Goal: Task Accomplishment & Management: Use online tool/utility

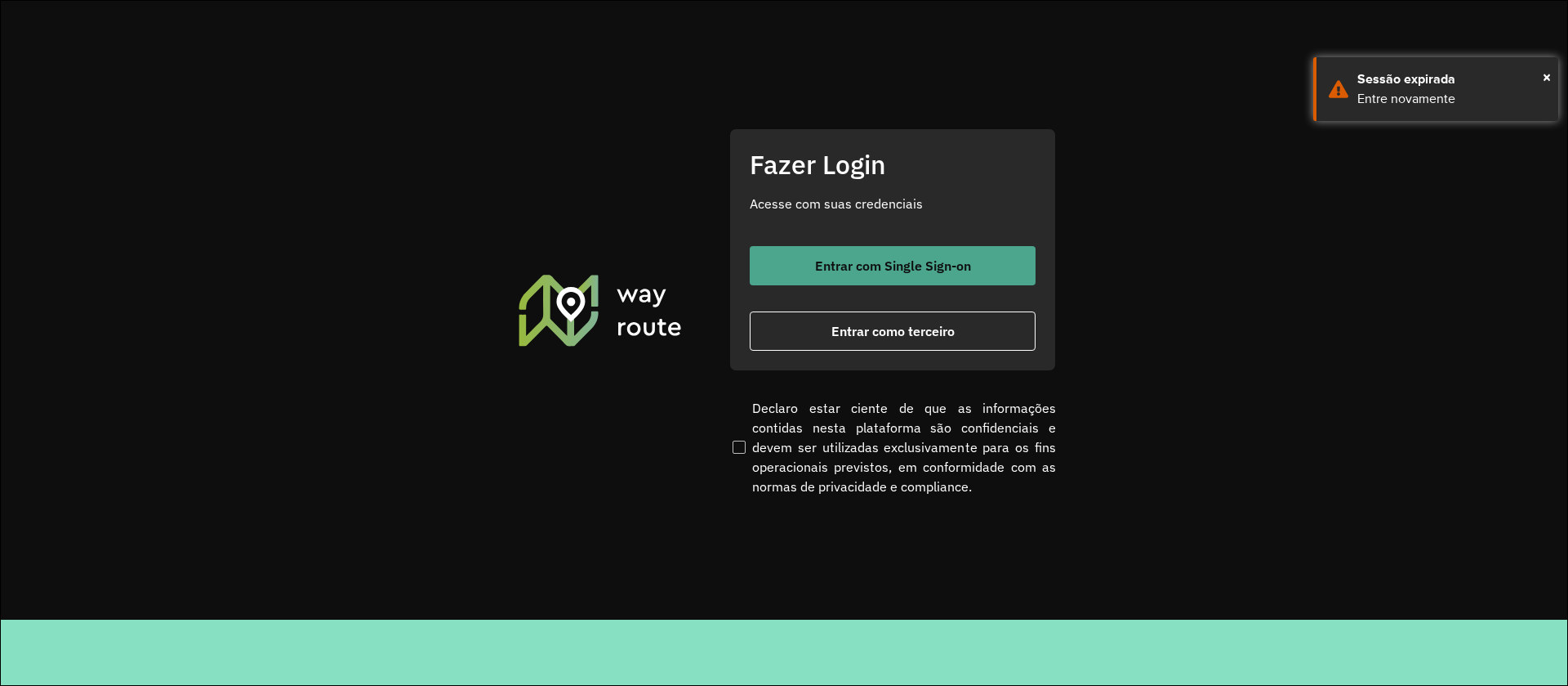
click at [833, 253] on button "Entrar com Single Sign-on" at bounding box center [893, 265] width 286 height 40
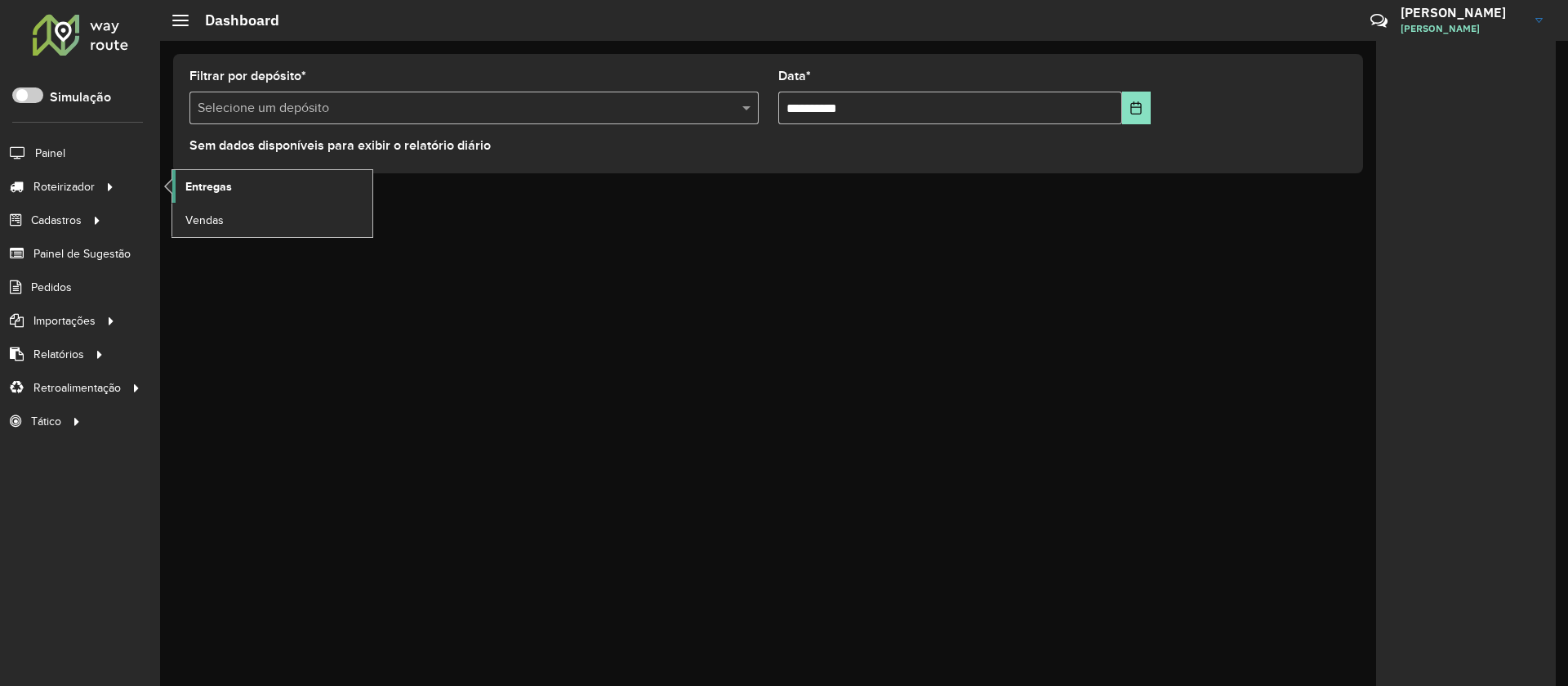
click at [232, 189] on link "Entregas" at bounding box center [273, 186] width 200 height 33
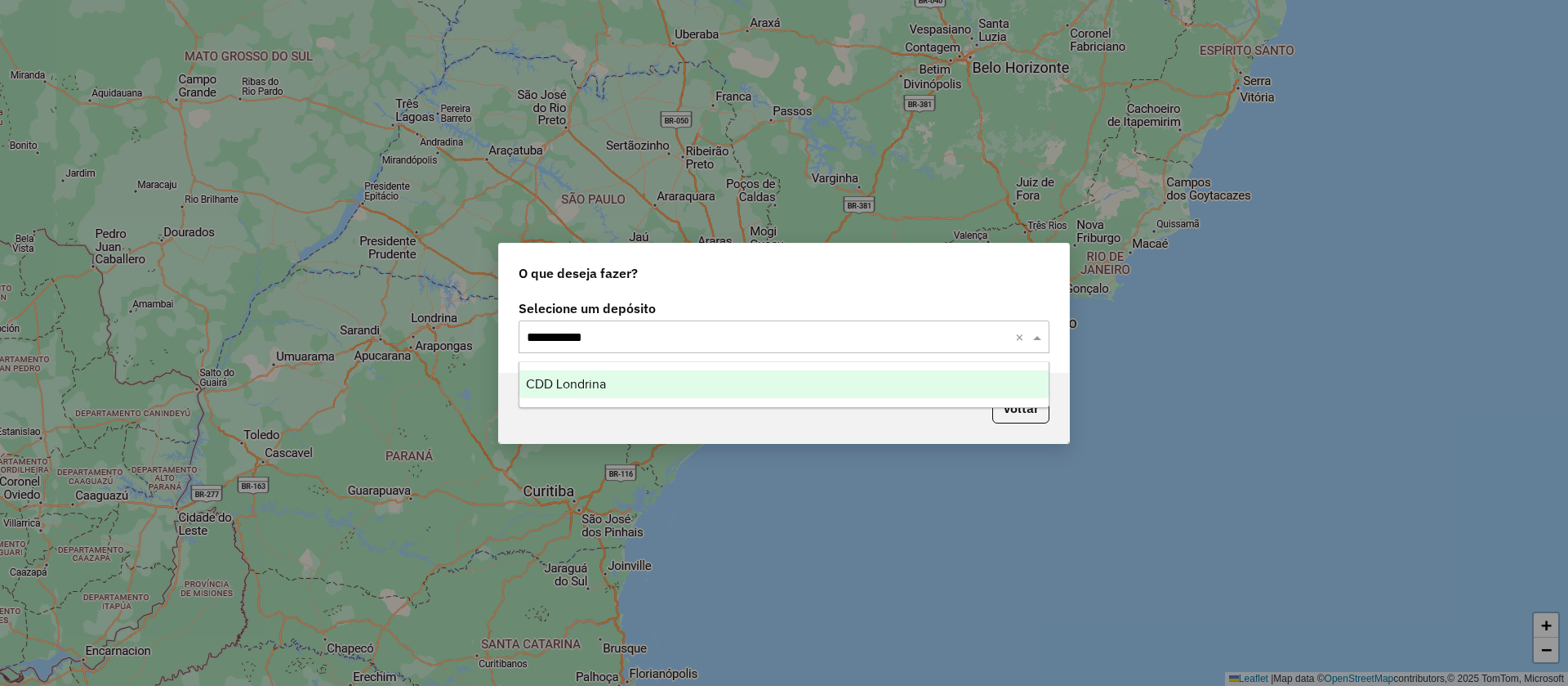
type input "**********"
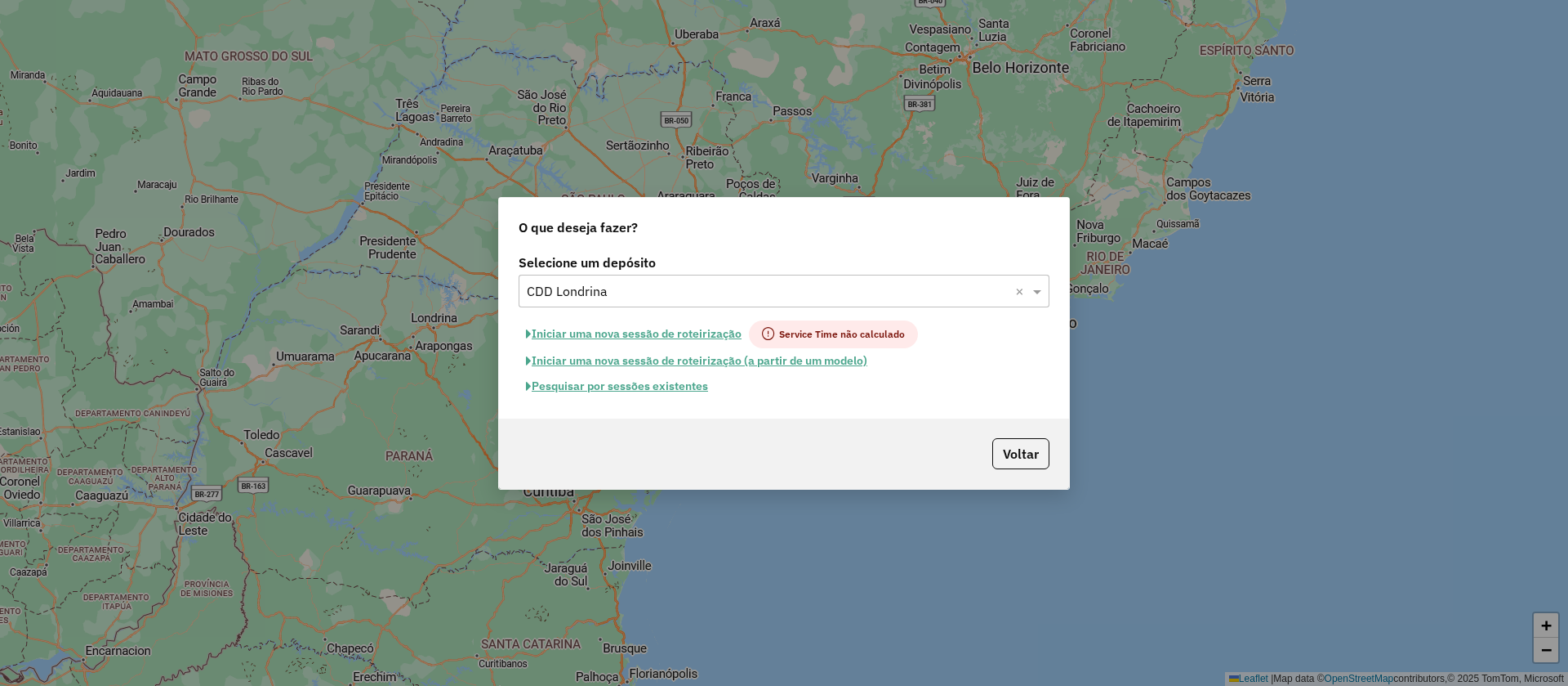
click at [636, 382] on button "Pesquisar por sessões existentes" at bounding box center [617, 386] width 197 height 25
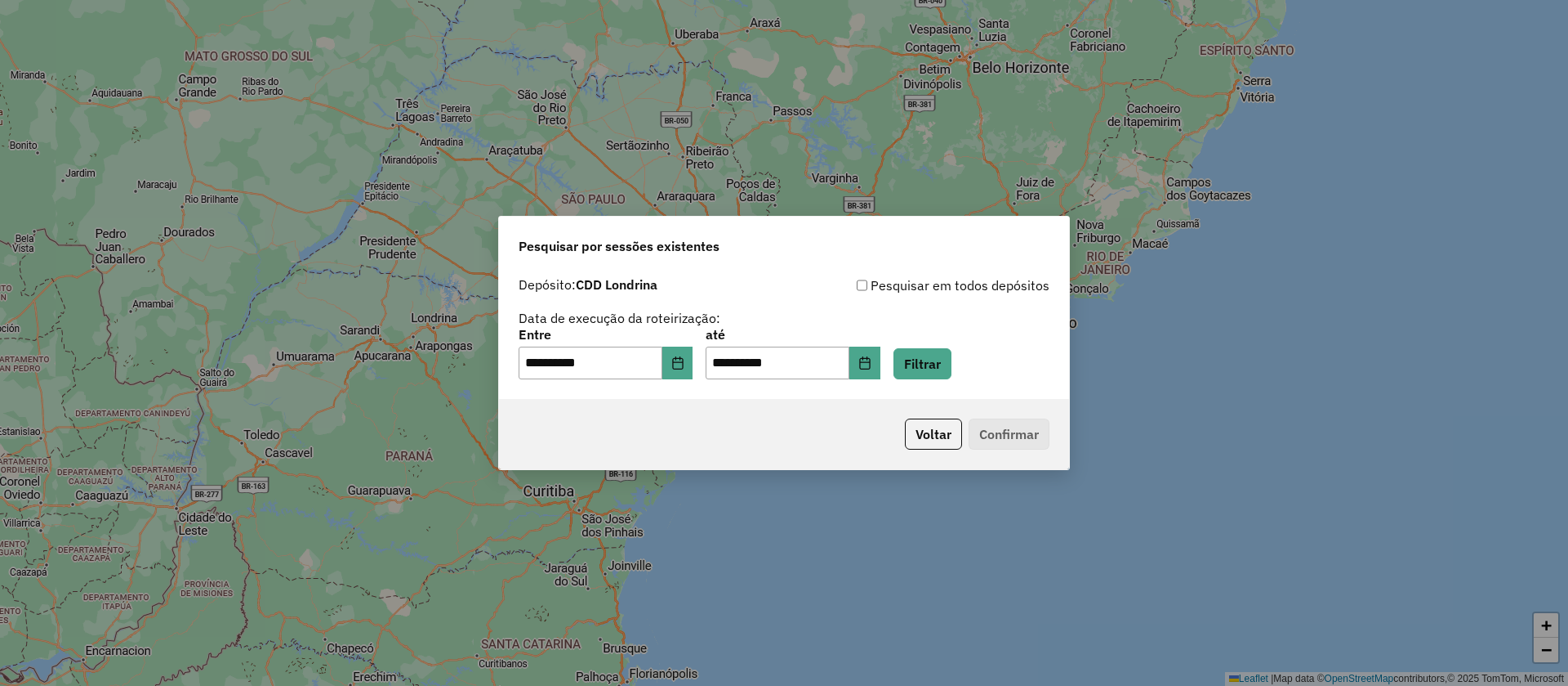
click at [905, 366] on div "**********" at bounding box center [784, 354] width 531 height 51
click at [881, 367] on button "Choose Date" at bounding box center [865, 363] width 31 height 33
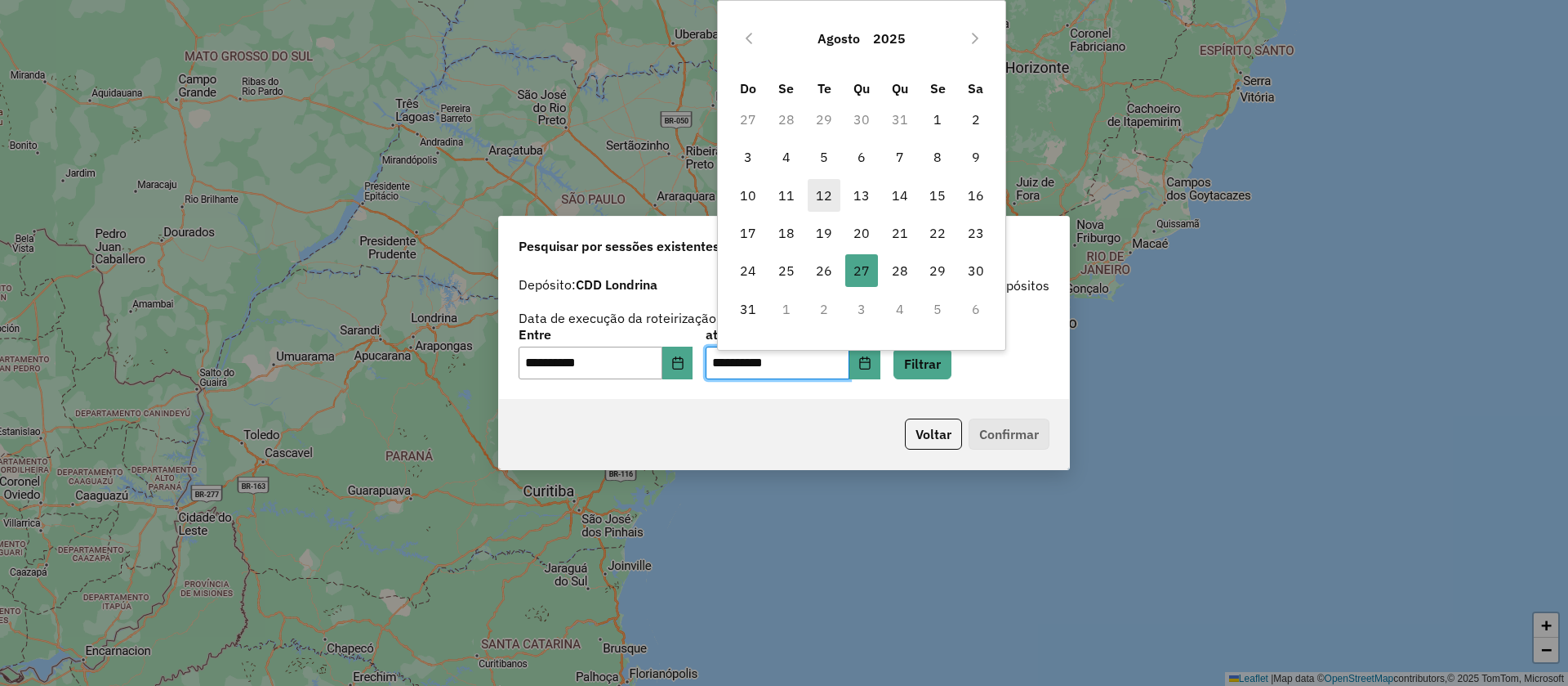
click at [830, 196] on span "12" at bounding box center [824, 195] width 33 height 33
type input "**********"
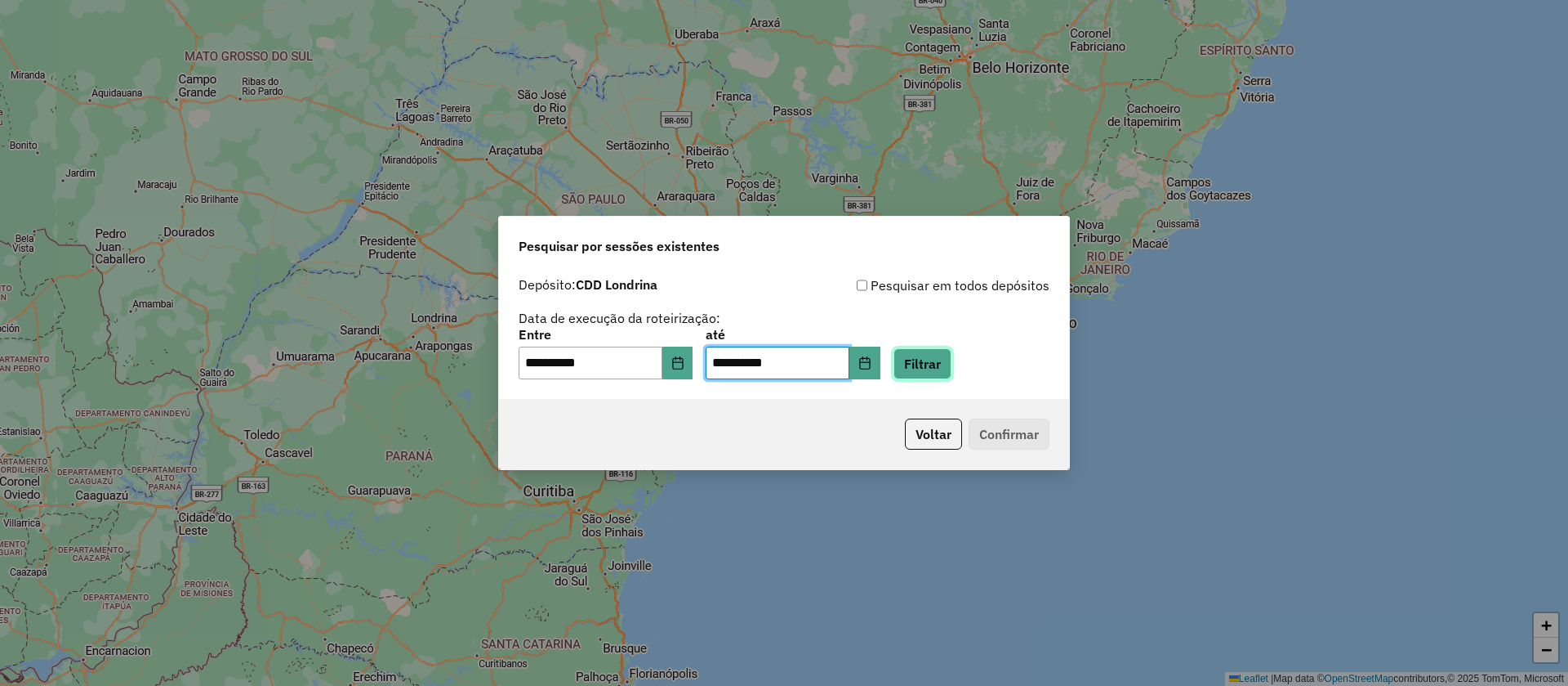
click at [951, 371] on button "Filtrar" at bounding box center [922, 364] width 58 height 31
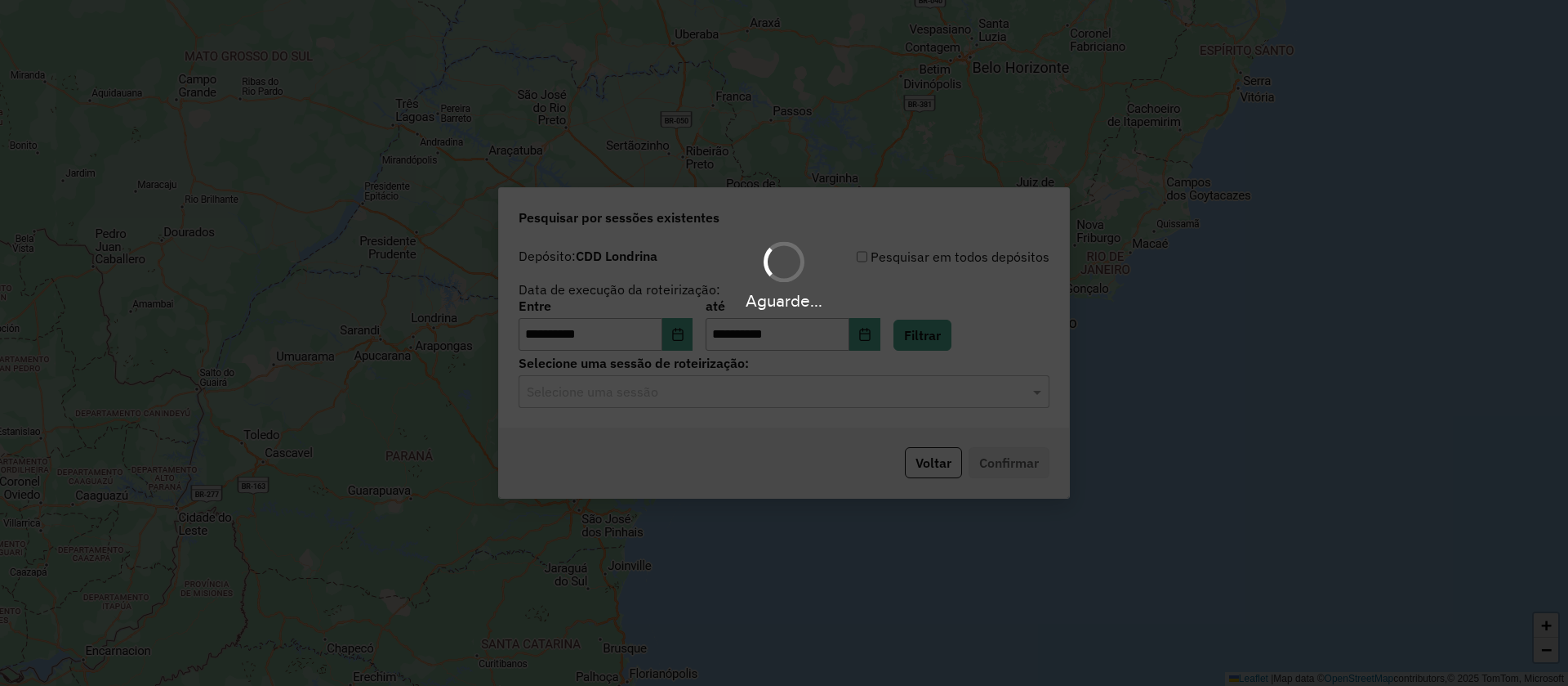
click at [744, 395] on div "Aguarde..." at bounding box center [784, 343] width 1568 height 686
click at [790, 391] on input "text" at bounding box center [767, 391] width 482 height 19
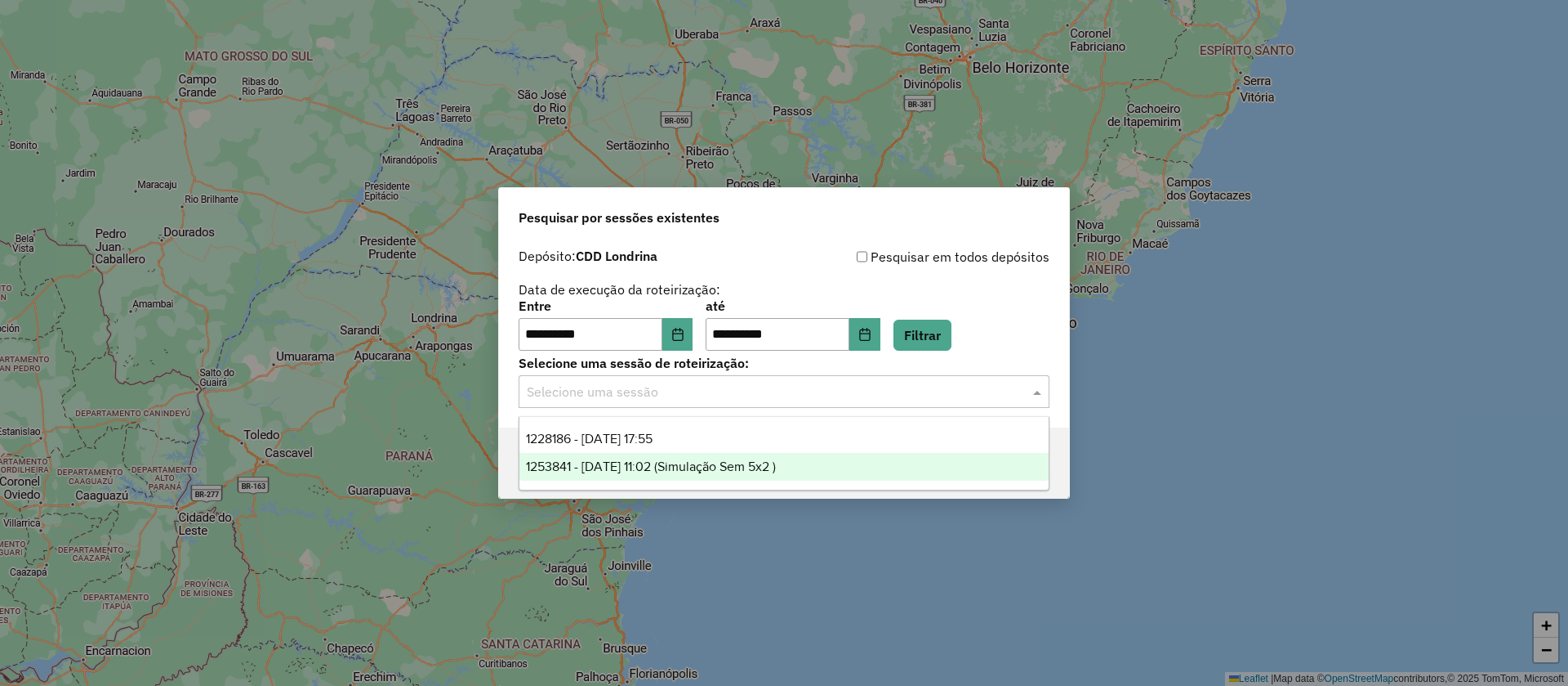
click at [728, 468] on span "1253841 - [DATE] 11:02 (Simulação Sem 5x2 )" at bounding box center [650, 466] width 250 height 14
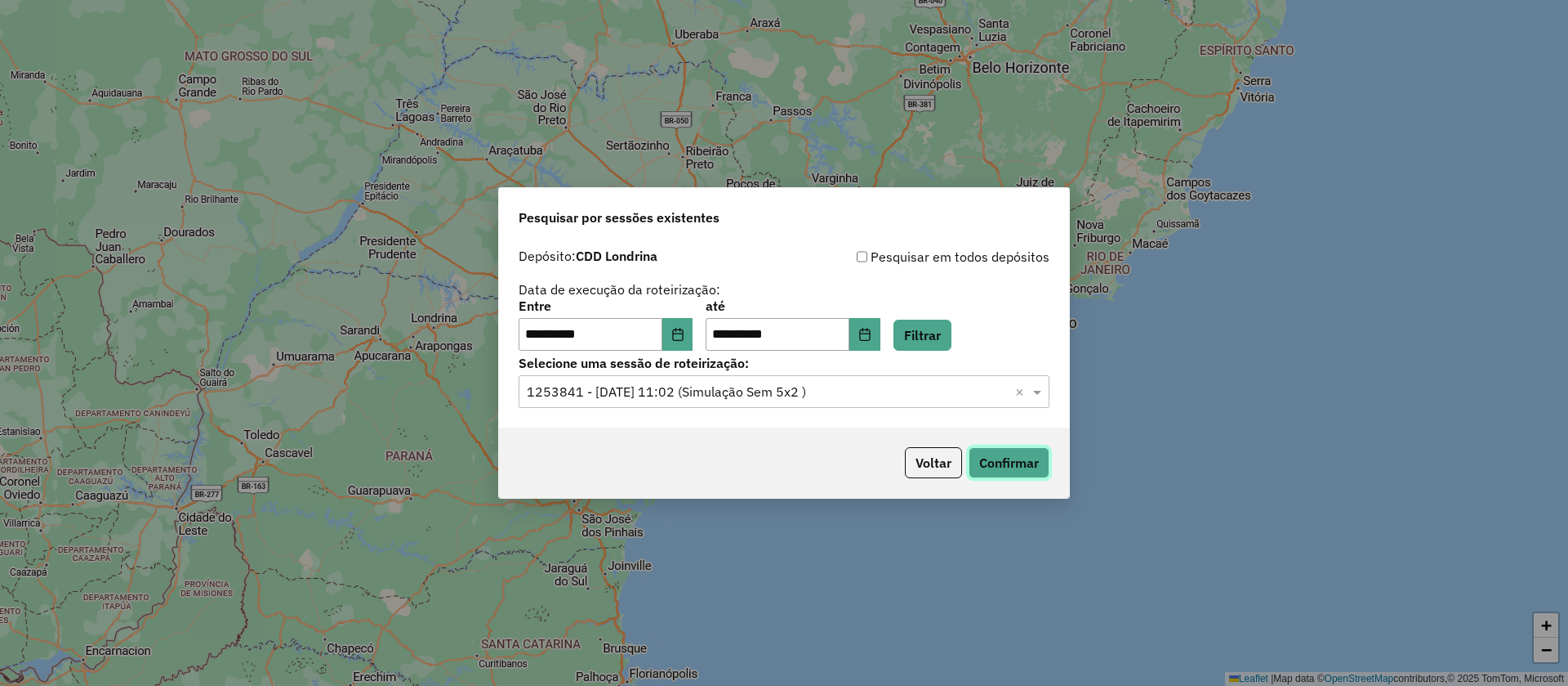
click at [1004, 455] on button "Confirmar" at bounding box center [1009, 462] width 81 height 31
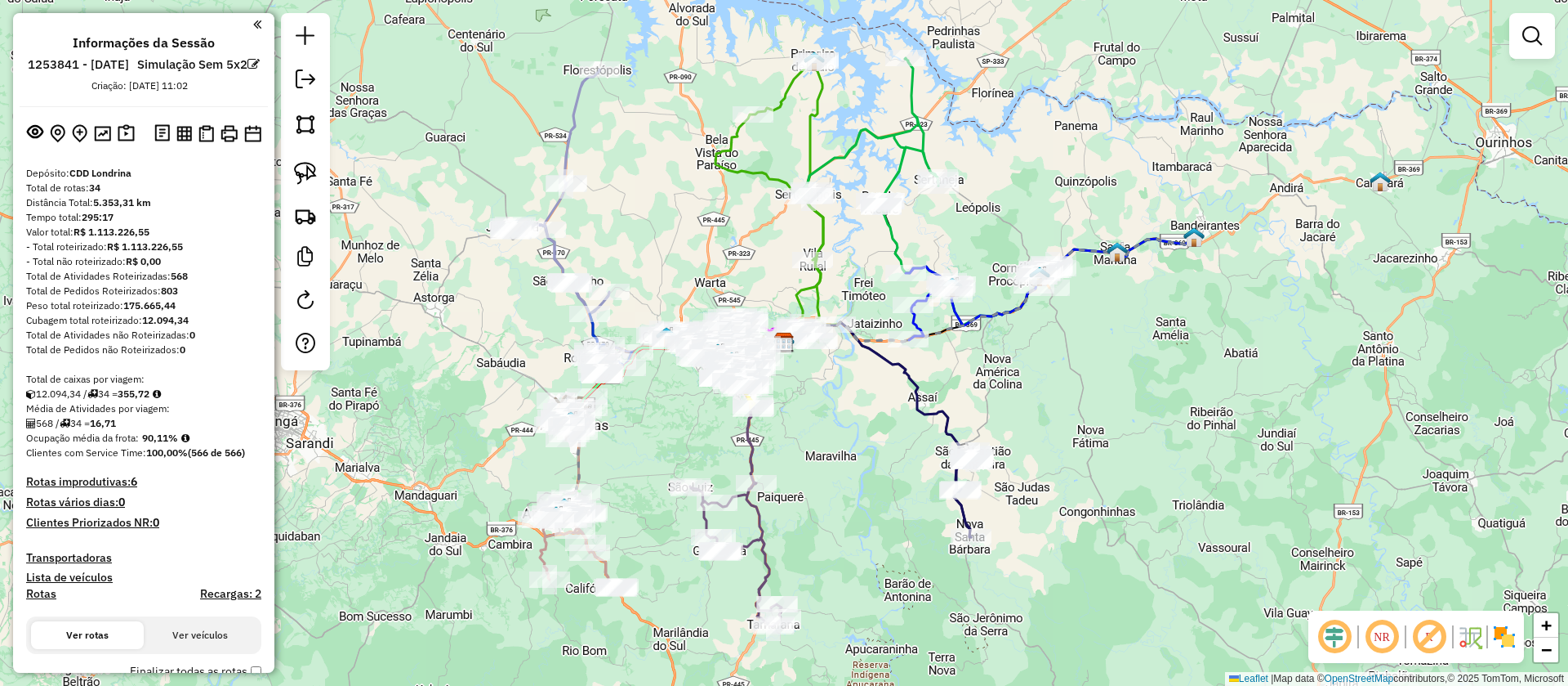
click at [1439, 635] on em at bounding box center [1429, 636] width 40 height 40
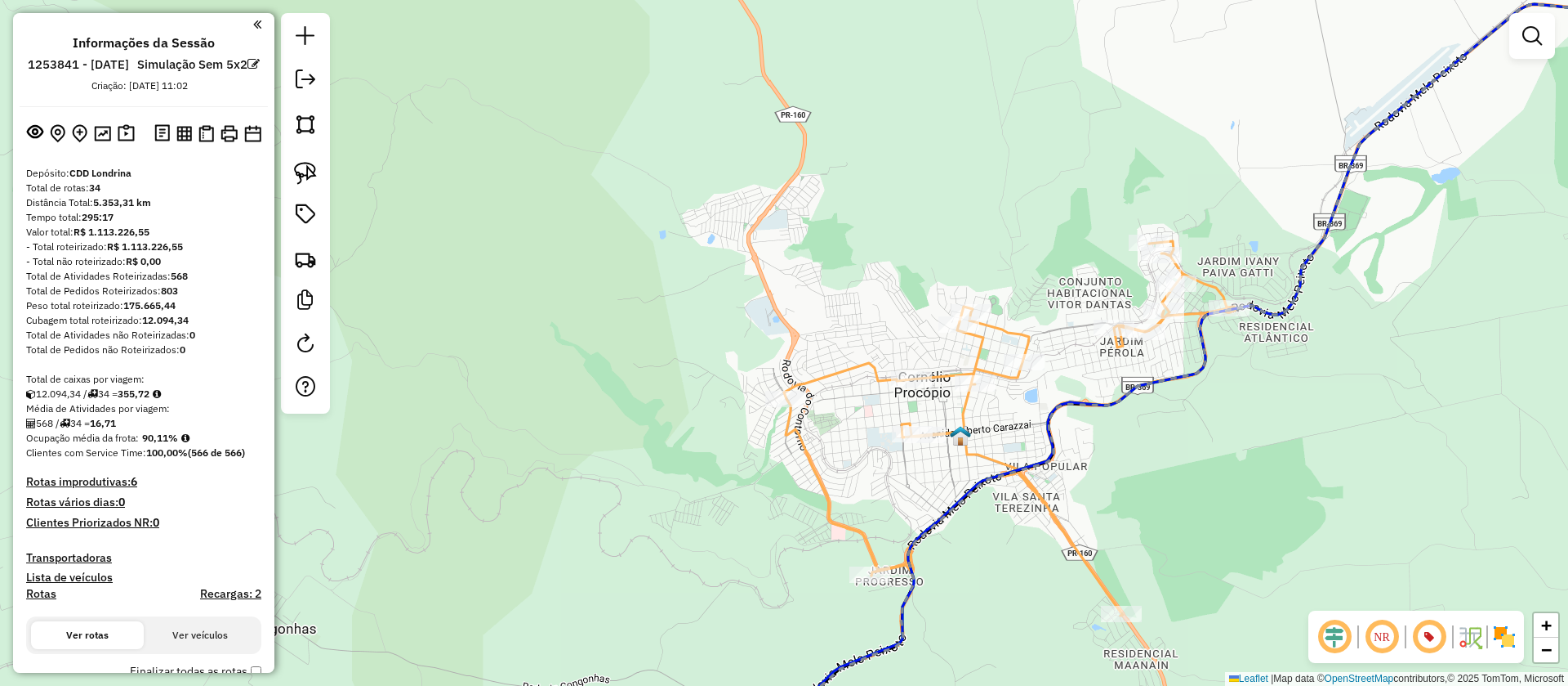
click at [1017, 324] on icon at bounding box center [1009, 428] width 452 height 375
select select "**********"
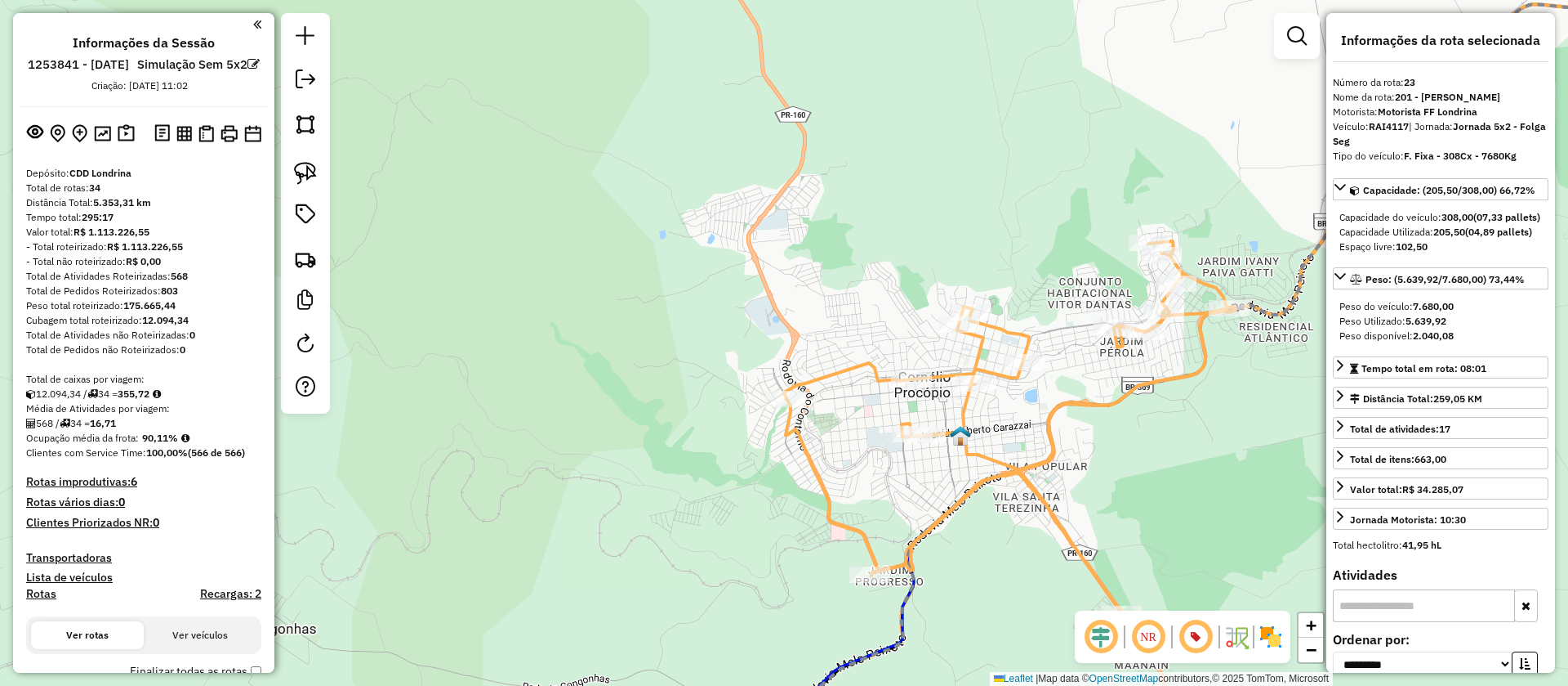
scroll to position [2563, 0]
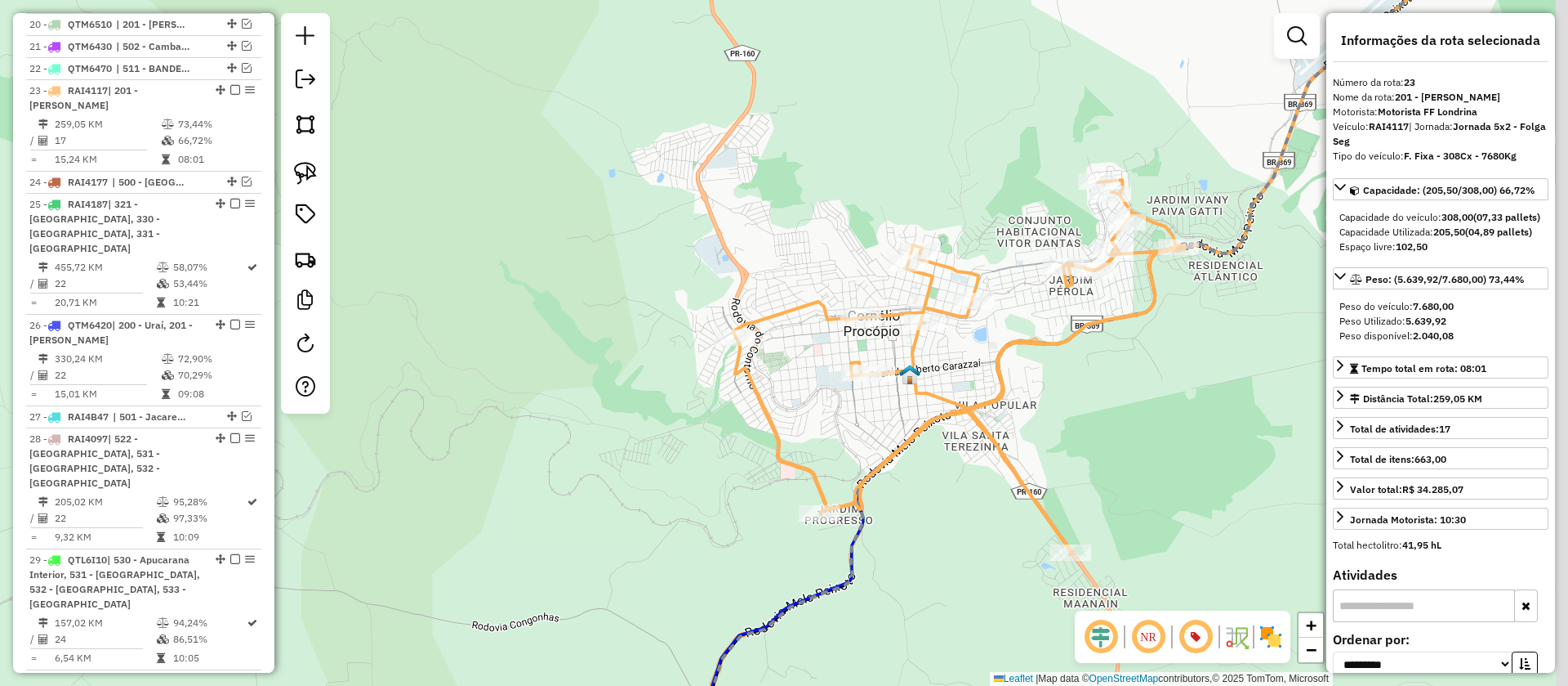
drag, startPoint x: 1057, startPoint y: 322, endPoint x: 1007, endPoint y: 262, distance: 78.1
click at [1007, 262] on div "Janela de atendimento Grade de atendimento Capacidade Transportadoras Veículos …" at bounding box center [784, 343] width 1568 height 686
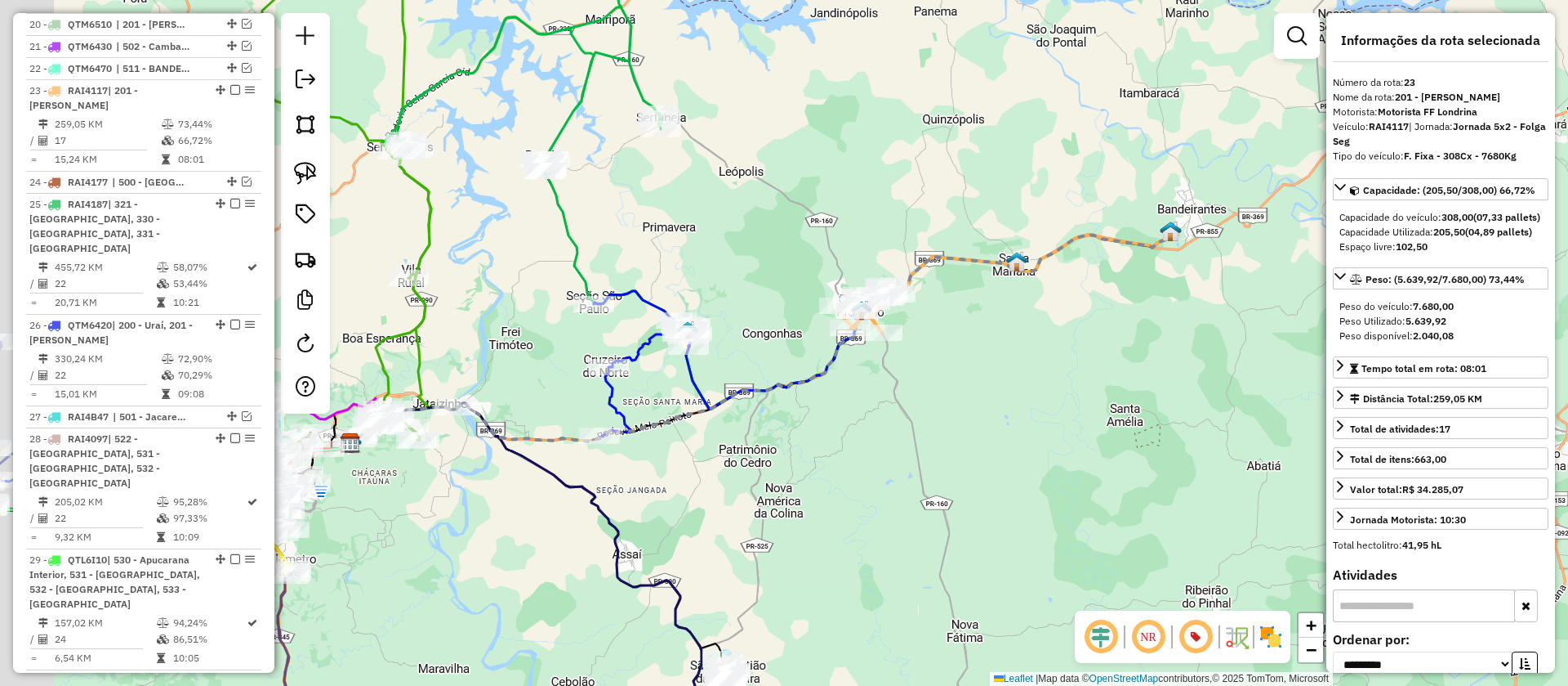
drag, startPoint x: 873, startPoint y: 371, endPoint x: 953, endPoint y: 325, distance: 92.3
click at [953, 326] on div "Janela de atendimento Grade de atendimento Capacidade Transportadoras Veículos …" at bounding box center [784, 343] width 1568 height 686
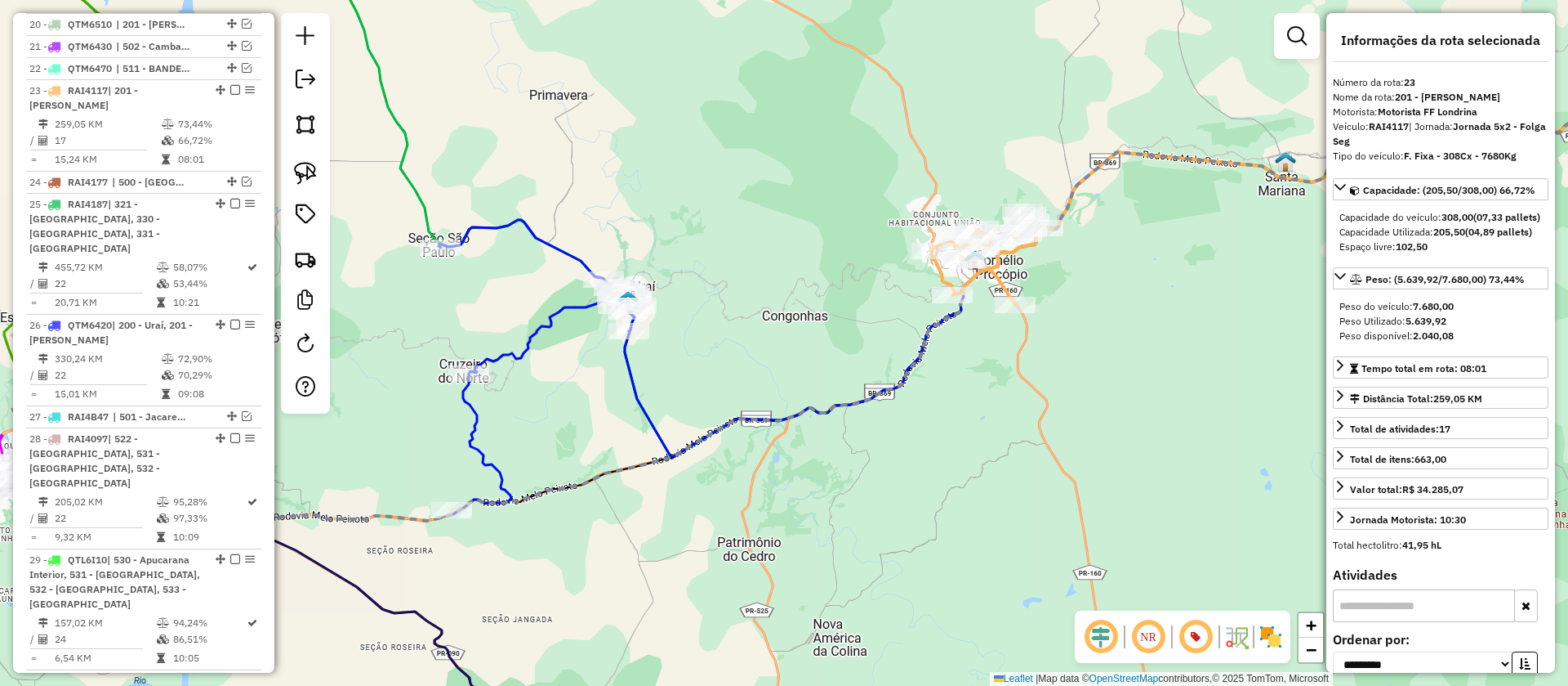
click at [1002, 280] on icon at bounding box center [988, 258] width 113 height 93
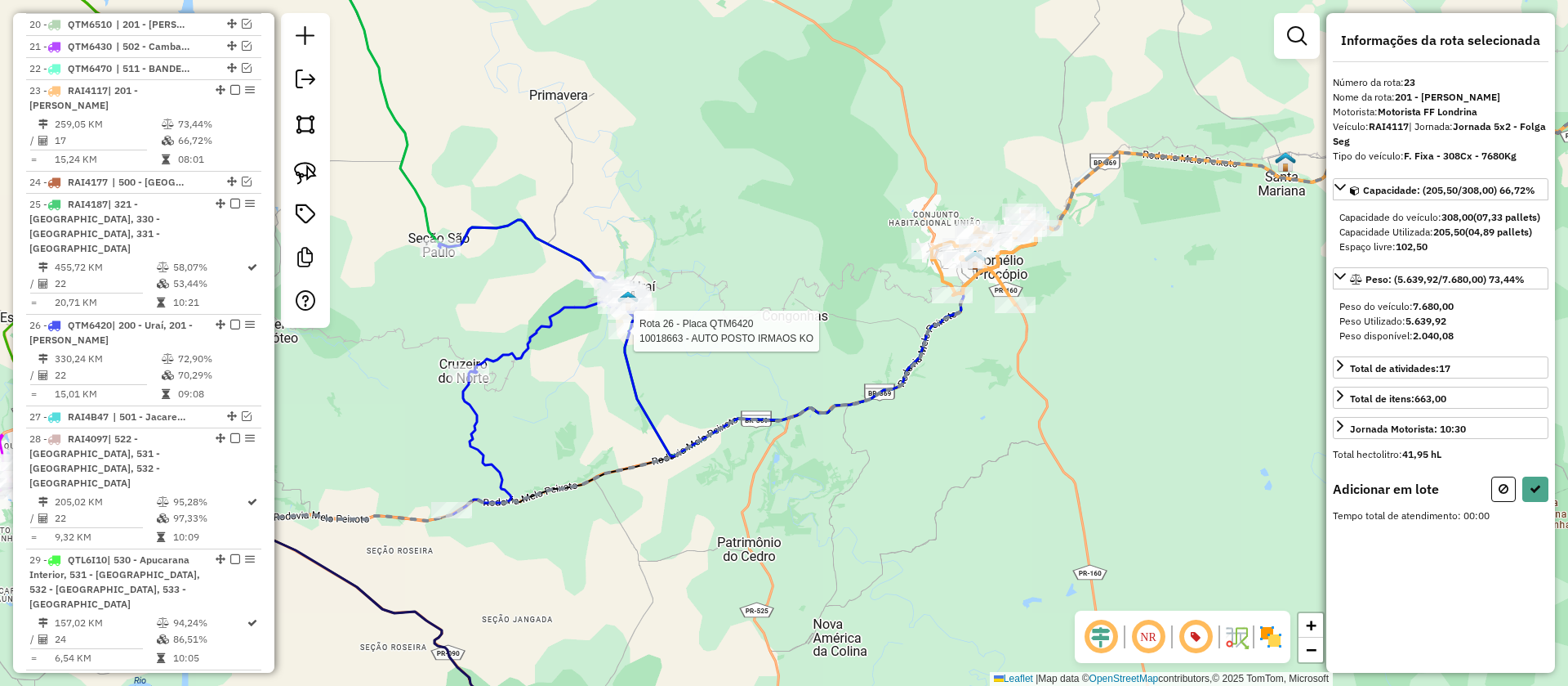
click at [639, 339] on div at bounding box center [628, 330] width 41 height 16
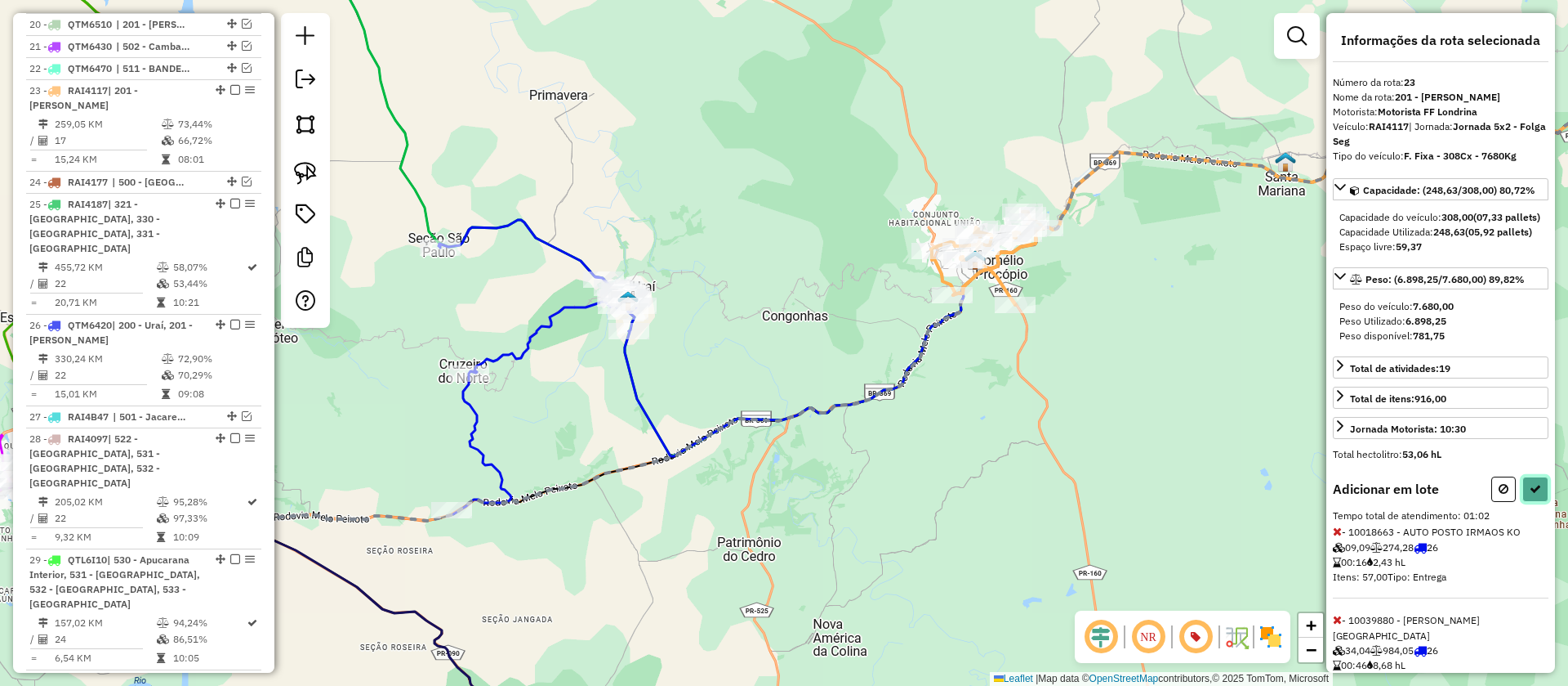
click at [1532, 502] on button at bounding box center [1535, 489] width 26 height 25
select select "**********"
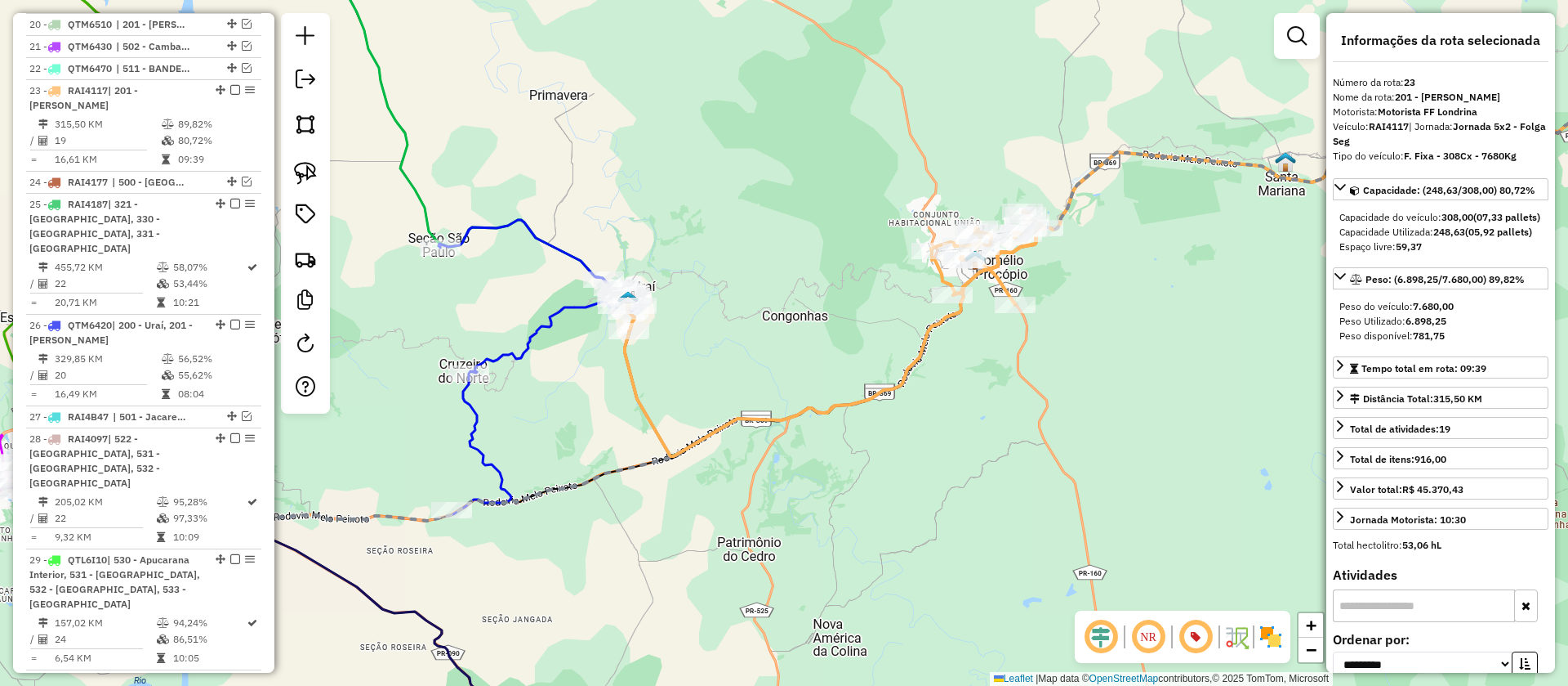
click at [570, 308] on icon at bounding box center [537, 367] width 198 height 295
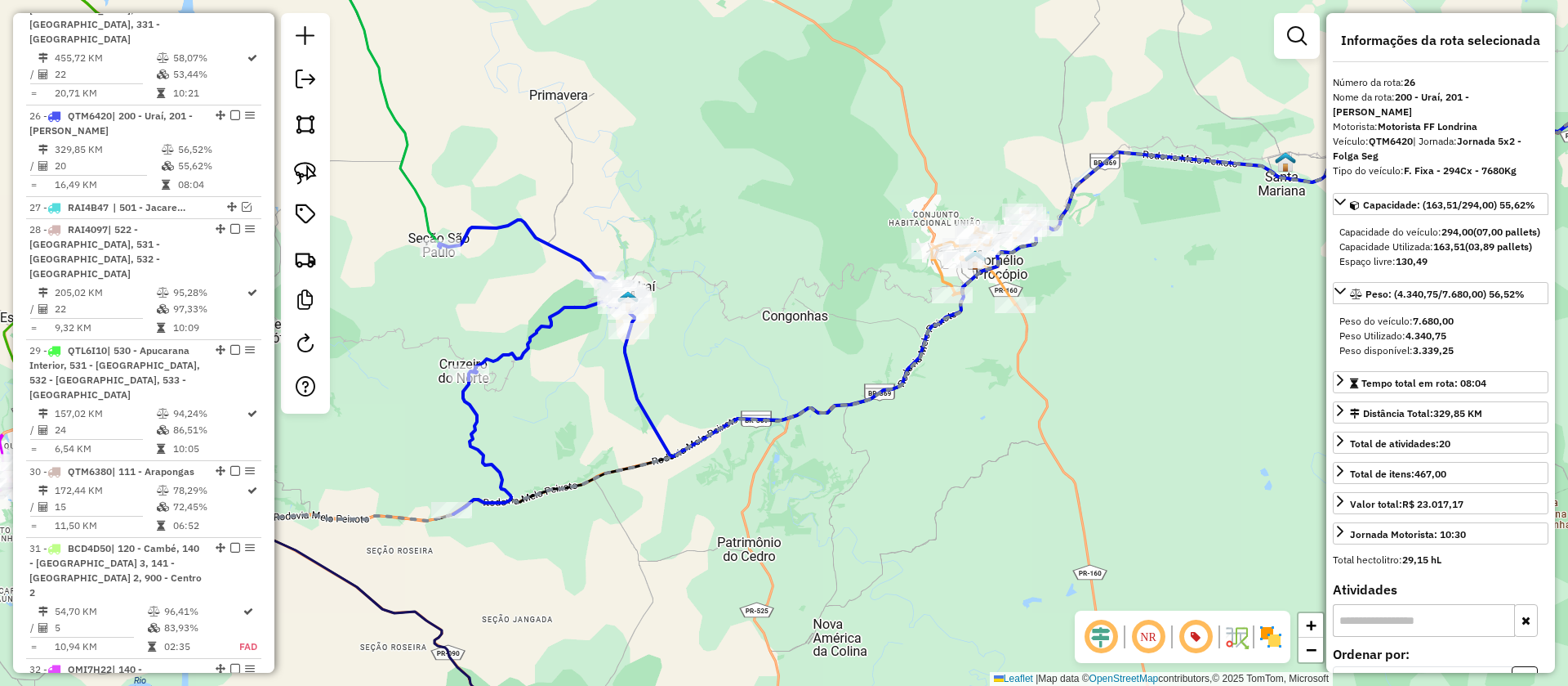
scroll to position [2783, 0]
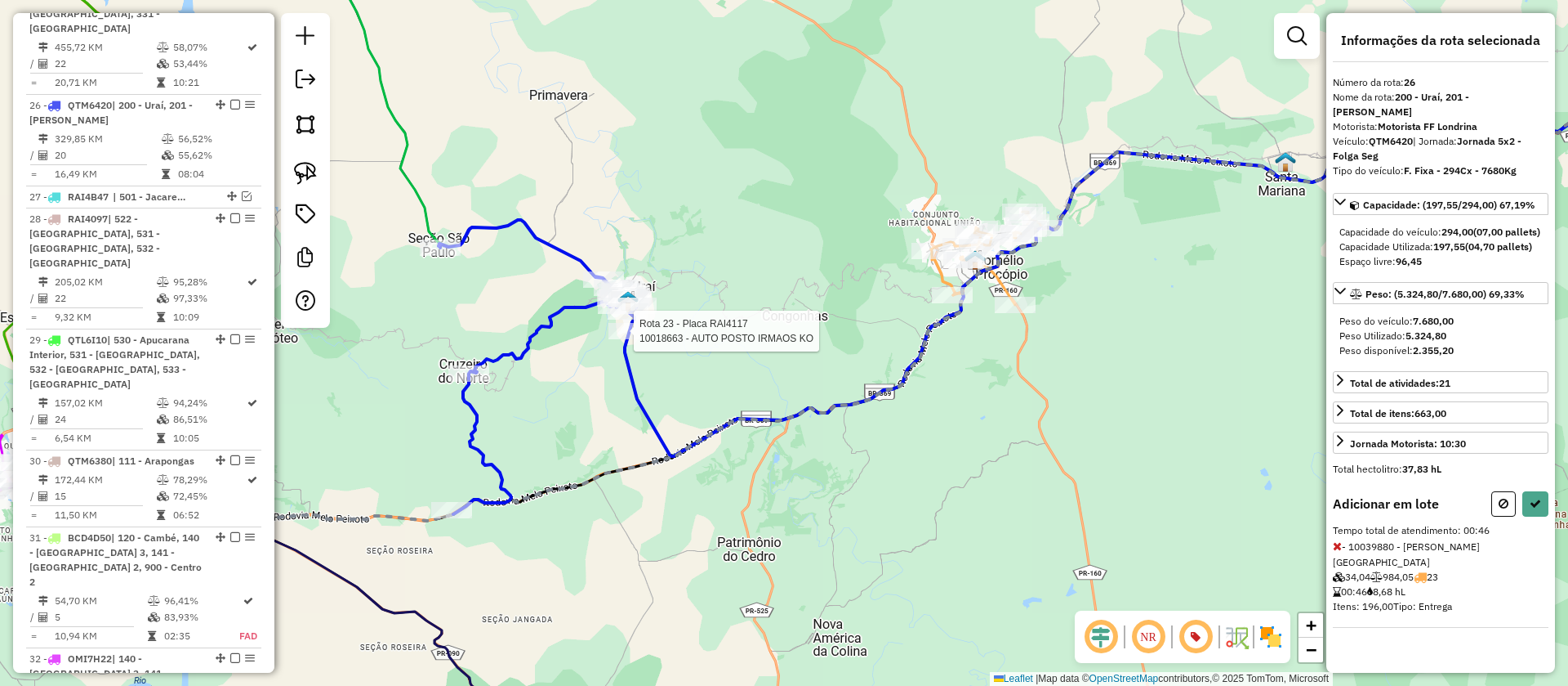
click at [631, 339] on div at bounding box center [628, 330] width 41 height 16
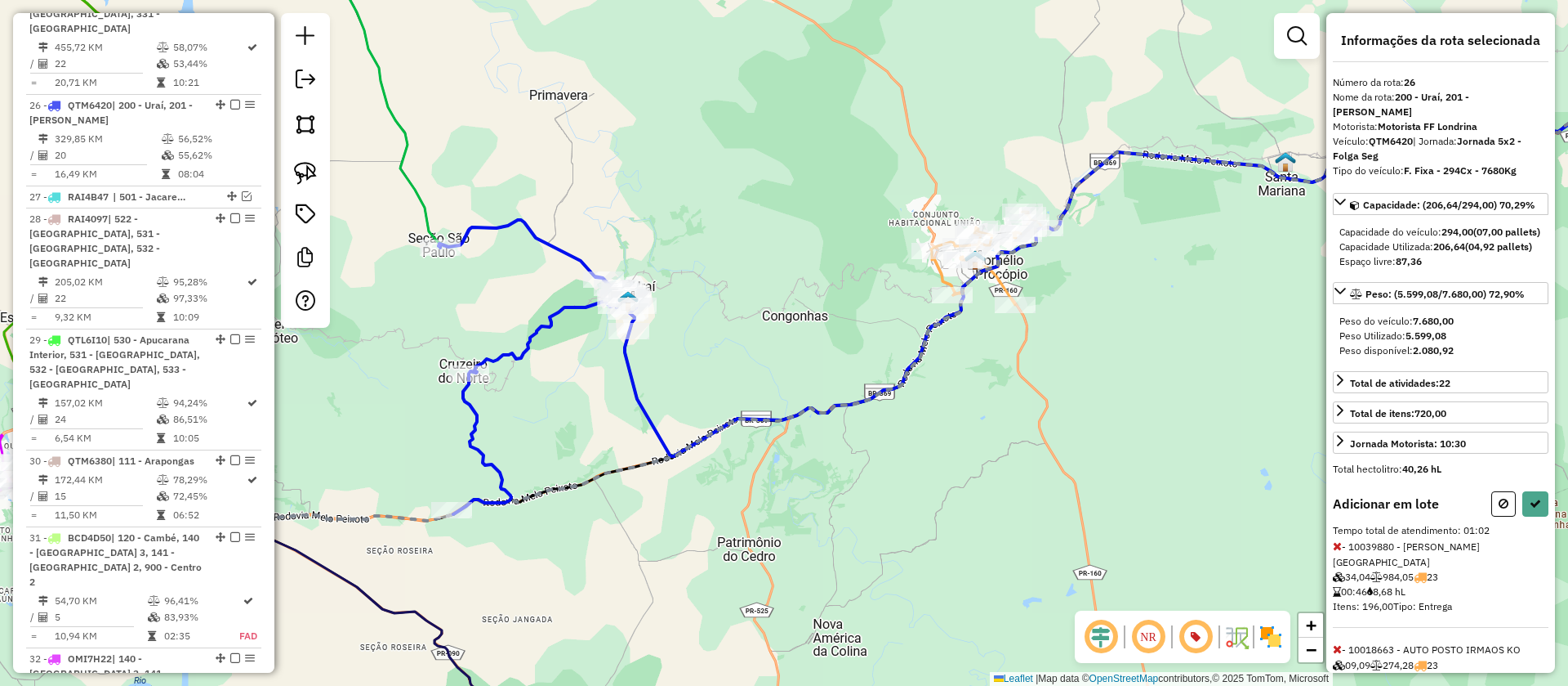
click at [1339, 551] on icon at bounding box center [1337, 546] width 9 height 12
click at [1540, 509] on icon at bounding box center [1535, 503] width 12 height 12
select select "**********"
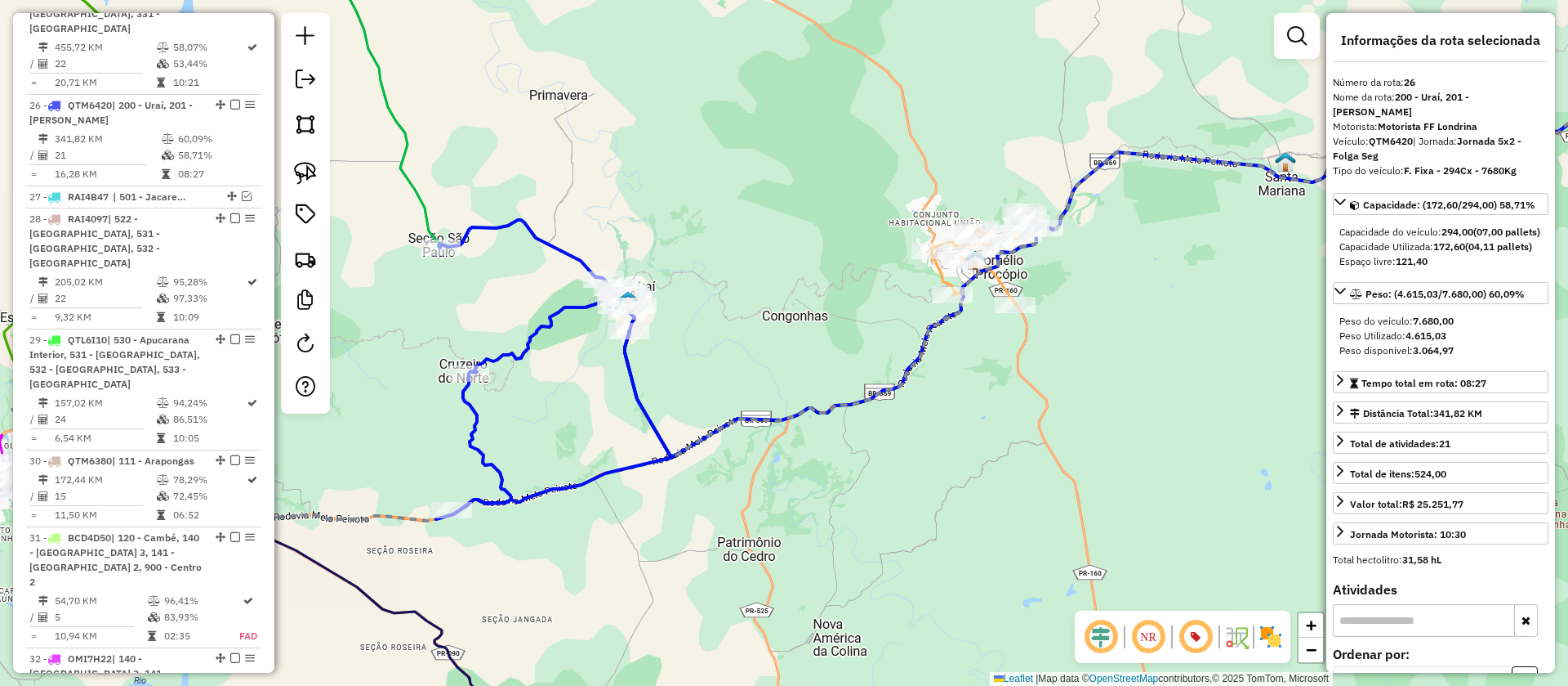
click at [1007, 285] on icon at bounding box center [834, 333] width 419 height 244
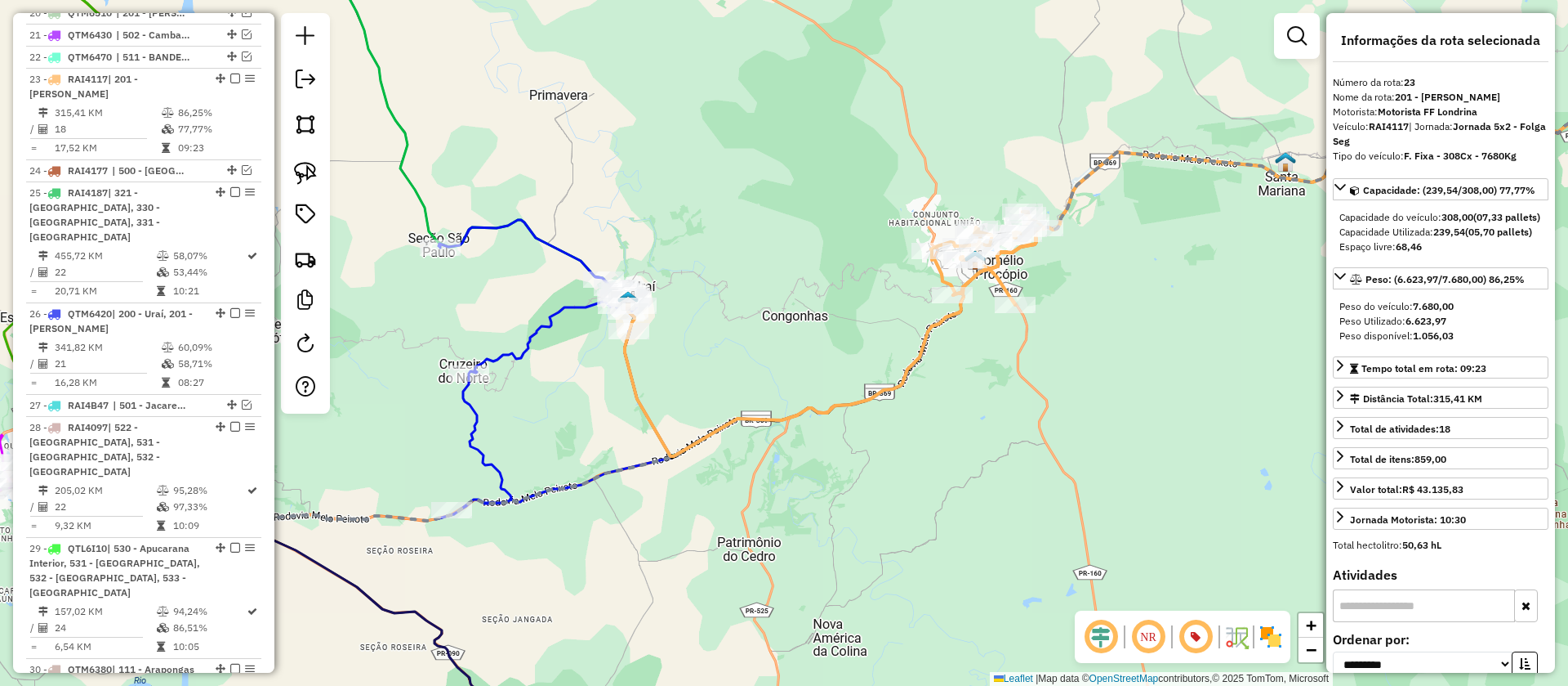
scroll to position [2563, 0]
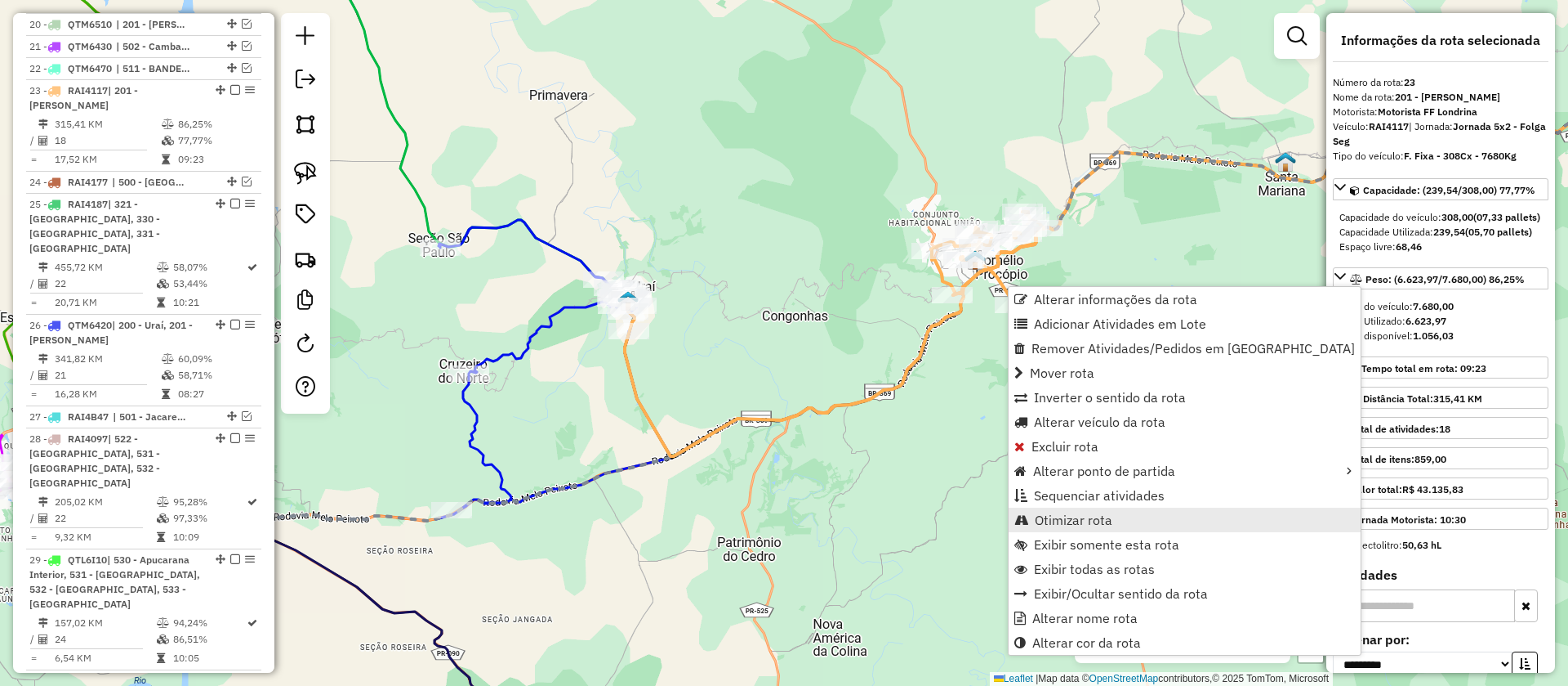
click at [1086, 510] on link "Otimizar rota" at bounding box center [1184, 519] width 352 height 24
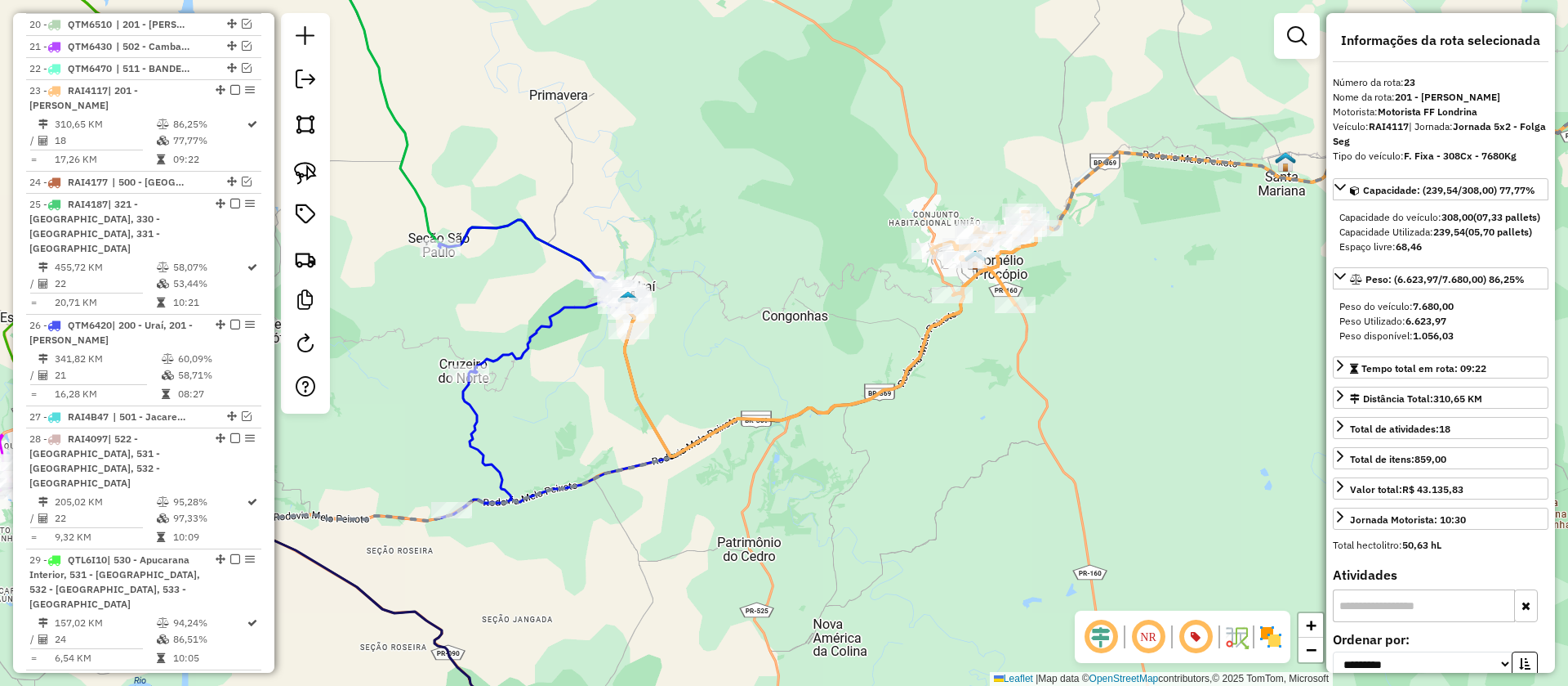
click at [578, 314] on icon at bounding box center [553, 369] width 235 height 299
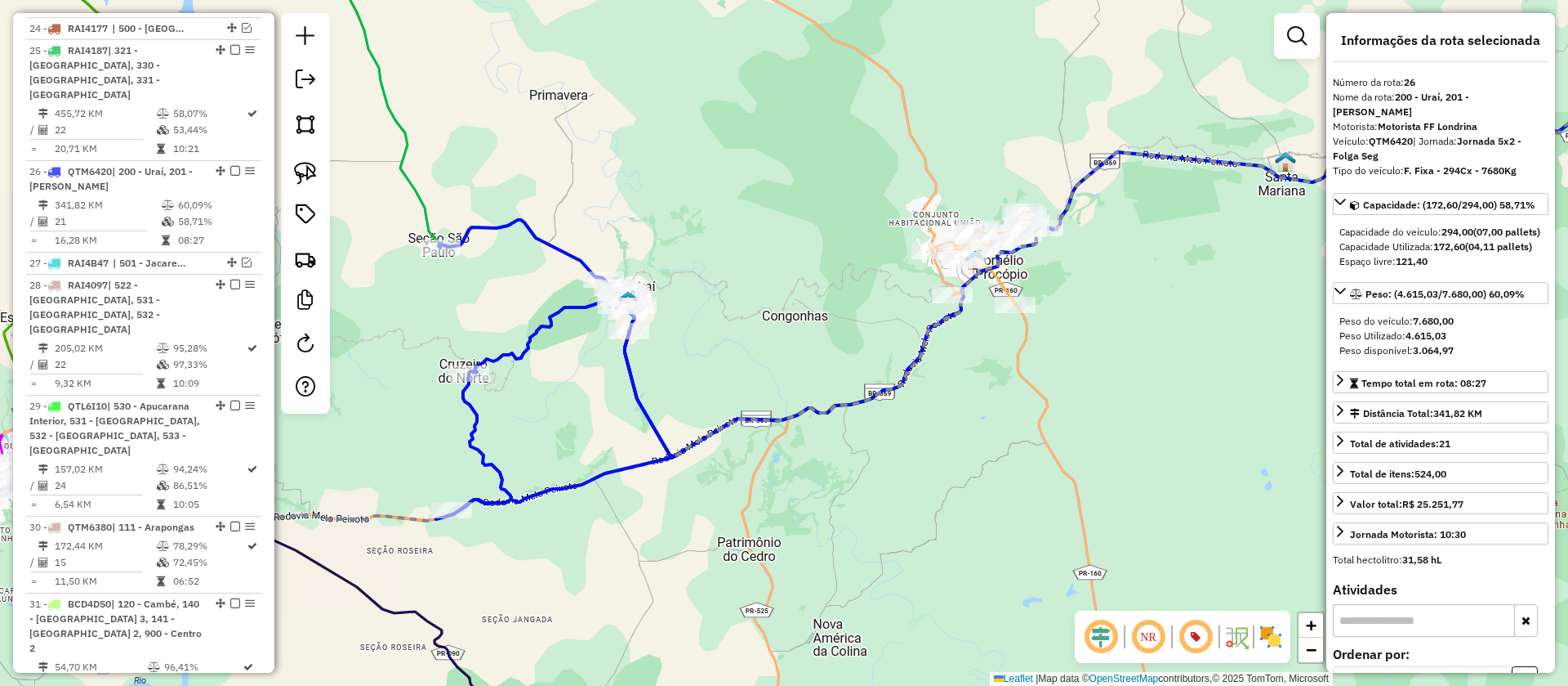
scroll to position [2783, 0]
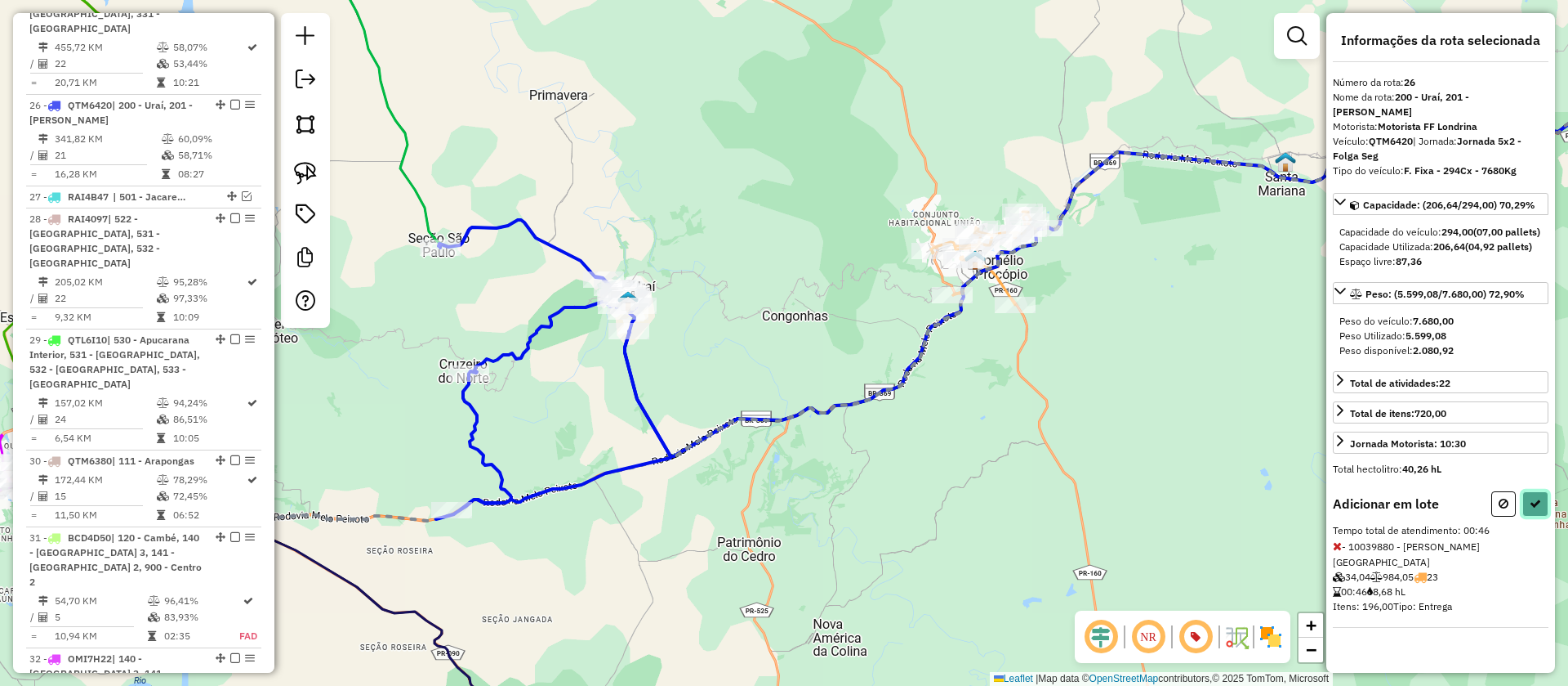
click at [1534, 509] on button at bounding box center [1535, 504] width 26 height 25
select select "**********"
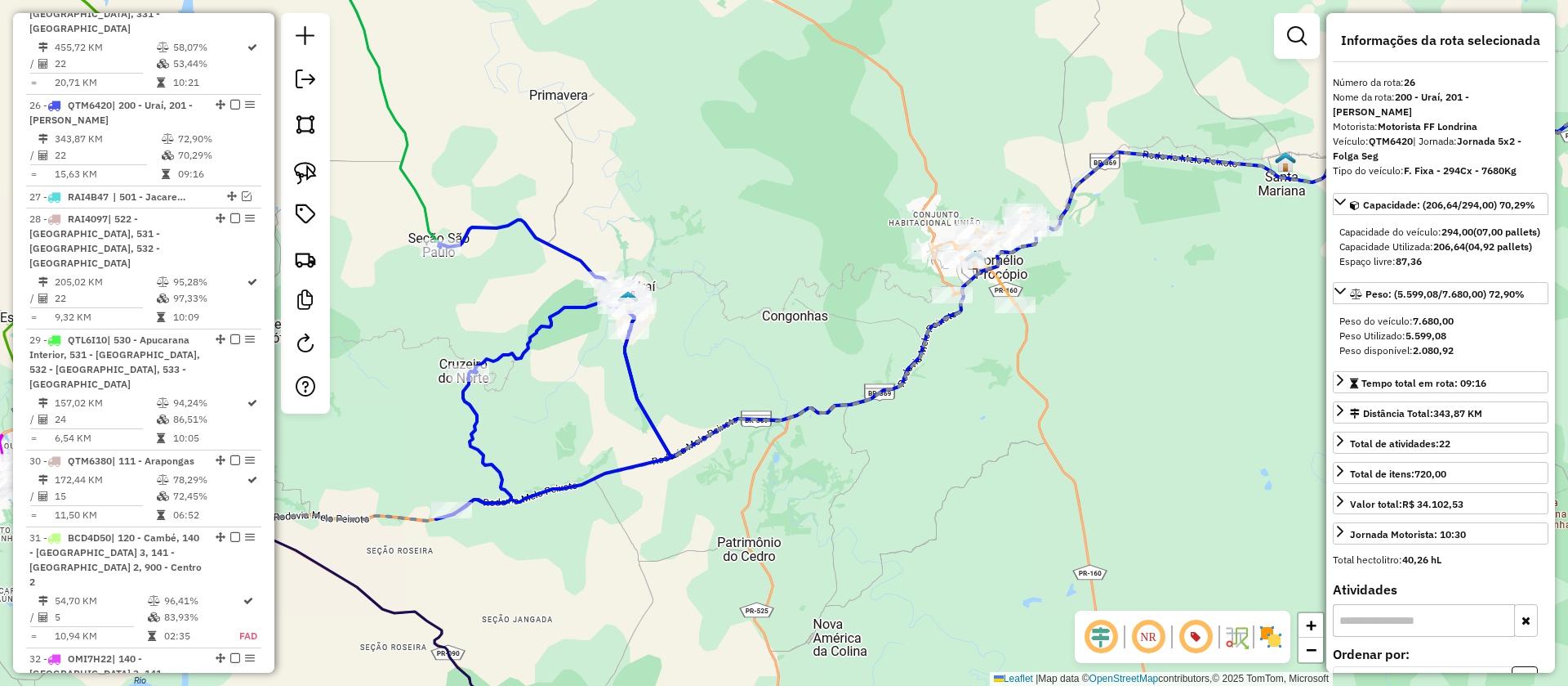
click at [1009, 288] on icon at bounding box center [987, 258] width 112 height 93
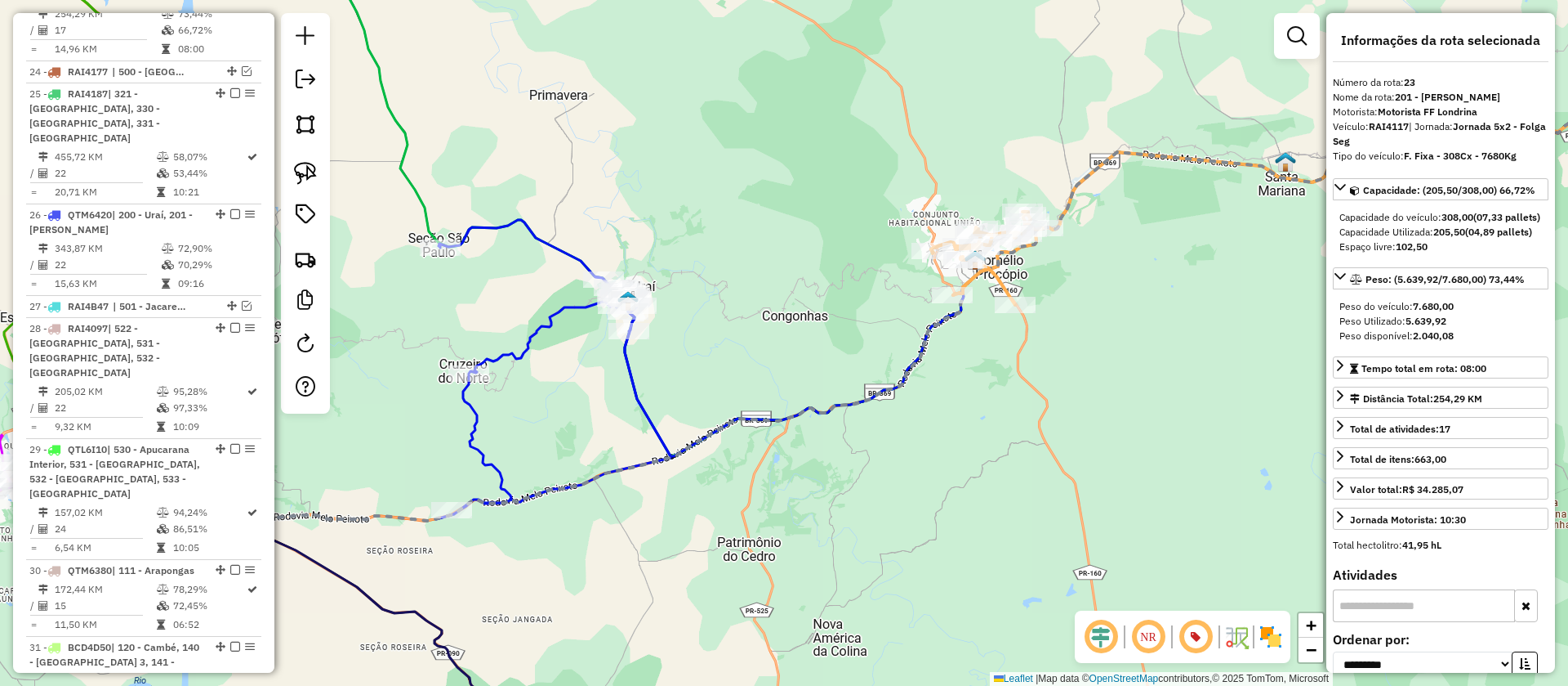
scroll to position [2563, 0]
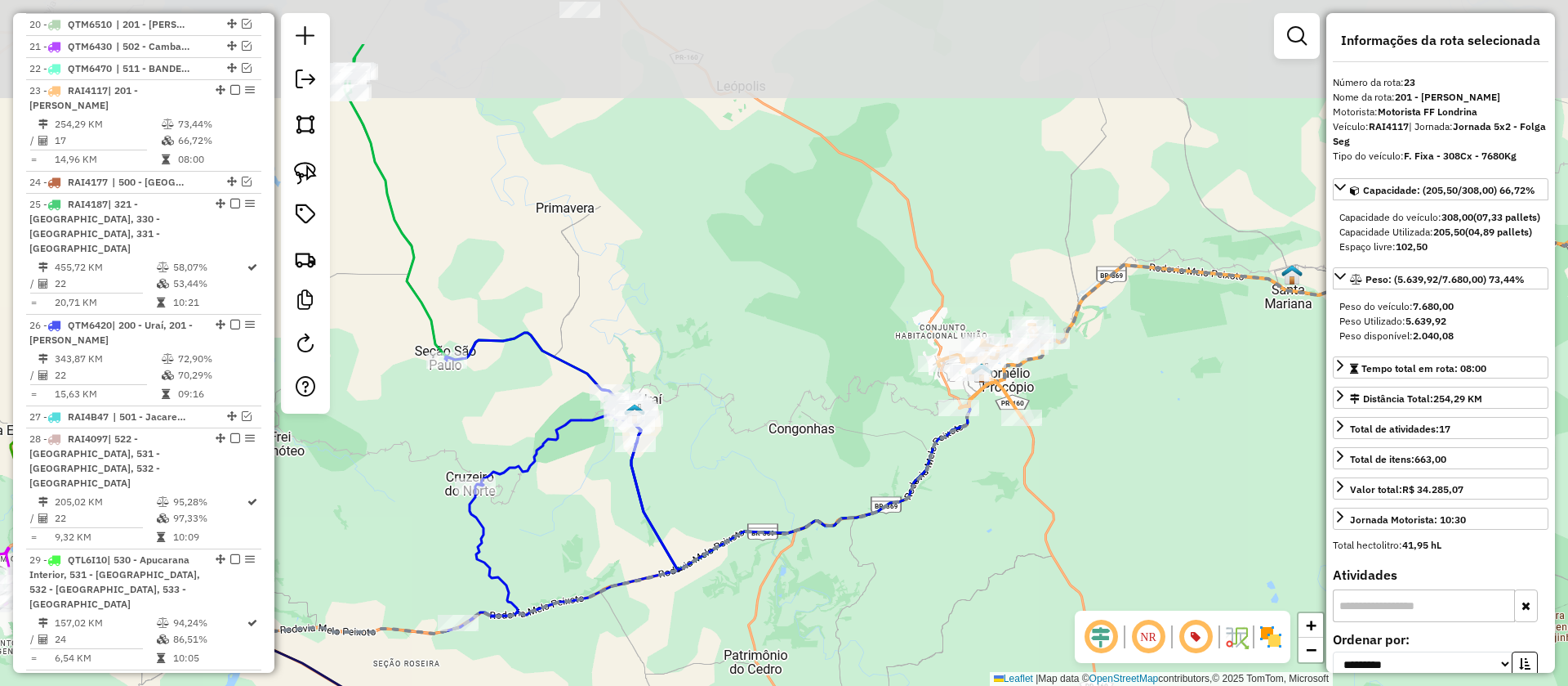
drag, startPoint x: 1075, startPoint y: 289, endPoint x: 1086, endPoint y: 466, distance: 177.3
click at [1086, 466] on div "Janela de atendimento Grade de atendimento Capacidade Transportadoras Veículos …" at bounding box center [784, 343] width 1568 height 686
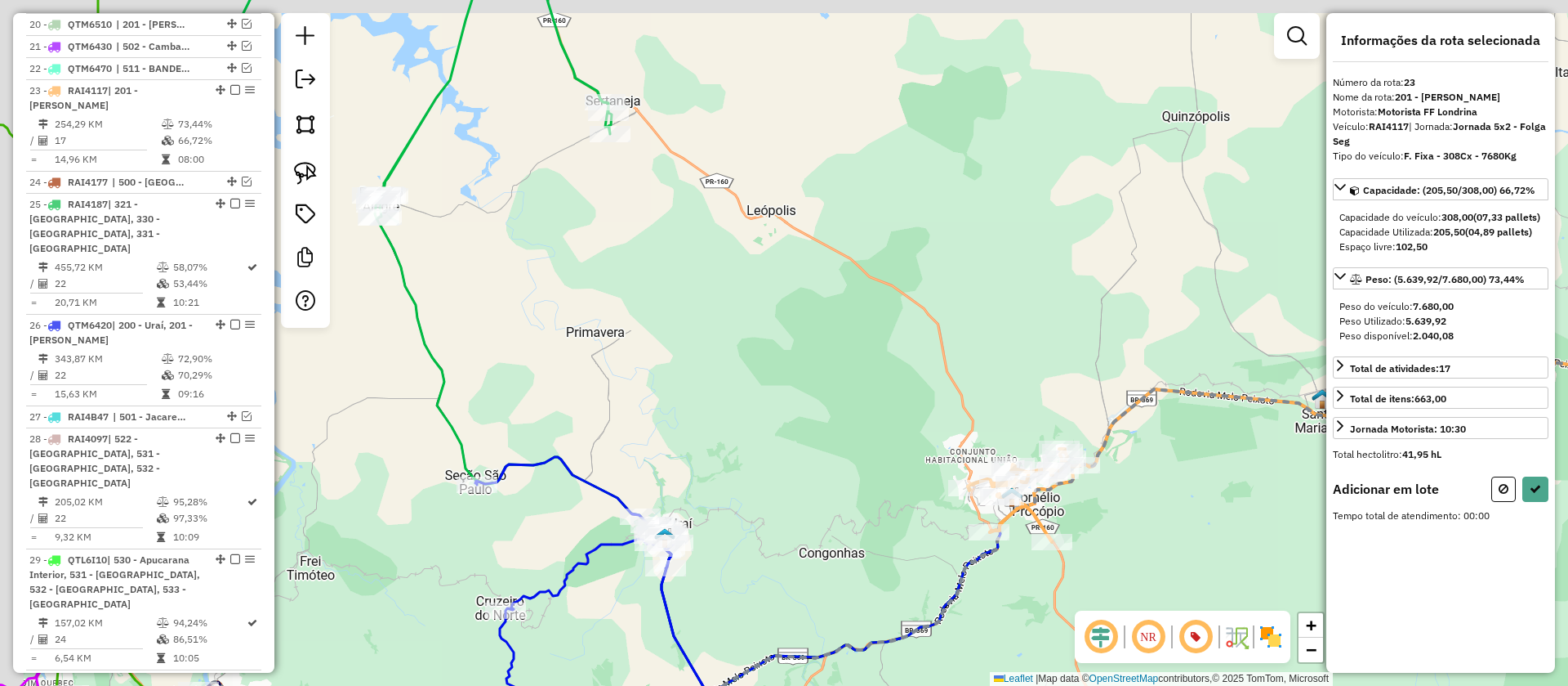
drag, startPoint x: 927, startPoint y: 240, endPoint x: 961, endPoint y: 346, distance: 111.3
click at [963, 340] on div "Janela de atendimento Grade de atendimento Capacidade Transportadoras Veículos …" at bounding box center [784, 343] width 1568 height 686
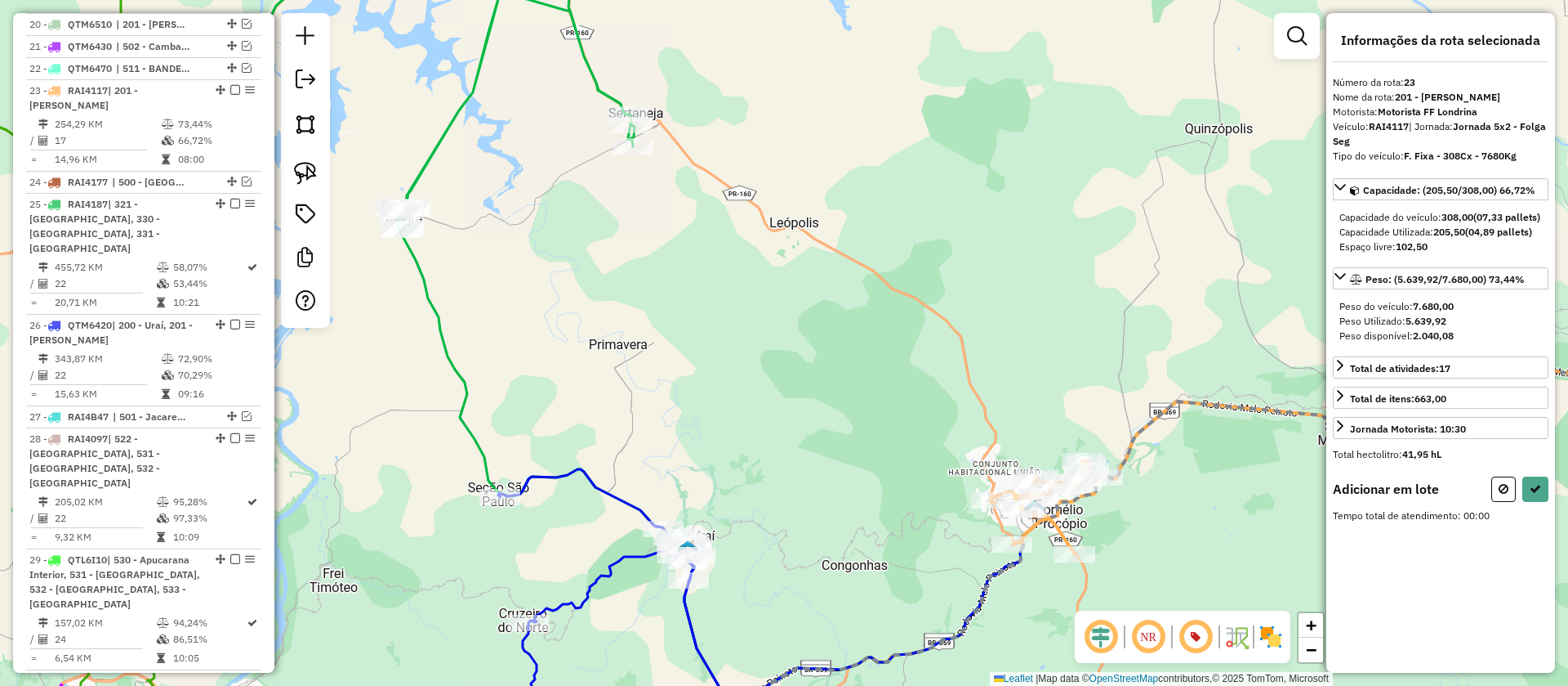
drag, startPoint x: 792, startPoint y: 434, endPoint x: 866, endPoint y: 176, distance: 268.4
click at [861, 197] on div "Janela de atendimento Grade de atendimento Capacidade Transportadoras Veículos …" at bounding box center [784, 343] width 1568 height 686
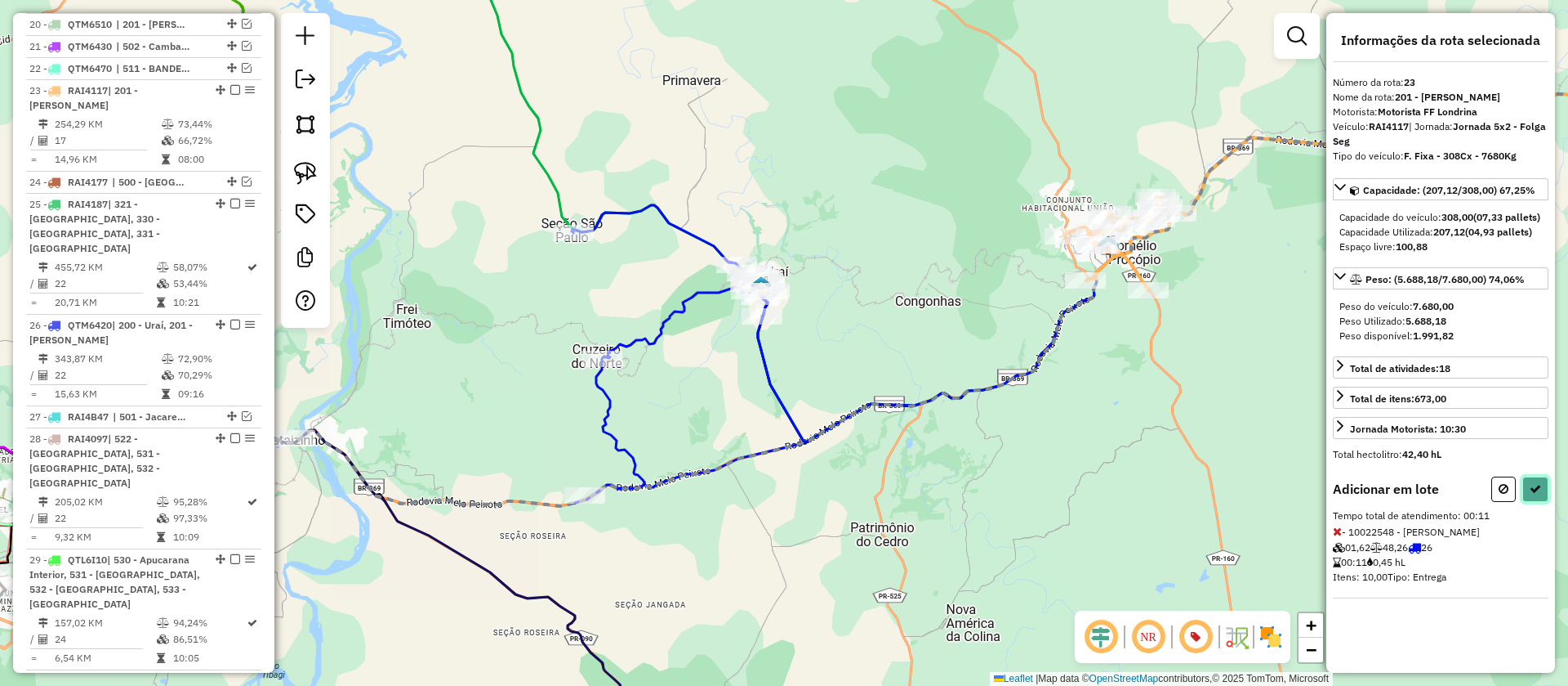
click at [1539, 494] on icon at bounding box center [1535, 489] width 12 height 12
select select "**********"
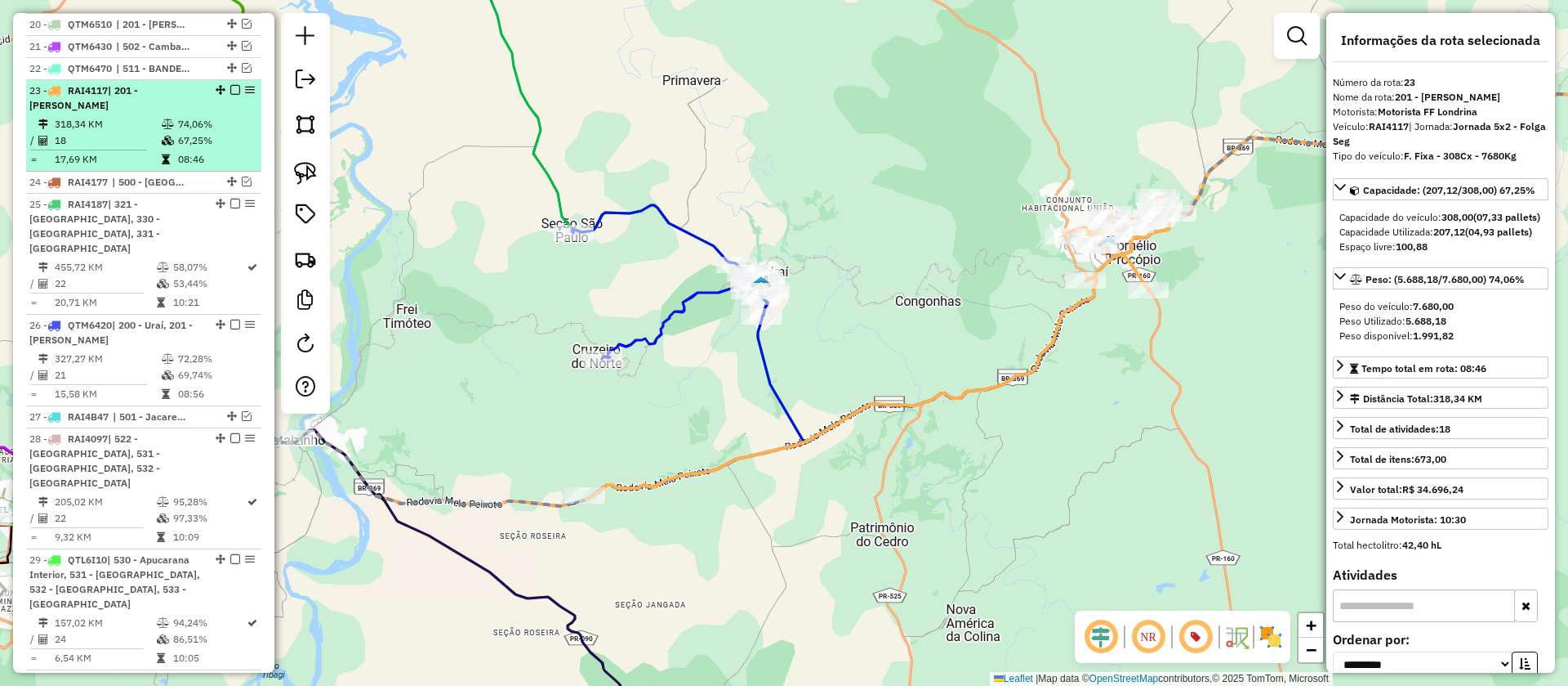
click at [230, 85] on em at bounding box center [236, 90] width 10 height 10
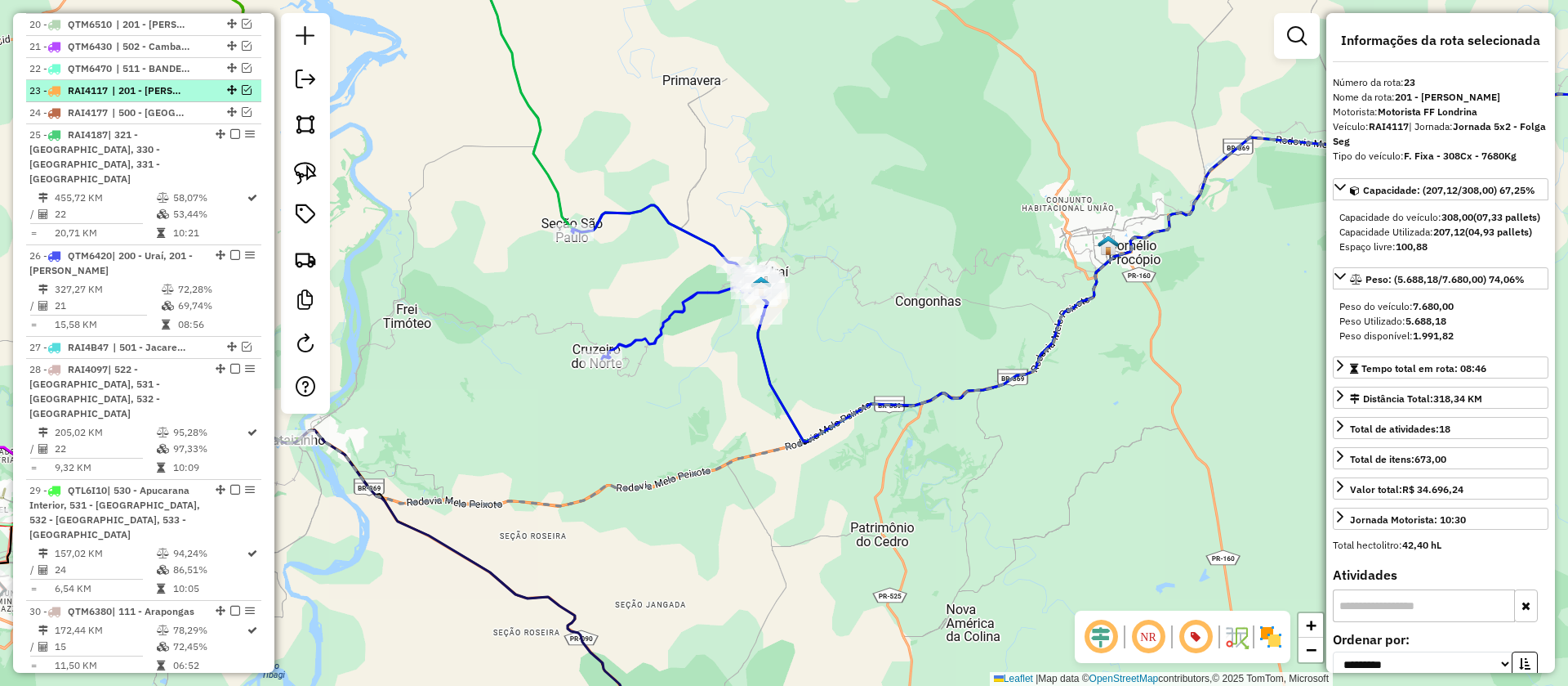
scroll to position [2493, 0]
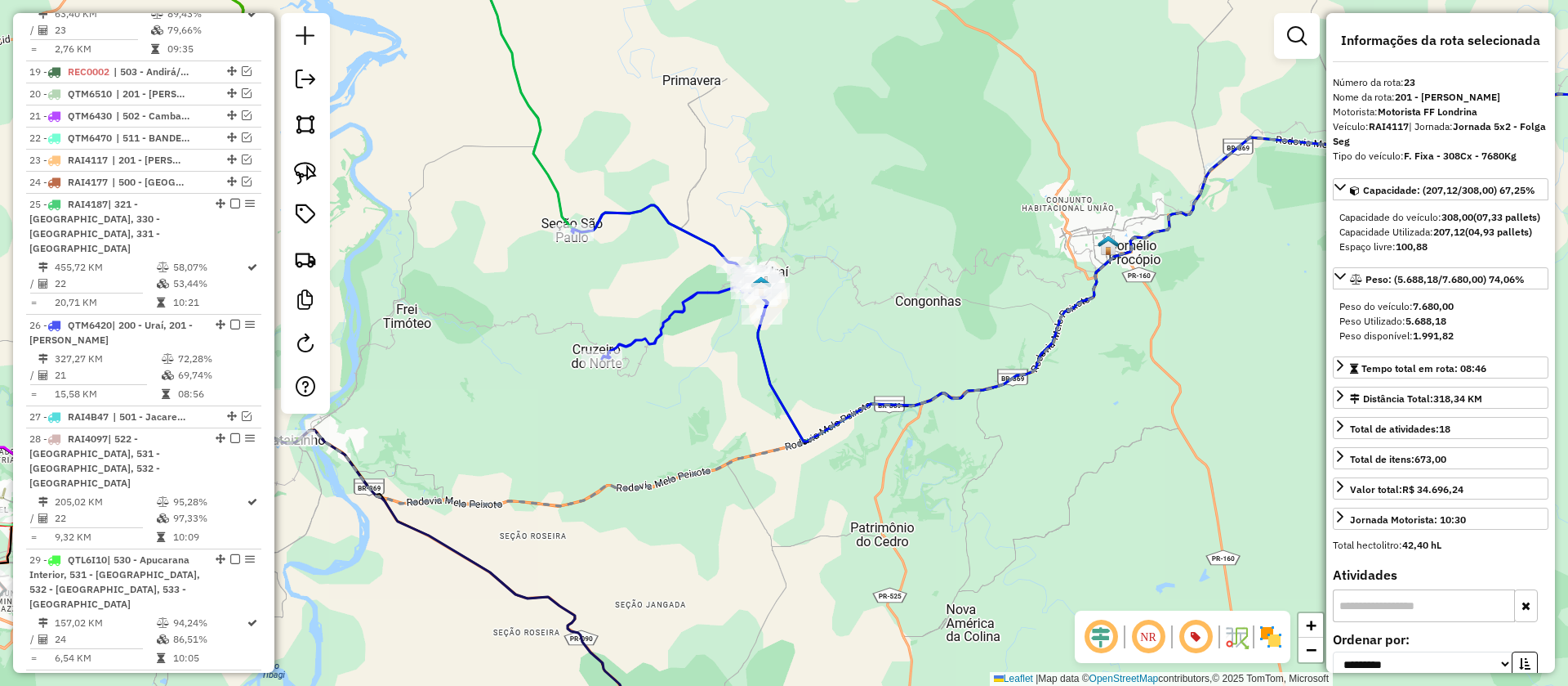
click at [760, 356] on icon at bounding box center [1242, 268] width 967 height 348
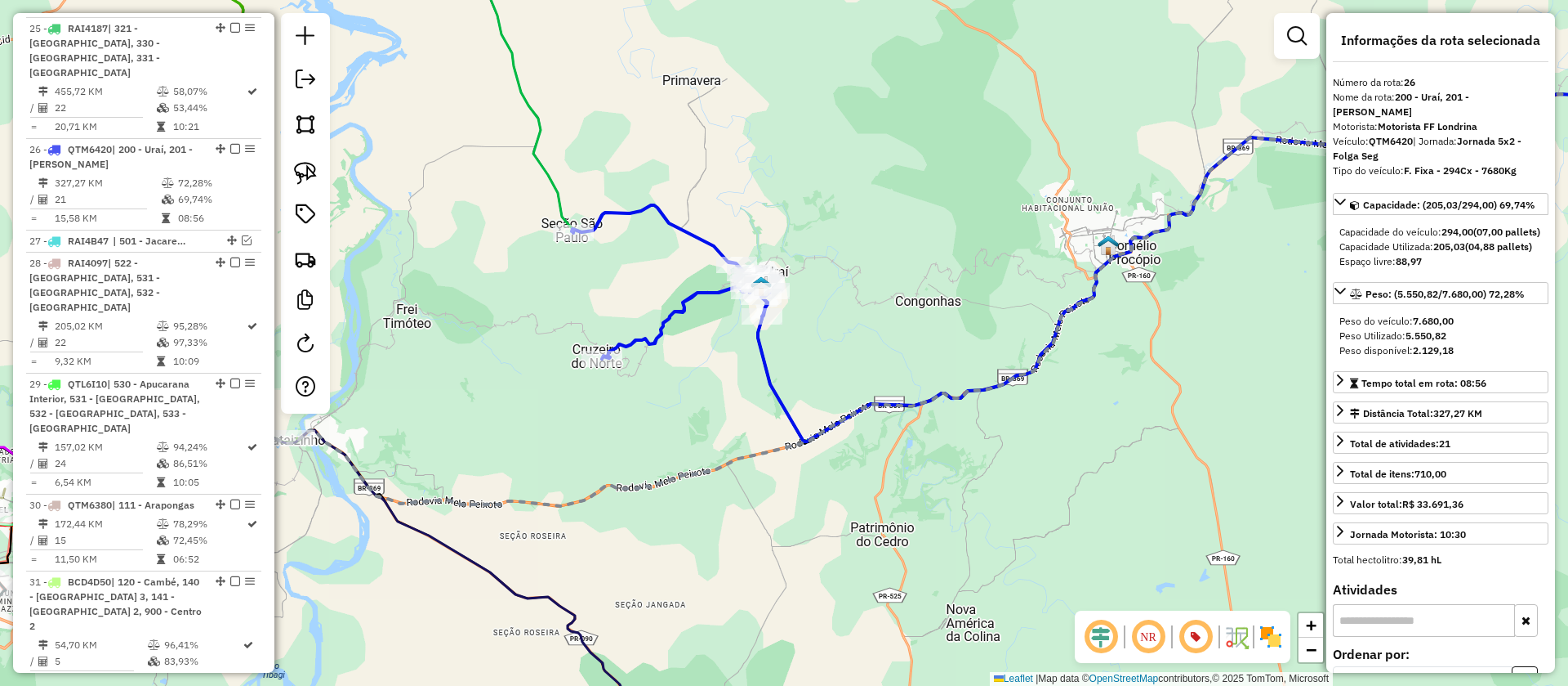
scroll to position [2713, 0]
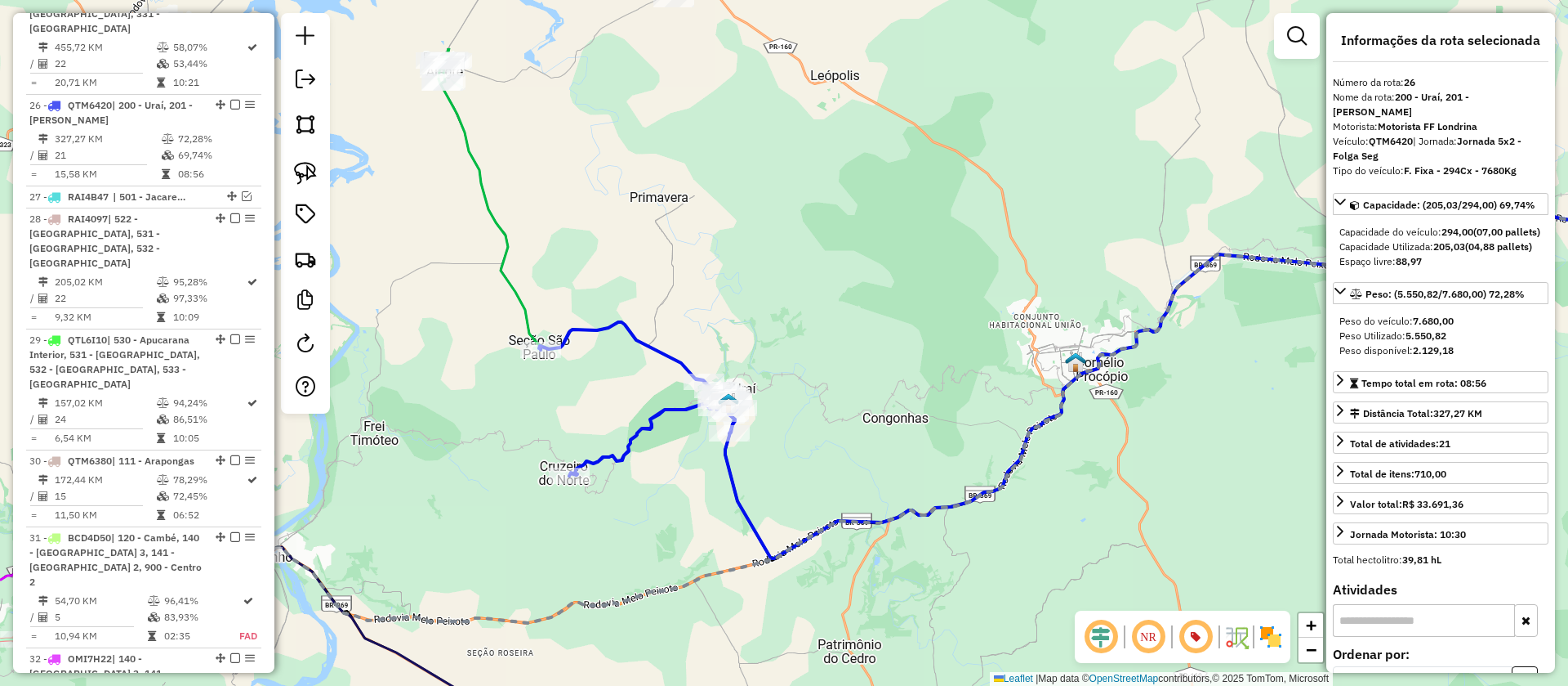
drag, startPoint x: 869, startPoint y: 230, endPoint x: 836, endPoint y: 347, distance: 121.6
click at [836, 347] on div "Janela de atendimento Grade de atendimento Capacidade Transportadoras Veículos …" at bounding box center [784, 343] width 1568 height 686
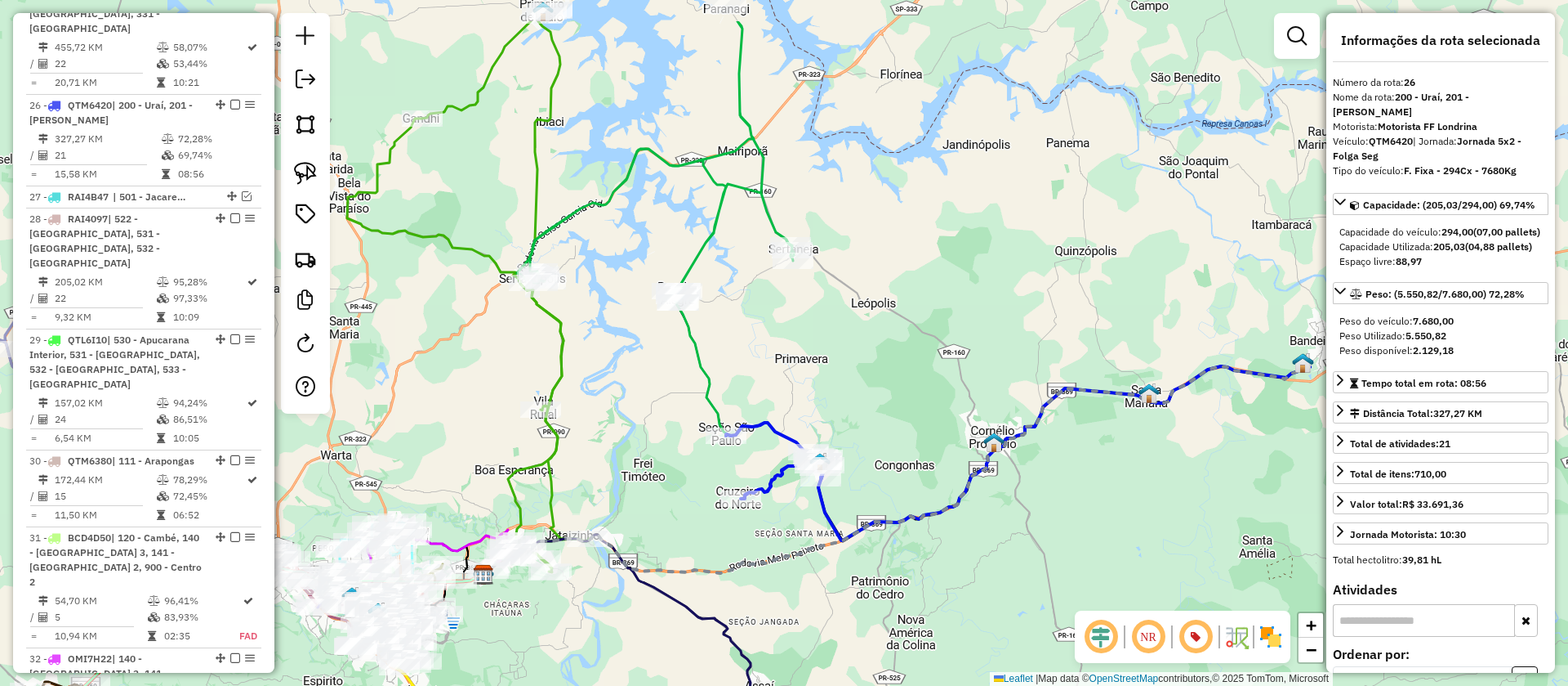
drag, startPoint x: 792, startPoint y: 294, endPoint x: 856, endPoint y: 383, distance: 109.6
click at [856, 383] on div "Janela de atendimento Grade de atendimento Capacidade Transportadoras Veículos …" at bounding box center [784, 343] width 1568 height 686
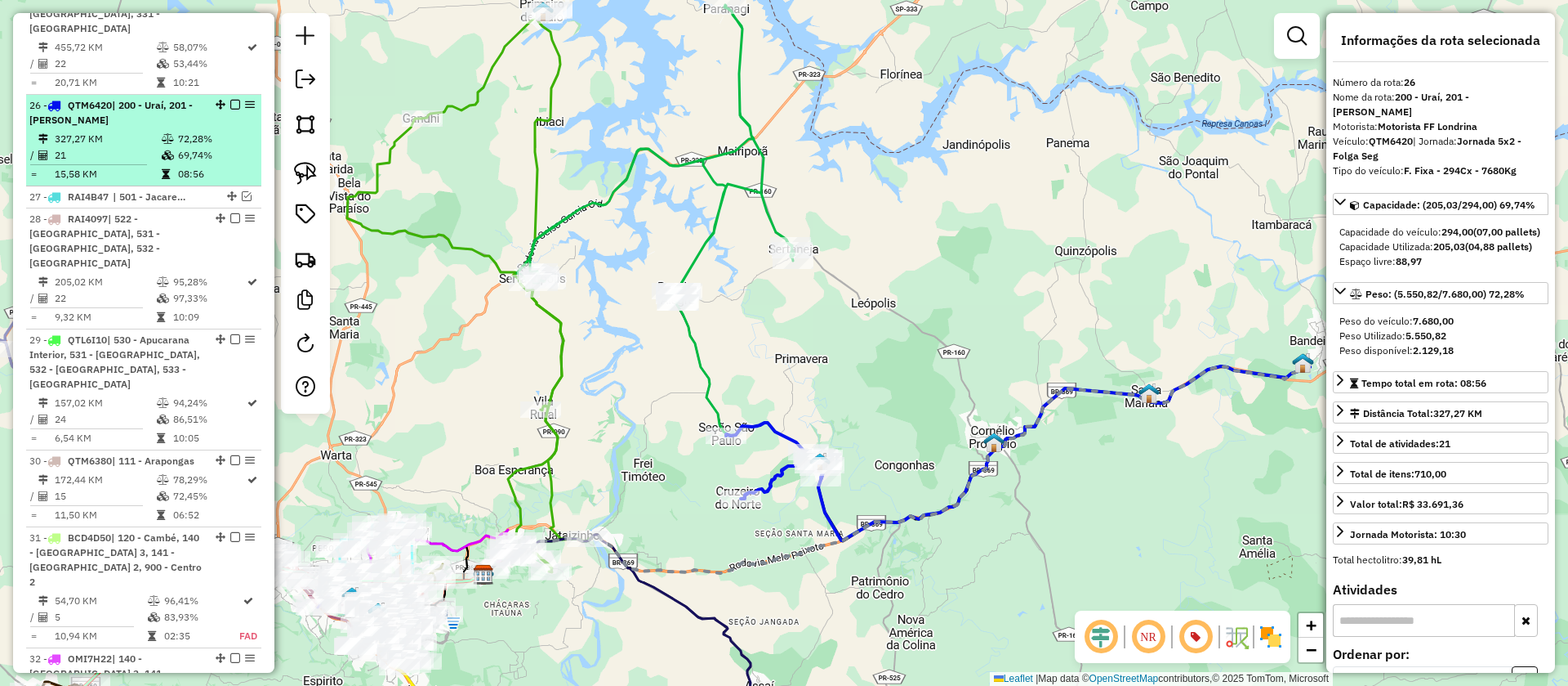
click at [230, 99] on em at bounding box center [236, 104] width 10 height 10
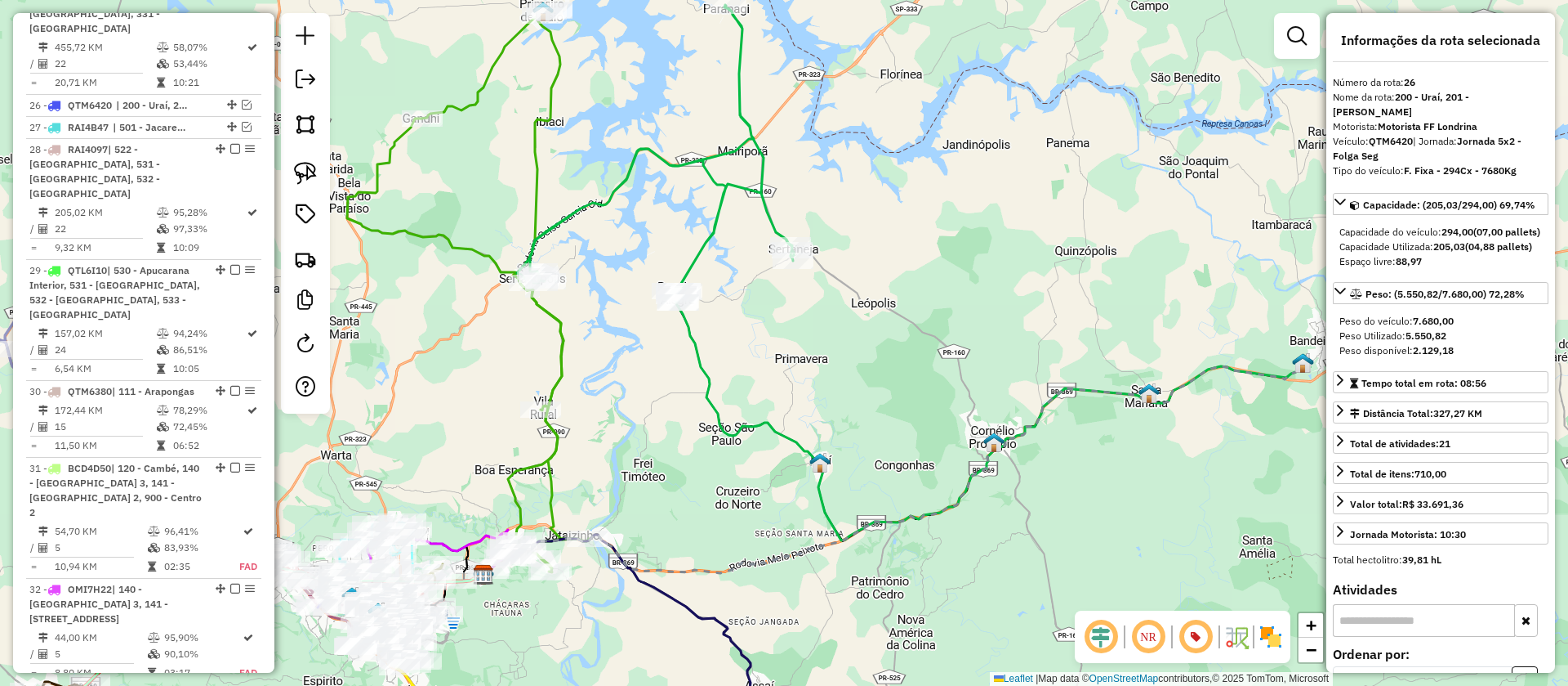
click at [750, 424] on icon at bounding box center [993, 421] width 633 height 238
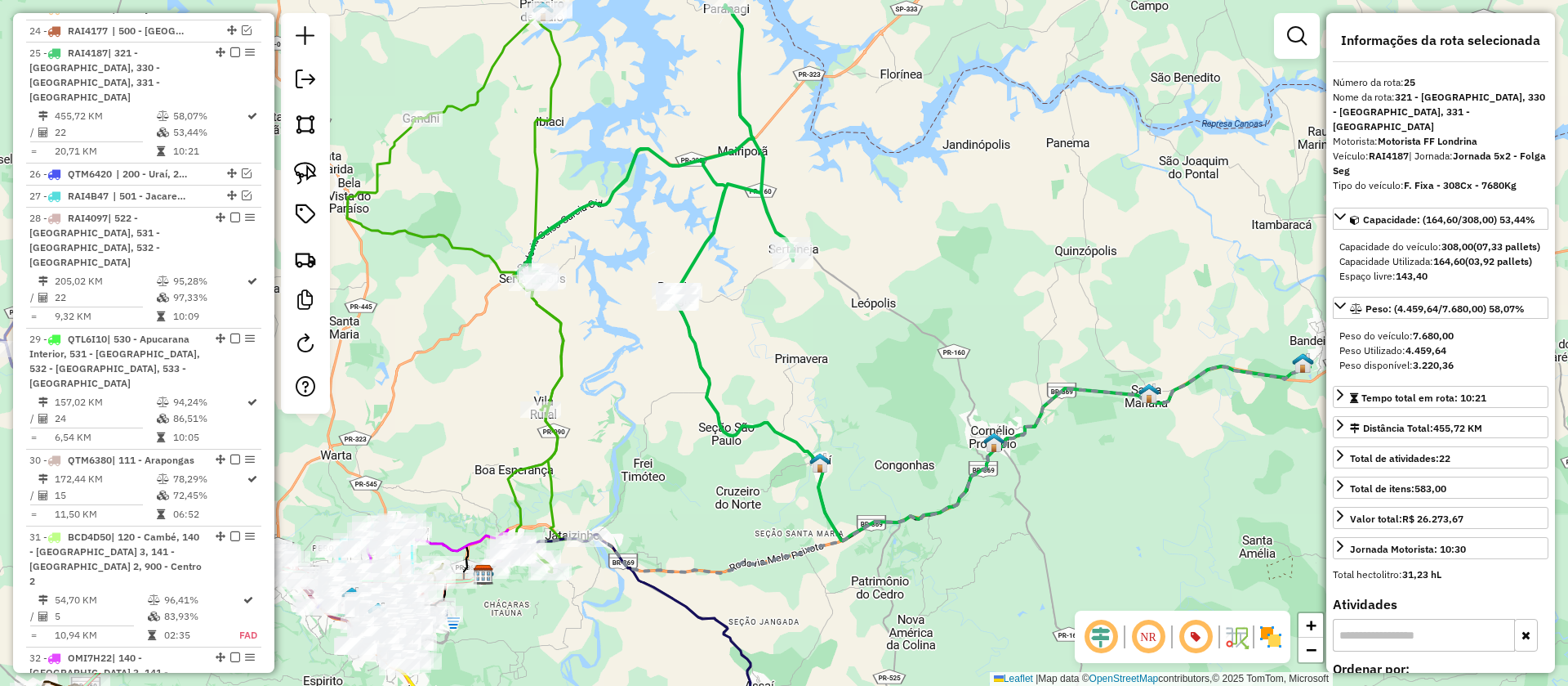
scroll to position [2607, 0]
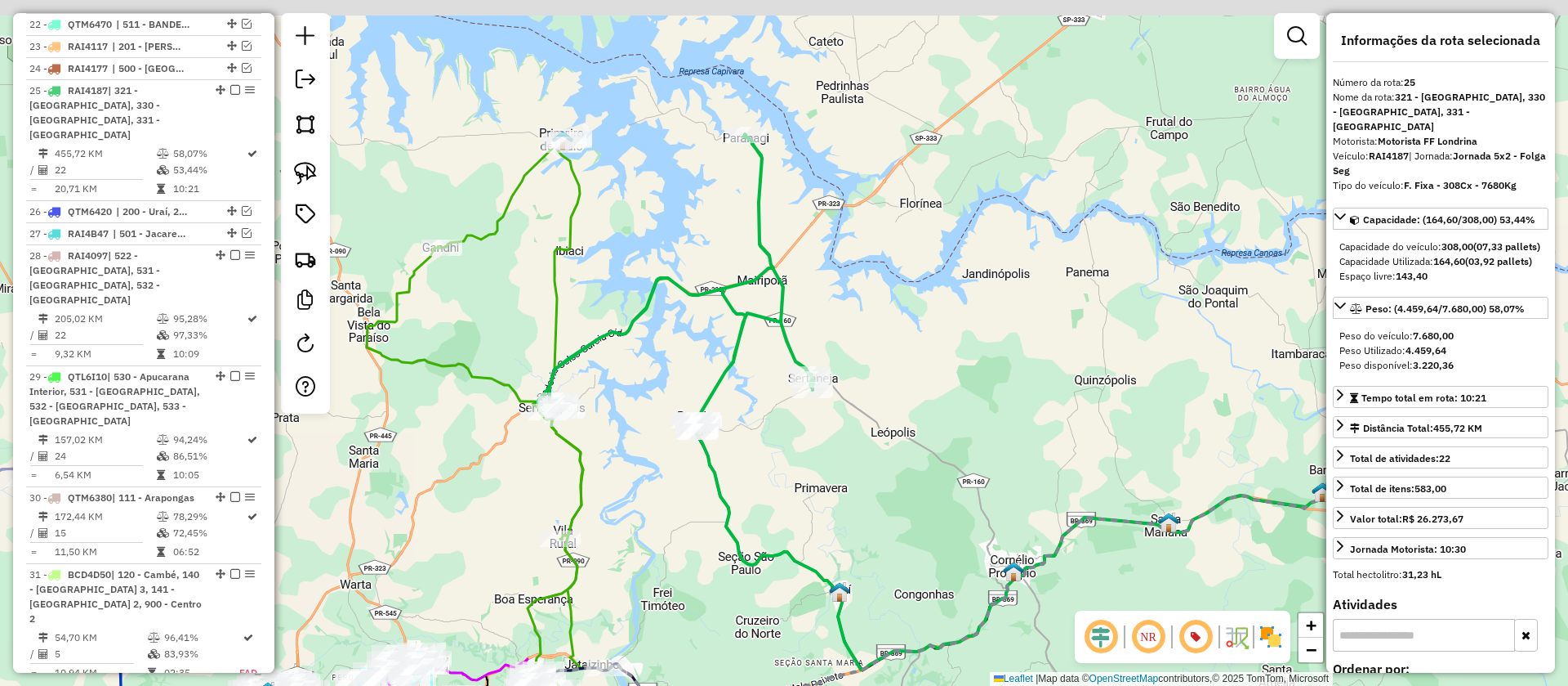
drag, startPoint x: 822, startPoint y: 354, endPoint x: 844, endPoint y: 488, distance: 135.8
click at [844, 488] on div "Janela de atendimento Grade de atendimento Capacidade Transportadoras Veículos …" at bounding box center [784, 343] width 1568 height 686
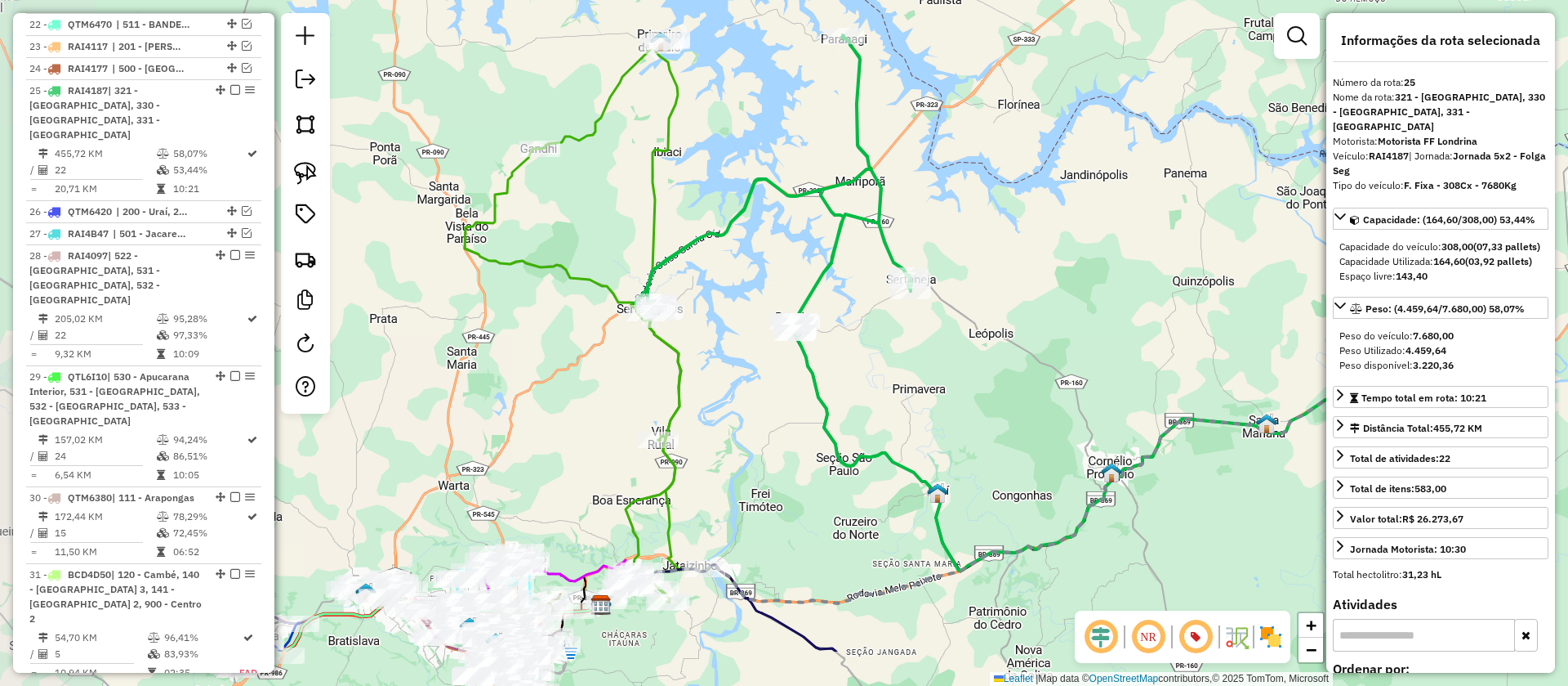
drag, startPoint x: 689, startPoint y: 344, endPoint x: 779, endPoint y: 242, distance: 136.0
click at [781, 242] on div "Janela de atendimento Grade de atendimento Capacidade Transportadoras Veículos …" at bounding box center [784, 343] width 1568 height 686
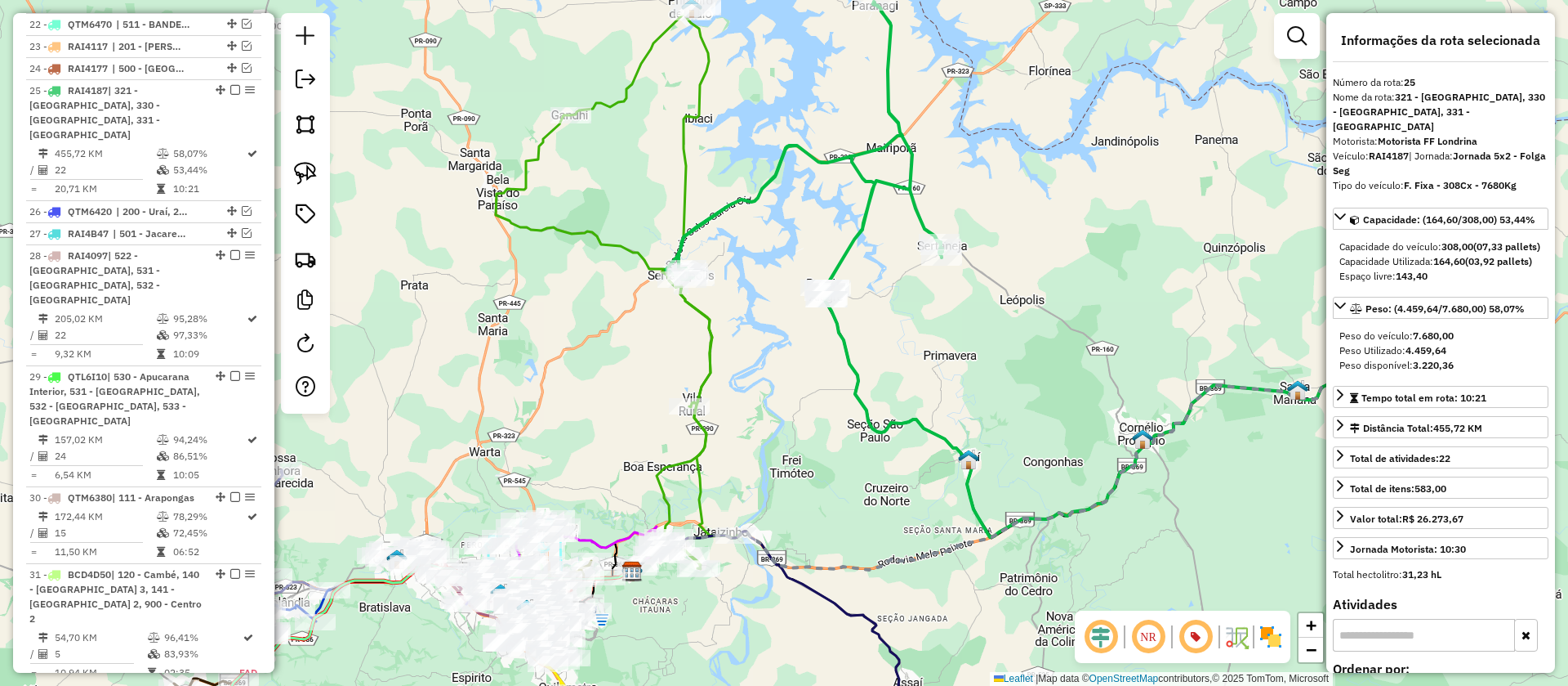
click at [715, 343] on icon at bounding box center [616, 288] width 241 height 562
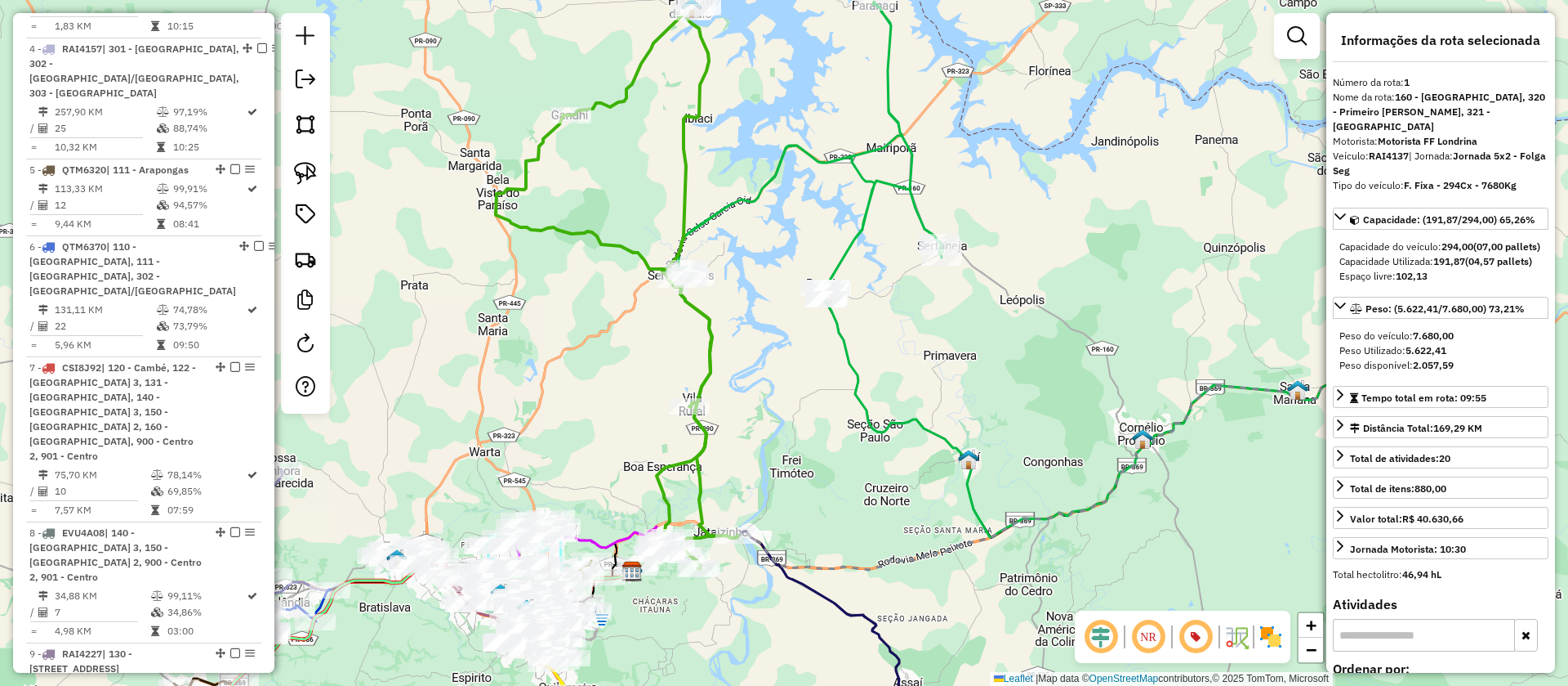
scroll to position [694, 0]
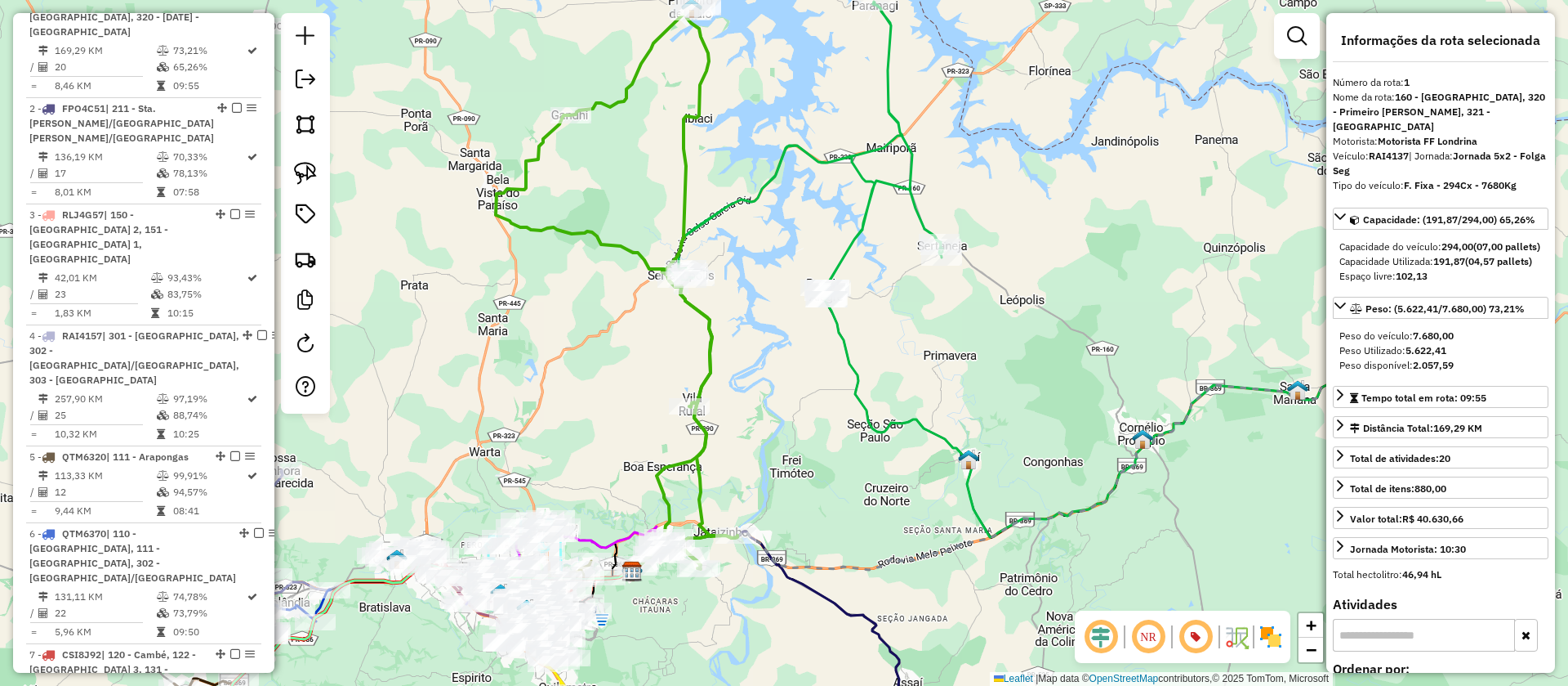
click at [924, 417] on icon at bounding box center [1142, 417] width 633 height 238
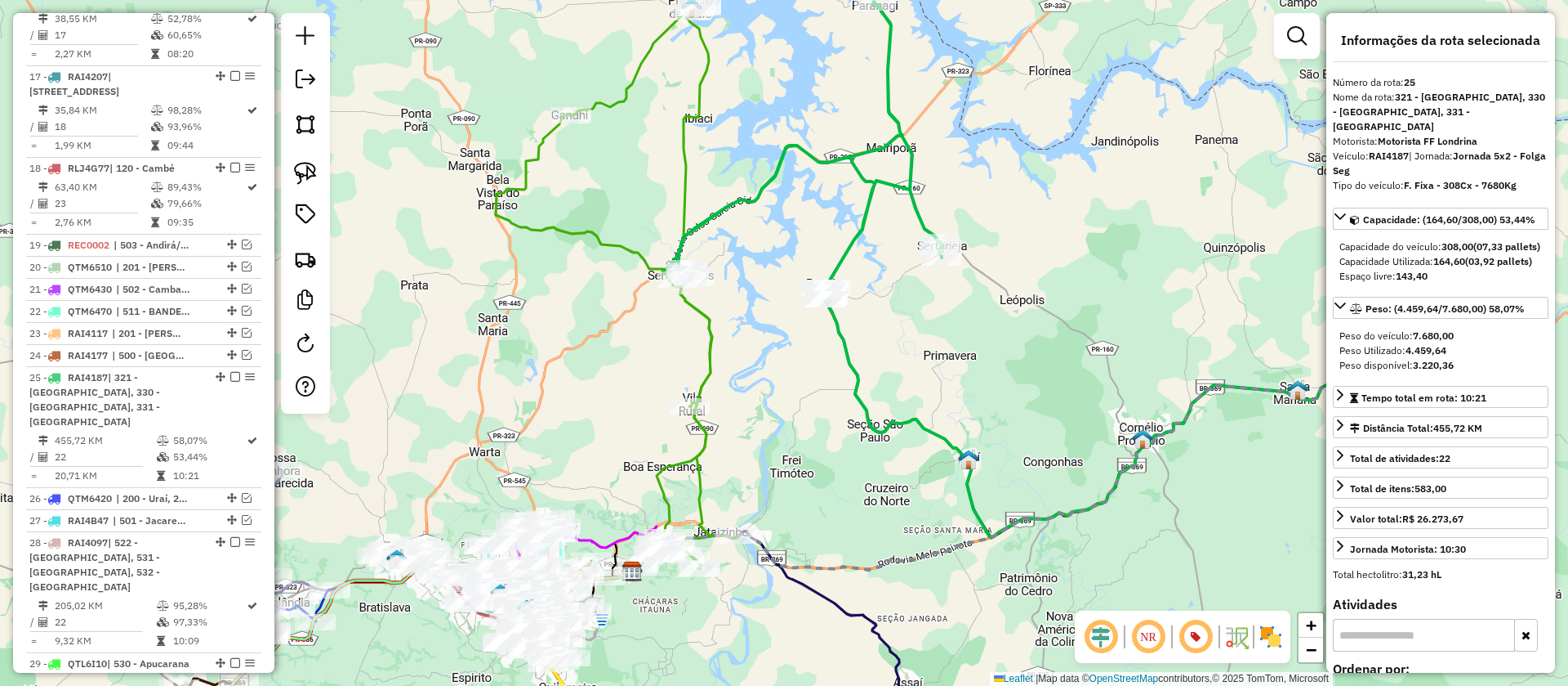
scroll to position [2607, 0]
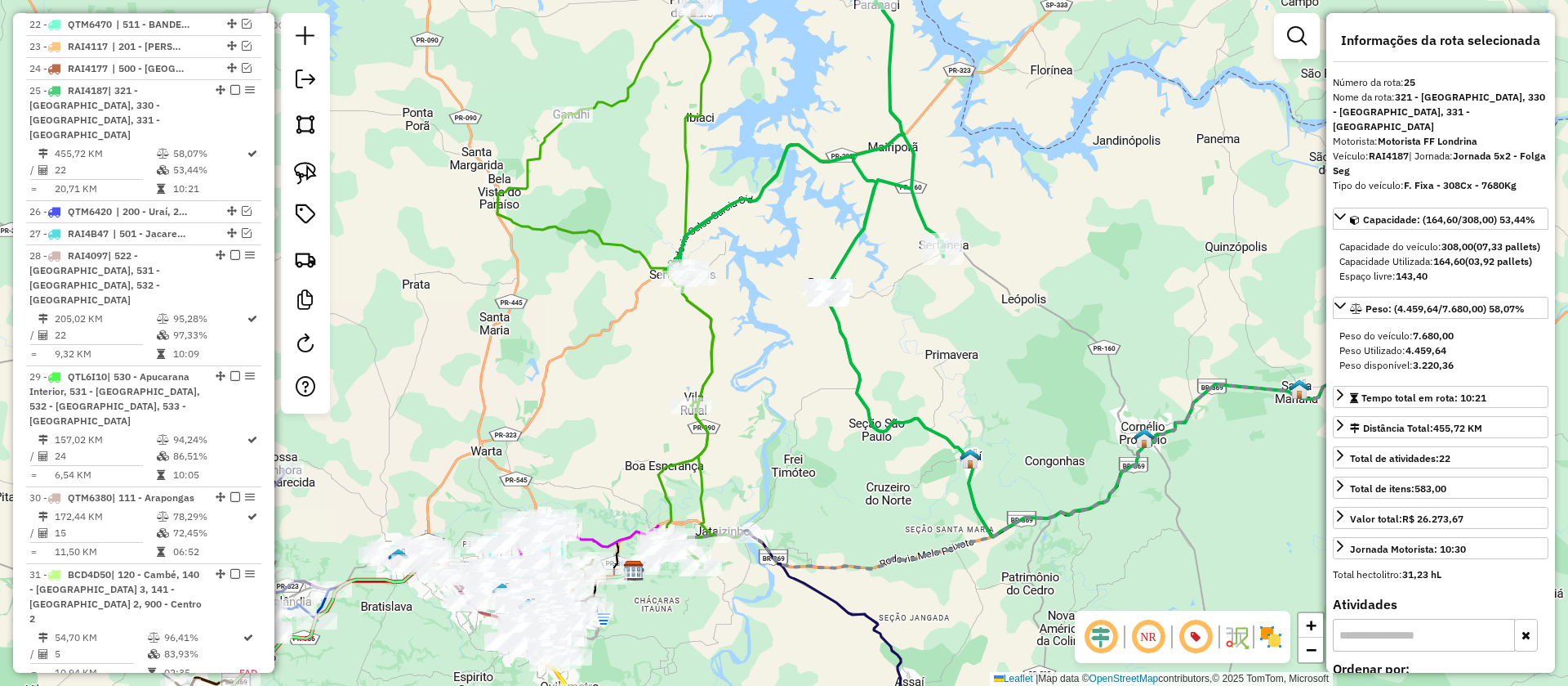
drag, startPoint x: 744, startPoint y: 295, endPoint x: 787, endPoint y: 321, distance: 50.2
click at [787, 321] on div "Janela de atendimento Grade de atendimento Capacidade Transportadoras Veículos …" at bounding box center [784, 343] width 1568 height 686
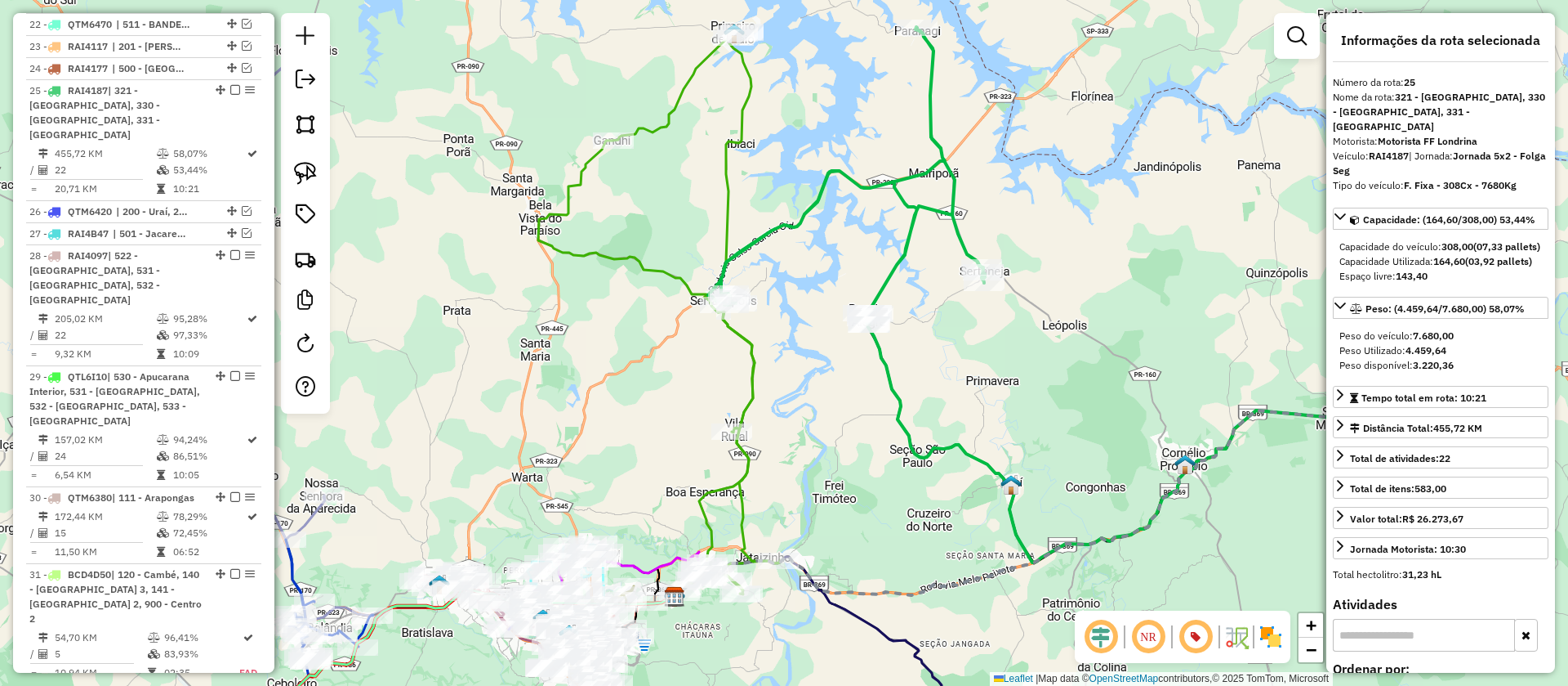
click at [724, 202] on icon at bounding box center [714, 315] width 80 height 564
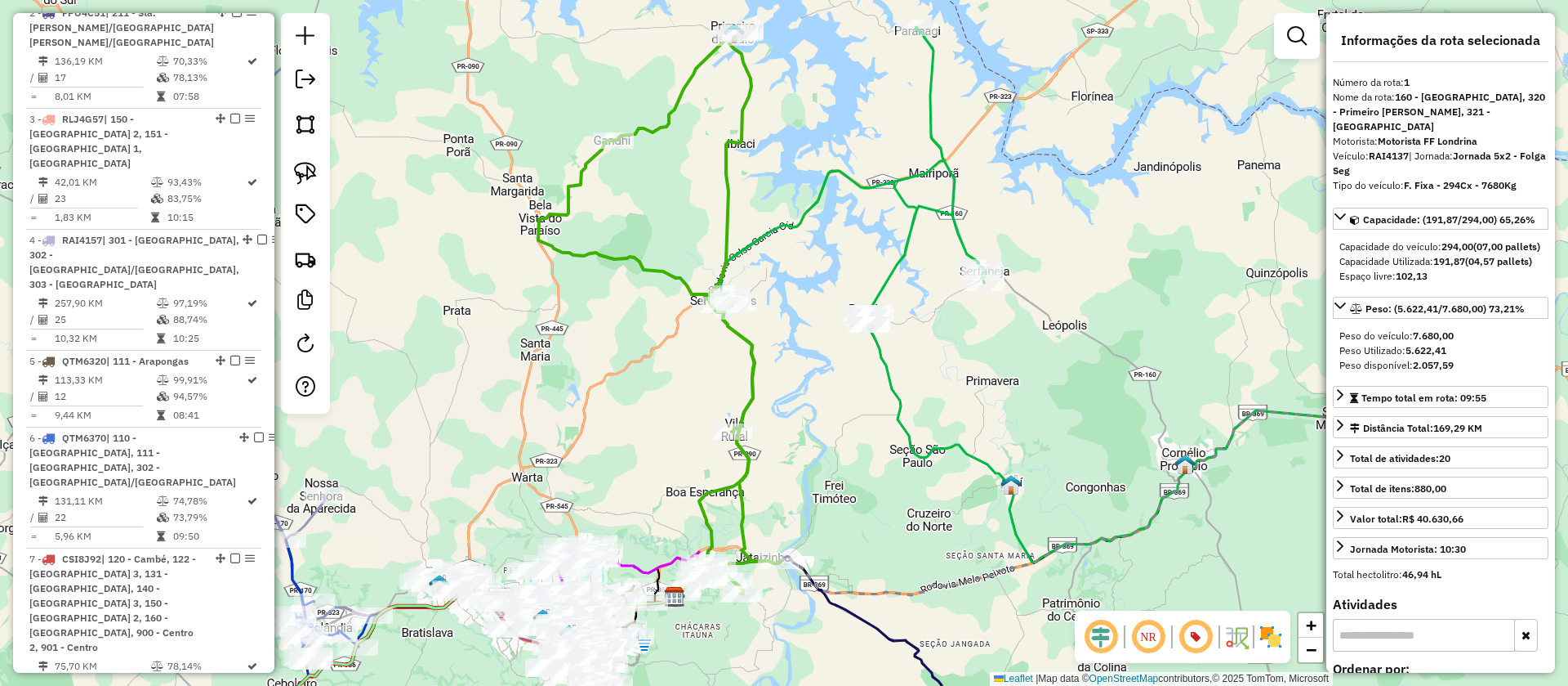
scroll to position [694, 0]
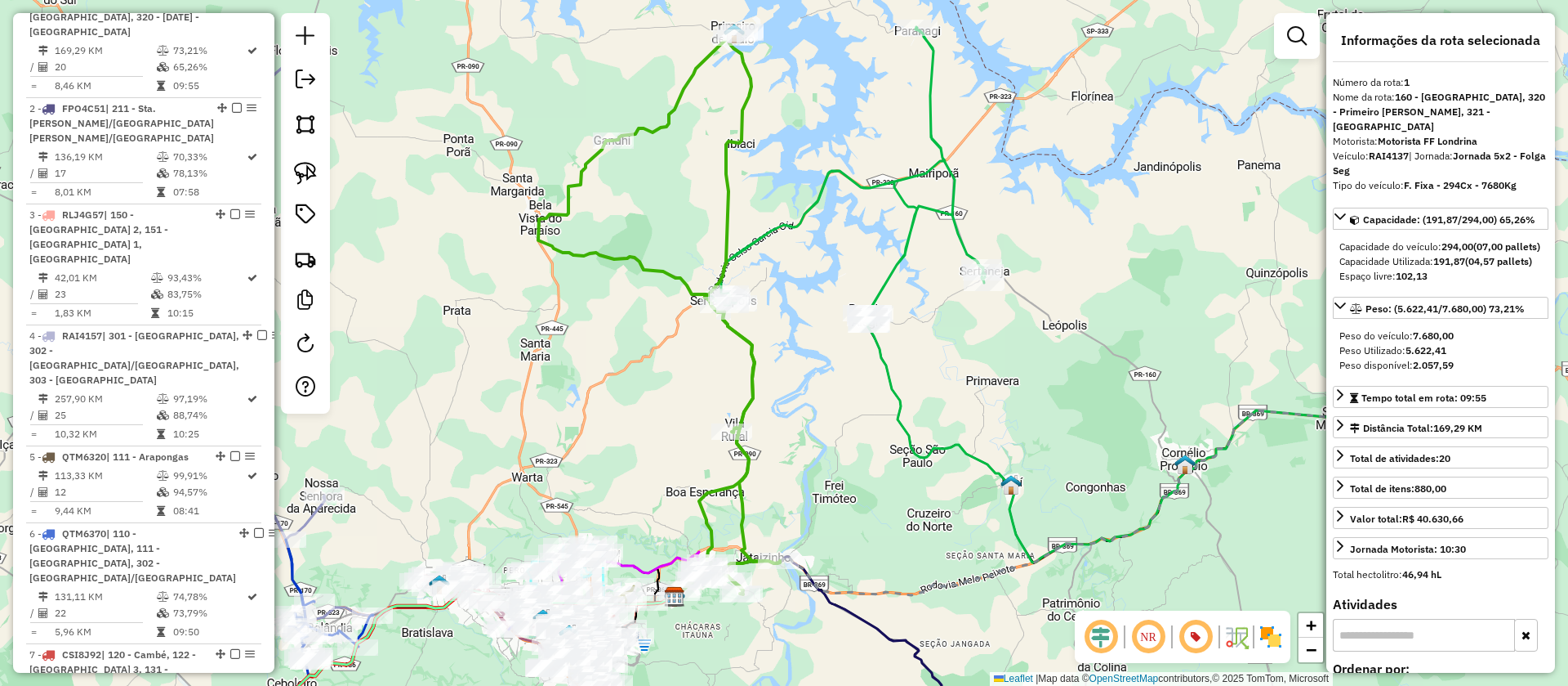
drag, startPoint x: 804, startPoint y: 290, endPoint x: 828, endPoint y: 340, distance: 55.5
click at [828, 340] on div "Janela de atendimento Grade de atendimento Capacidade Transportadoras Veículos …" at bounding box center [784, 343] width 1568 height 686
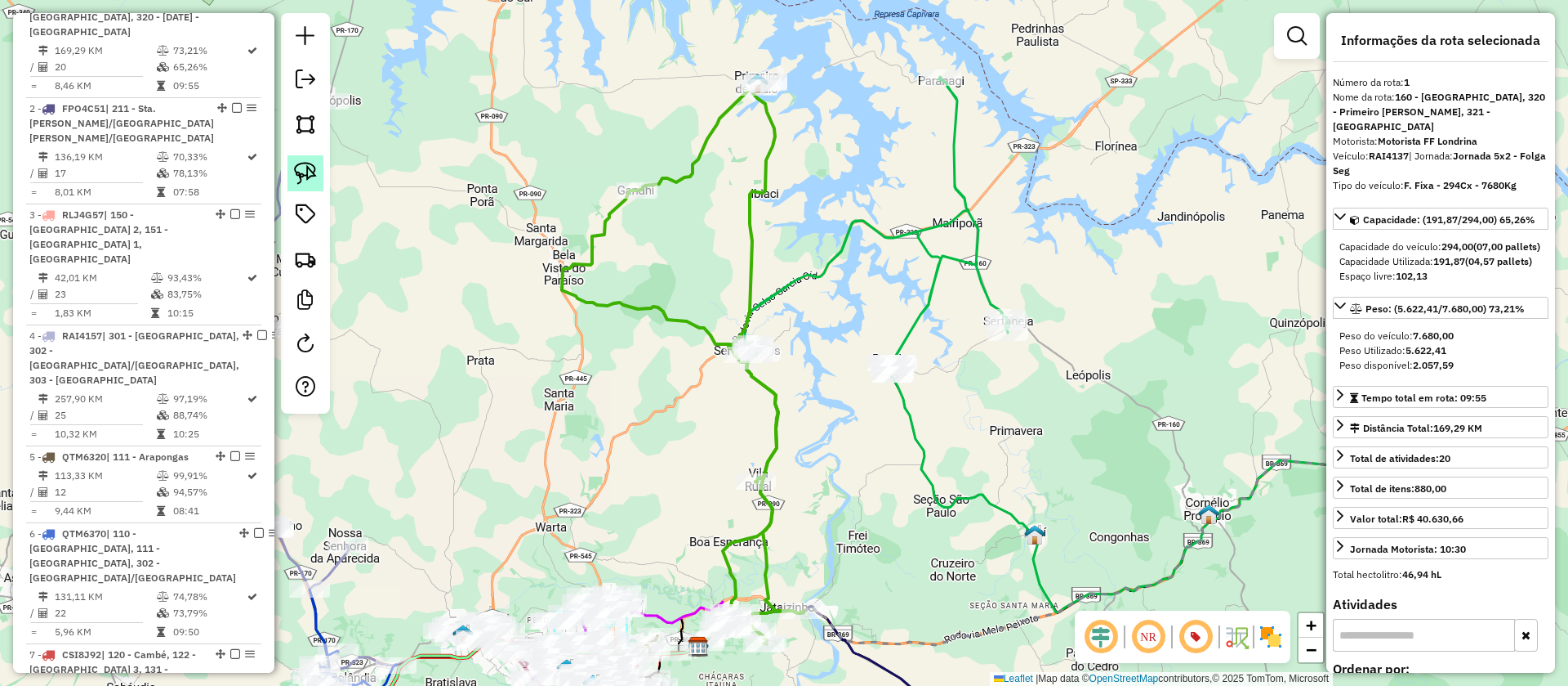
drag, startPoint x: 320, startPoint y: 175, endPoint x: 384, endPoint y: 217, distance: 76.6
click at [320, 176] on link at bounding box center [305, 173] width 36 height 36
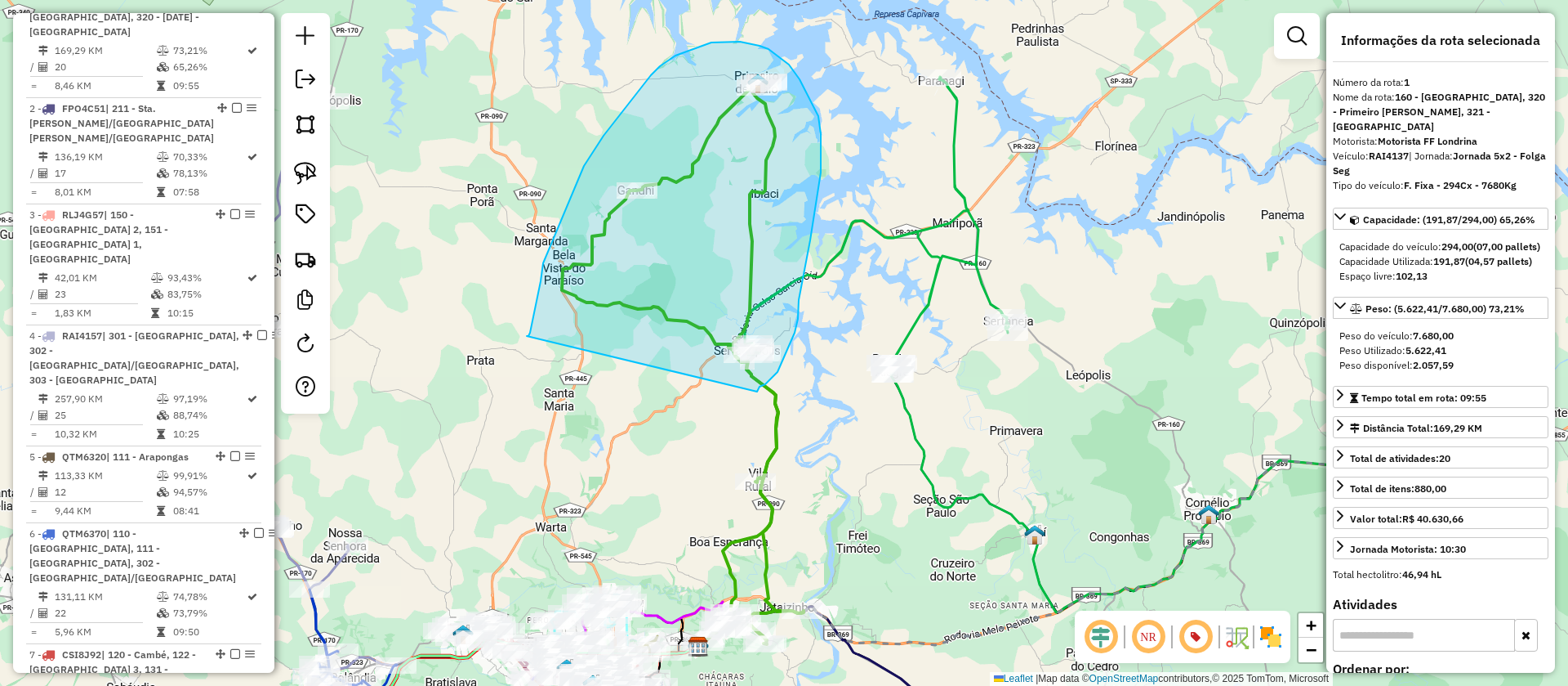
drag, startPoint x: 527, startPoint y: 336, endPoint x: 757, endPoint y: 391, distance: 236.5
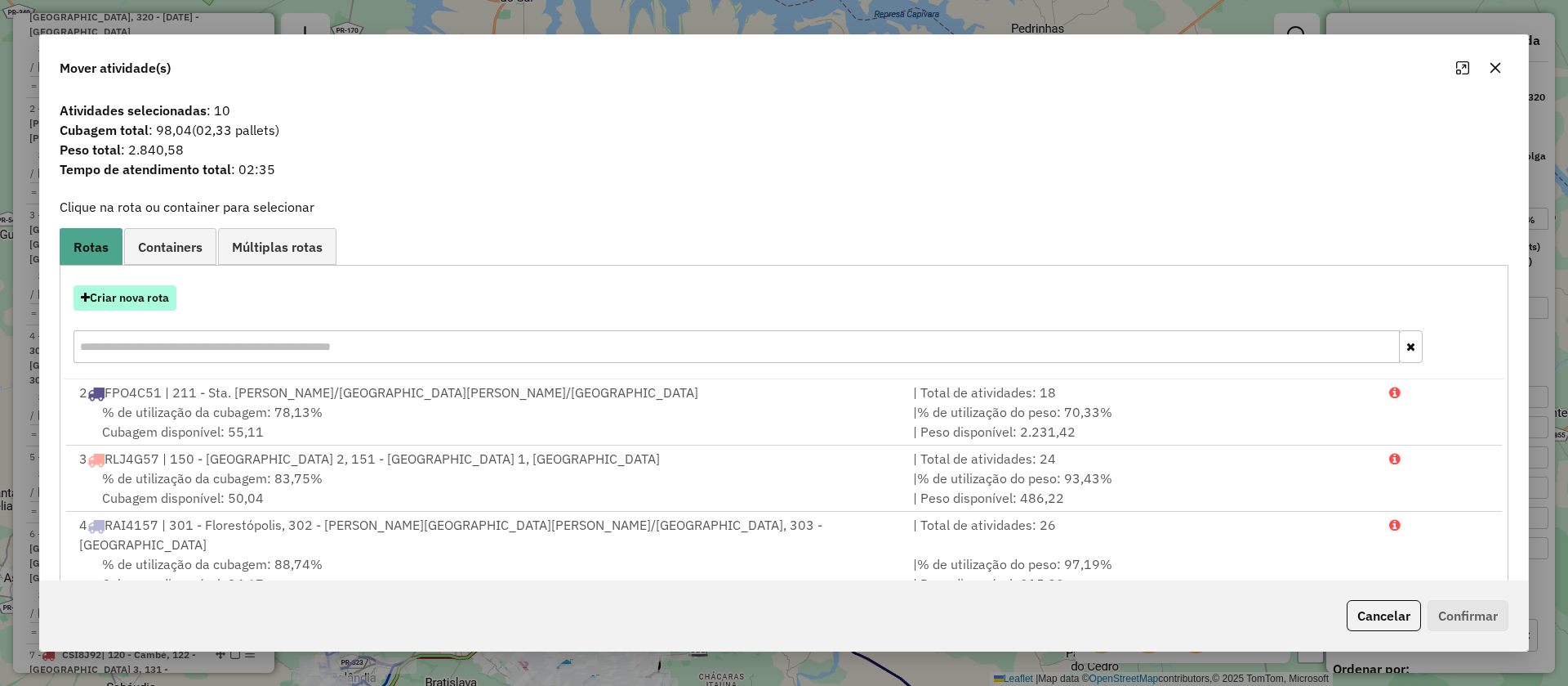
click at [128, 295] on button "Criar nova rota" at bounding box center [124, 298] width 103 height 25
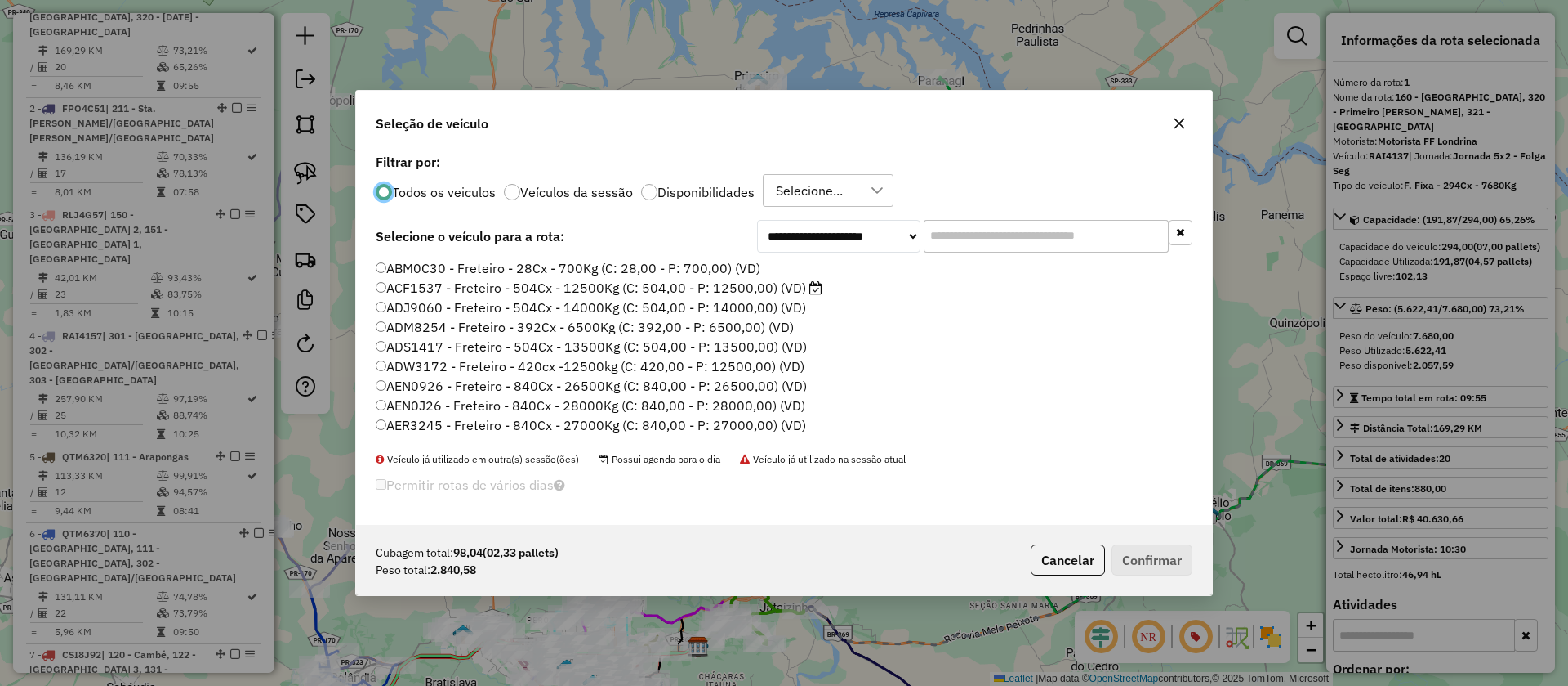
scroll to position [9, 5]
click at [961, 237] on input "text" at bounding box center [1046, 236] width 245 height 33
type input "***"
click at [674, 286] on label "JBP9G64 - F. Fixa - 294Cx - 8500Kg (C: 294,00 - P: 8500,00) (VD)" at bounding box center [578, 287] width 405 height 19
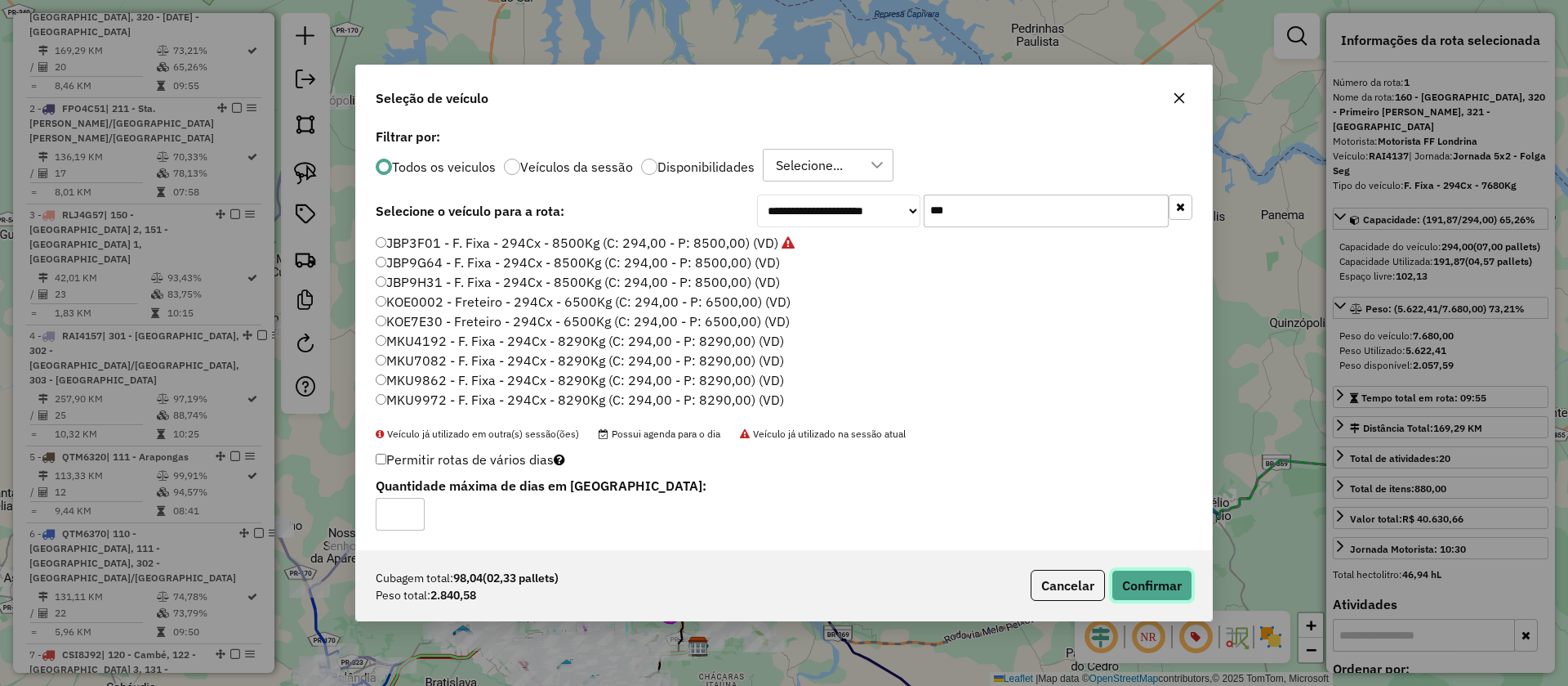
click at [1153, 579] on button "Confirmar" at bounding box center [1152, 585] width 81 height 31
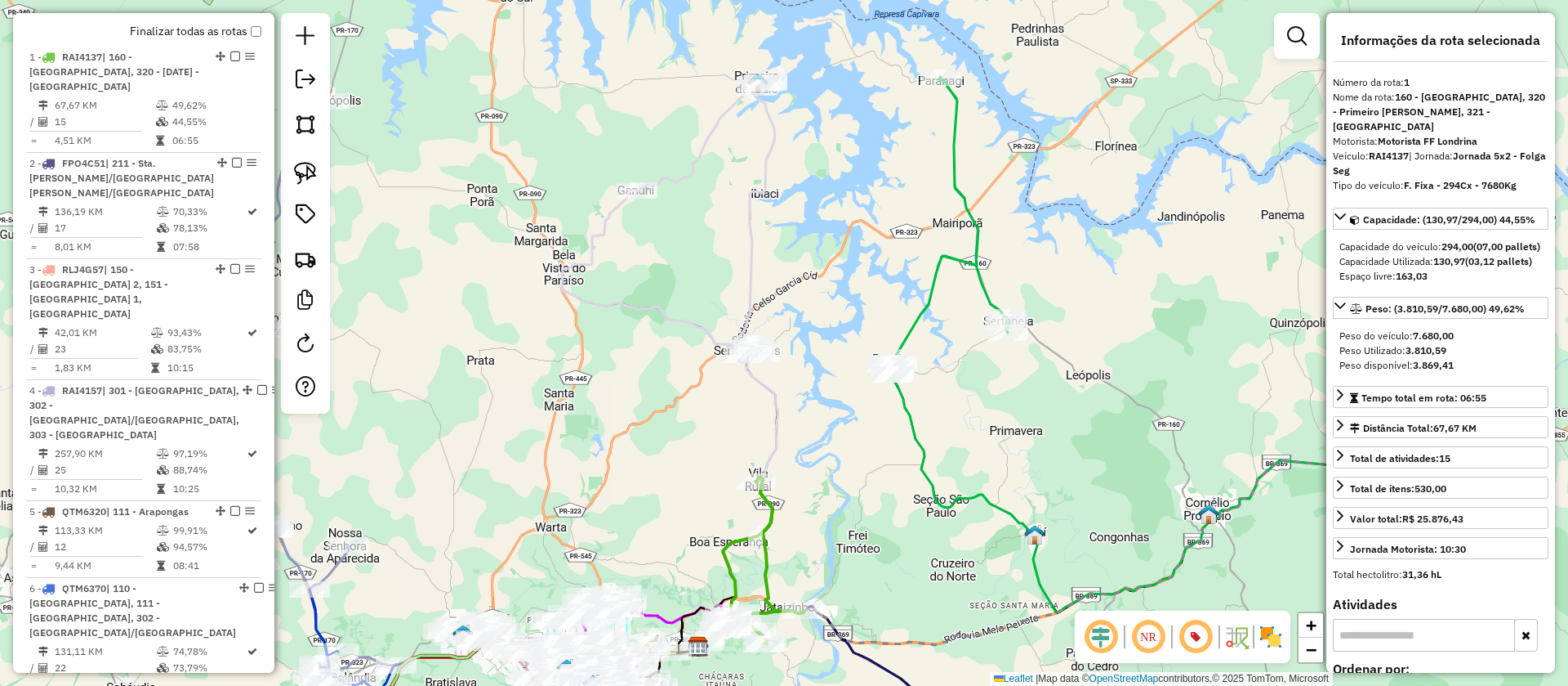
scroll to position [694, 0]
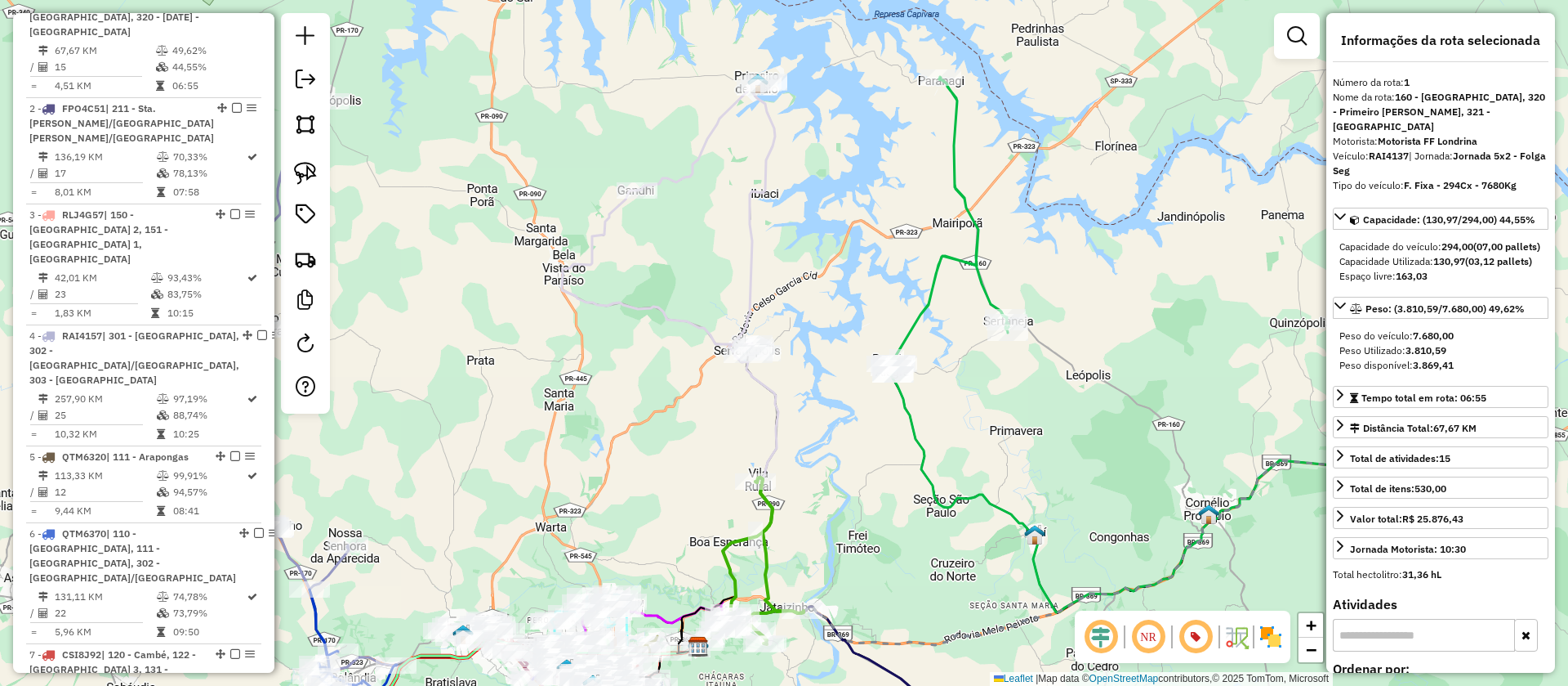
click at [977, 259] on icon at bounding box center [949, 225] width 119 height 297
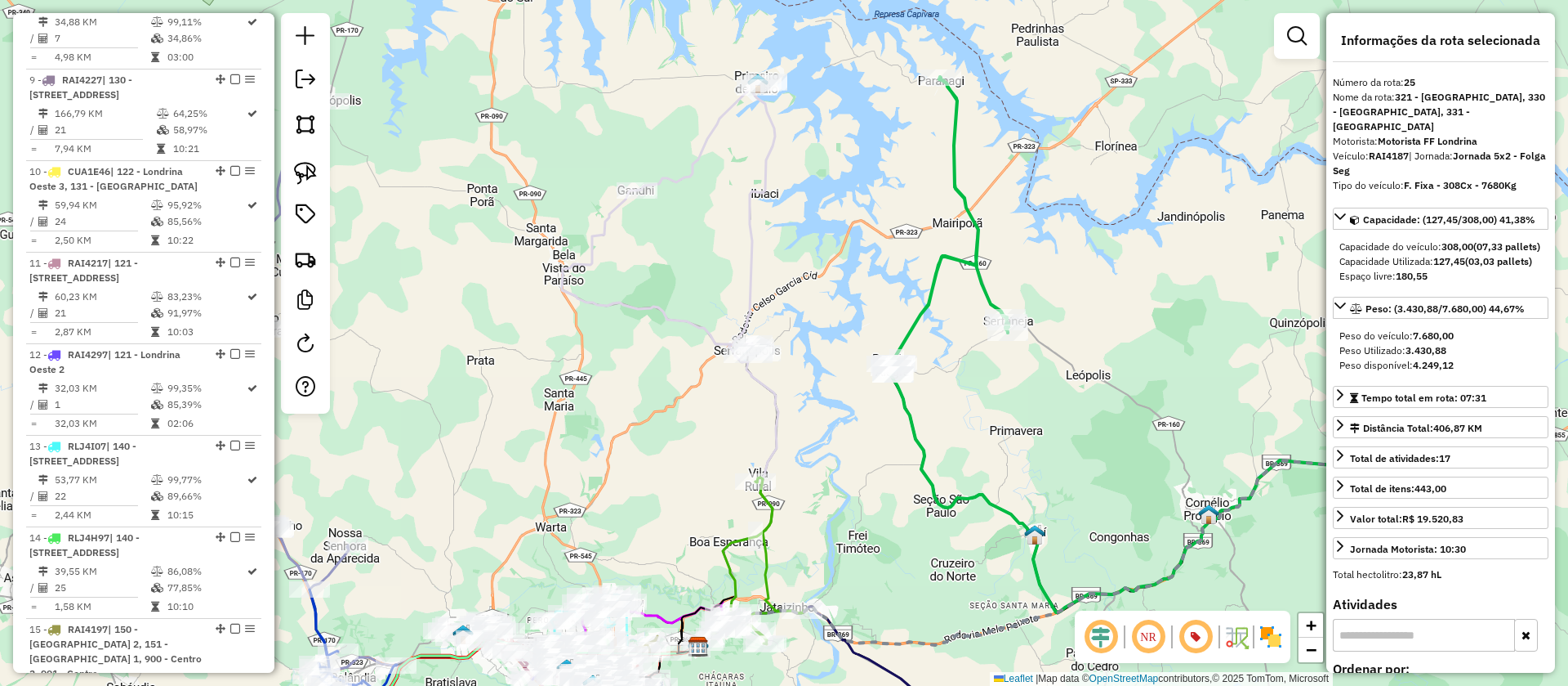
scroll to position [2607, 0]
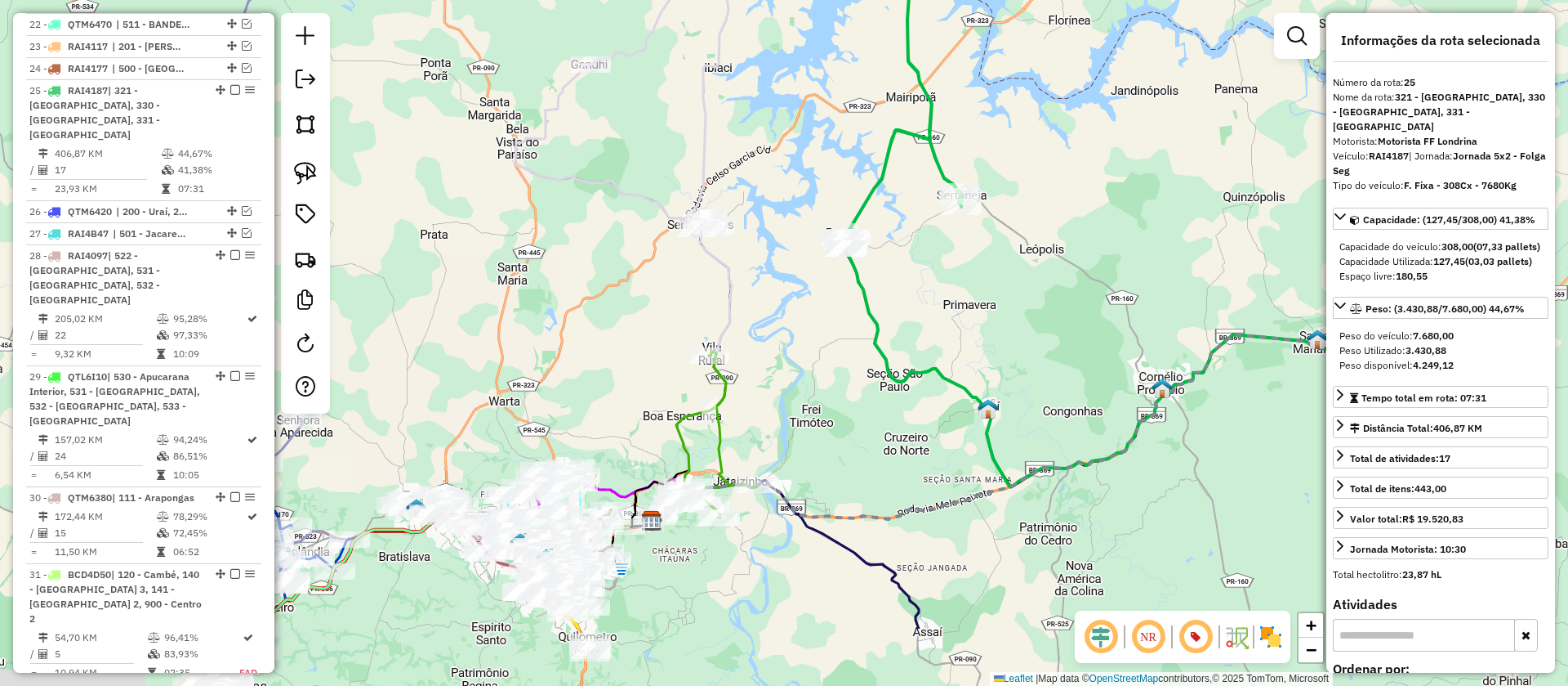
drag, startPoint x: 1016, startPoint y: 444, endPoint x: 969, endPoint y: 318, distance: 134.5
click at [969, 318] on div "Janela de atendimento Grade de atendimento Capacidade Transportadoras Veículos …" at bounding box center [784, 343] width 1568 height 686
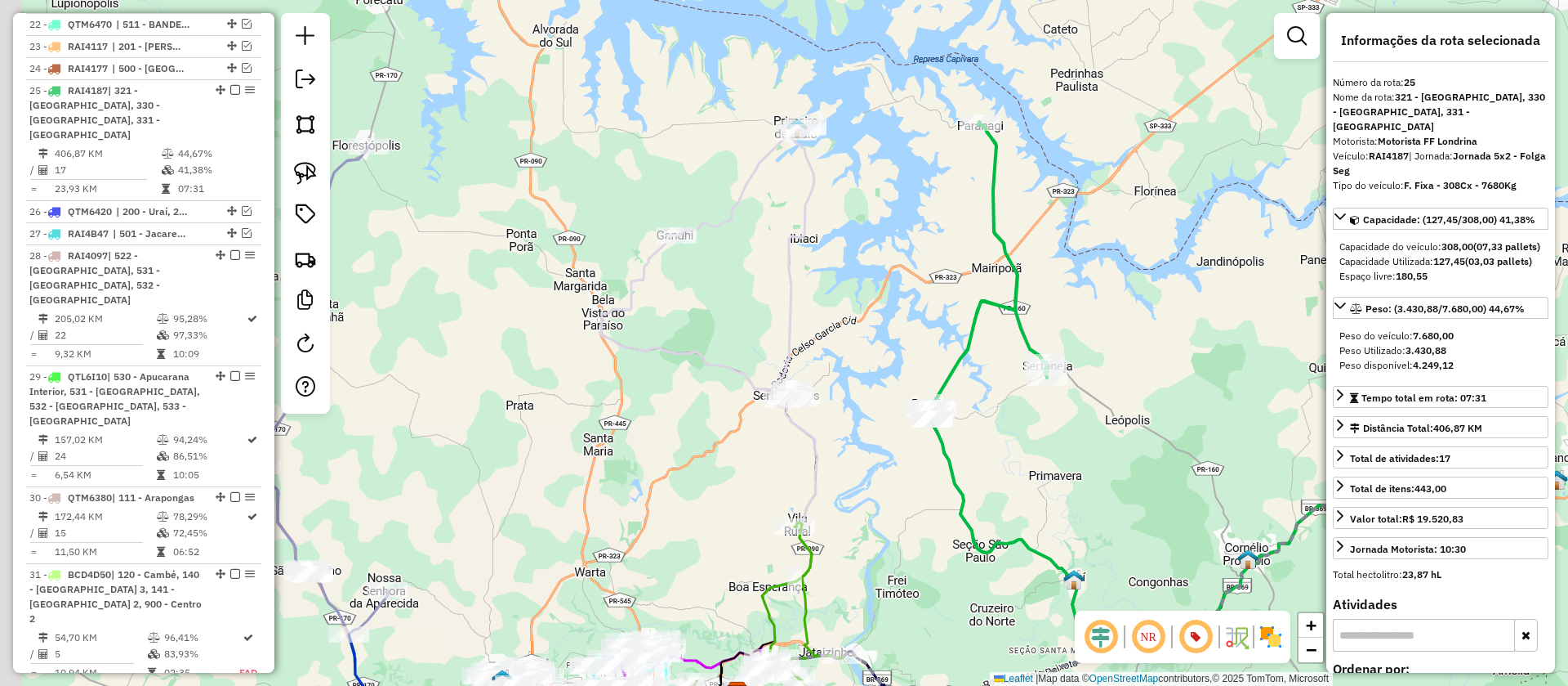
drag, startPoint x: 935, startPoint y: 268, endPoint x: 1021, endPoint y: 439, distance: 191.4
click at [1021, 439] on div "Janela de atendimento Grade de atendimento Capacidade Transportadoras Veículos …" at bounding box center [784, 343] width 1568 height 686
click at [1021, 322] on icon at bounding box center [989, 271] width 119 height 297
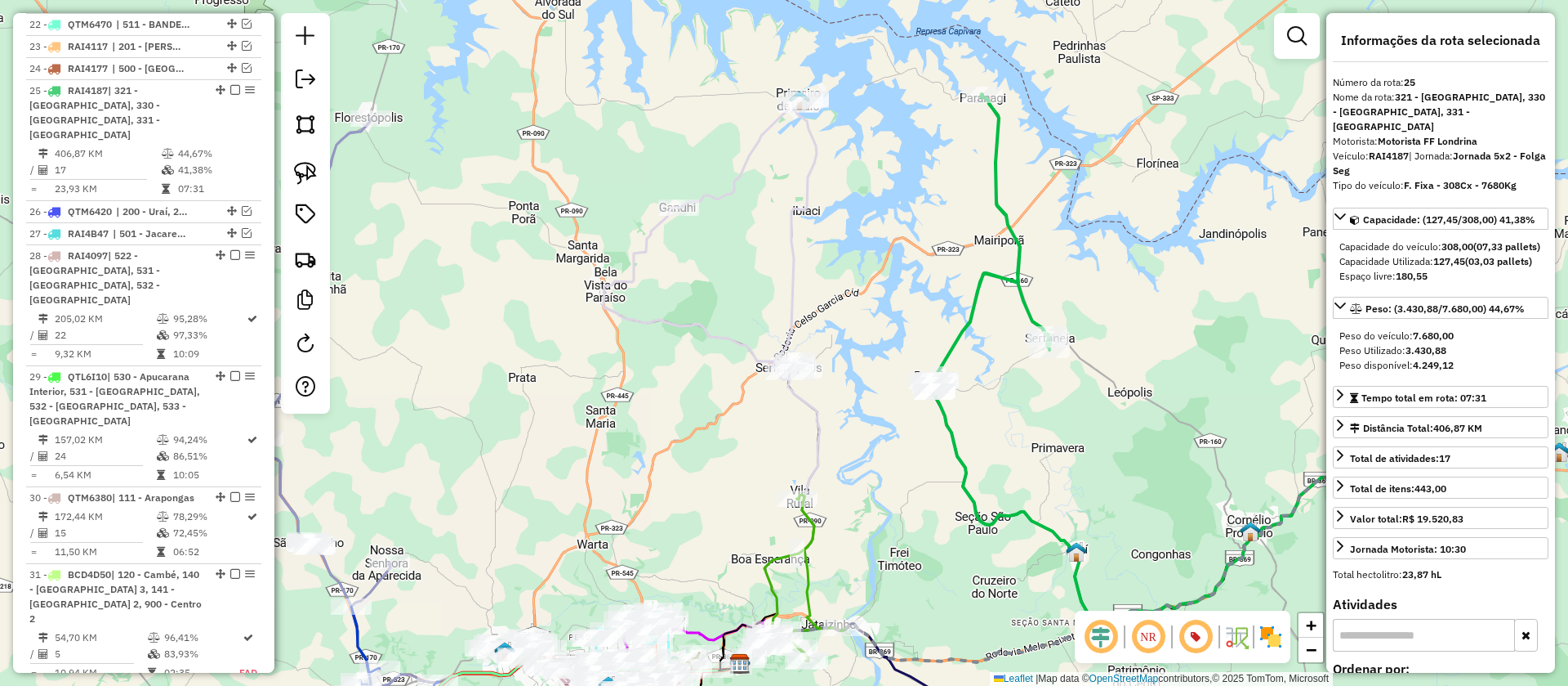
drag, startPoint x: 1021, startPoint y: 401, endPoint x: 1031, endPoint y: 351, distance: 51.0
click at [1031, 351] on div "Janela de atendimento Grade de atendimento Capacidade Transportadoras Veículos …" at bounding box center [784, 343] width 1568 height 686
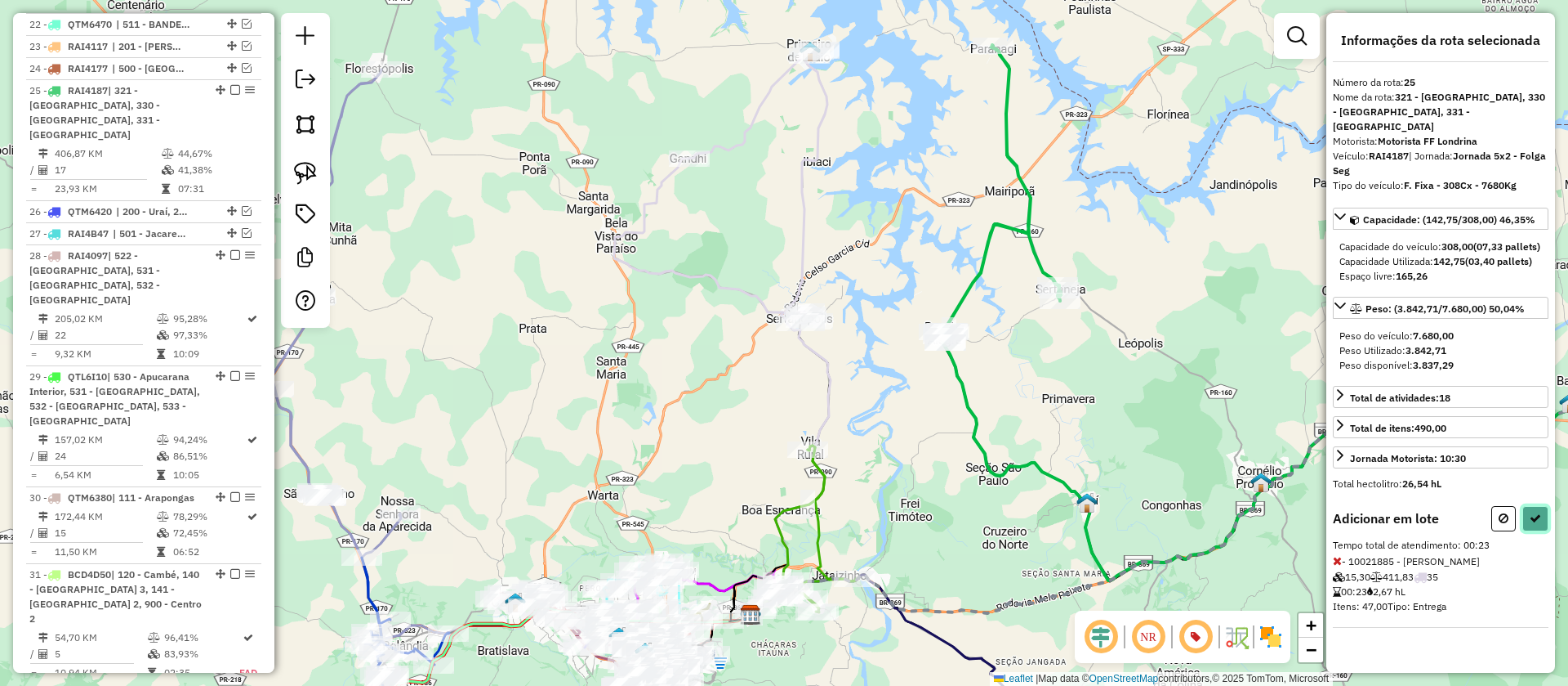
click at [1534, 514] on icon at bounding box center [1535, 518] width 12 height 12
select select "**********"
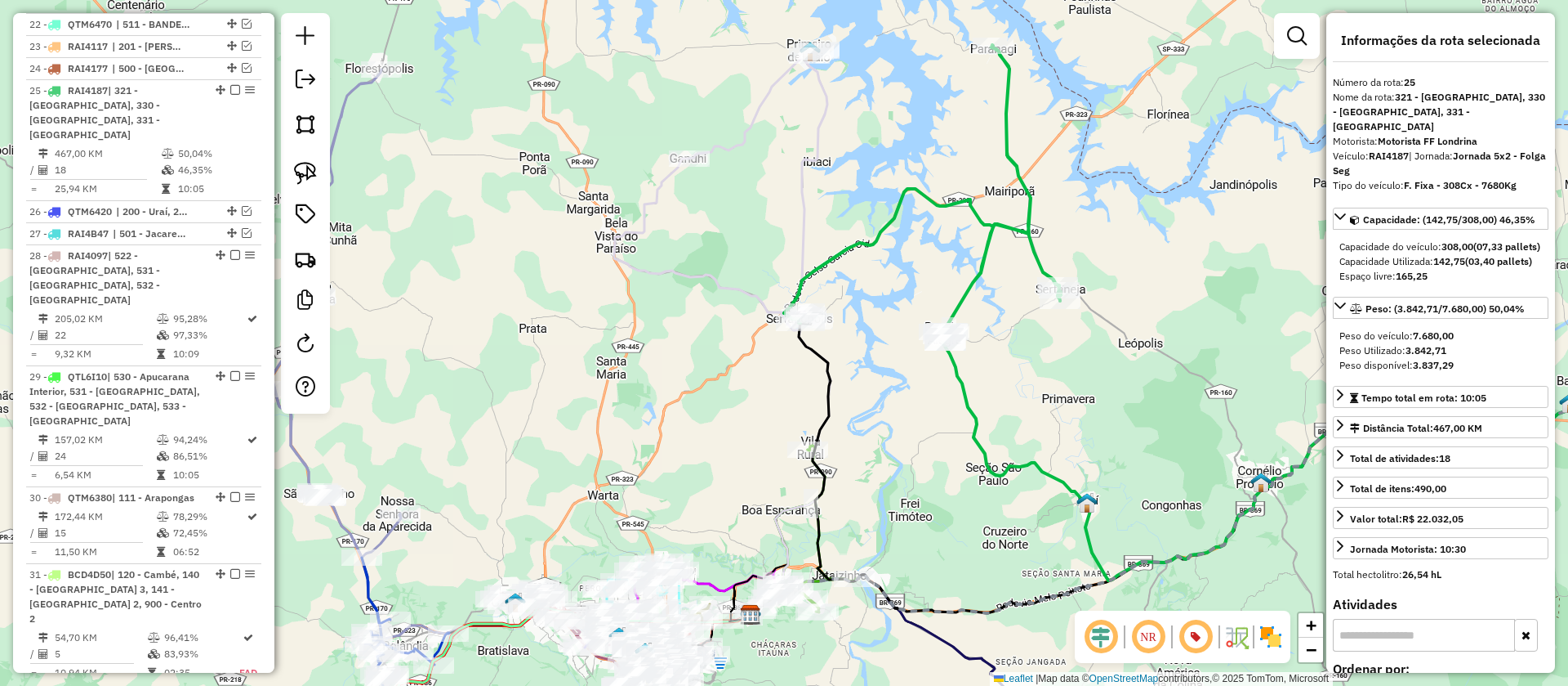
click at [810, 237] on icon at bounding box center [790, 332] width 80 height 564
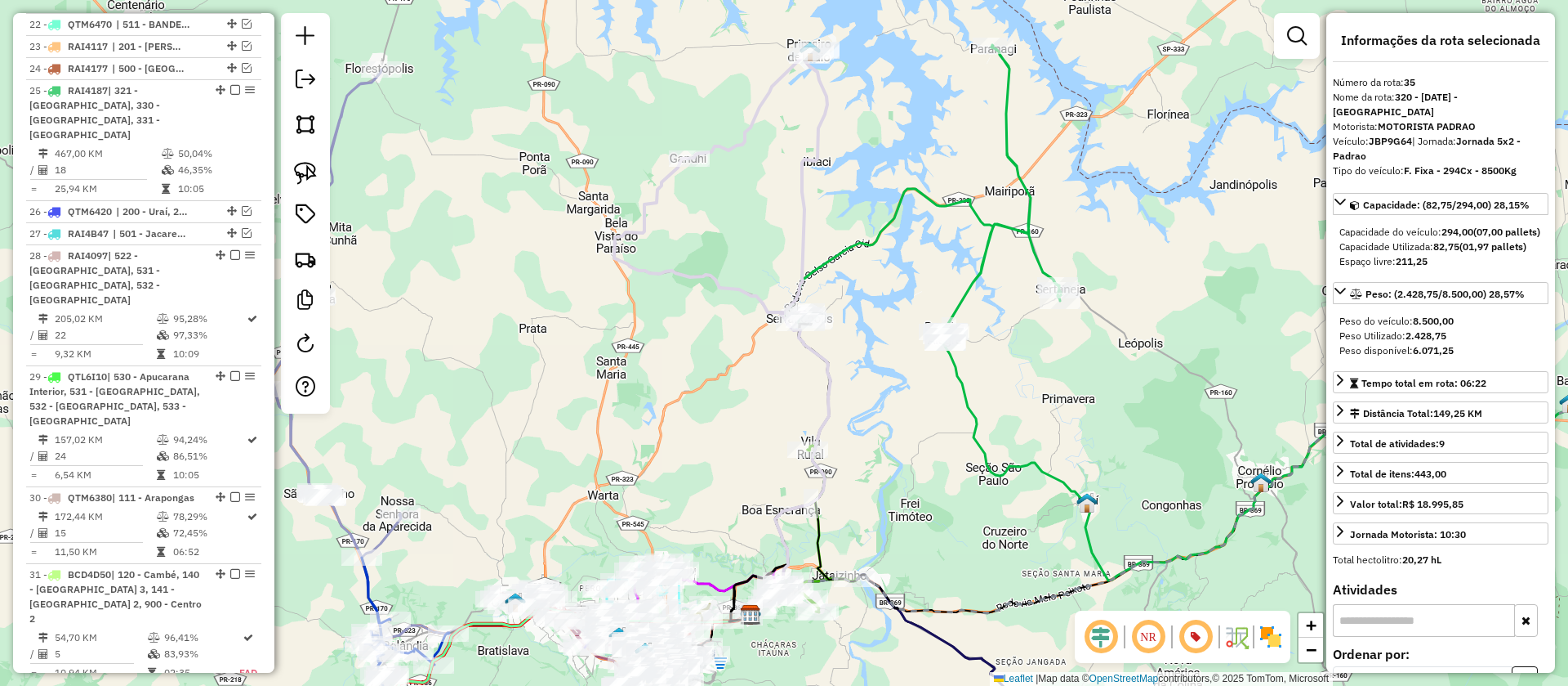
scroll to position [2899, 0]
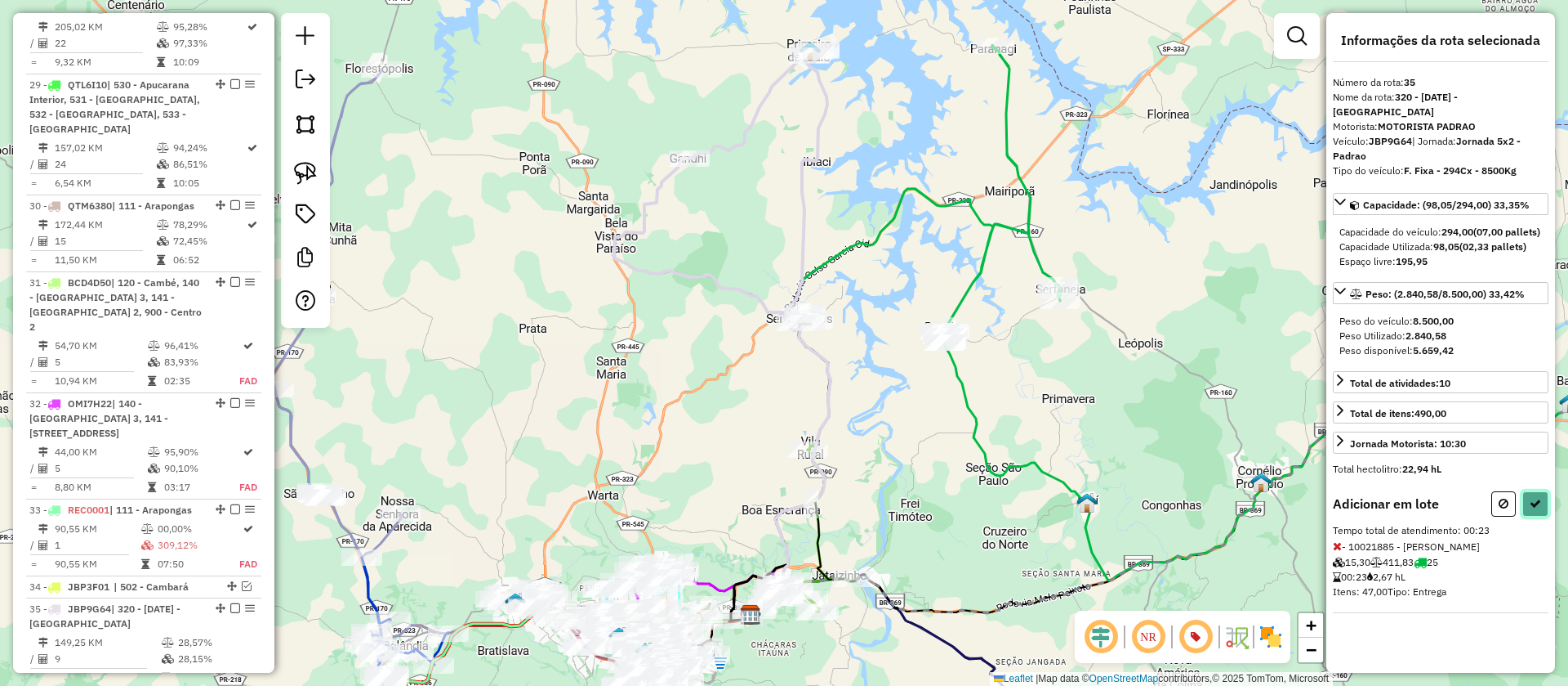
click at [1526, 515] on button at bounding box center [1535, 504] width 26 height 25
select select "**********"
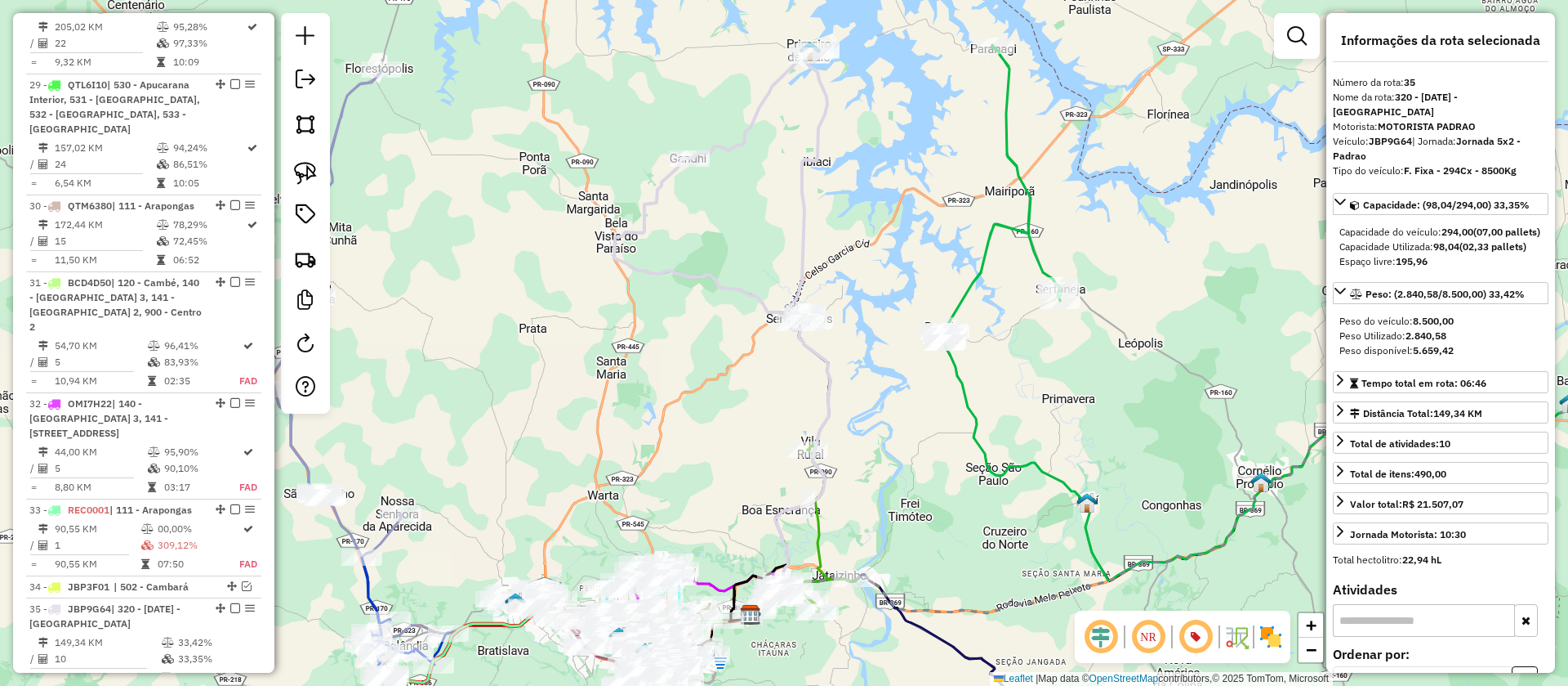
click at [983, 277] on icon at bounding box center [1001, 193] width 119 height 297
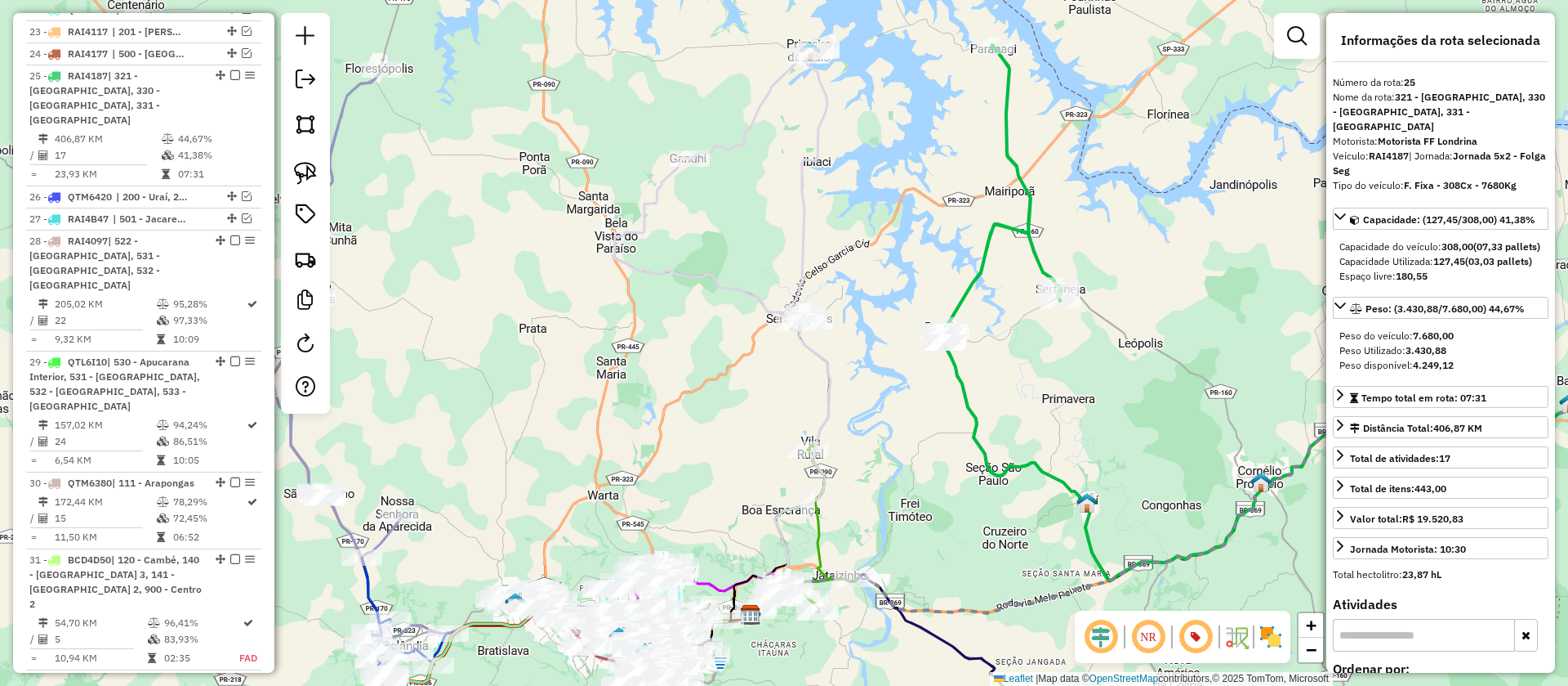
scroll to position [2607, 0]
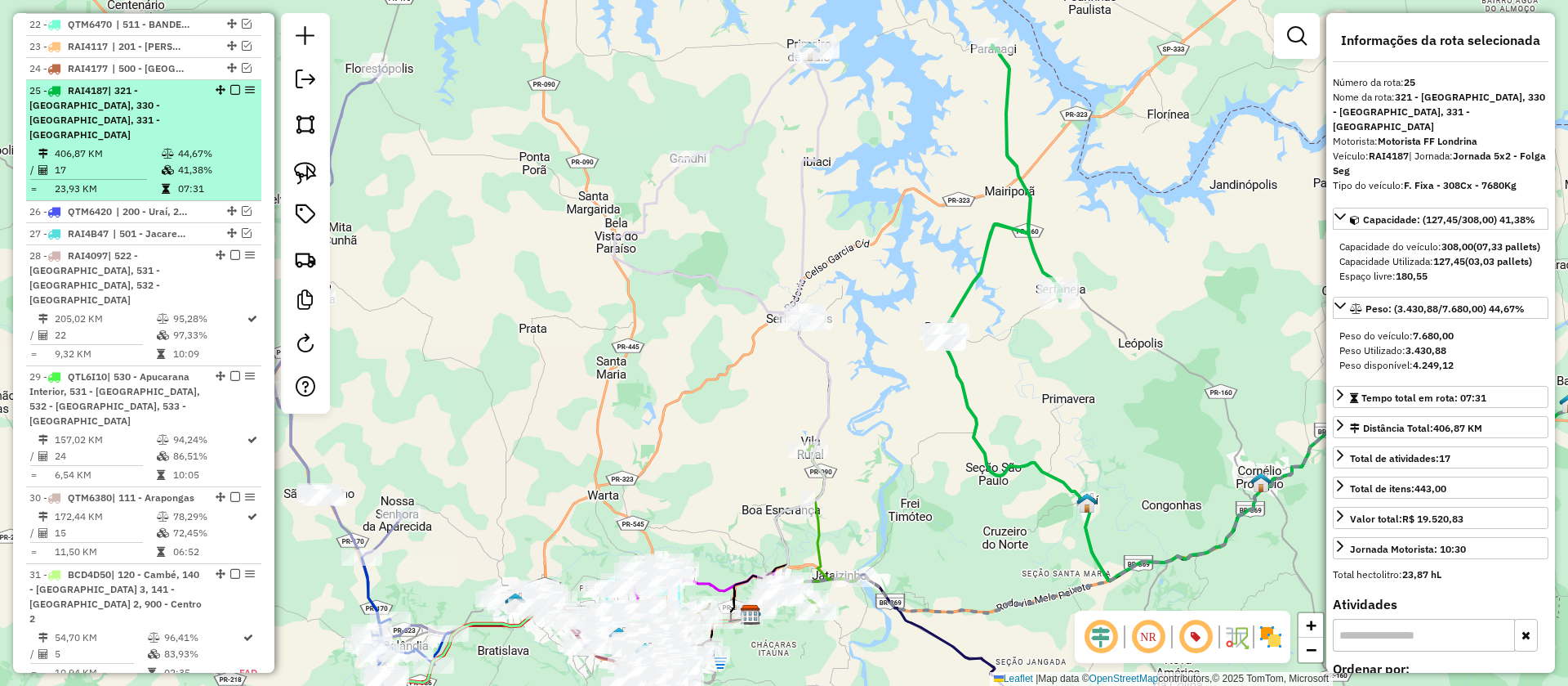
click at [230, 85] on em at bounding box center [236, 90] width 10 height 10
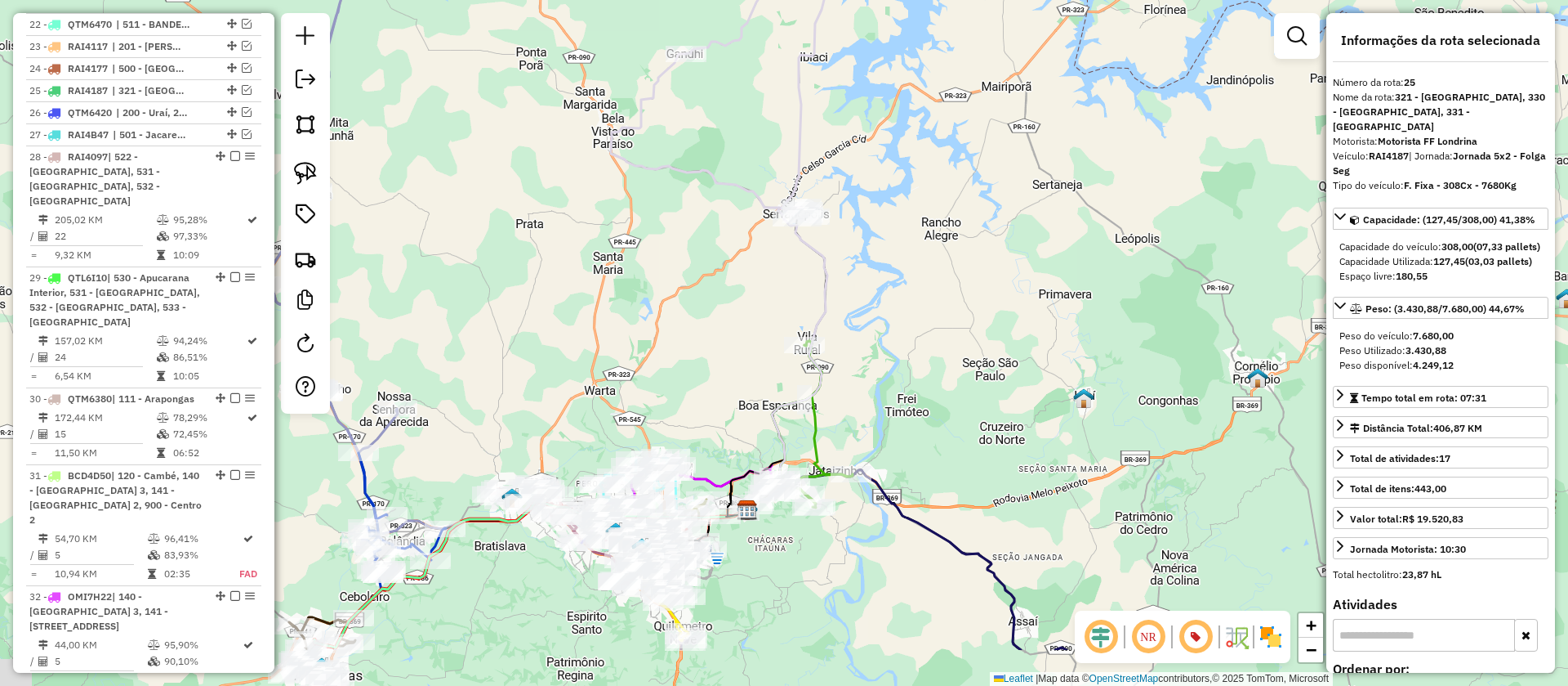
drag, startPoint x: 994, startPoint y: 404, endPoint x: 991, endPoint y: 299, distance: 105.0
click at [991, 299] on div "Janela de atendimento Grade de atendimento Capacidade Transportadoras Veículos …" at bounding box center [784, 343] width 1568 height 686
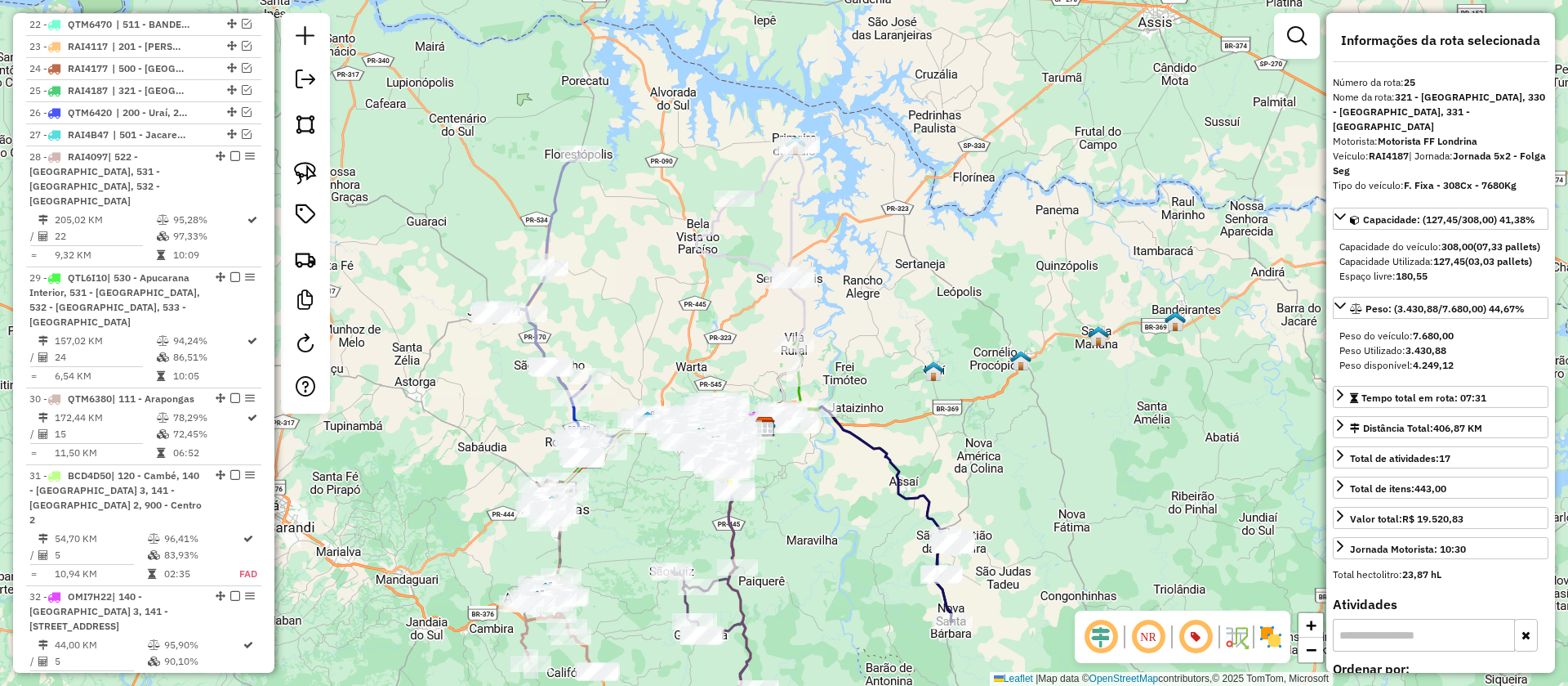
drag, startPoint x: 912, startPoint y: 340, endPoint x: 1025, endPoint y: 389, distance: 123.2
click at [1025, 389] on div "Janela de atendimento Grade de atendimento Capacidade Transportadoras Veículos …" at bounding box center [784, 343] width 1568 height 686
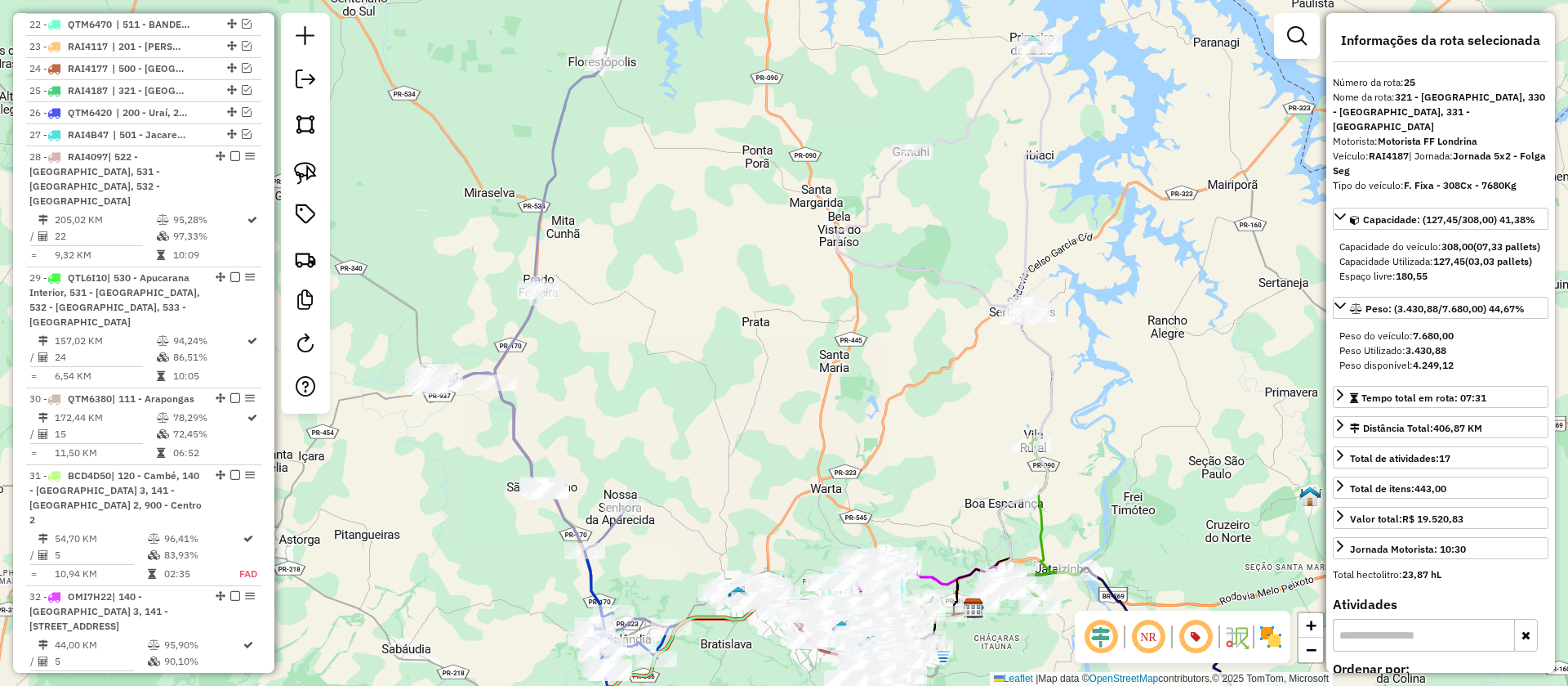
click at [1026, 266] on icon at bounding box center [1013, 326] width 80 height 564
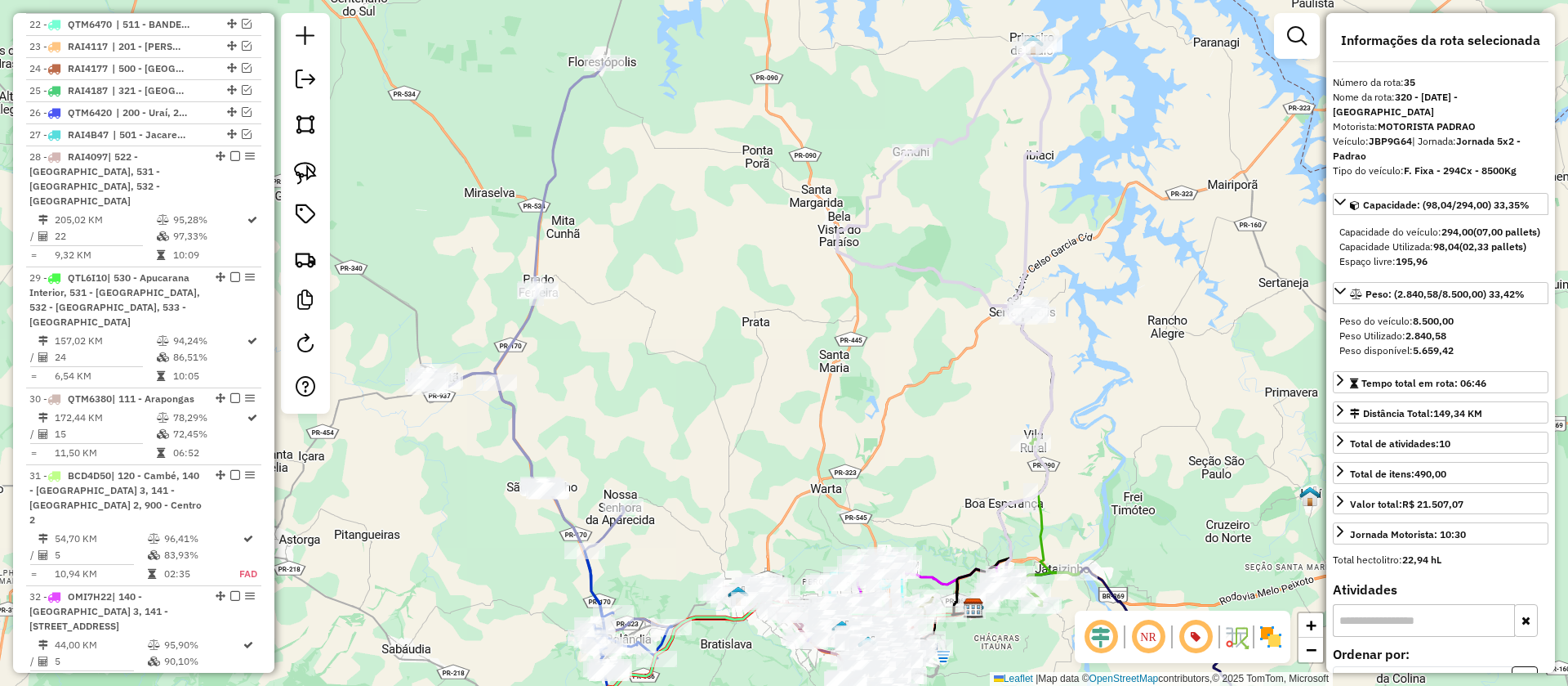
scroll to position [2815, 0]
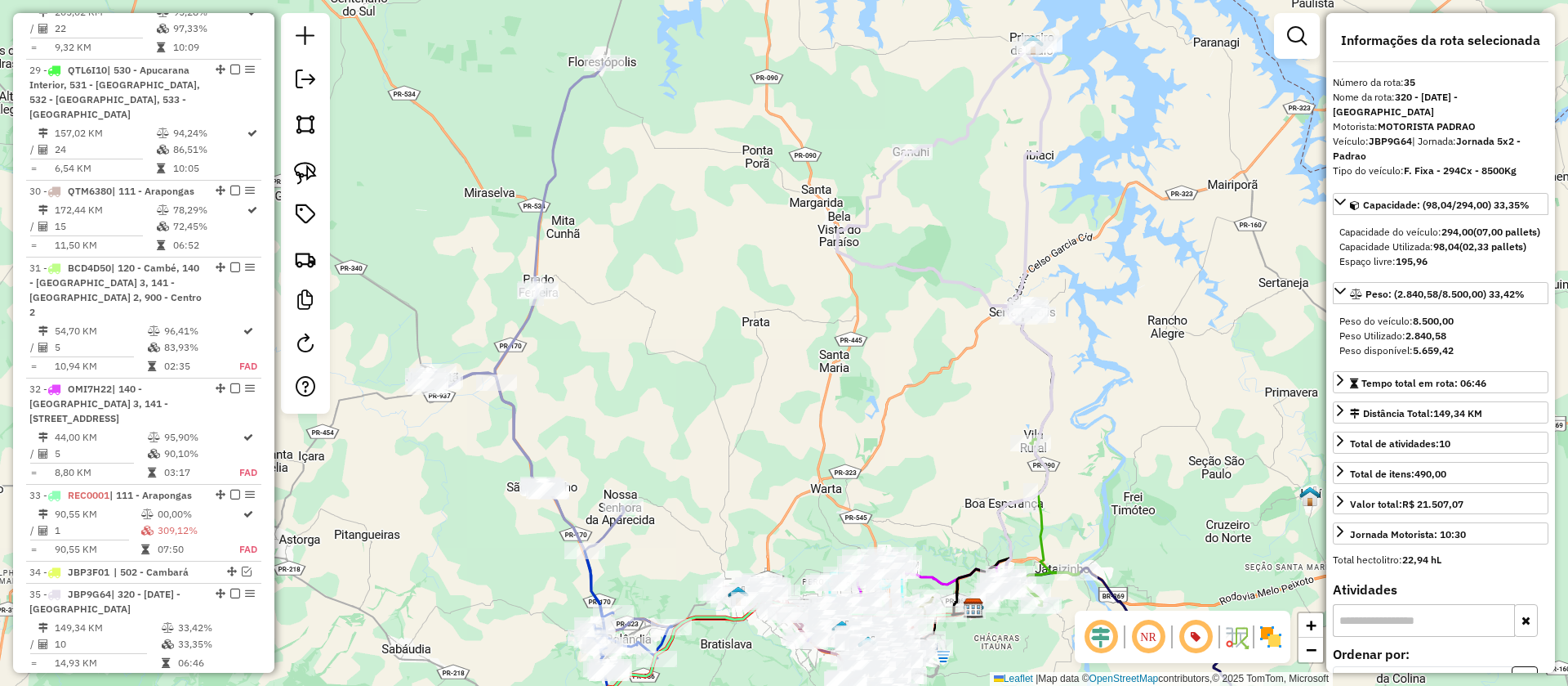
drag, startPoint x: 1104, startPoint y: 348, endPoint x: 1024, endPoint y: 244, distance: 131.2
click at [1024, 244] on div "Janela de atendimento Grade de atendimento Capacidade Transportadoras Veículos …" at bounding box center [784, 343] width 1568 height 686
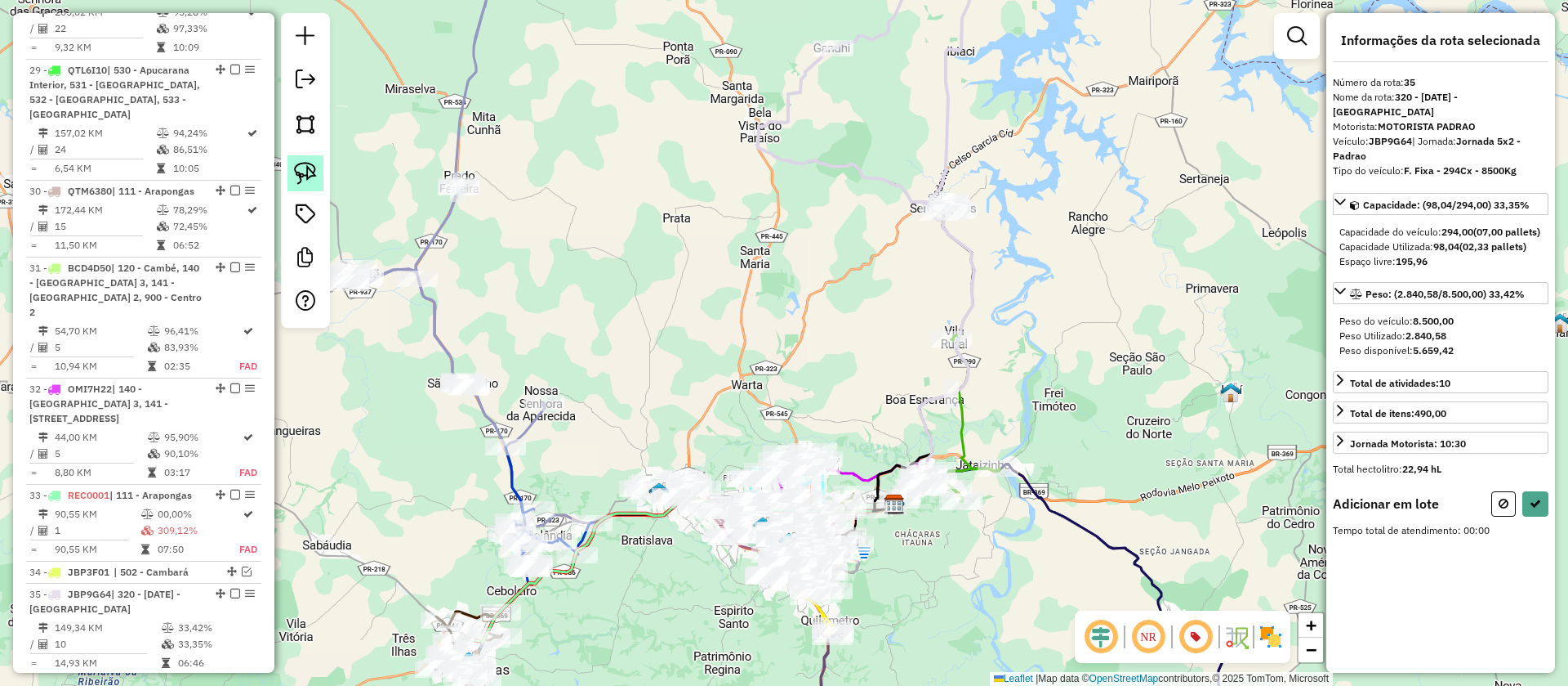
click at [298, 172] on img at bounding box center [305, 173] width 23 height 23
drag, startPoint x: 836, startPoint y: 303, endPoint x: 946, endPoint y: 377, distance: 132.6
click at [1529, 509] on icon at bounding box center [1535, 503] width 12 height 12
select select "**********"
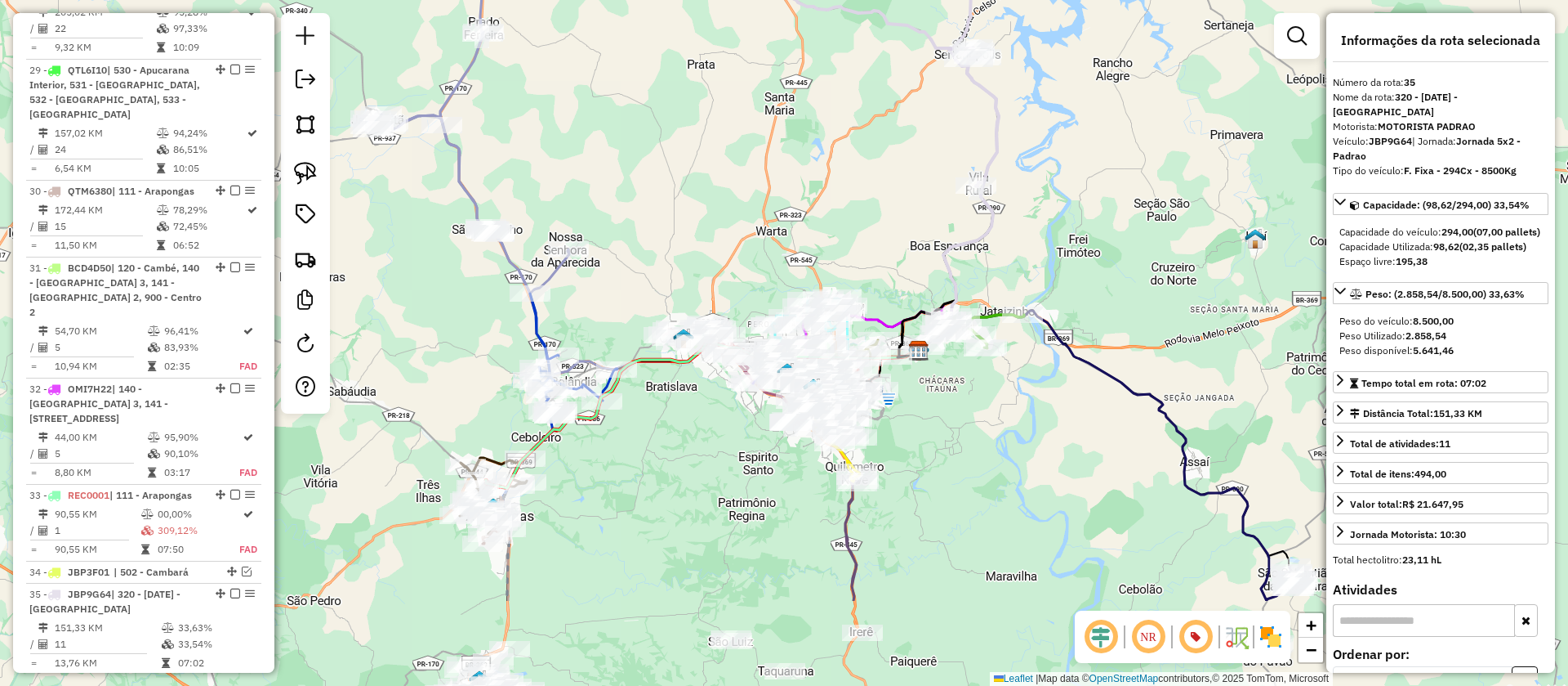
drag, startPoint x: 1012, startPoint y: 417, endPoint x: 1036, endPoint y: 265, distance: 153.9
click at [1036, 265] on div "Janela de atendimento Grade de atendimento Capacidade Transportadoras Veículos …" at bounding box center [784, 343] width 1568 height 686
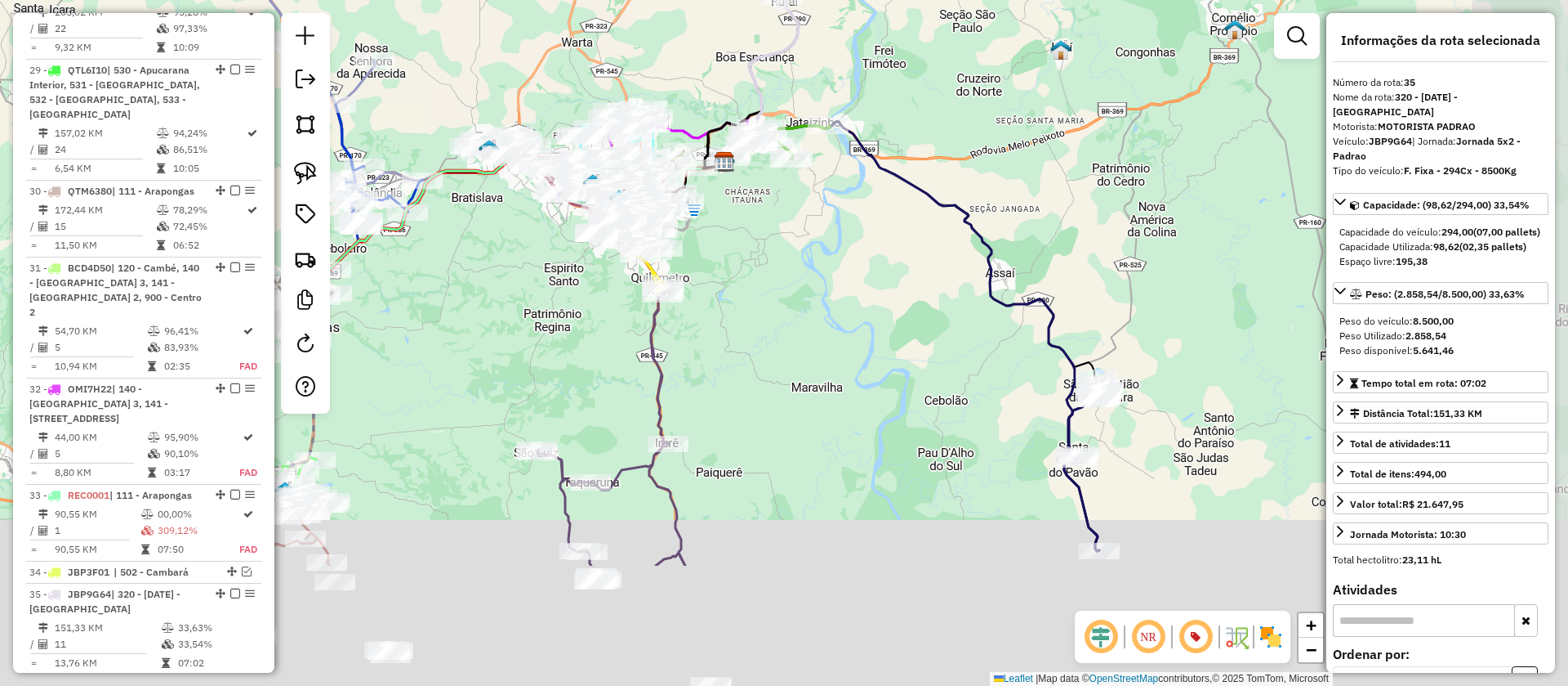
drag, startPoint x: 1036, startPoint y: 462, endPoint x: 838, endPoint y: 240, distance: 297.5
click at [839, 255] on div "Janela de atendimento Grade de atendimento Capacidade Transportadoras Veículos …" at bounding box center [784, 343] width 1568 height 686
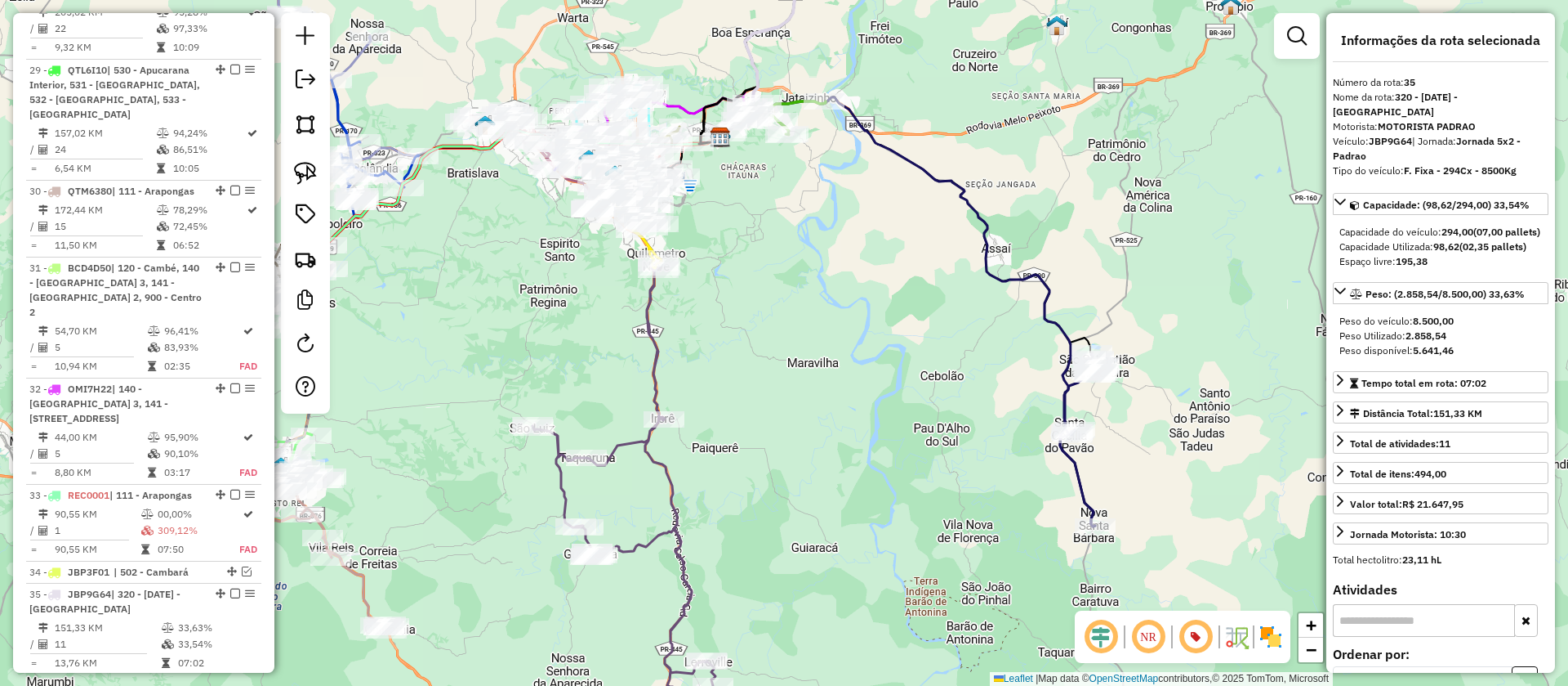
click at [999, 282] on icon at bounding box center [908, 312] width 375 height 429
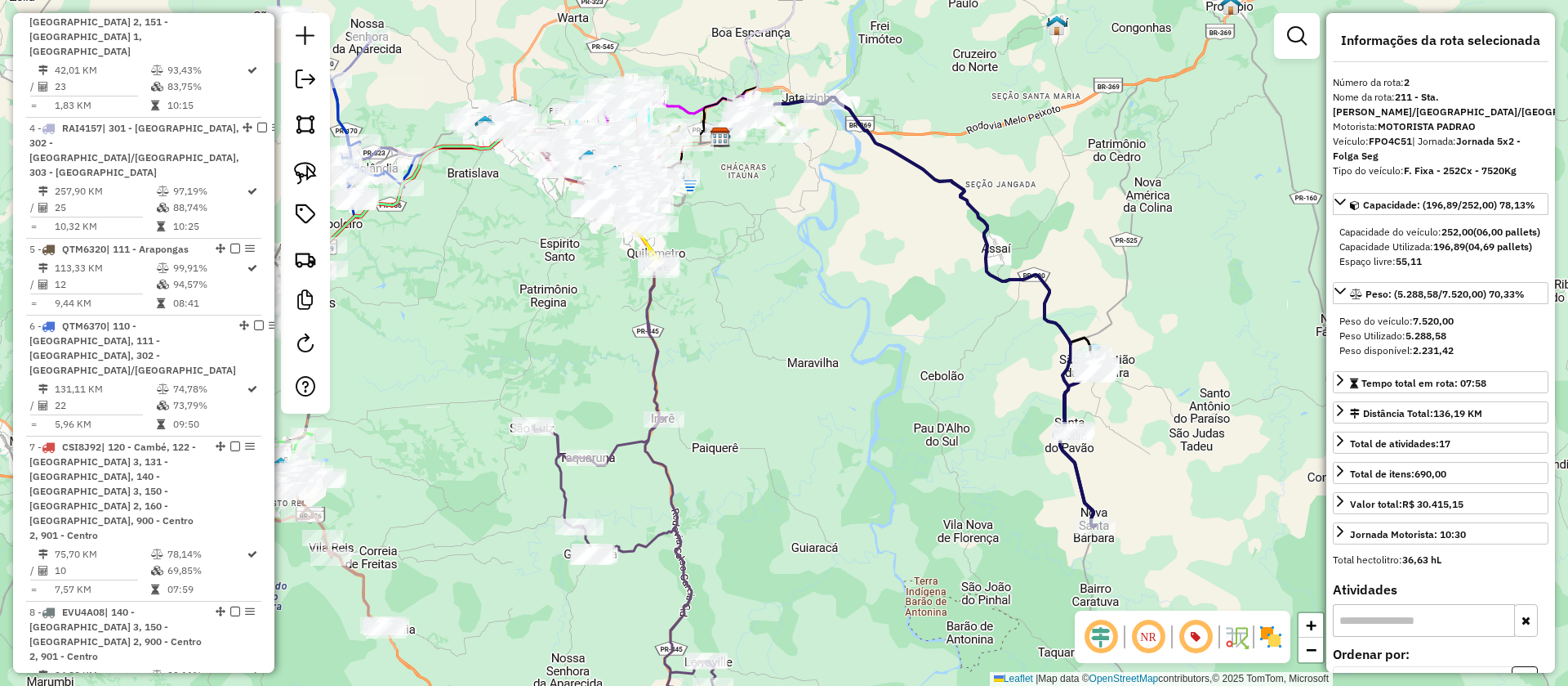
scroll to position [800, 0]
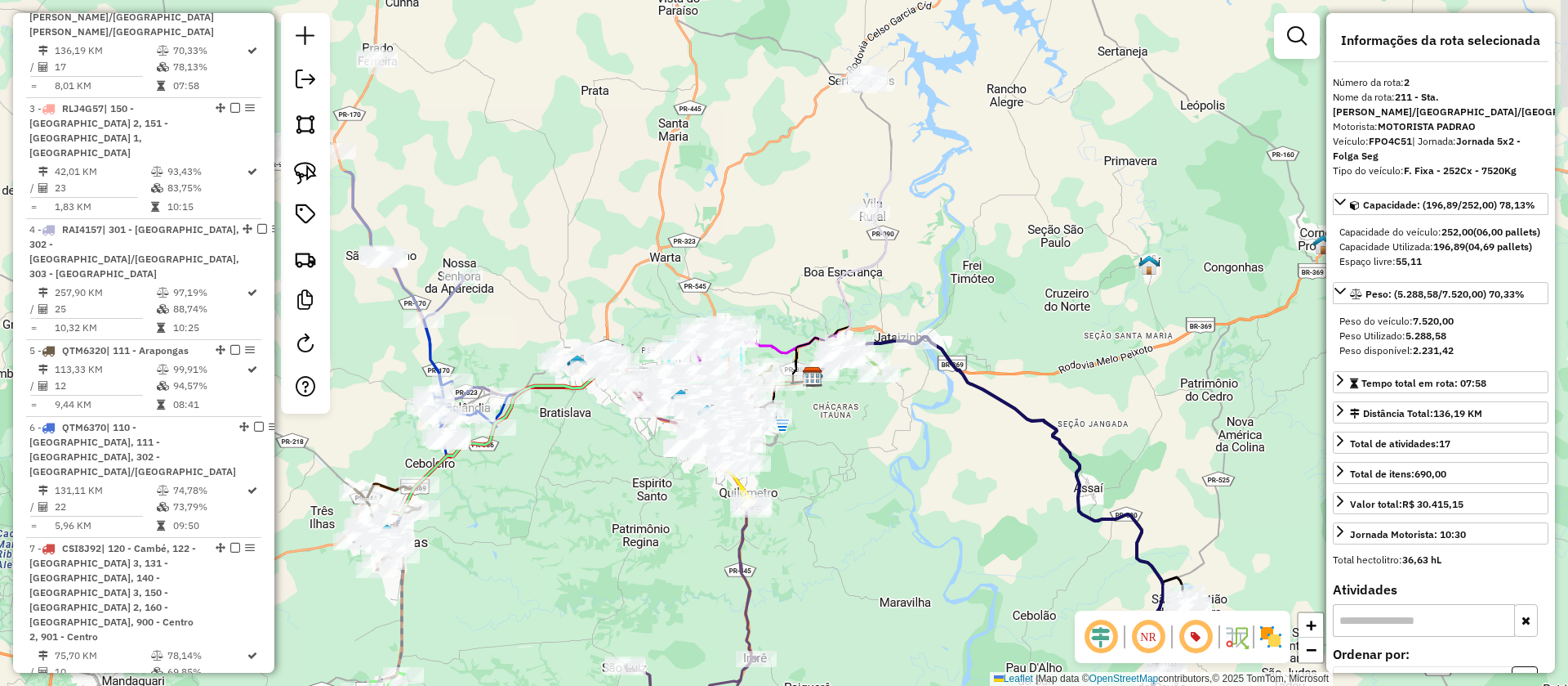
drag, startPoint x: 882, startPoint y: 226, endPoint x: 977, endPoint y: 470, distance: 261.8
click at [976, 469] on div "Janela de atendimento Grade de atendimento Capacidade Transportadoras Veículos …" at bounding box center [784, 343] width 1568 height 686
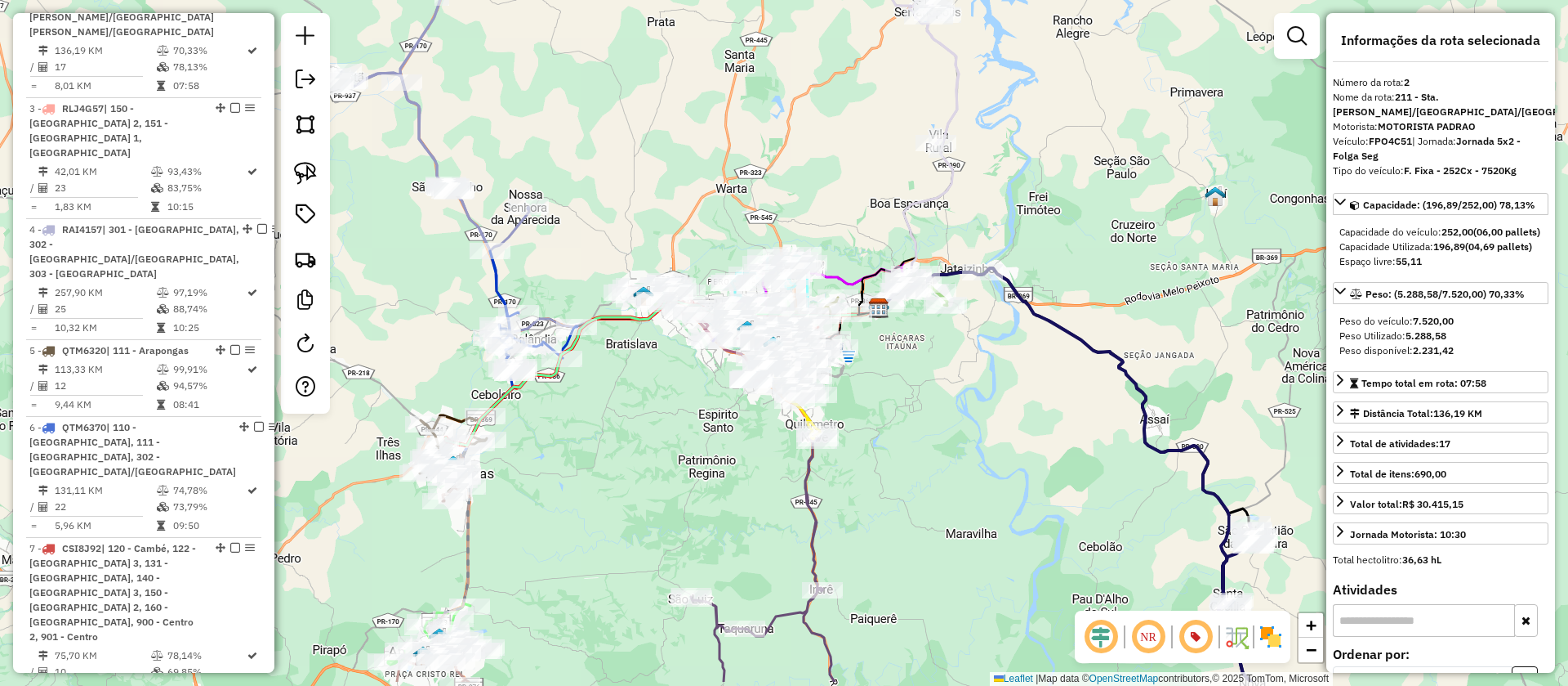
drag, startPoint x: 910, startPoint y: 457, endPoint x: 1139, endPoint y: 302, distance: 276.5
click at [977, 388] on div "Janela de atendimento Grade de atendimento Capacidade Transportadoras Veículos …" at bounding box center [784, 343] width 1568 height 686
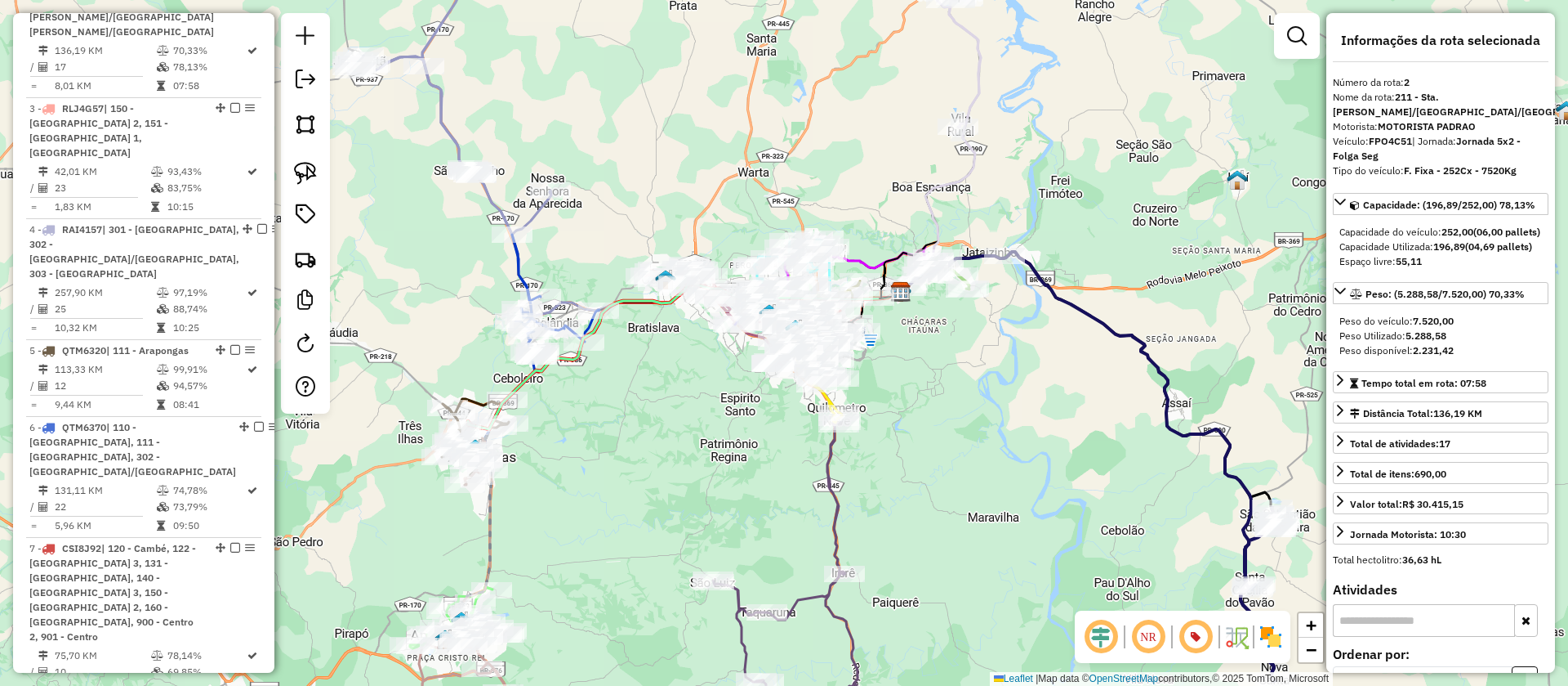
click at [1304, 53] on div at bounding box center [1297, 36] width 45 height 45
click at [1300, 38] on em at bounding box center [1296, 35] width 19 height 19
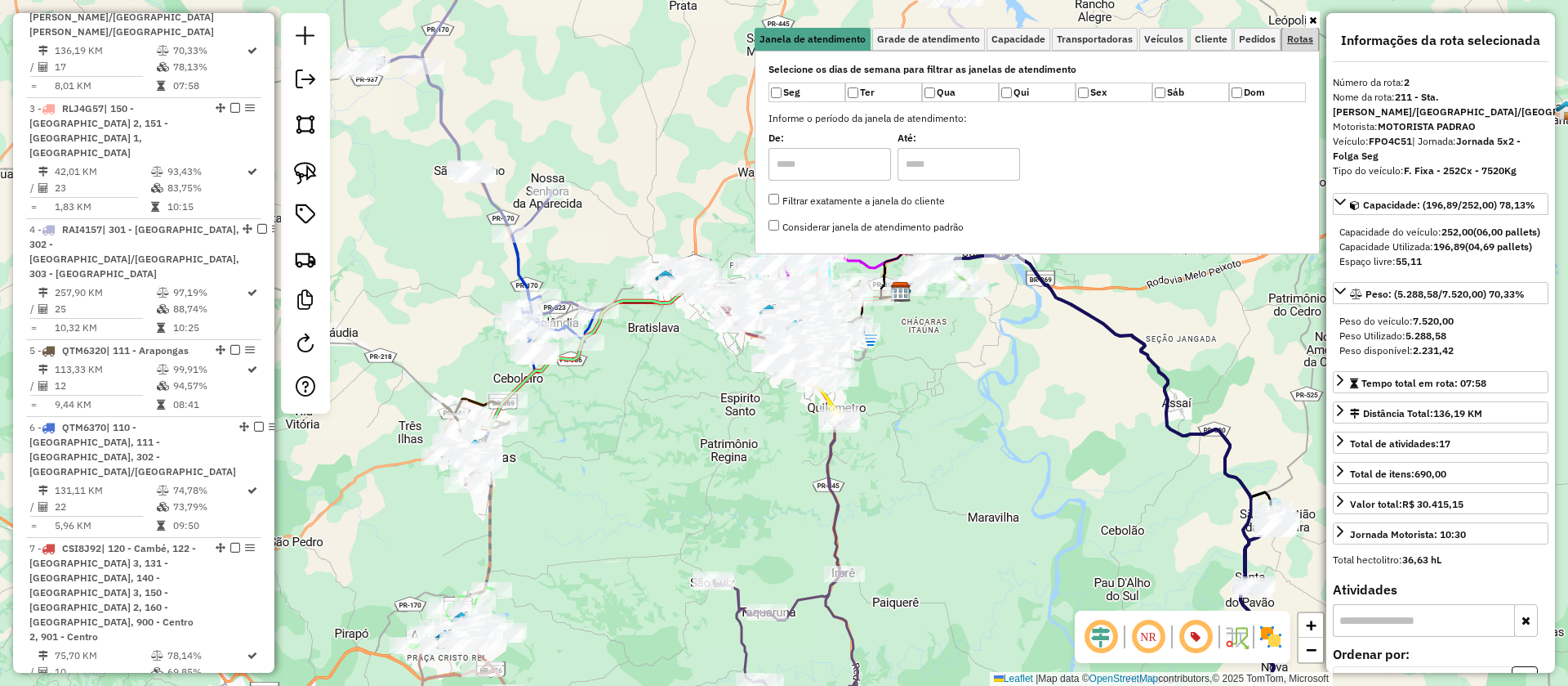
click at [1298, 46] on link "Rotas" at bounding box center [1300, 39] width 36 height 23
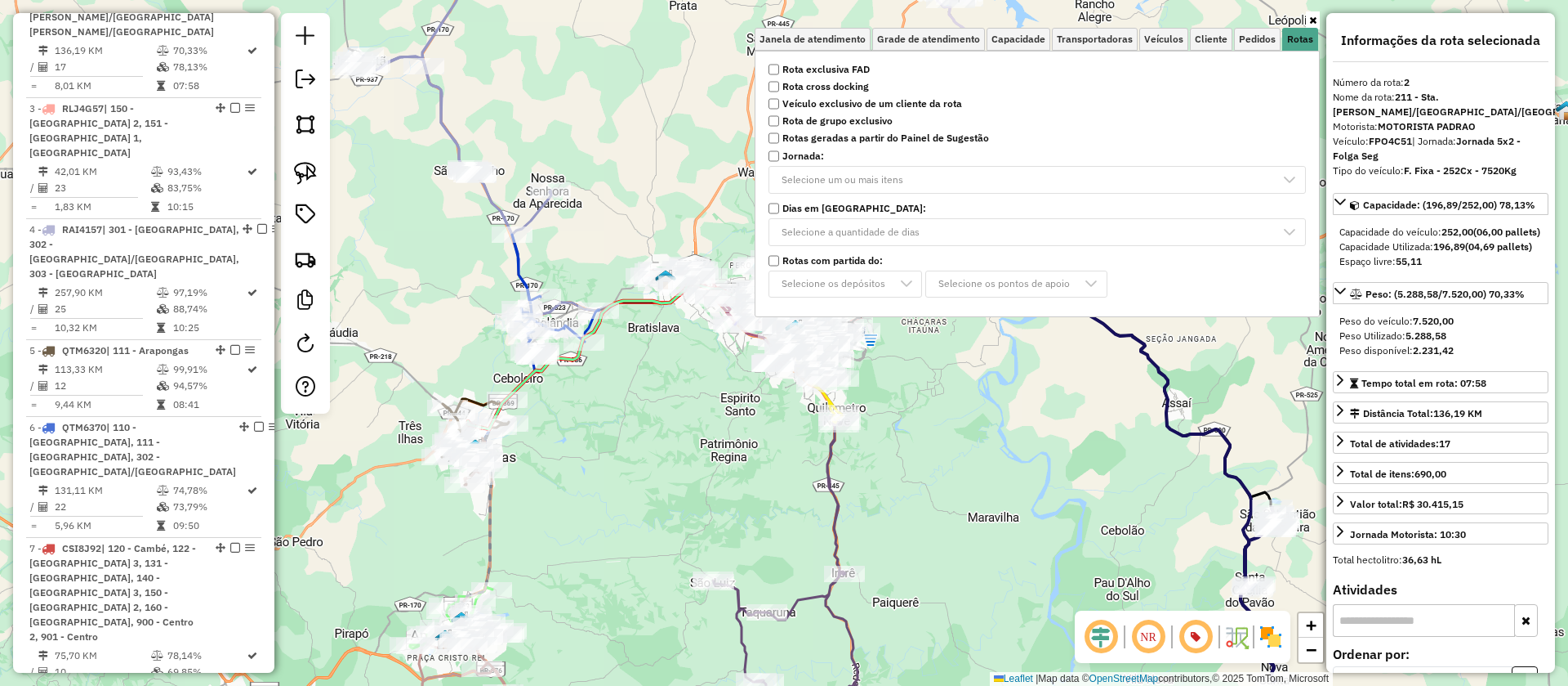
click at [814, 74] on strong "Rota exclusiva FAD" at bounding box center [826, 69] width 87 height 14
click at [660, 147] on div "Janela de atendimento Grade de atendimento Capacidade Transportadoras Veículos …" at bounding box center [784, 343] width 1568 height 686
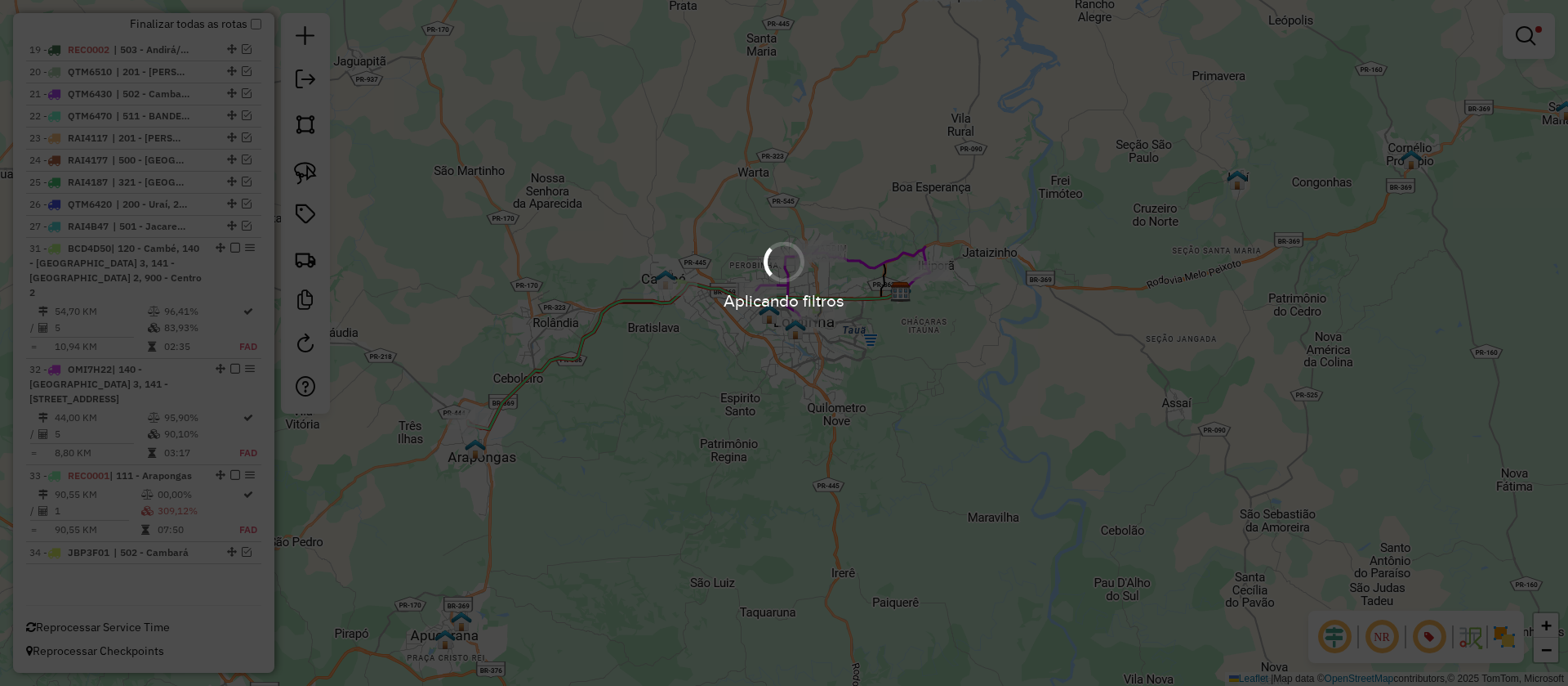
scroll to position [654, 0]
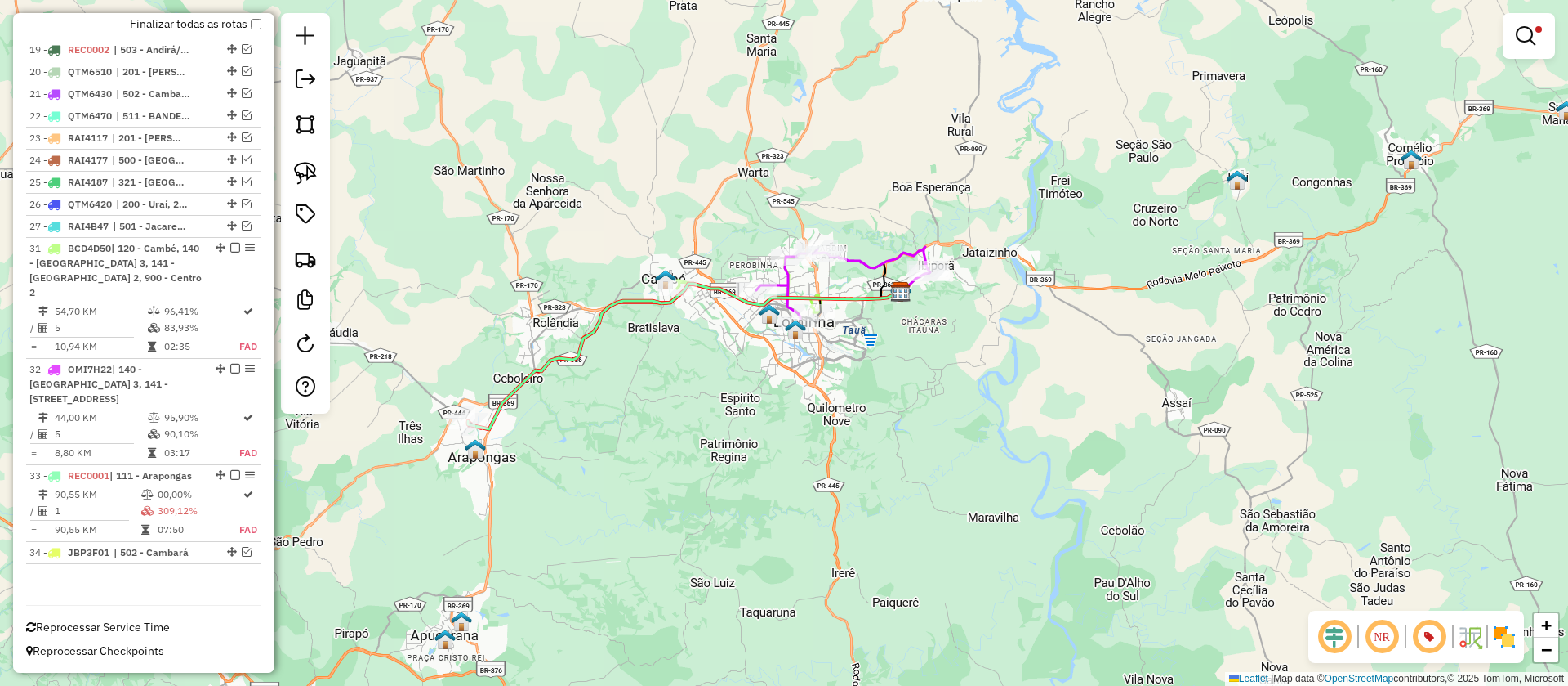
click at [861, 270] on icon at bounding box center [843, 286] width 174 height 79
select select "**********"
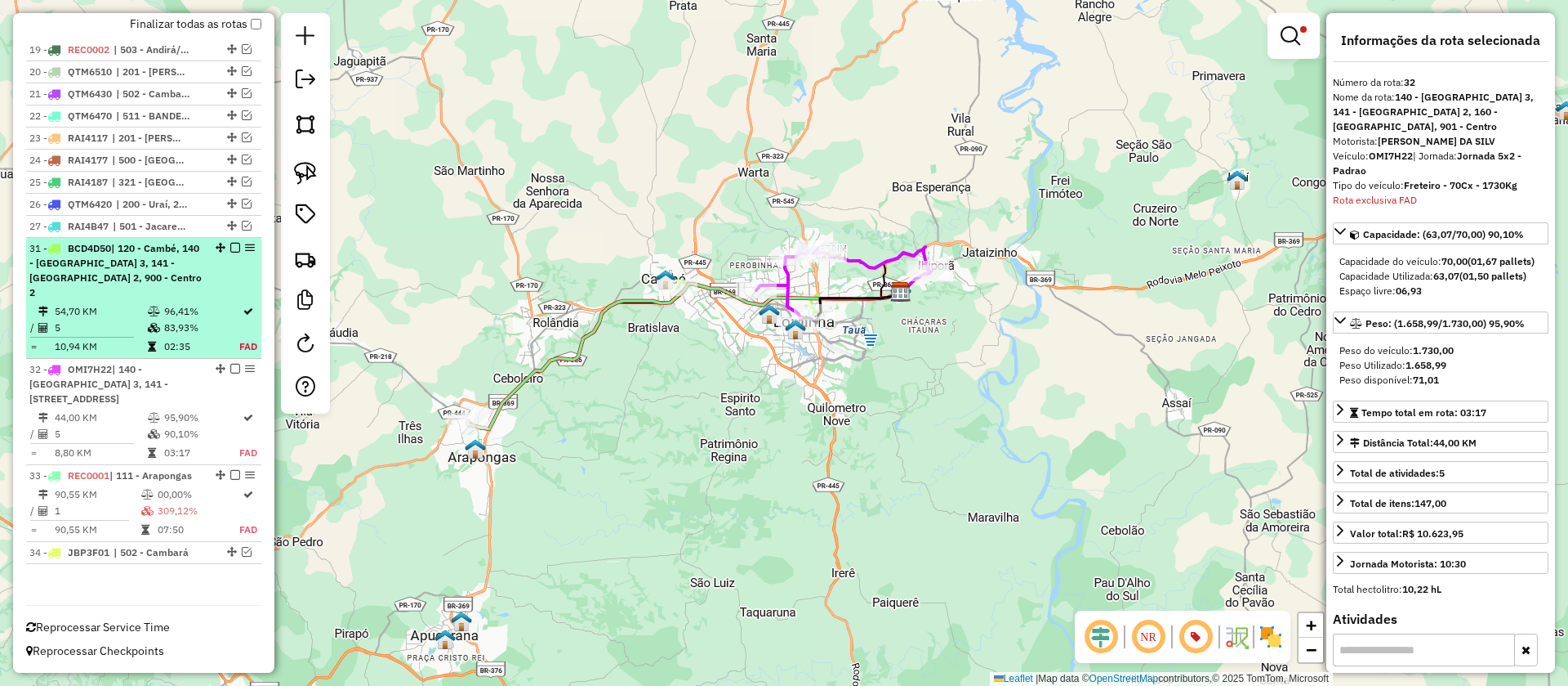
click at [232, 253] on em at bounding box center [236, 247] width 10 height 10
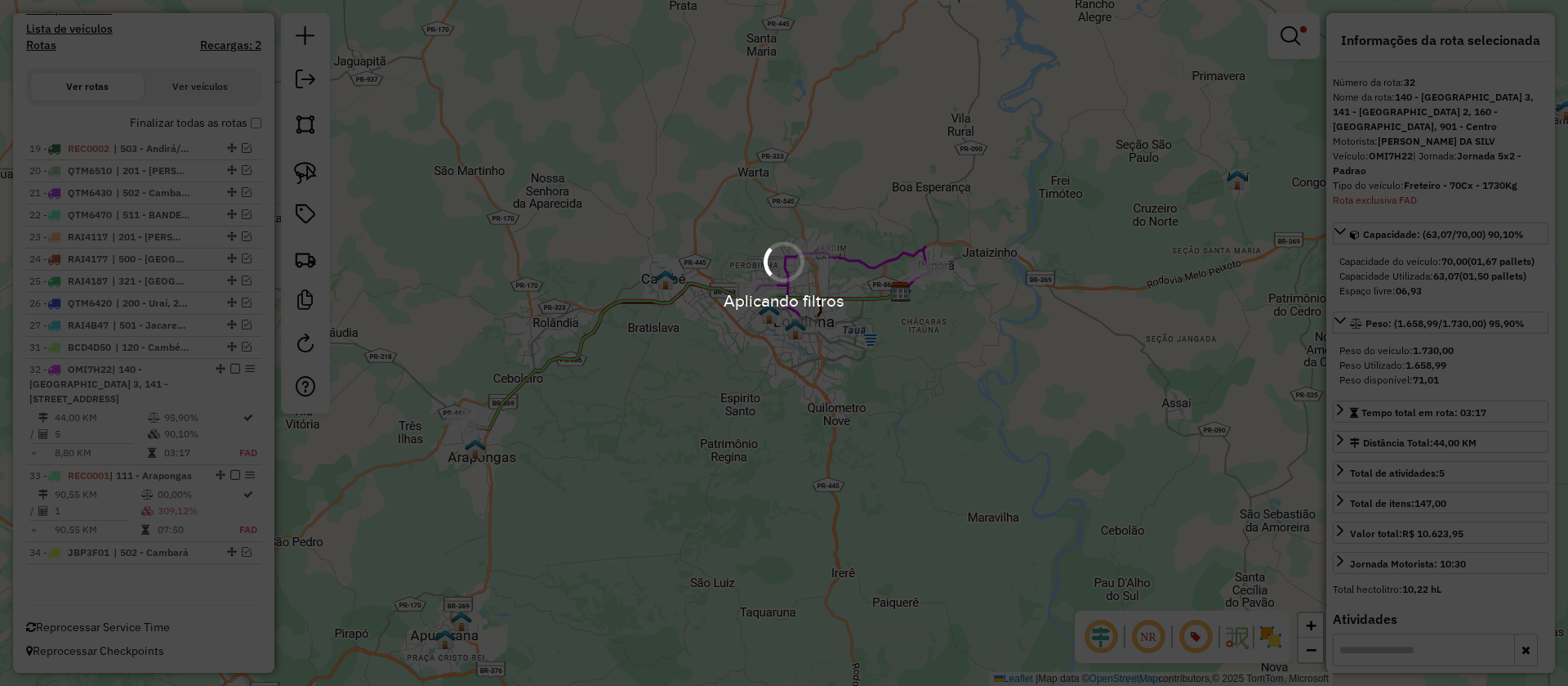
scroll to position [570, 0]
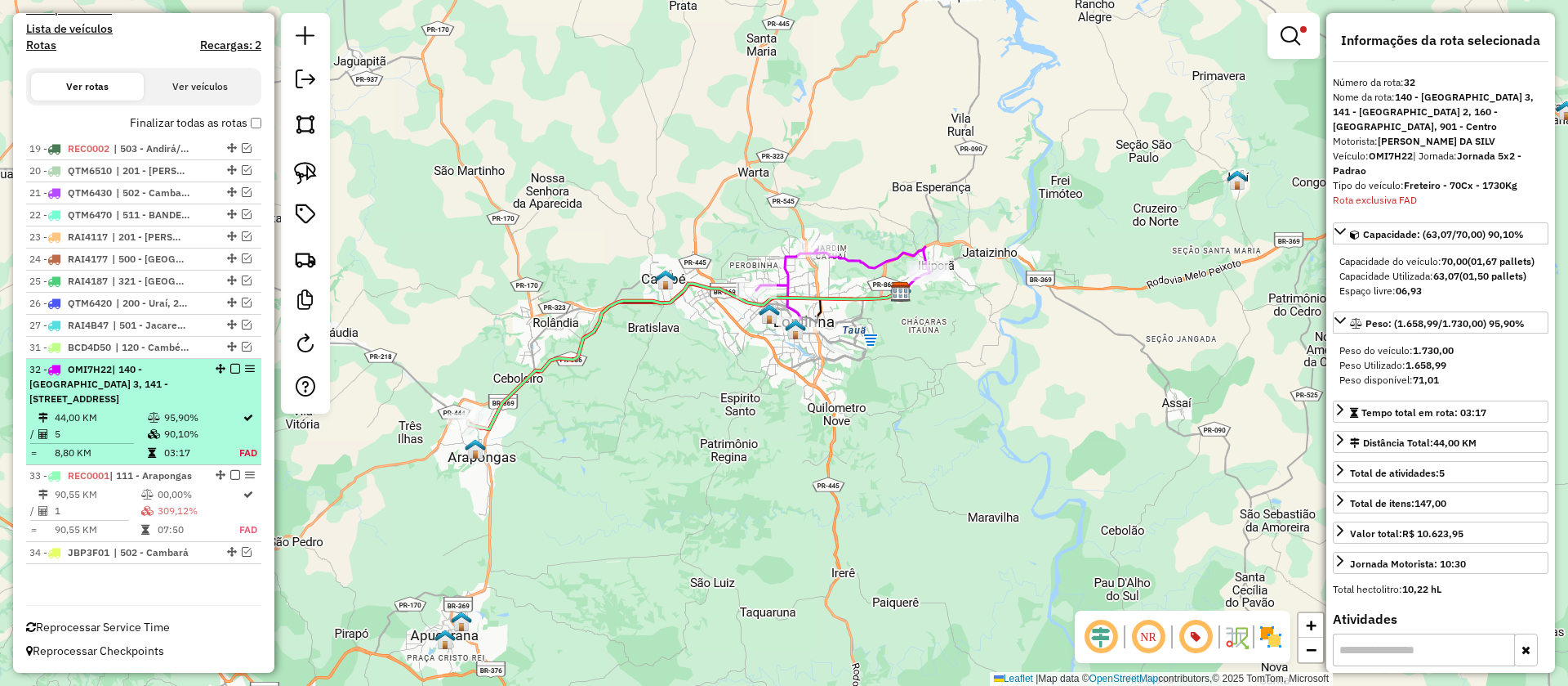
click at [232, 373] on em at bounding box center [236, 369] width 10 height 10
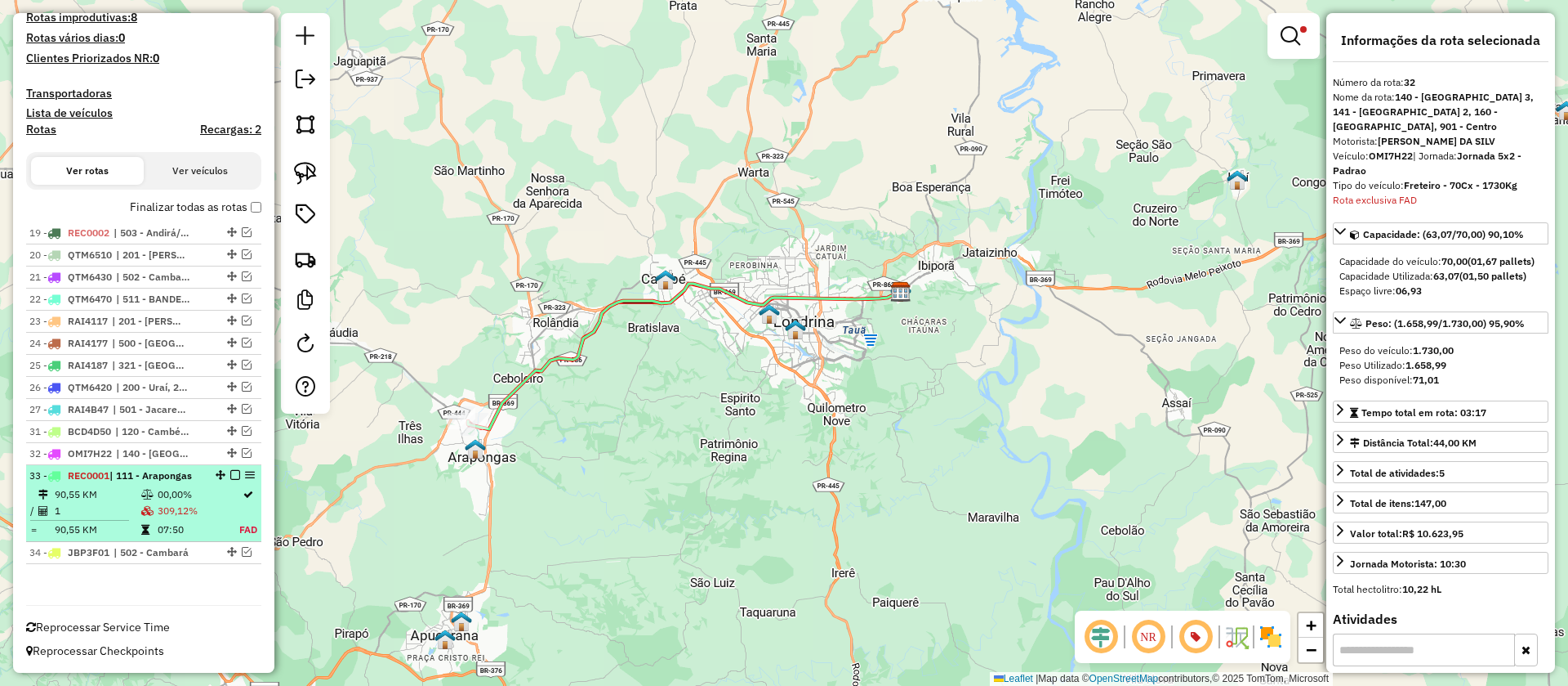
click at [230, 473] on em at bounding box center [236, 475] width 10 height 10
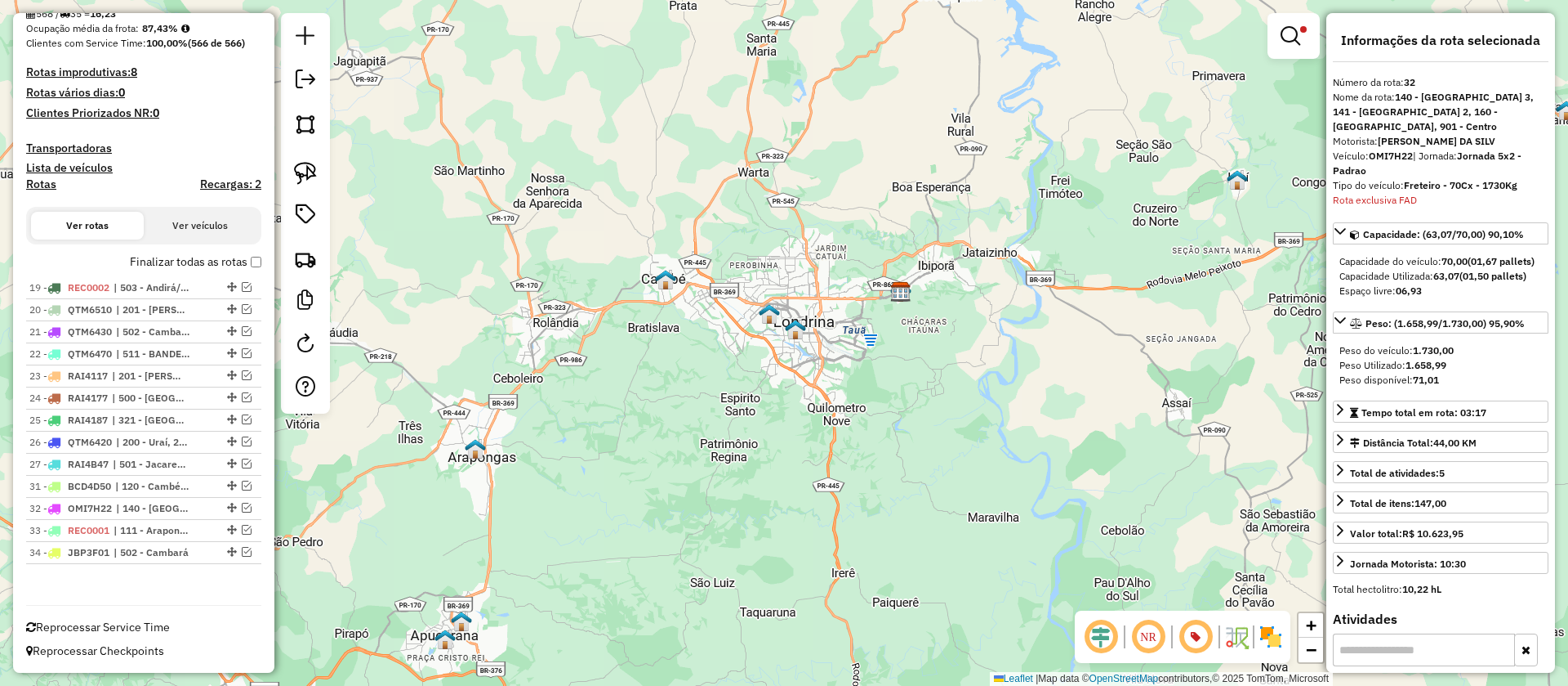
click at [1321, 26] on div "Limpar filtros Janela de atendimento Grade de atendimento Capacidade Transporta…" at bounding box center [784, 343] width 1568 height 686
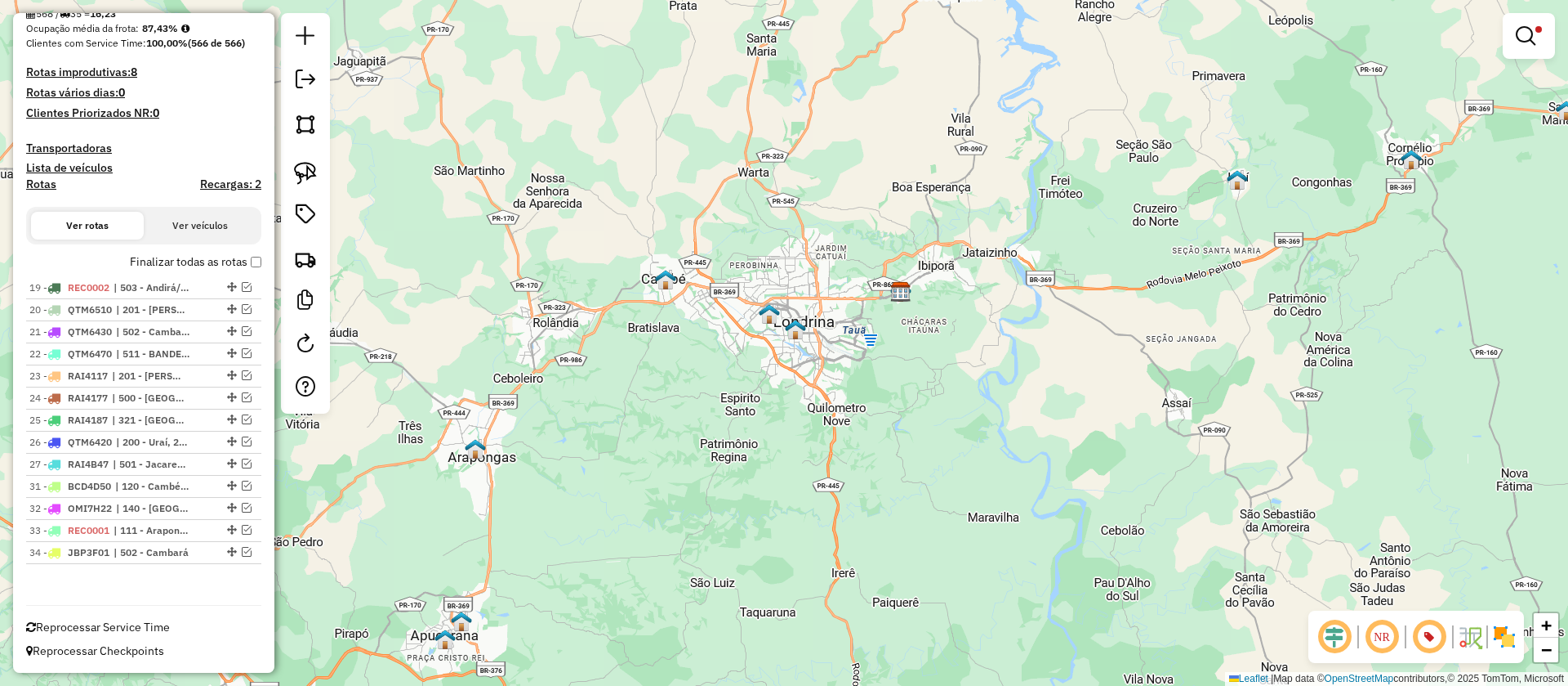
click at [1298, 38] on div "Limpar filtros Janela de atendimento Grade de atendimento Capacidade Transporta…" at bounding box center [784, 343] width 1568 height 686
click at [1531, 32] on em at bounding box center [1525, 35] width 19 height 19
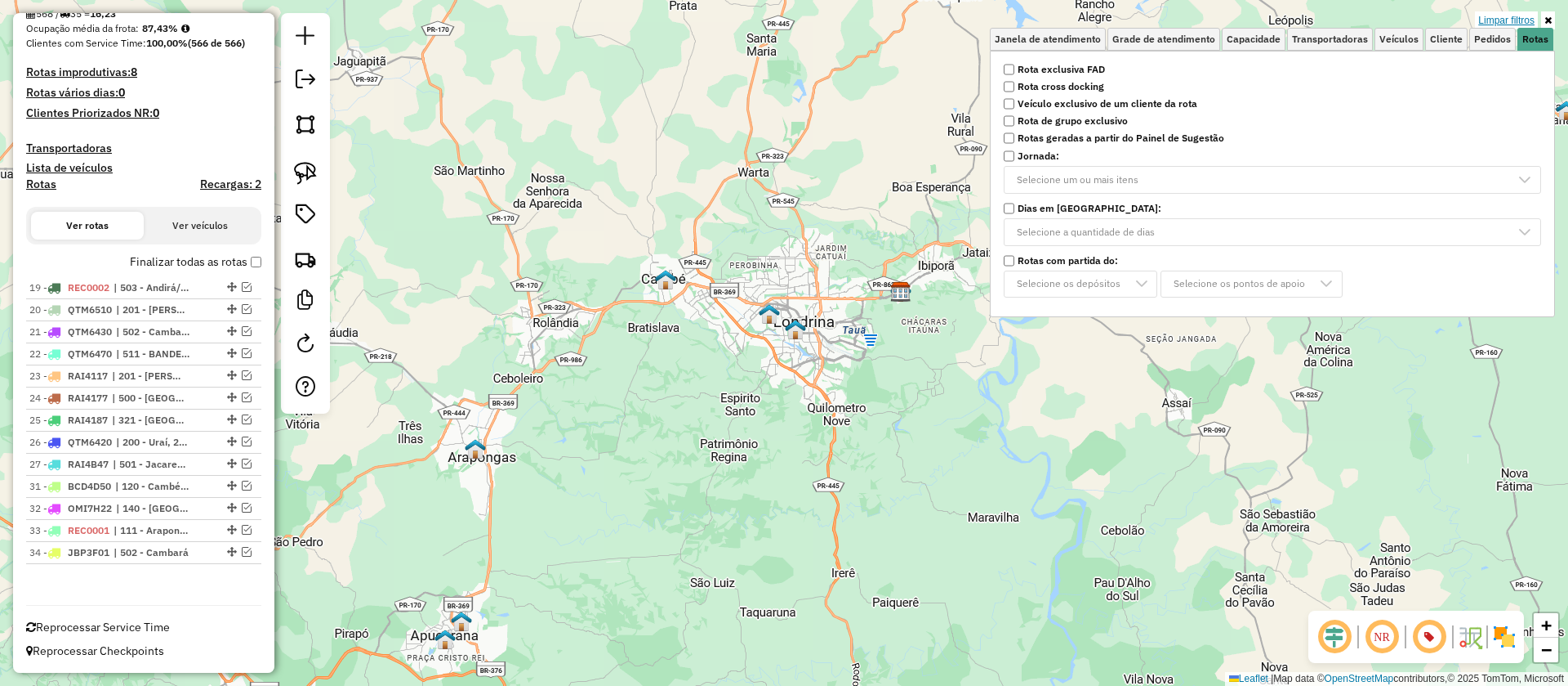
click at [1507, 17] on link "Limpar filtros" at bounding box center [1506, 20] width 63 height 18
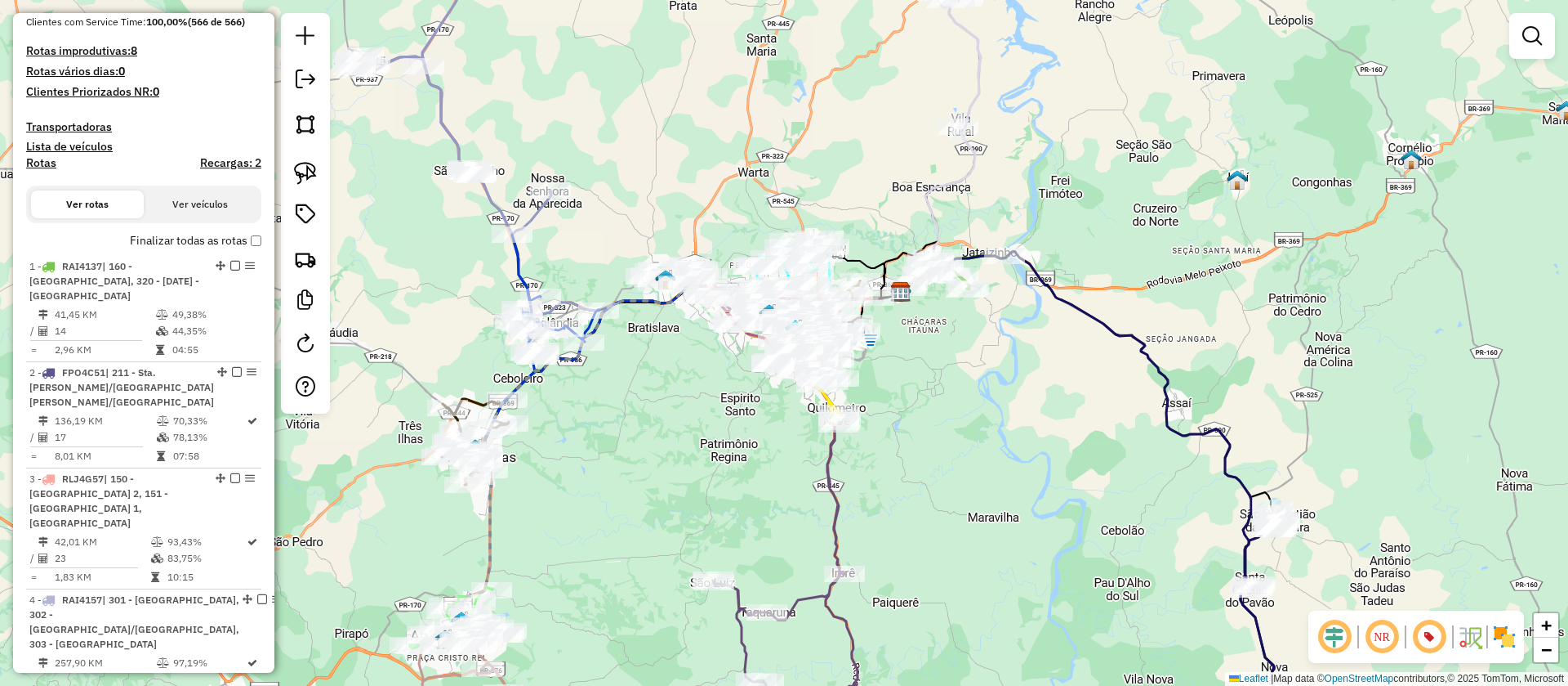
scroll to position [800, 0]
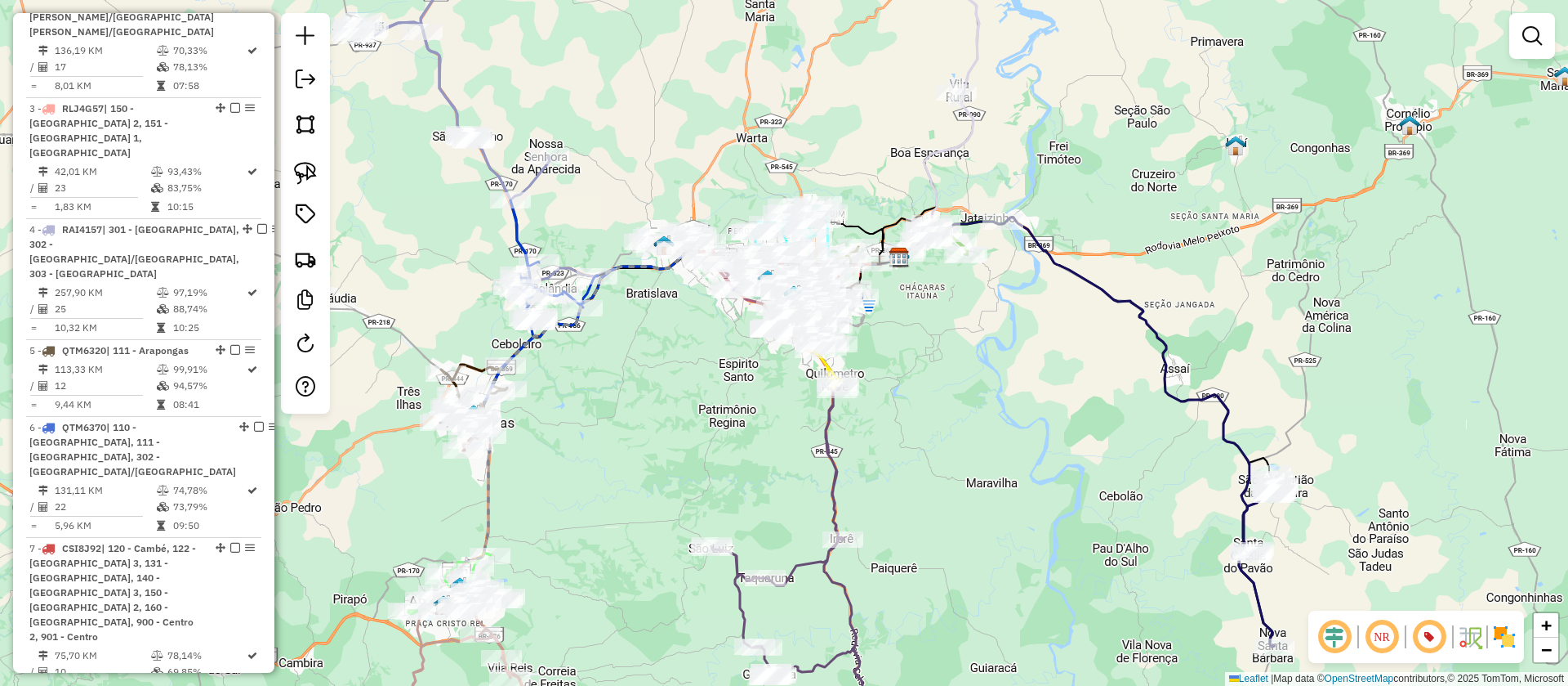
drag, startPoint x: 951, startPoint y: 363, endPoint x: 950, endPoint y: 328, distance: 35.0
click at [950, 328] on div "Janela de atendimento Grade de atendimento Capacidade Transportadoras Veículos …" at bounding box center [784, 343] width 1568 height 686
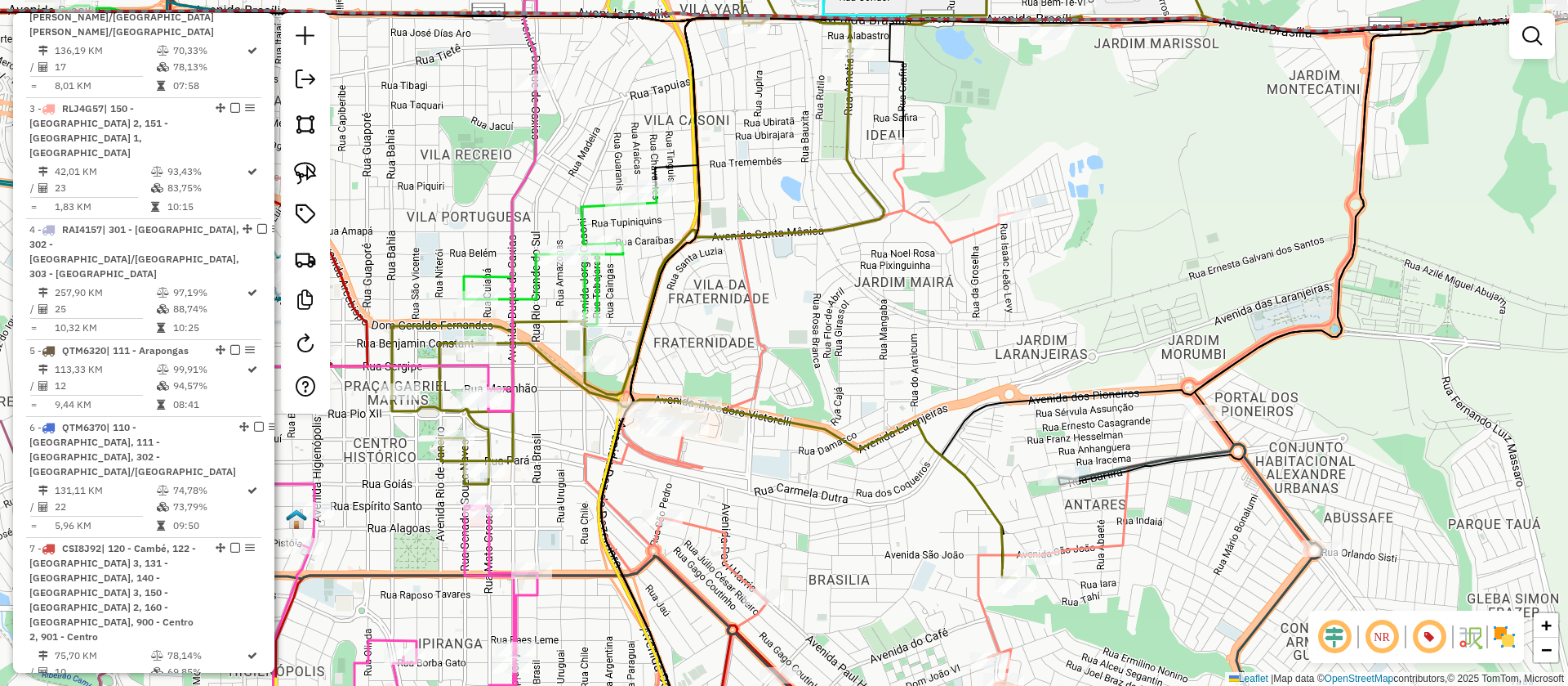
click at [762, 338] on icon at bounding box center [953, 449] width 738 height 609
select select "**********"
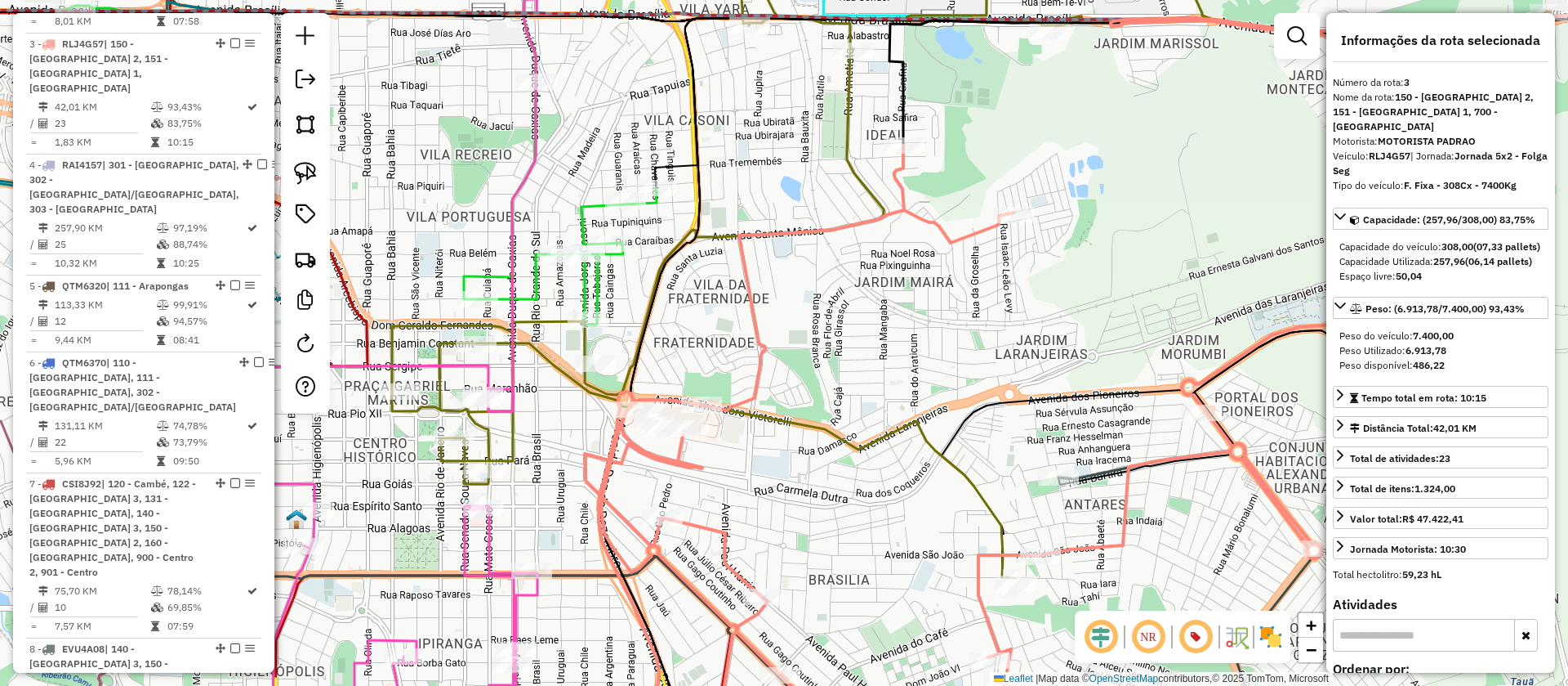
scroll to position [892, 0]
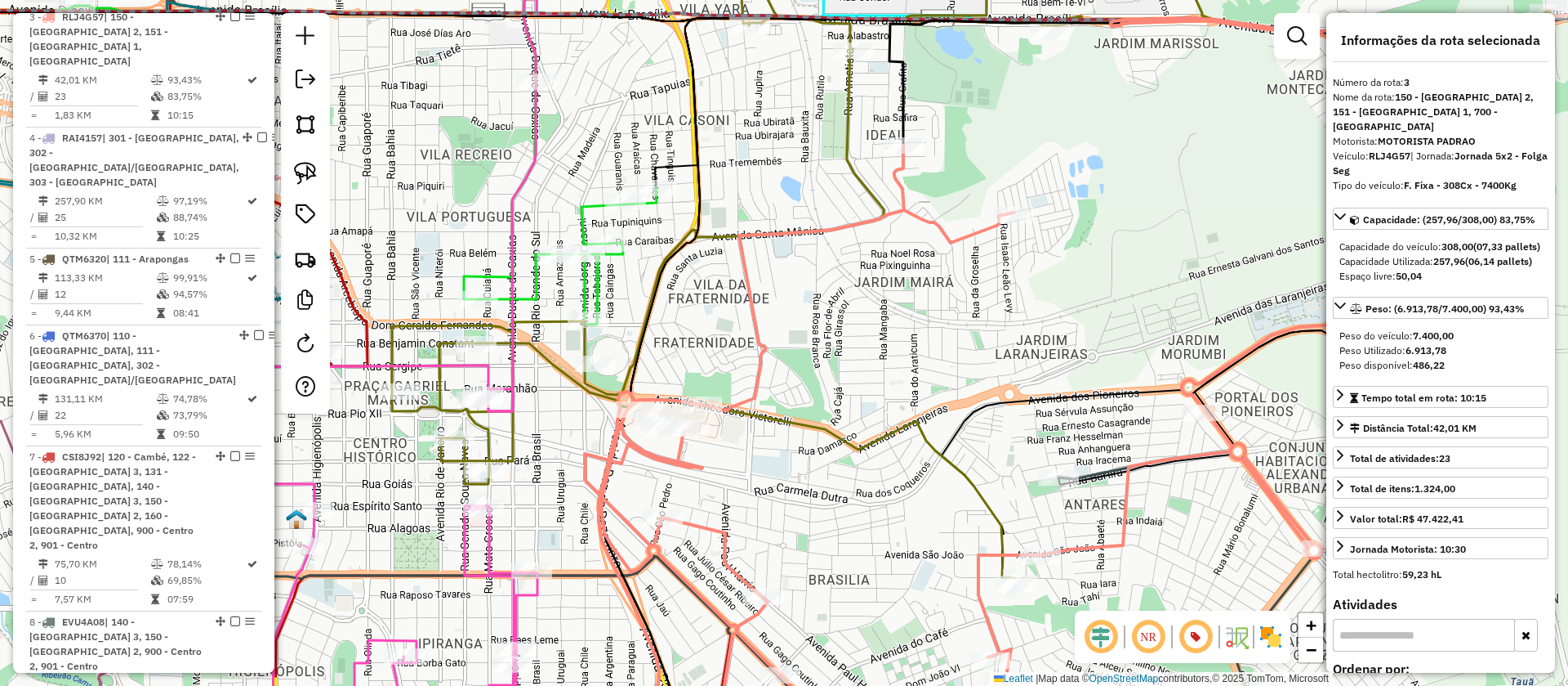
click at [587, 214] on icon at bounding box center [250, 127] width 813 height 393
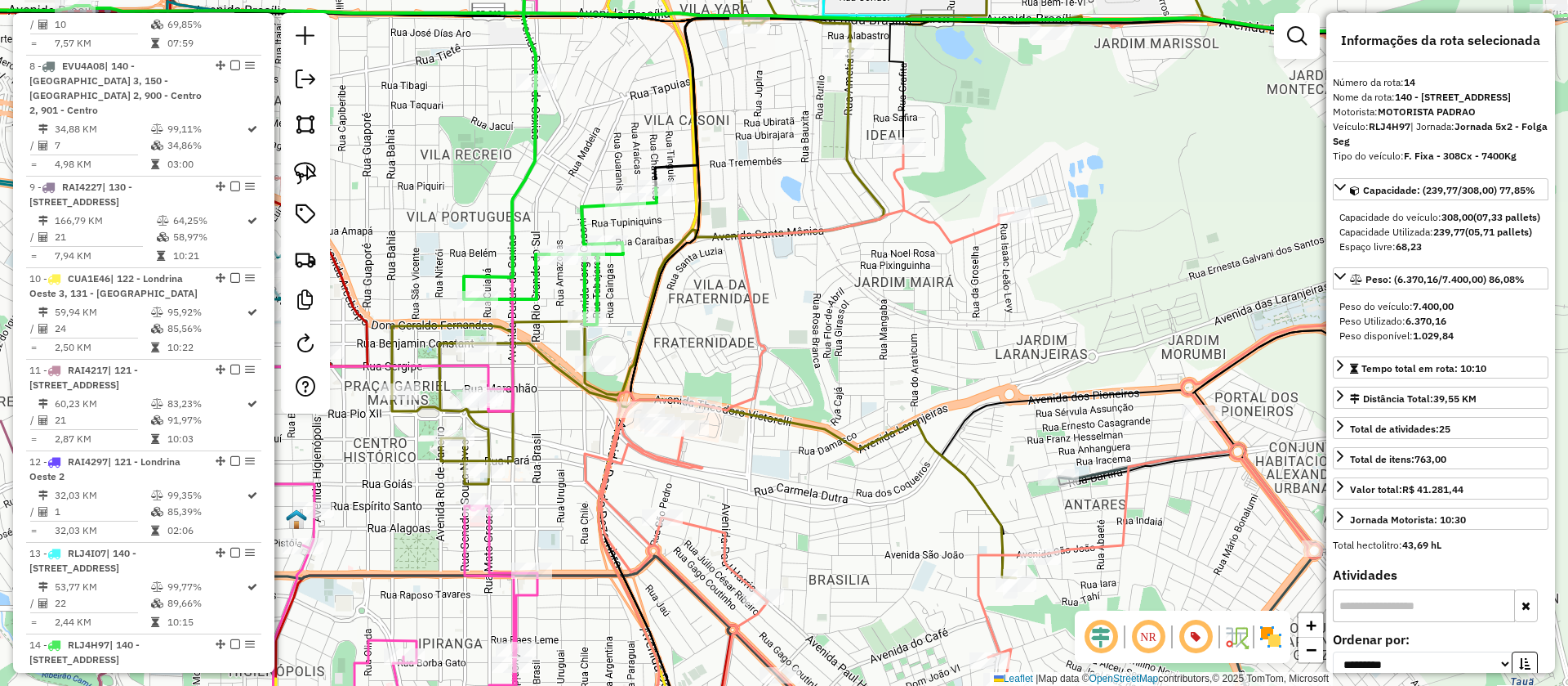
scroll to position [2002, 0]
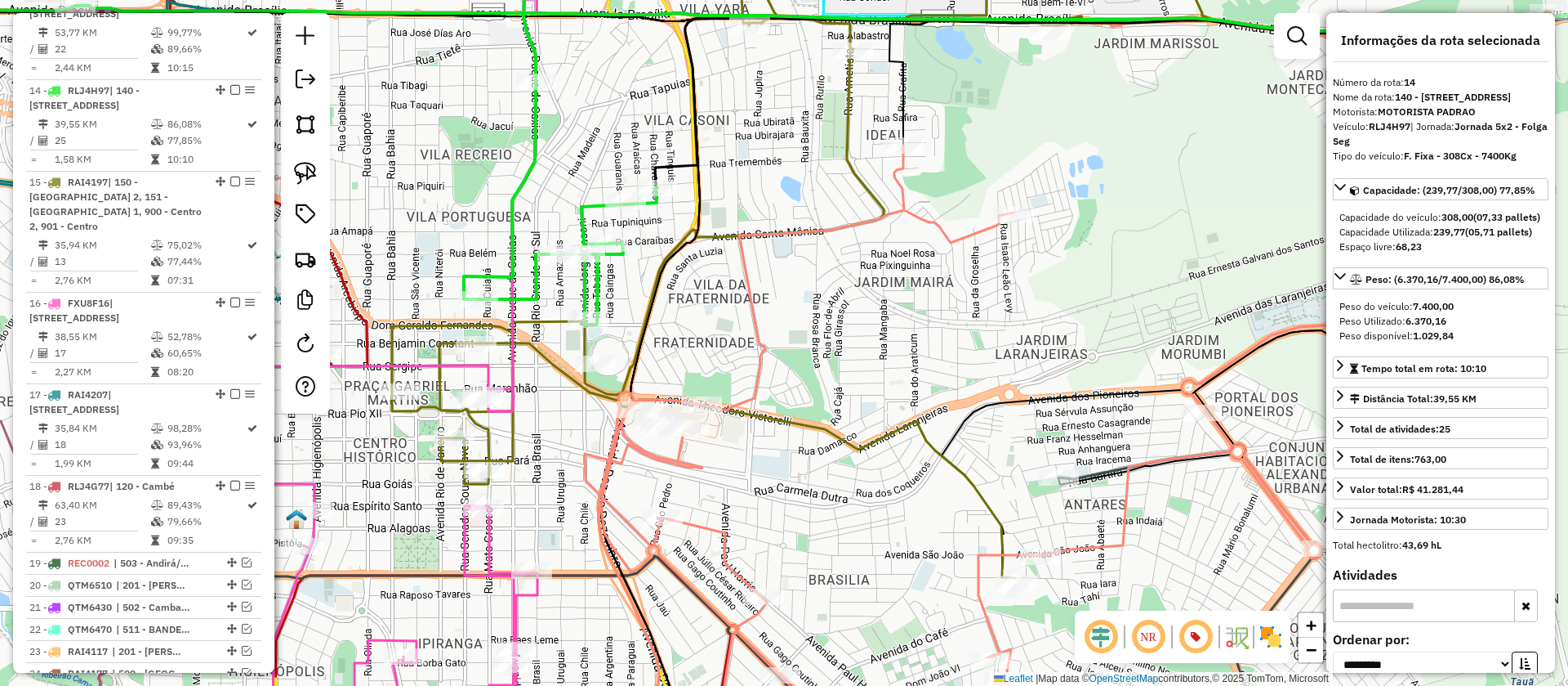
click at [510, 433] on icon at bounding box center [971, 254] width 1158 height 646
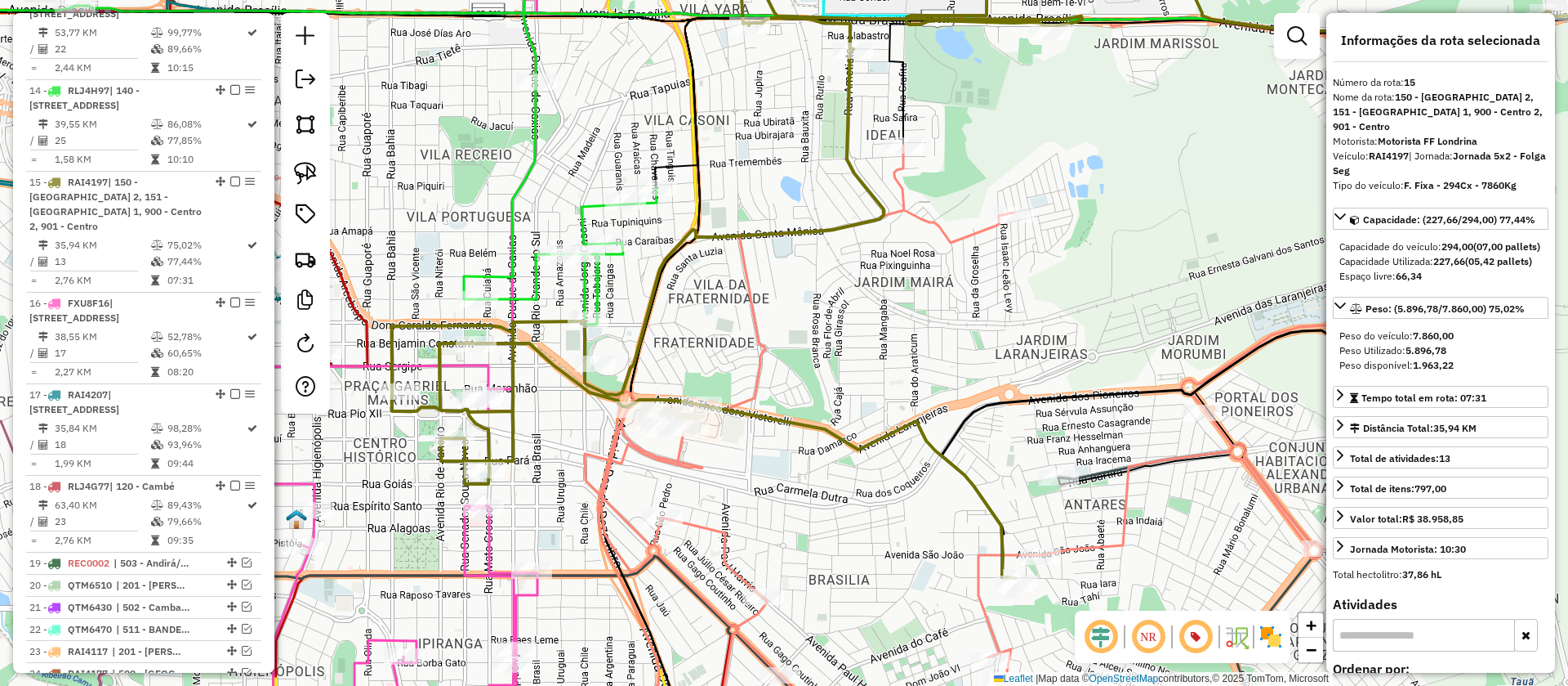
scroll to position [2109, 0]
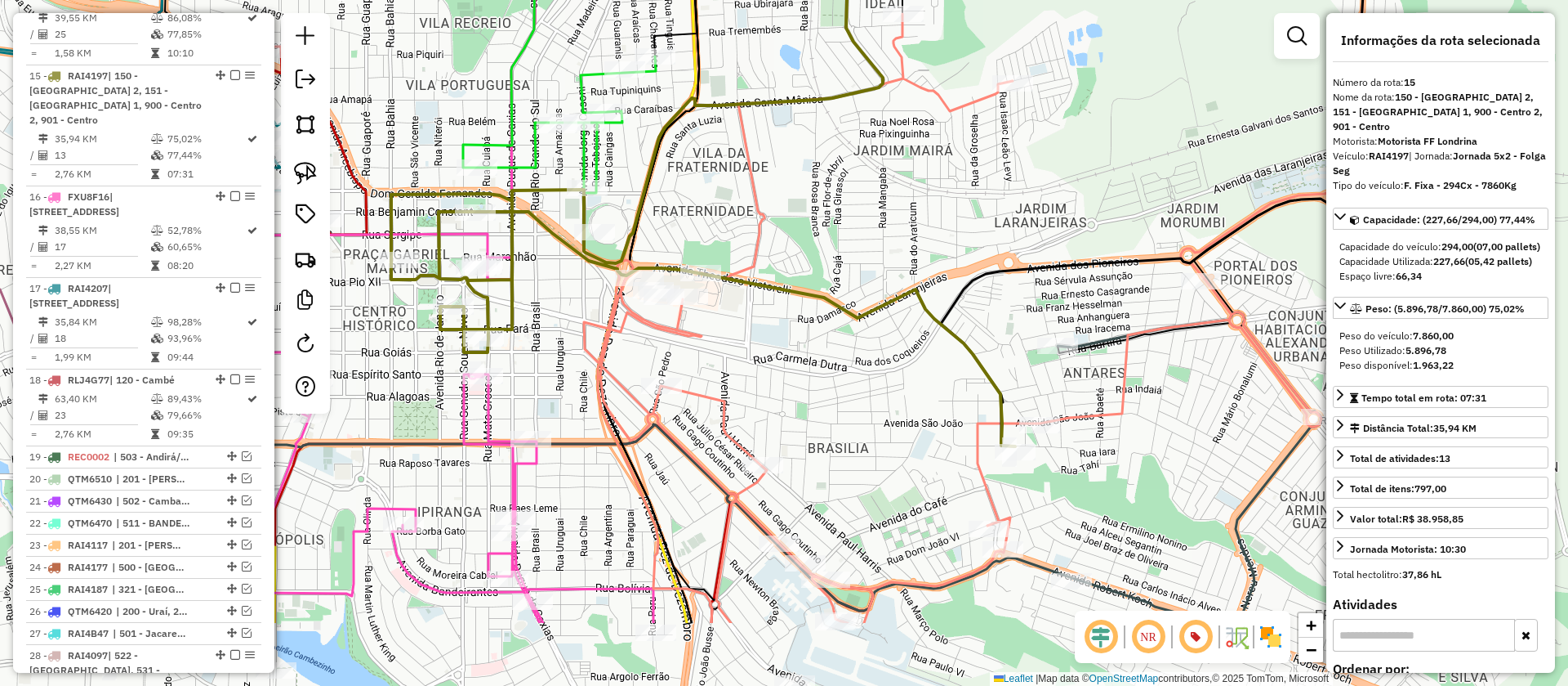
drag, startPoint x: 793, startPoint y: 443, endPoint x: 791, endPoint y: 375, distance: 68.0
click at [792, 381] on div "Janela de atendimento Grade de atendimento Capacidade Transportadoras Veículos …" at bounding box center [784, 343] width 1568 height 686
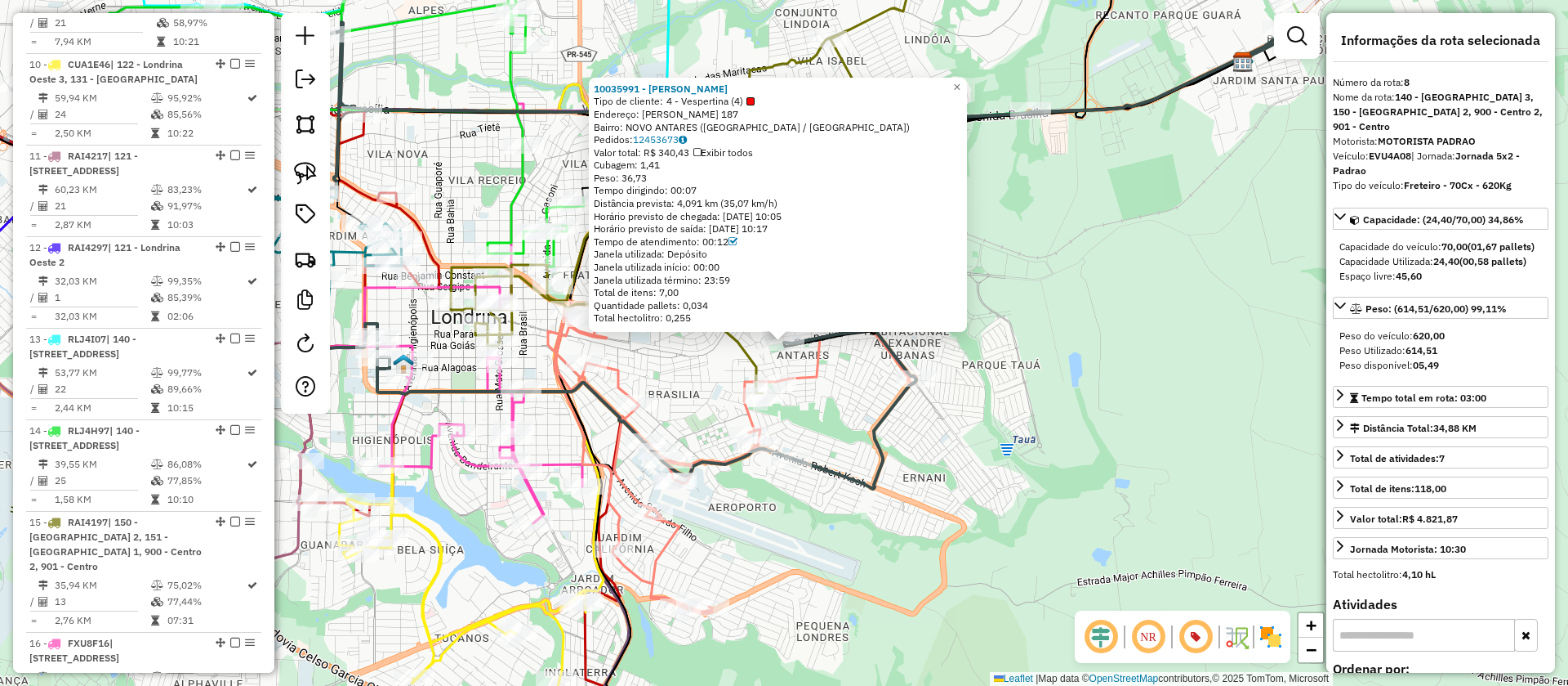
scroll to position [1423, 0]
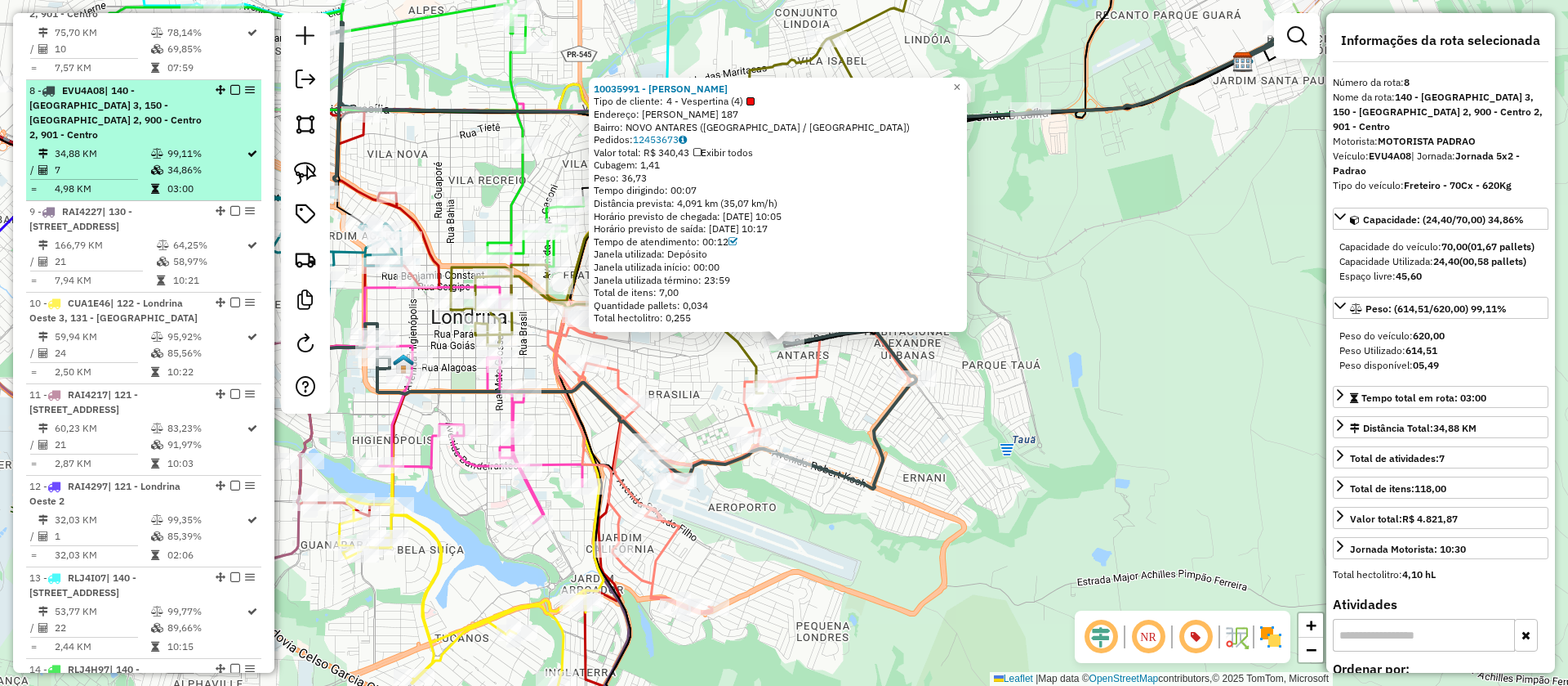
click at [230, 85] on em at bounding box center [236, 90] width 10 height 10
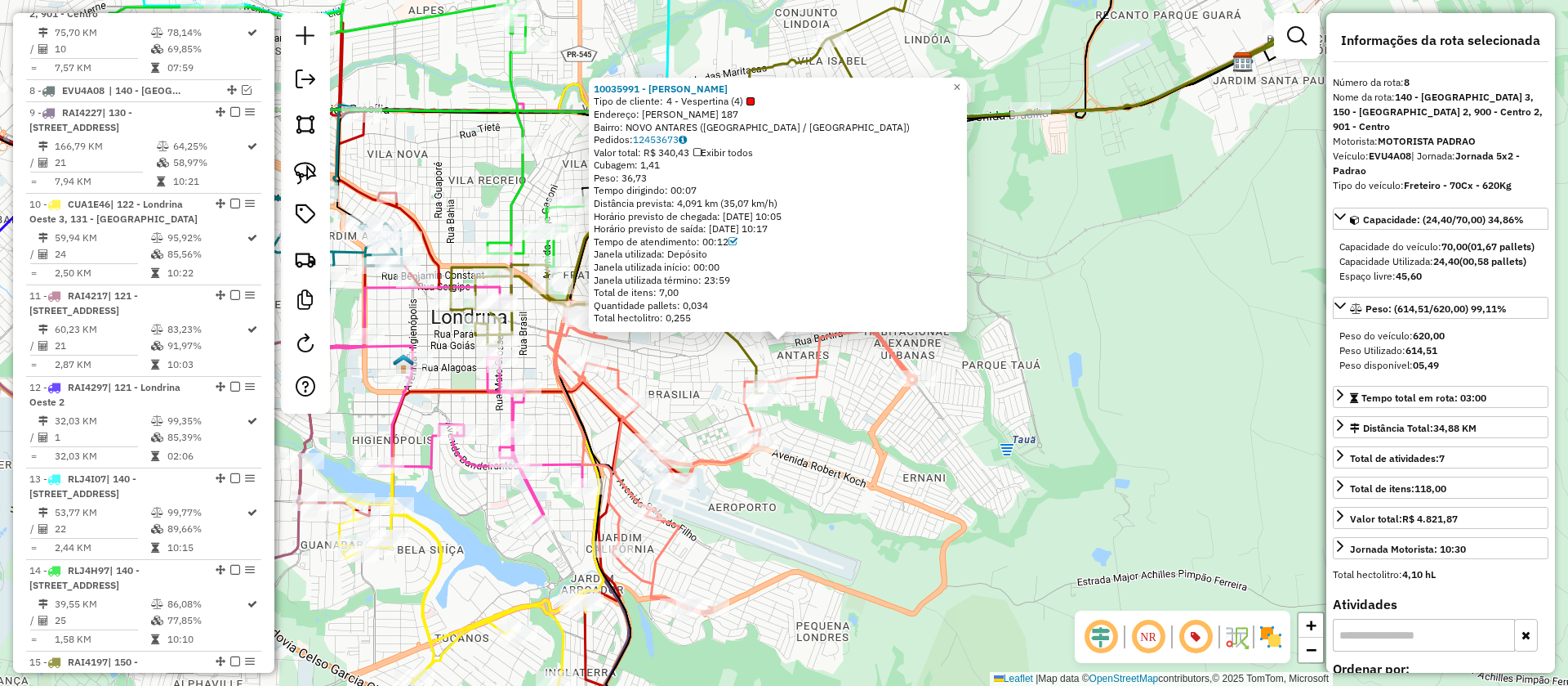
click at [726, 390] on div "10035991 - [PERSON_NAME] Tipo de cliente: 4 - Vespertina (4) Endereço: [PERSON_…" at bounding box center [784, 343] width 1568 height 686
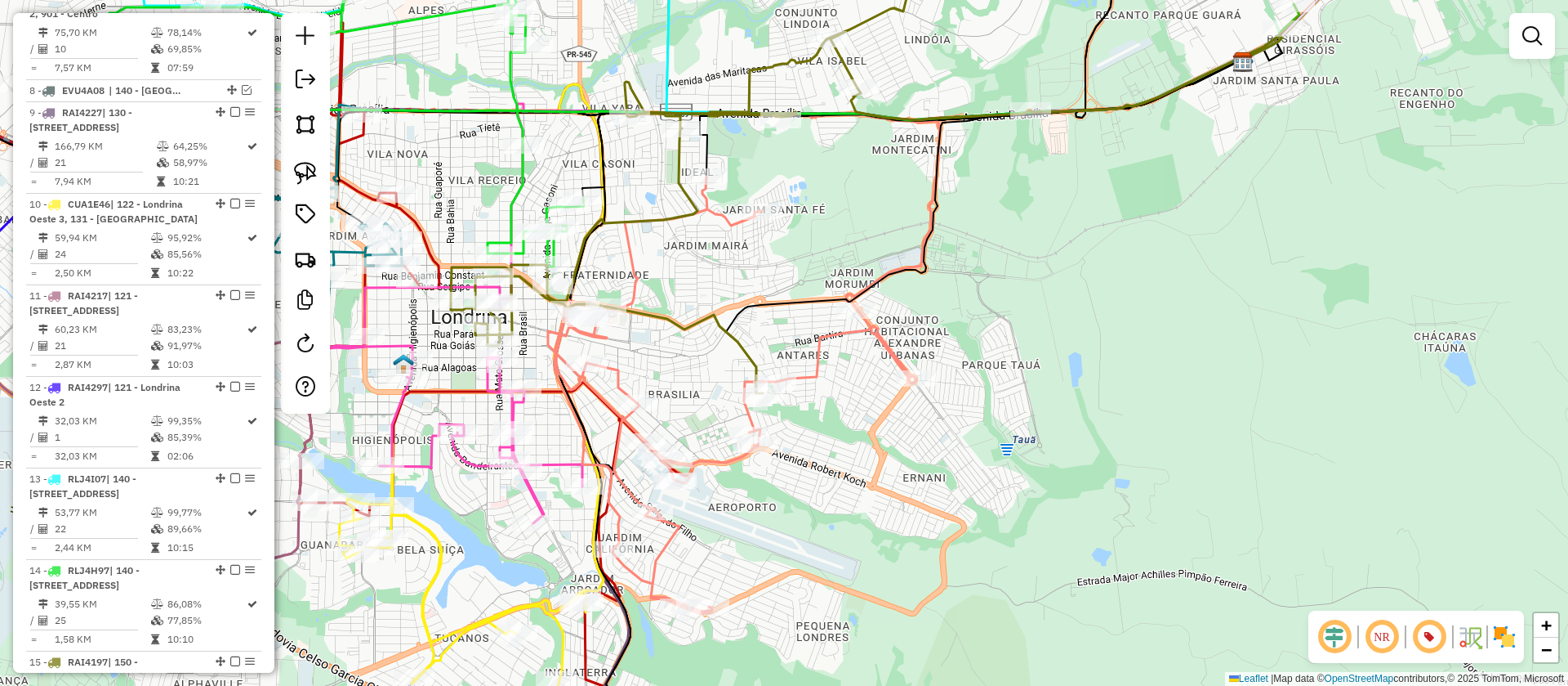
click at [882, 341] on icon at bounding box center [732, 395] width 368 height 436
select select "**********"
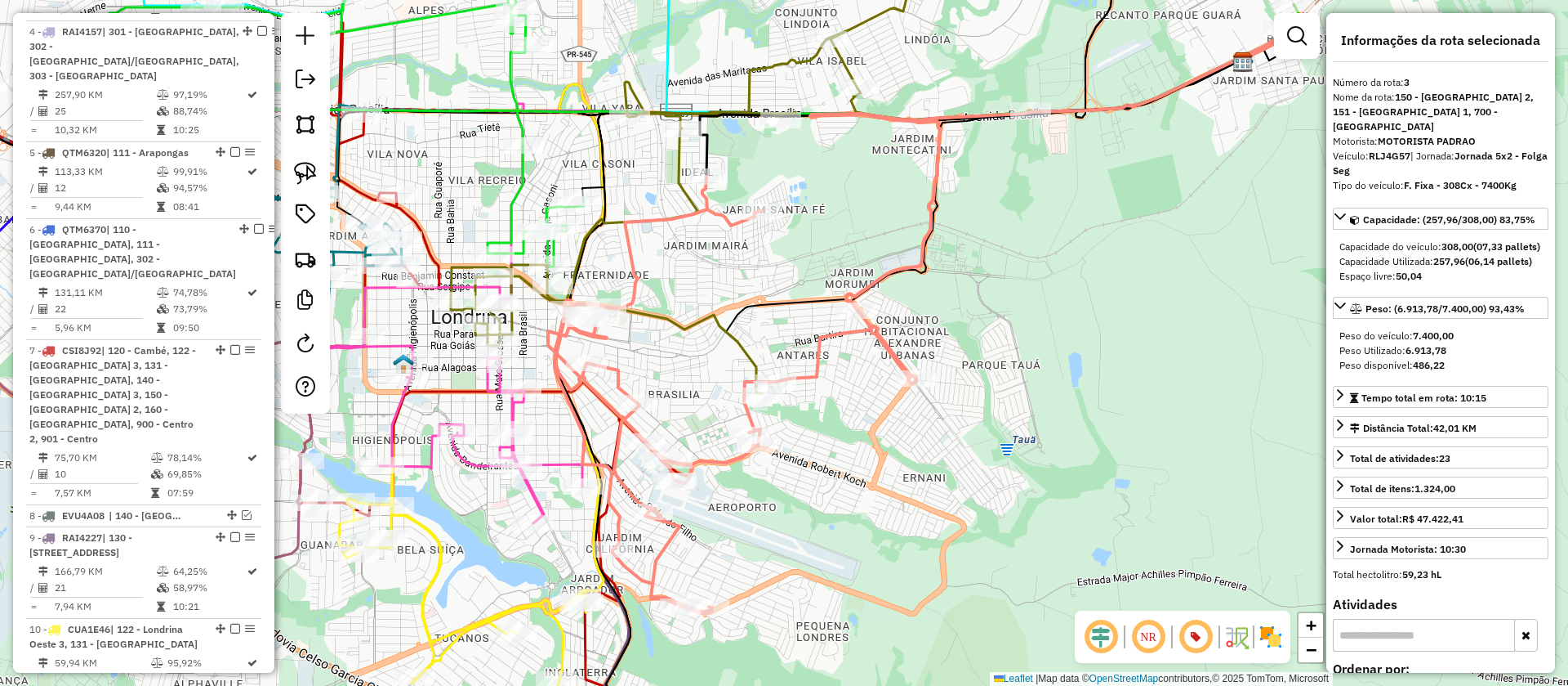
scroll to position [892, 0]
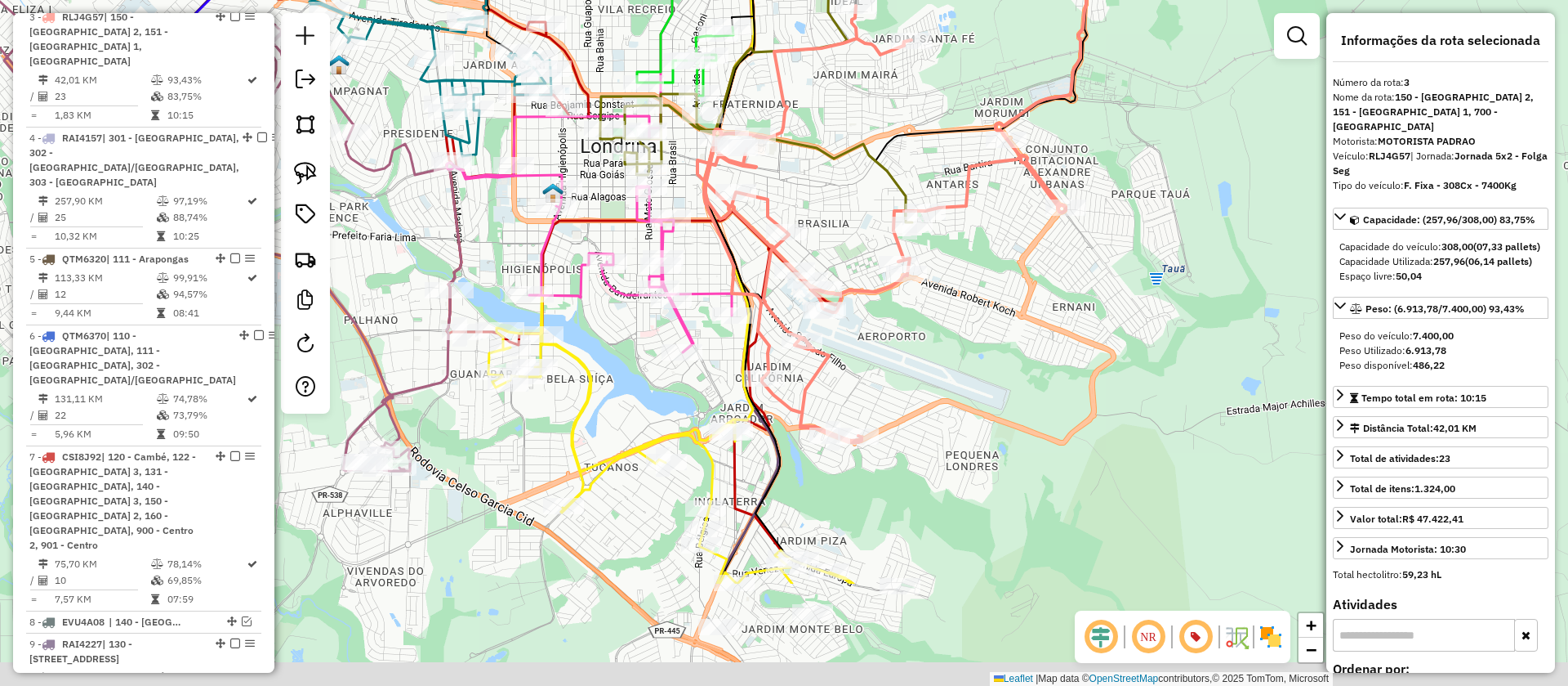
drag, startPoint x: 812, startPoint y: 497, endPoint x: 996, endPoint y: 279, distance: 285.3
click at [996, 279] on div "Janela de atendimento Grade de atendimento Capacidade Transportadoras Veículos …" at bounding box center [784, 343] width 1568 height 686
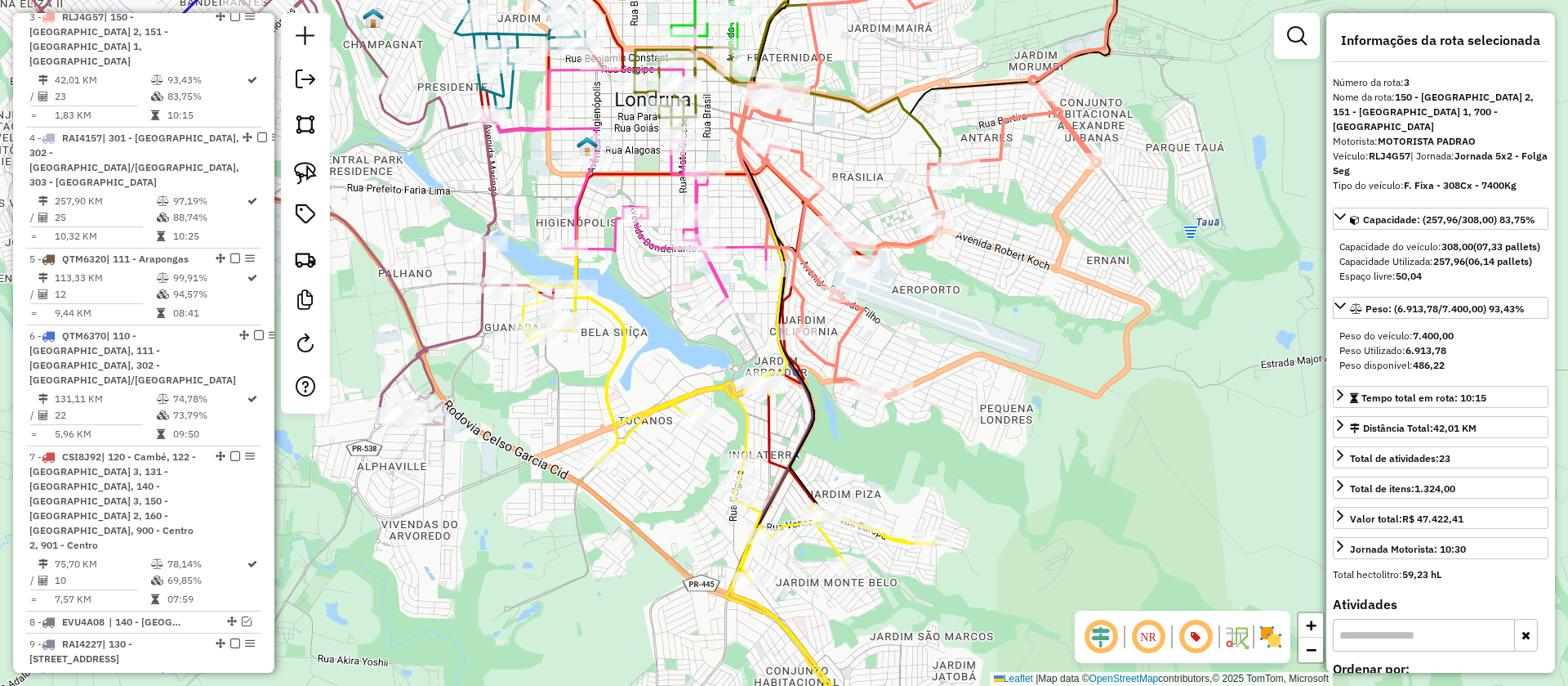
click at [622, 356] on icon at bounding box center [728, 490] width 411 height 528
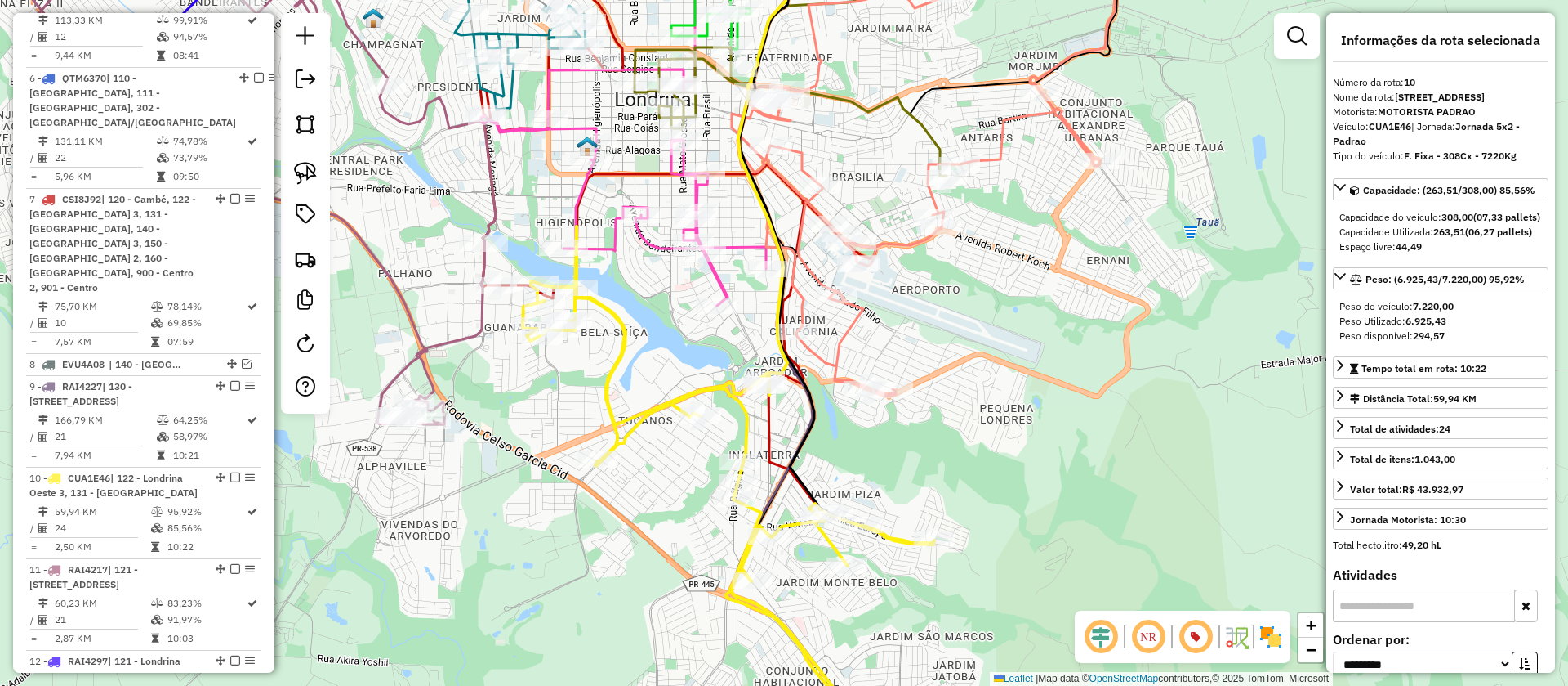
scroll to position [1537, 0]
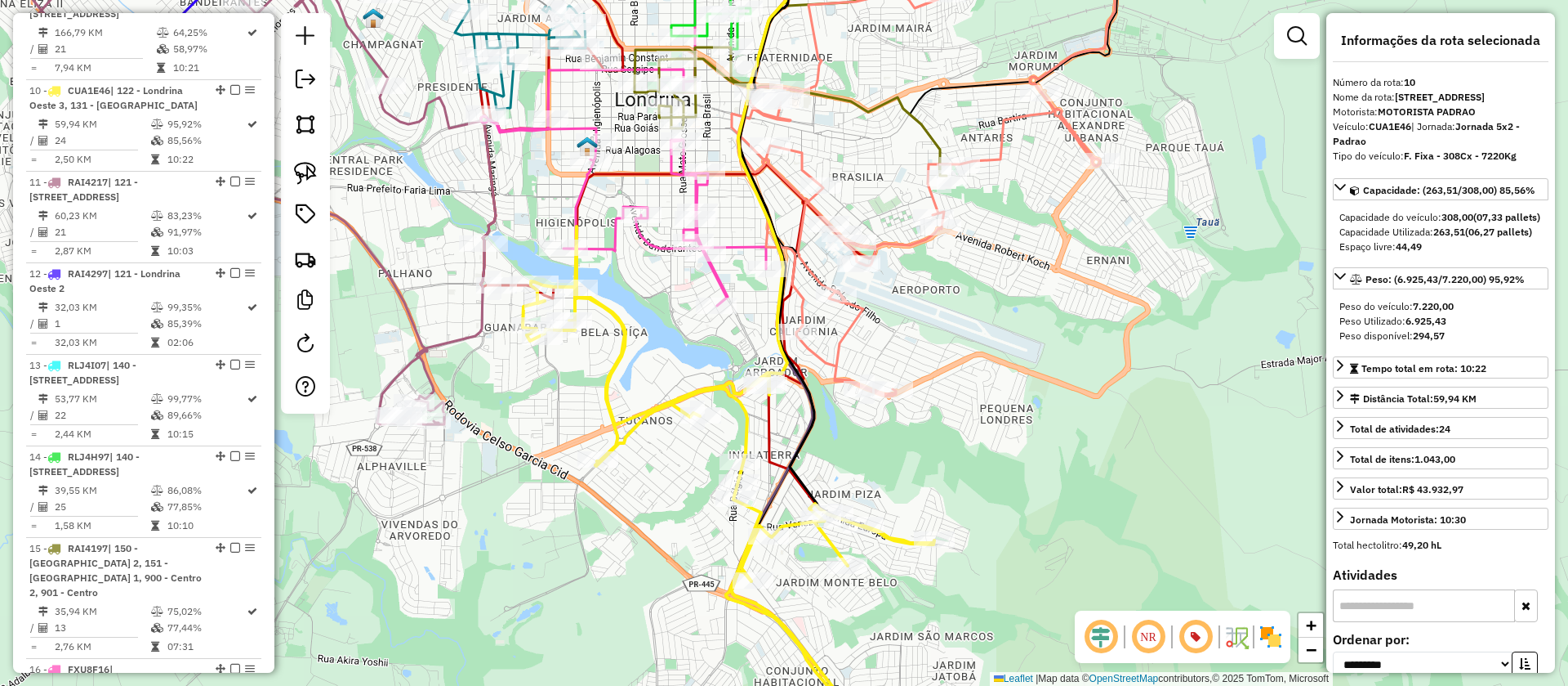
click at [447, 342] on icon at bounding box center [230, 177] width 529 height 492
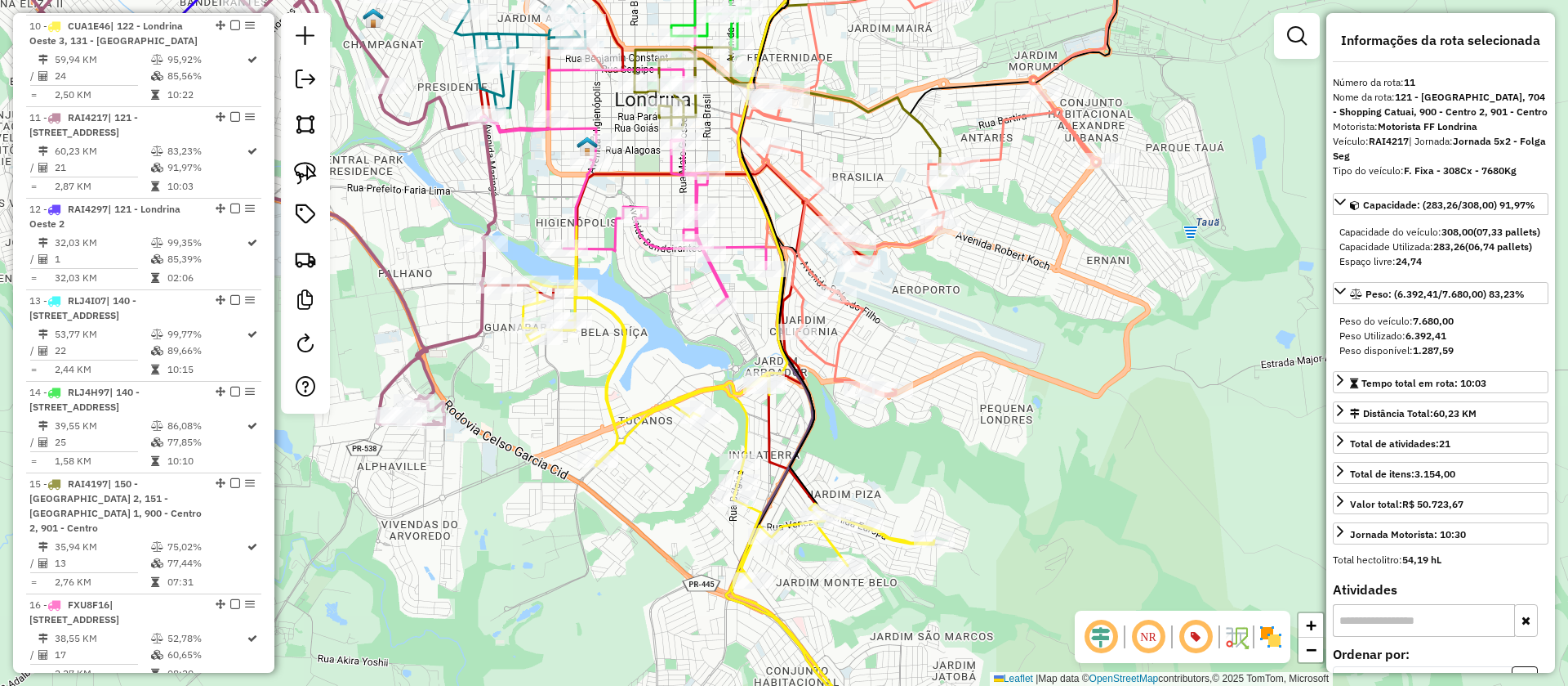
scroll to position [1629, 0]
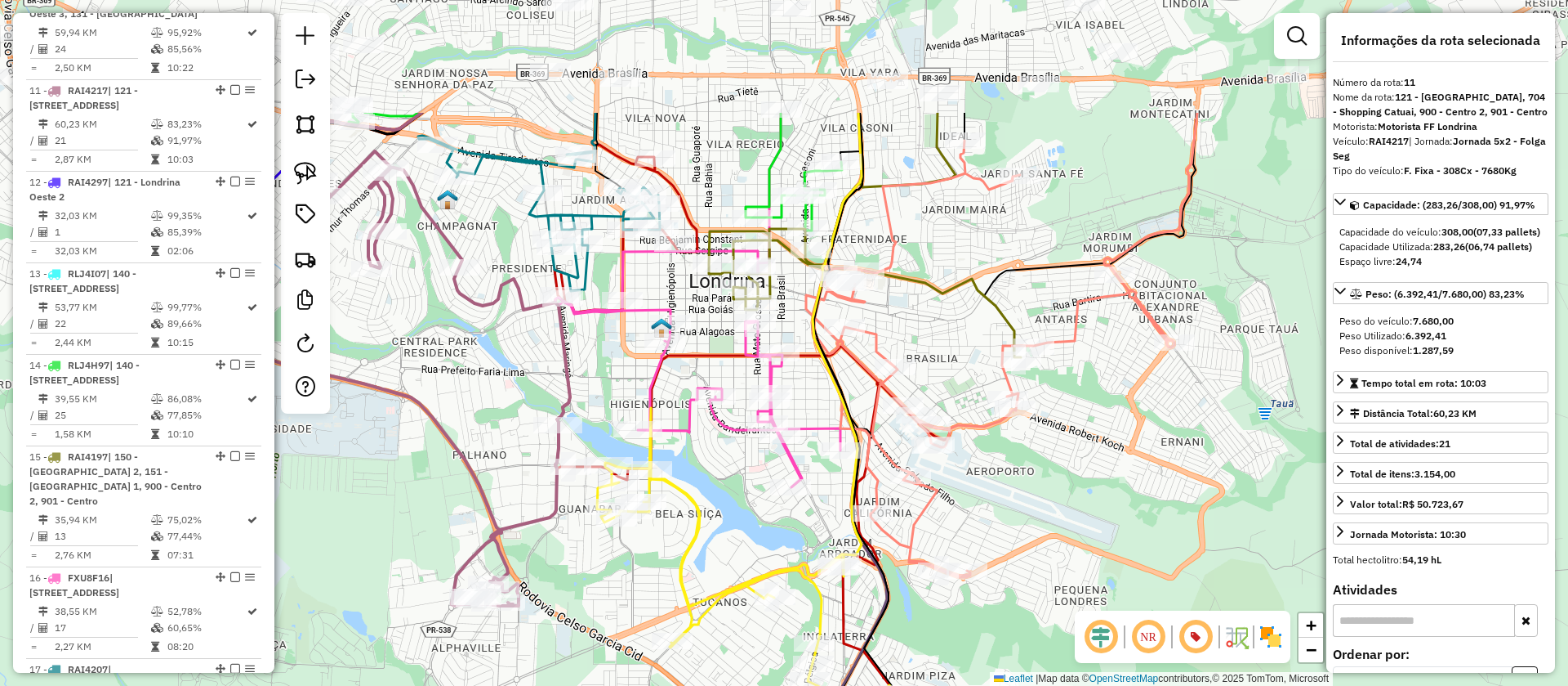
drag, startPoint x: 435, startPoint y: 250, endPoint x: 591, endPoint y: 487, distance: 283.7
click at [564, 507] on div "Janela de atendimento Grade de atendimento Capacidade Transportadoras Veículos …" at bounding box center [784, 343] width 1568 height 686
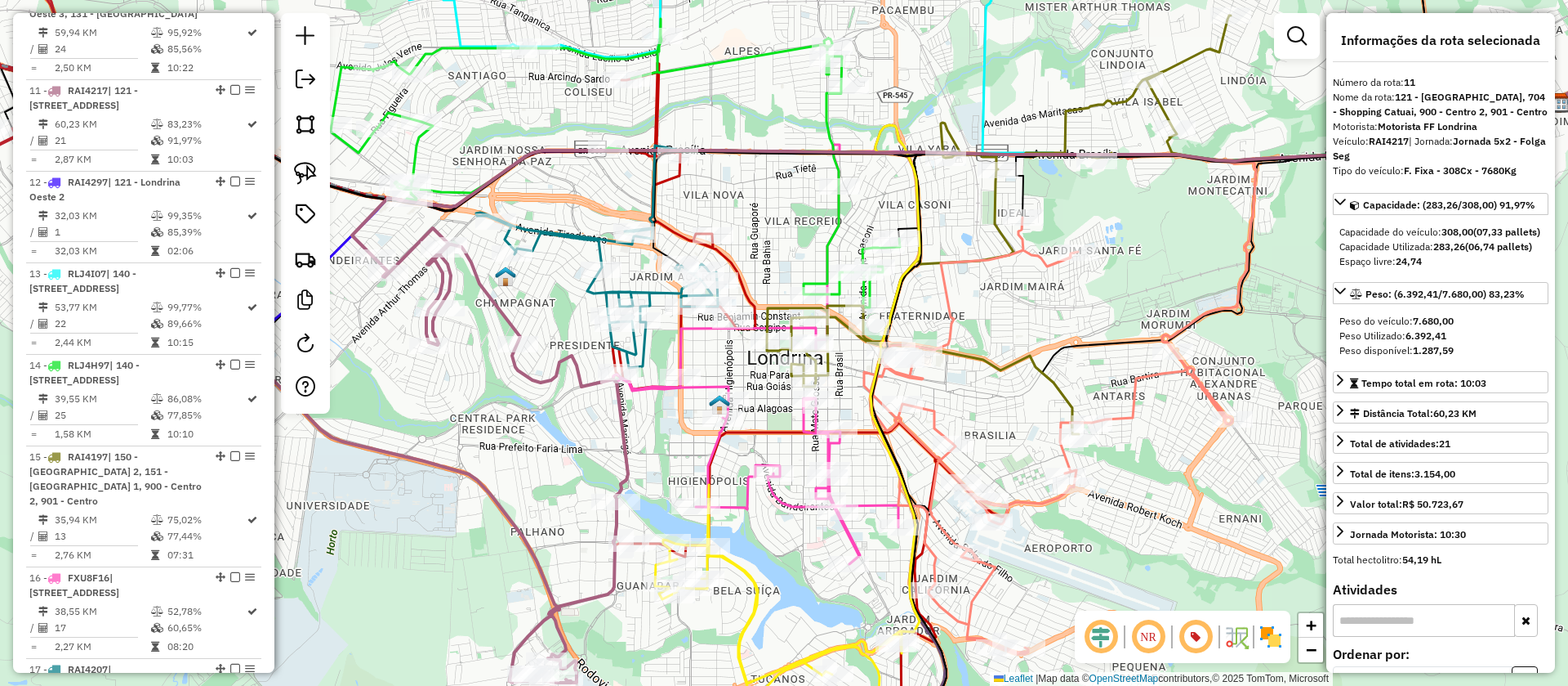
click at [648, 384] on icon at bounding box center [755, 445] width 285 height 237
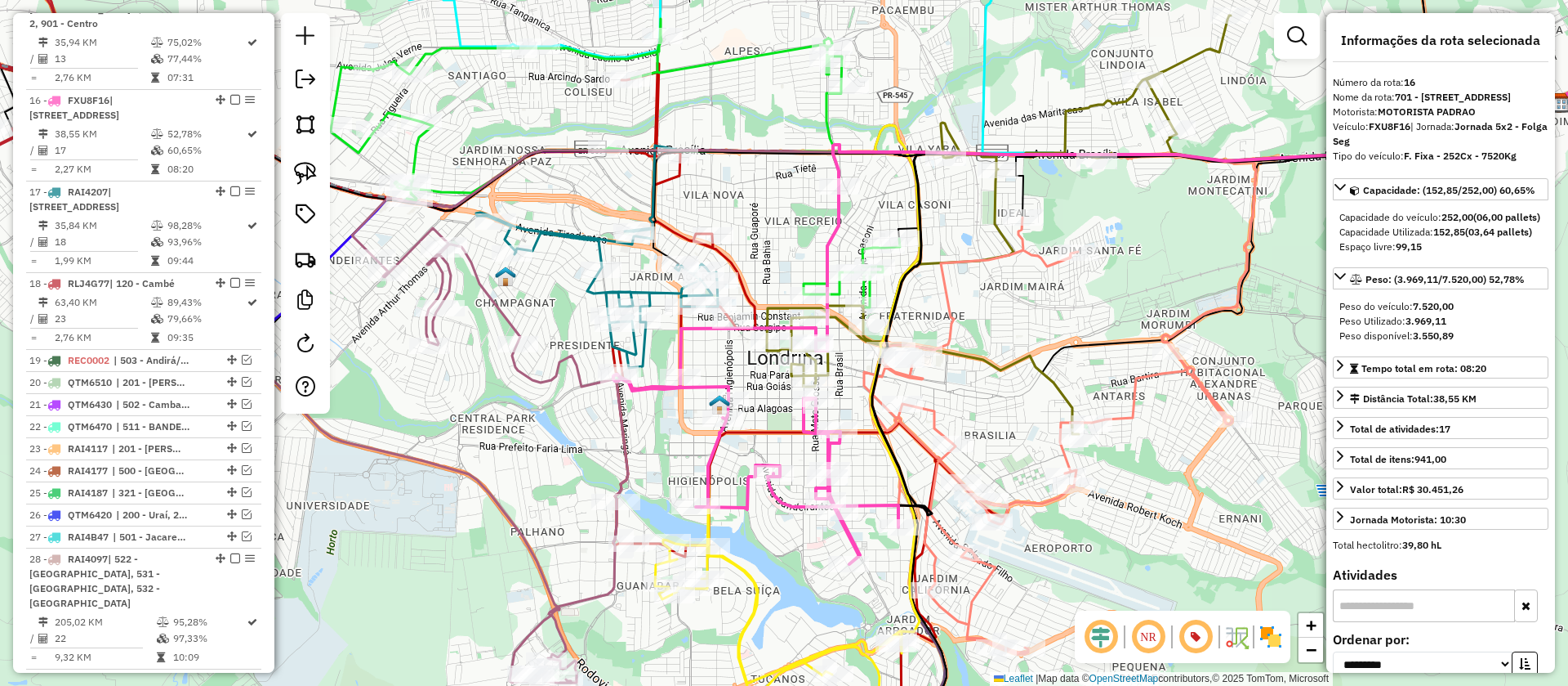
scroll to position [2130, 0]
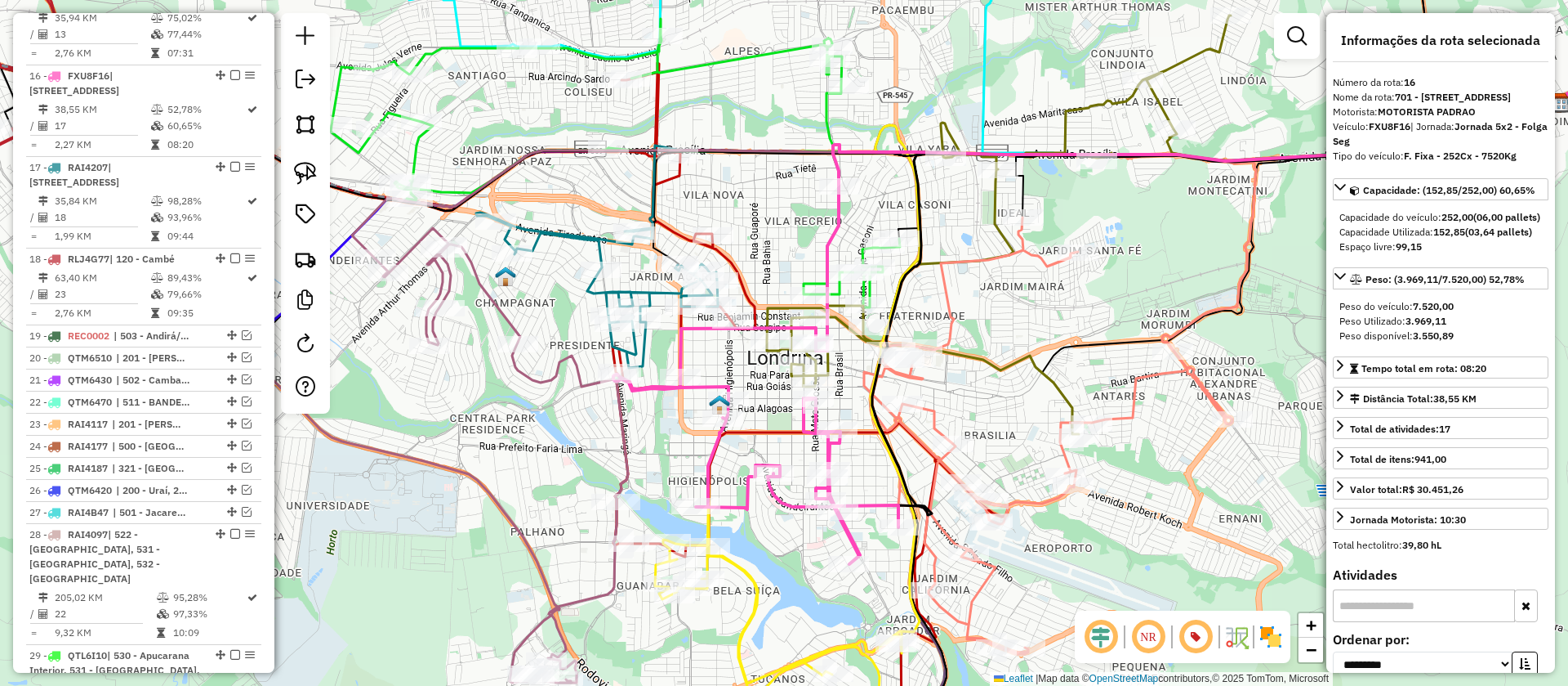
click at [652, 289] on icon at bounding box center [596, 290] width 241 height 155
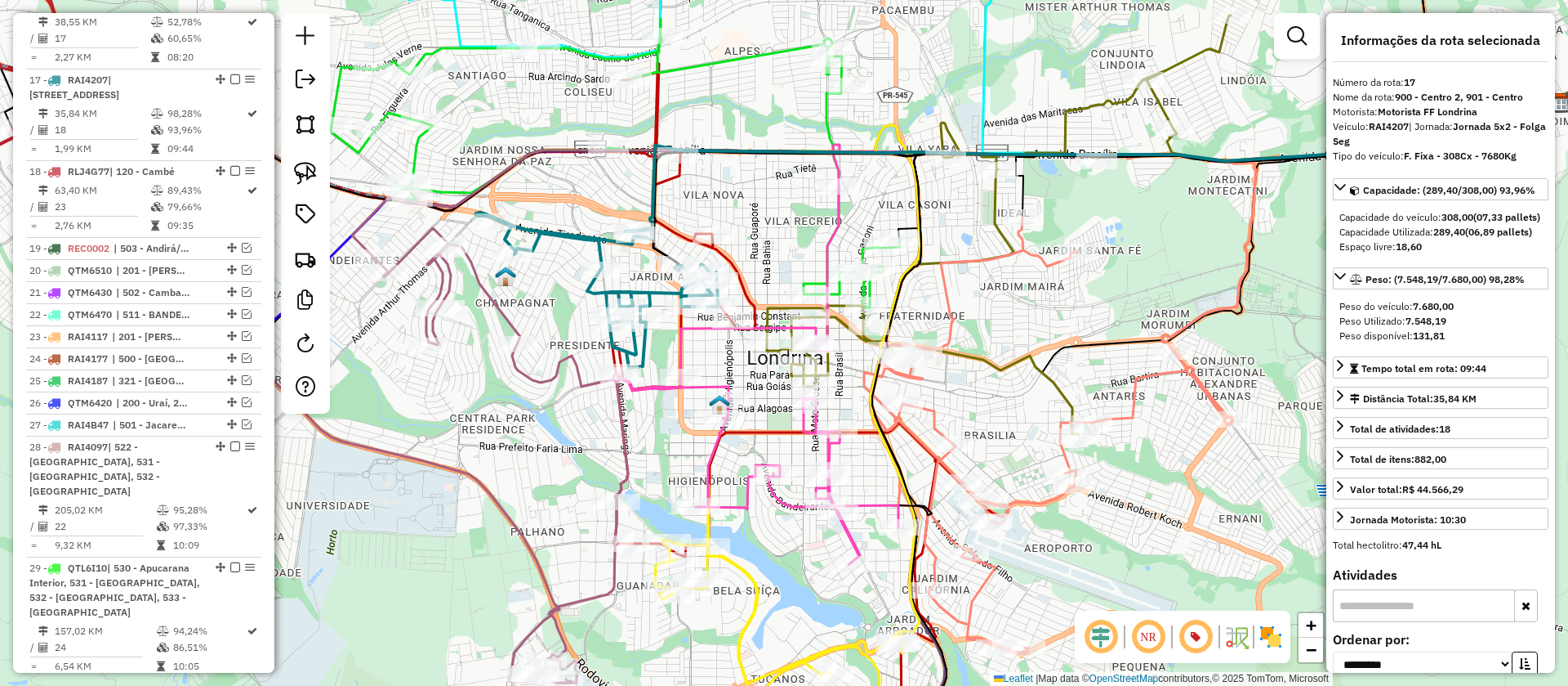
scroll to position [2222, 0]
click at [677, 182] on icon at bounding box center [784, 365] width 1882 height 778
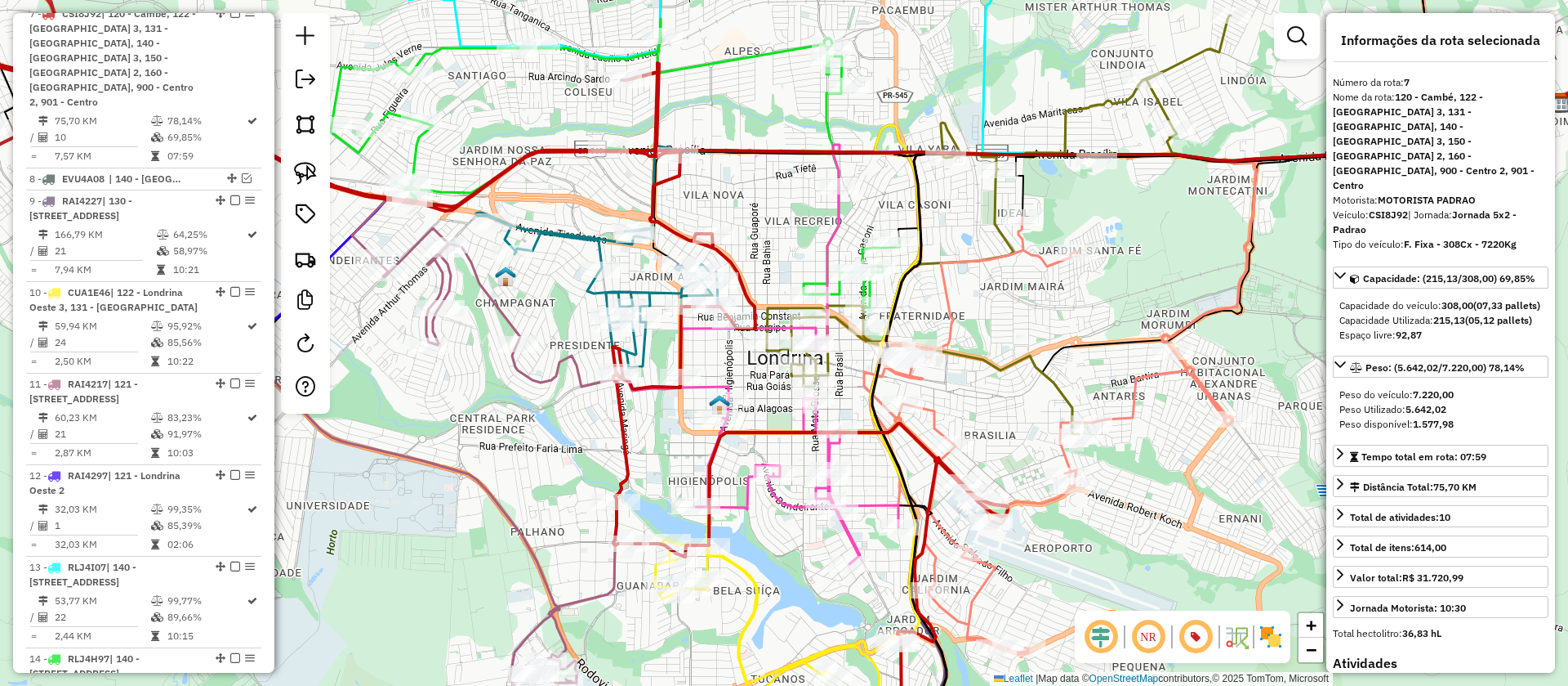
scroll to position [1288, 0]
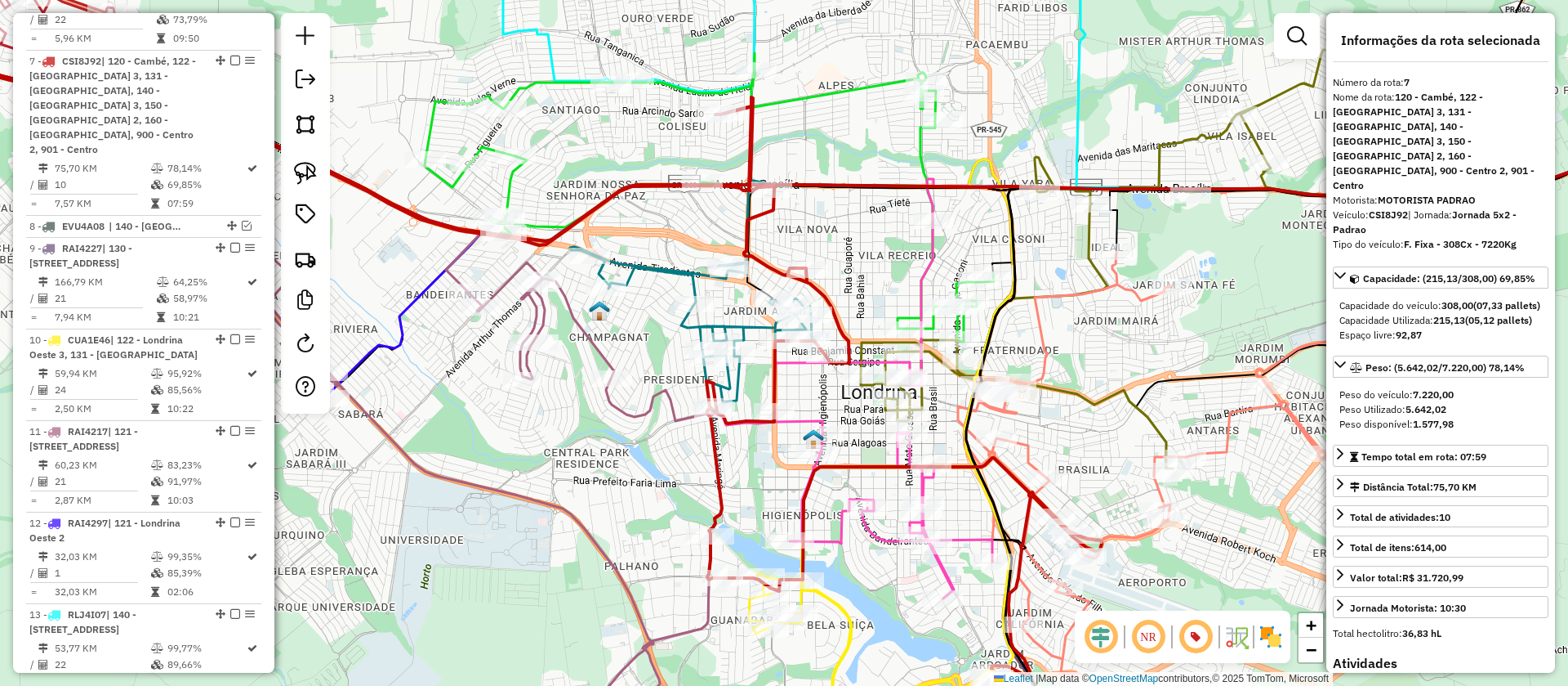
drag, startPoint x: 724, startPoint y: 197, endPoint x: 827, endPoint y: 237, distance: 110.5
click at [827, 237] on div "Janela de atendimento Grade de atendimento Capacidade Transportadoras Veículos …" at bounding box center [784, 343] width 1568 height 686
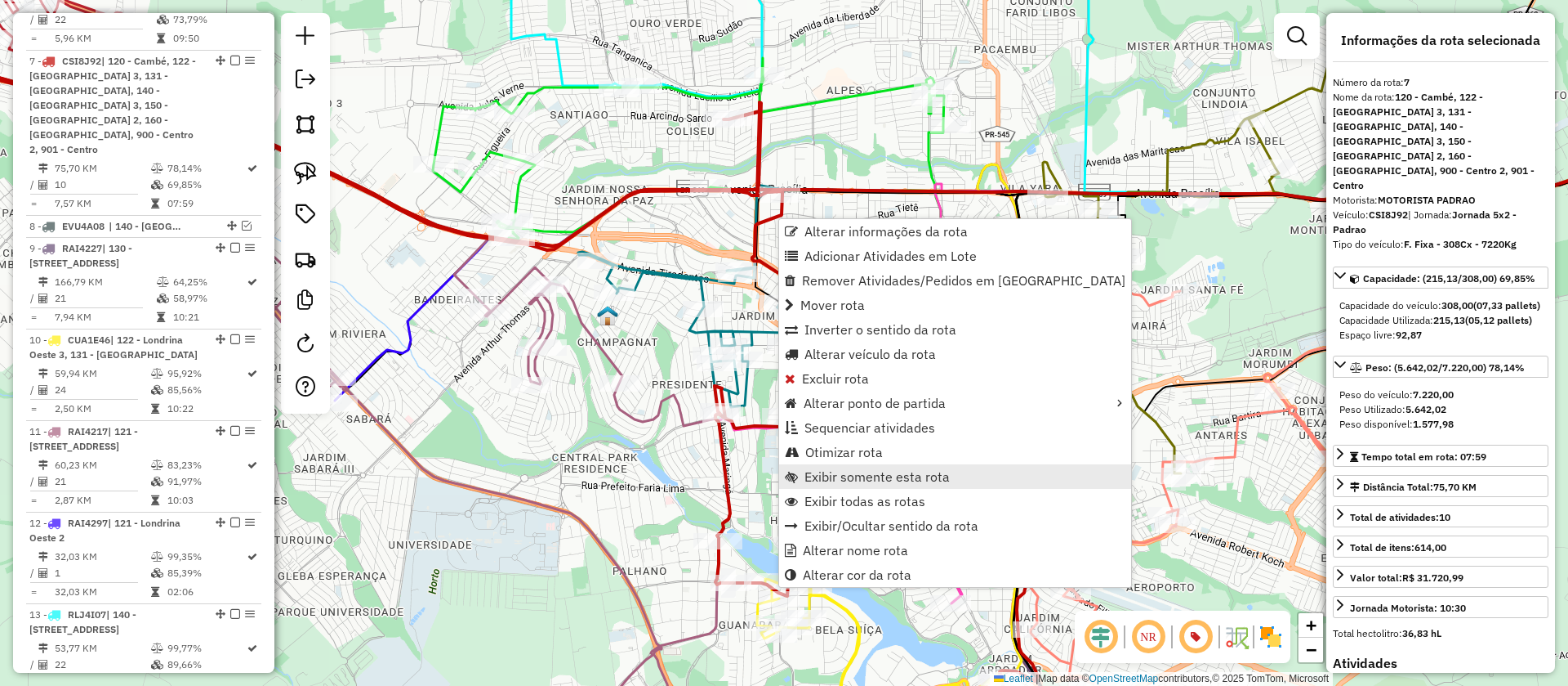
click at [850, 476] on span "Exibir somente esta rota" at bounding box center [877, 476] width 146 height 13
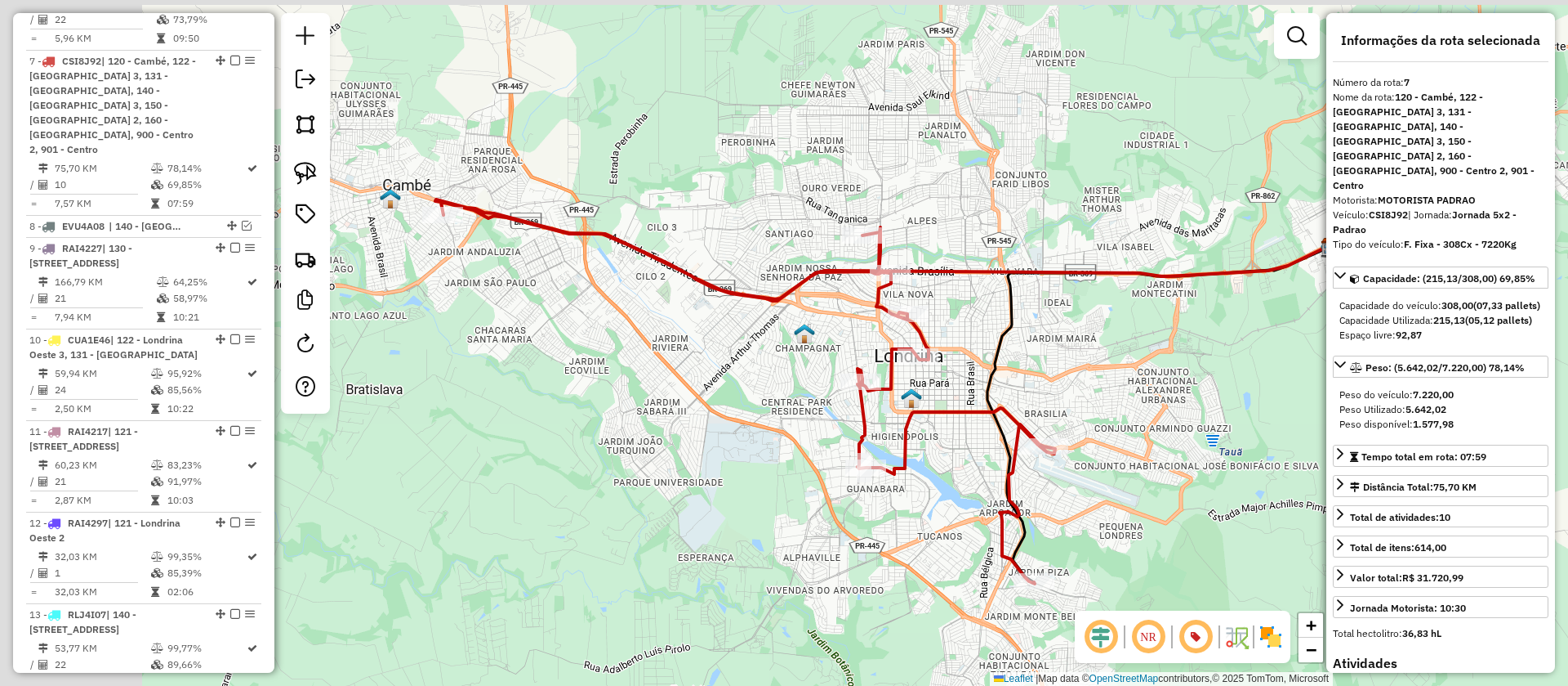
drag, startPoint x: 573, startPoint y: 348, endPoint x: 750, endPoint y: 370, distance: 178.4
click at [750, 370] on div "Janela de atendimento Grade de atendimento Capacidade Transportadoras Veículos …" at bounding box center [784, 343] width 1568 height 686
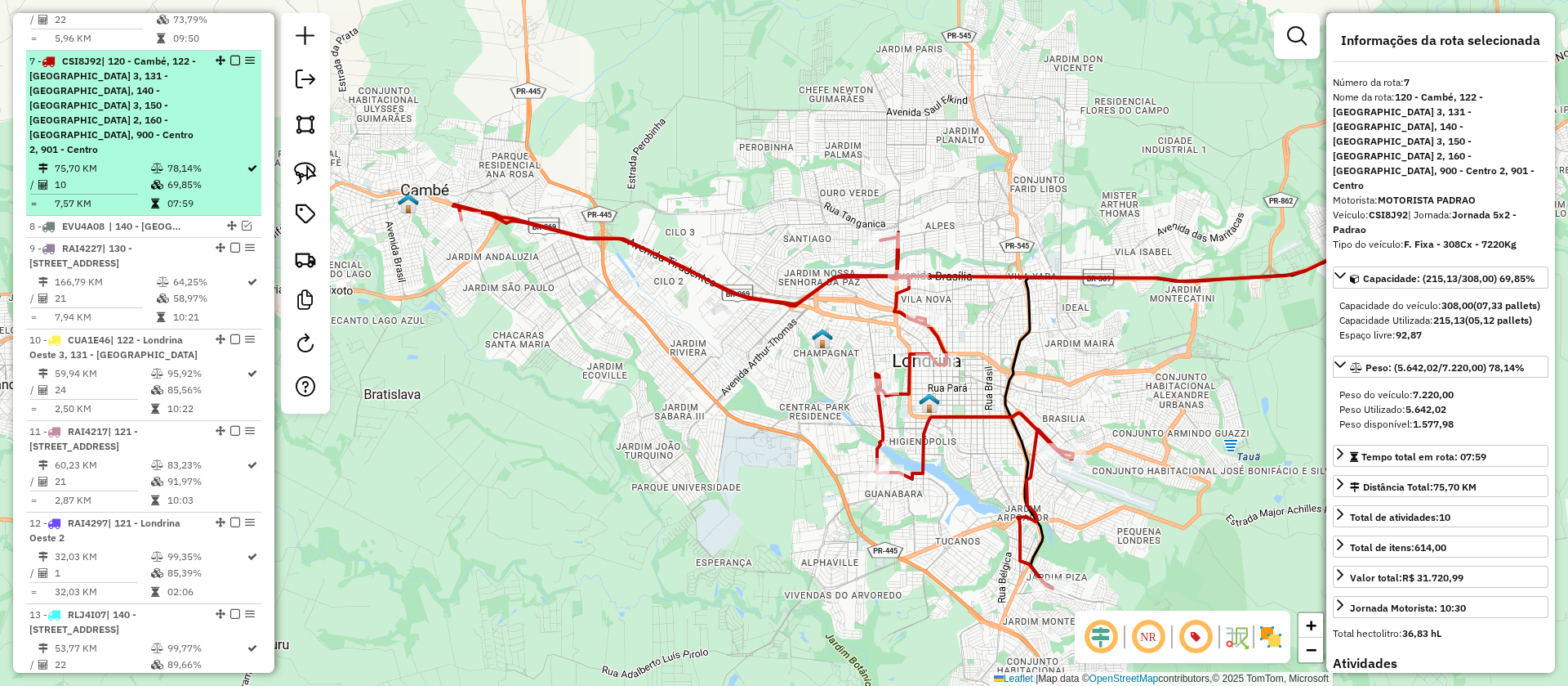
click at [230, 56] on em at bounding box center [236, 61] width 10 height 10
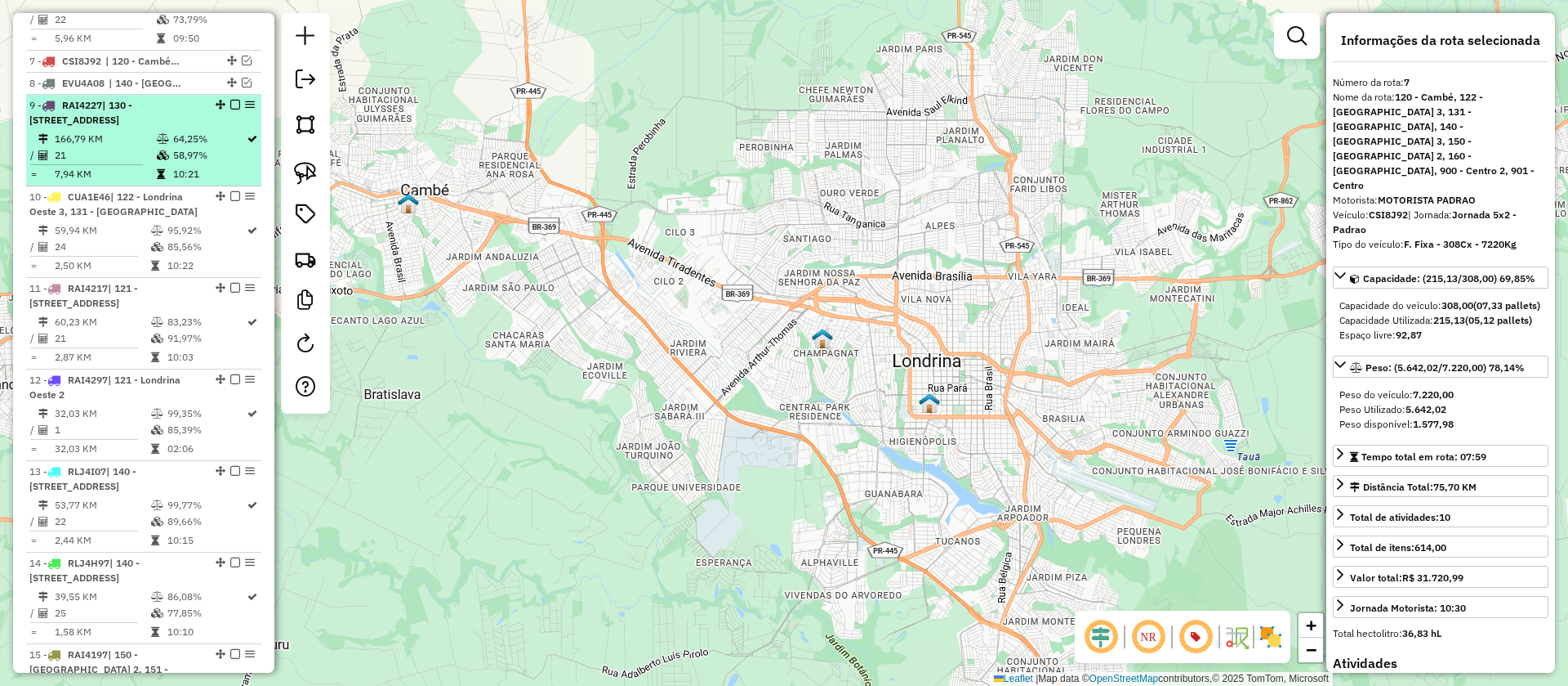
click at [216, 130] on td "64,25%" at bounding box center [209, 138] width 73 height 16
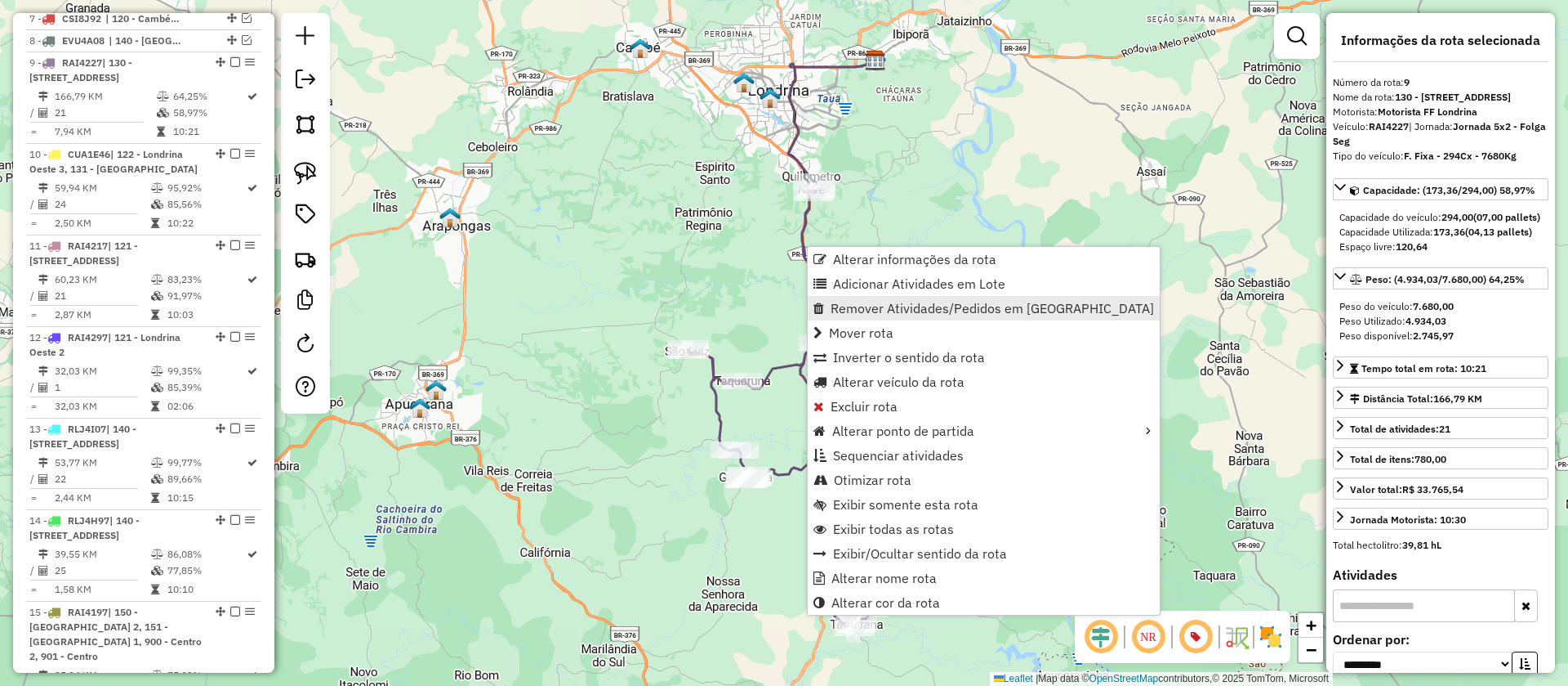
scroll to position [1332, 0]
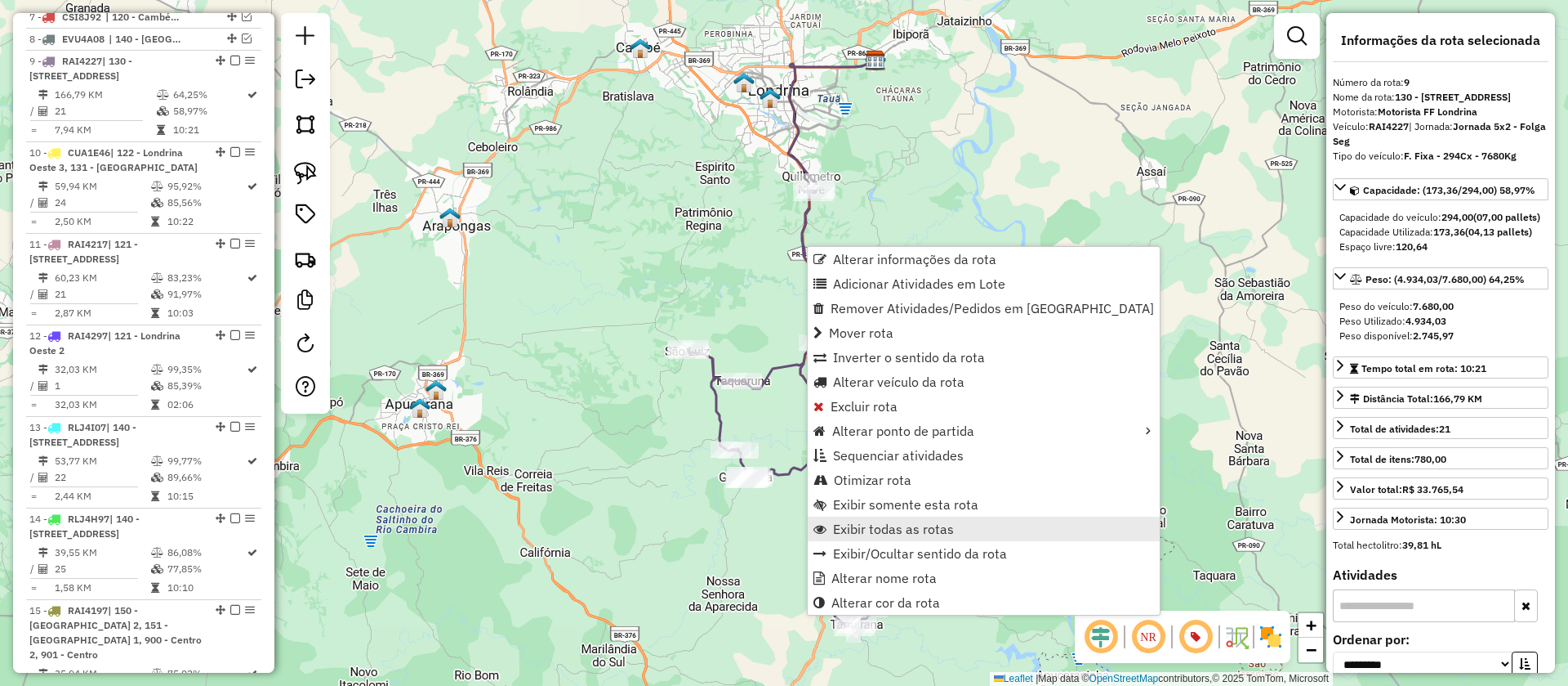
click at [858, 524] on span "Exibir todas as rotas" at bounding box center [893, 529] width 121 height 13
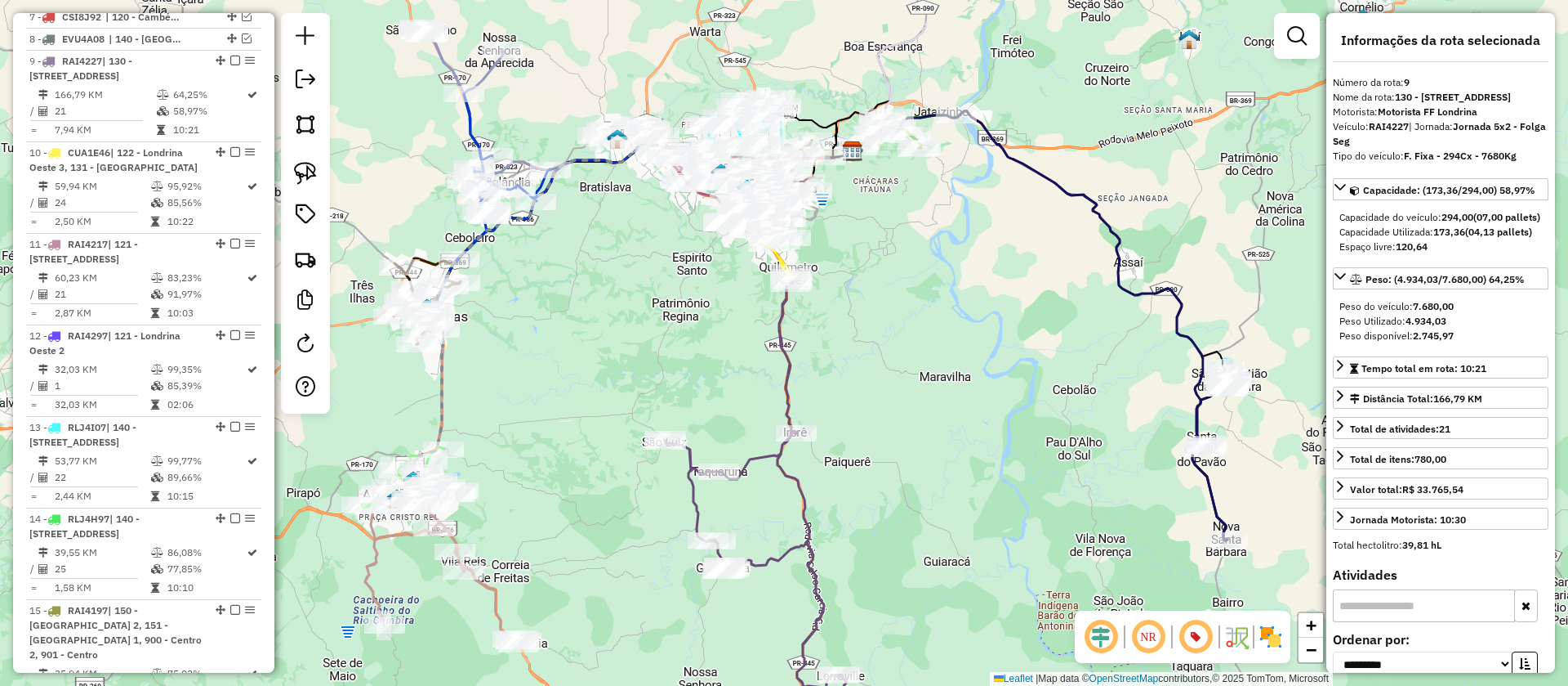
drag, startPoint x: 721, startPoint y: 233, endPoint x: 714, endPoint y: 325, distance: 92.3
click at [706, 338] on div "Janela de atendimento Grade de atendimento Capacidade Transportadoras Veículos …" at bounding box center [784, 343] width 1568 height 686
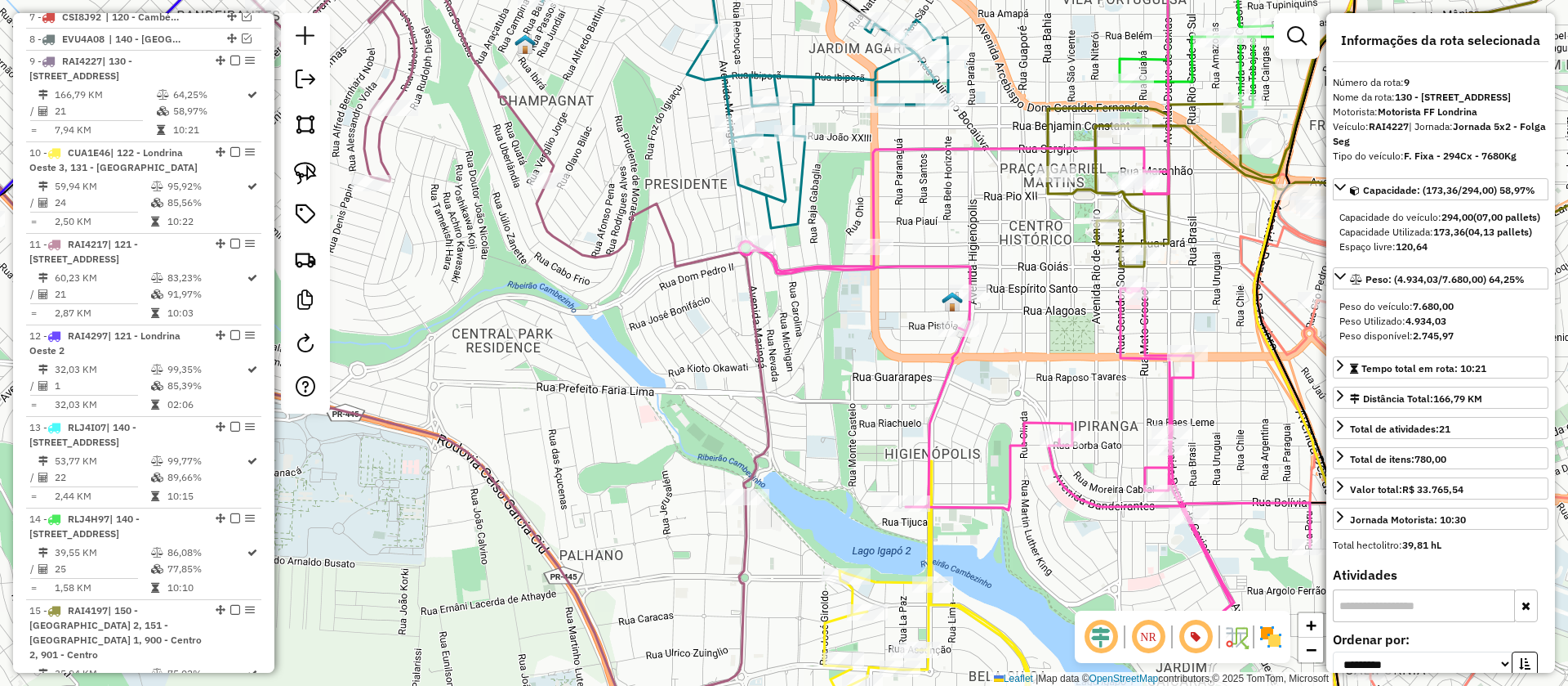
drag, startPoint x: 845, startPoint y: 381, endPoint x: 791, endPoint y: 311, distance: 88.4
click at [791, 311] on div "Janela de atendimento Grade de atendimento Capacidade Transportadoras Veículos …" at bounding box center [784, 343] width 1568 height 686
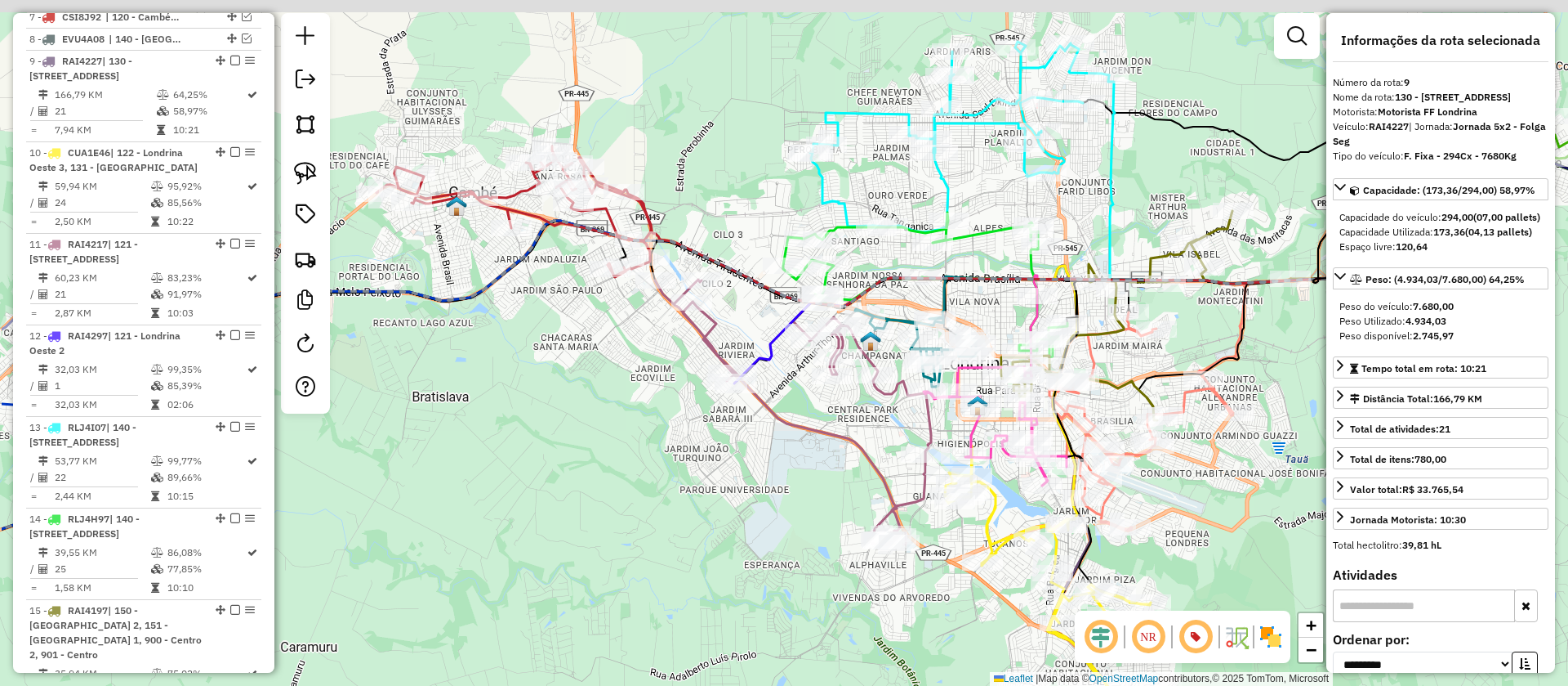
drag, startPoint x: 711, startPoint y: 315, endPoint x: 911, endPoint y: 417, distance: 224.5
click at [911, 417] on div "Janela de atendimento Grade de atendimento Capacidade Transportadoras Veículos …" at bounding box center [784, 343] width 1568 height 686
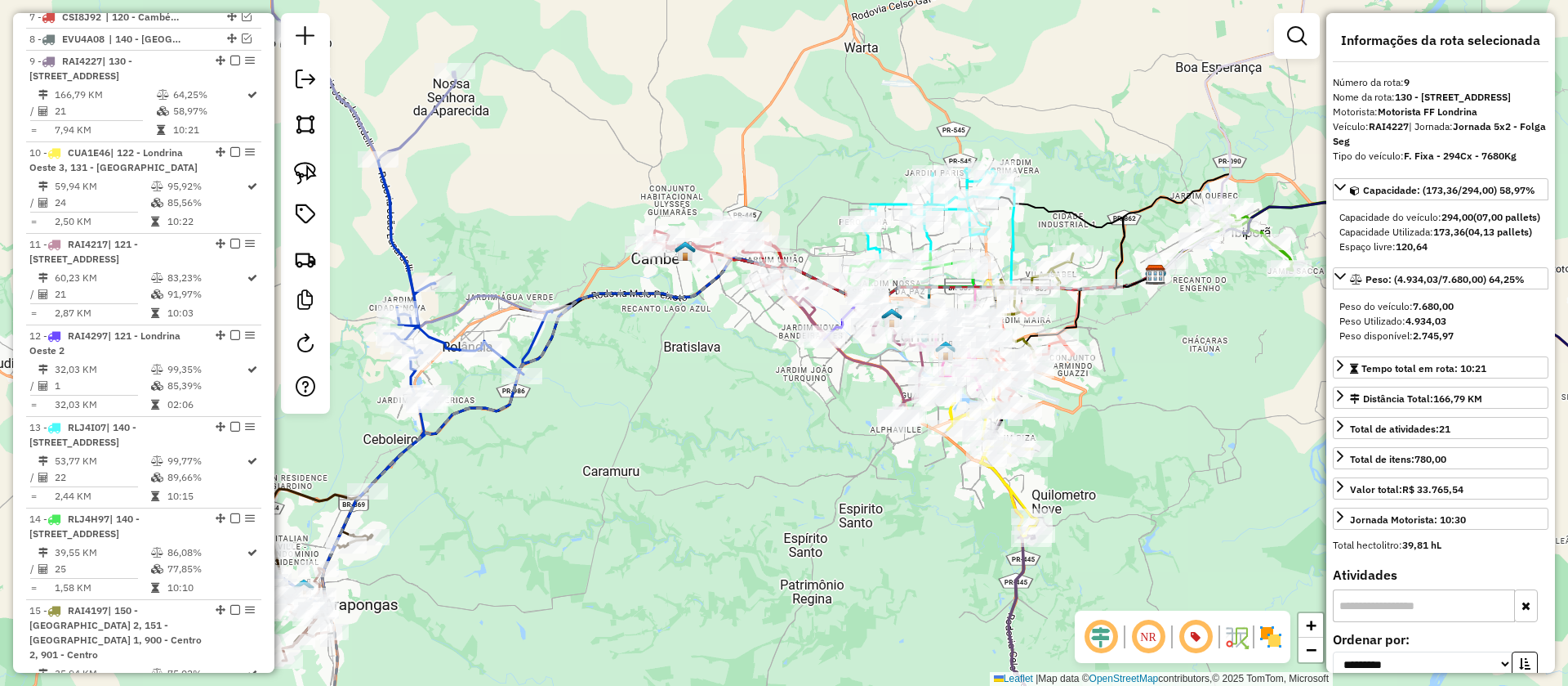
drag, startPoint x: 751, startPoint y: 409, endPoint x: 923, endPoint y: 307, distance: 200.0
click at [923, 307] on div "Janela de atendimento Grade de atendimento Capacidade Transportadoras Veículos …" at bounding box center [784, 343] width 1568 height 686
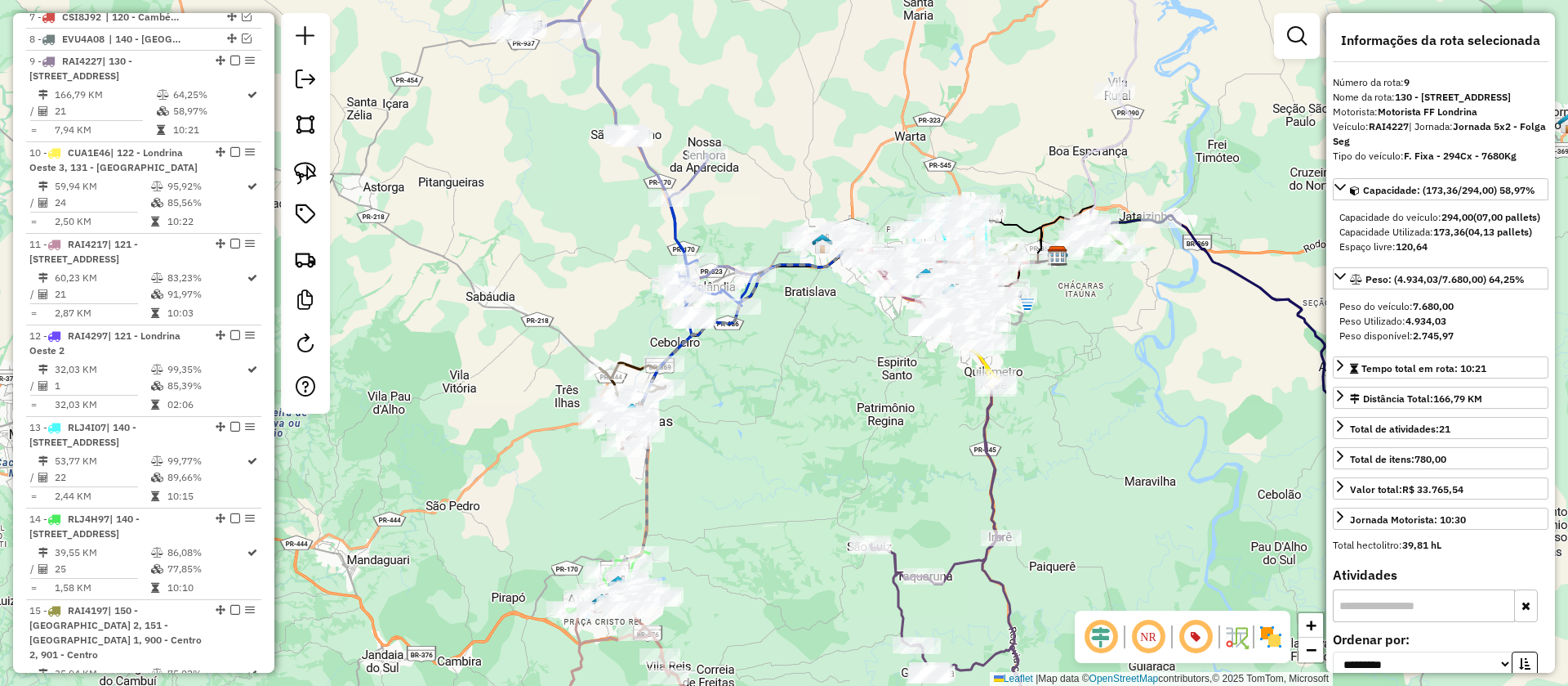
click at [660, 175] on icon at bounding box center [608, 64] width 199 height 267
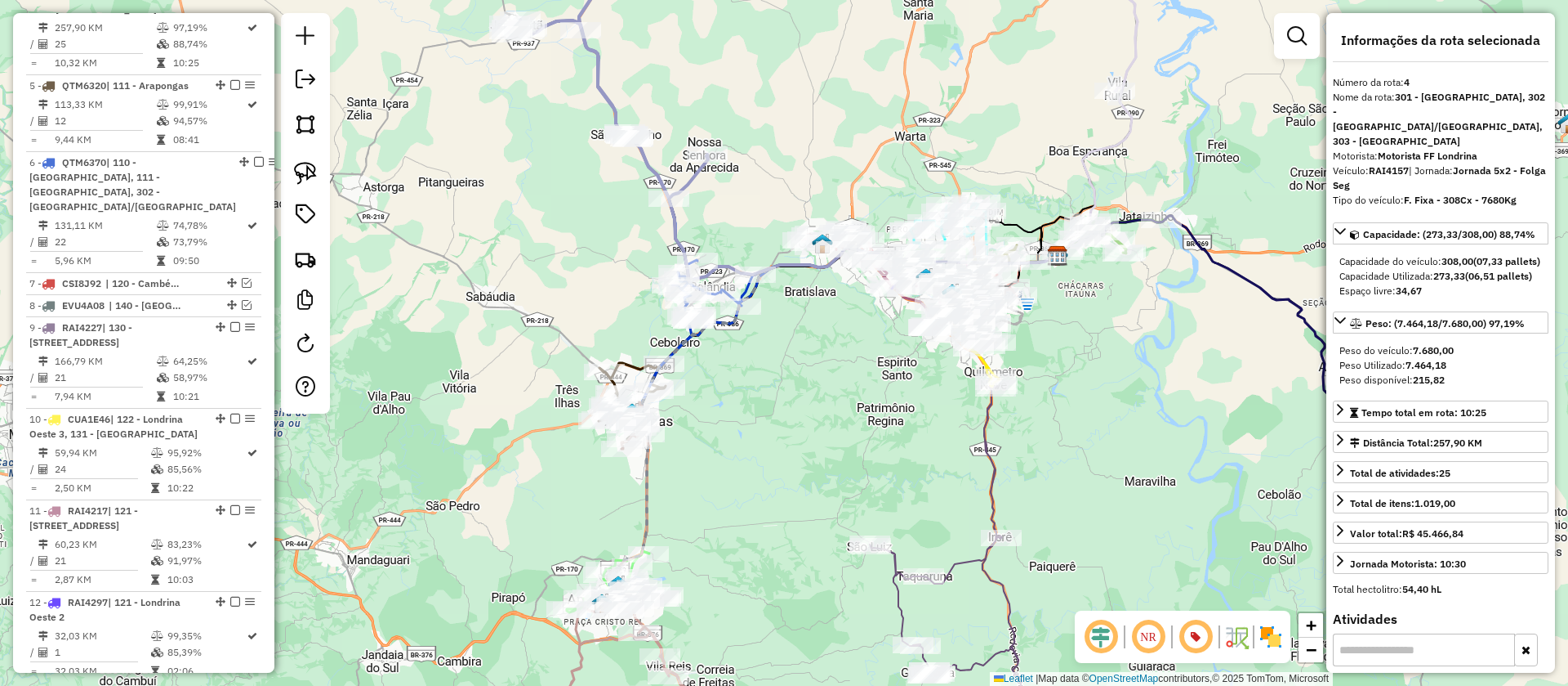
scroll to position [998, 0]
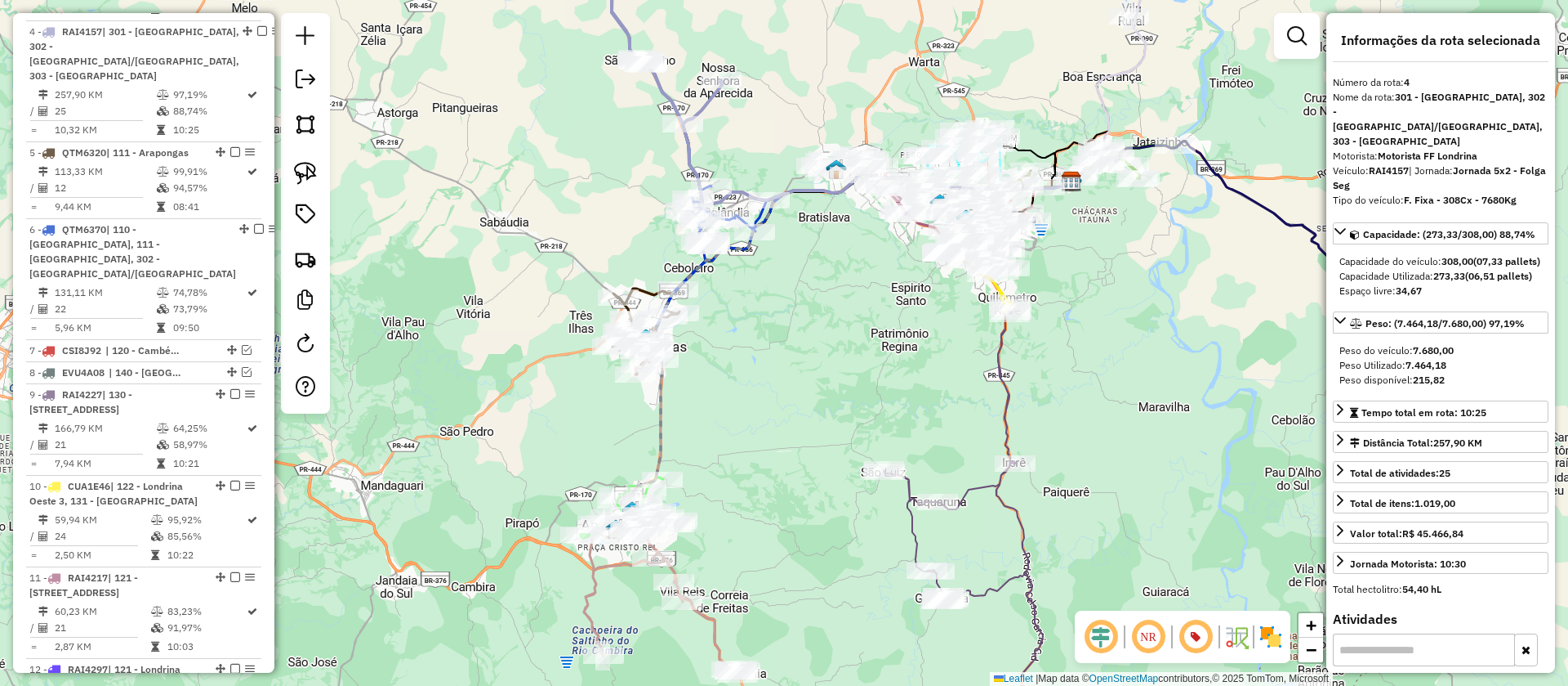
drag, startPoint x: 686, startPoint y: 391, endPoint x: 709, endPoint y: 278, distance: 115.3
click at [709, 278] on div "Janela de atendimento Grade de atendimento Capacidade Transportadoras Veículos …" at bounding box center [784, 343] width 1568 height 686
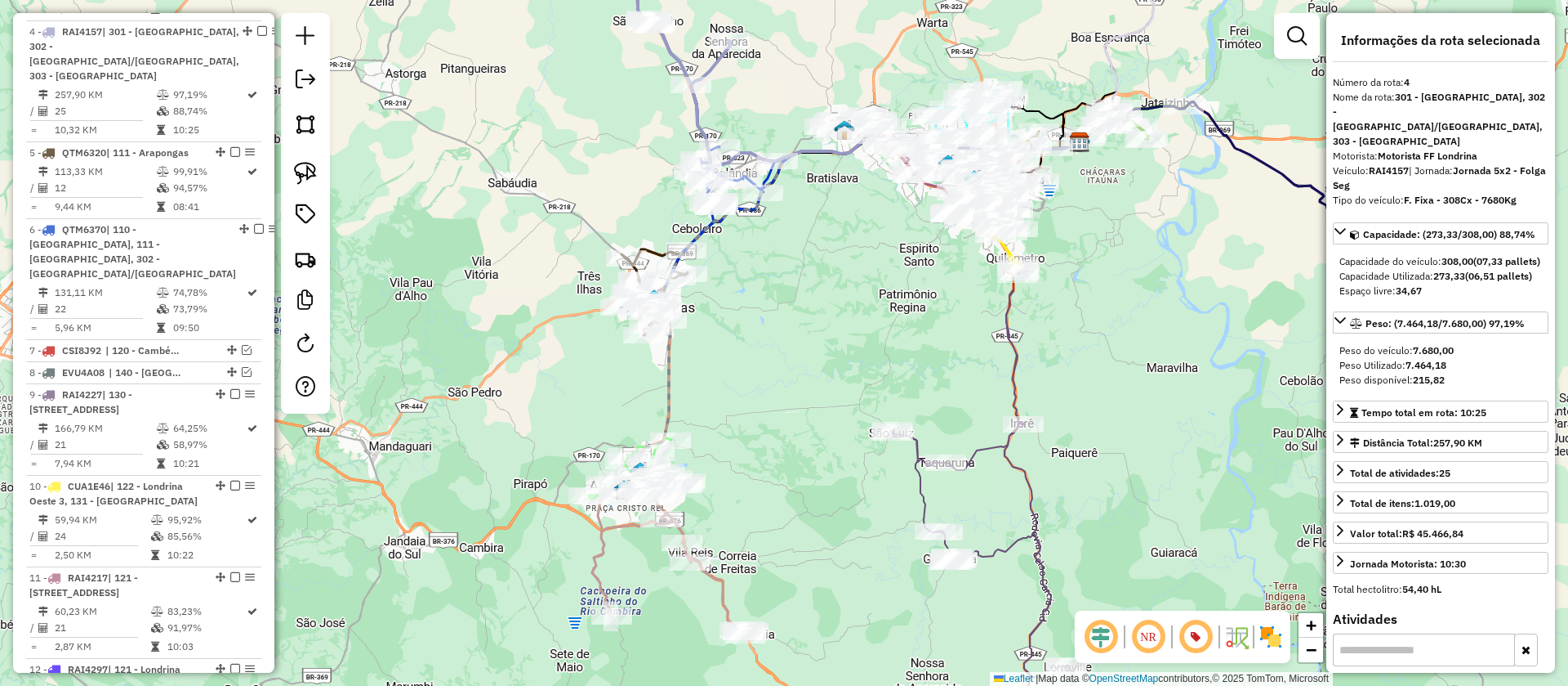
click at [659, 256] on icon at bounding box center [853, 199] width 463 height 130
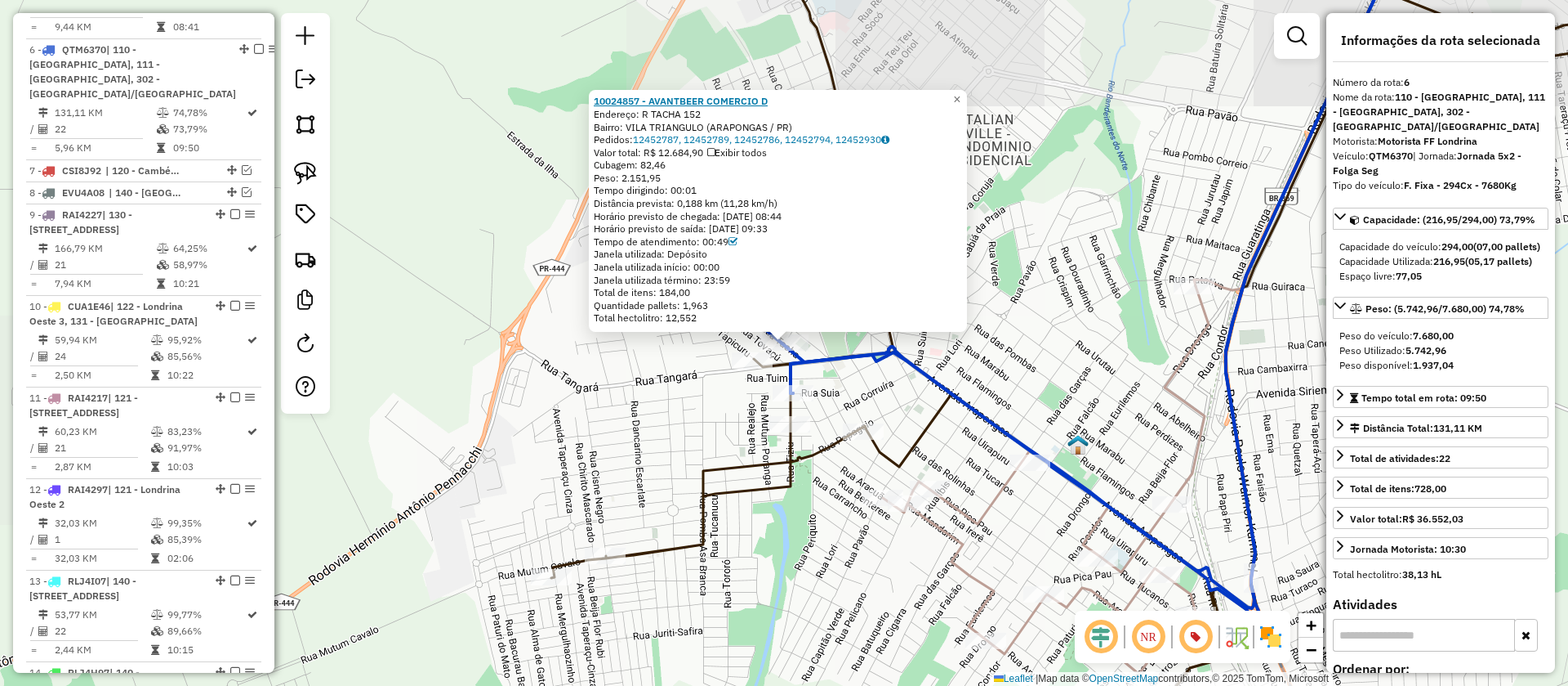
scroll to position [1182, 0]
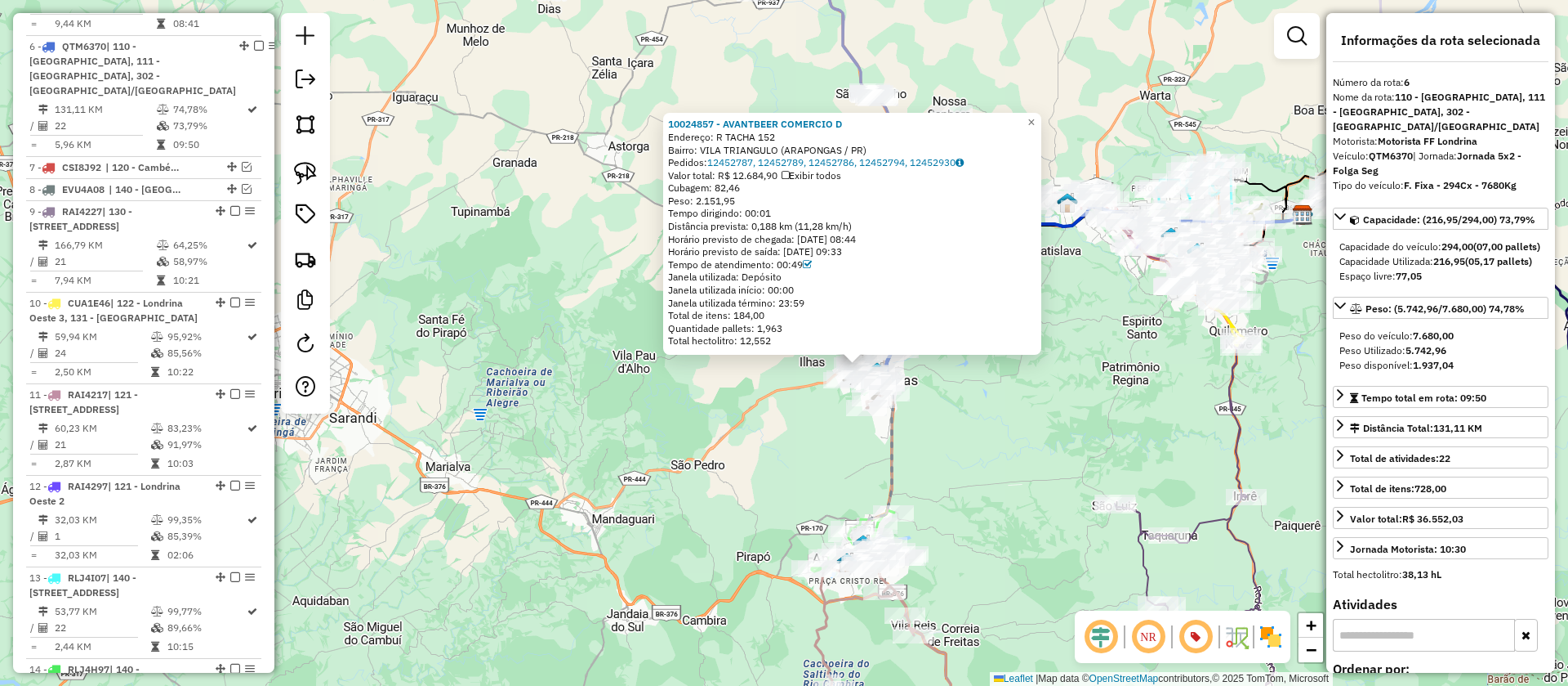
click at [961, 383] on div "10024857 - AVANTBEER COMERCIO D Endereço: R TACHA 152 Bairro: [GEOGRAPHIC_DATA]…" at bounding box center [784, 343] width 1568 height 686
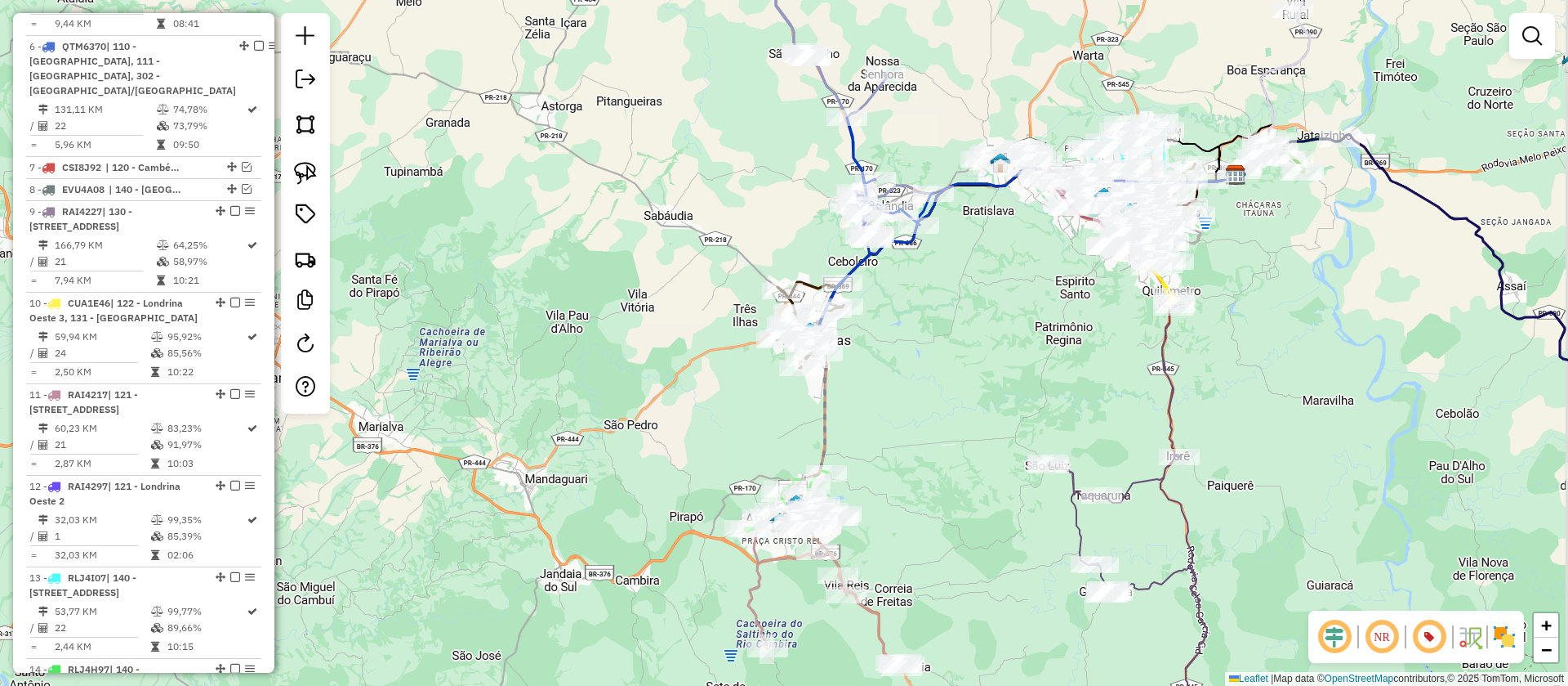
drag, startPoint x: 908, startPoint y: 371, endPoint x: 795, endPoint y: 276, distance: 147.6
click at [795, 276] on div "Janela de atendimento Grade de atendimento Capacidade Transportadoras Veículos …" at bounding box center [784, 343] width 1568 height 686
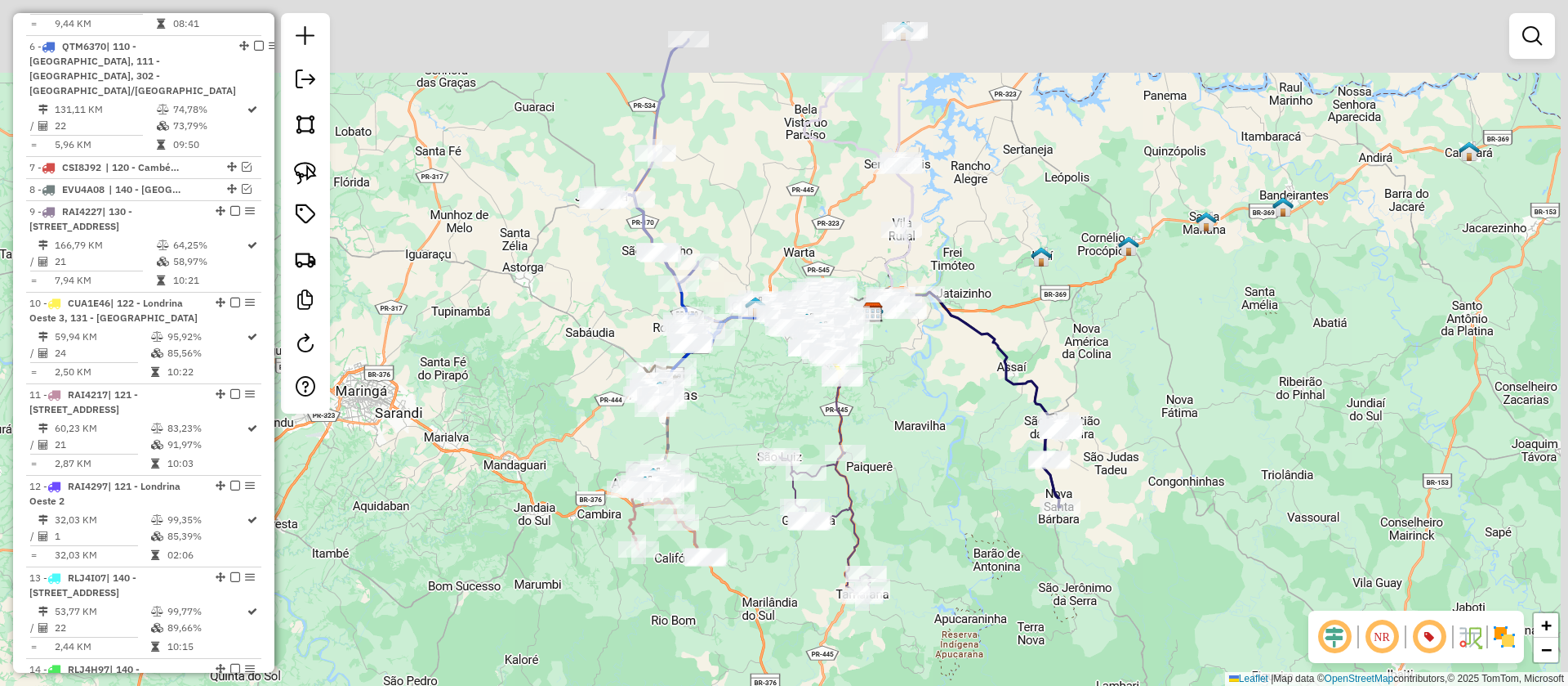
drag, startPoint x: 983, startPoint y: 316, endPoint x: 875, endPoint y: 441, distance: 165.2
click at [875, 441] on div "Janela de atendimento Grade de atendimento Capacidade Transportadoras Veículos …" at bounding box center [784, 343] width 1568 height 686
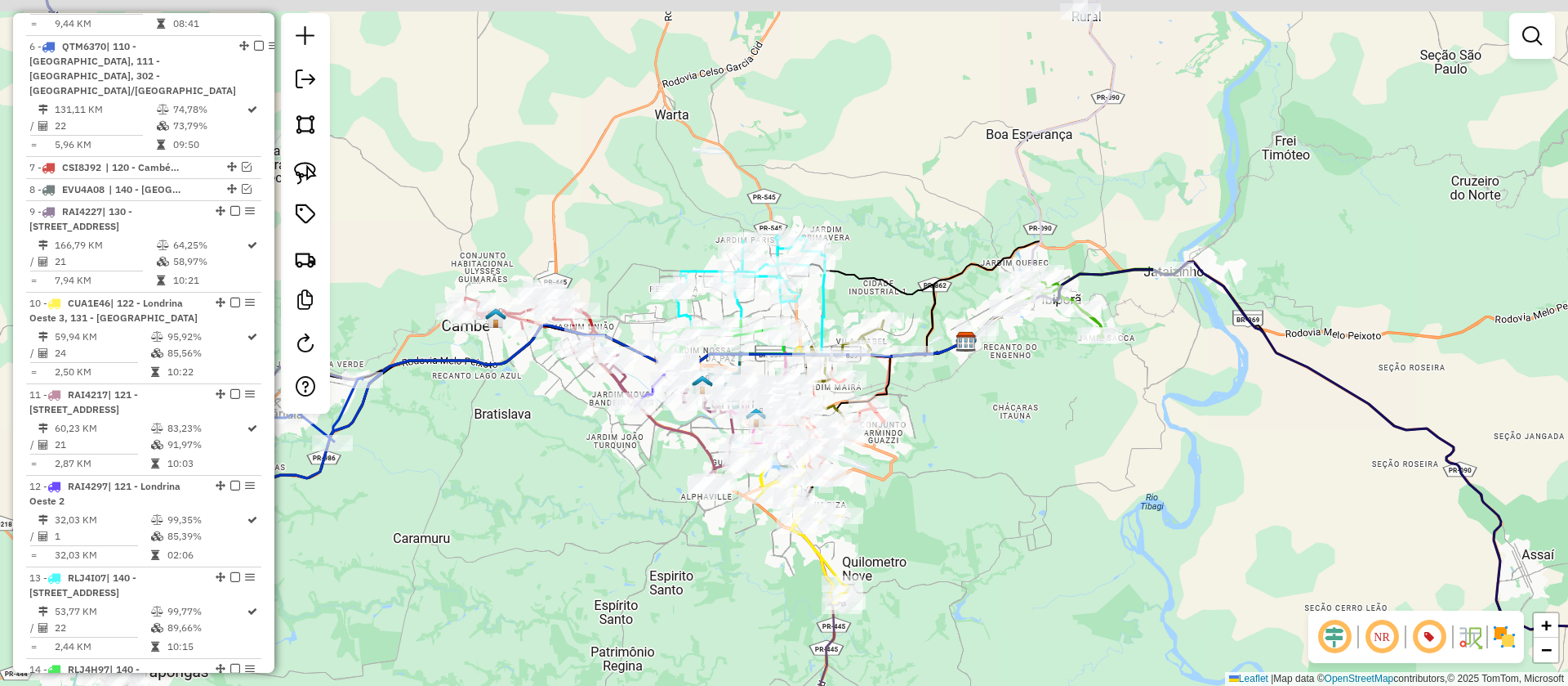
drag, startPoint x: 1049, startPoint y: 380, endPoint x: 973, endPoint y: 425, distance: 88.3
click at [973, 425] on div "Janela de atendimento Grade de atendimento Capacidade Transportadoras Veículos …" at bounding box center [784, 343] width 1568 height 686
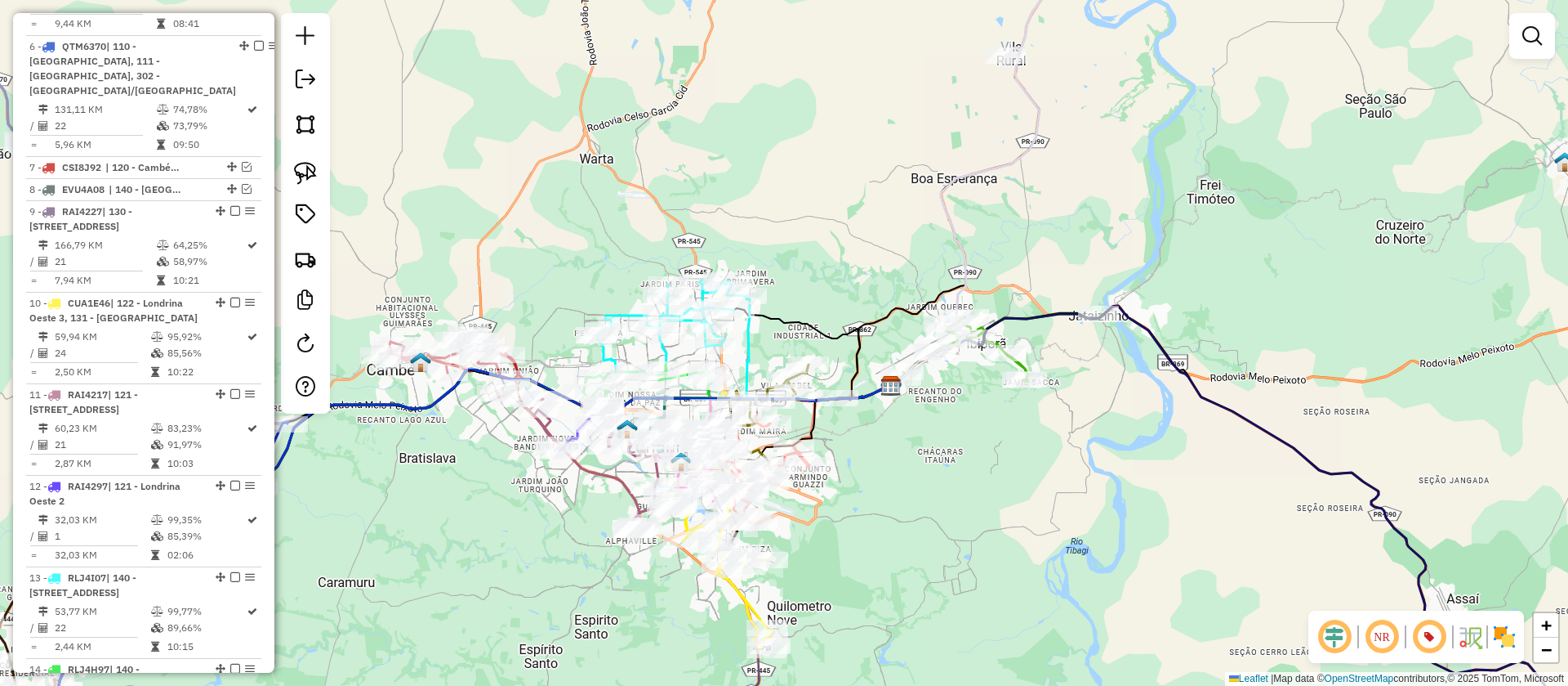
click at [1030, 362] on icon at bounding box center [1000, 348] width 202 height 69
select select "**********"
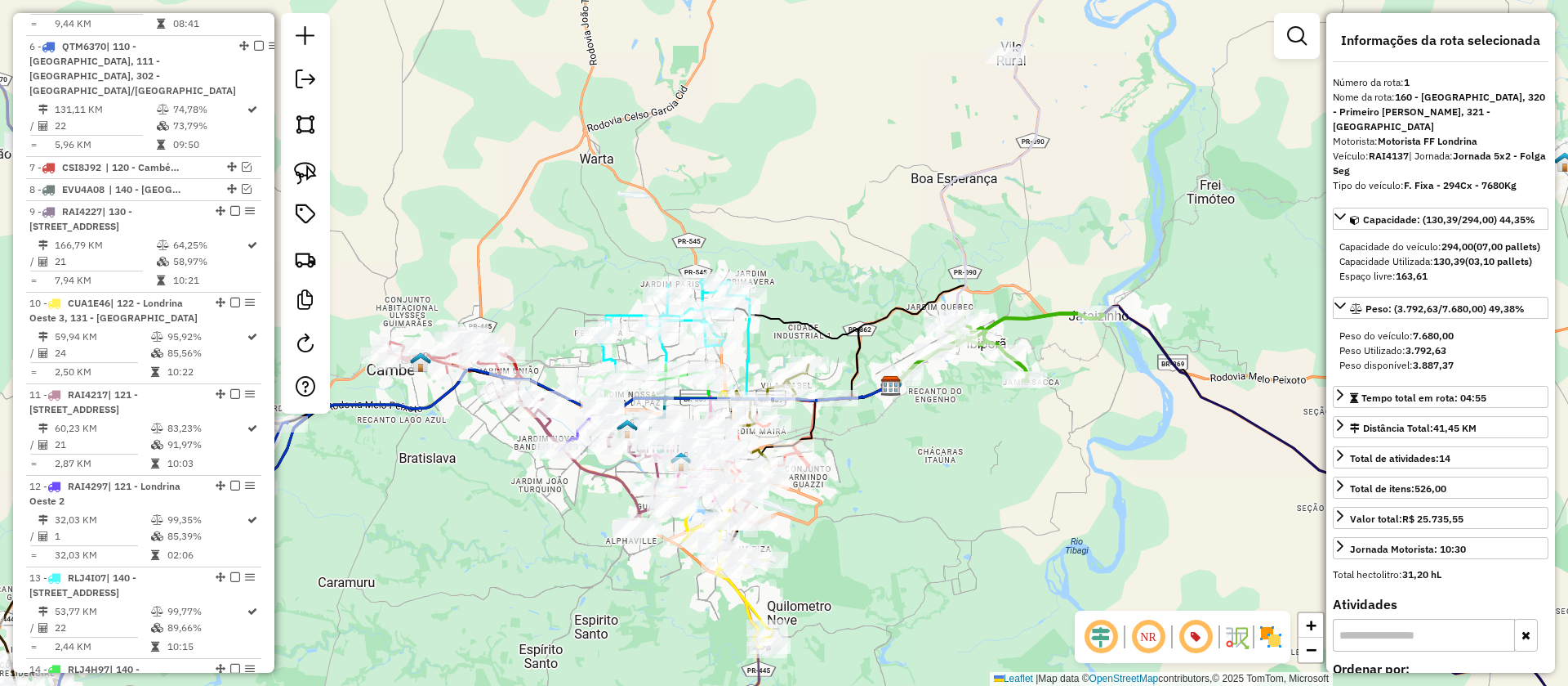
scroll to position [694, 0]
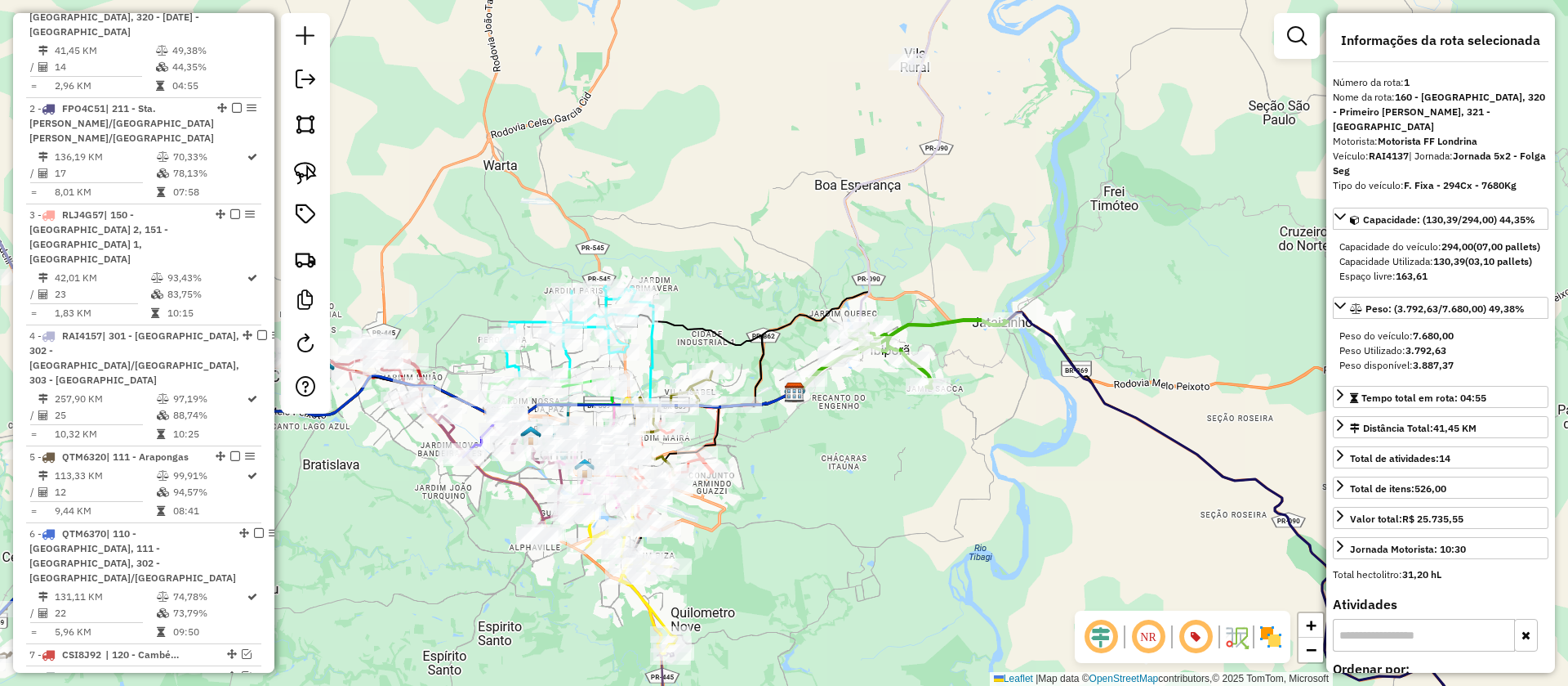
drag, startPoint x: 1108, startPoint y: 393, endPoint x: 940, endPoint y: 411, distance: 169.0
click at [940, 411] on div "Janela de atendimento Grade de atendimento Capacidade Transportadoras Veículos …" at bounding box center [784, 343] width 1568 height 686
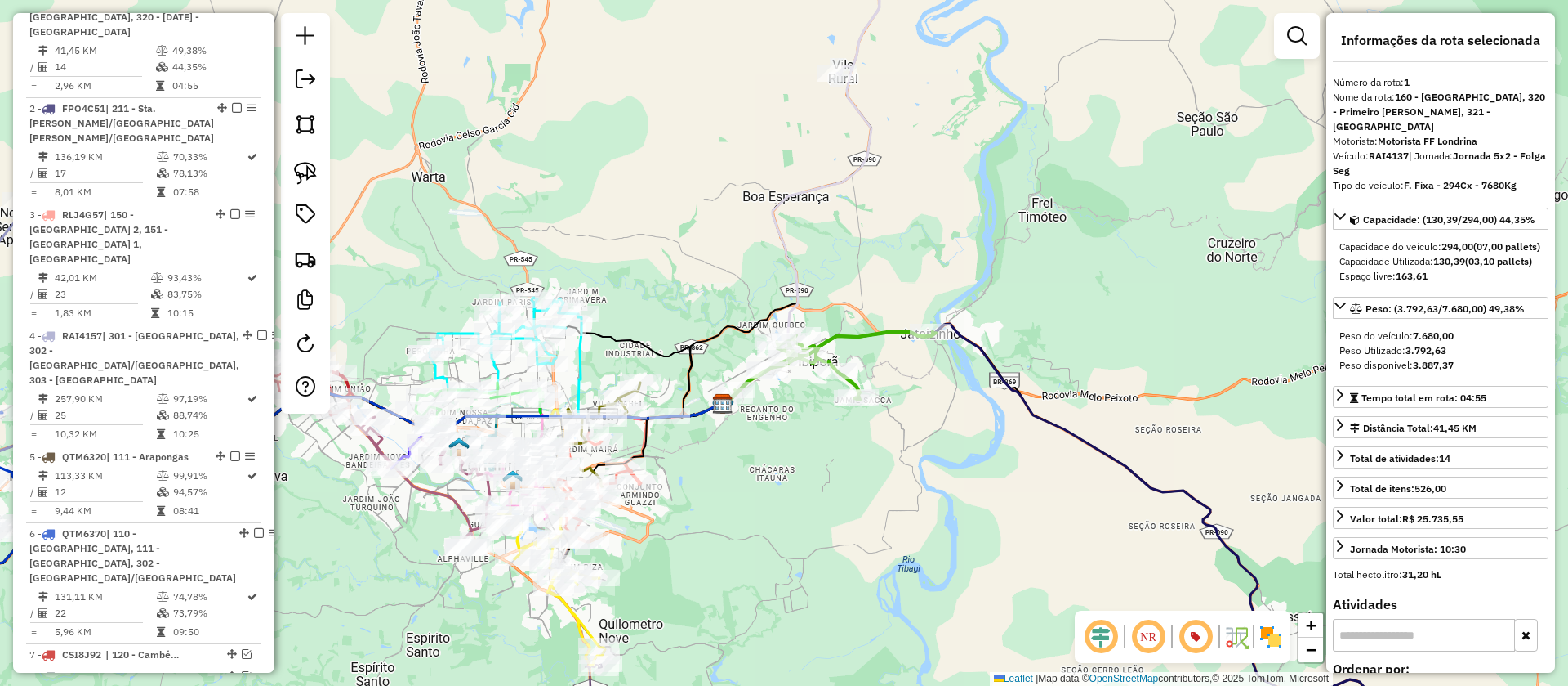
click at [1023, 389] on icon at bounding box center [1052, 539] width 658 height 431
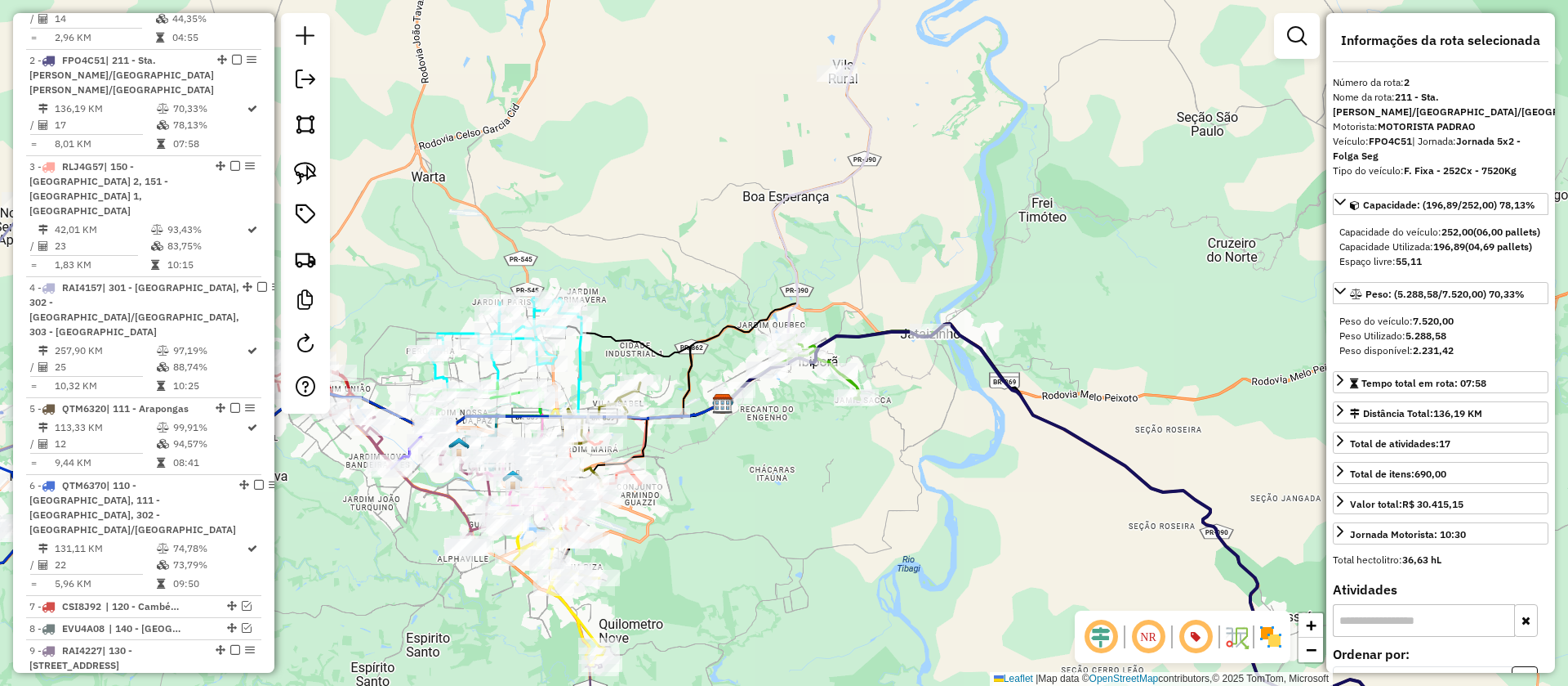
scroll to position [800, 0]
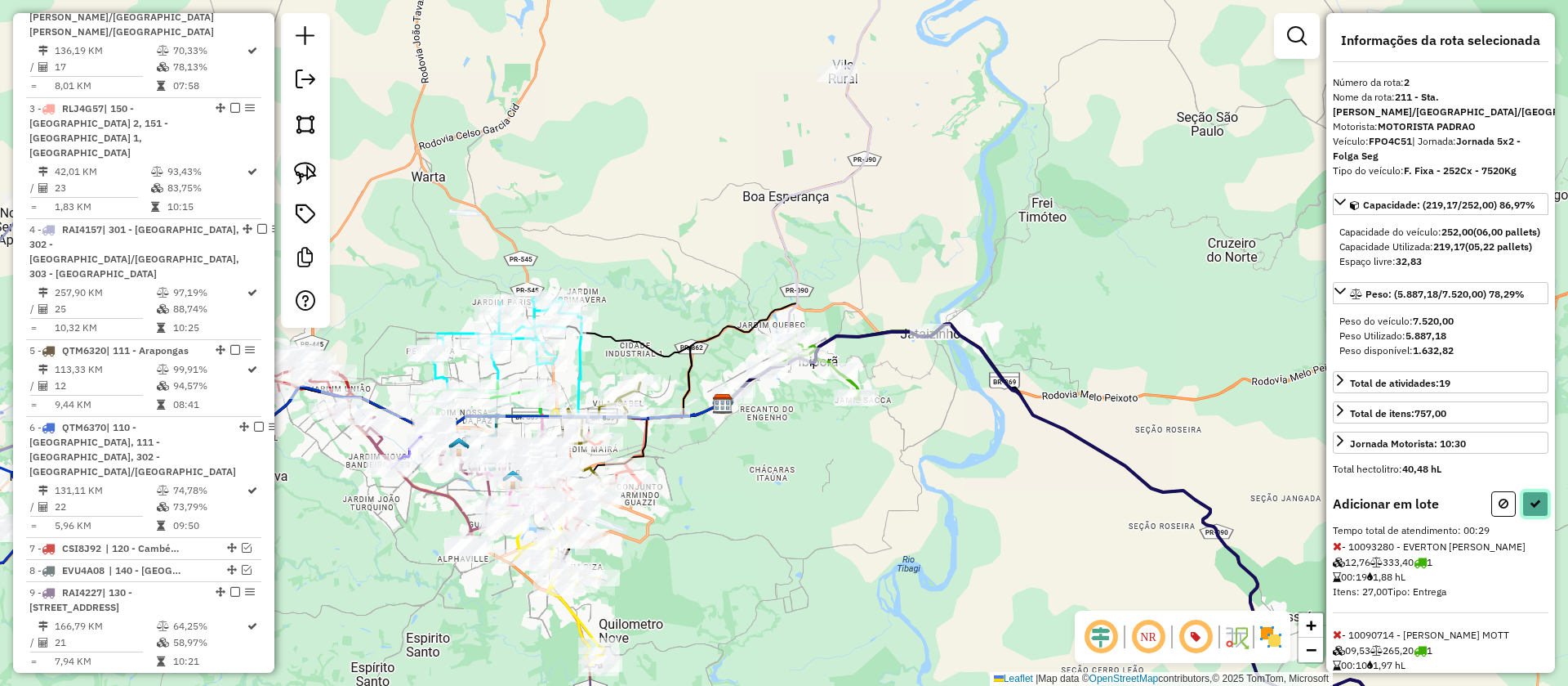
click at [1529, 509] on icon at bounding box center [1535, 503] width 12 height 12
select select "**********"
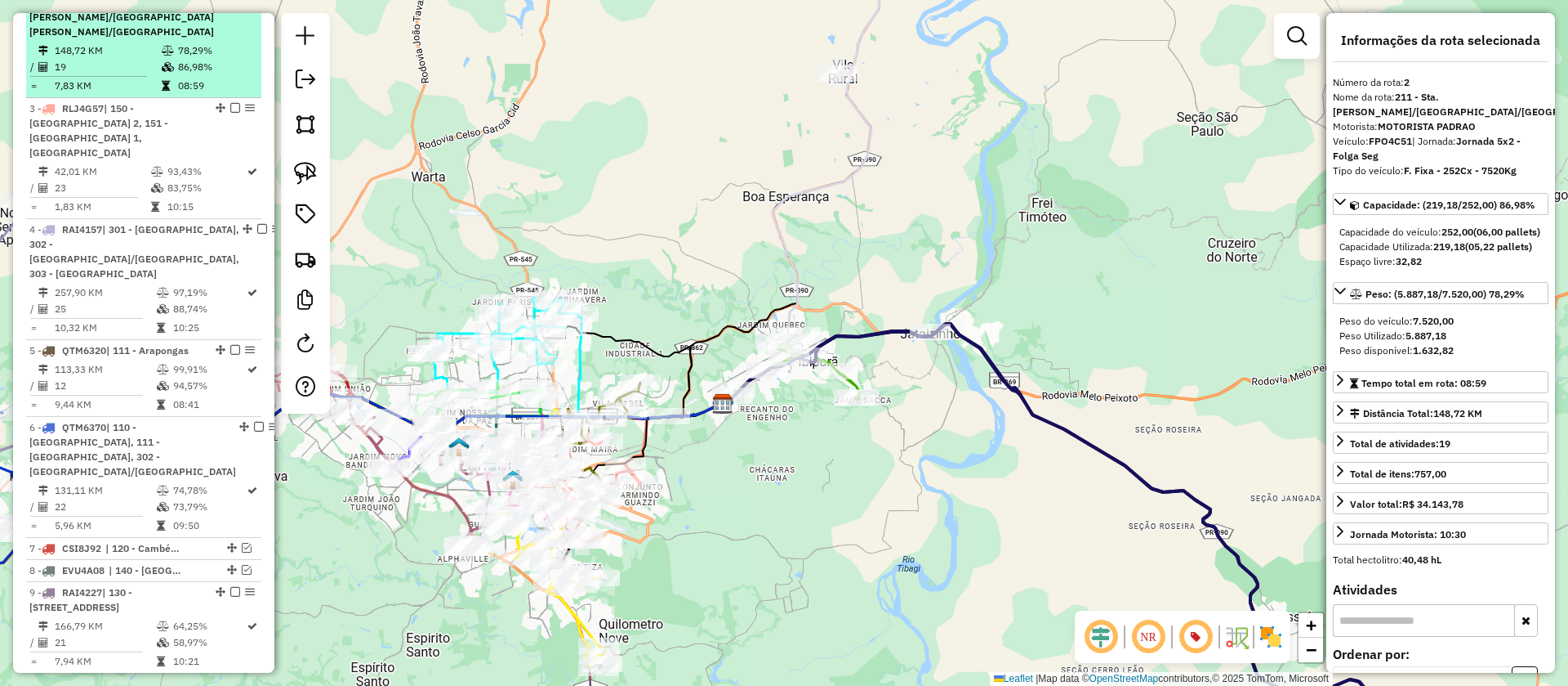
click at [233, 7] on em at bounding box center [237, 2] width 10 height 10
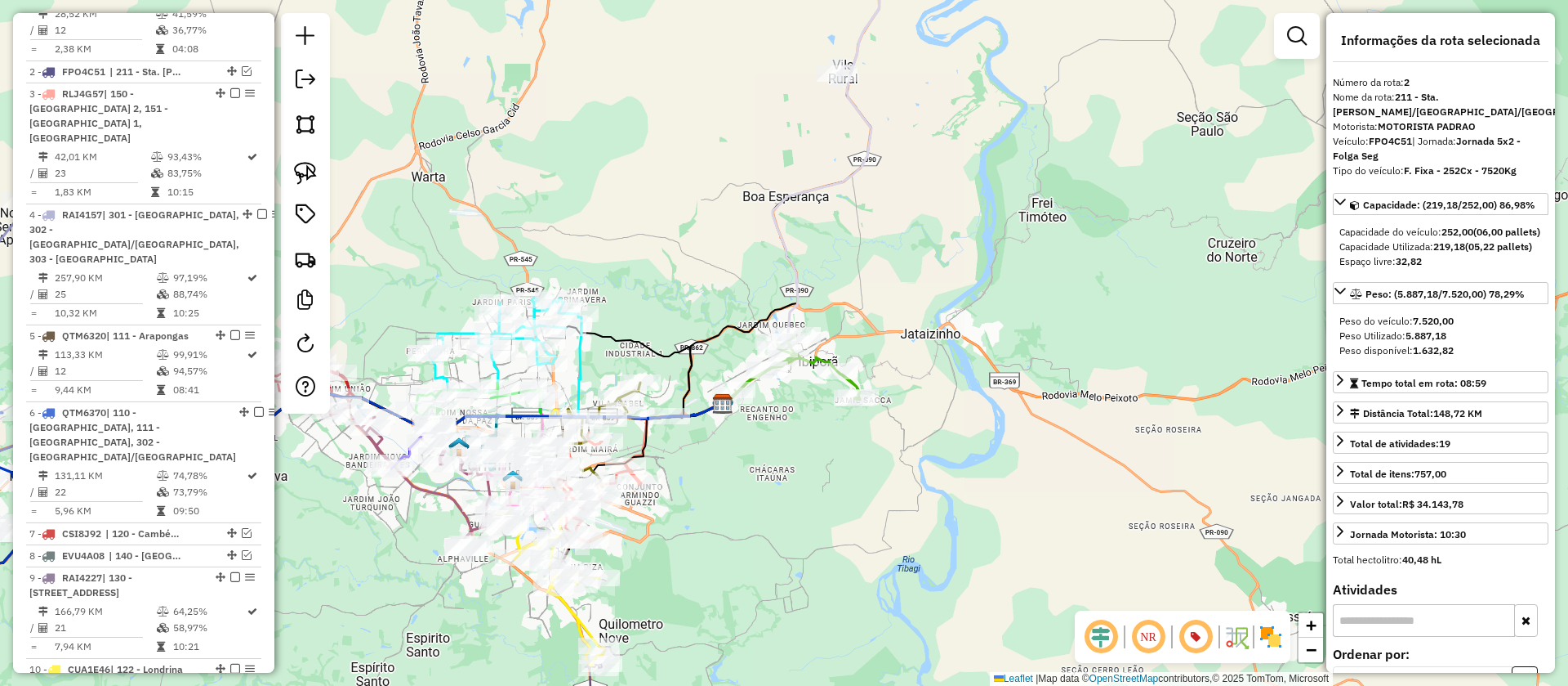
click at [840, 183] on icon at bounding box center [802, 167] width 159 height 472
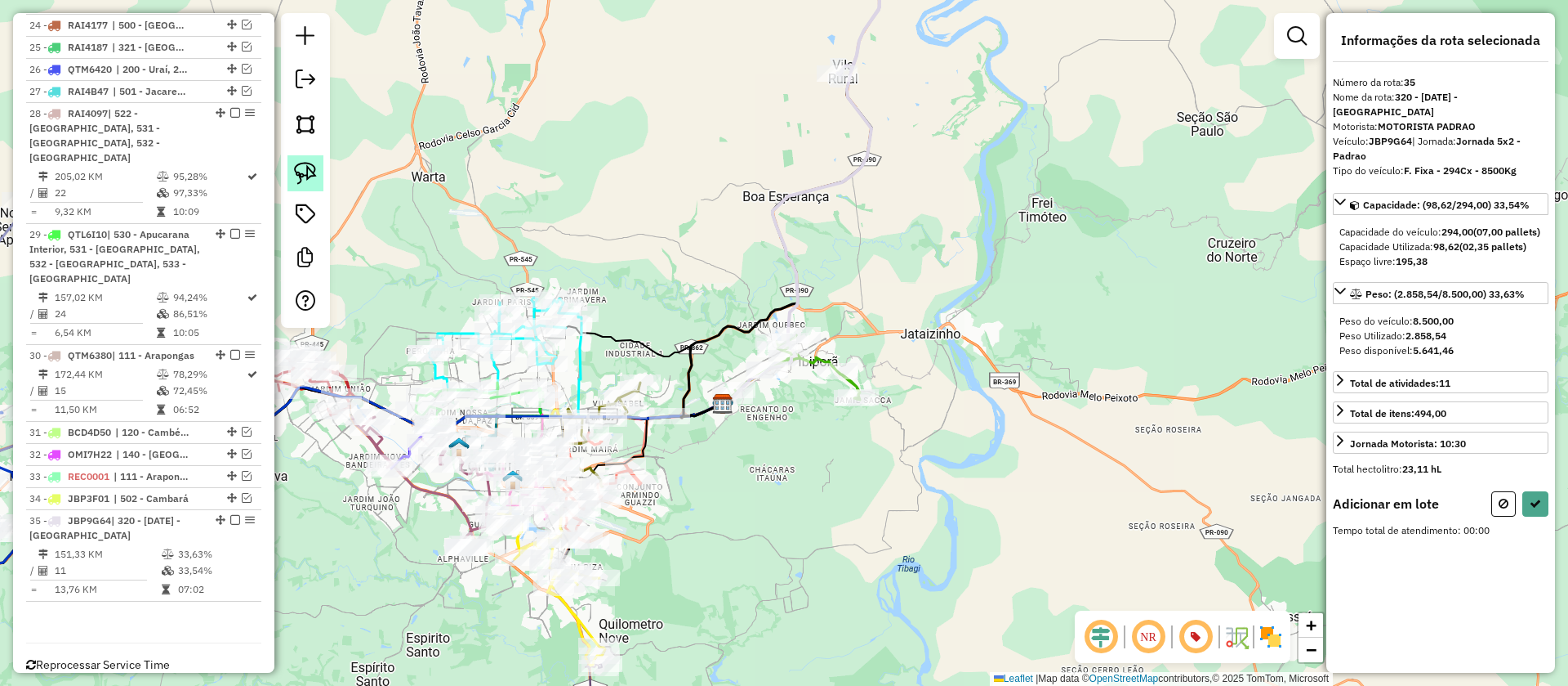
click at [297, 166] on img at bounding box center [305, 173] width 23 height 23
drag, startPoint x: 856, startPoint y: 298, endPoint x: 894, endPoint y: 407, distance: 115.4
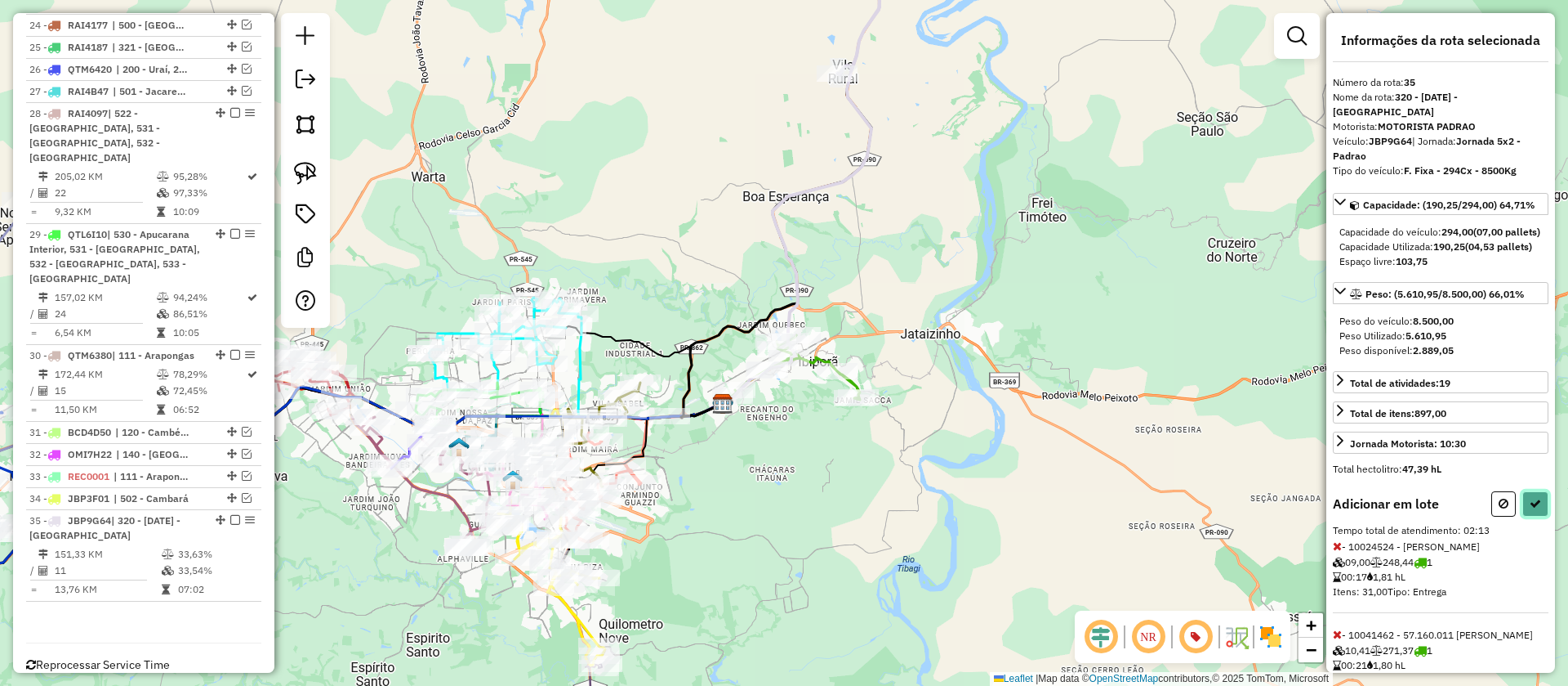
click at [1531, 517] on button at bounding box center [1535, 504] width 26 height 25
select select "**********"
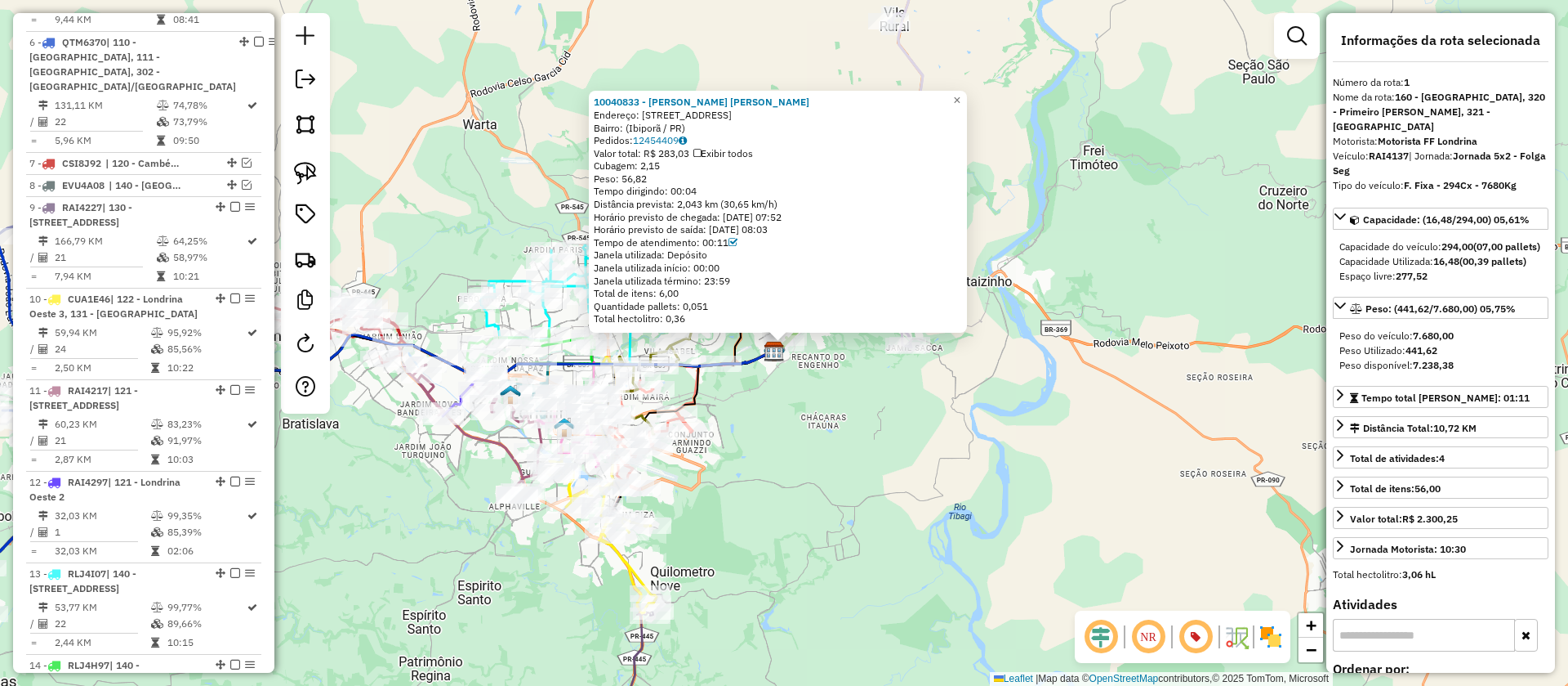
scroll to position [694, 0]
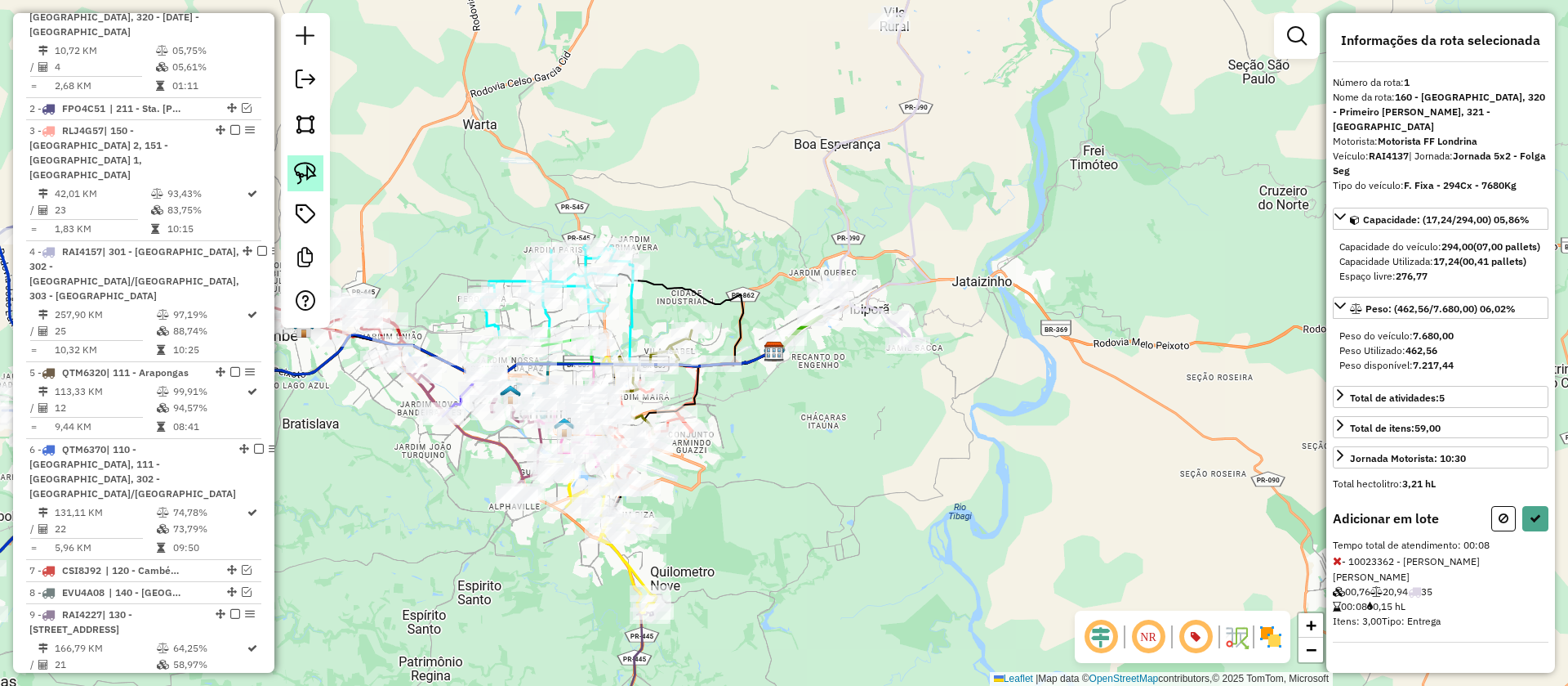
click at [314, 176] on img at bounding box center [305, 173] width 23 height 23
drag, startPoint x: 841, startPoint y: 370, endPoint x: 961, endPoint y: 364, distance: 120.1
click at [1533, 525] on button at bounding box center [1535, 518] width 26 height 25
select select "**********"
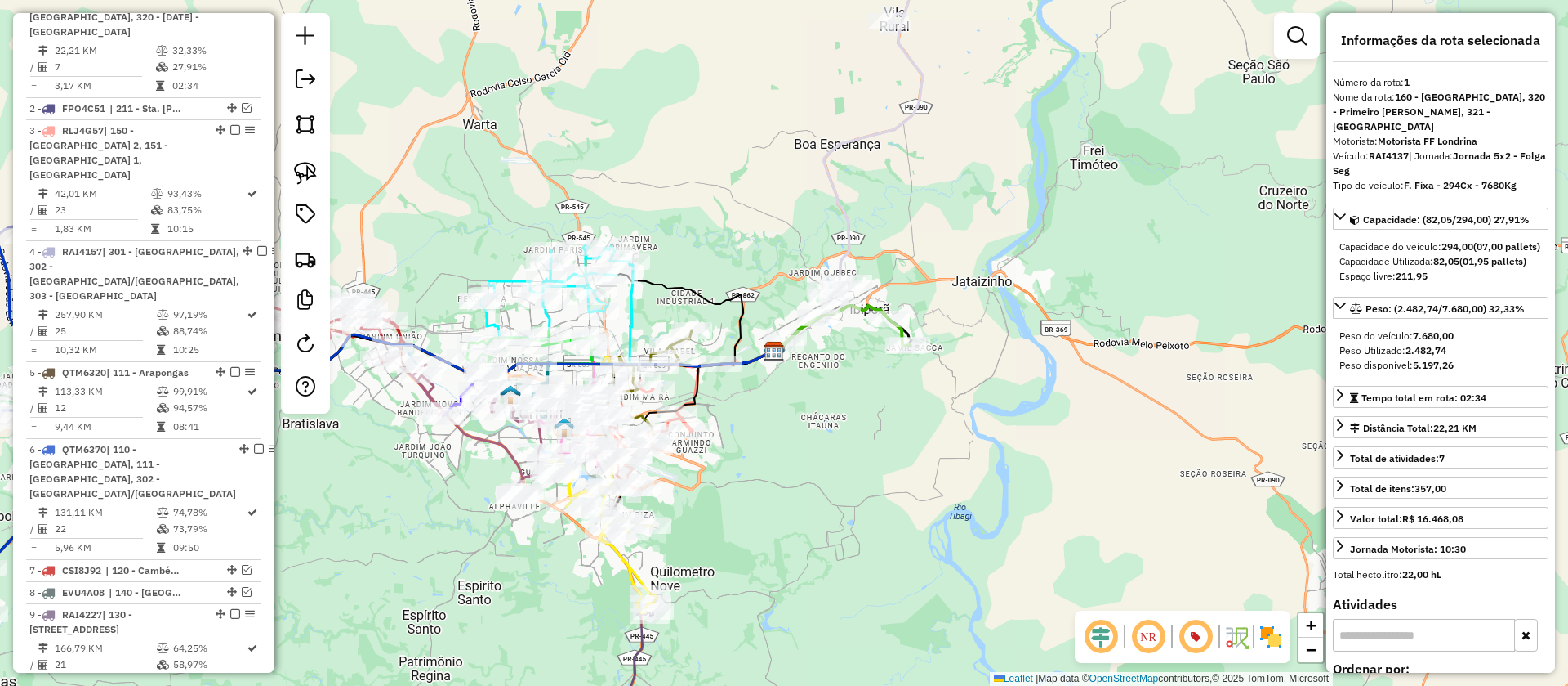
click at [856, 228] on icon at bounding box center [877, 118] width 106 height 375
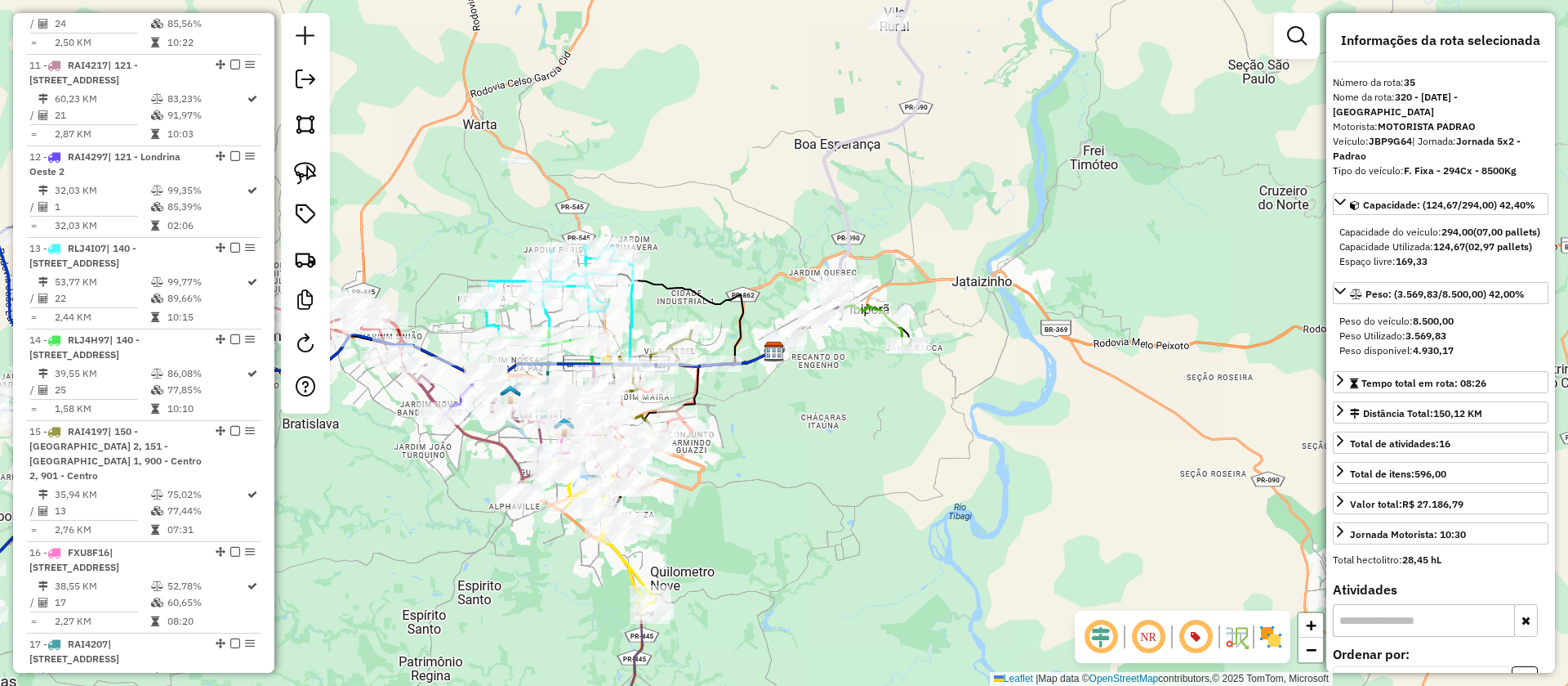
scroll to position [2324, 0]
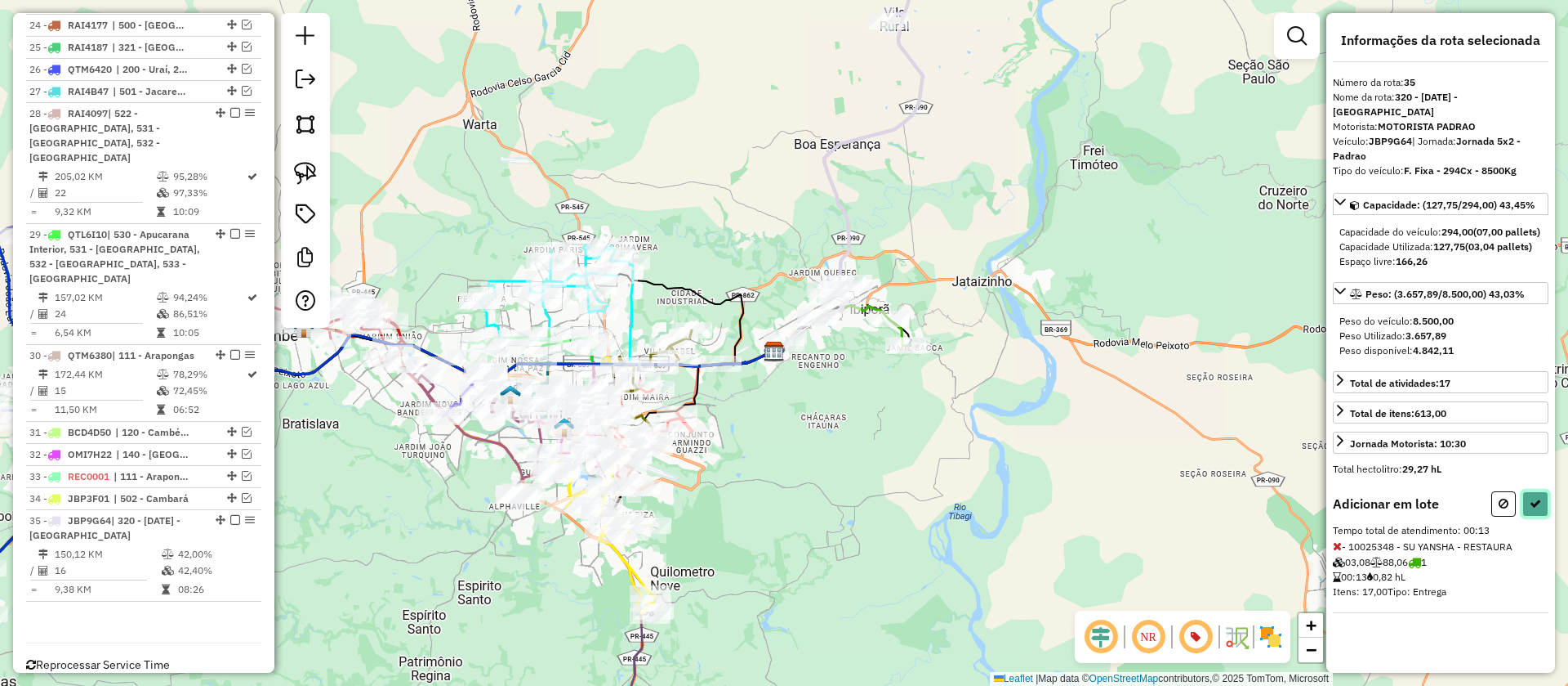
click at [1543, 514] on button at bounding box center [1535, 504] width 26 height 25
select select "**********"
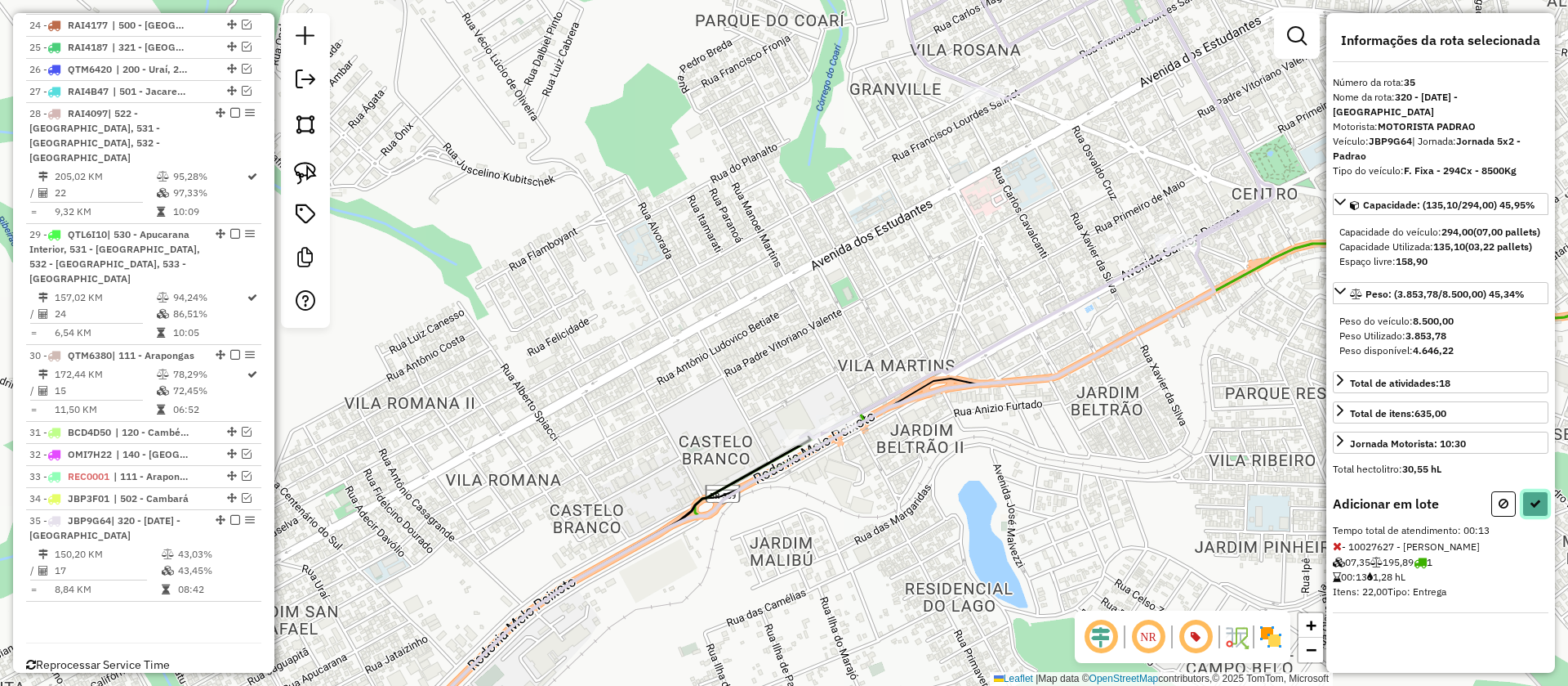
click at [1535, 509] on icon at bounding box center [1535, 503] width 12 height 12
select select "**********"
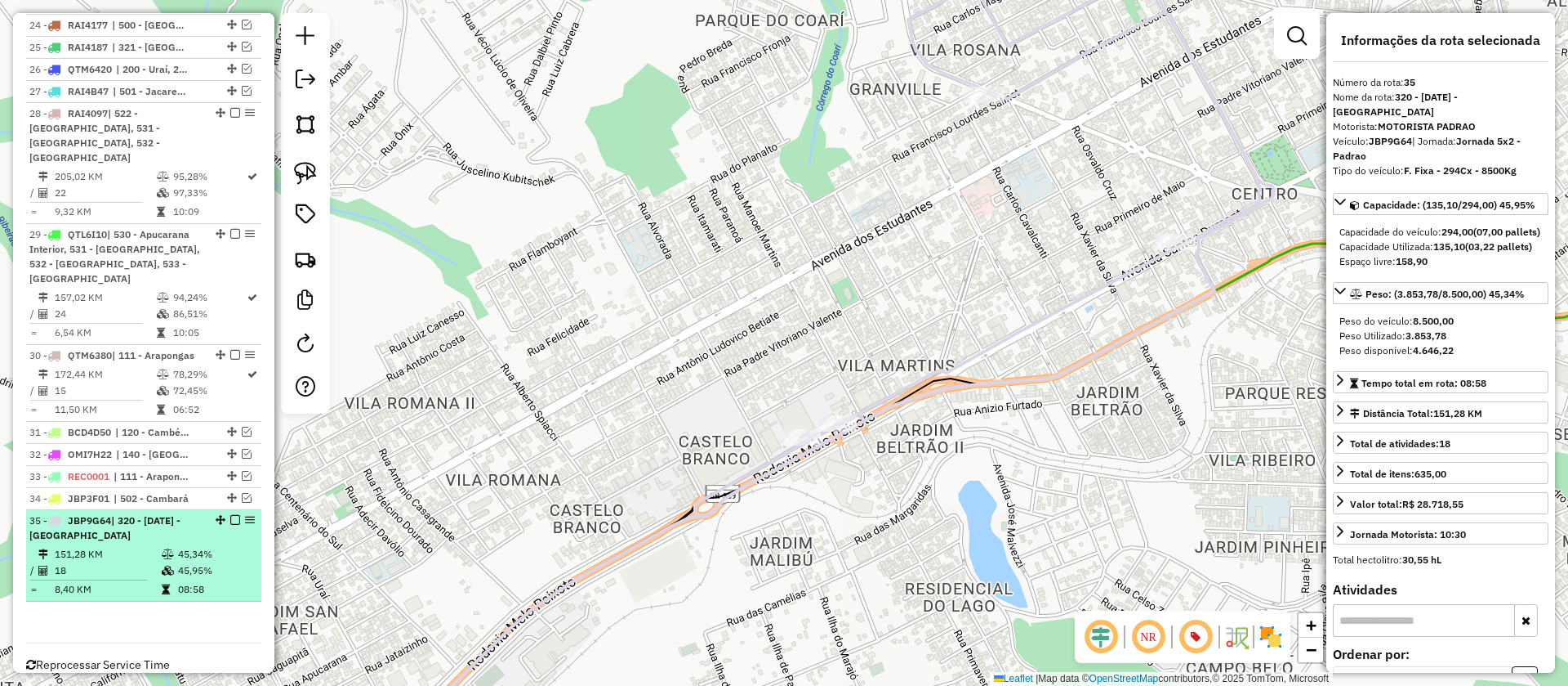
click at [230, 515] on em at bounding box center [236, 520] width 10 height 10
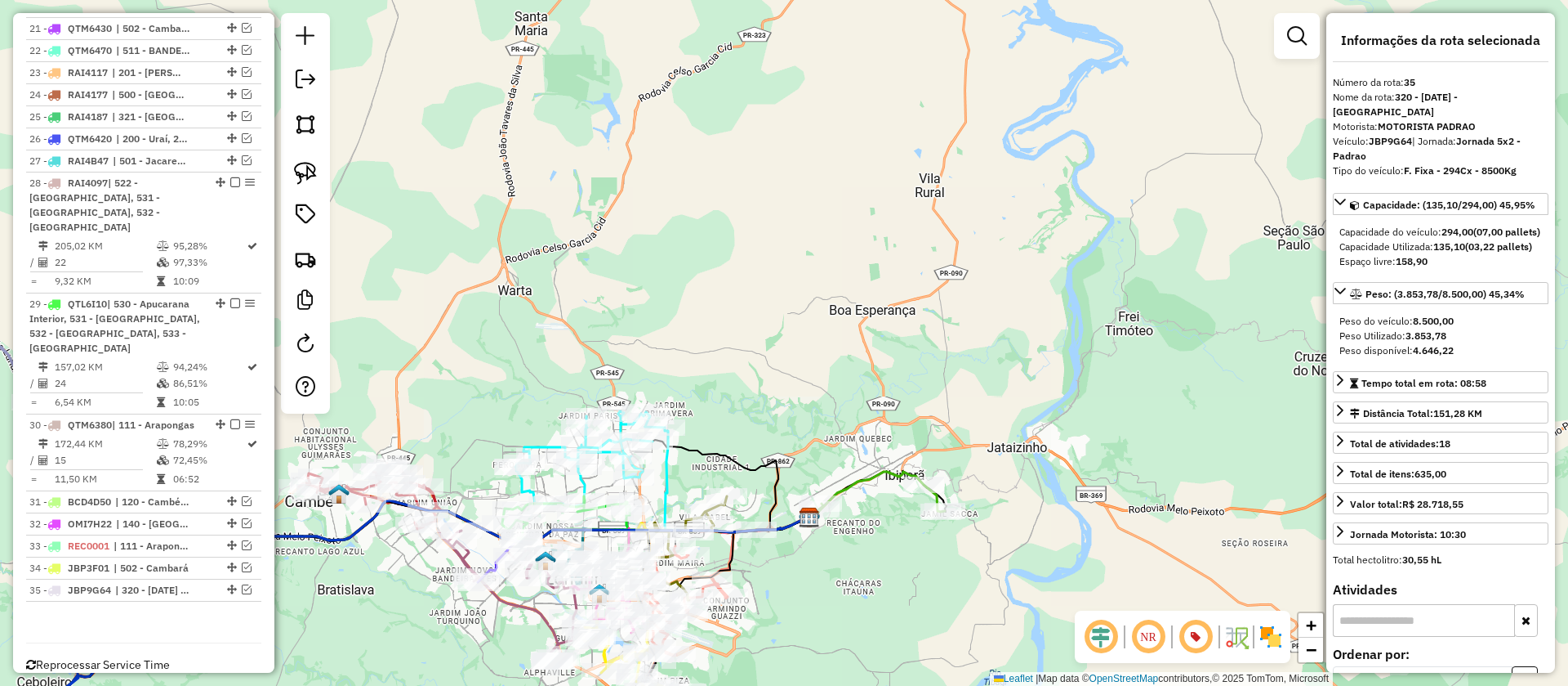
click at [857, 478] on icon at bounding box center [881, 492] width 127 height 40
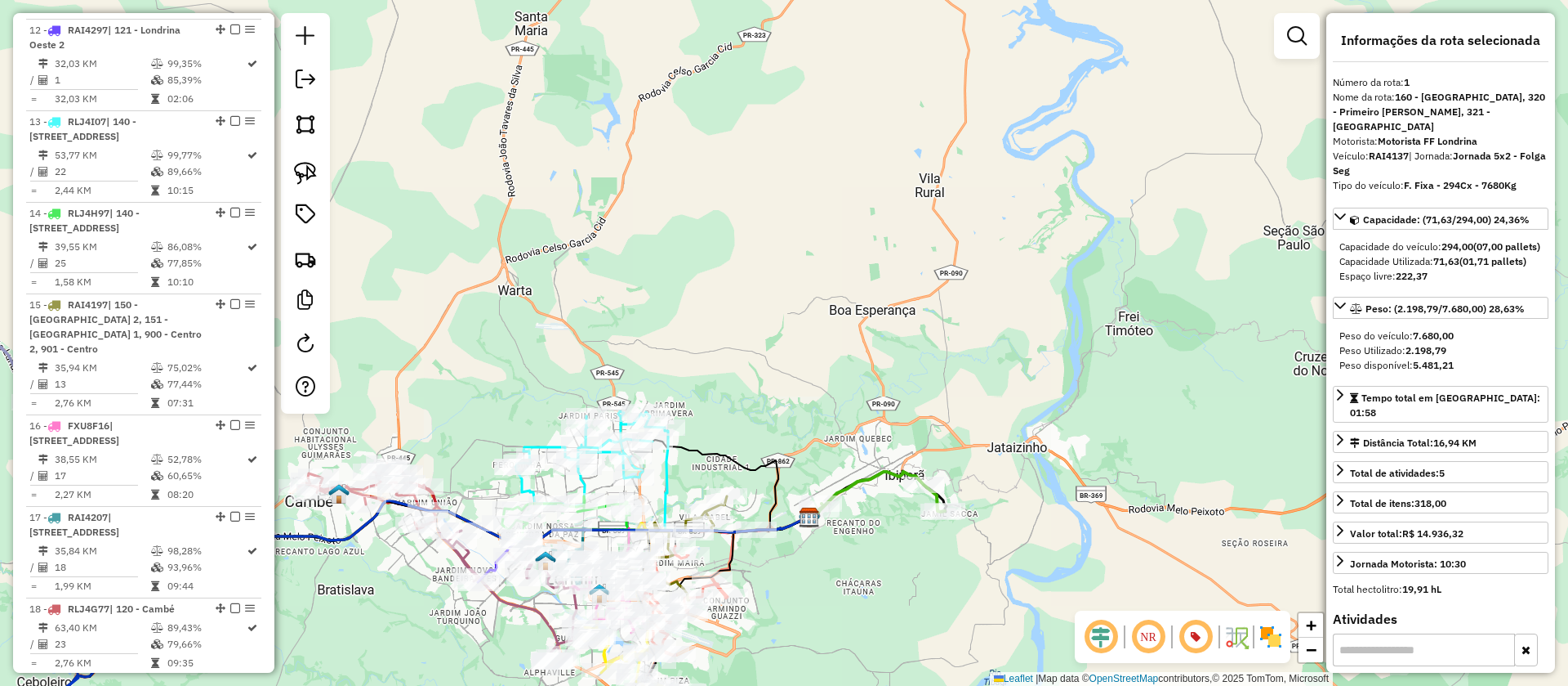
scroll to position [694, 0]
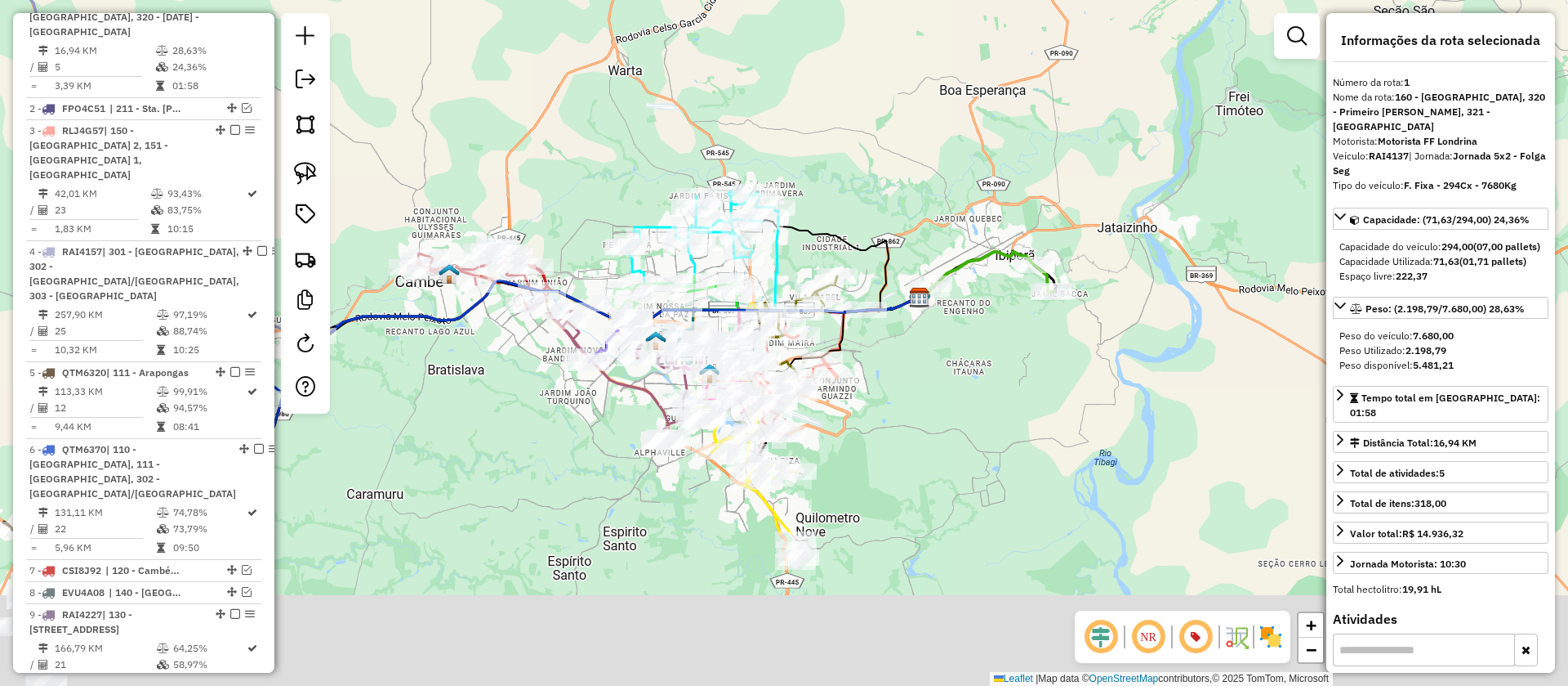
drag, startPoint x: 878, startPoint y: 575, endPoint x: 999, endPoint y: 328, distance: 275.0
click at [999, 328] on div "Janela de atendimento Grade de atendimento Capacidade Transportadoras Veículos …" at bounding box center [784, 343] width 1568 height 686
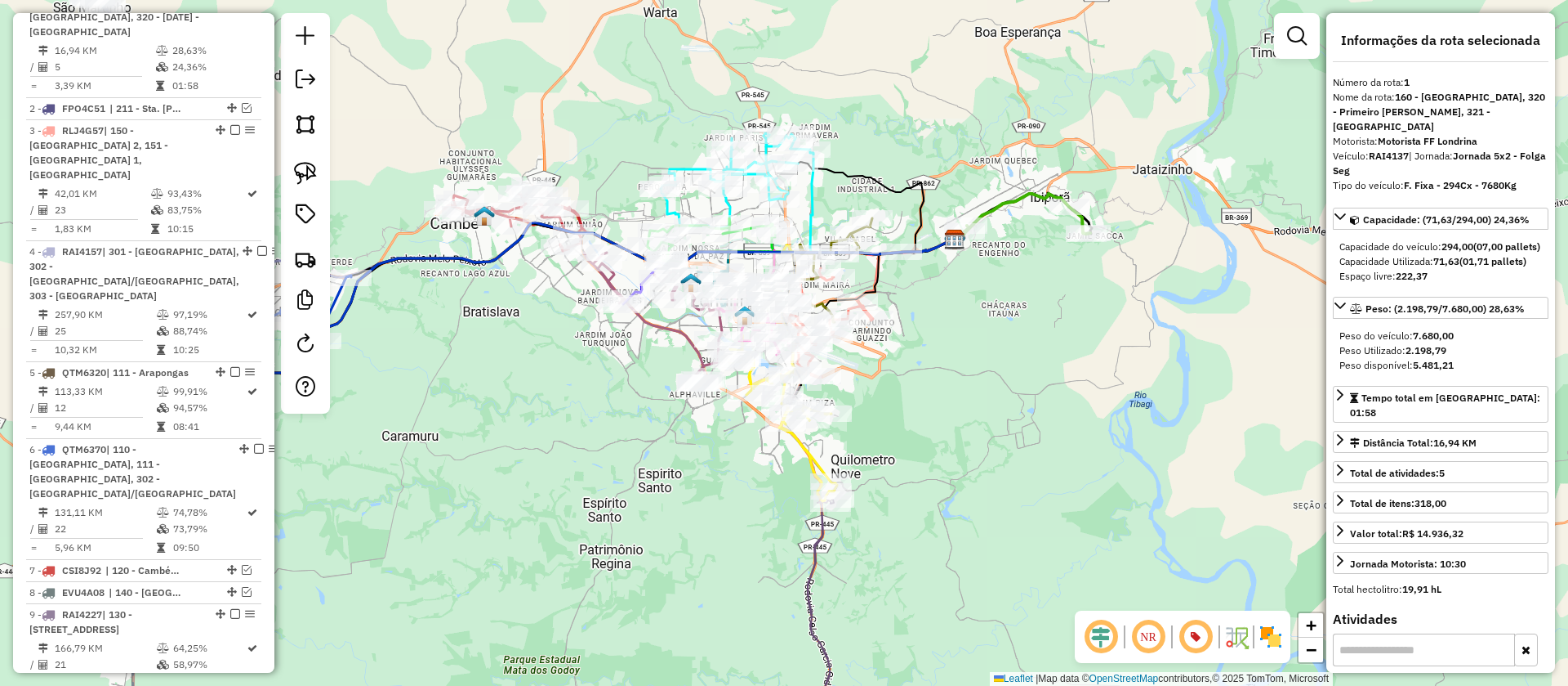
drag, startPoint x: 901, startPoint y: 407, endPoint x: 925, endPoint y: 373, distance: 41.6
click at [925, 373] on div "Janela de atendimento Grade de atendimento Capacidade Transportadoras Veículos …" at bounding box center [784, 343] width 1568 height 686
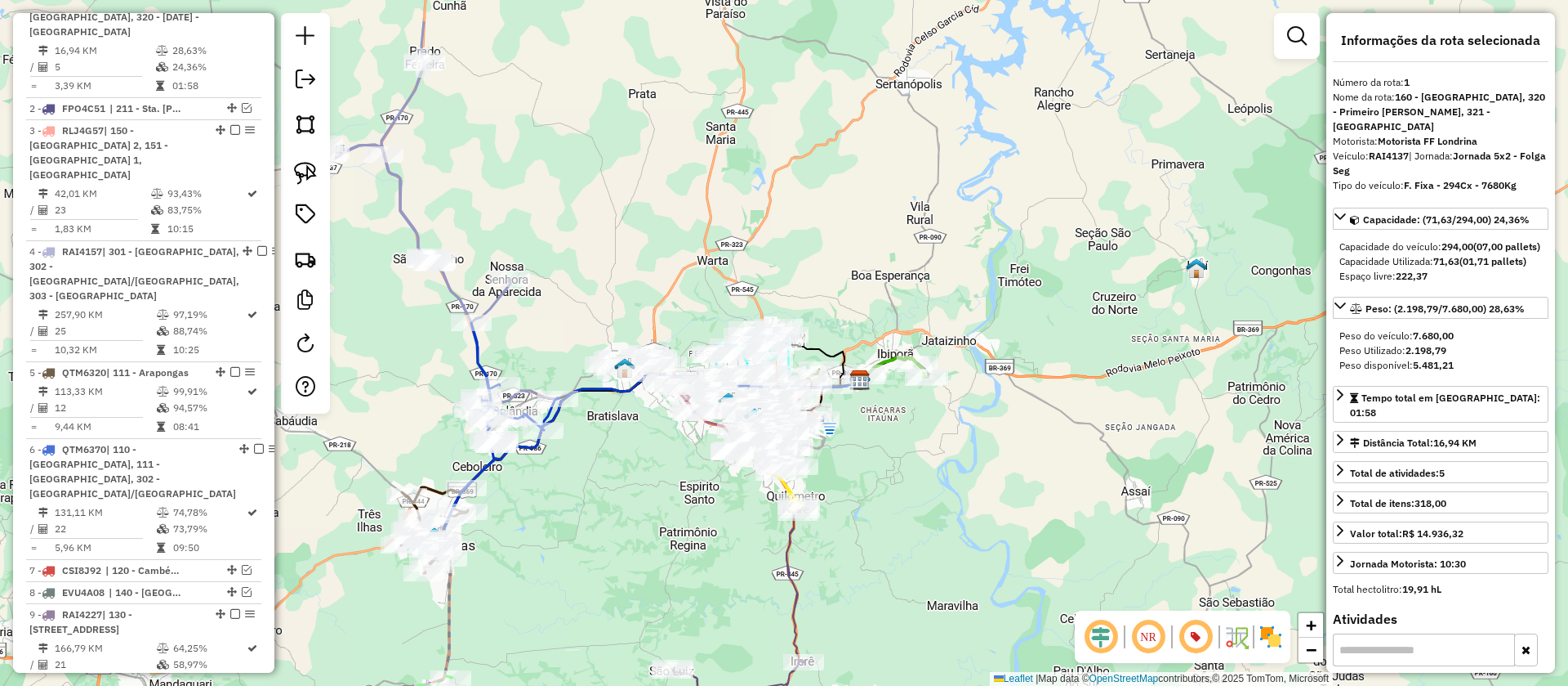
drag, startPoint x: 887, startPoint y: 394, endPoint x: 877, endPoint y: 488, distance: 94.5
click at [877, 488] on div "Janela de atendimento Grade de atendimento Capacidade Transportadoras Veículos …" at bounding box center [784, 343] width 1568 height 686
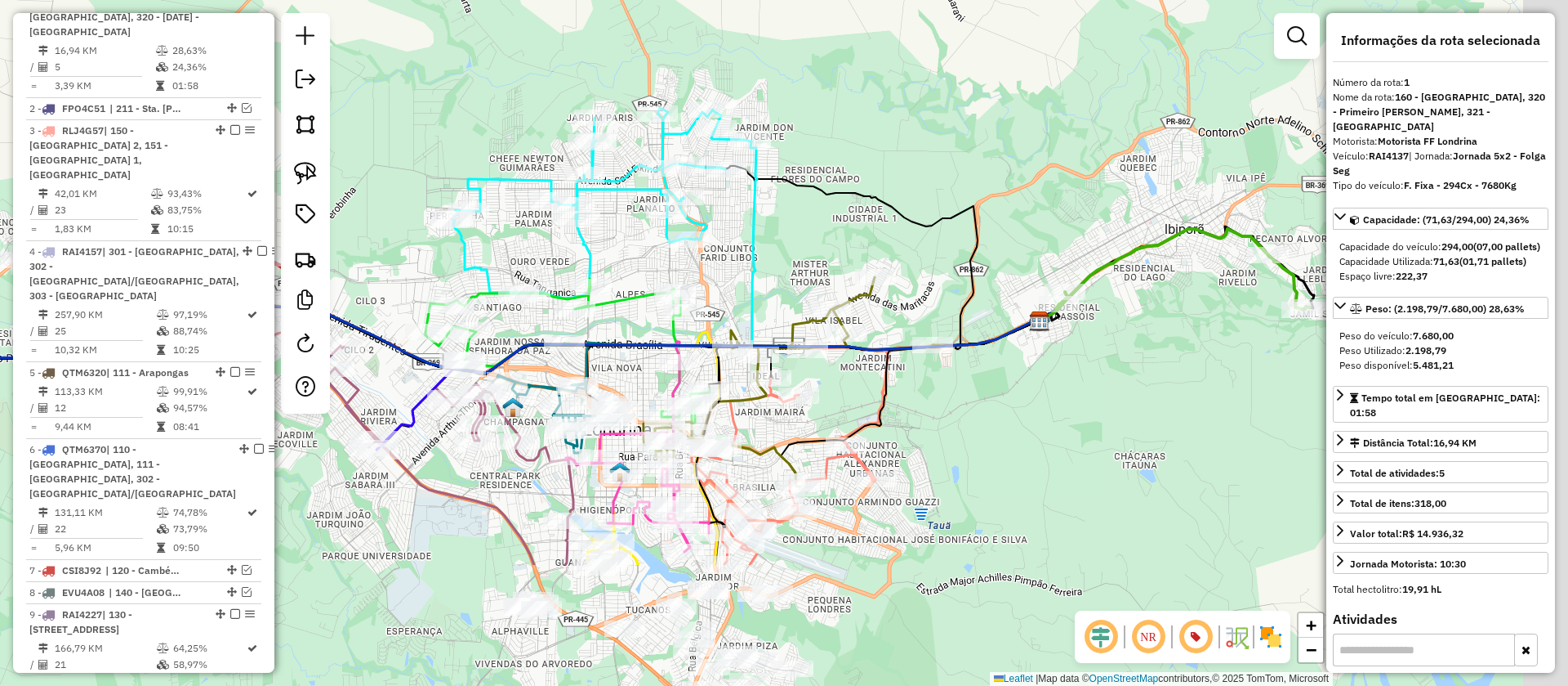
drag, startPoint x: 959, startPoint y: 485, endPoint x: 914, endPoint y: 295, distance: 195.3
click at [914, 295] on div "Janela de atendimento Grade de atendimento Capacidade Transportadoras Veículos …" at bounding box center [784, 343] width 1568 height 686
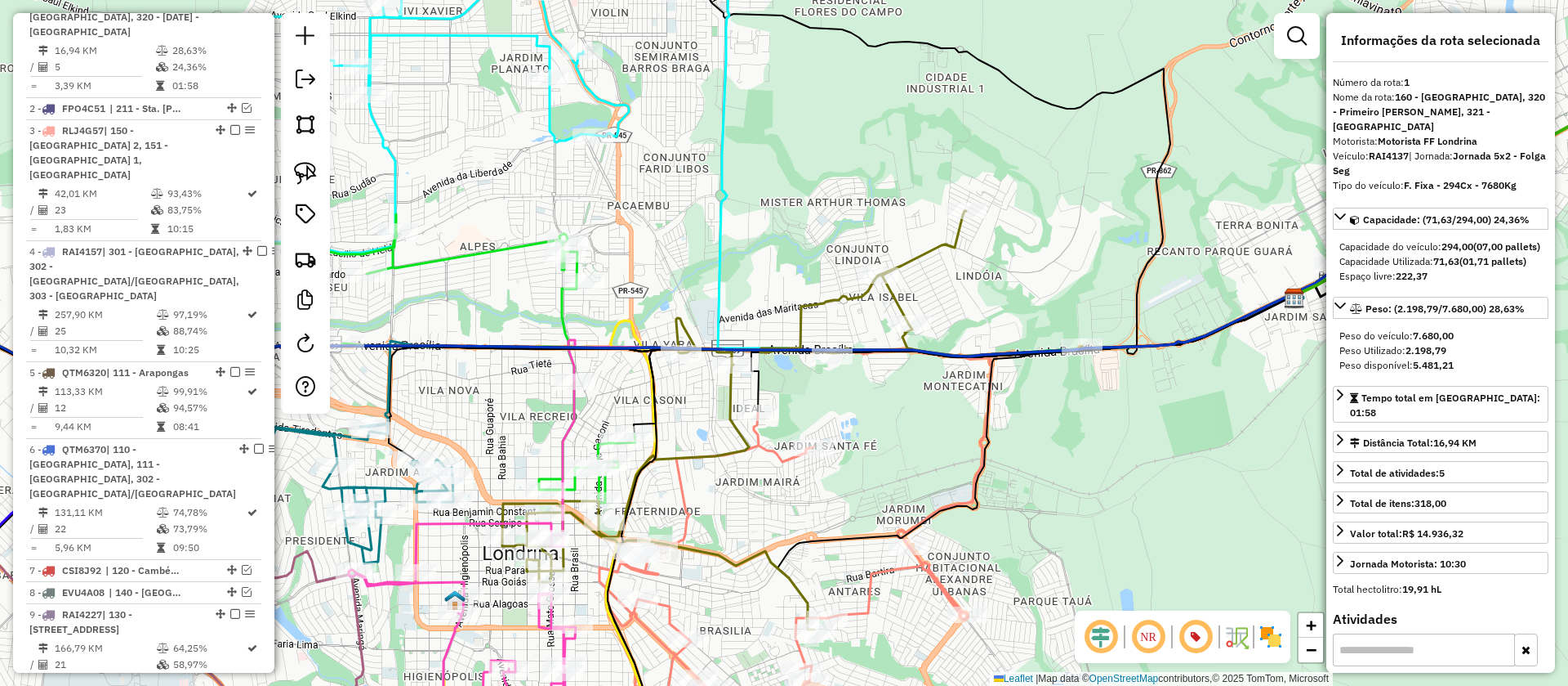
click at [927, 252] on icon at bounding box center [792, 419] width 580 height 418
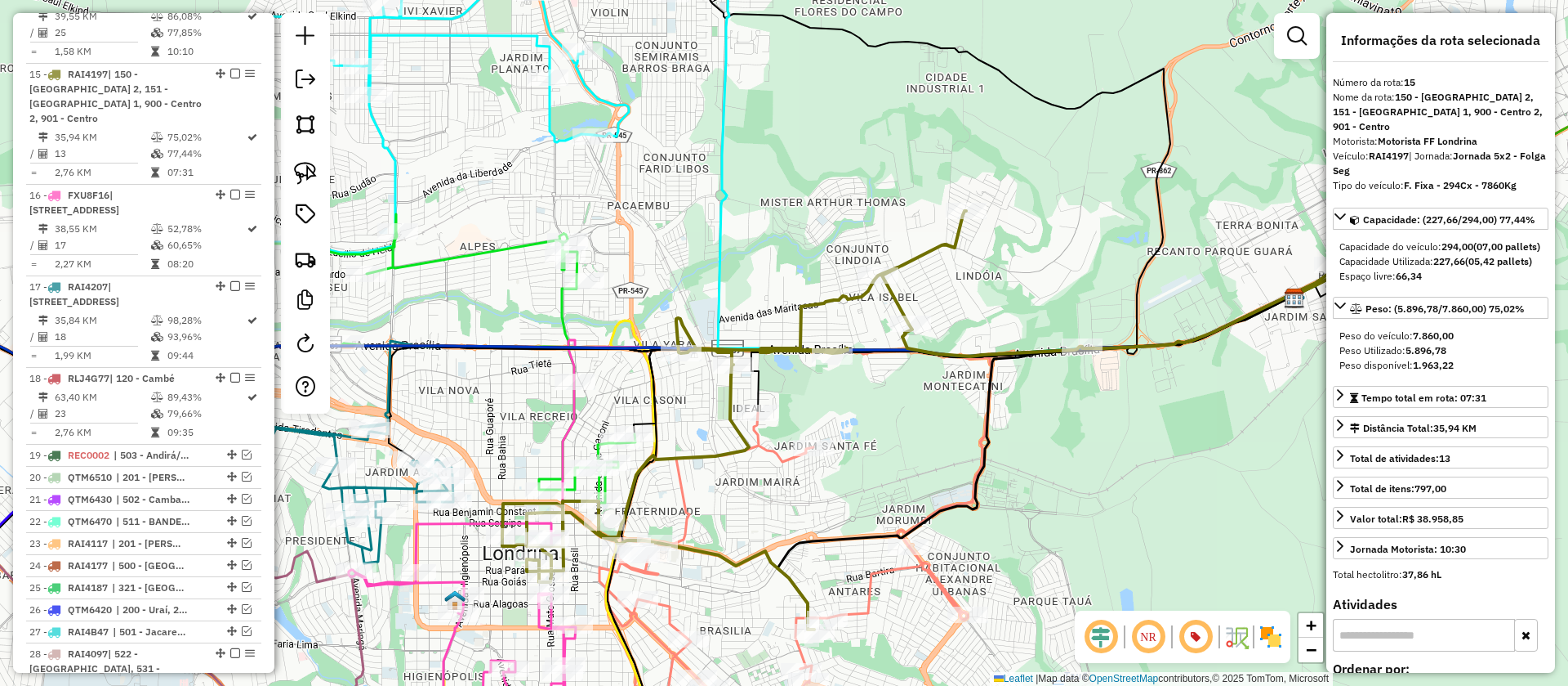
scroll to position [1841, 0]
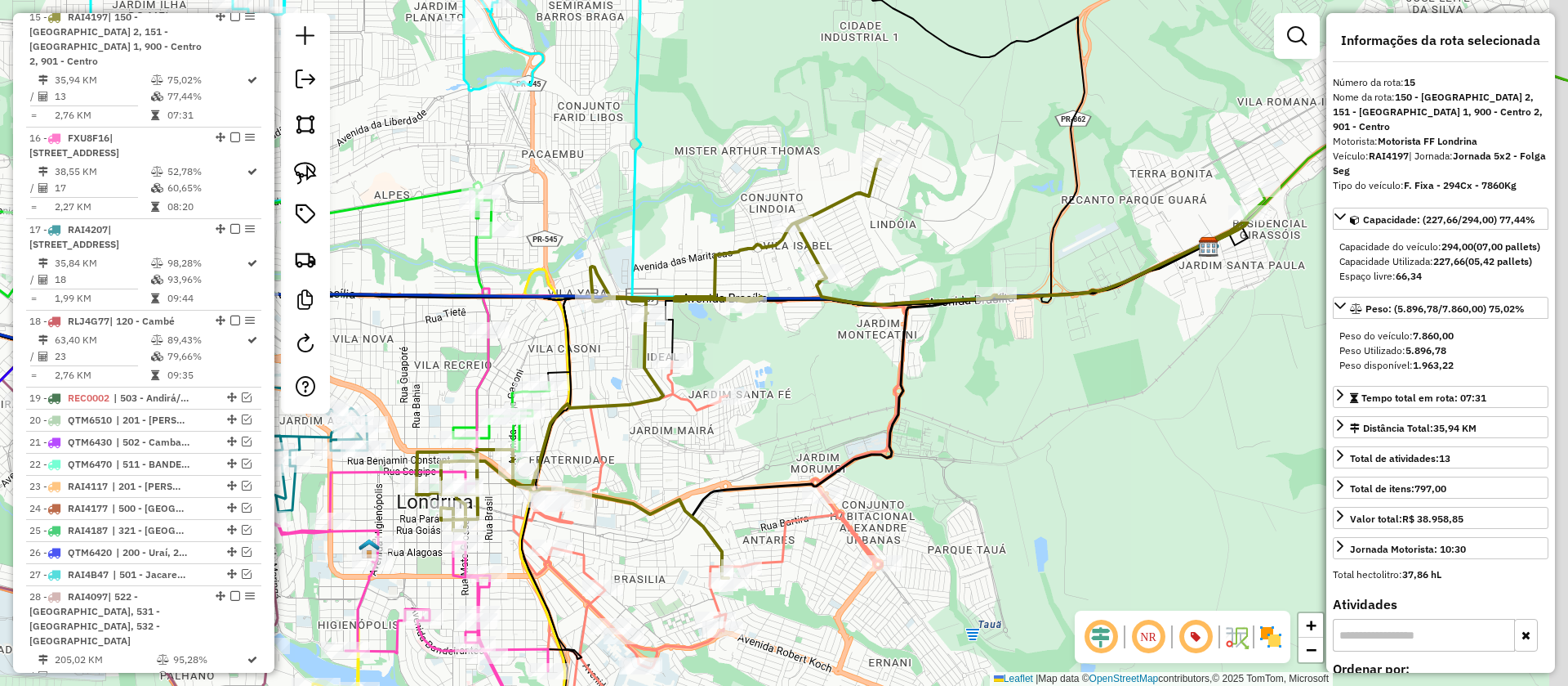
drag, startPoint x: 990, startPoint y: 271, endPoint x: 844, endPoint y: 170, distance: 177.5
click at [844, 170] on div "Janela de atendimento Grade de atendimento Capacidade Transportadoras Veículos …" at bounding box center [784, 343] width 1568 height 686
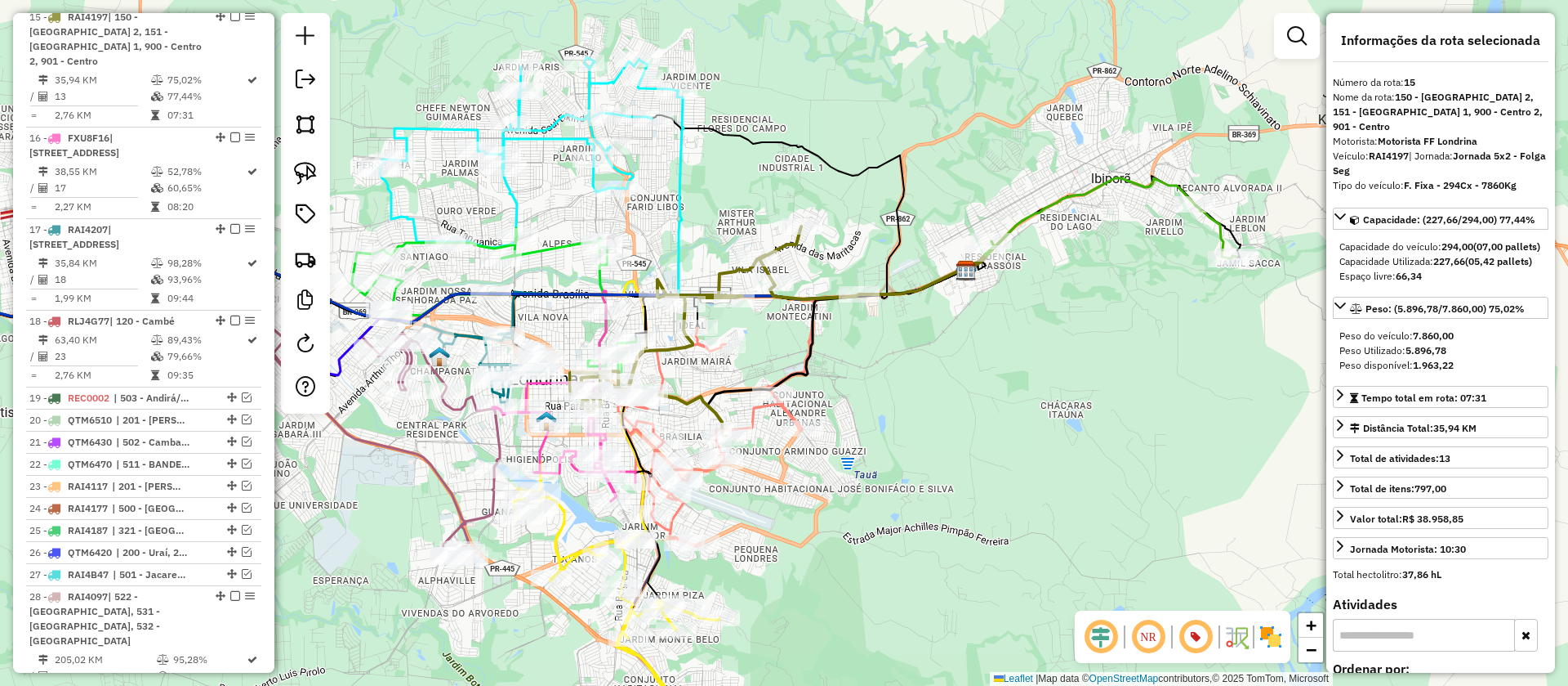
click at [1046, 210] on icon at bounding box center [1110, 219] width 254 height 81
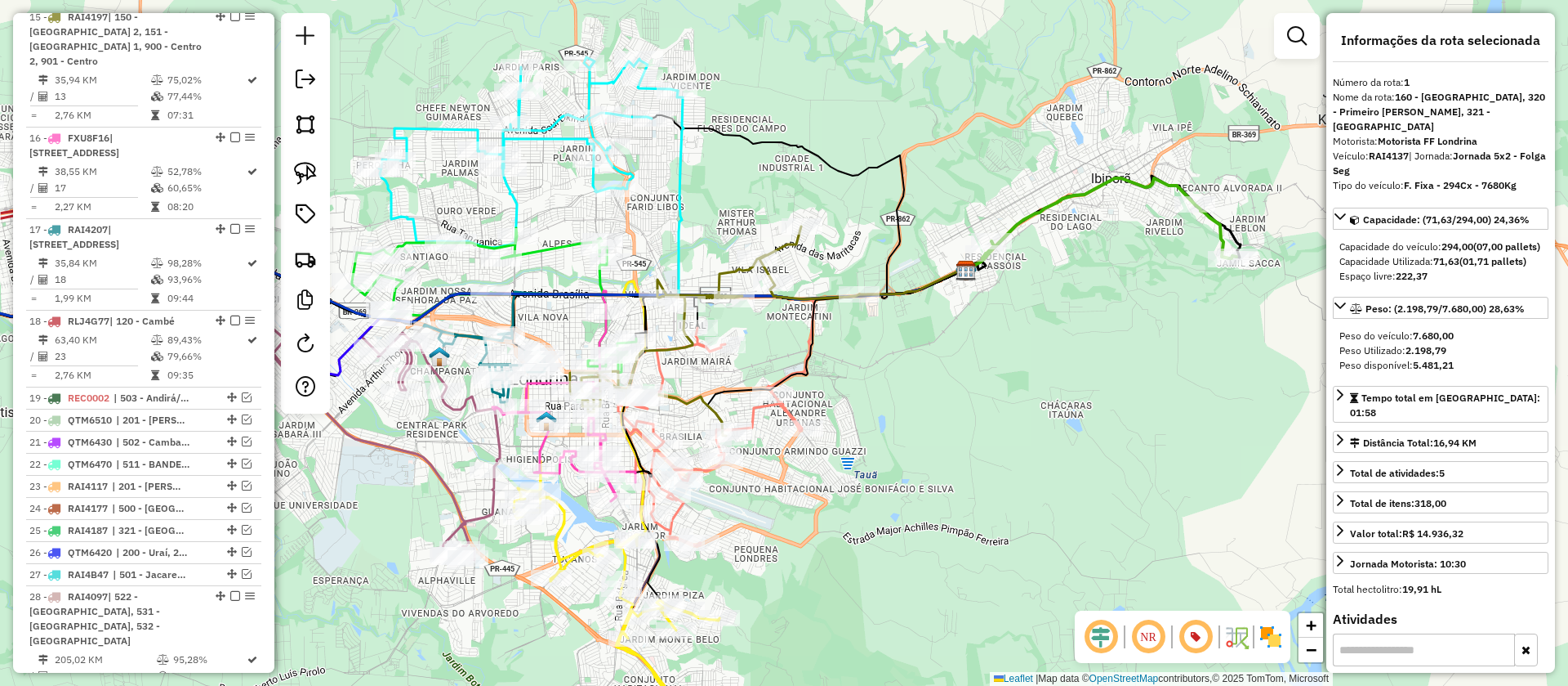
scroll to position [694, 0]
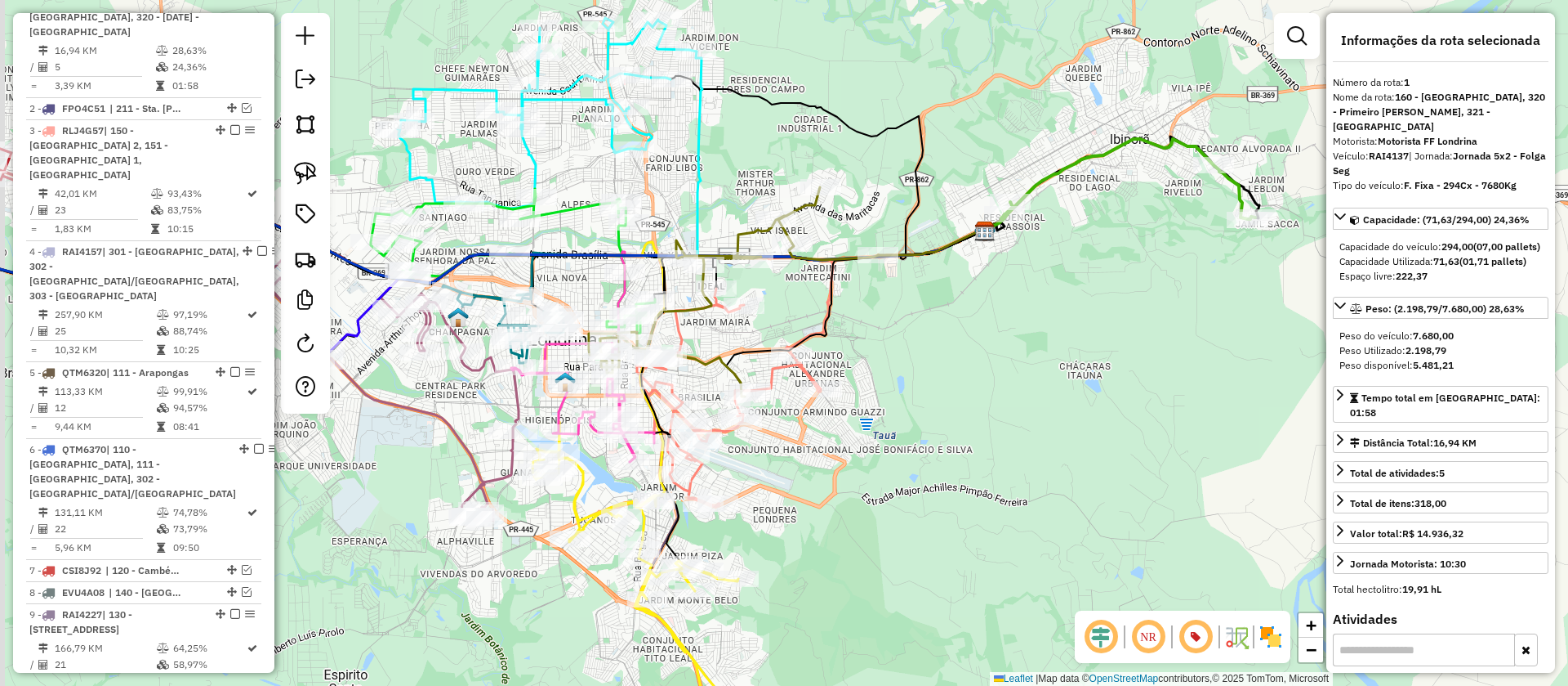
drag, startPoint x: 1025, startPoint y: 297, endPoint x: 1045, endPoint y: 258, distance: 43.8
click at [1045, 258] on div "Janela de atendimento Grade de atendimento Capacidade Transportadoras Veículos …" at bounding box center [784, 343] width 1568 height 686
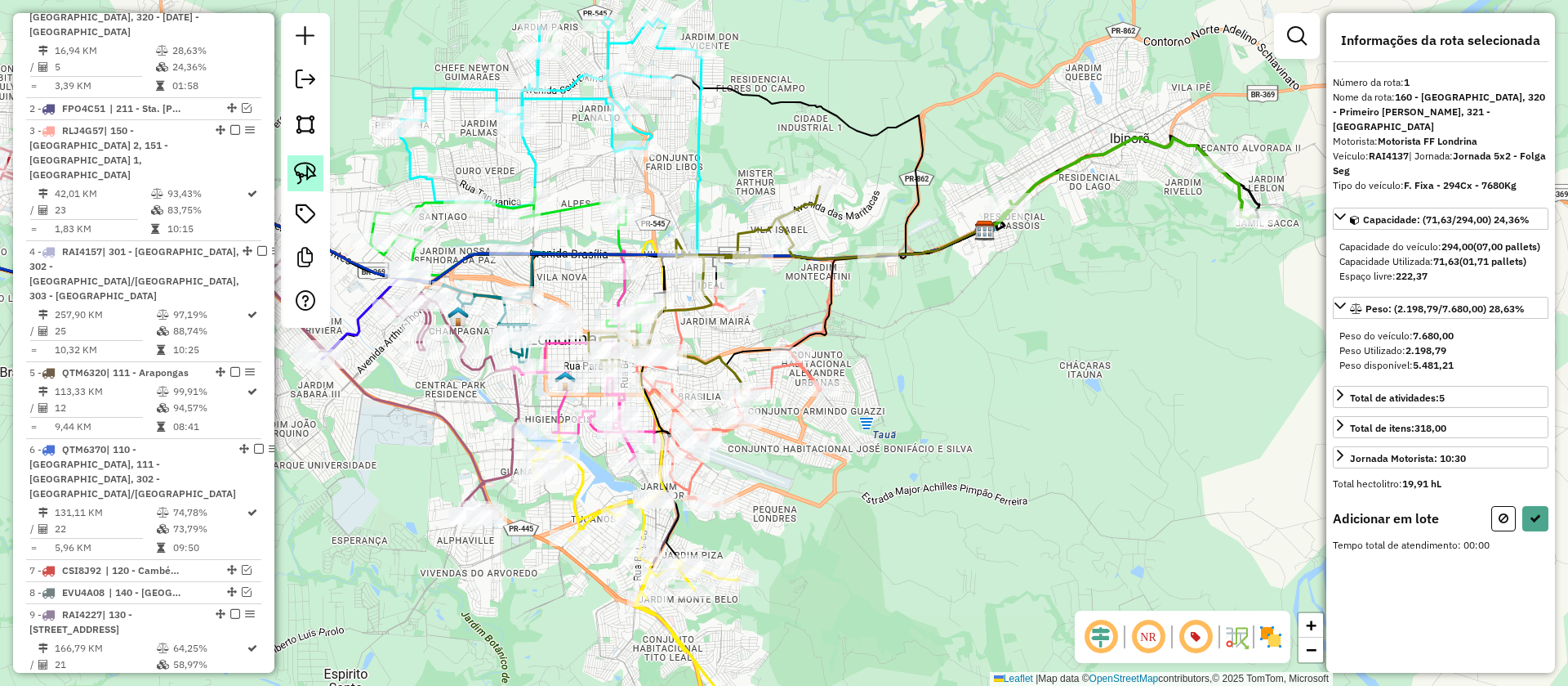
click at [310, 177] on img at bounding box center [305, 173] width 23 height 23
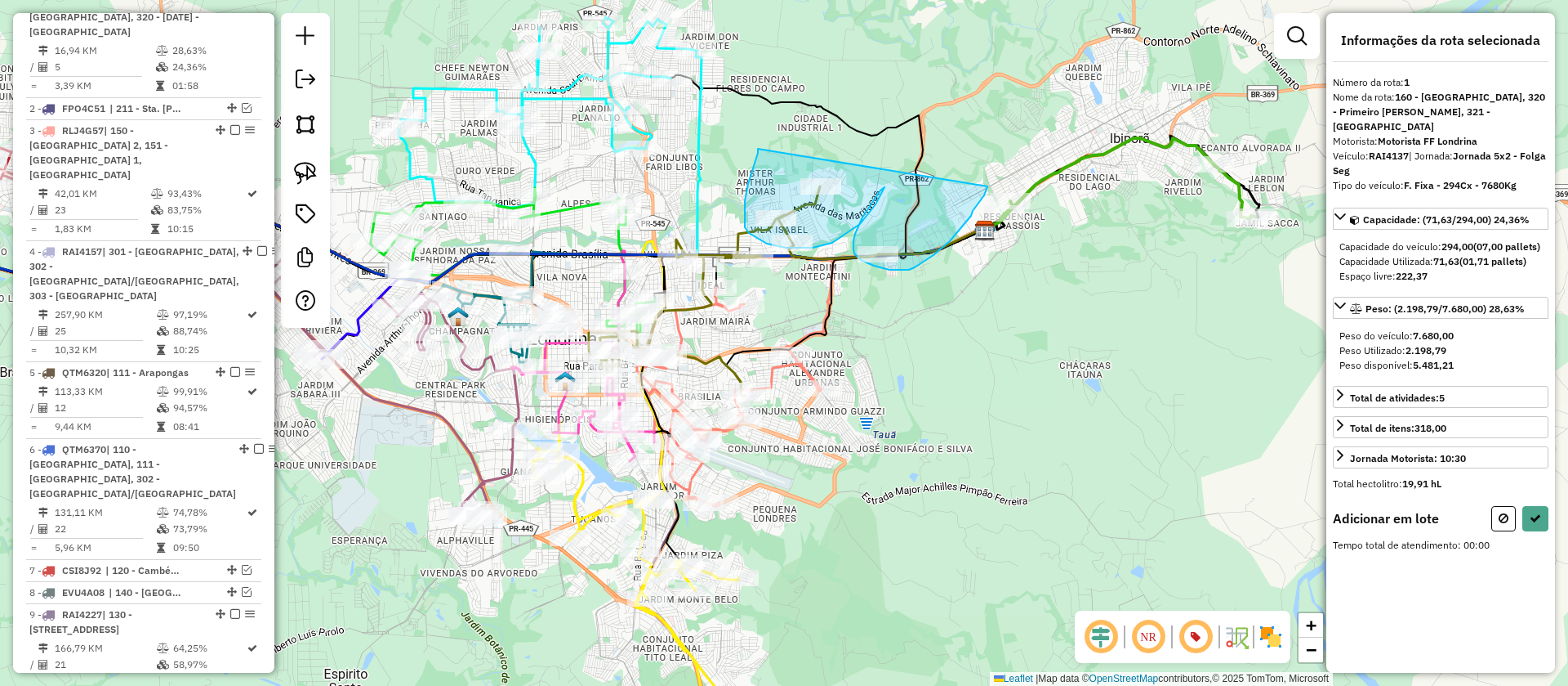
drag, startPoint x: 758, startPoint y: 149, endPoint x: 988, endPoint y: 184, distance: 232.6
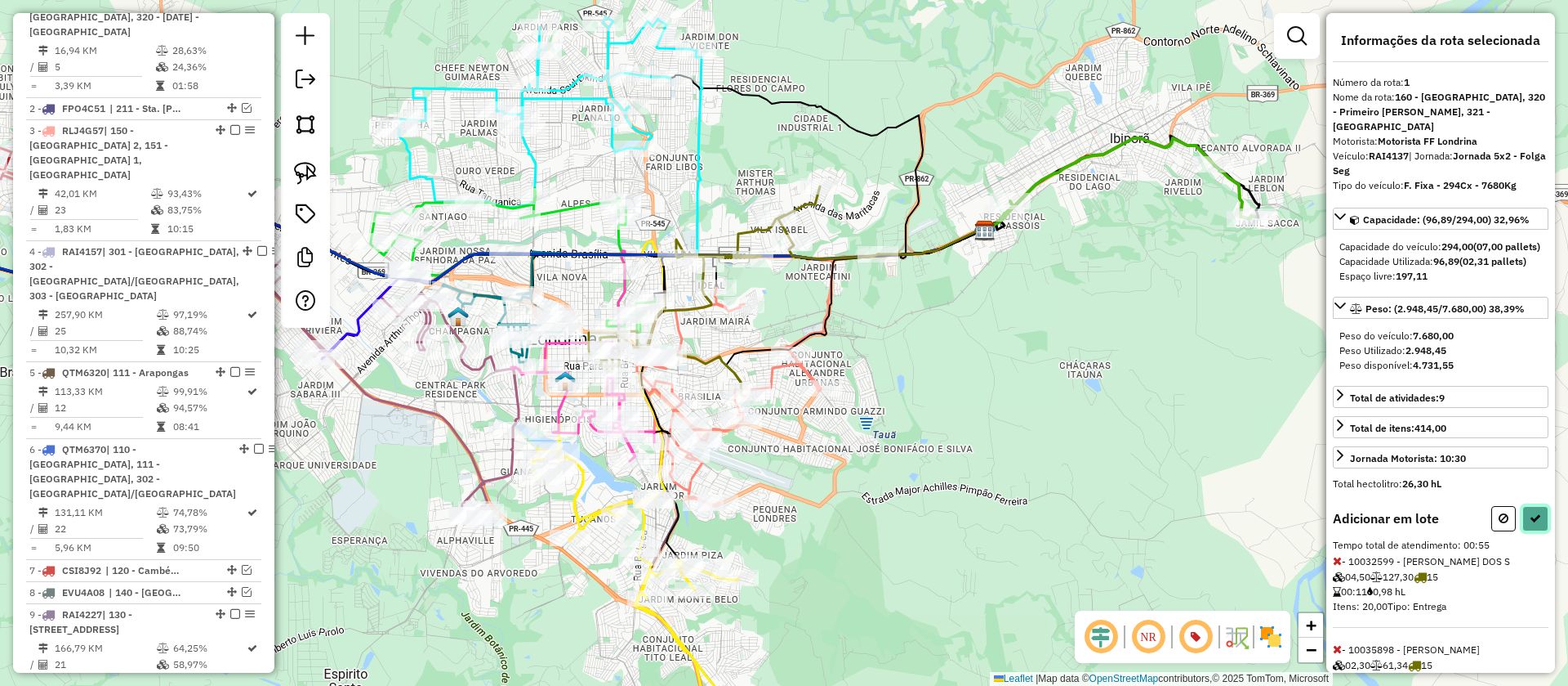
click at [1531, 517] on icon at bounding box center [1535, 518] width 12 height 12
select select "**********"
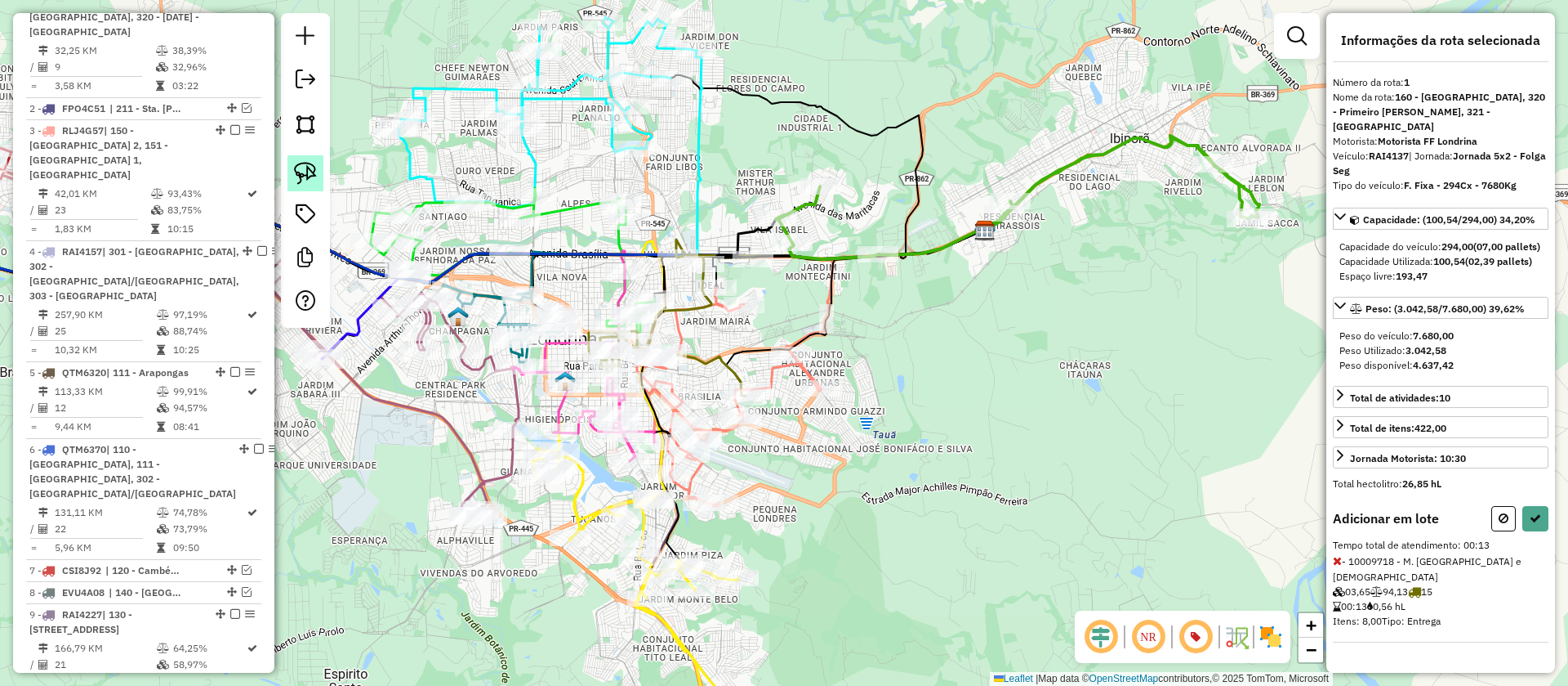
click at [296, 173] on img at bounding box center [305, 173] width 23 height 23
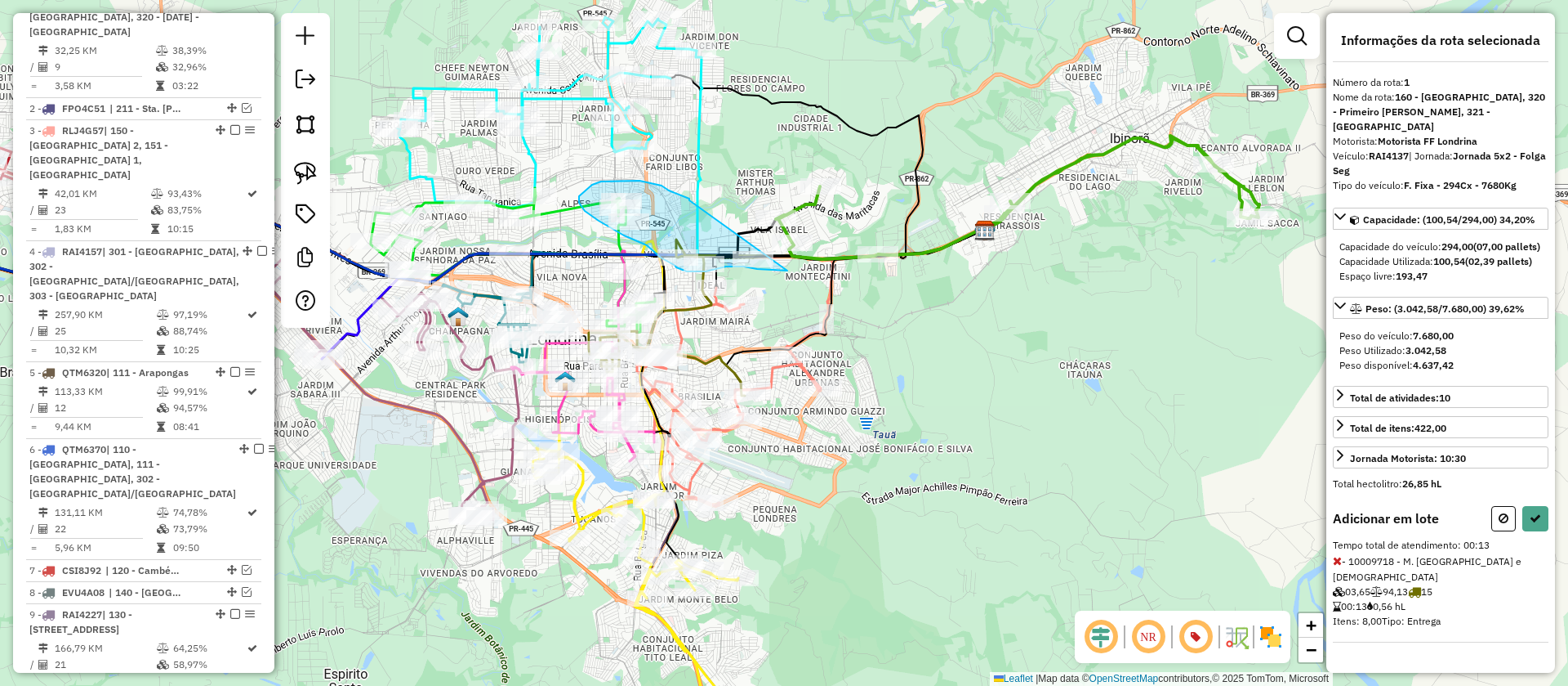
drag, startPoint x: 688, startPoint y: 200, endPoint x: 787, endPoint y: 270, distance: 121.2
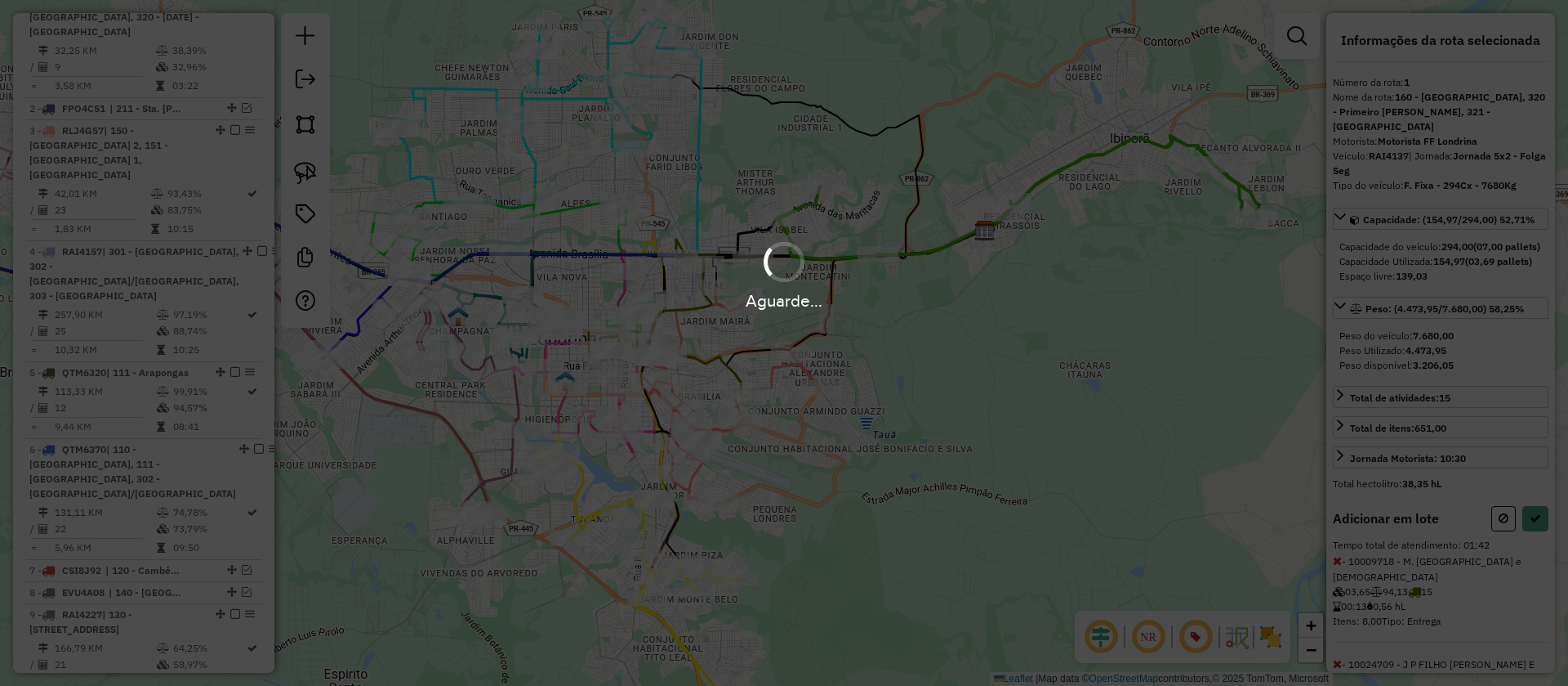
click at [1533, 540] on div "Aguarde..." at bounding box center [784, 343] width 1568 height 686
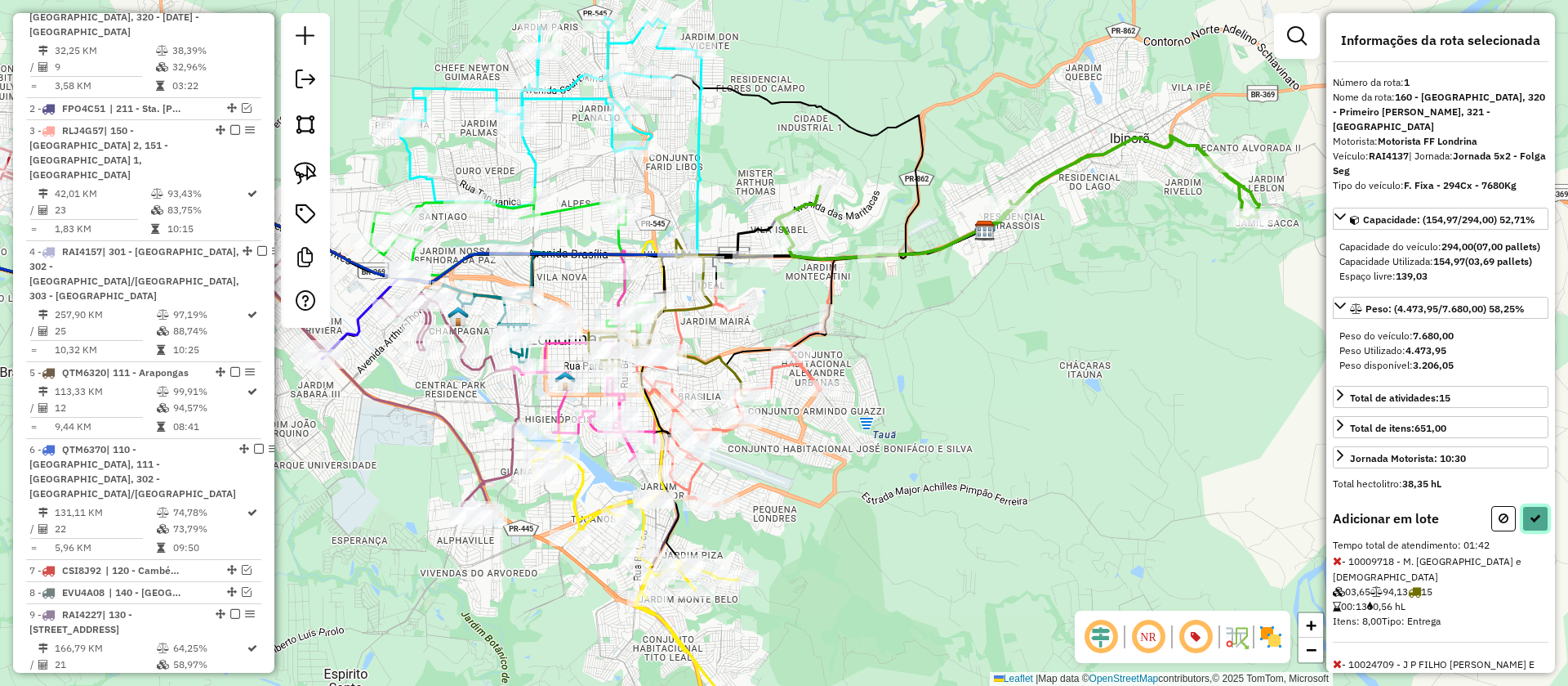
click at [1533, 531] on button at bounding box center [1535, 518] width 26 height 25
select select "**********"
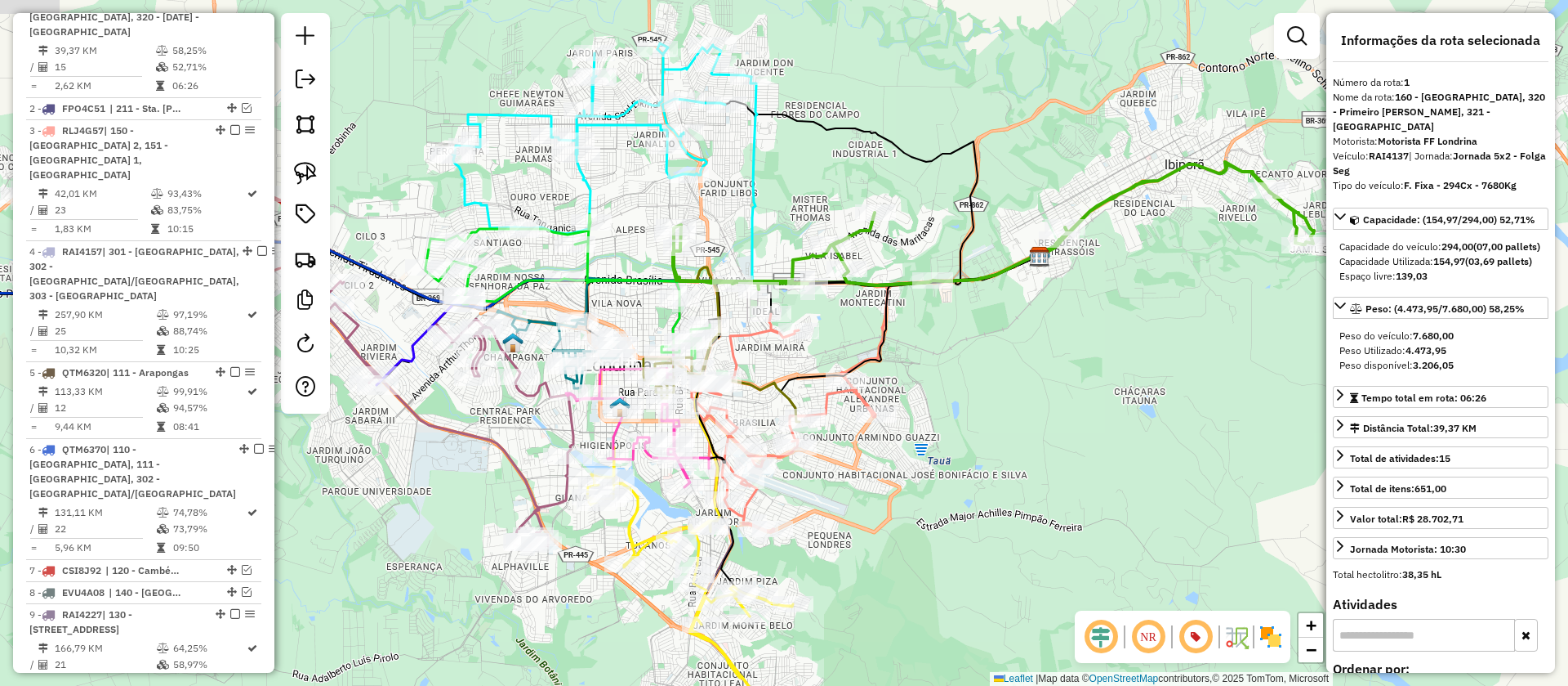
drag, startPoint x: 1036, startPoint y: 366, endPoint x: 1090, endPoint y: 405, distance: 66.6
click at [1088, 404] on div "Janela de atendimento Grade de atendimento Capacidade Transportadoras Veículos …" at bounding box center [784, 343] width 1568 height 686
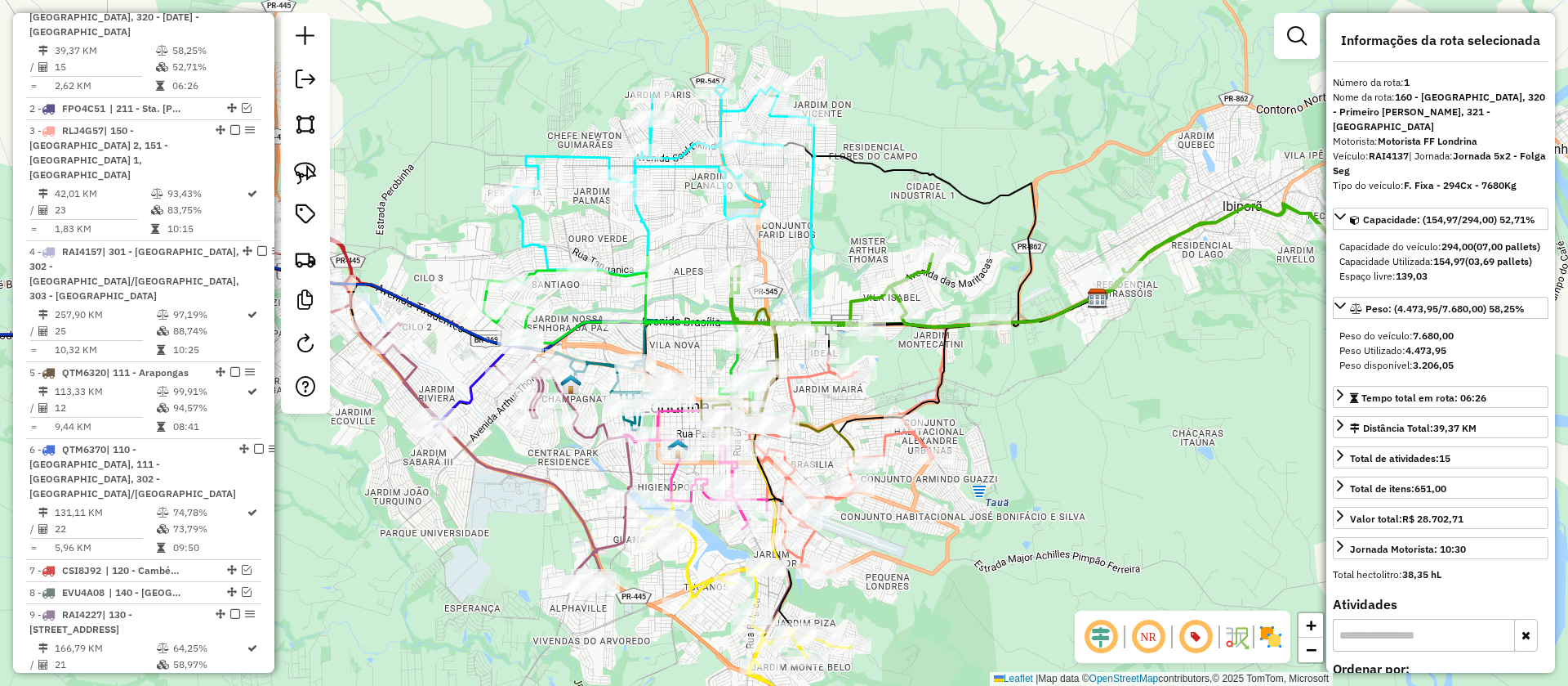
click at [819, 212] on icon at bounding box center [962, 223] width 308 height 209
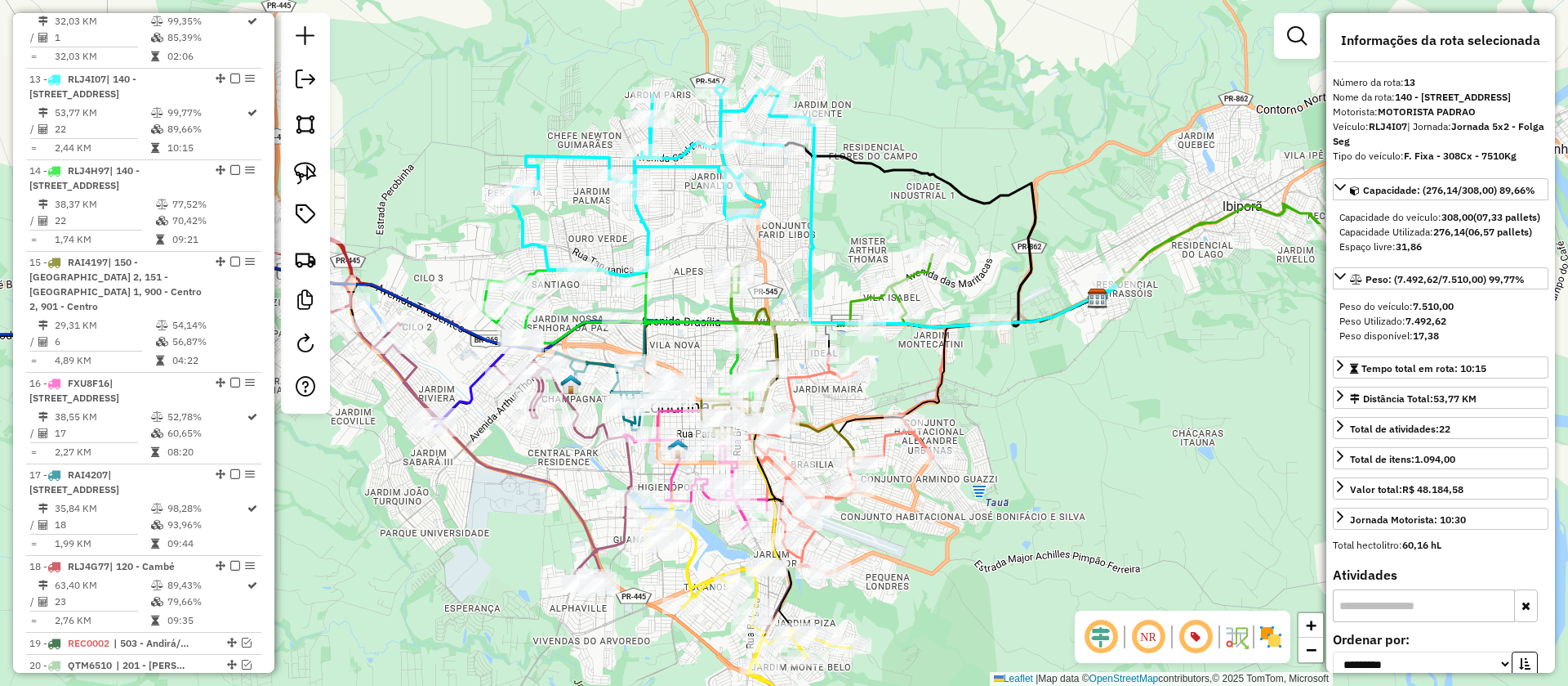
scroll to position [1643, 0]
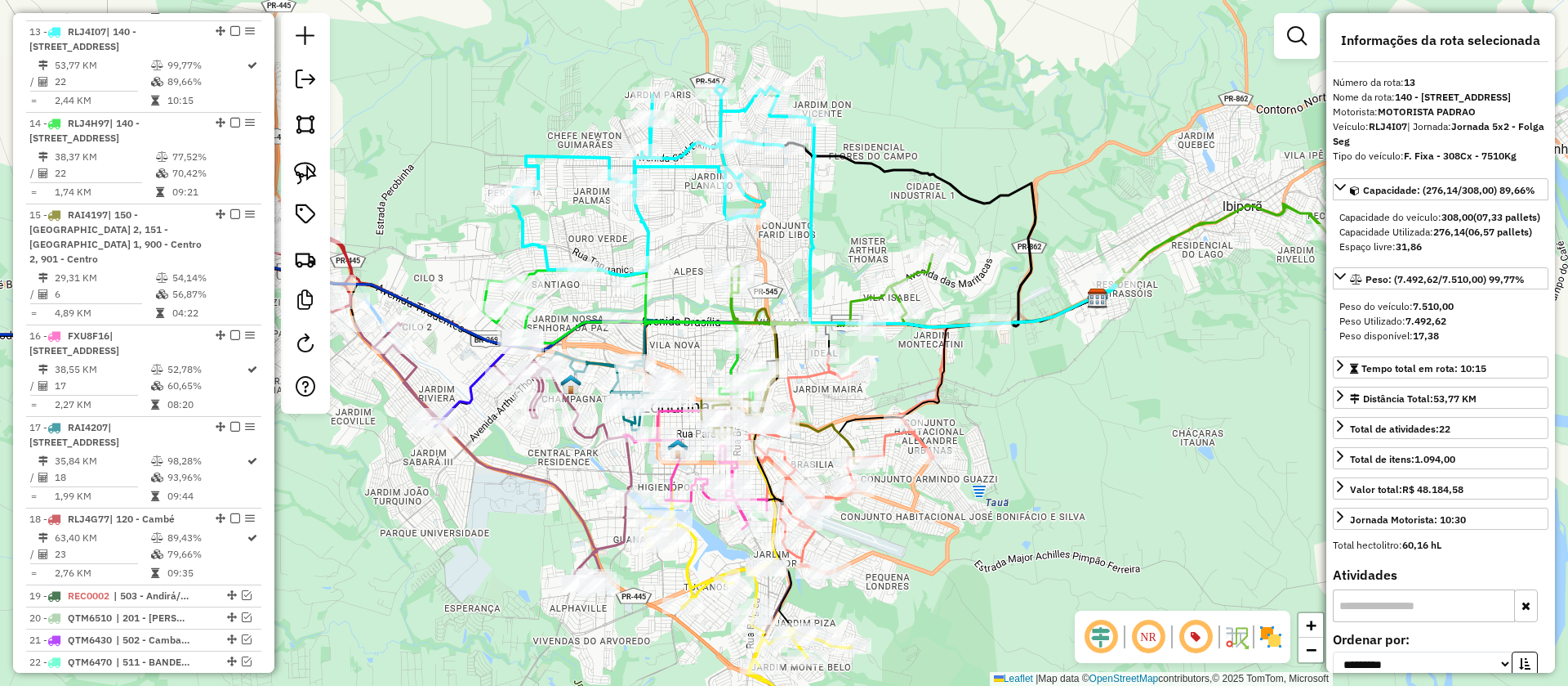
click at [914, 276] on icon at bounding box center [1052, 267] width 641 height 127
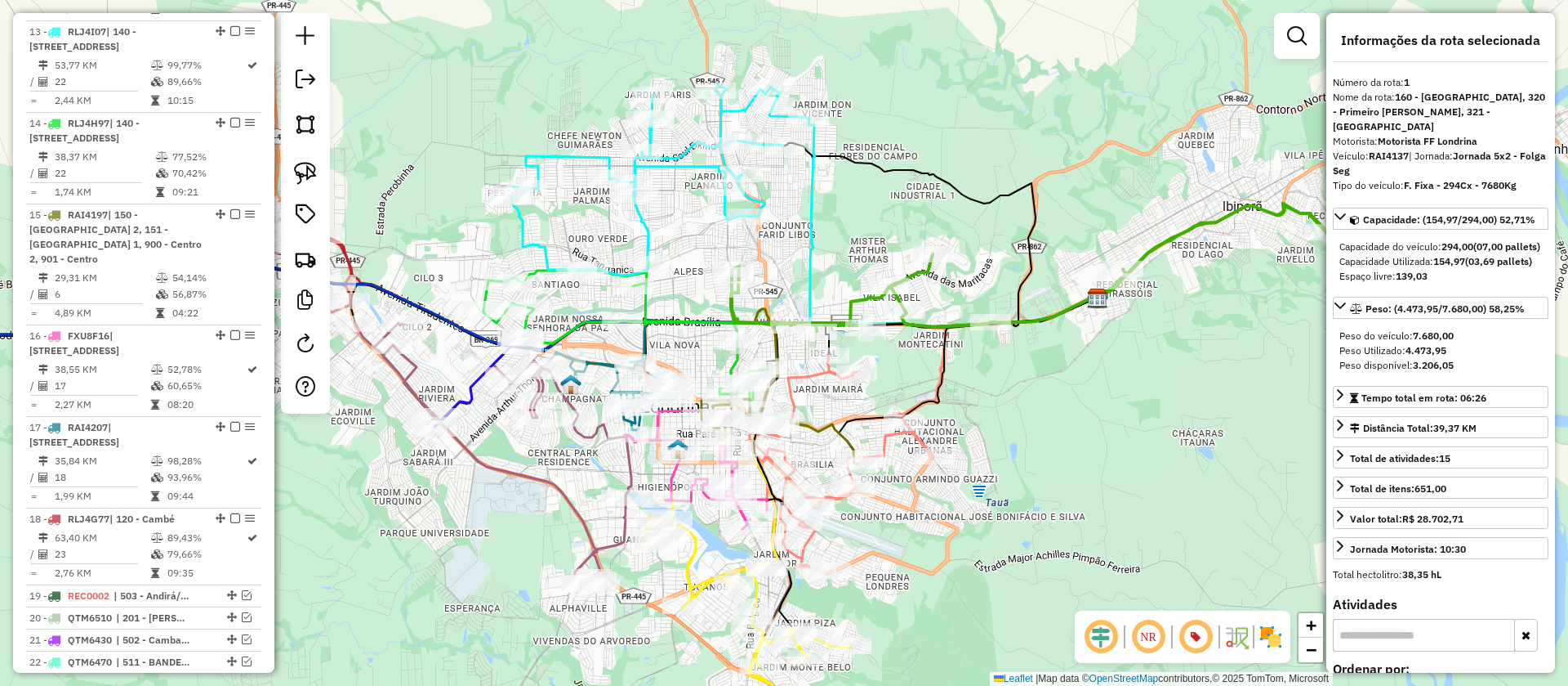
scroll to position [694, 0]
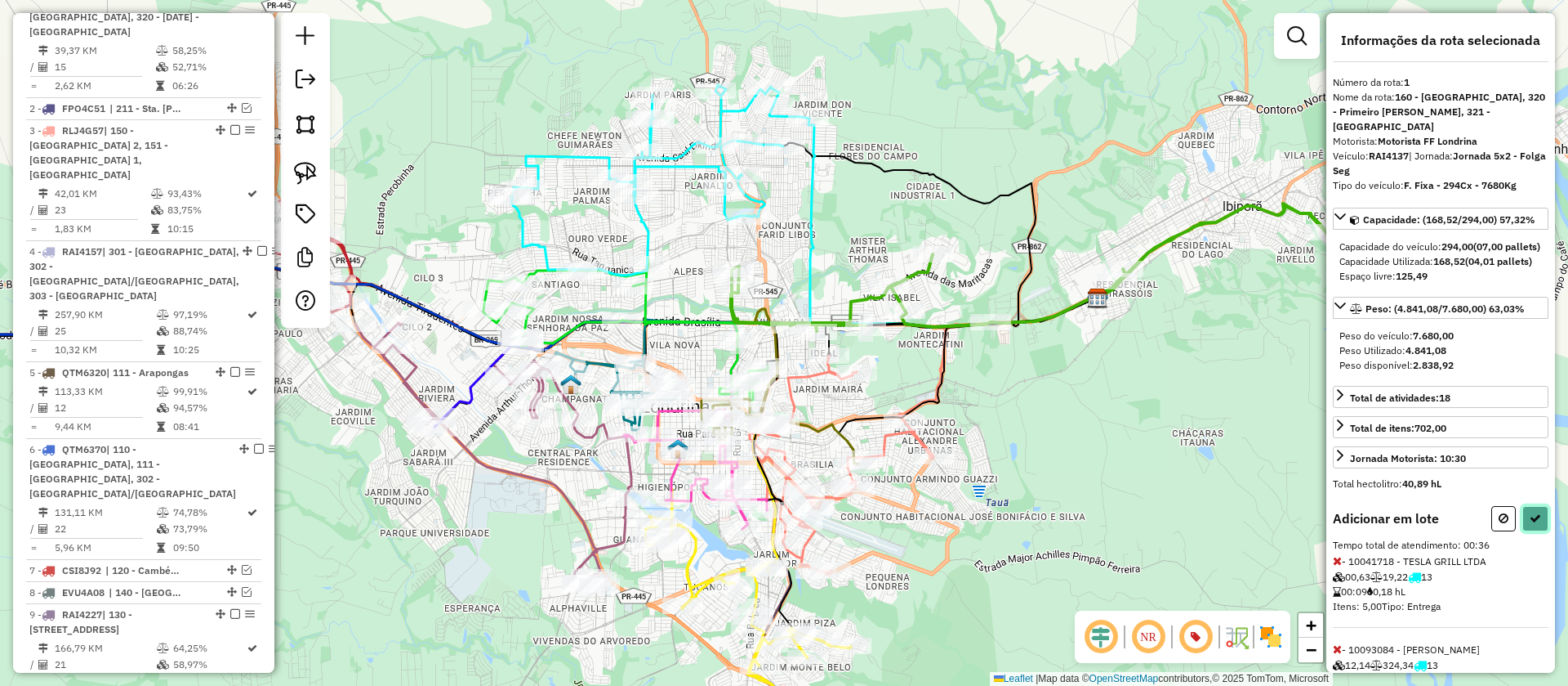
click at [1534, 525] on button at bounding box center [1535, 518] width 26 height 25
select select "**********"
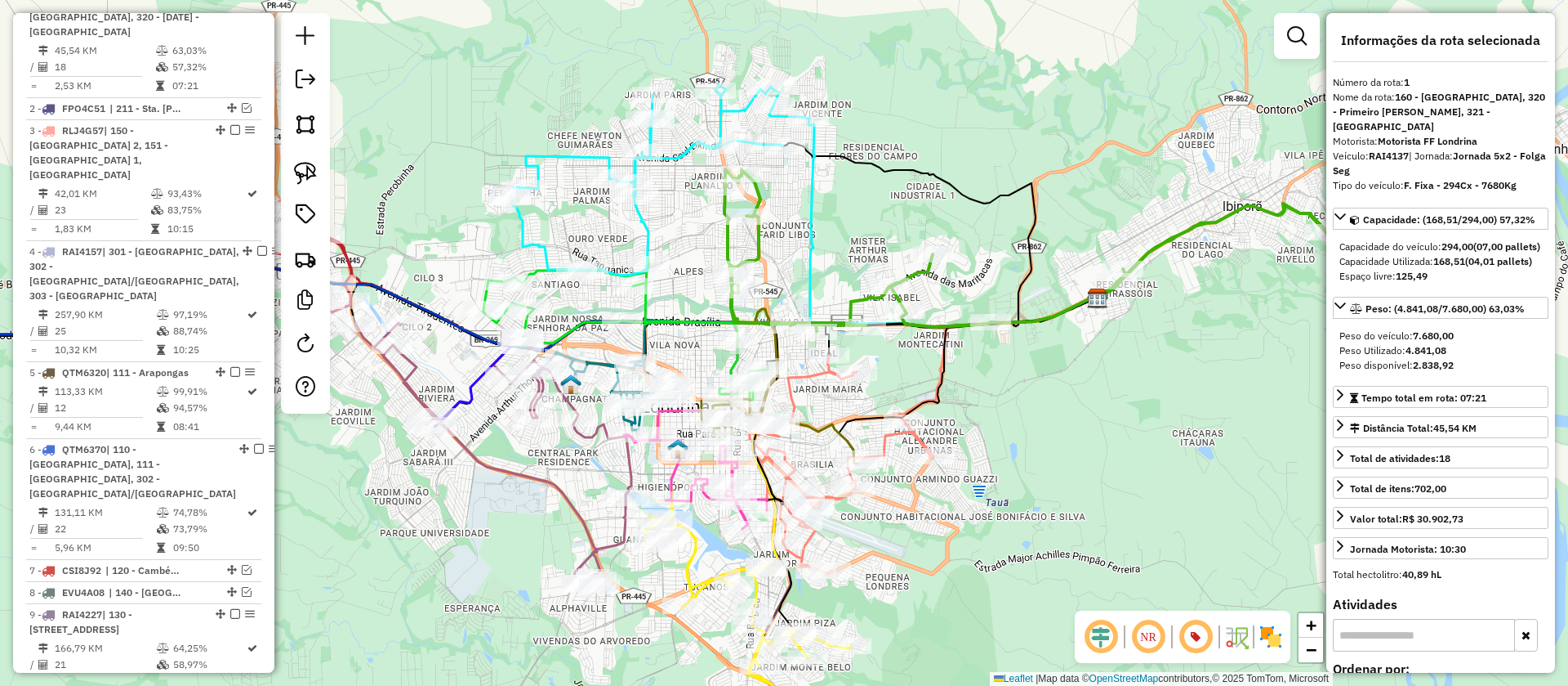
click at [810, 217] on icon at bounding box center [962, 223] width 308 height 209
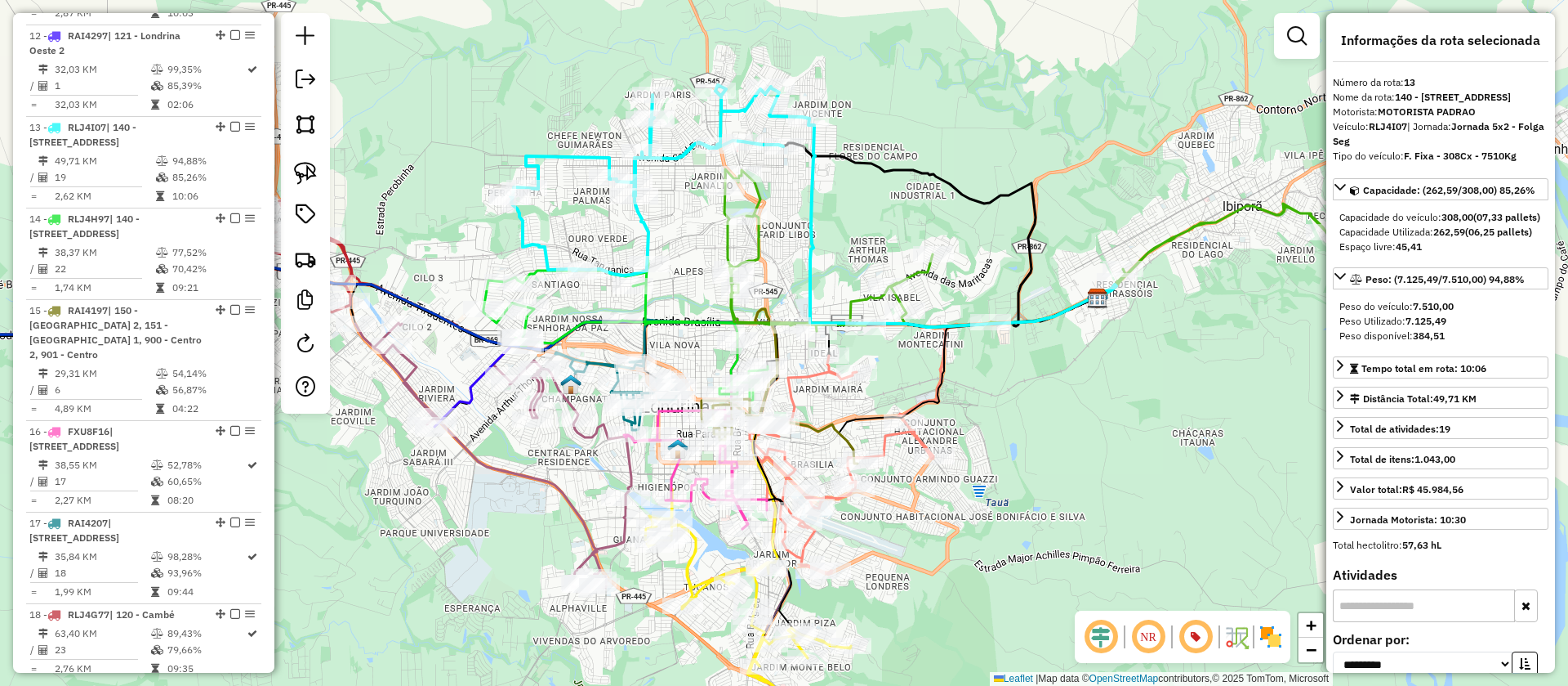
scroll to position [1643, 0]
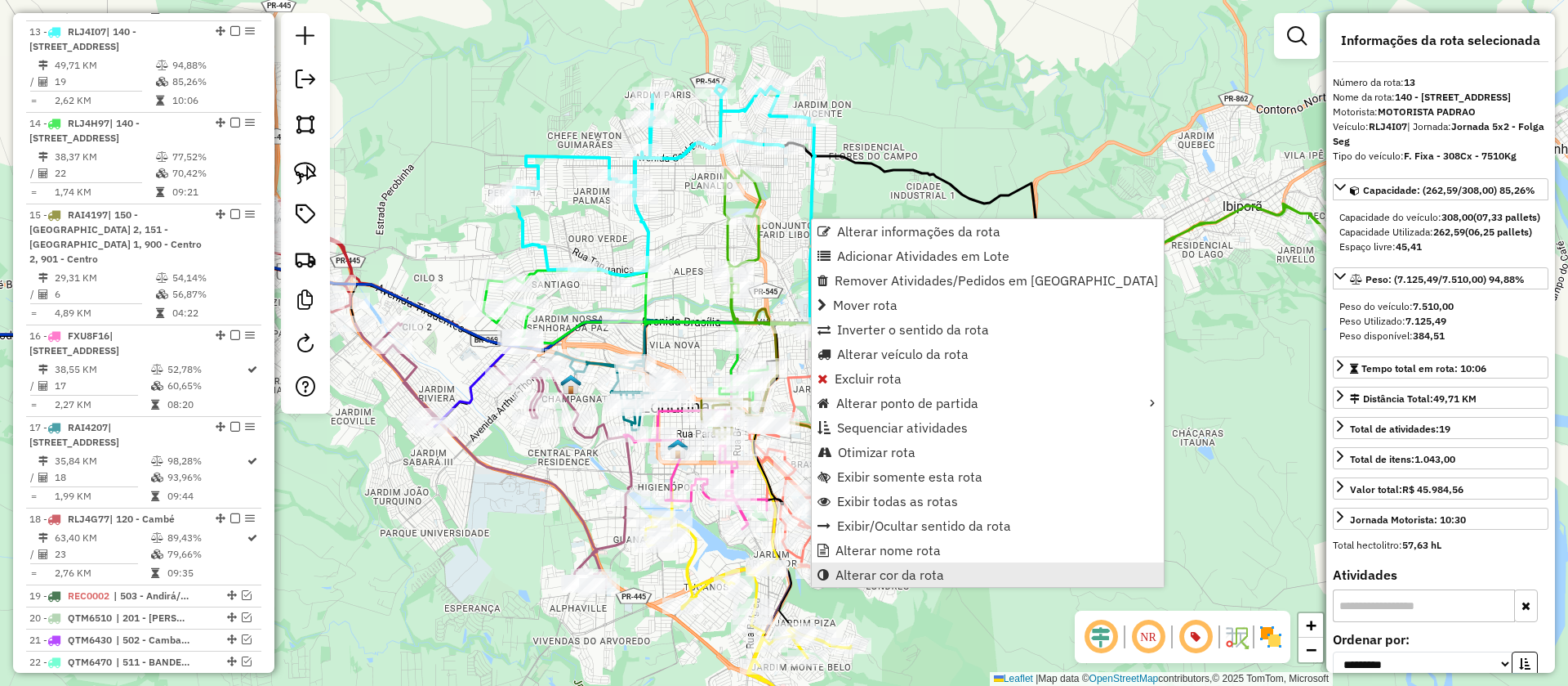
click at [893, 569] on span "Alterar cor da rota" at bounding box center [889, 575] width 109 height 13
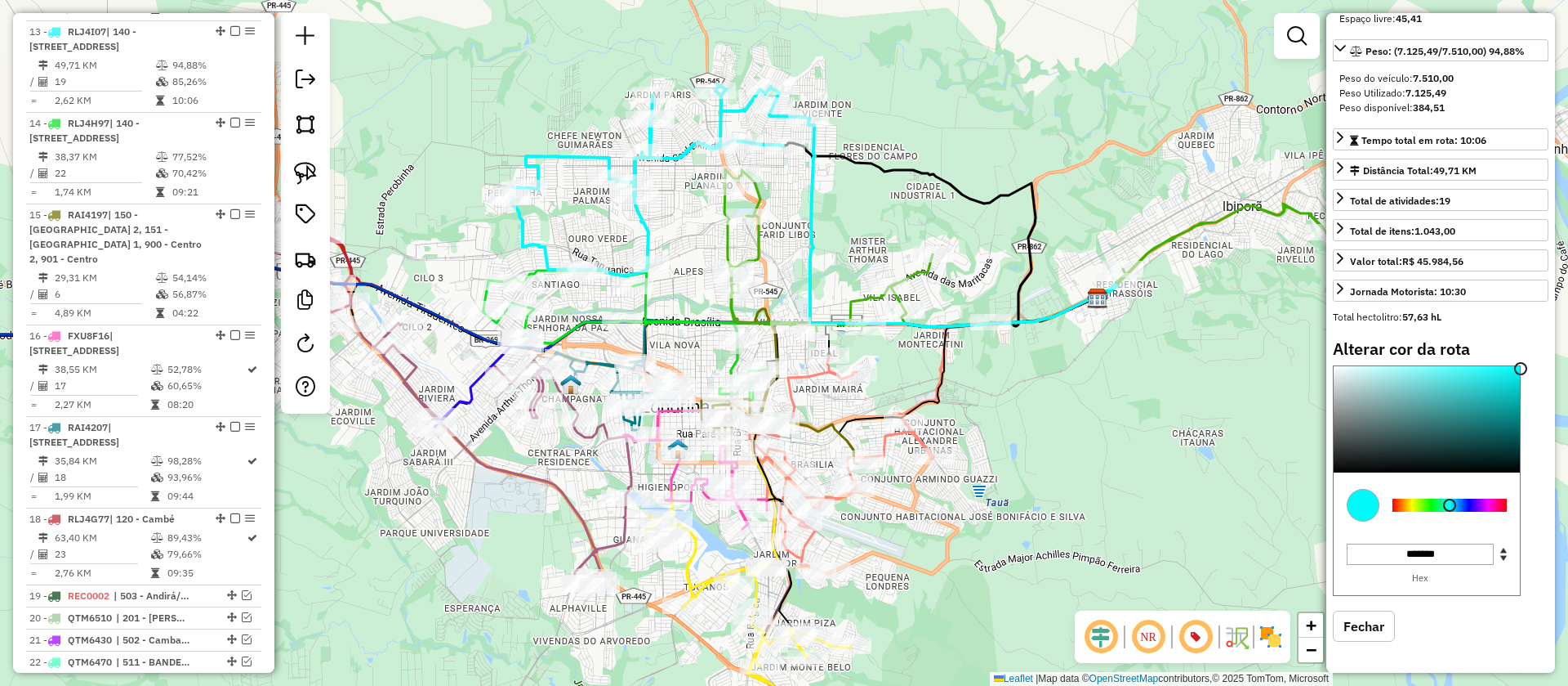
scroll to position [272, 0]
type input "*******"
click at [1488, 439] on div at bounding box center [1426, 419] width 186 height 106
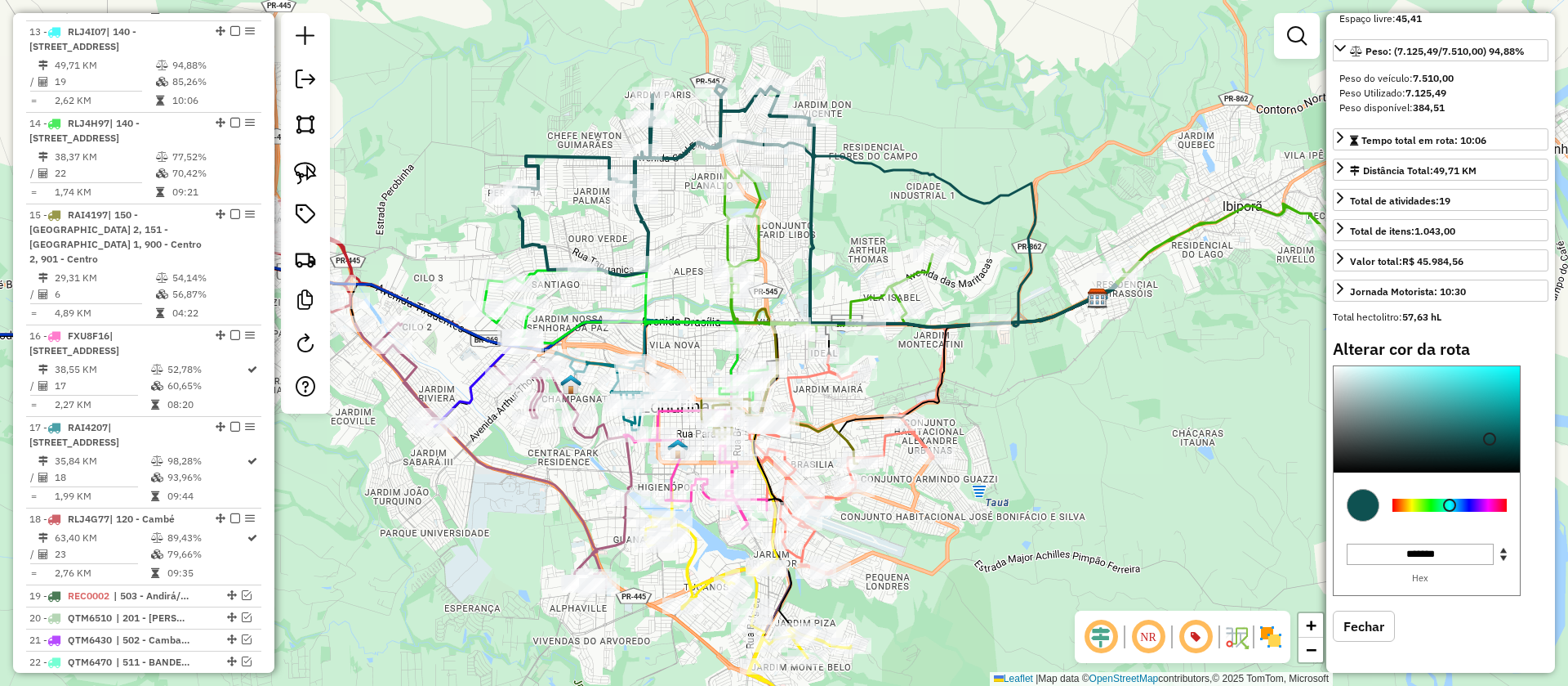
click at [872, 226] on div "Janela de atendimento Grade de atendimento Capacidade Transportadoras Veículos …" at bounding box center [784, 343] width 1568 height 686
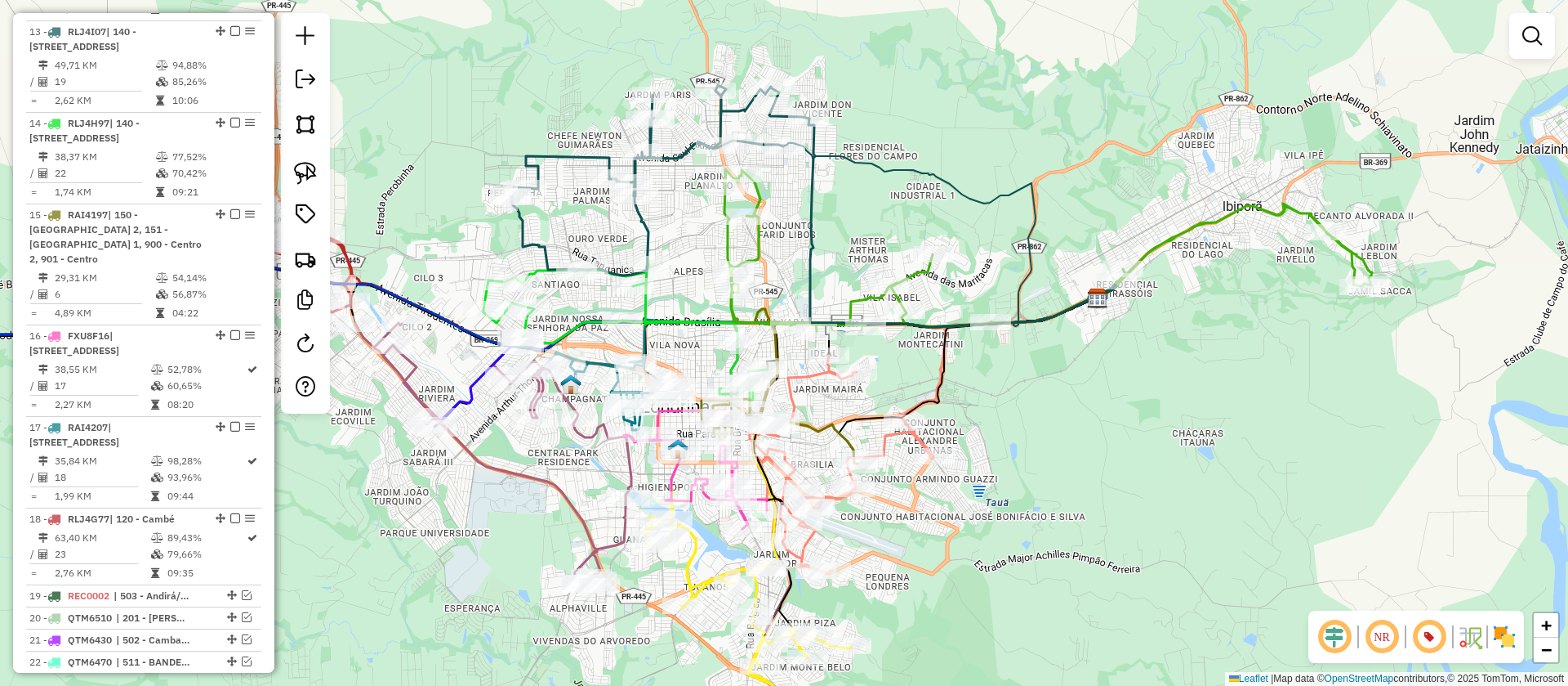
click at [760, 243] on icon at bounding box center [1048, 250] width 648 height 162
select select "**********"
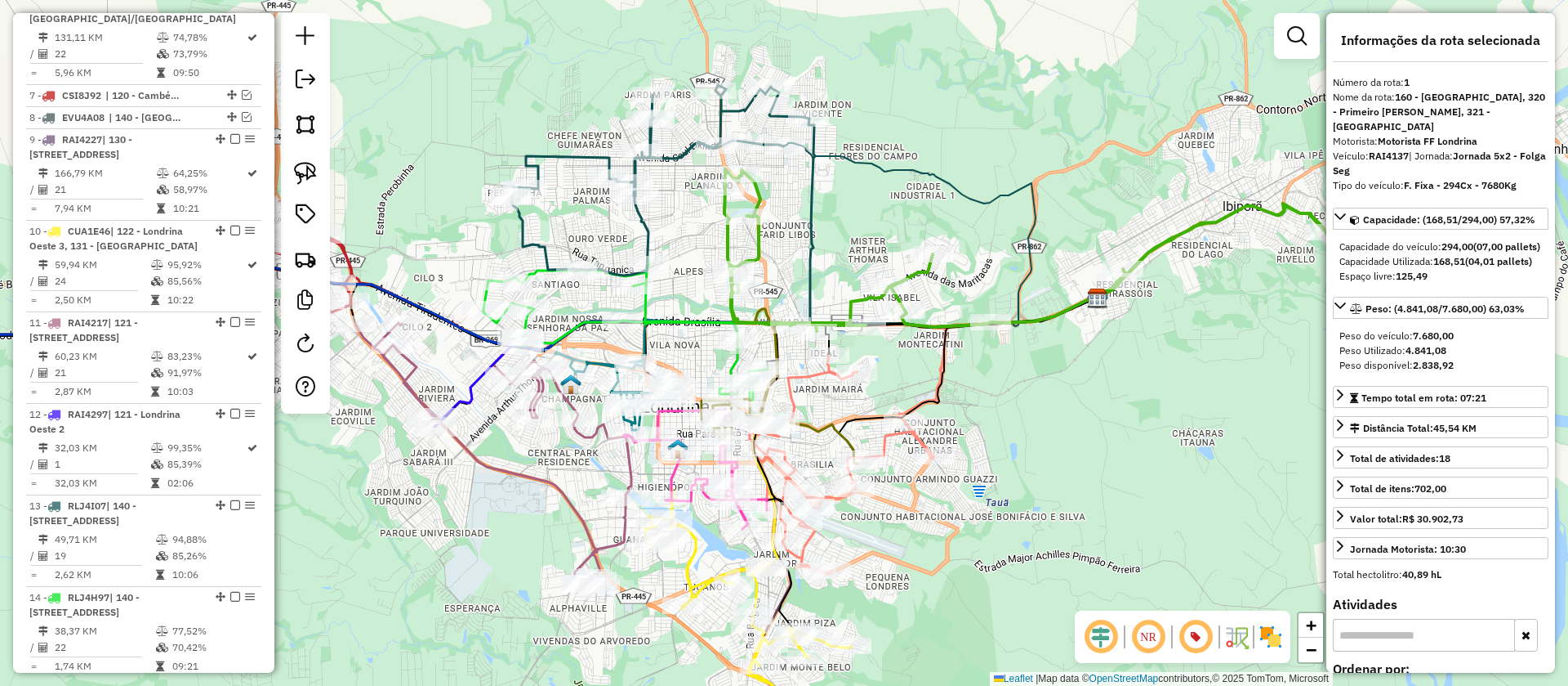
scroll to position [694, 0]
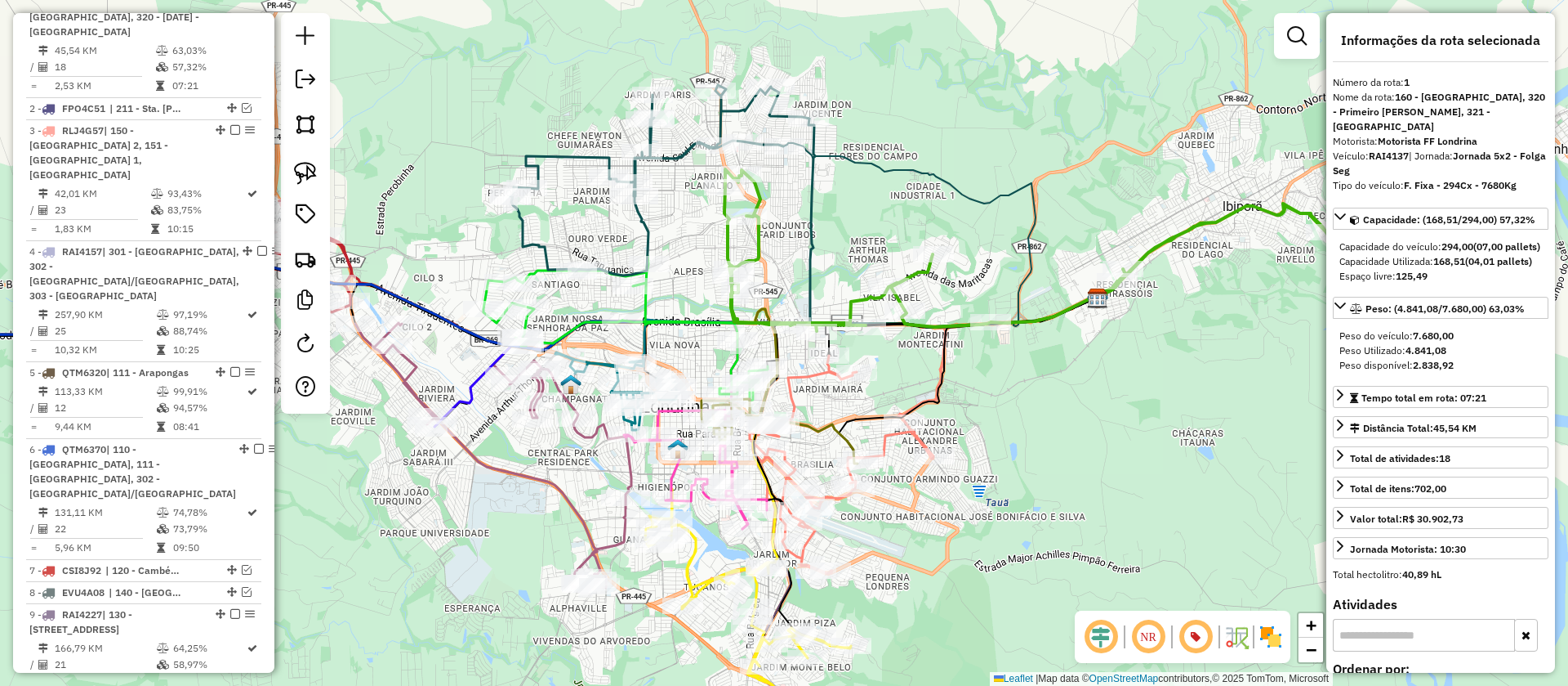
click at [684, 156] on icon at bounding box center [660, 180] width 299 height 190
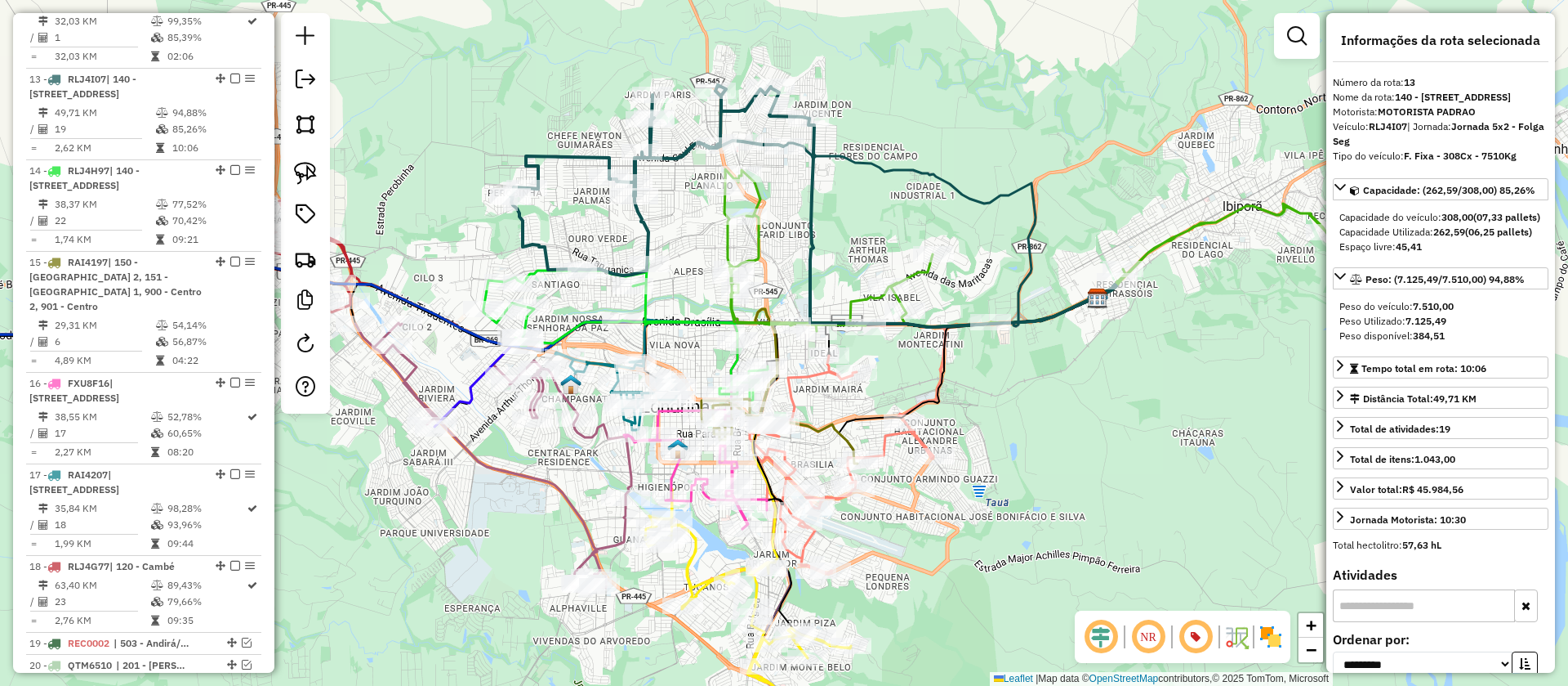
scroll to position [1643, 0]
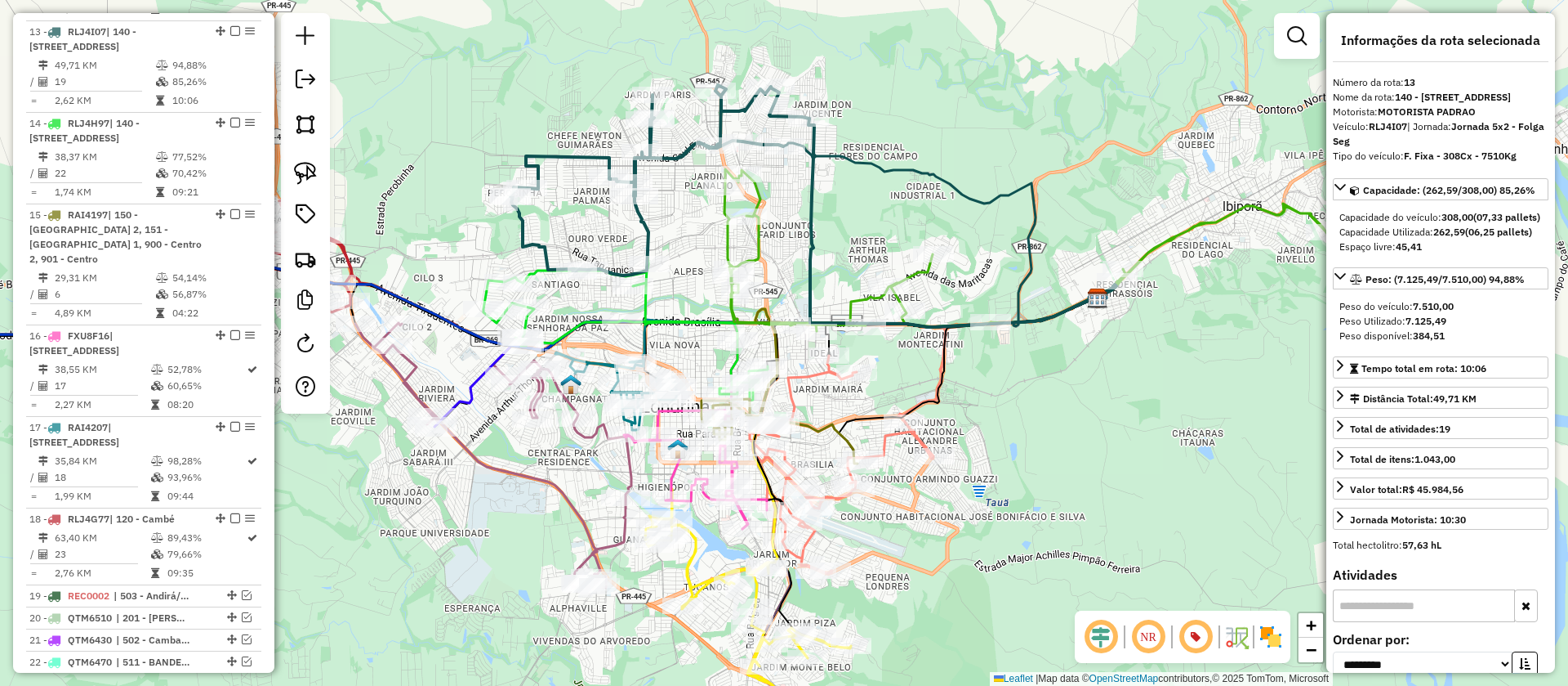
click at [761, 243] on icon at bounding box center [1048, 250] width 648 height 162
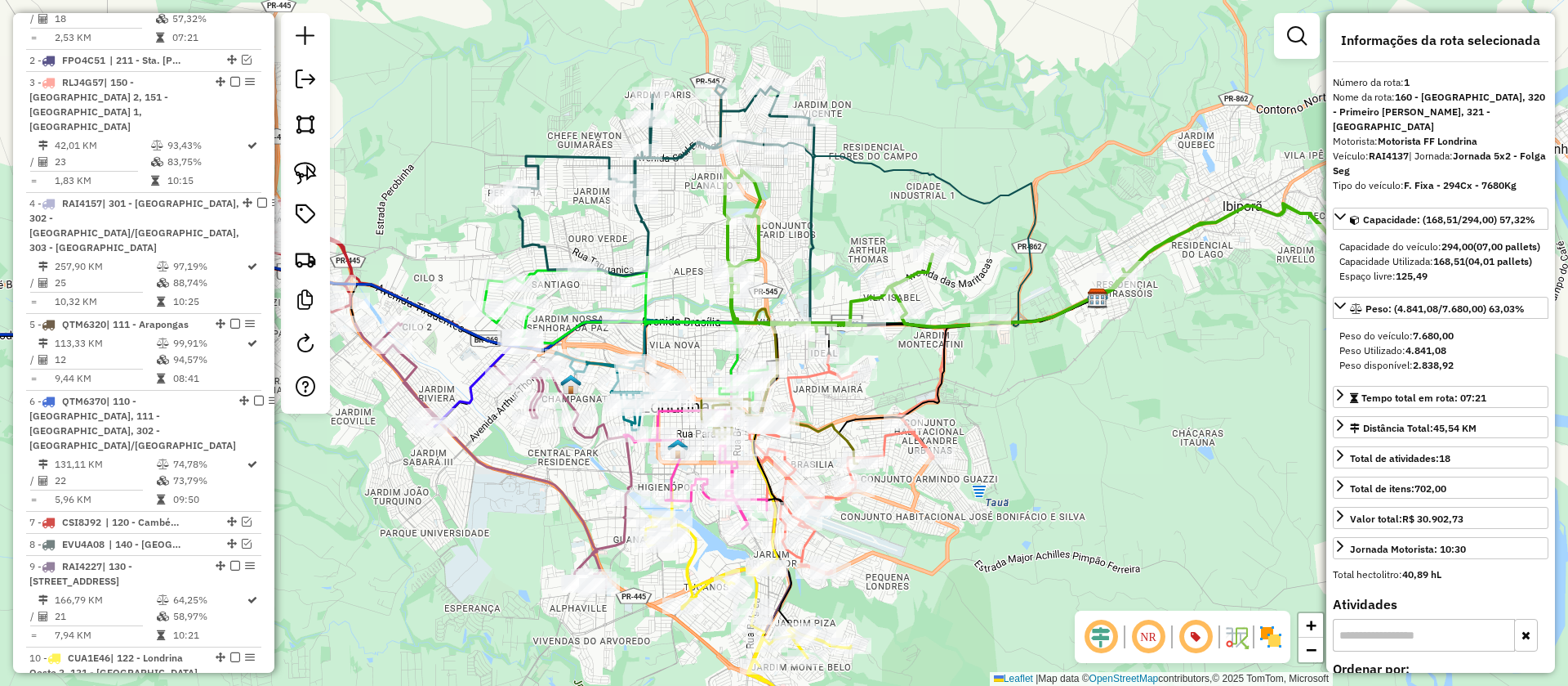
scroll to position [694, 0]
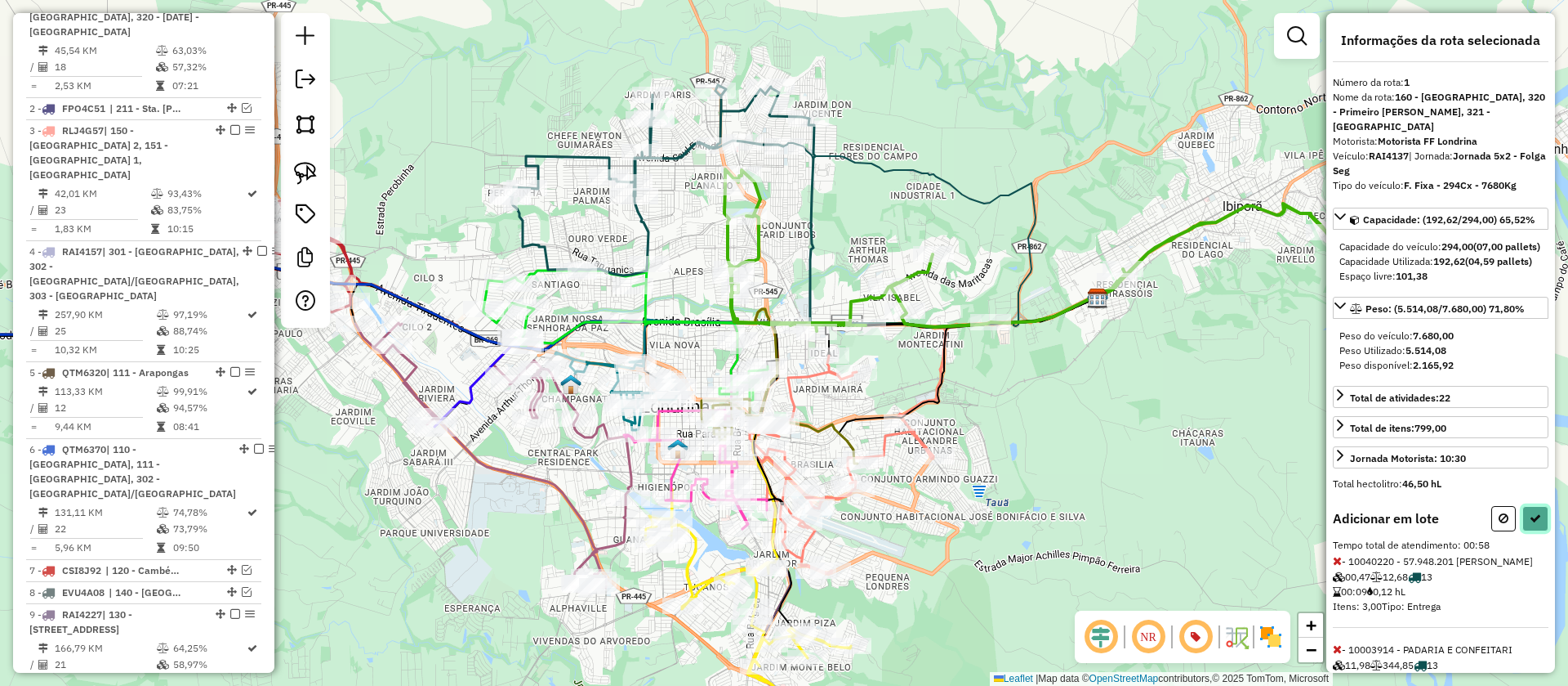
drag, startPoint x: 1528, startPoint y: 525, endPoint x: 1495, endPoint y: 529, distance: 33.2
click at [1529, 524] on icon at bounding box center [1535, 518] width 12 height 12
select select "**********"
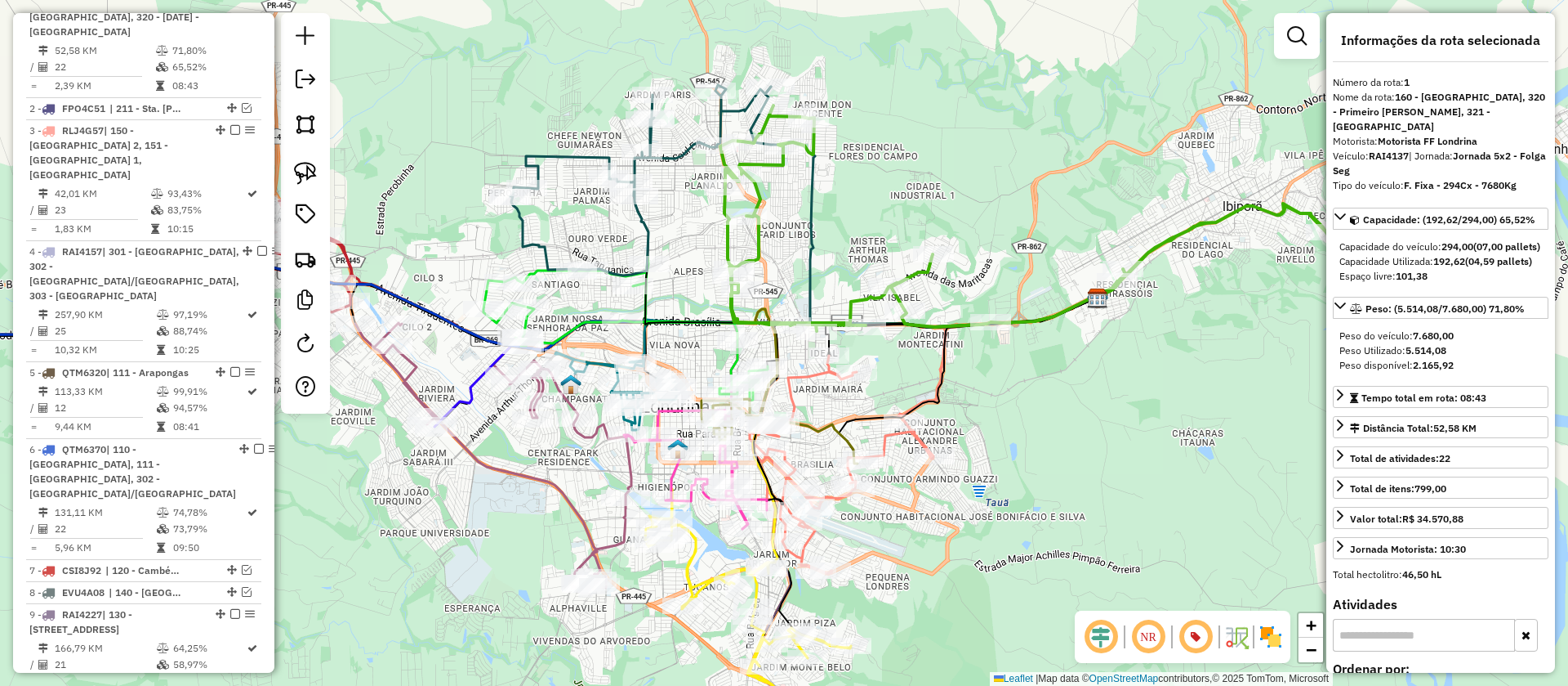
click at [687, 165] on div "Janela de atendimento Grade de atendimento Capacidade Transportadoras Veículos …" at bounding box center [784, 343] width 1568 height 686
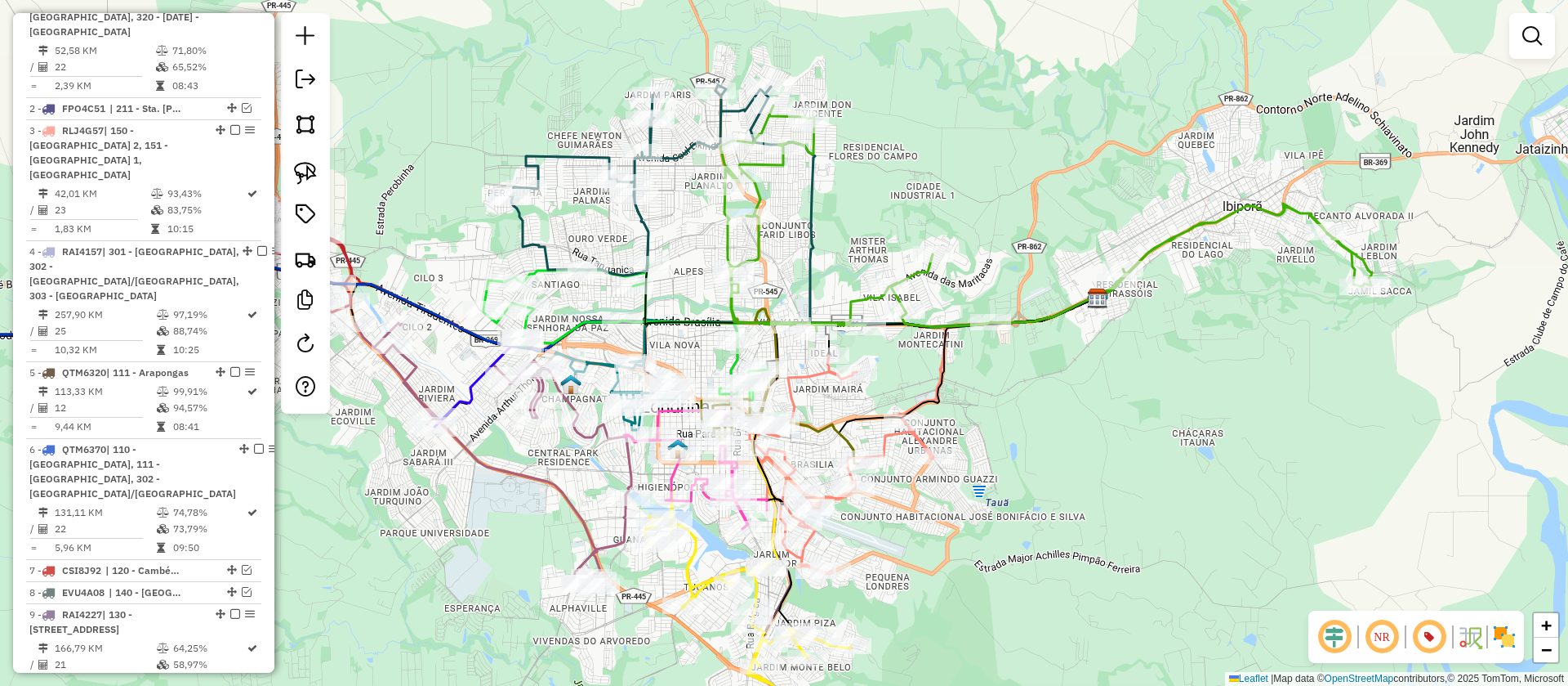
click at [681, 156] on icon at bounding box center [641, 180] width 261 height 190
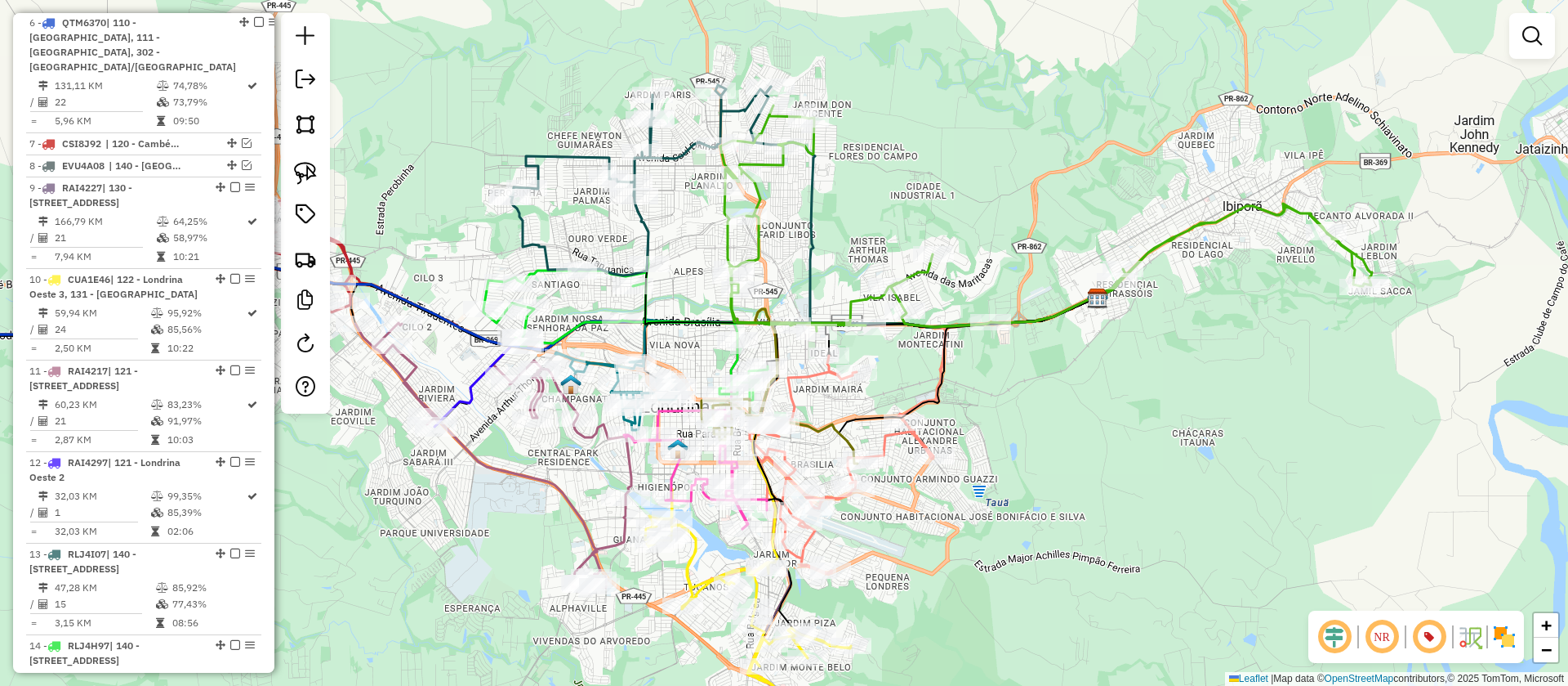
select select "**********"
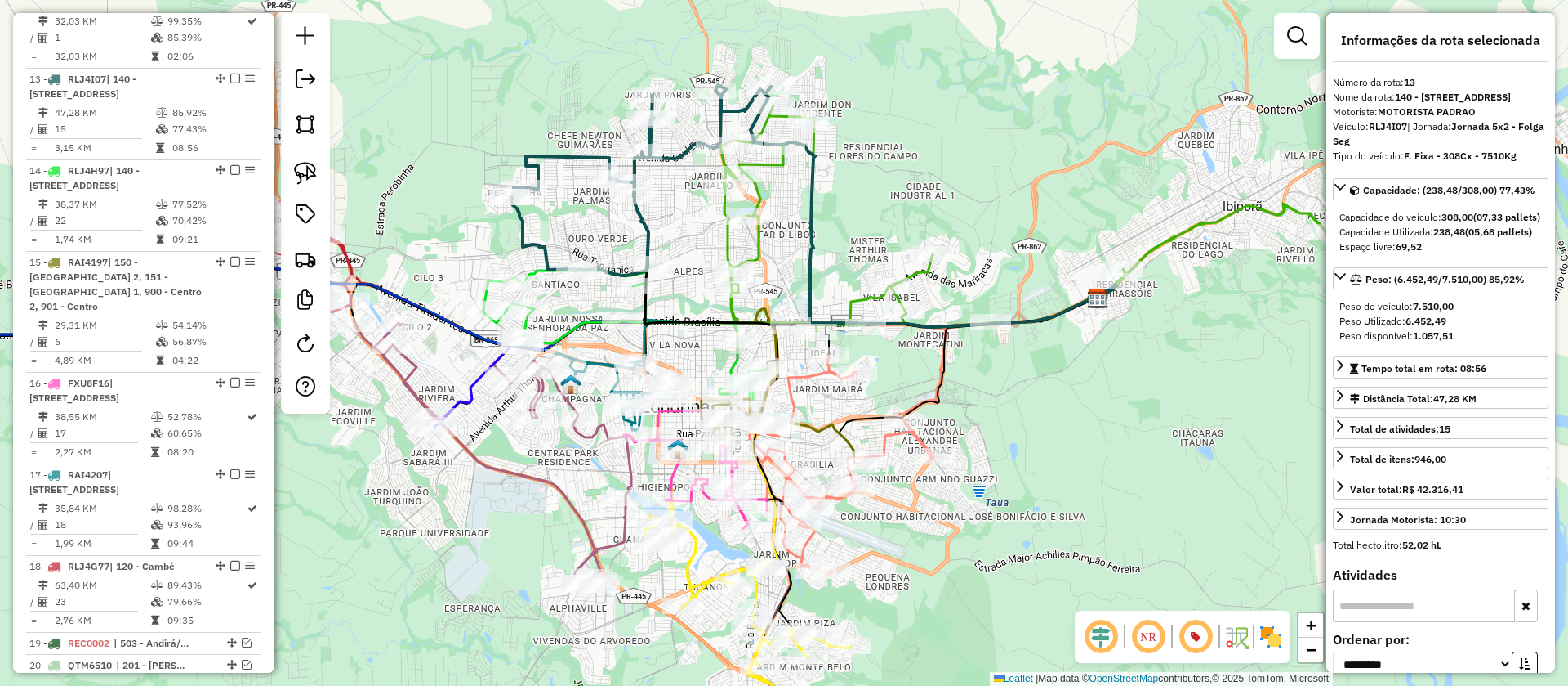
scroll to position [1643, 0]
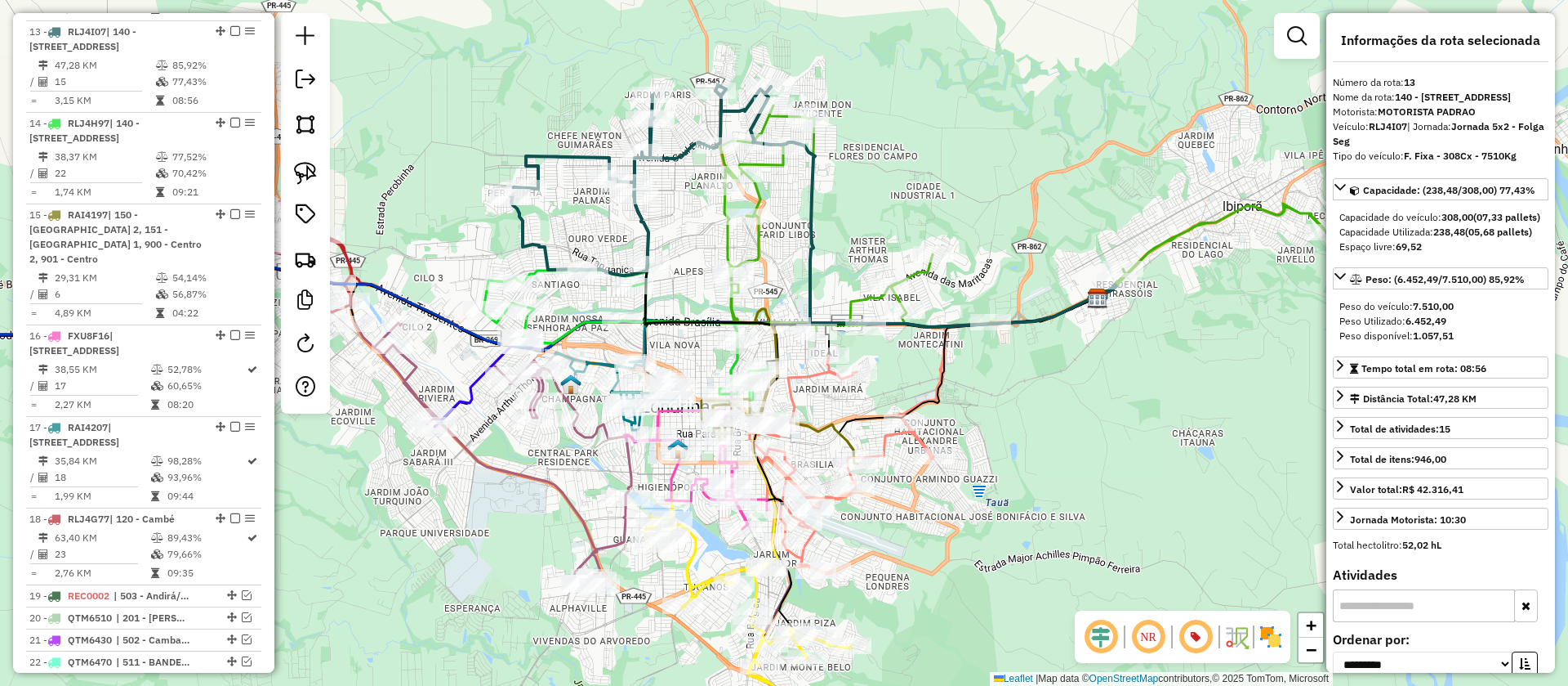
click at [485, 295] on icon at bounding box center [626, 328] width 284 height 145
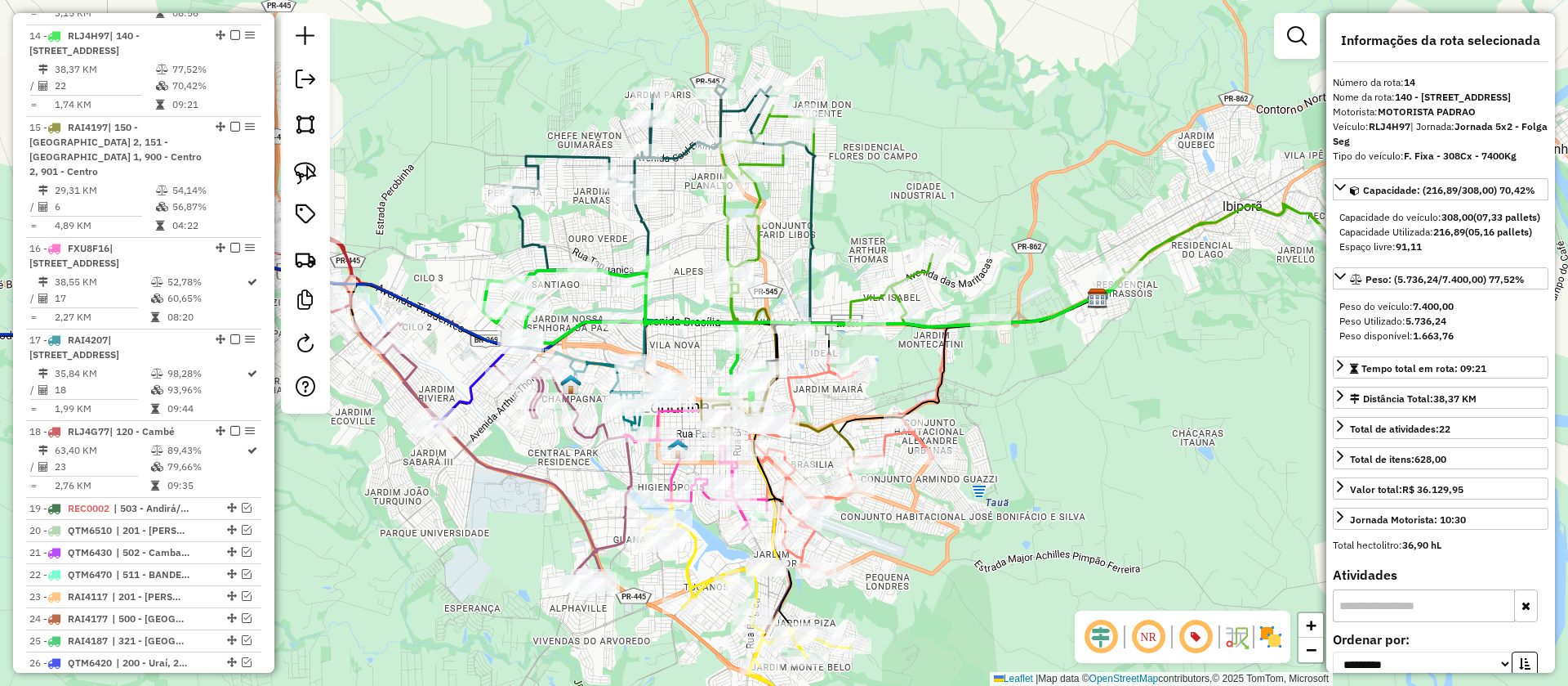
scroll to position [1735, 0]
click at [646, 235] on icon at bounding box center [641, 180] width 261 height 190
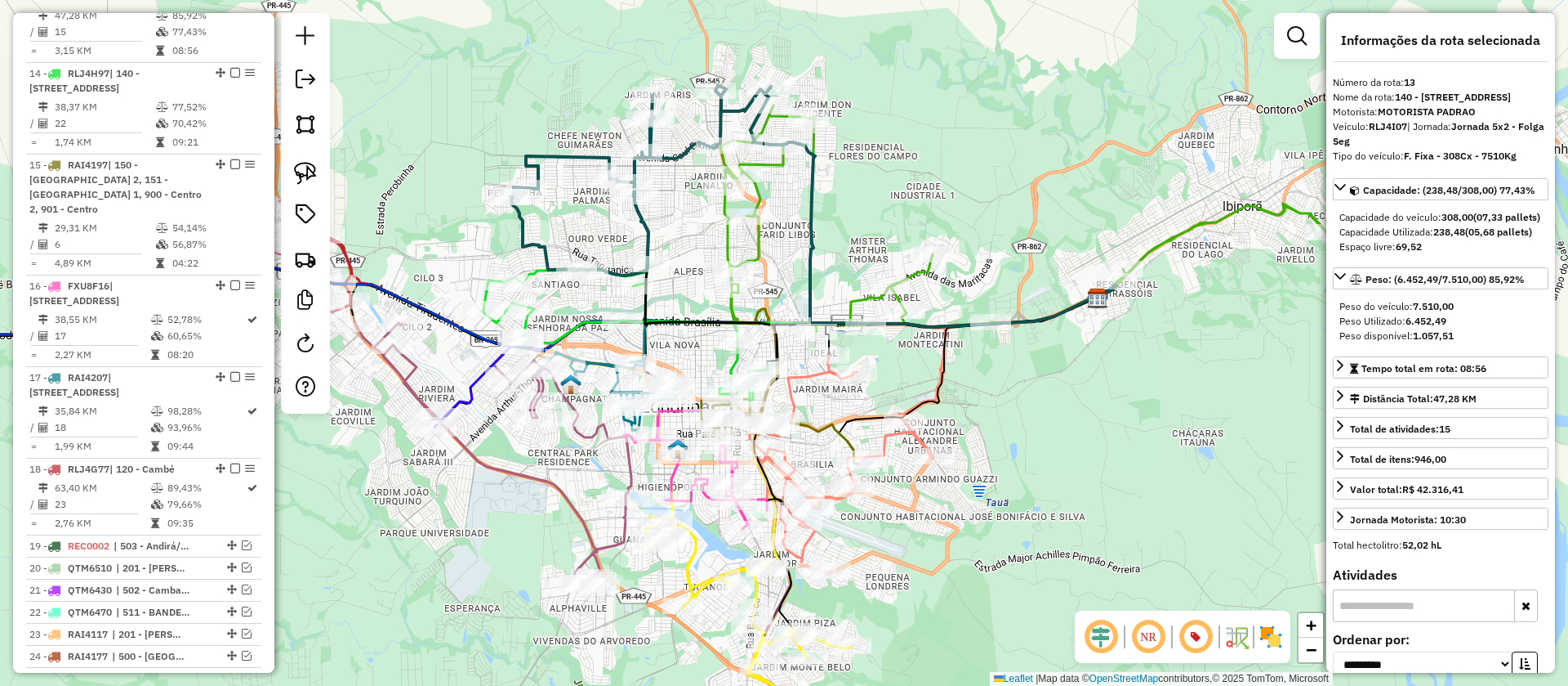
scroll to position [1643, 0]
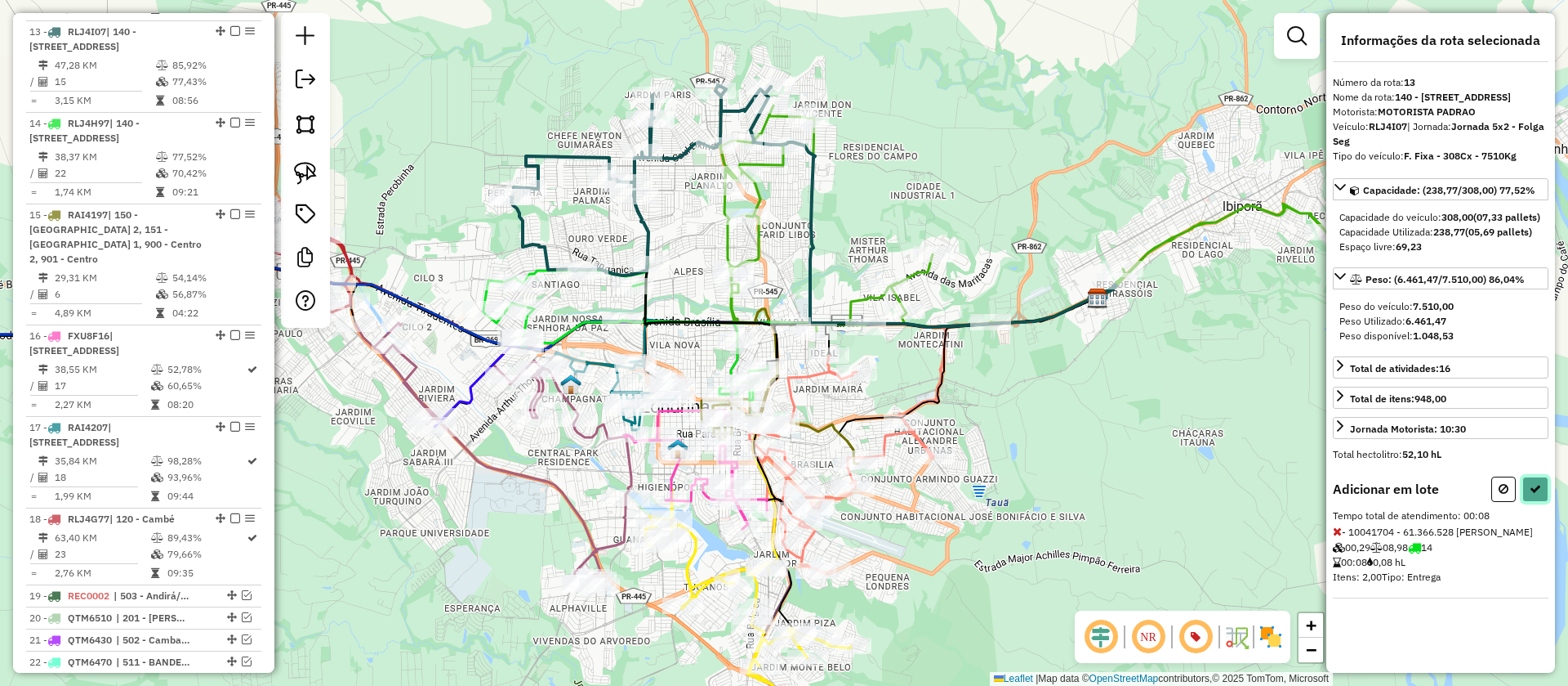
click at [1534, 494] on icon at bounding box center [1535, 489] width 12 height 12
select select "**********"
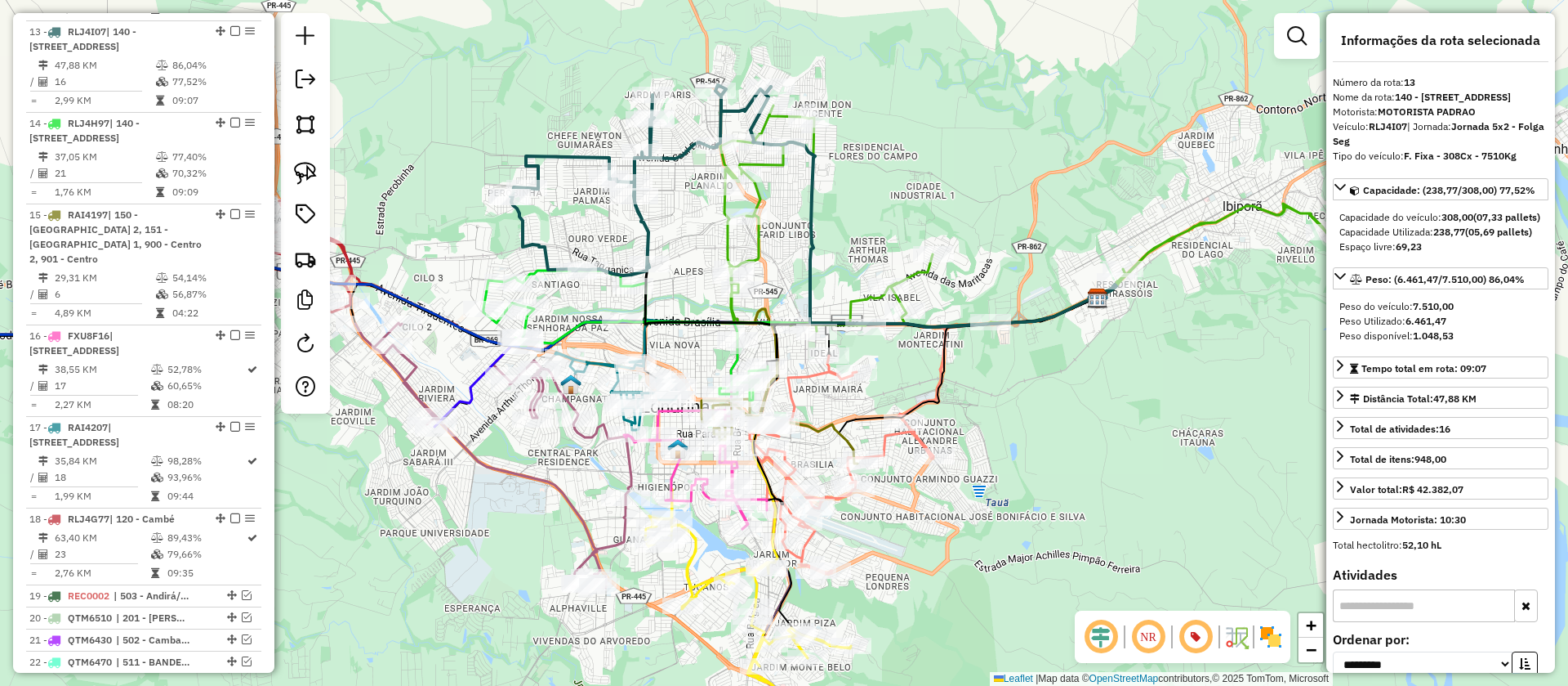
click at [924, 275] on icon at bounding box center [1046, 218] width 652 height 226
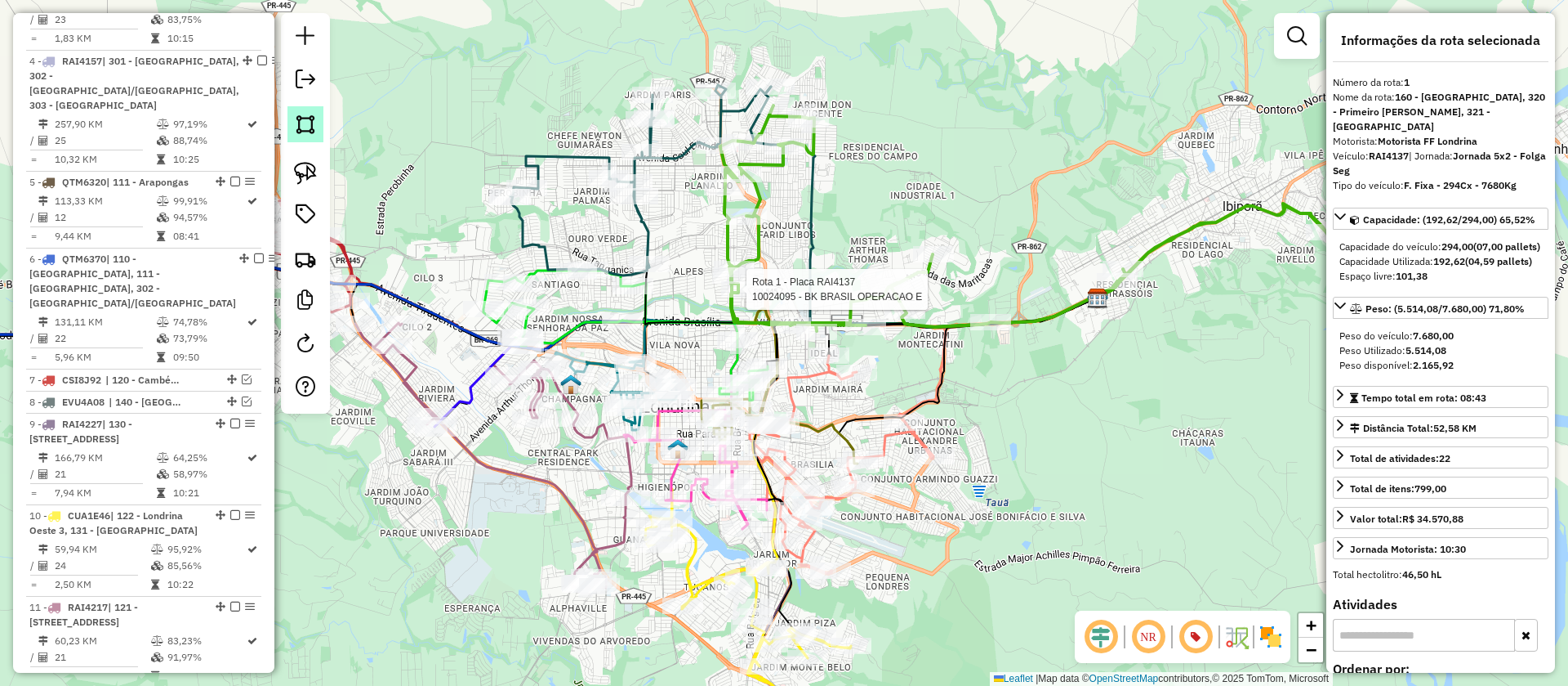
scroll to position [694, 0]
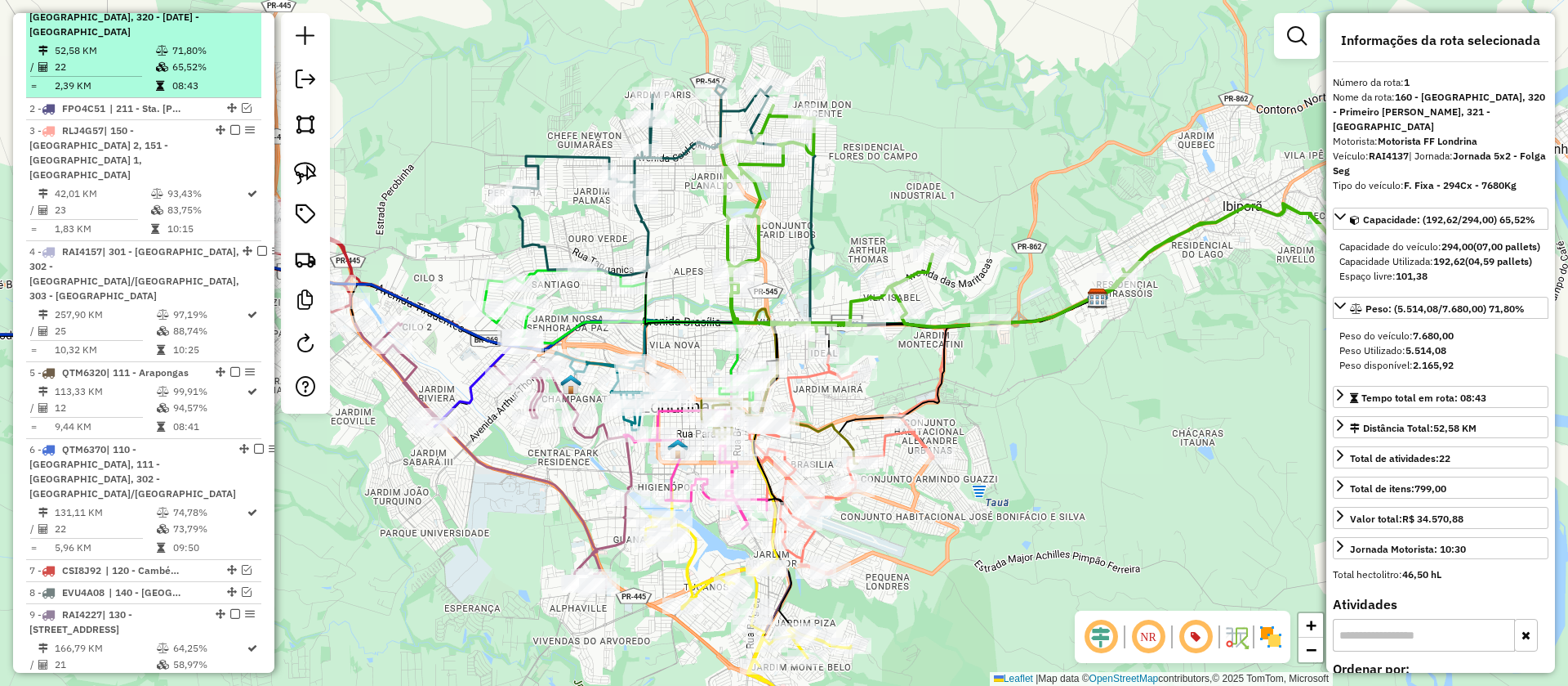
click at [230, 7] on em at bounding box center [236, 2] width 10 height 10
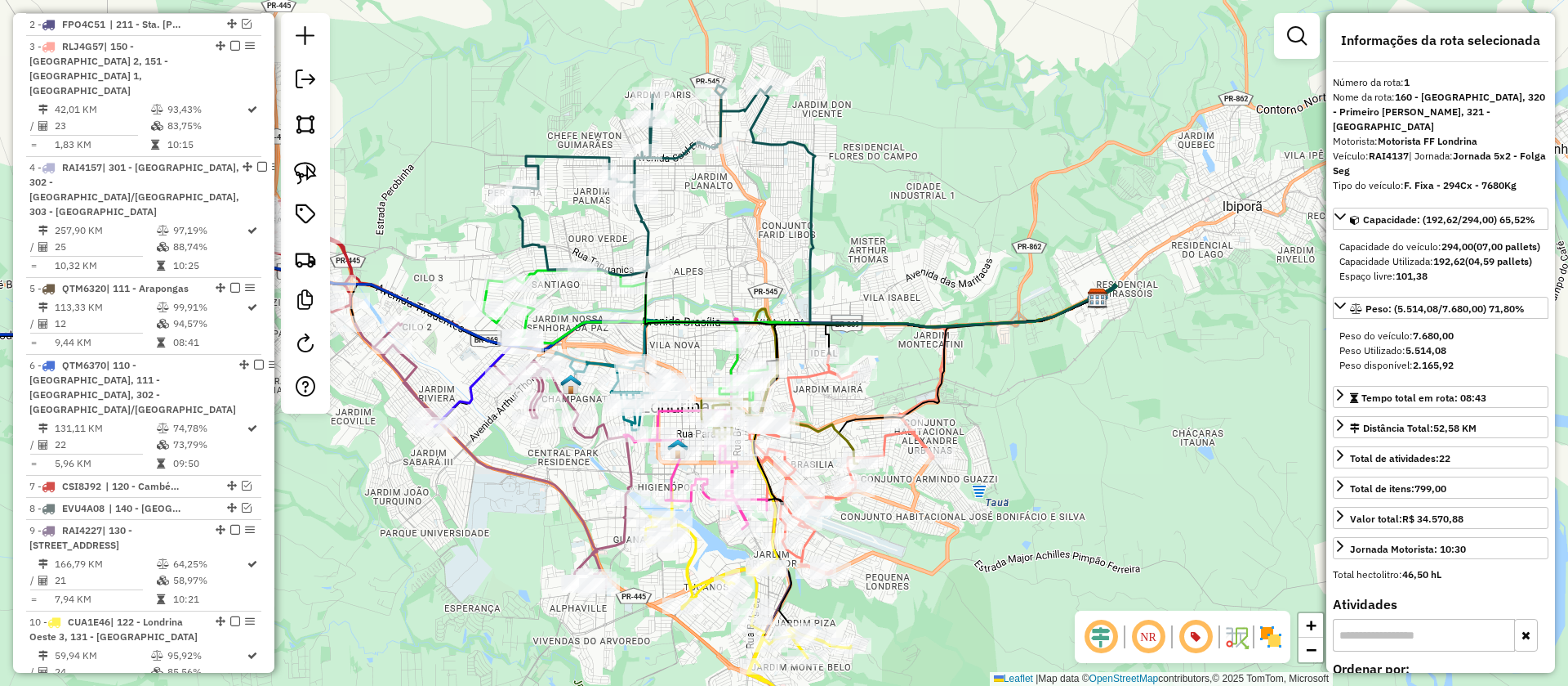
click at [654, 238] on icon at bounding box center [641, 180] width 261 height 190
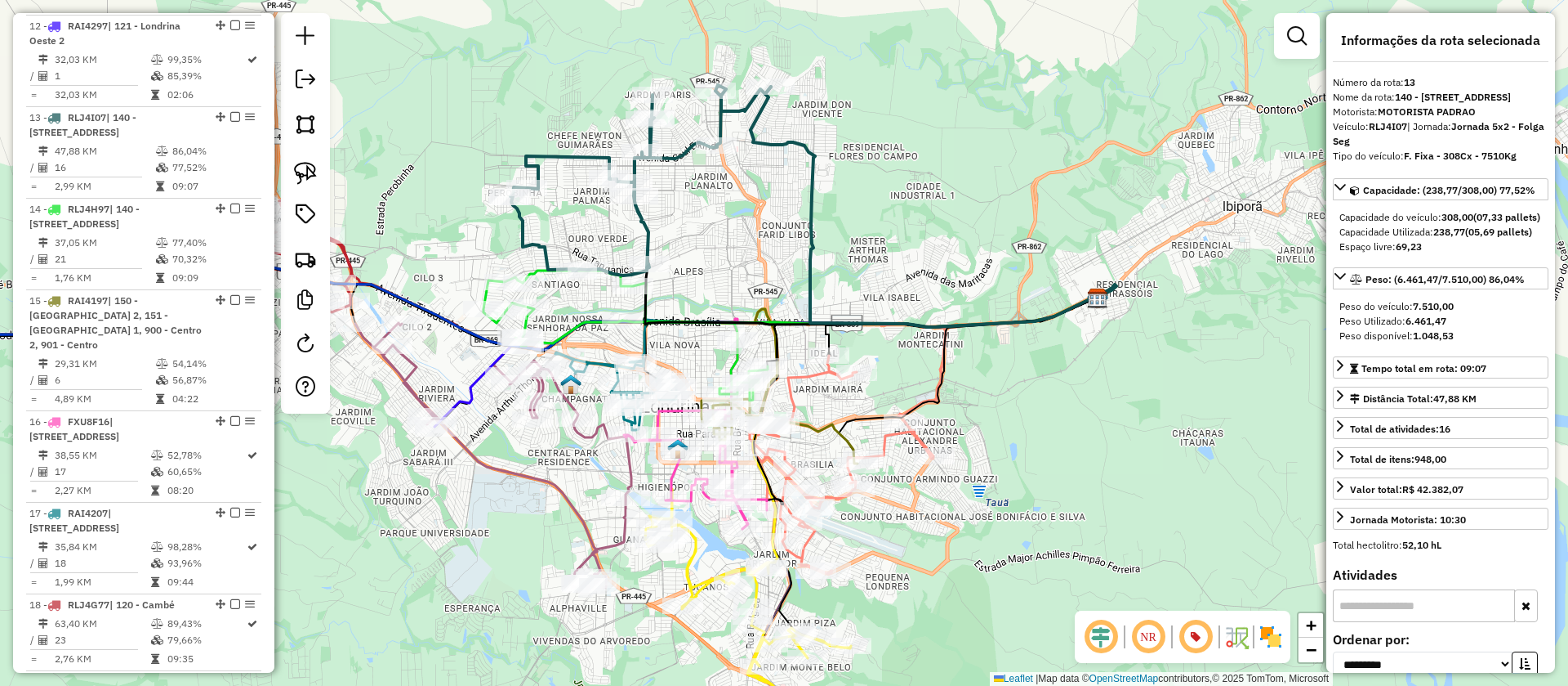
scroll to position [1559, 0]
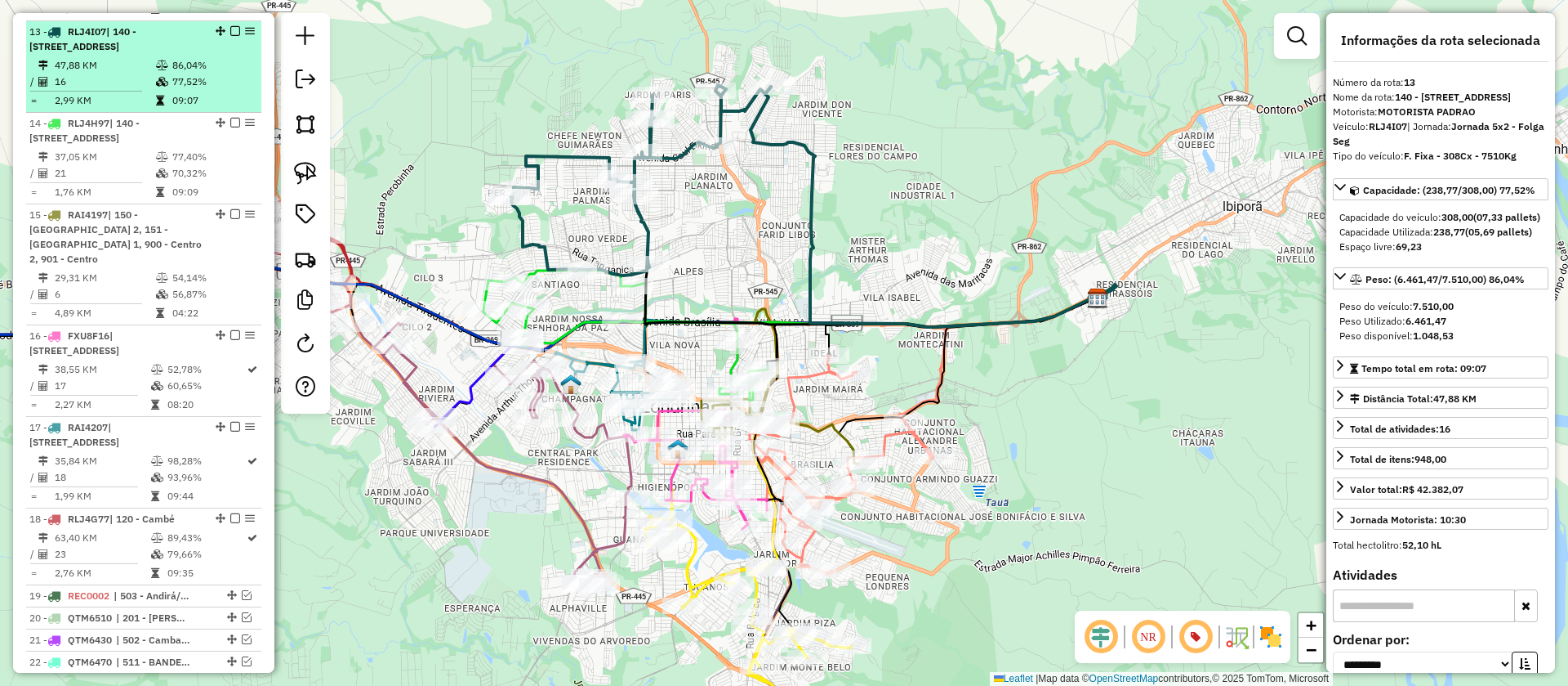
click at [233, 26] on em at bounding box center [236, 31] width 10 height 10
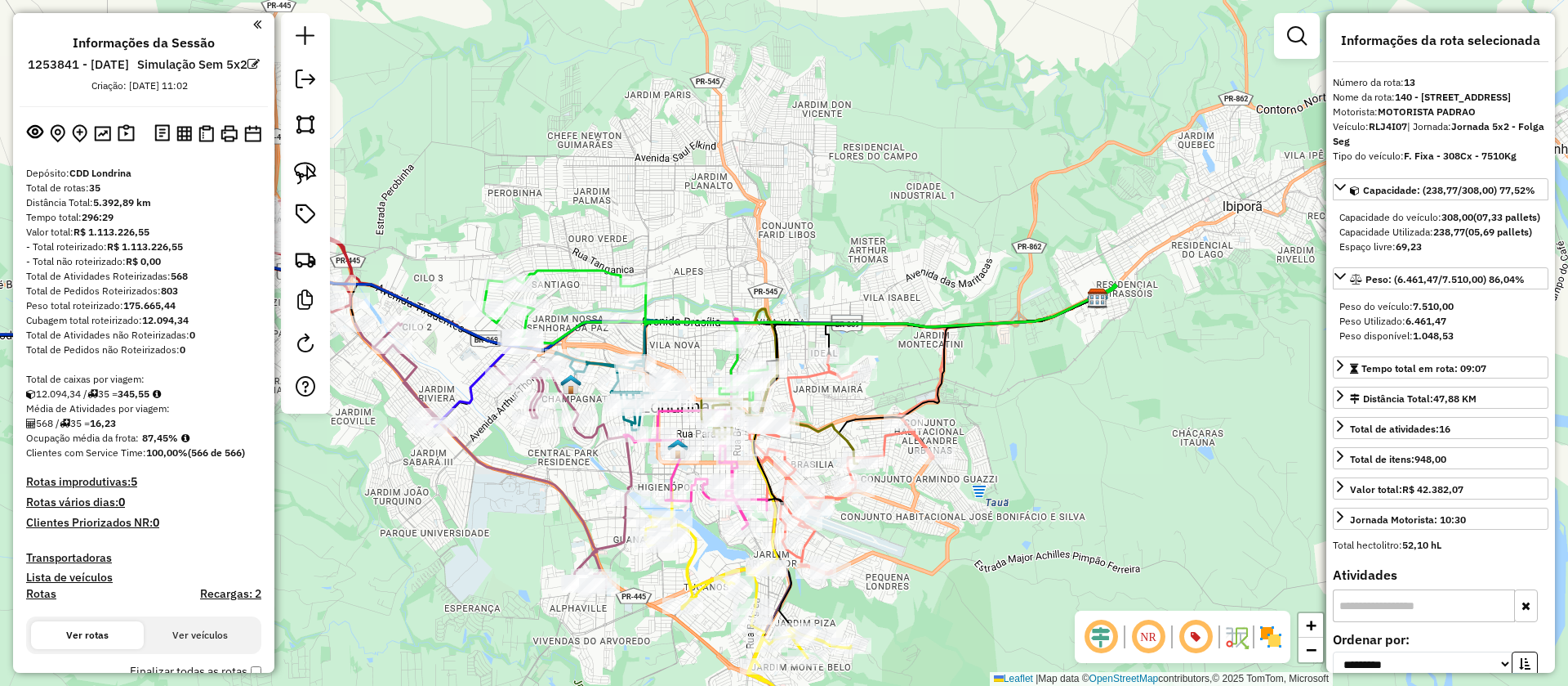
select select "**********"
click at [585, 270] on icon at bounding box center [626, 335] width 284 height 130
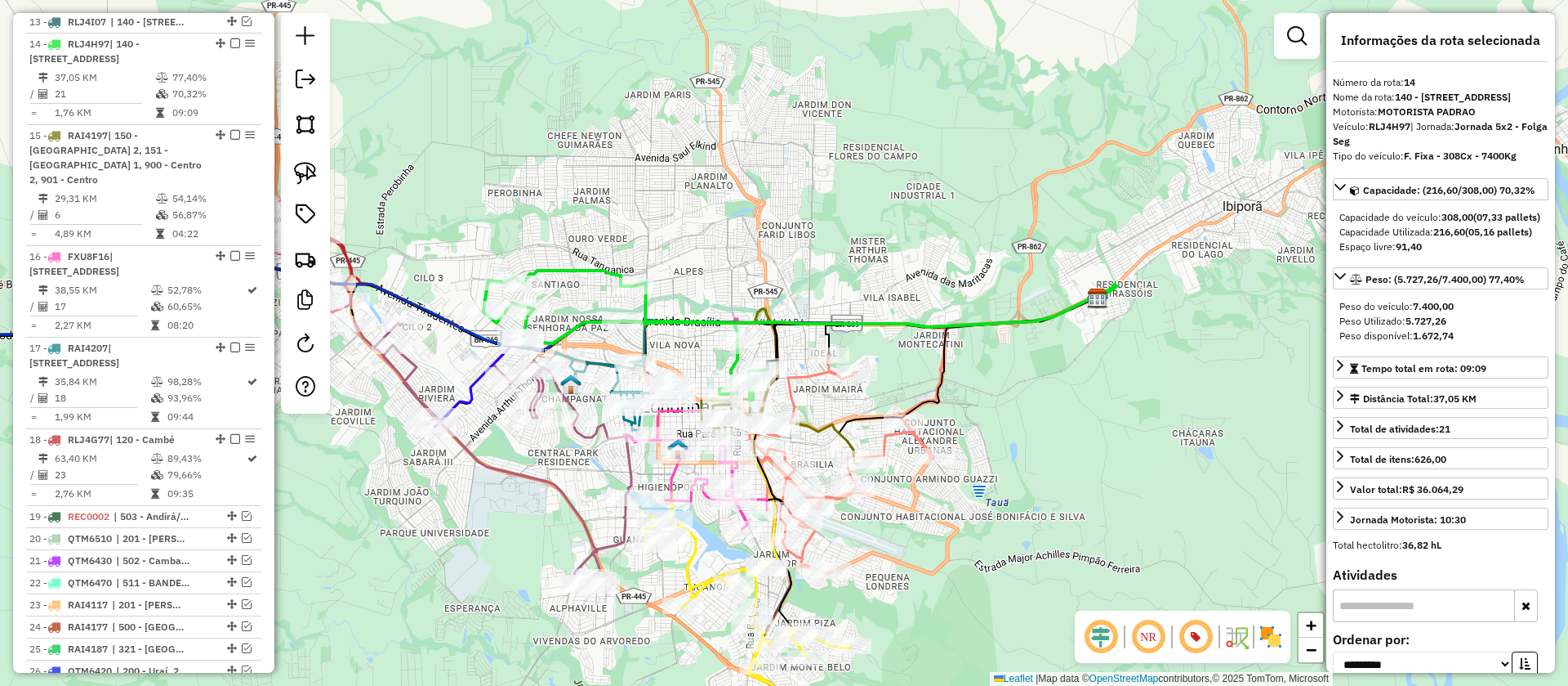
scroll to position [1582, 0]
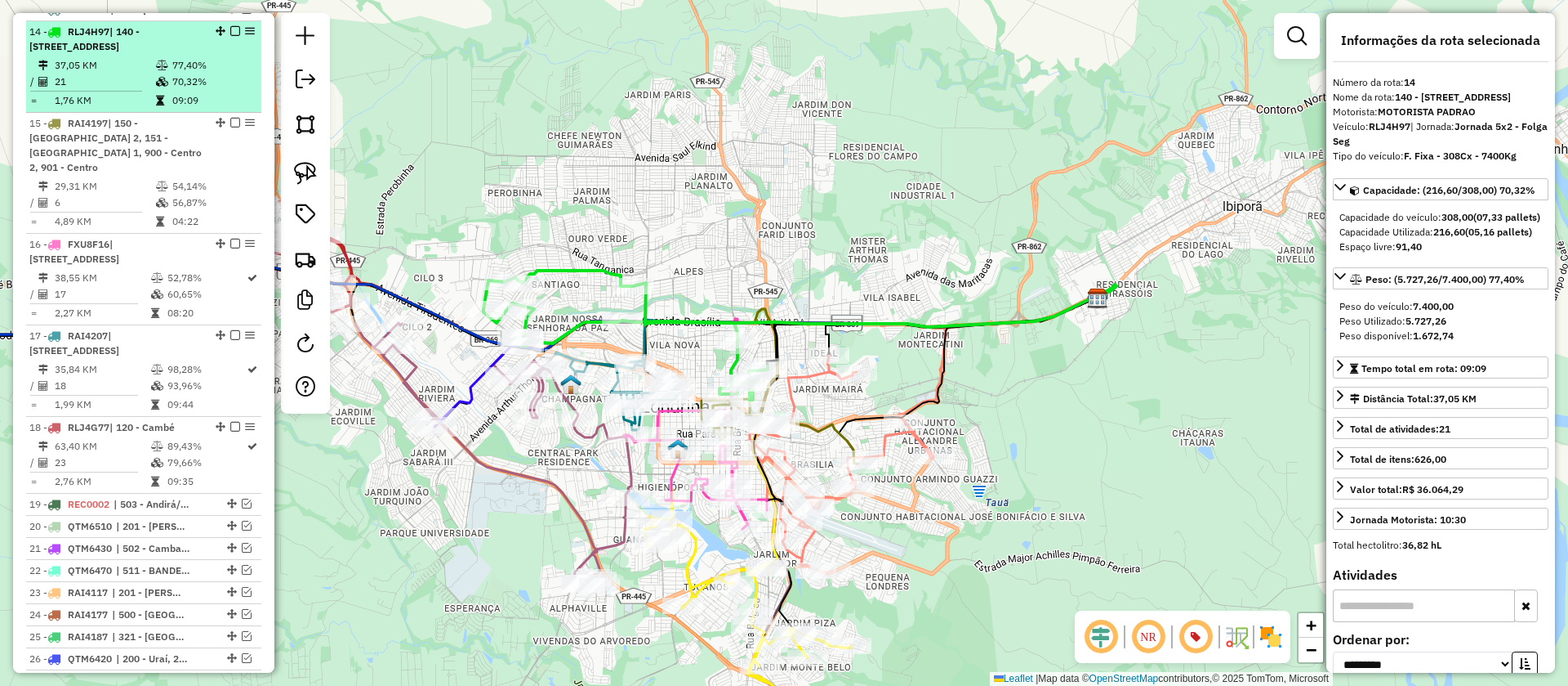
click at [232, 26] on em at bounding box center [236, 31] width 10 height 10
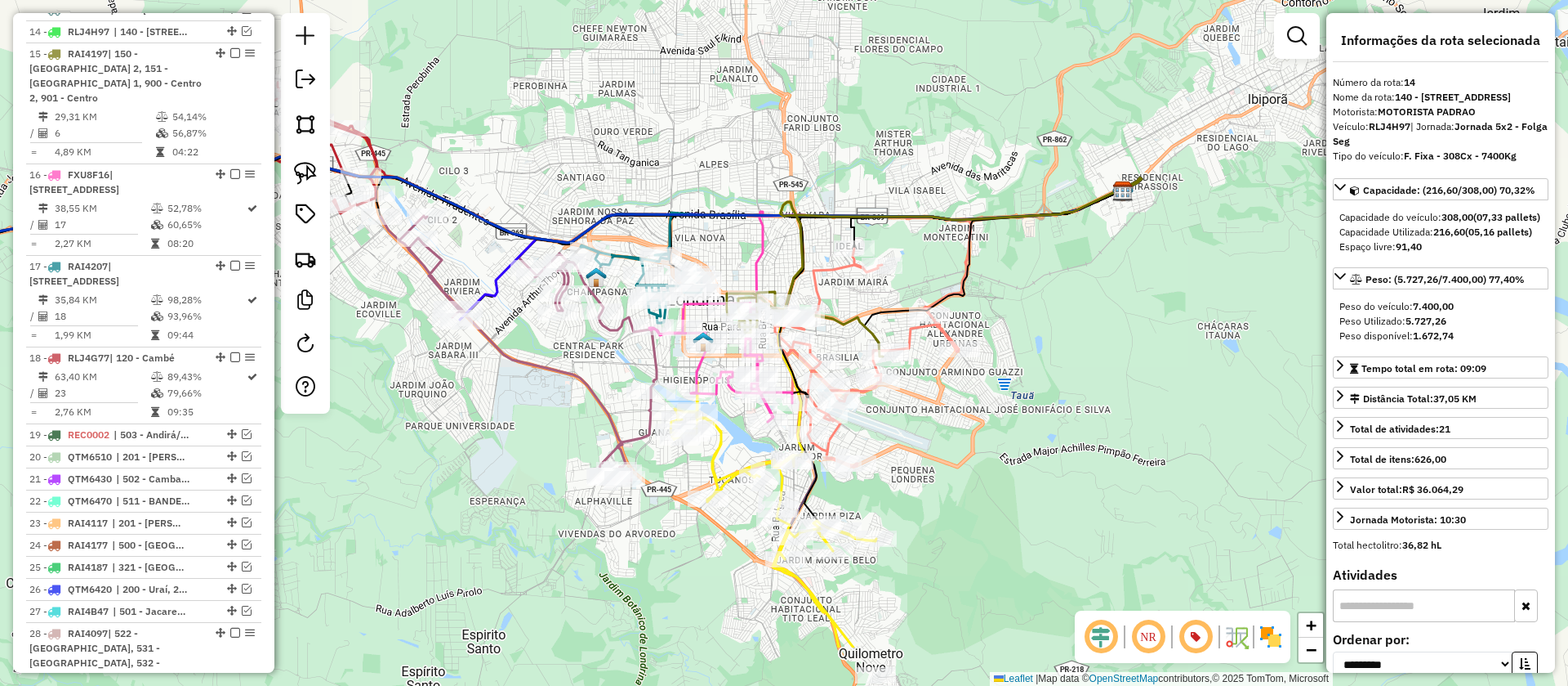
drag, startPoint x: 839, startPoint y: 299, endPoint x: 876, endPoint y: 178, distance: 126.5
click at [876, 170] on div "Janela de atendimento Grade de atendimento Capacidade Transportadoras Veículos …" at bounding box center [784, 343] width 1568 height 686
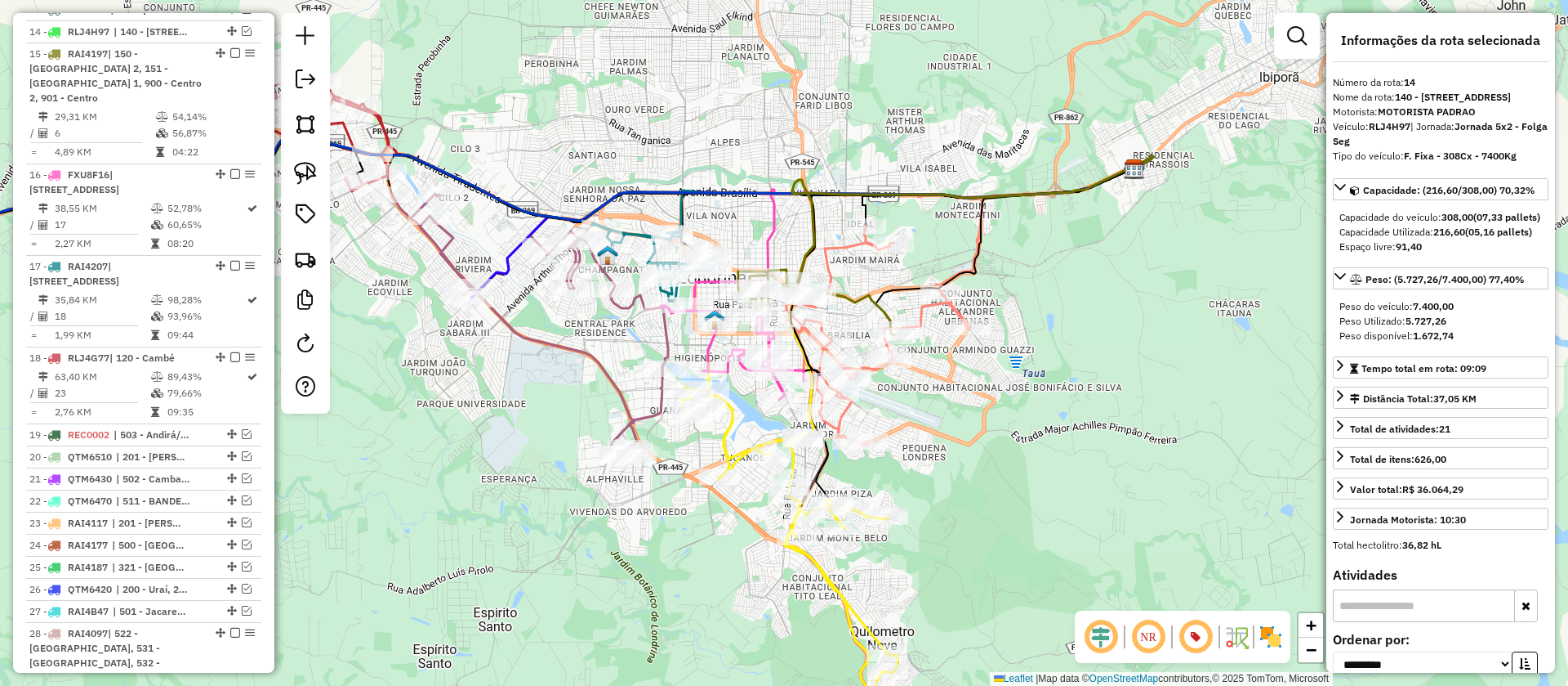
click at [846, 252] on icon at bounding box center [878, 335] width 183 height 218
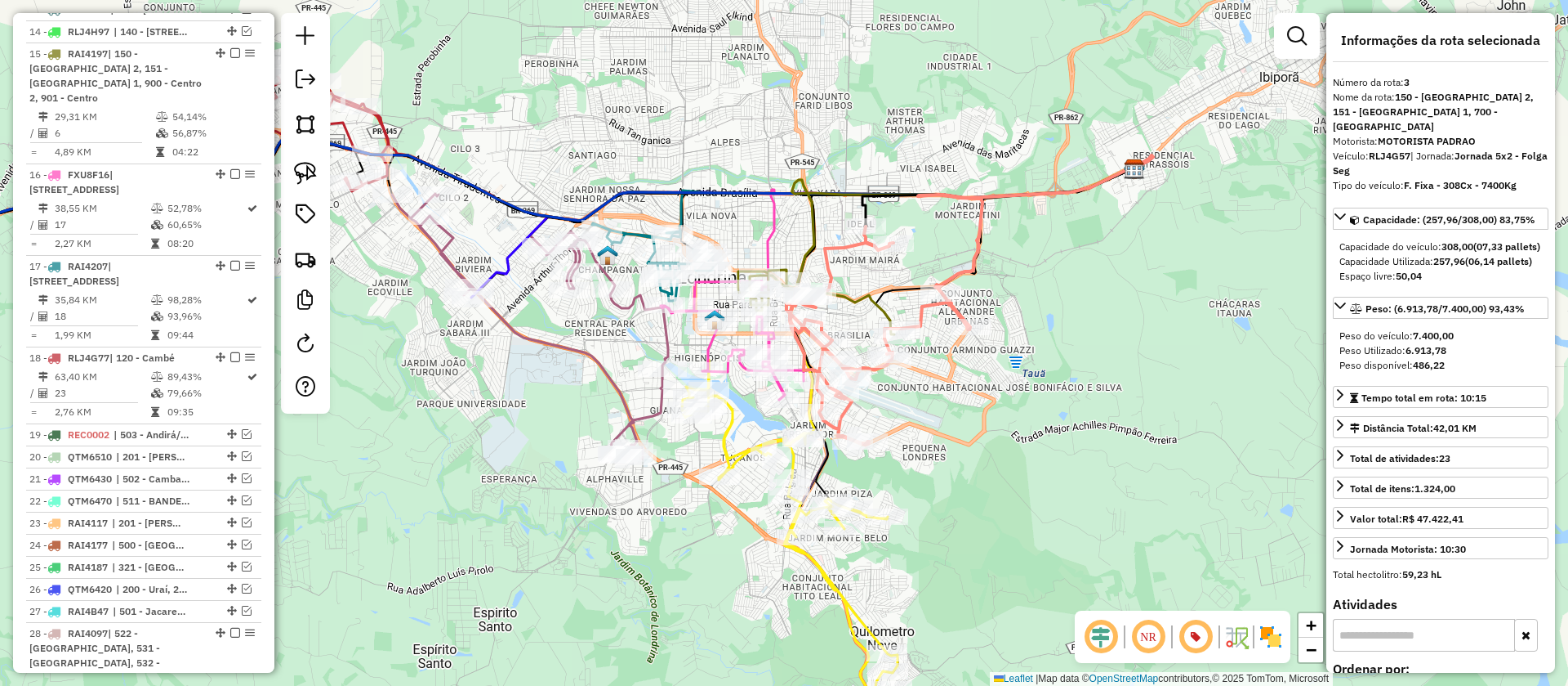
scroll to position [739, 0]
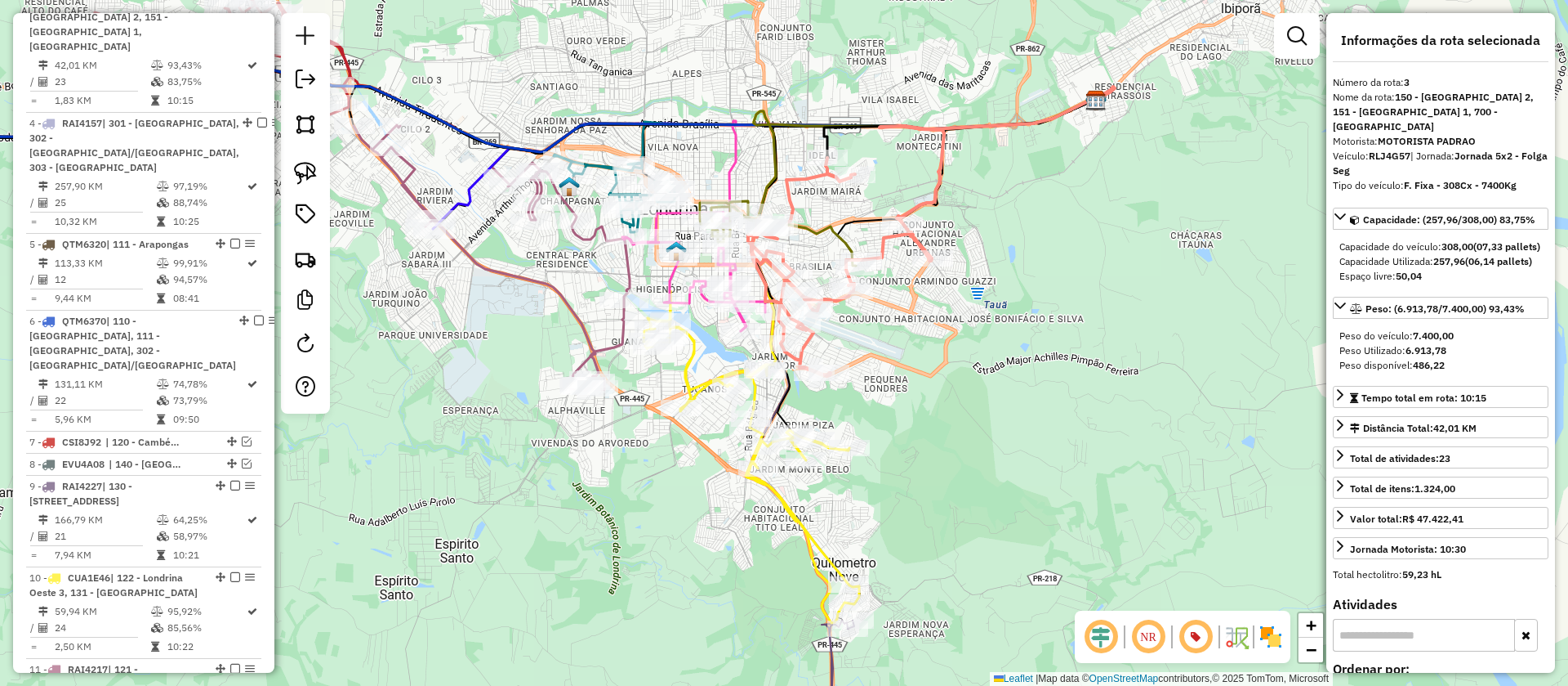
drag, startPoint x: 875, startPoint y: 310, endPoint x: 832, endPoint y: 230, distance: 90.8
click at [832, 230] on icon at bounding box center [777, 233] width 156 height 65
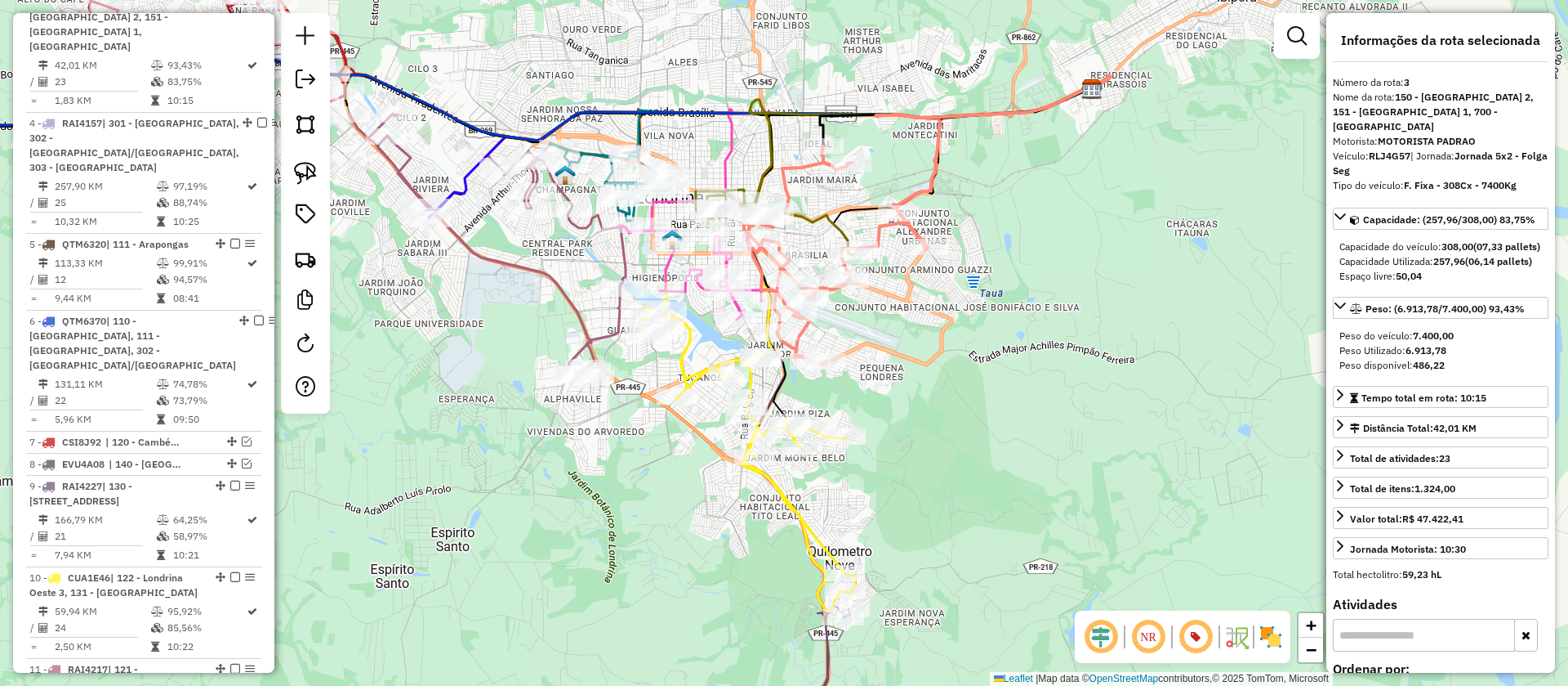
click at [807, 212] on icon at bounding box center [773, 221] width 156 height 65
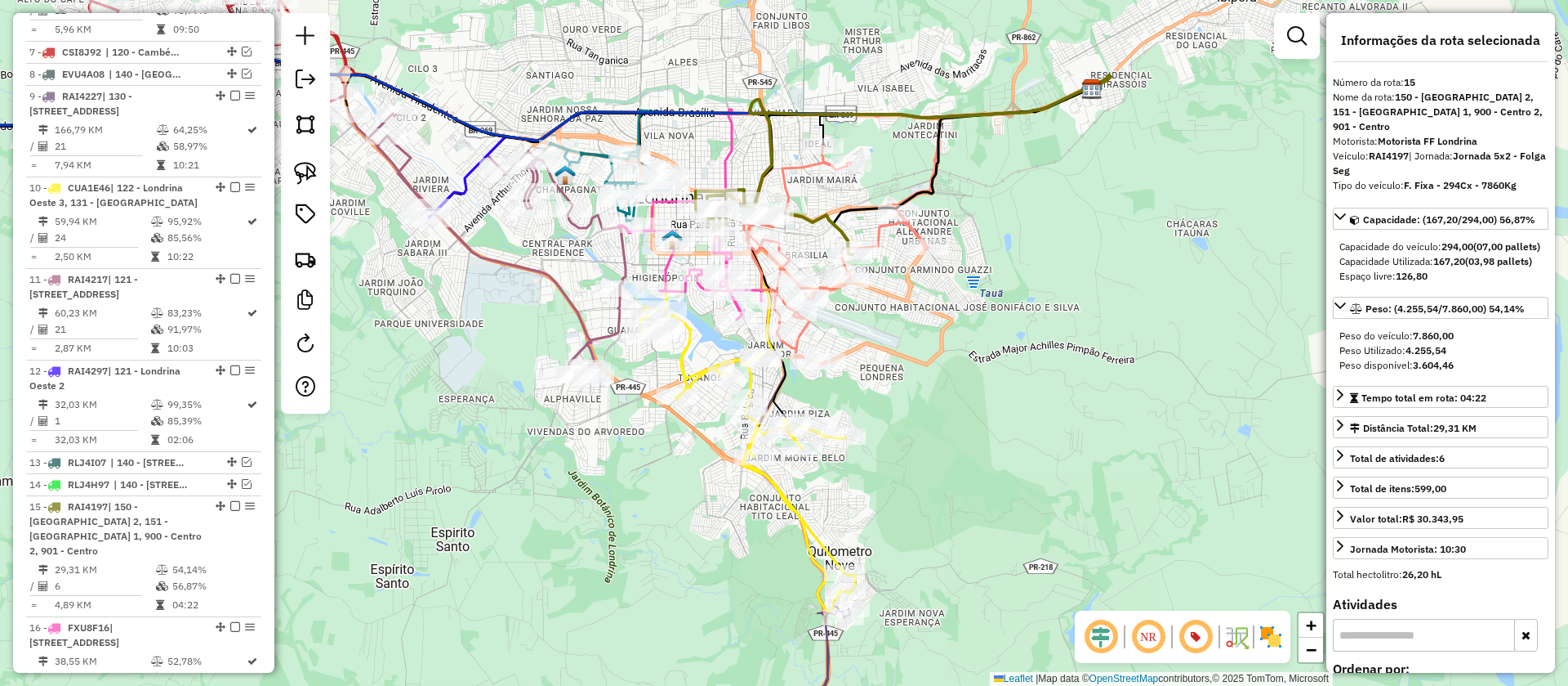
scroll to position [1603, 0]
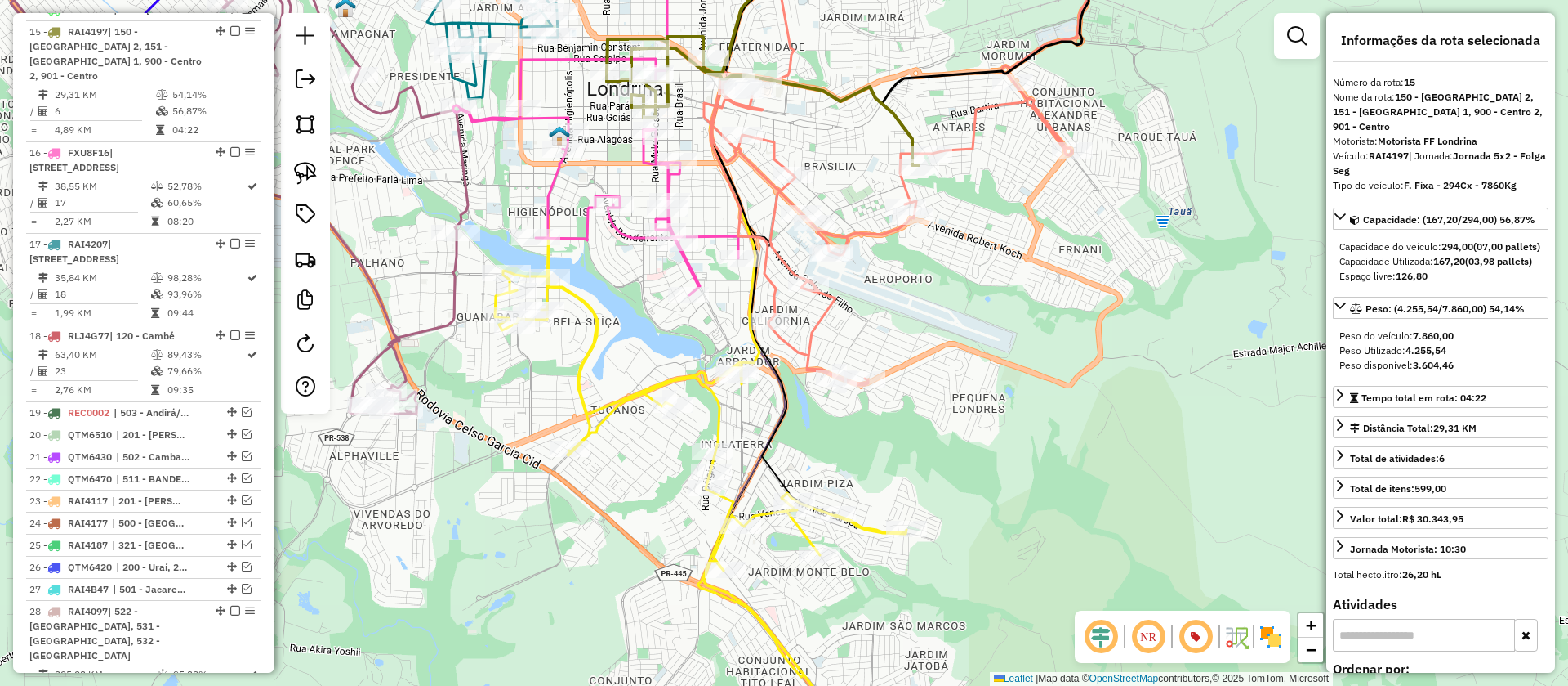
click at [675, 183] on icon at bounding box center [596, 177] width 285 height 237
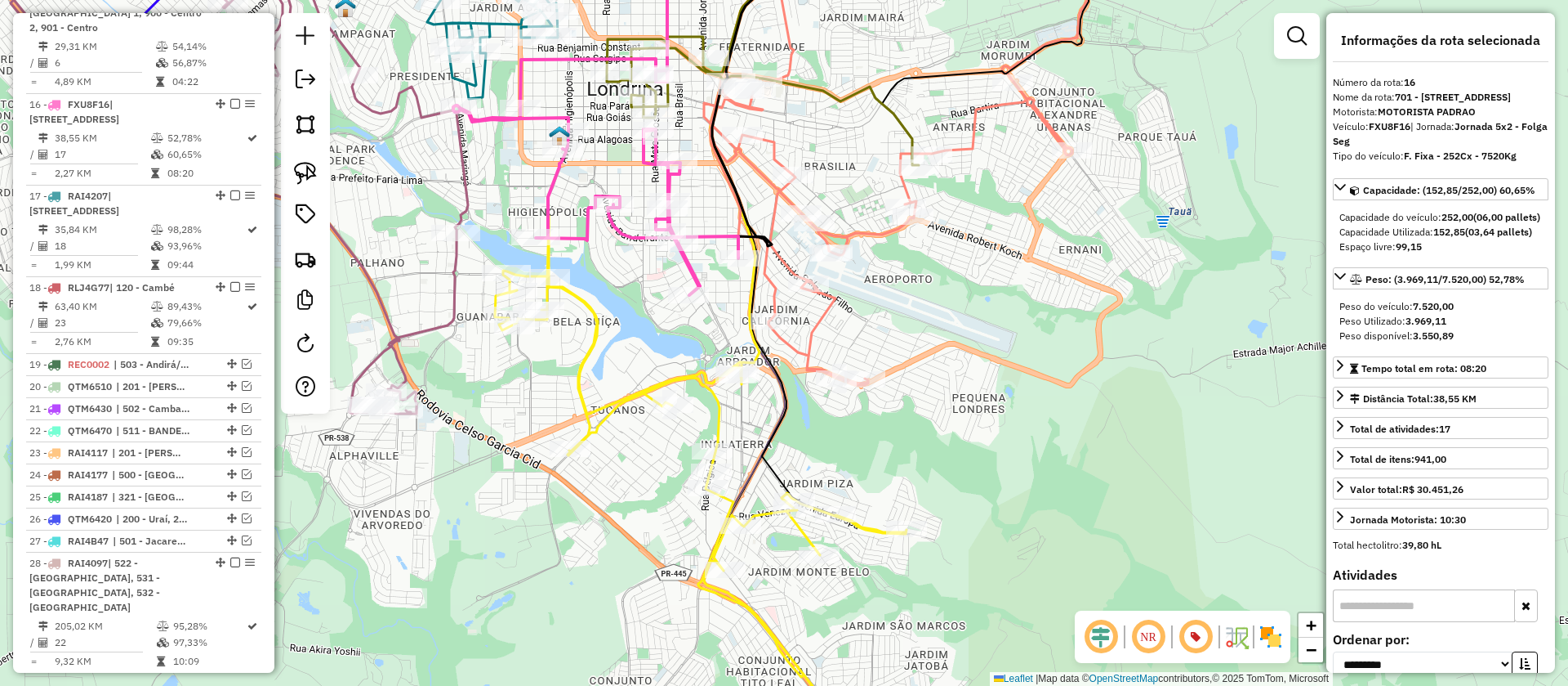
scroll to position [1710, 0]
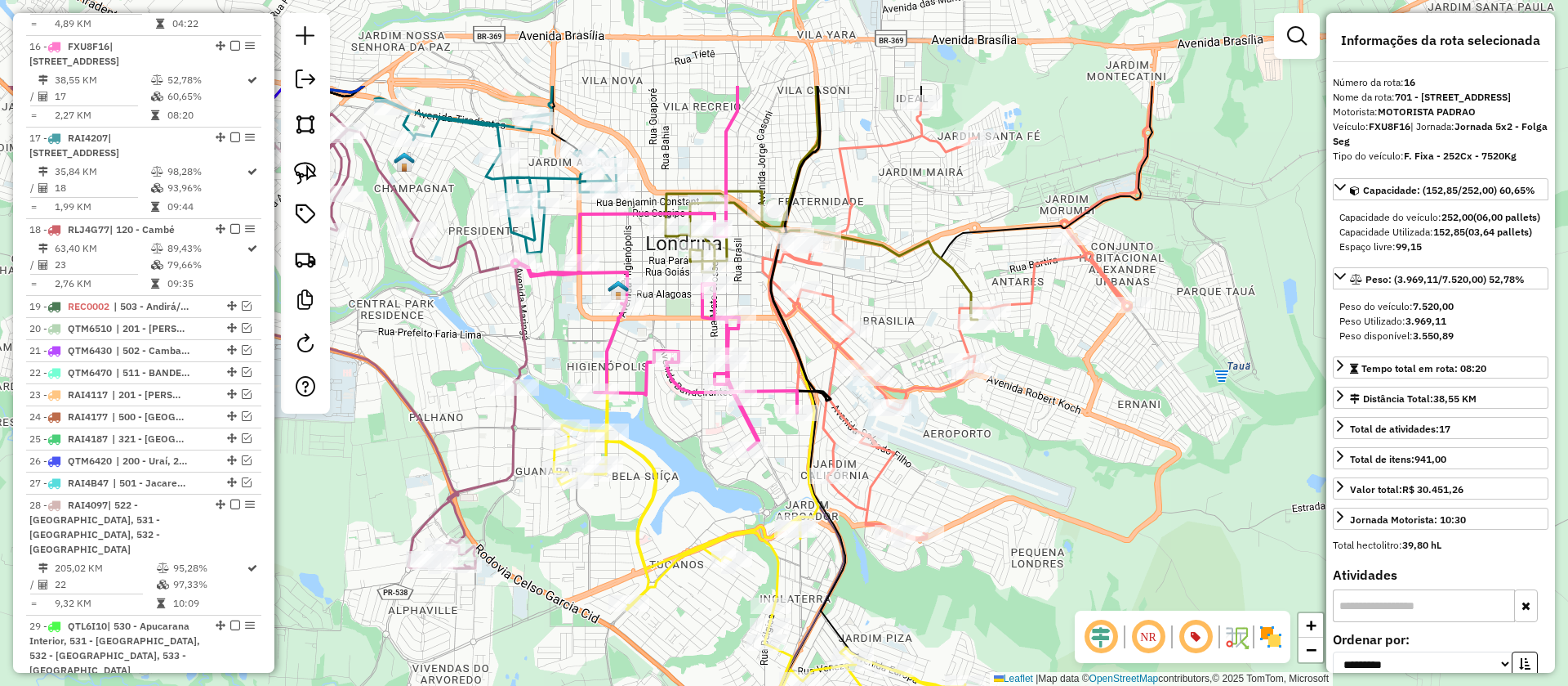
drag, startPoint x: 711, startPoint y: 207, endPoint x: 770, endPoint y: 361, distance: 164.9
click at [770, 361] on div "Janela de atendimento Grade de atendimento Capacidade Transportadoras Veículos …" at bounding box center [784, 343] width 1568 height 686
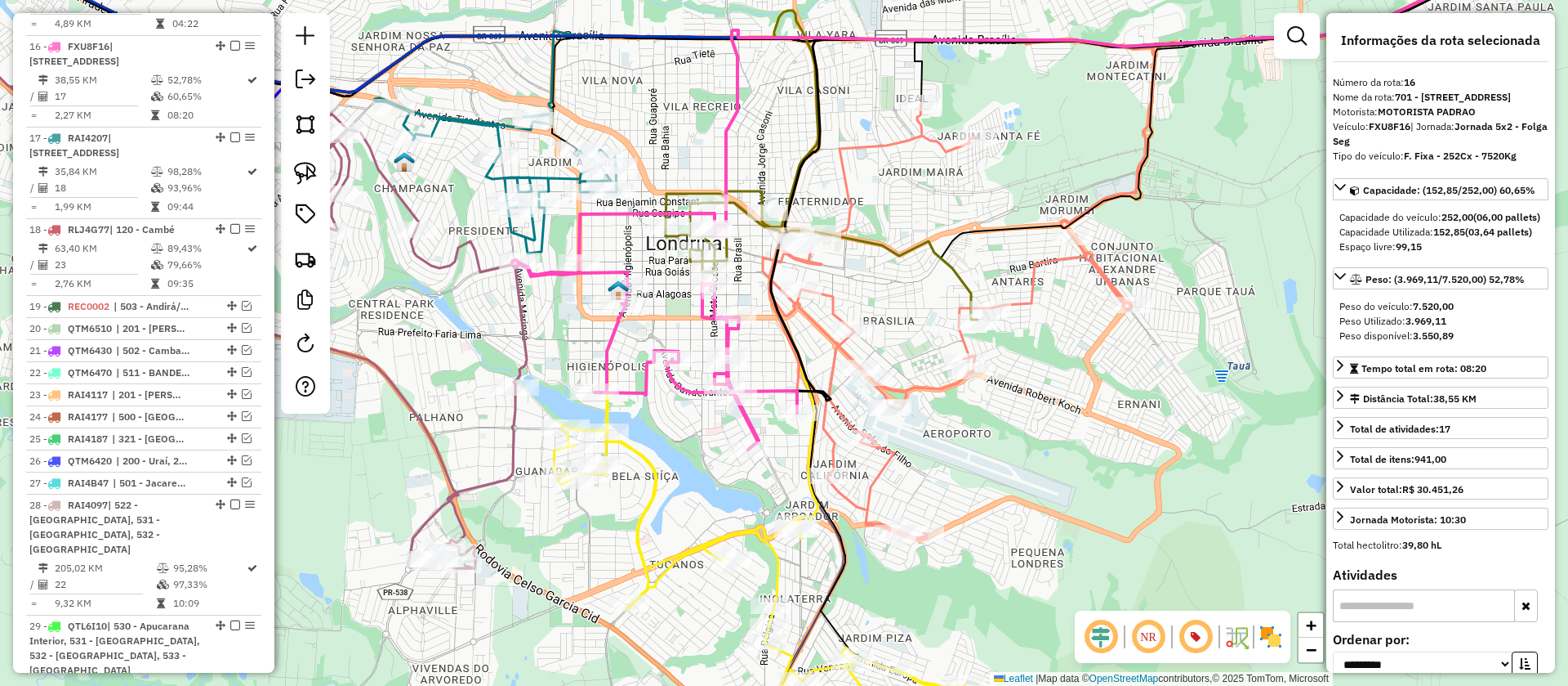
click at [964, 275] on icon at bounding box center [821, 255] width 312 height 128
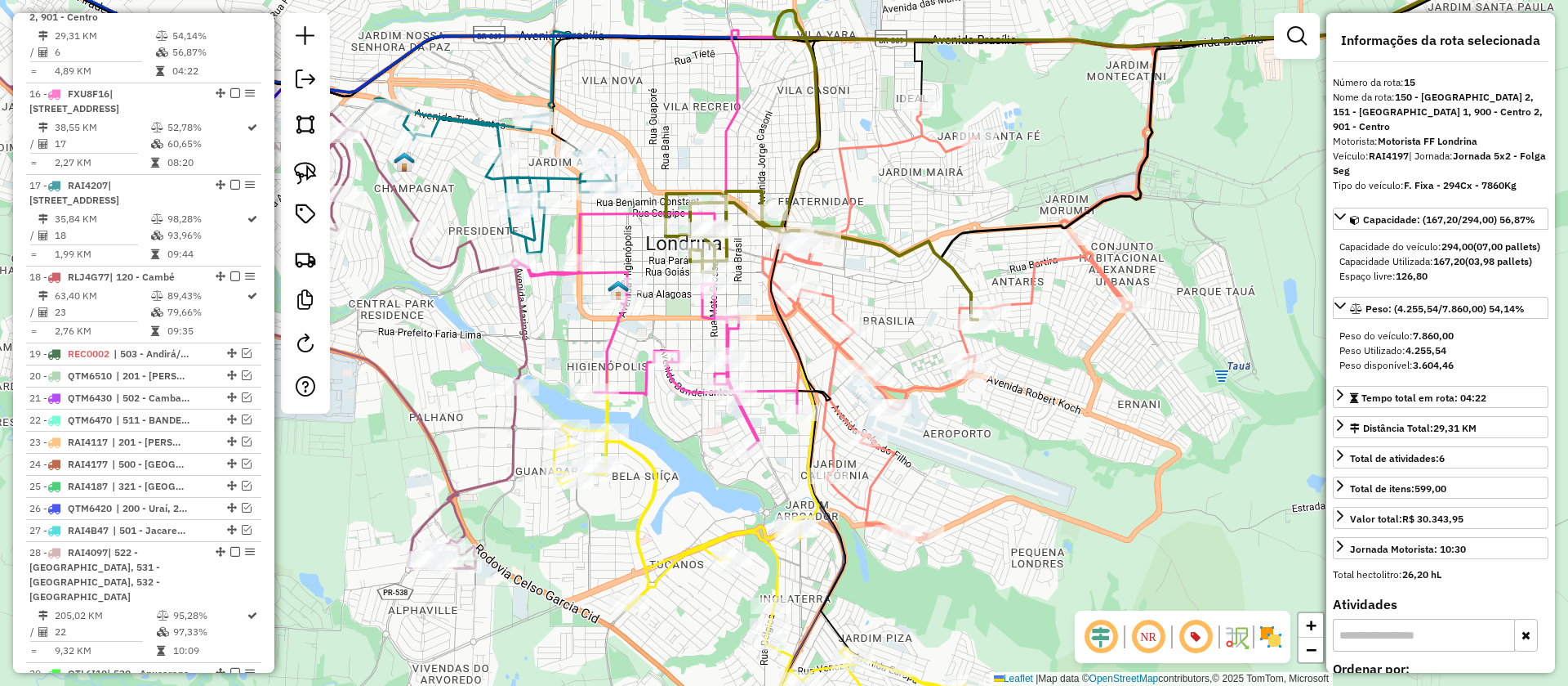
scroll to position [1603, 0]
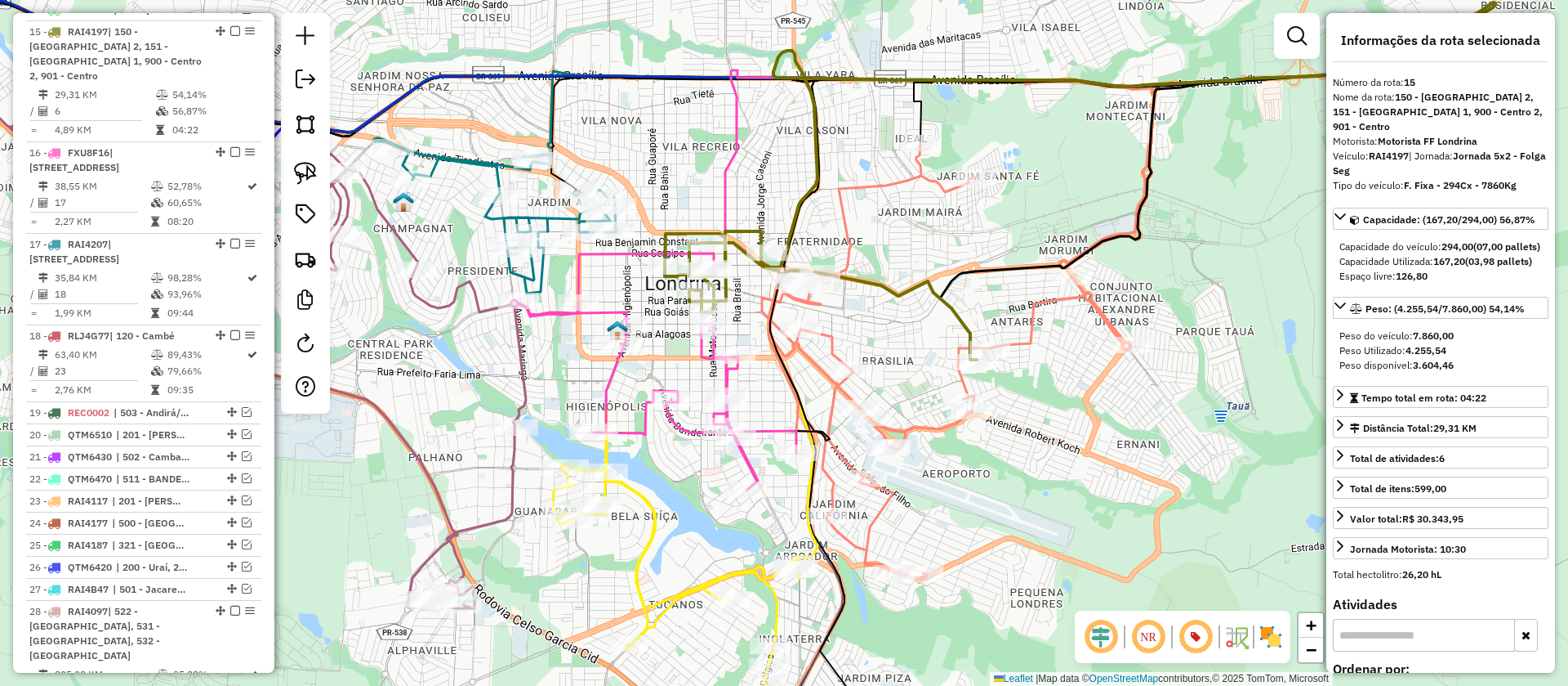
drag, startPoint x: 1036, startPoint y: 354, endPoint x: 1036, endPoint y: 402, distance: 48.0
click at [1036, 402] on div "Janela de atendimento Grade de atendimento Capacidade Transportadoras Veículos …" at bounding box center [784, 343] width 1568 height 686
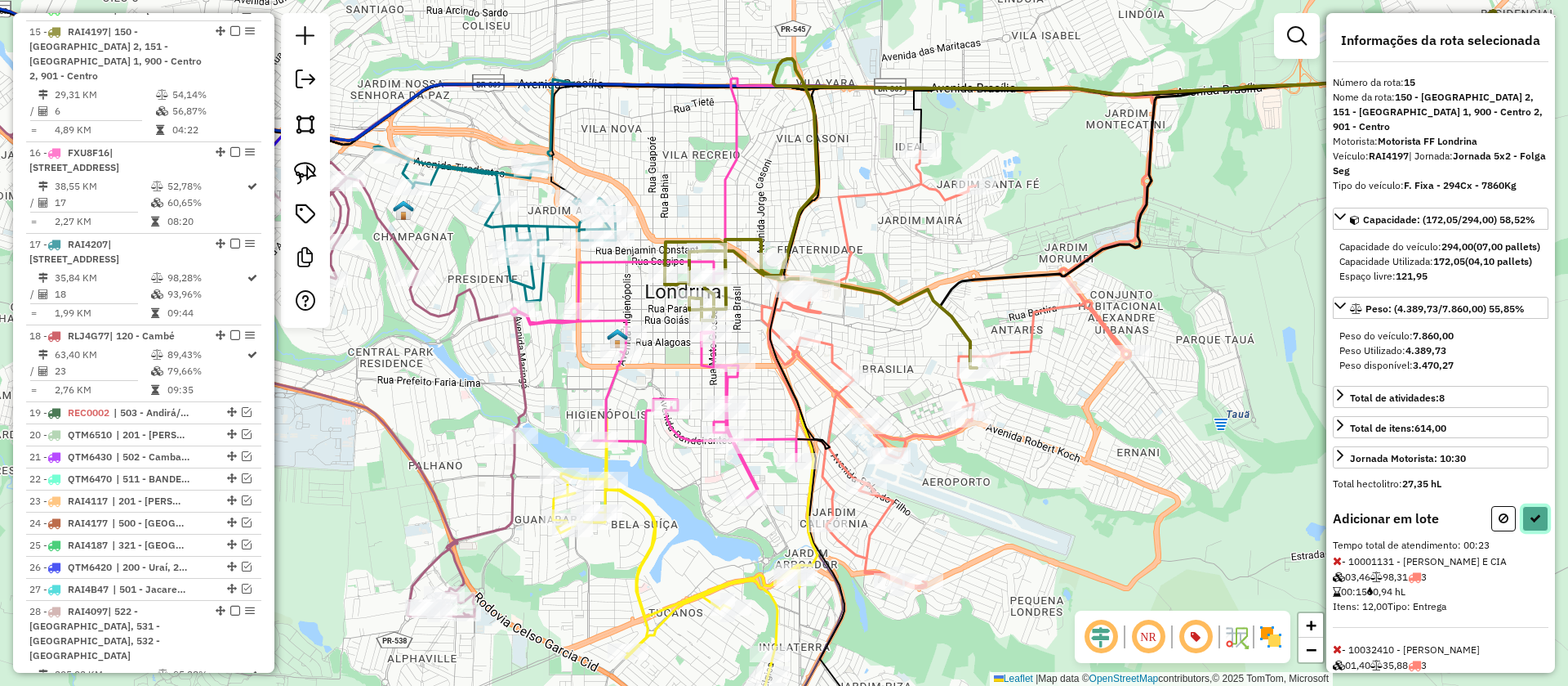
click at [1529, 524] on icon at bounding box center [1535, 518] width 12 height 12
select select "**********"
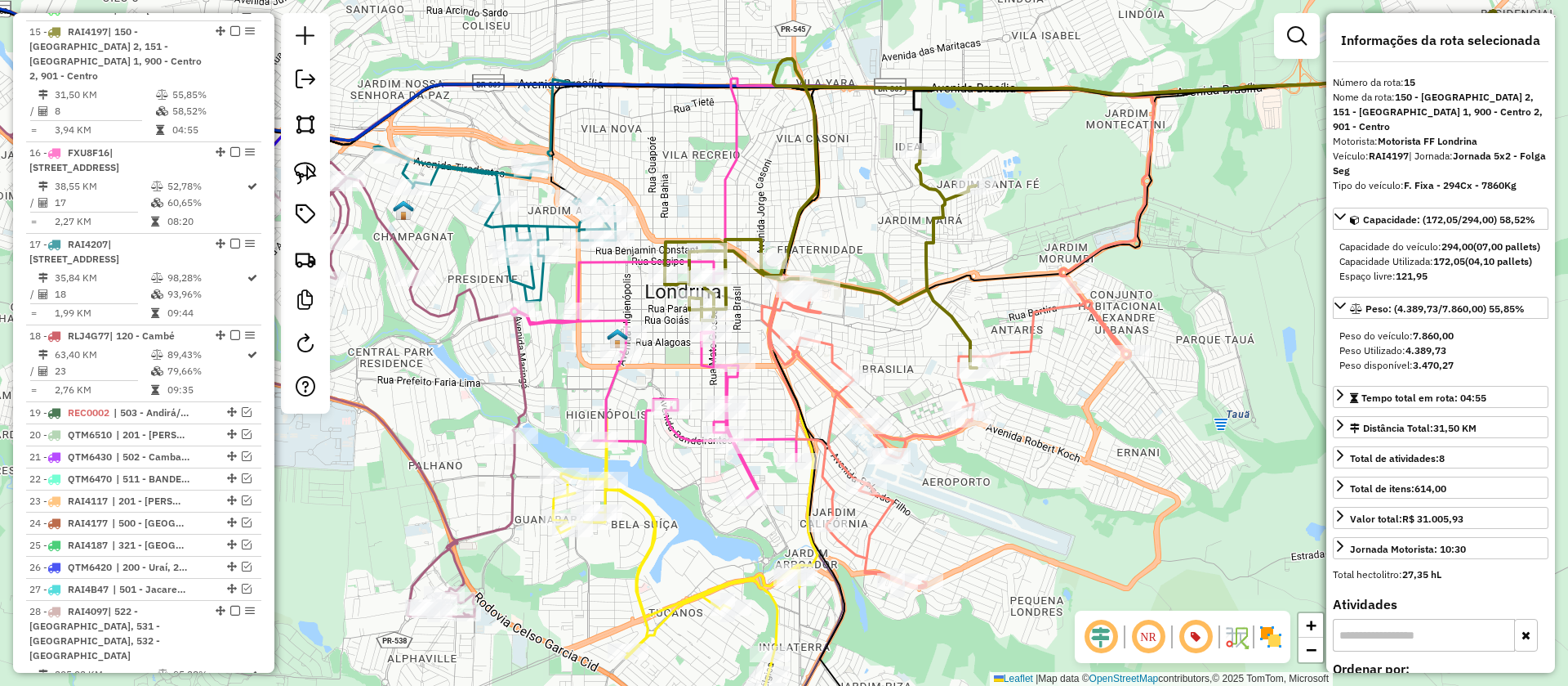
click at [946, 198] on icon at bounding box center [820, 259] width 312 height 216
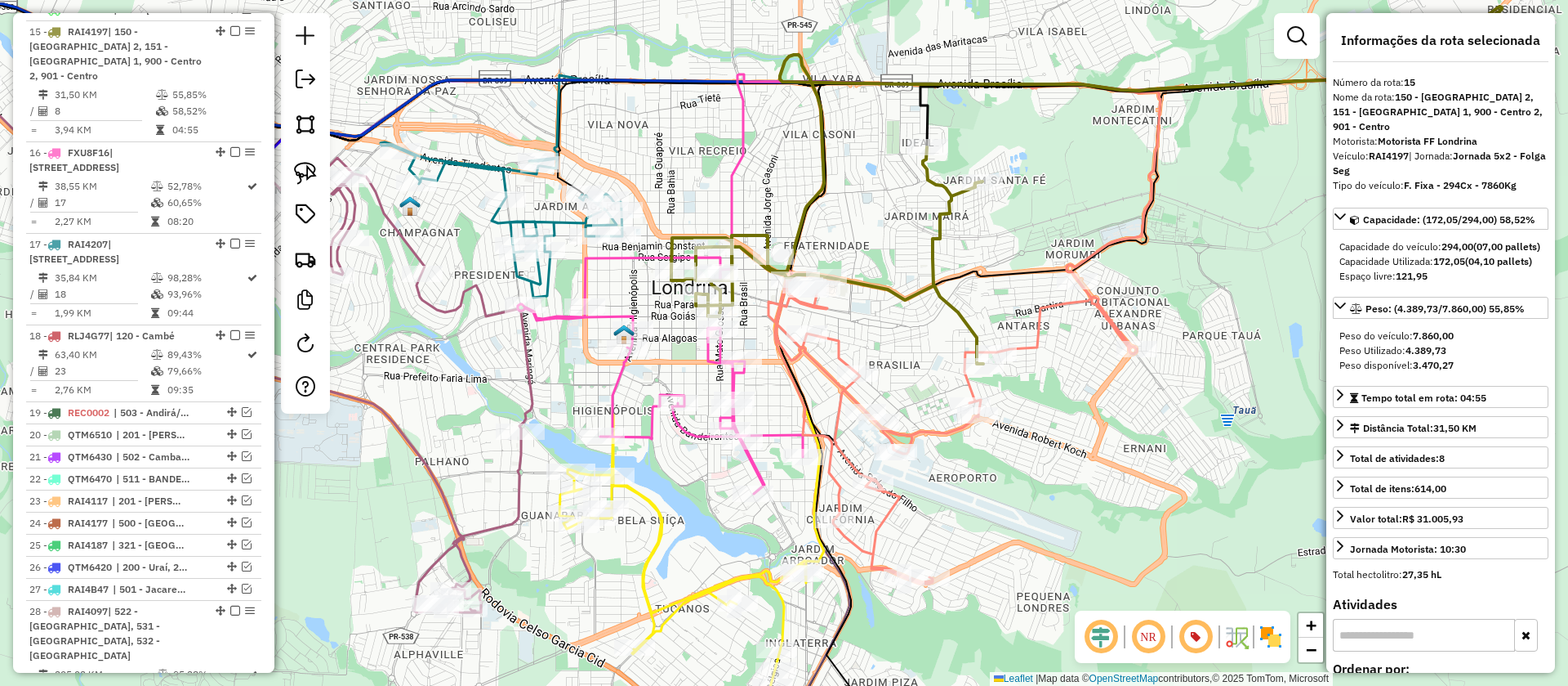
drag, startPoint x: 982, startPoint y: 244, endPoint x: 1015, endPoint y: 194, distance: 59.9
click at [1015, 194] on div "Janela de atendimento Grade de atendimento Capacidade Transportadoras Veículos …" at bounding box center [784, 343] width 1568 height 686
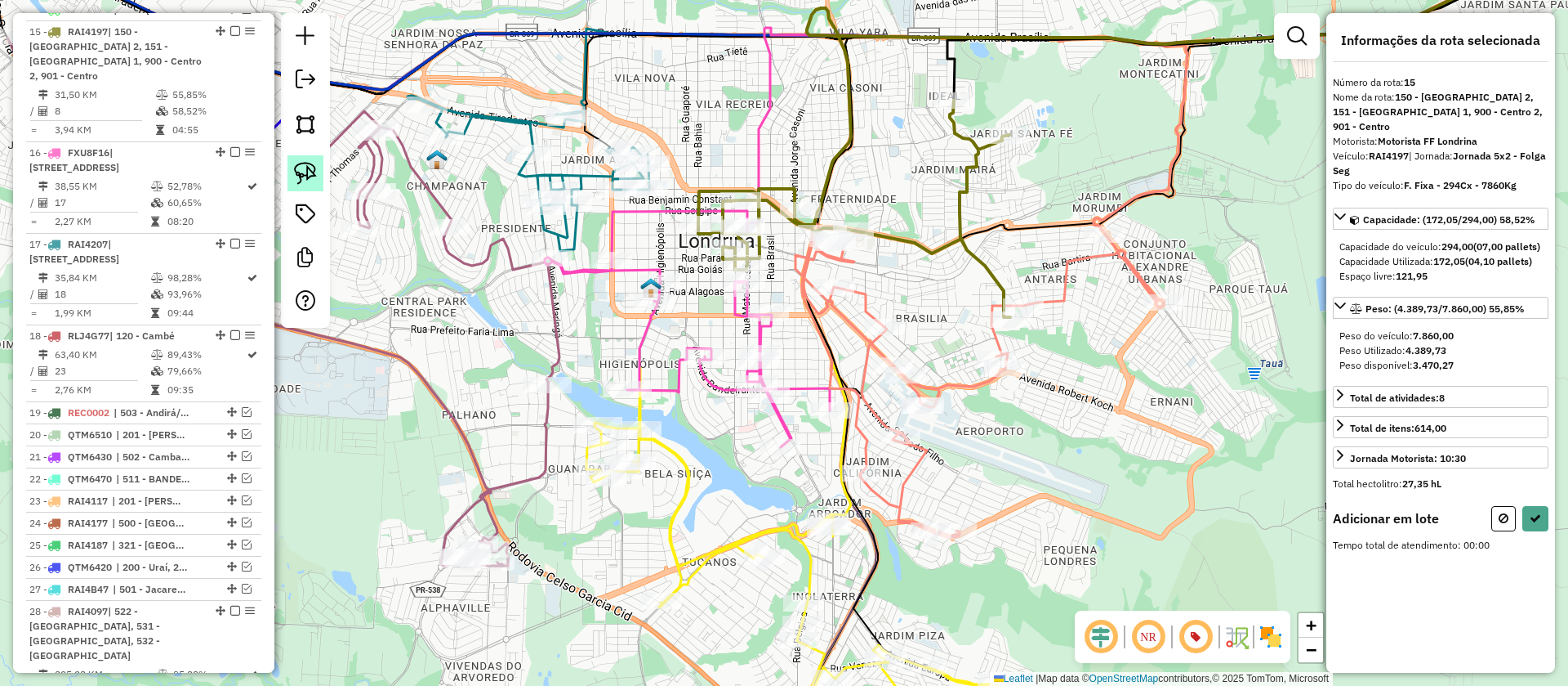
click at [308, 175] on img at bounding box center [305, 173] width 23 height 23
drag, startPoint x: 804, startPoint y: 168, endPoint x: 910, endPoint y: 245, distance: 131.0
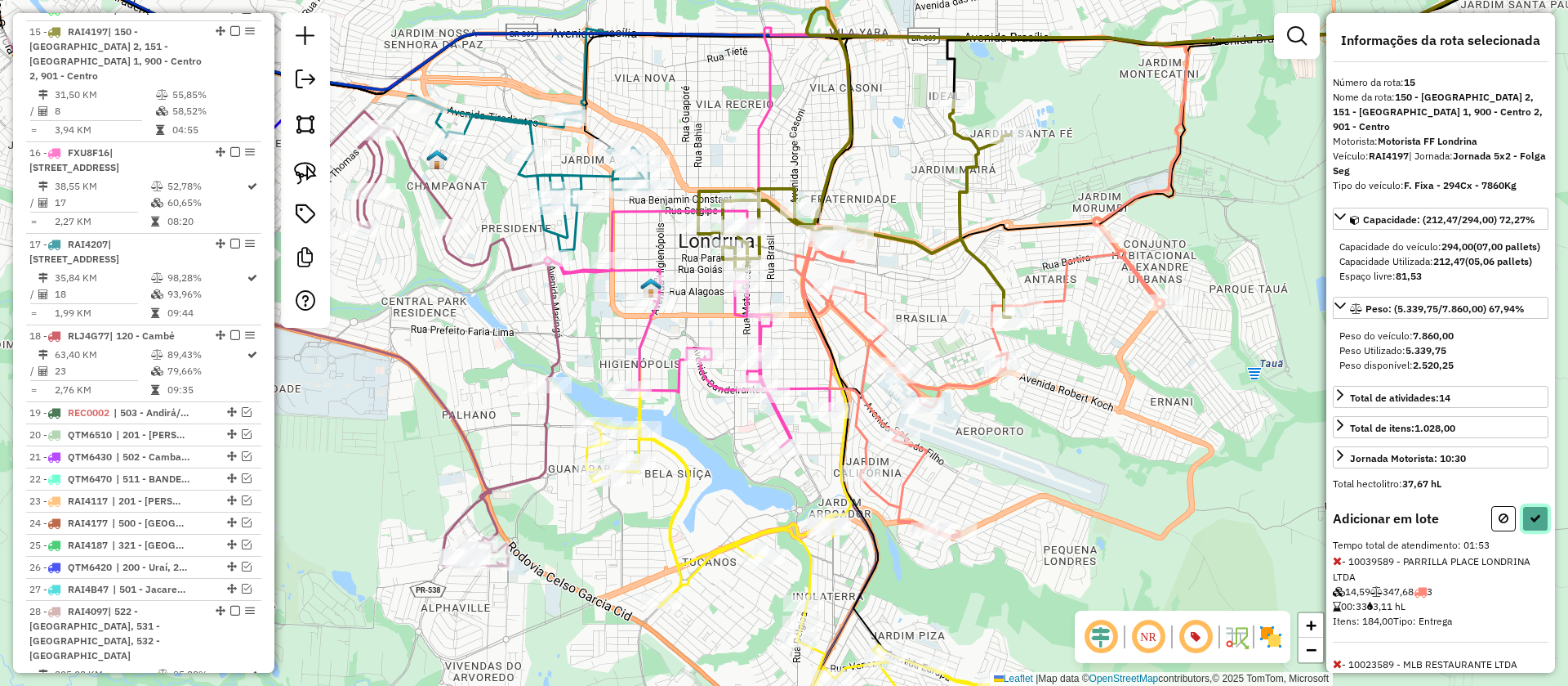
click at [1534, 524] on icon at bounding box center [1535, 518] width 12 height 12
select select "**********"
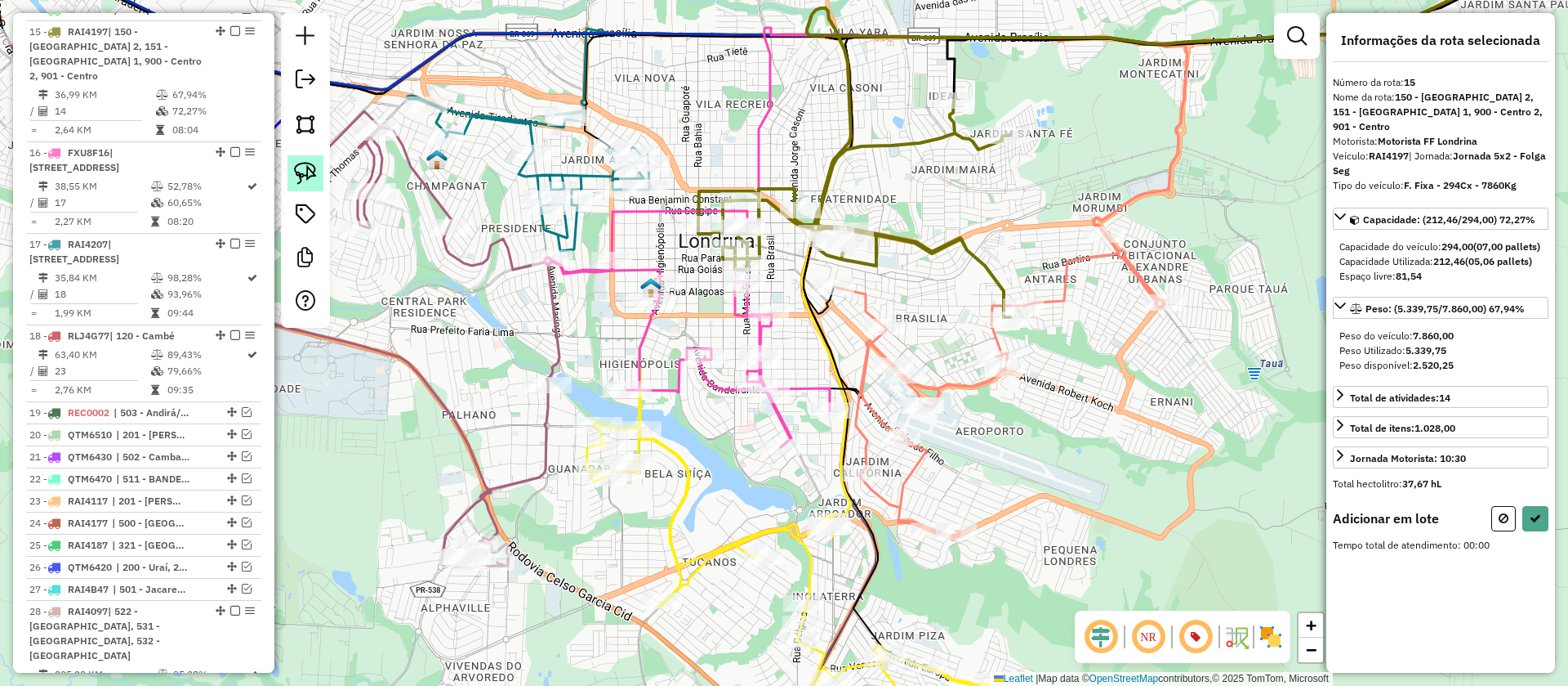
click at [311, 168] on img at bounding box center [305, 173] width 23 height 23
drag, startPoint x: 691, startPoint y: 152, endPoint x: 797, endPoint y: 231, distance: 132.2
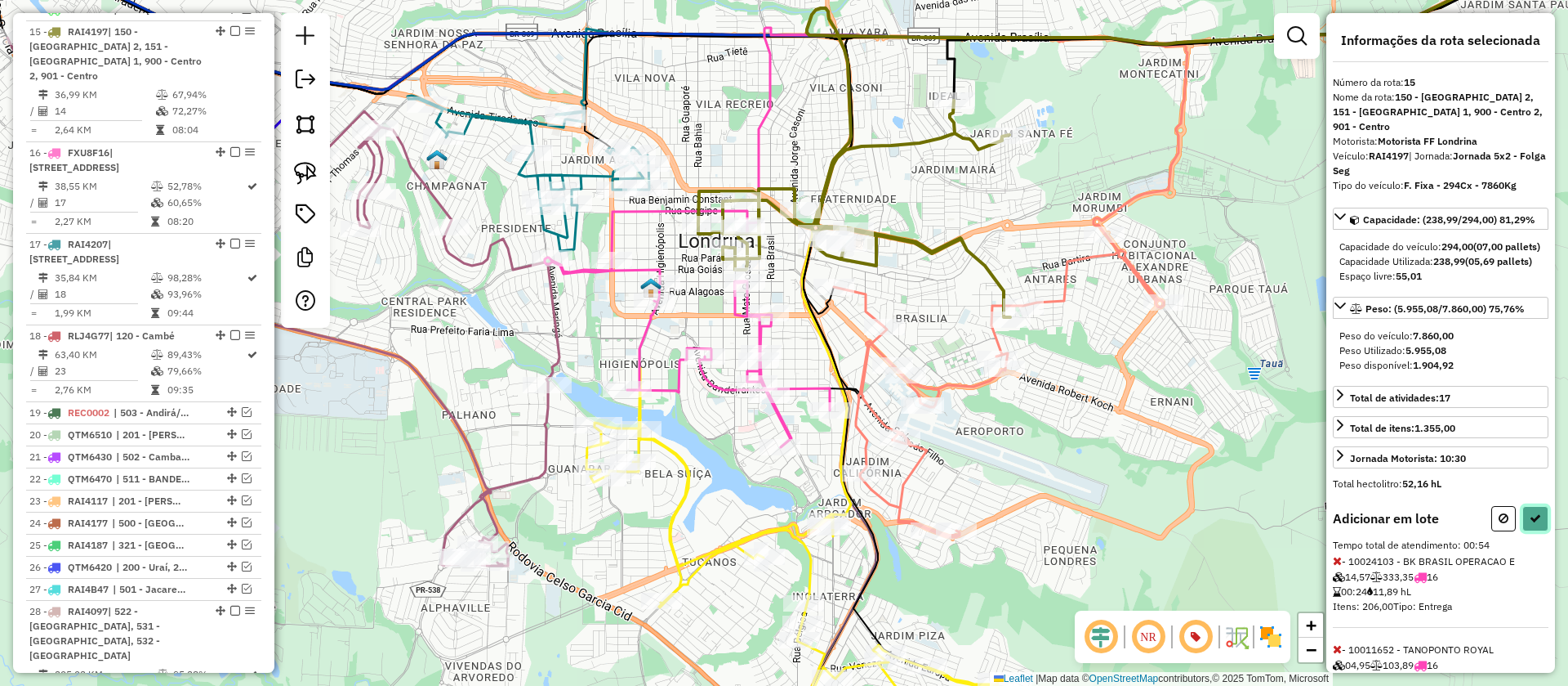
click at [1533, 524] on icon at bounding box center [1535, 518] width 12 height 12
select select "**********"
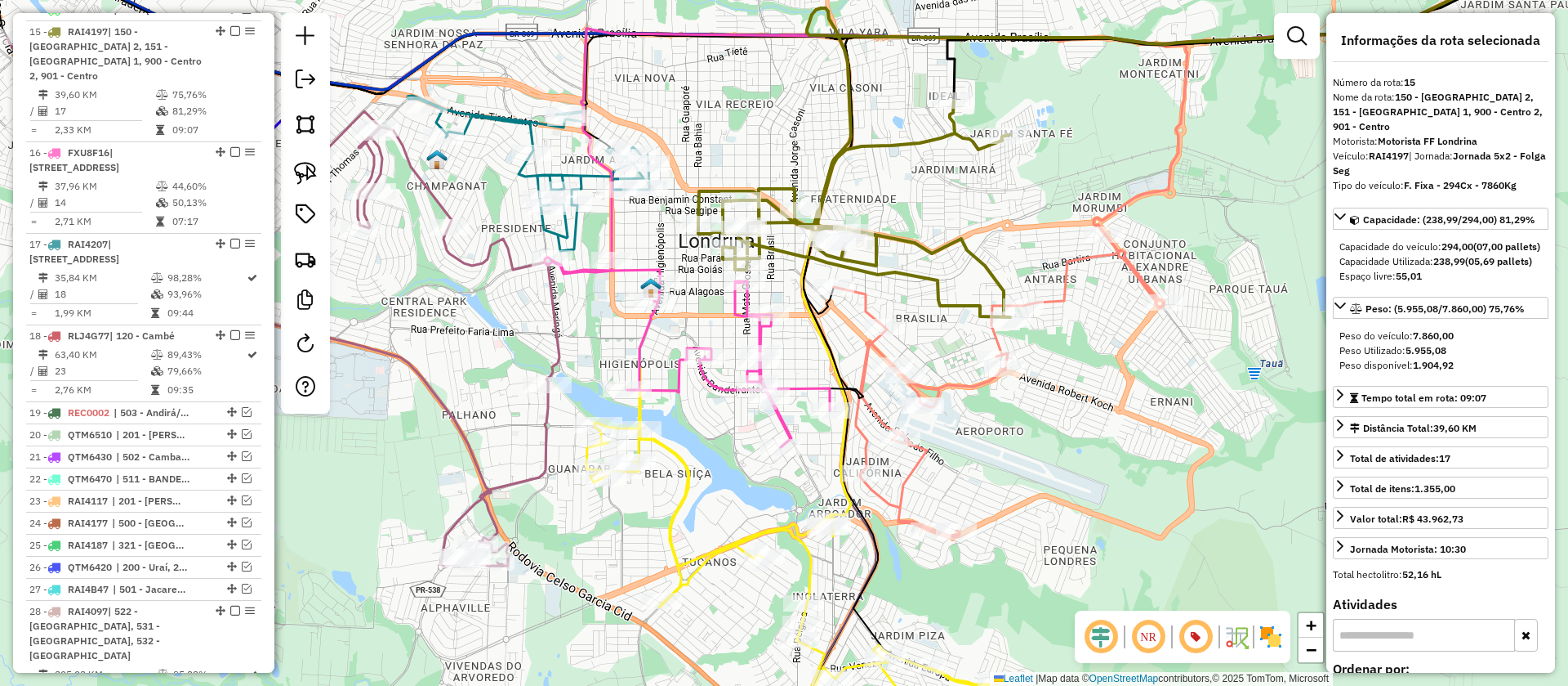
click at [968, 380] on icon at bounding box center [999, 386] width 330 height 303
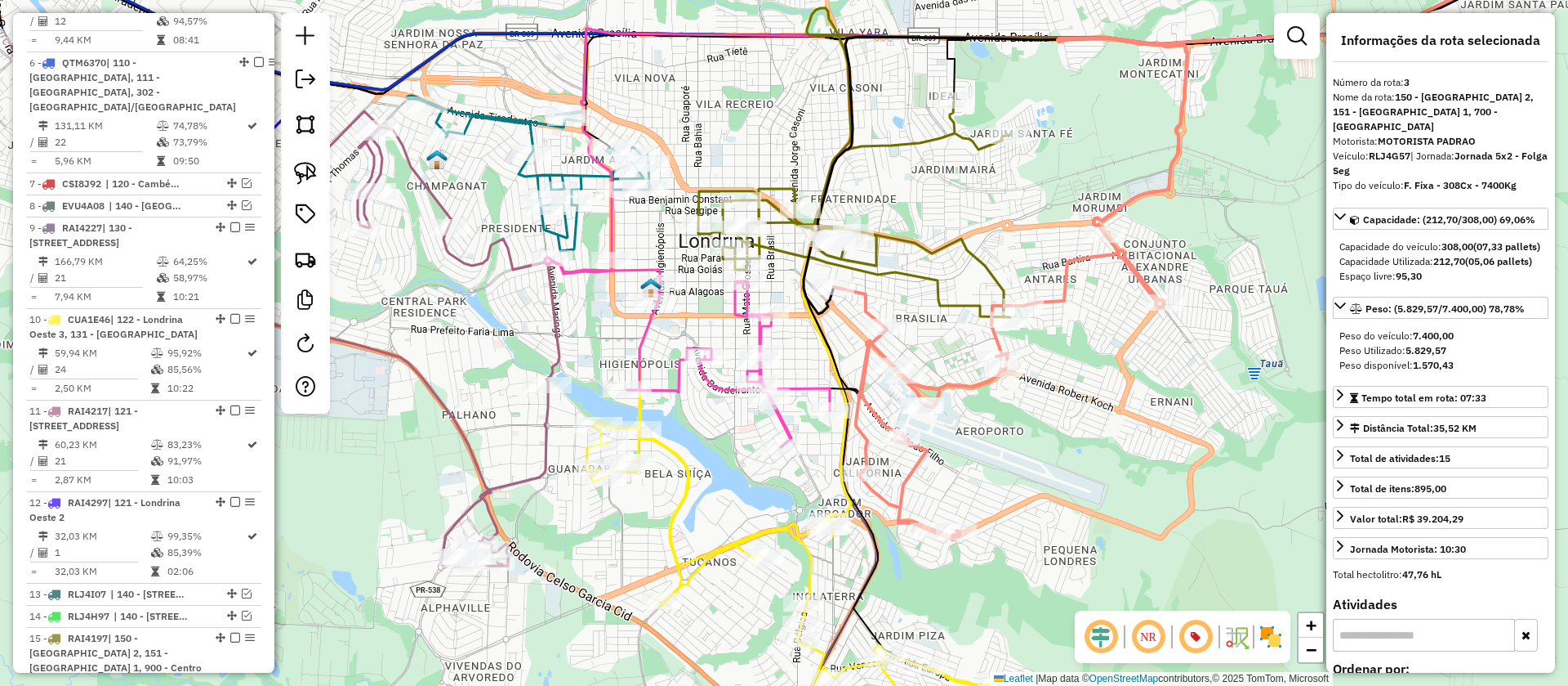
scroll to position [739, 0]
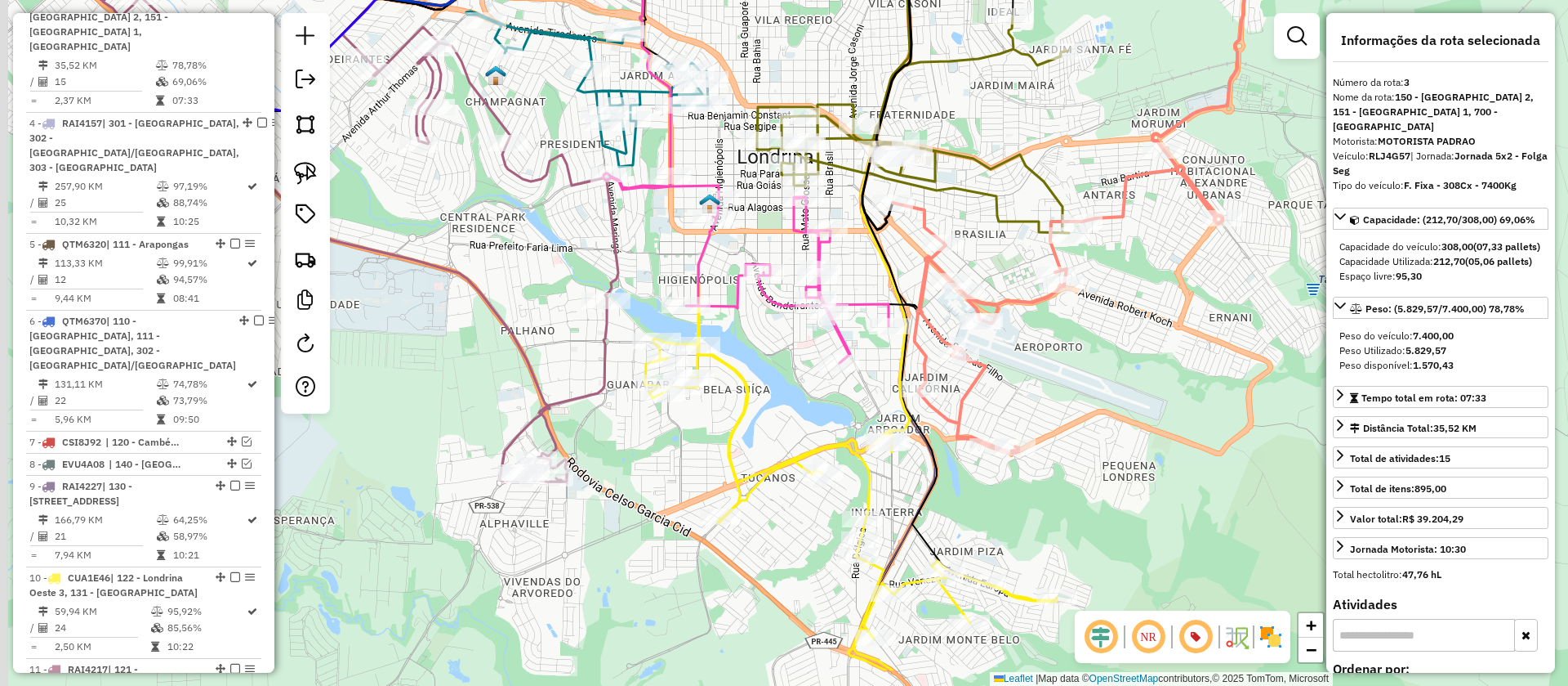
drag, startPoint x: 1005, startPoint y: 432, endPoint x: 1093, endPoint y: 312, distance: 148.8
click at [1093, 312] on div "Janela de atendimento Grade de atendimento Capacidade Transportadoras Veículos …" at bounding box center [784, 343] width 1568 height 686
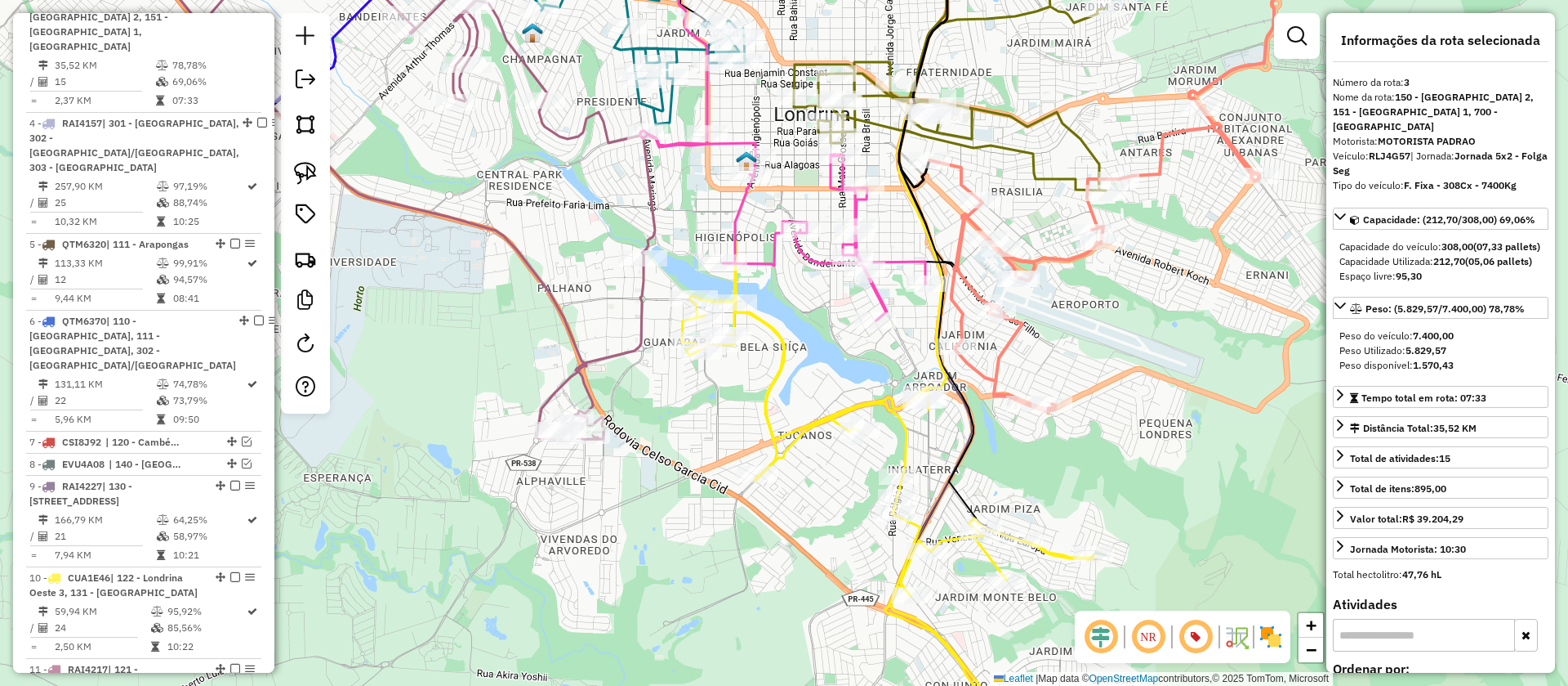
click at [900, 261] on icon at bounding box center [782, 225] width 285 height 189
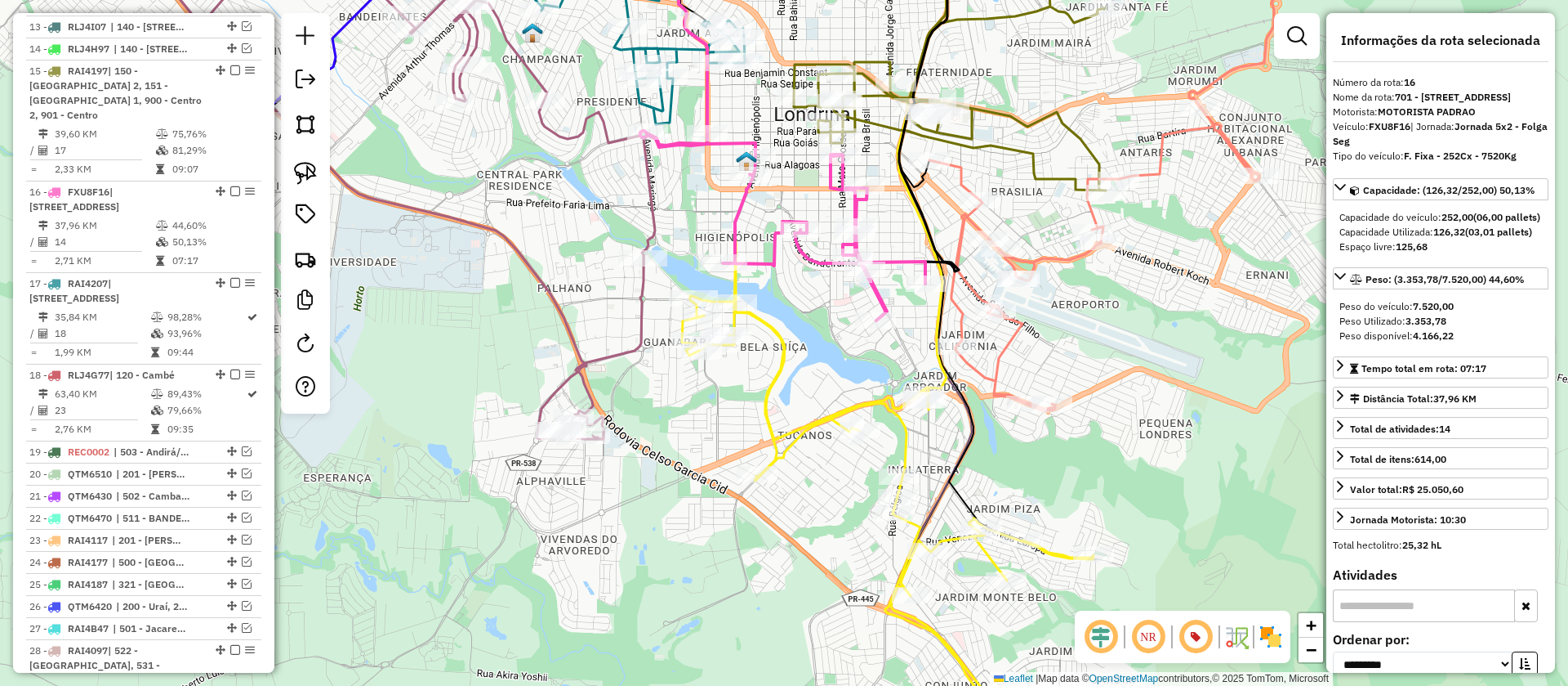
scroll to position [1710, 0]
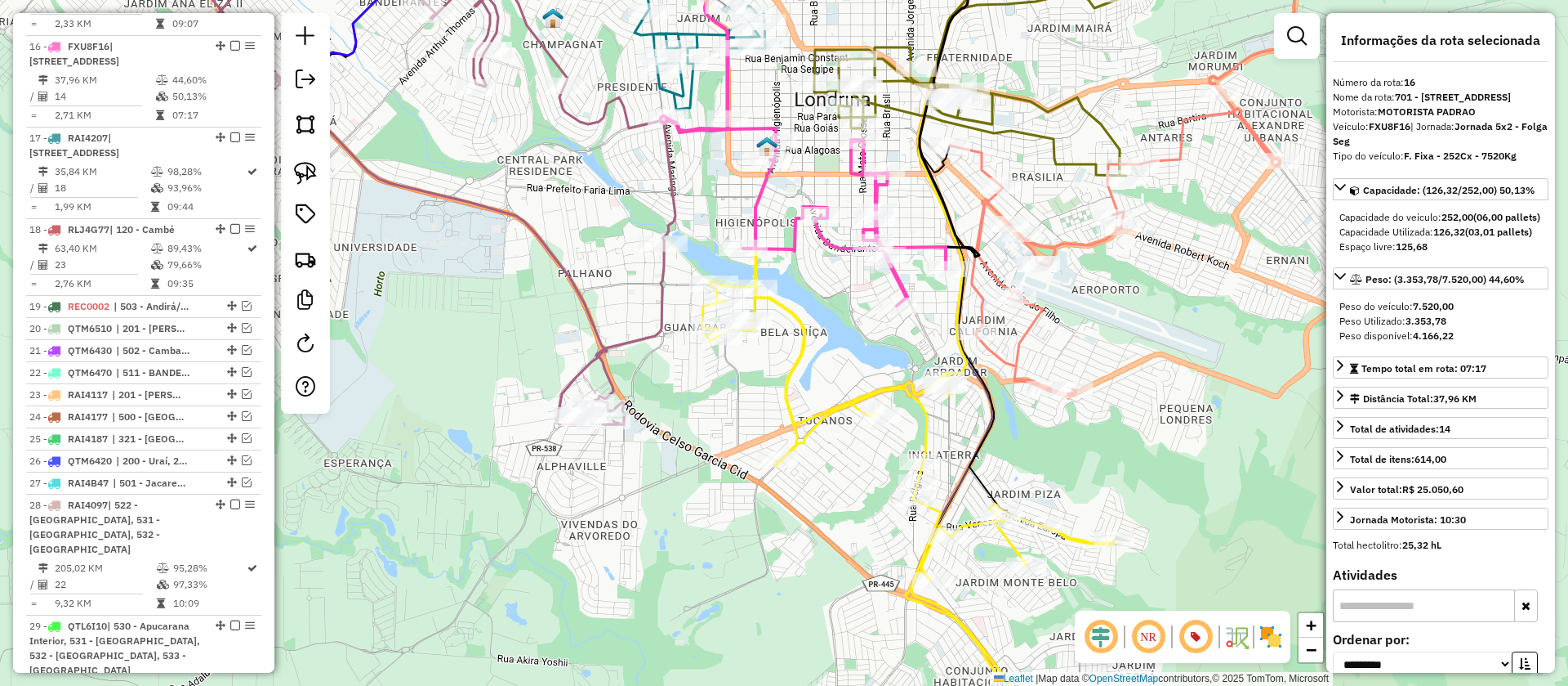
drag, startPoint x: 850, startPoint y: 329, endPoint x: 866, endPoint y: 318, distance: 19.4
click at [866, 318] on div "Janela de atendimento Grade de atendimento Capacidade Transportadoras Veículos …" at bounding box center [784, 343] width 1568 height 686
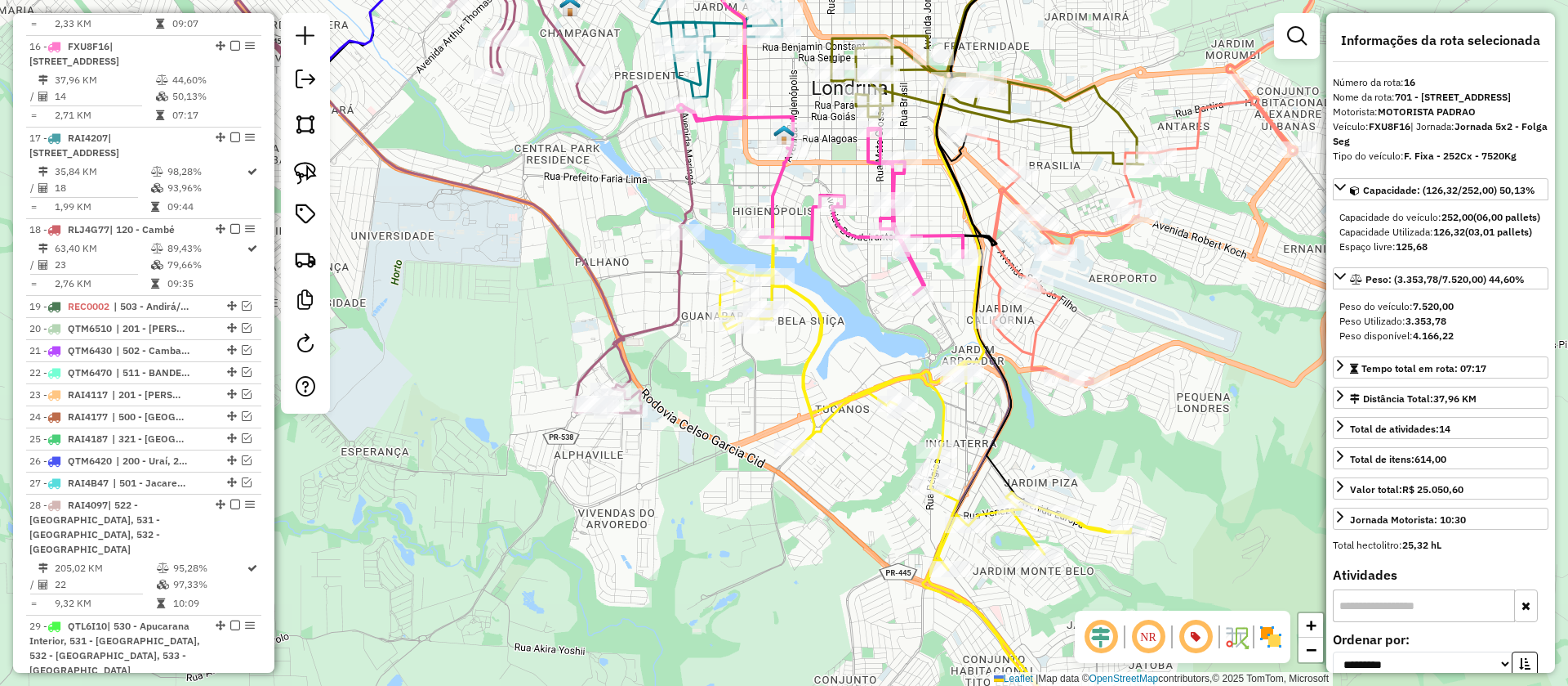
click at [692, 193] on icon at bounding box center [434, 172] width 517 height 481
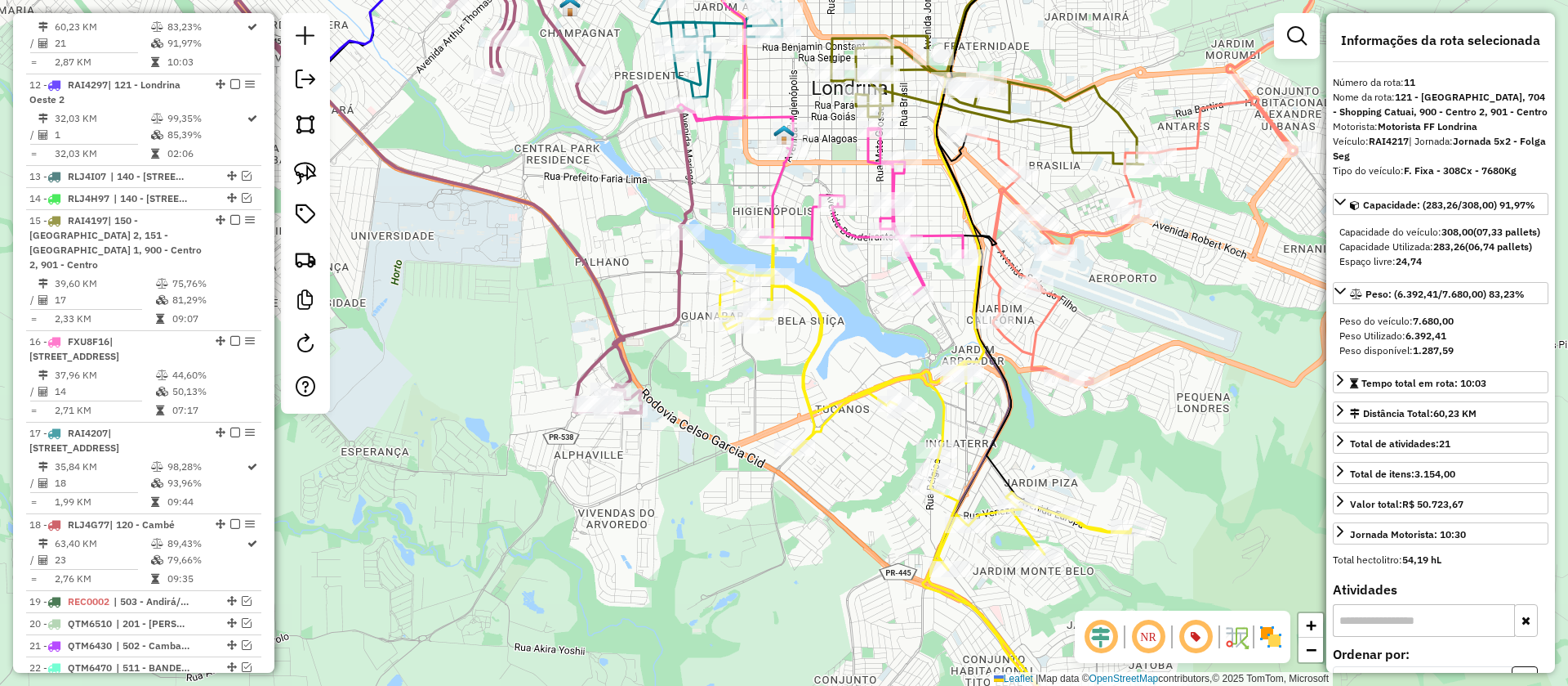
scroll to position [1361, 0]
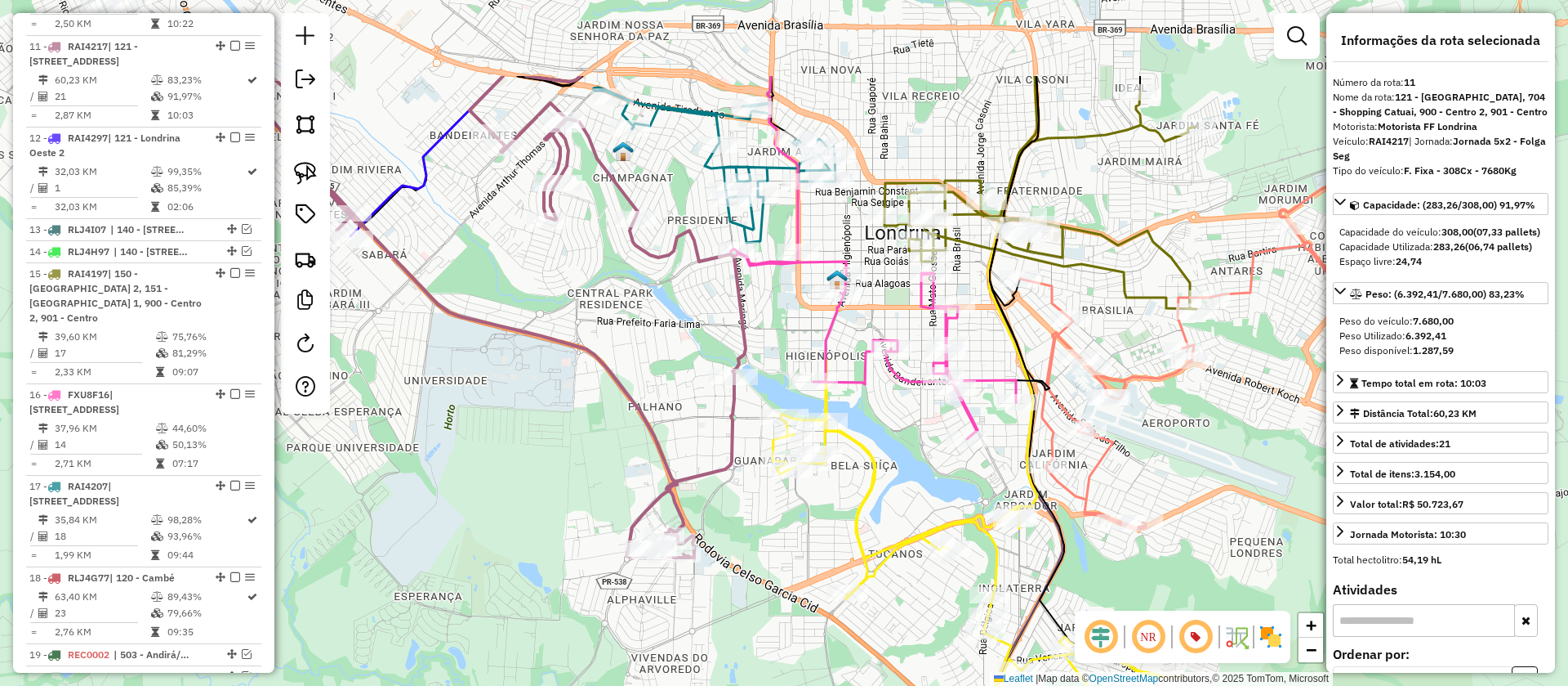
drag, startPoint x: 842, startPoint y: 246, endPoint x: 911, endPoint y: 412, distance: 179.8
click at [911, 412] on div "Janela de atendimento Grade de atendimento Capacidade Transportadoras Veículos …" at bounding box center [784, 343] width 1568 height 686
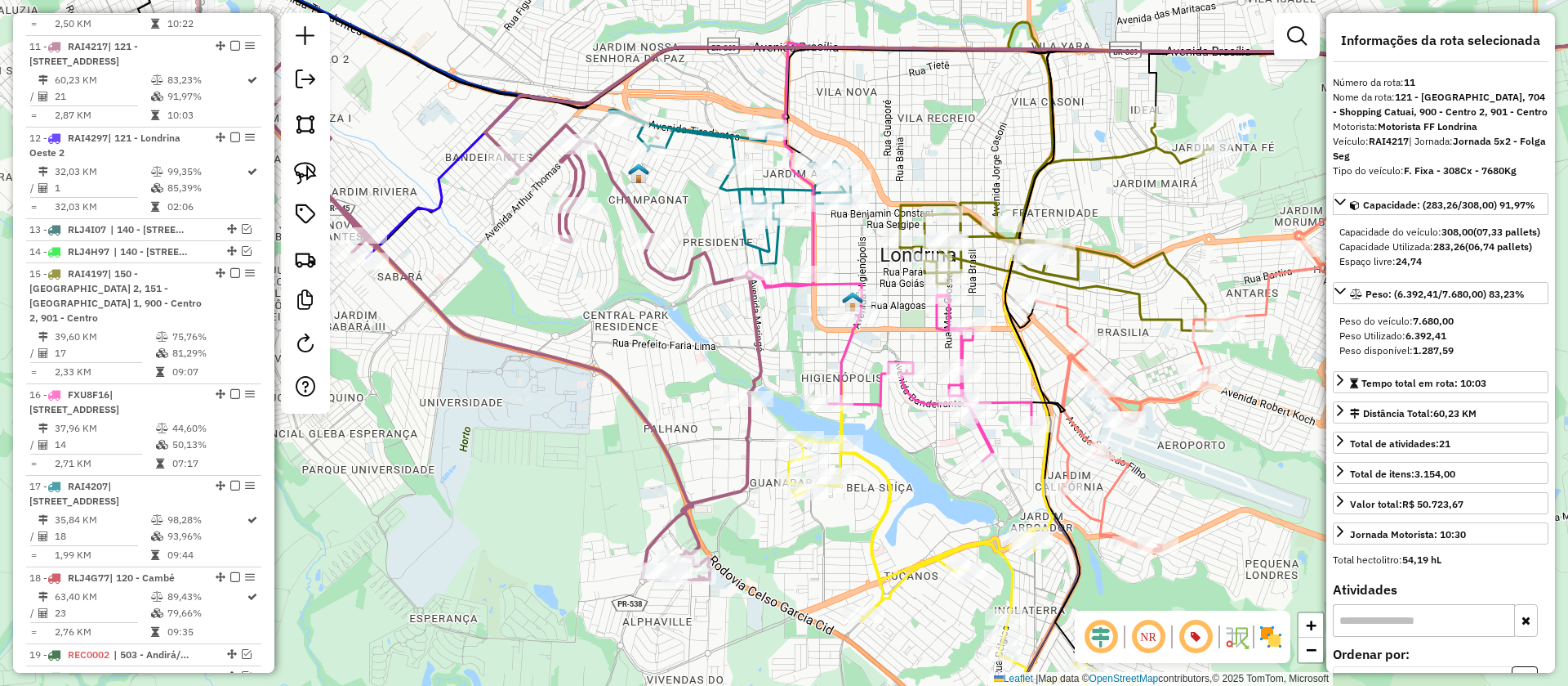
click at [782, 188] on icon at bounding box center [729, 187] width 241 height 155
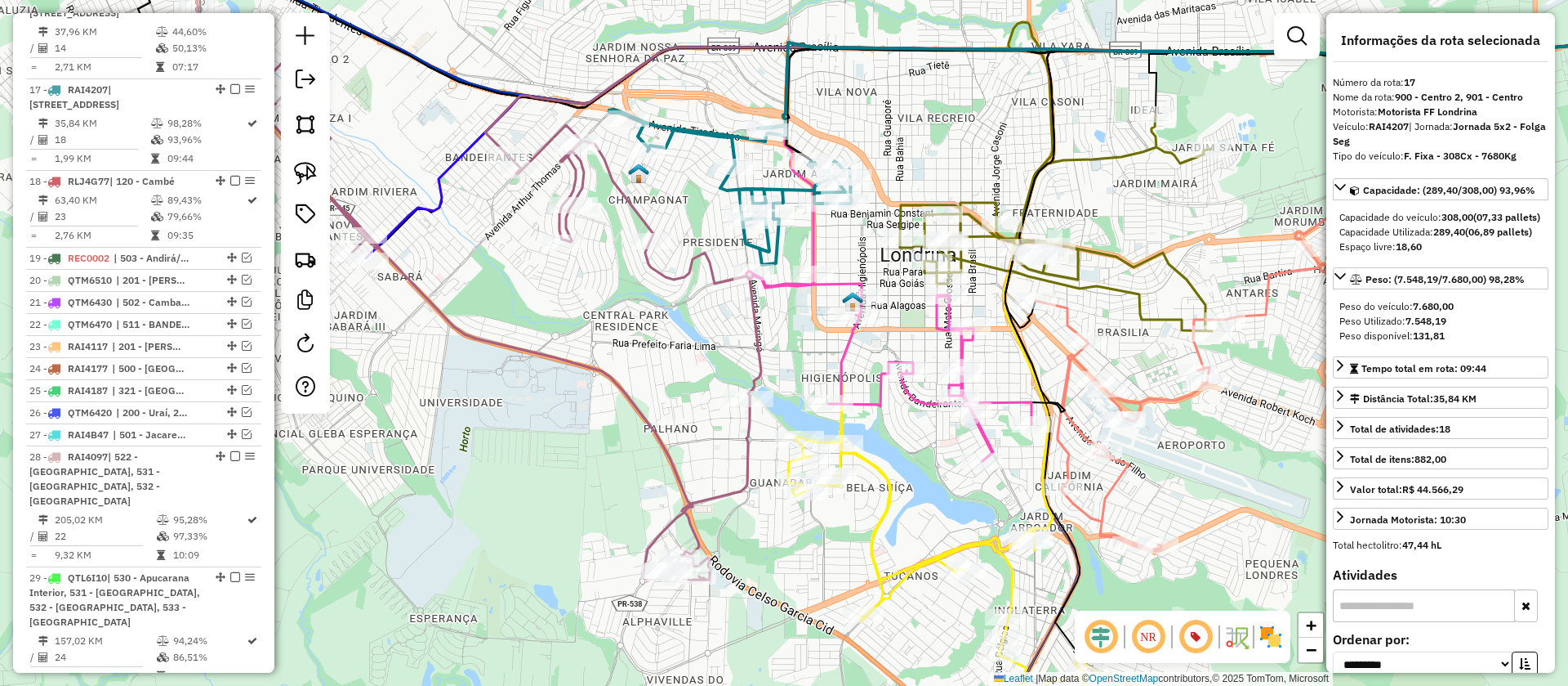
scroll to position [1801, 0]
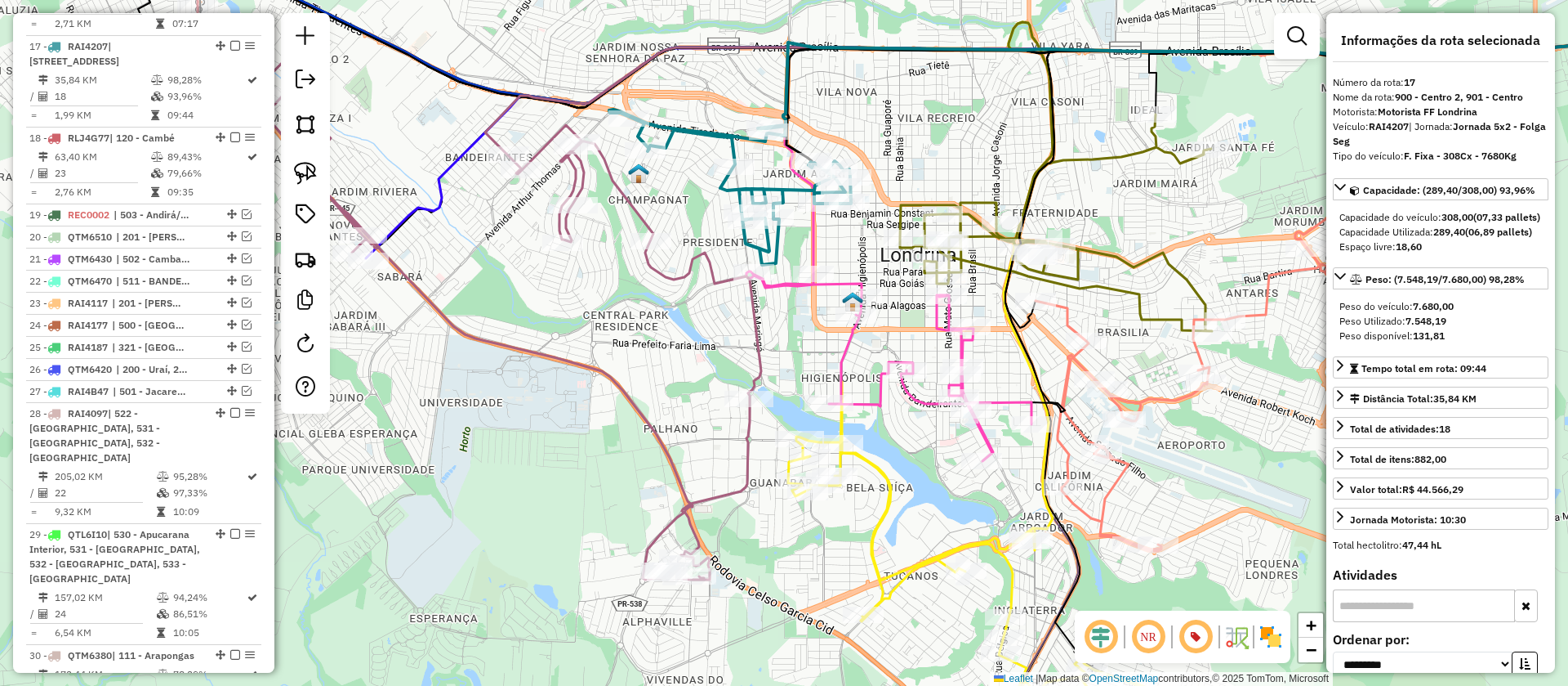
click at [1118, 292] on icon at bounding box center [1056, 222] width 312 height 216
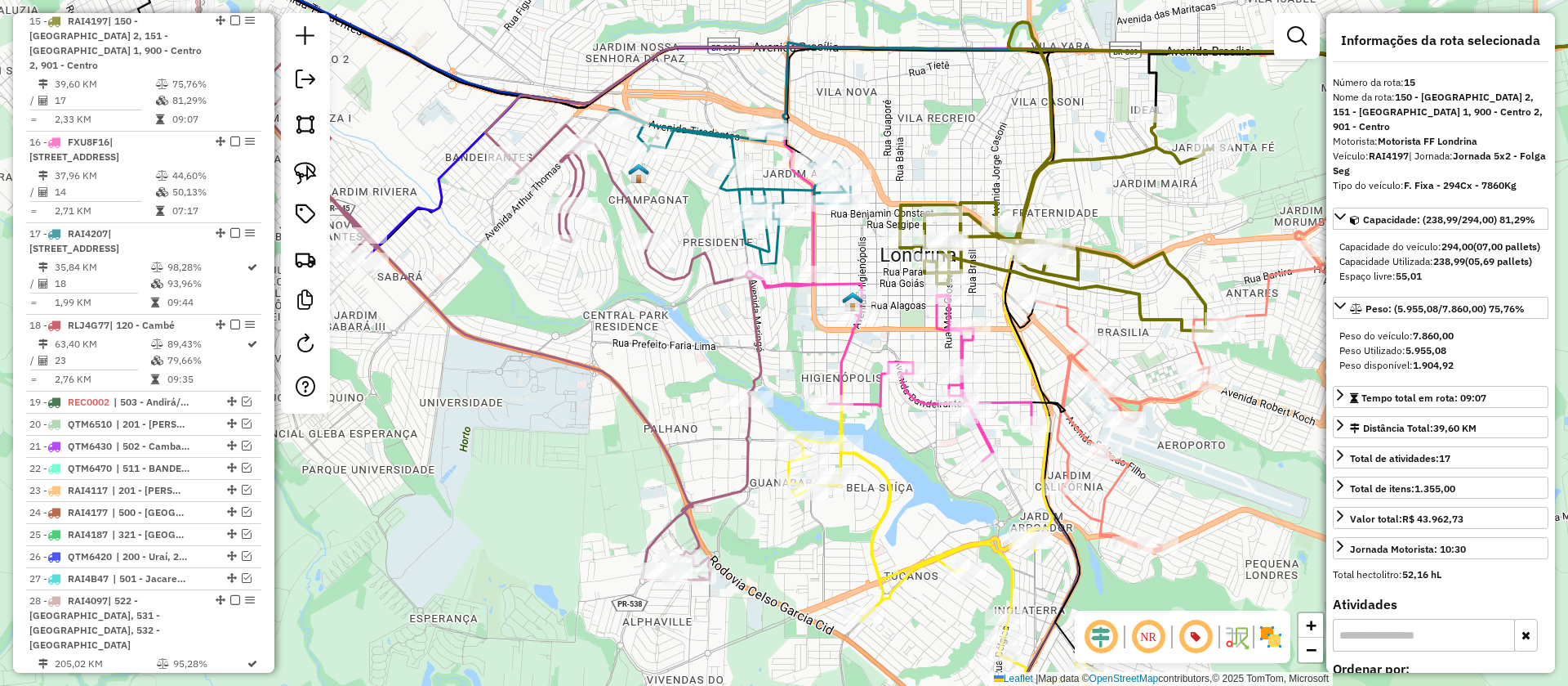
scroll to position [1603, 0]
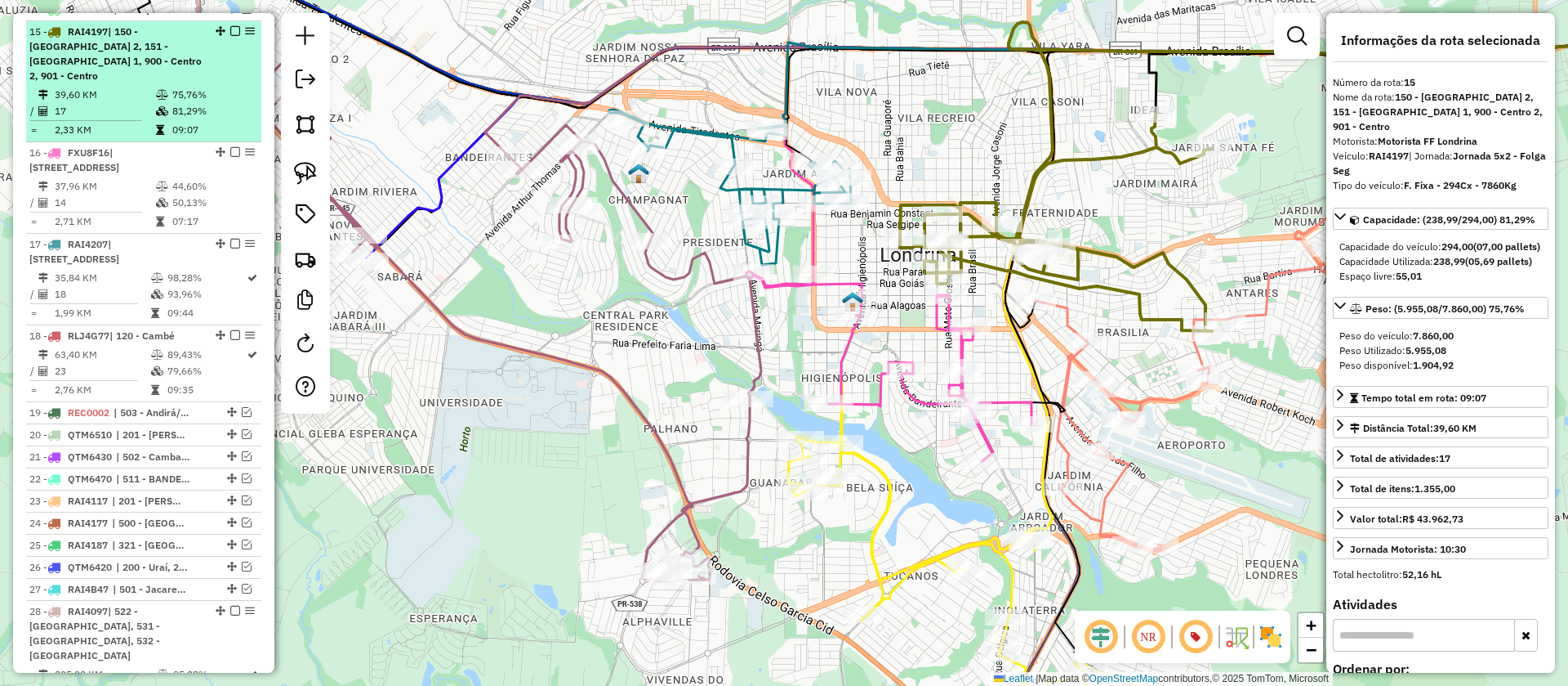
click at [233, 26] on em at bounding box center [236, 31] width 10 height 10
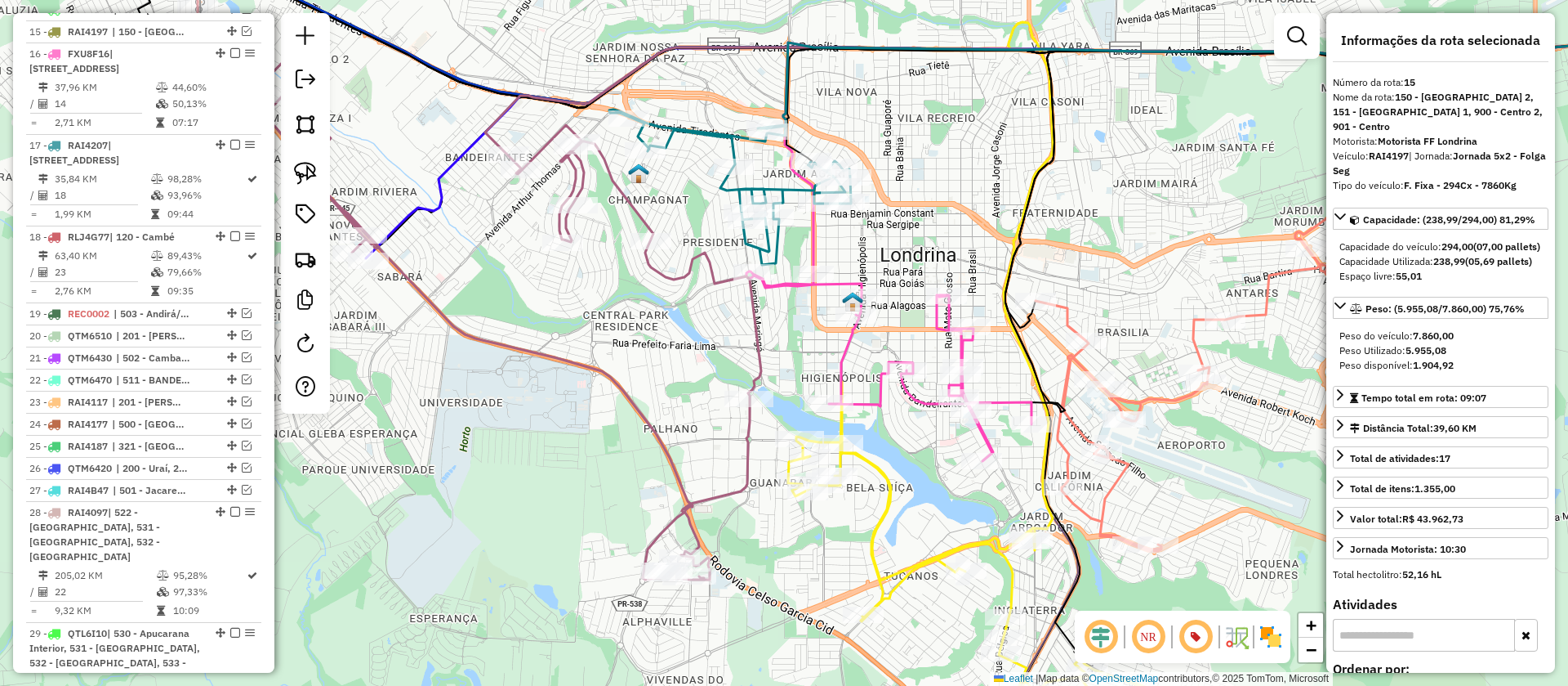
click at [840, 281] on icon at bounding box center [888, 365] width 285 height 189
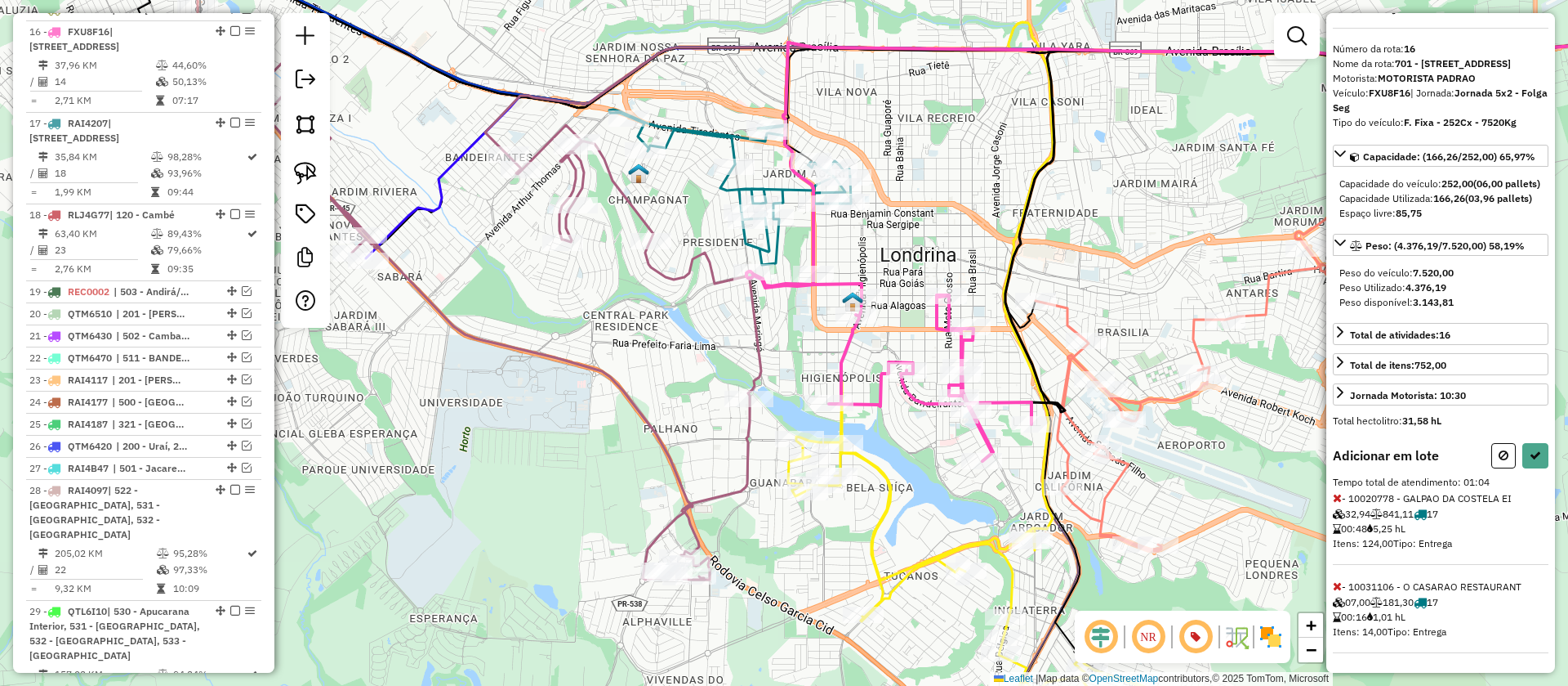
scroll to position [77, 0]
click at [1338, 585] on icon at bounding box center [1337, 586] width 9 height 12
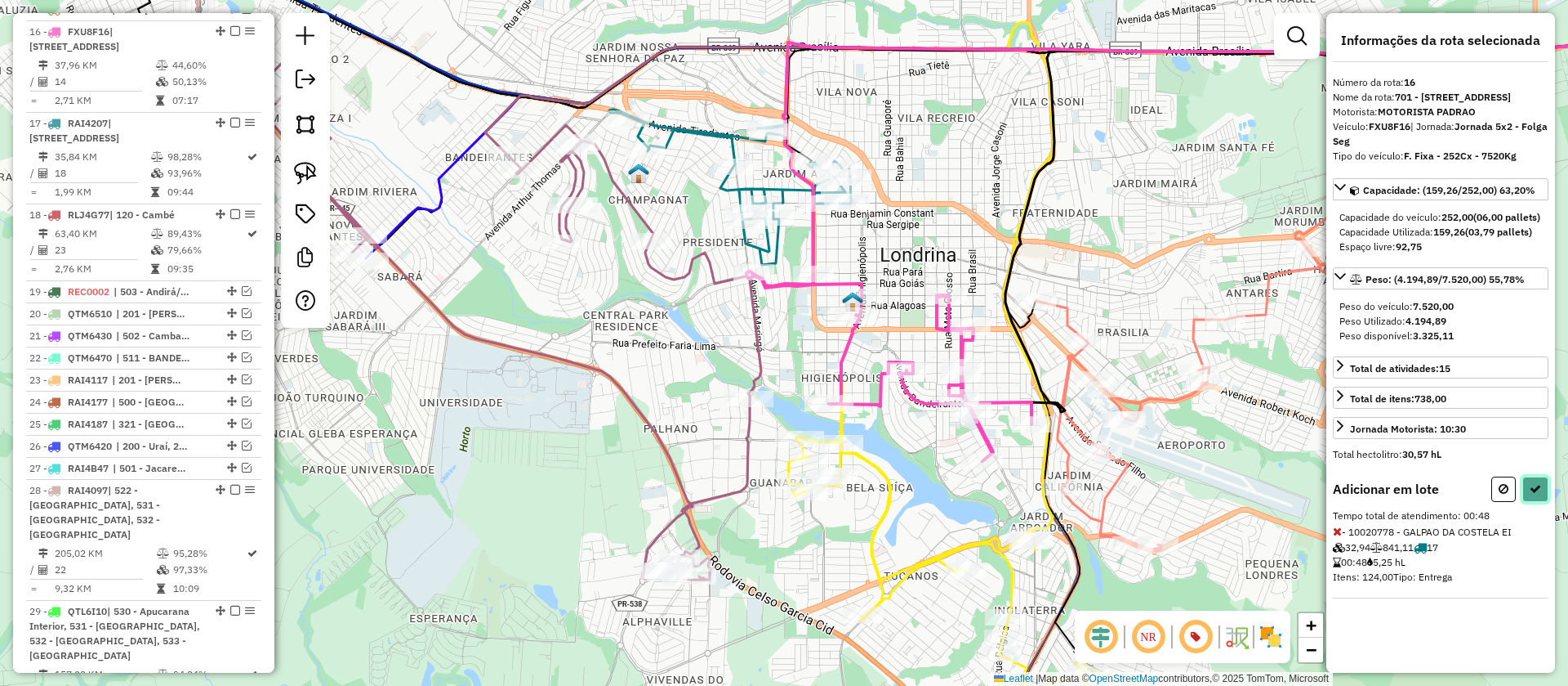
click at [1531, 494] on icon at bounding box center [1535, 489] width 12 height 12
select select "**********"
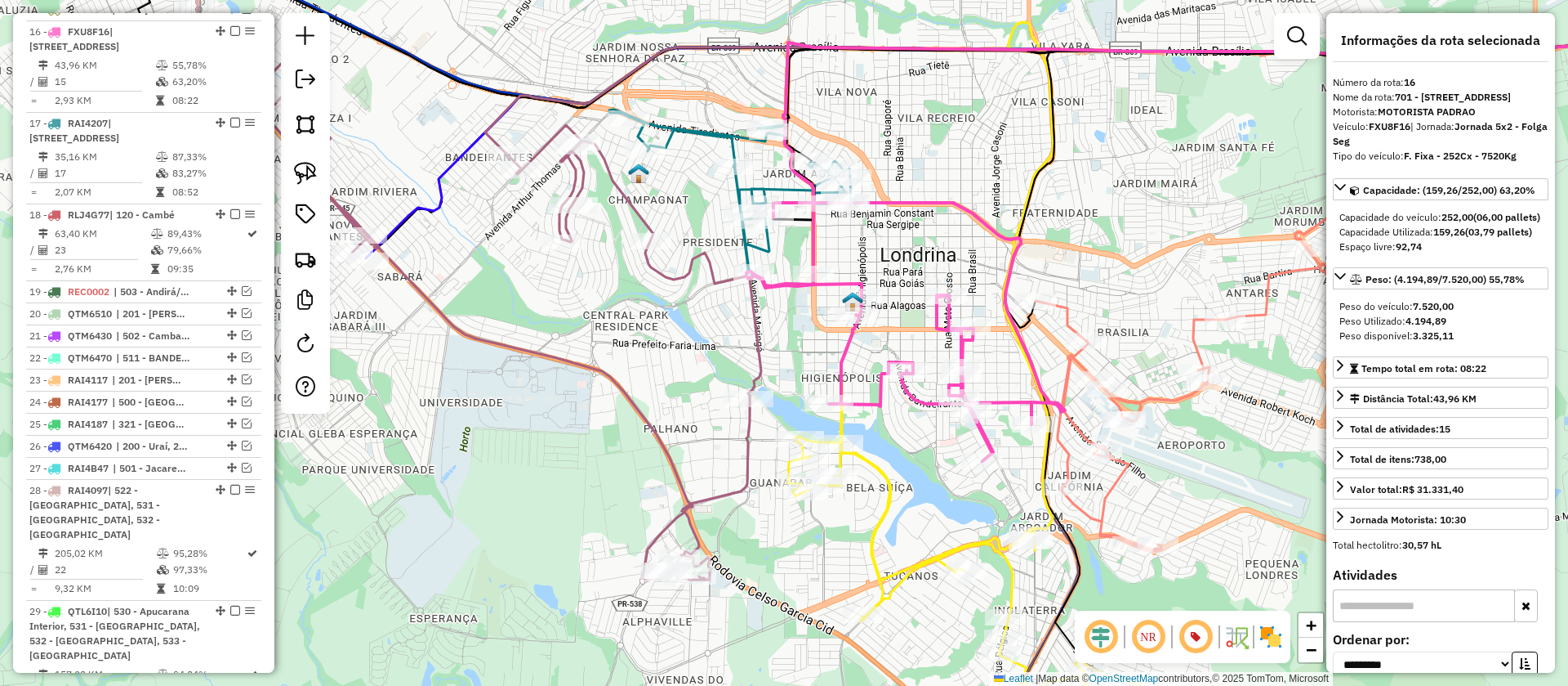
click at [672, 136] on icon at bounding box center [729, 194] width 241 height 168
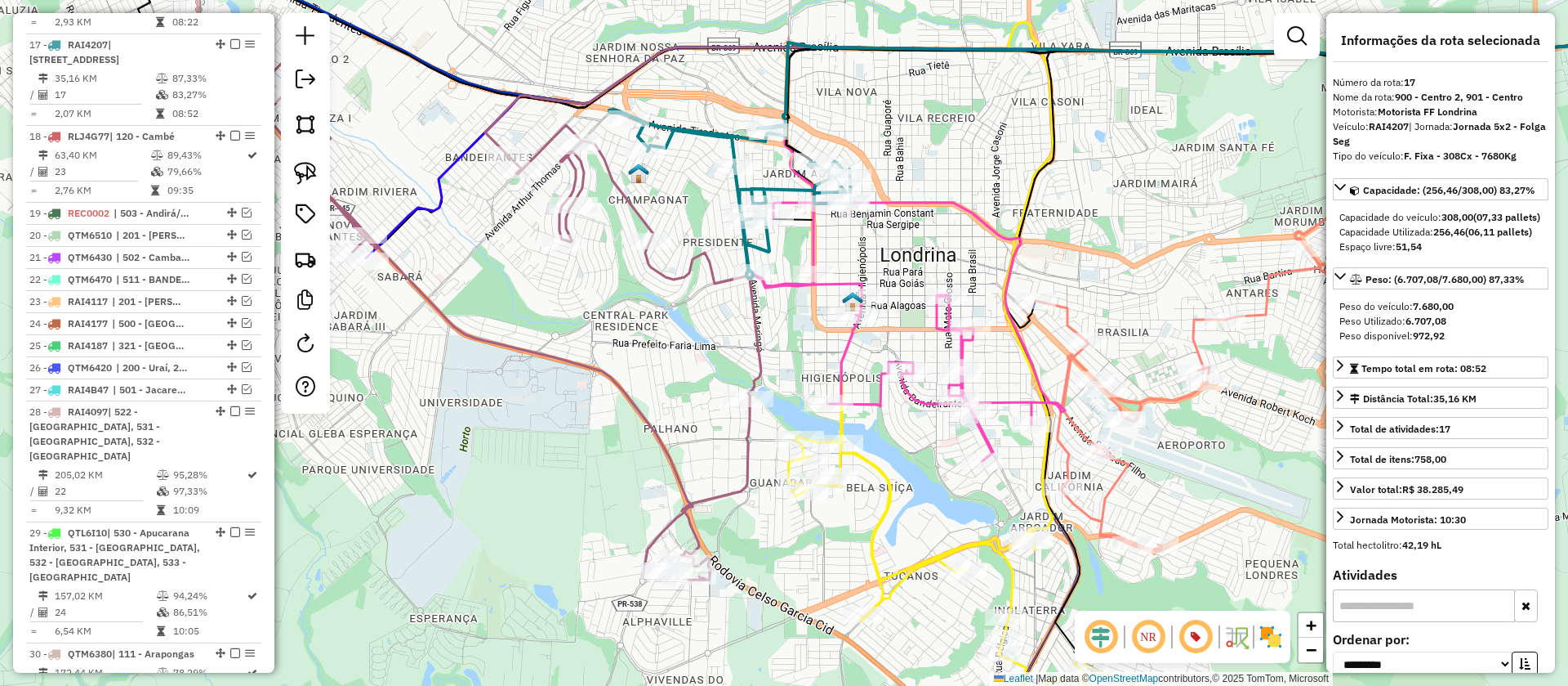
scroll to position [1717, 0]
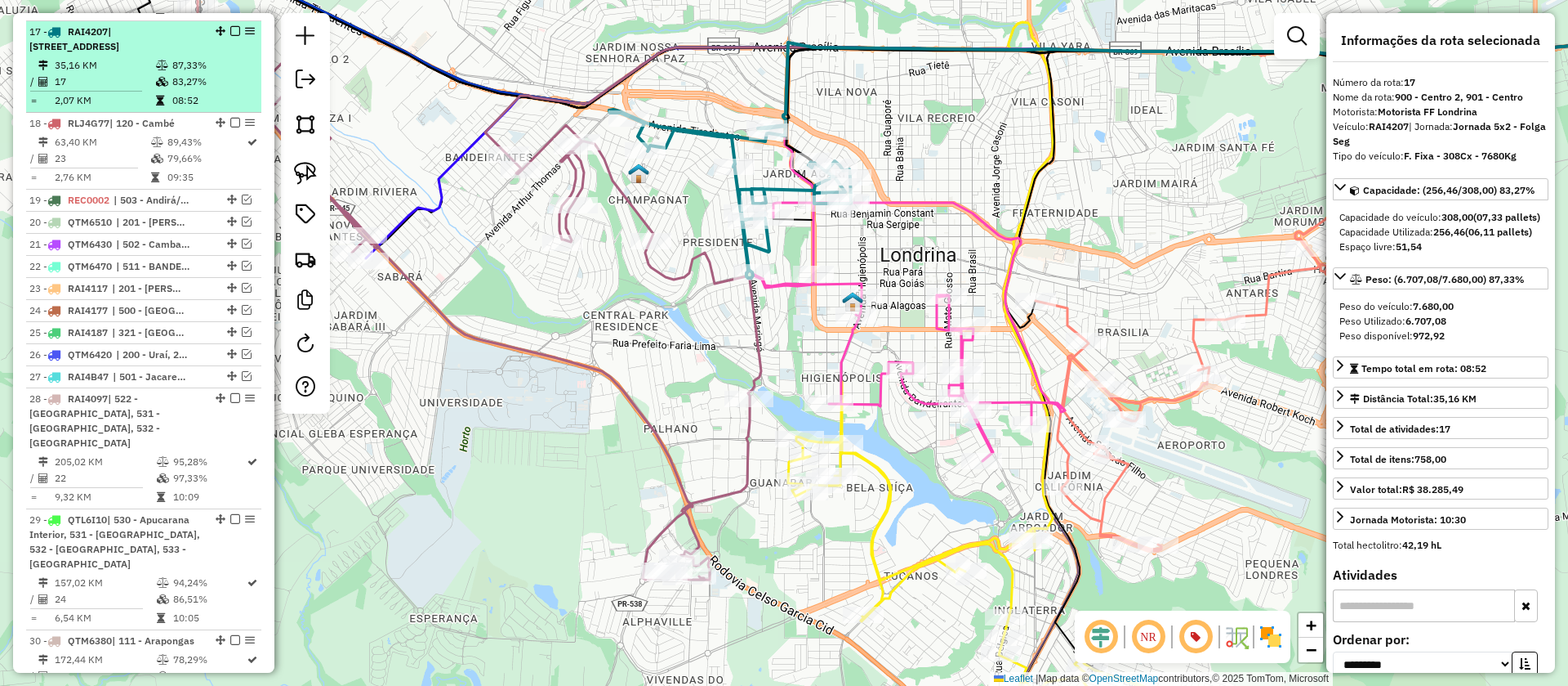
click at [230, 26] on em at bounding box center [236, 31] width 10 height 10
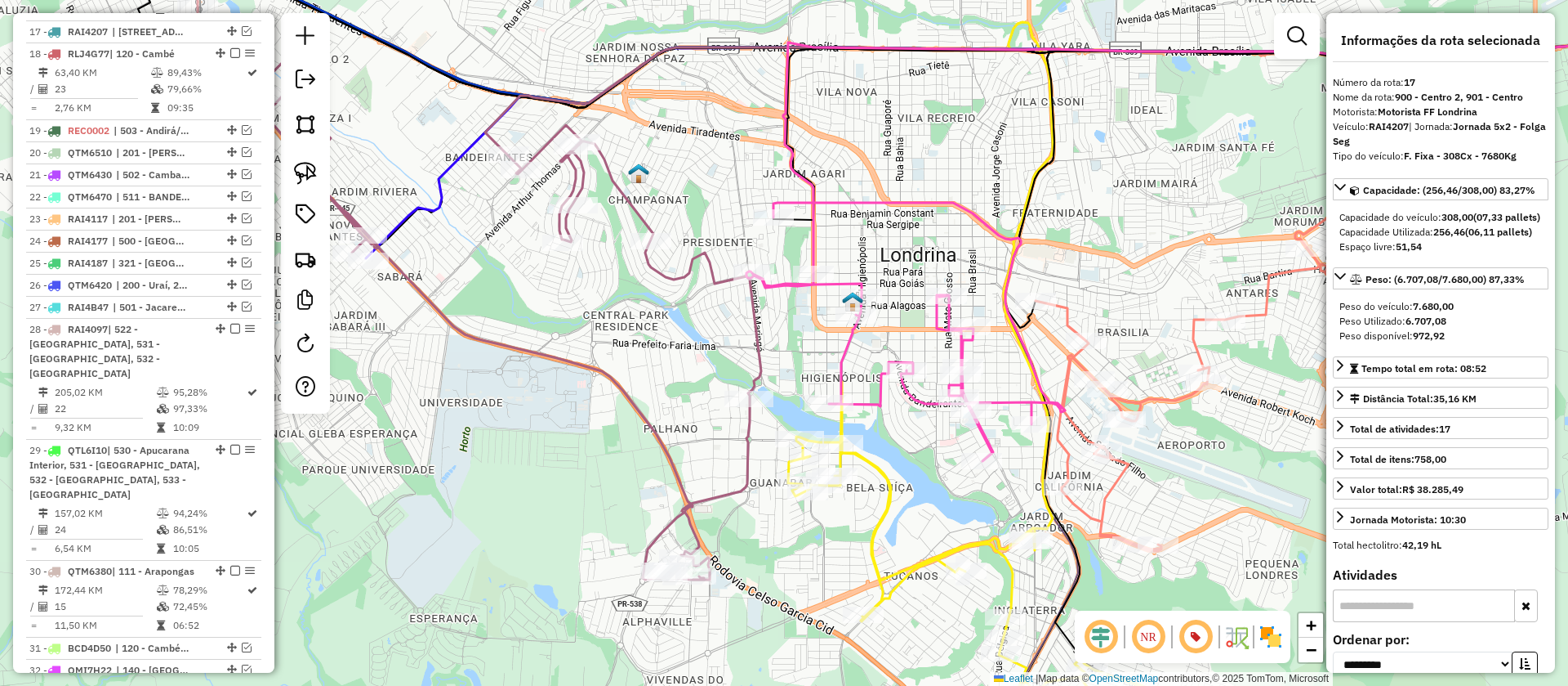
click at [851, 348] on icon at bounding box center [905, 332] width 319 height 258
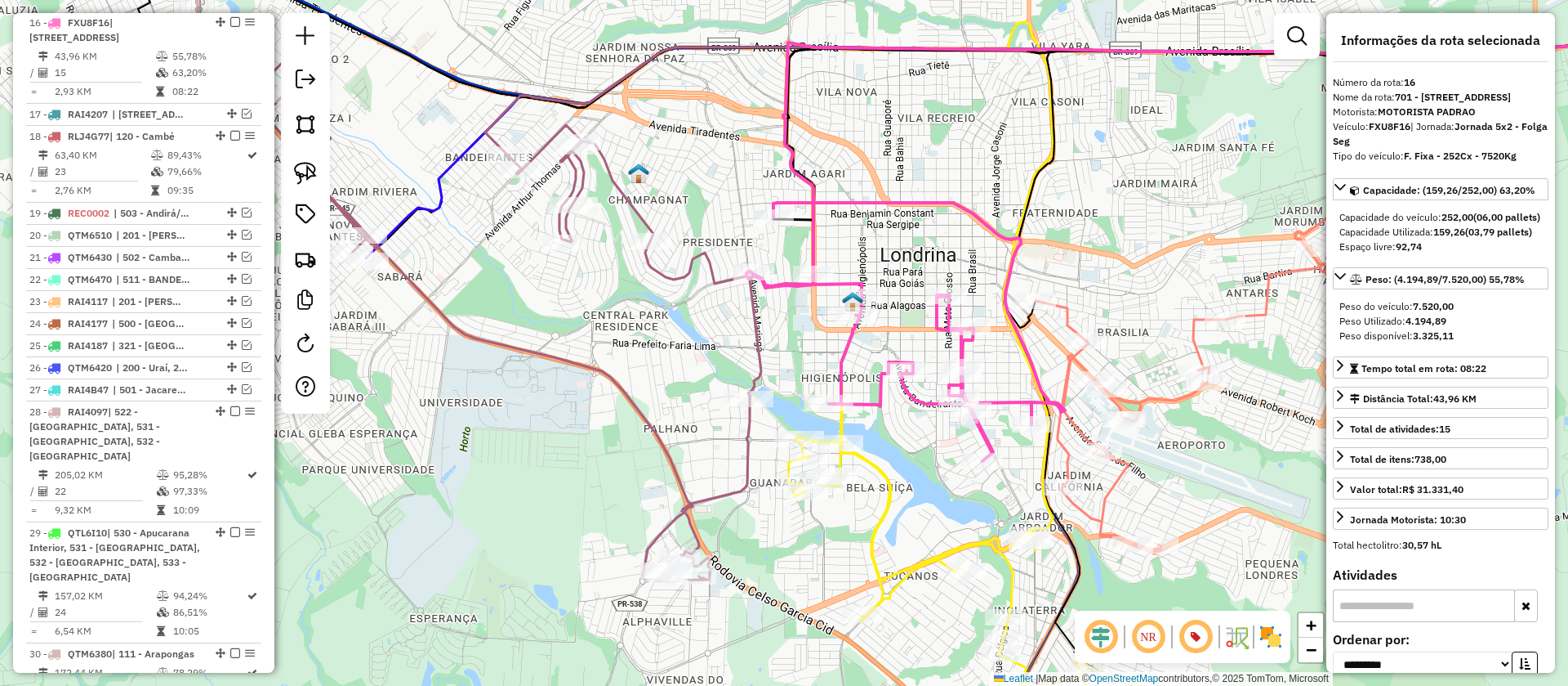
scroll to position [1625, 0]
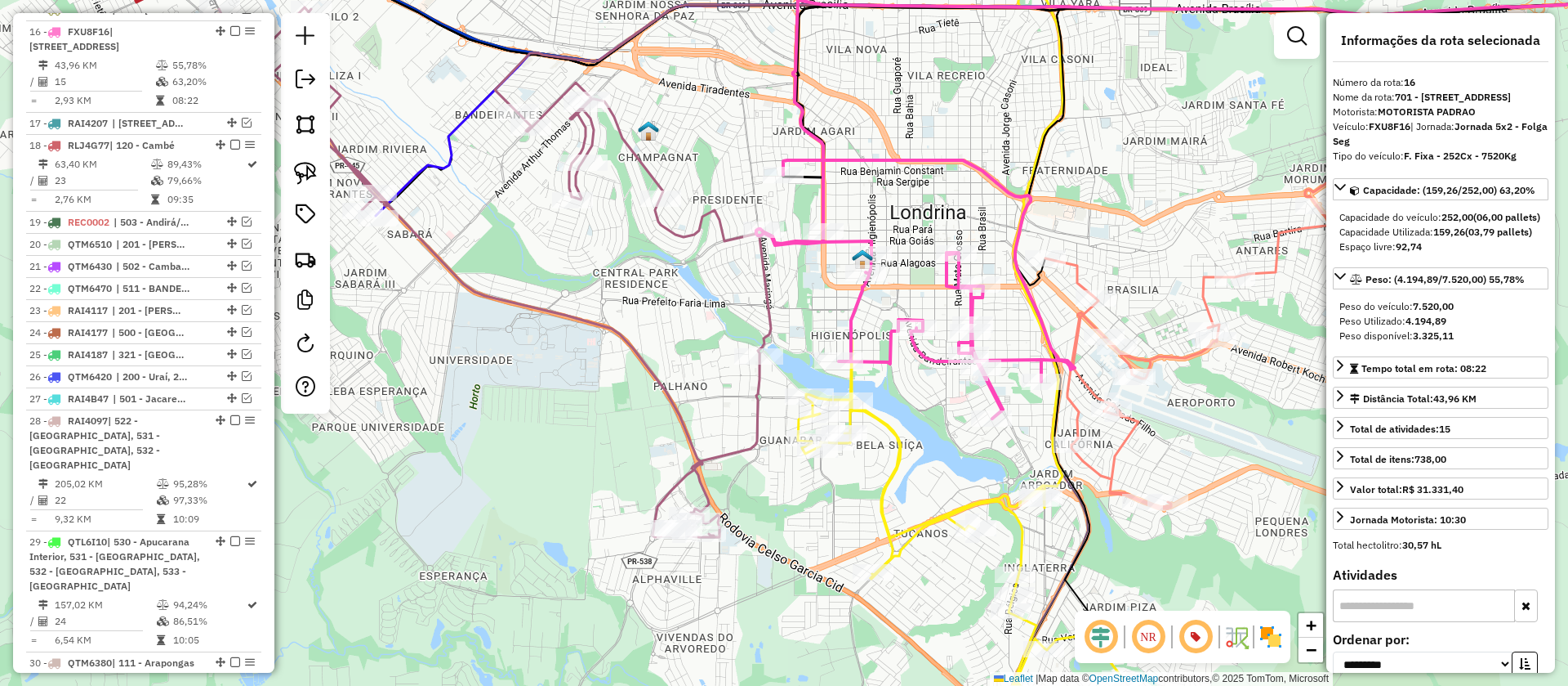
drag, startPoint x: 886, startPoint y: 318, endPoint x: 899, endPoint y: 254, distance: 65.3
click at [899, 255] on div "Janela de atendimento Grade de atendimento Capacidade Transportadoras Veículos …" at bounding box center [784, 343] width 1568 height 686
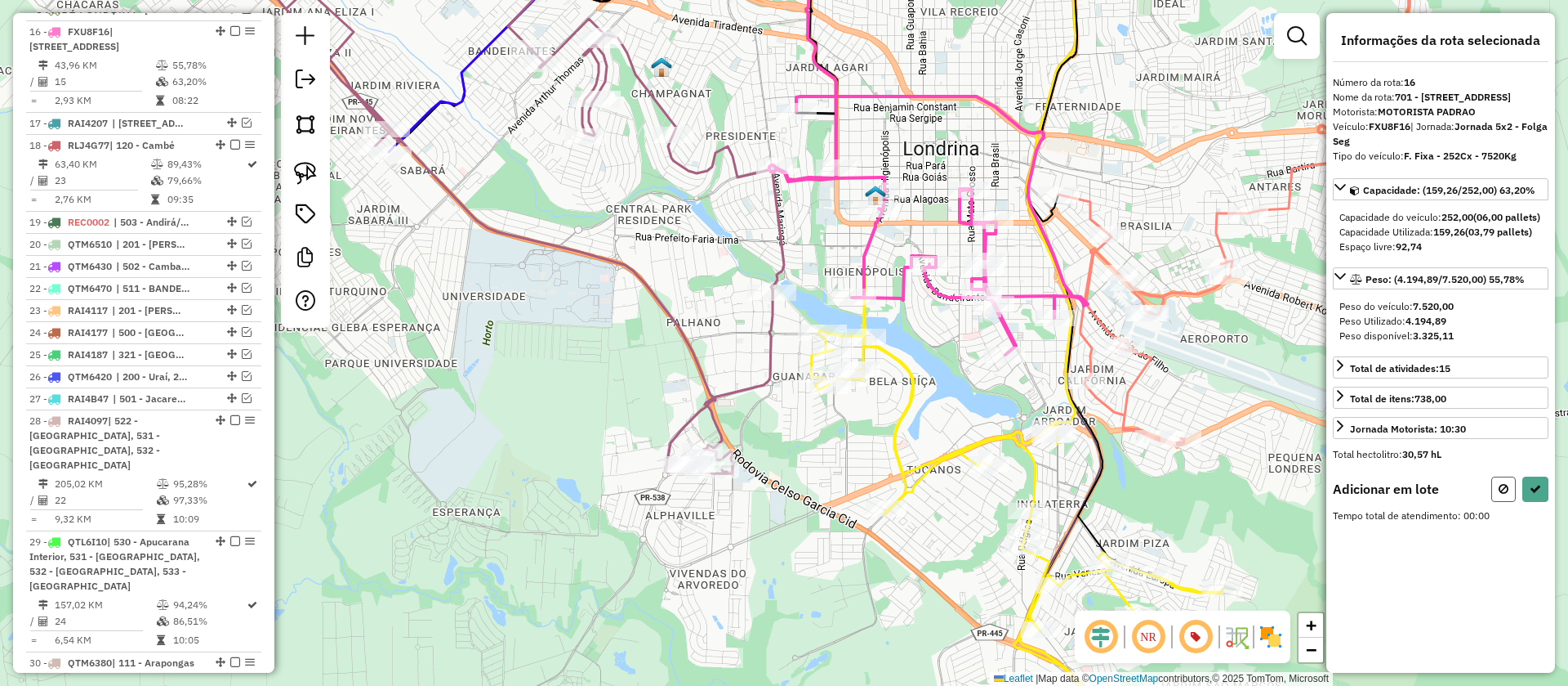
click at [1499, 494] on icon at bounding box center [1504, 489] width 10 height 12
select select "**********"
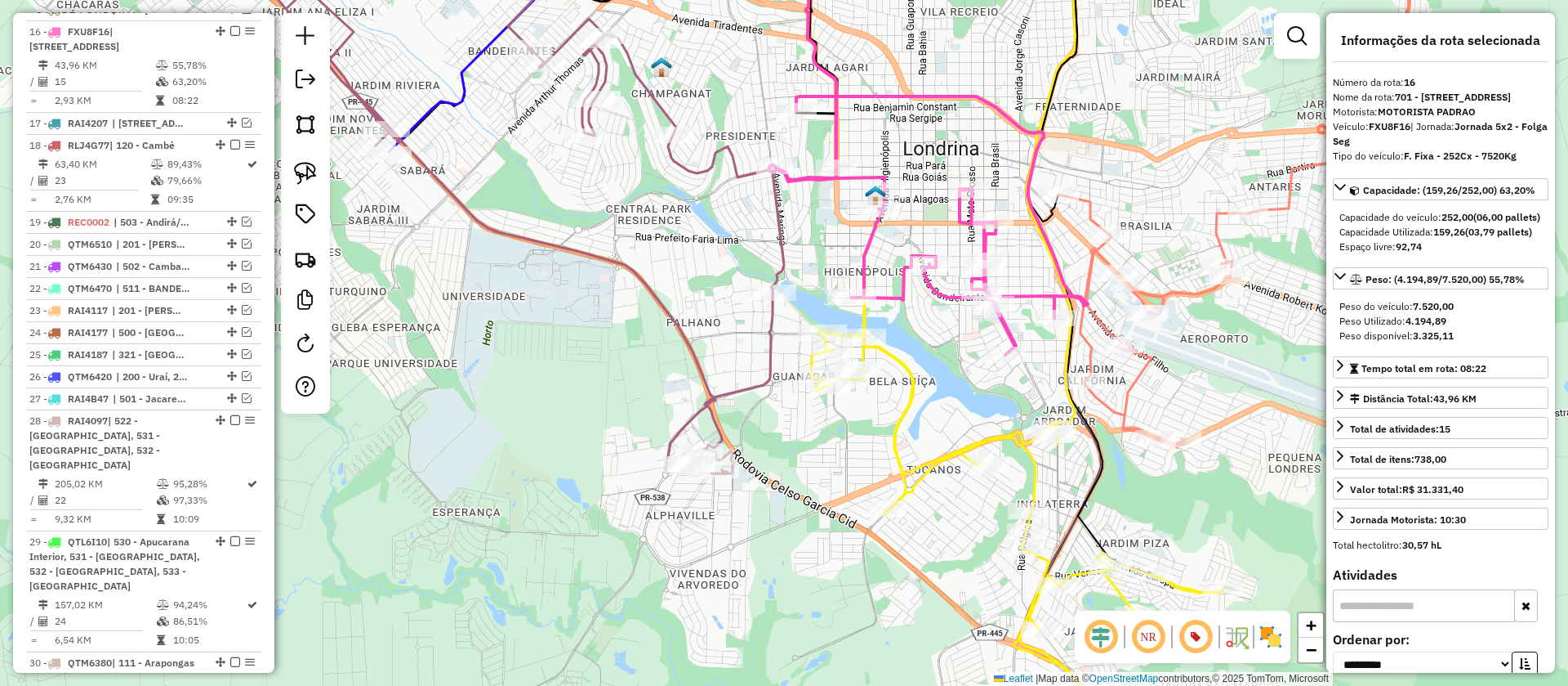
click at [780, 231] on icon at bounding box center [508, 208] width 552 height 529
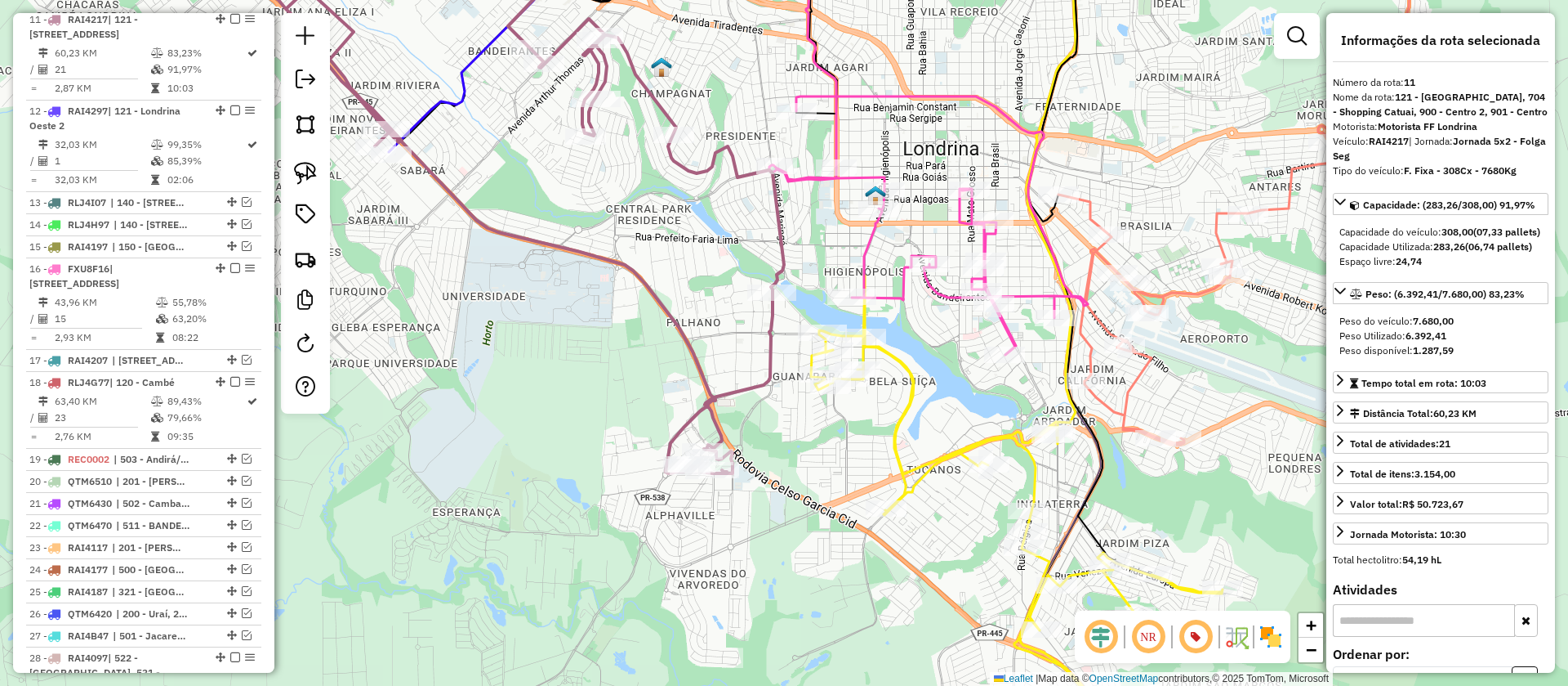
scroll to position [1361, 0]
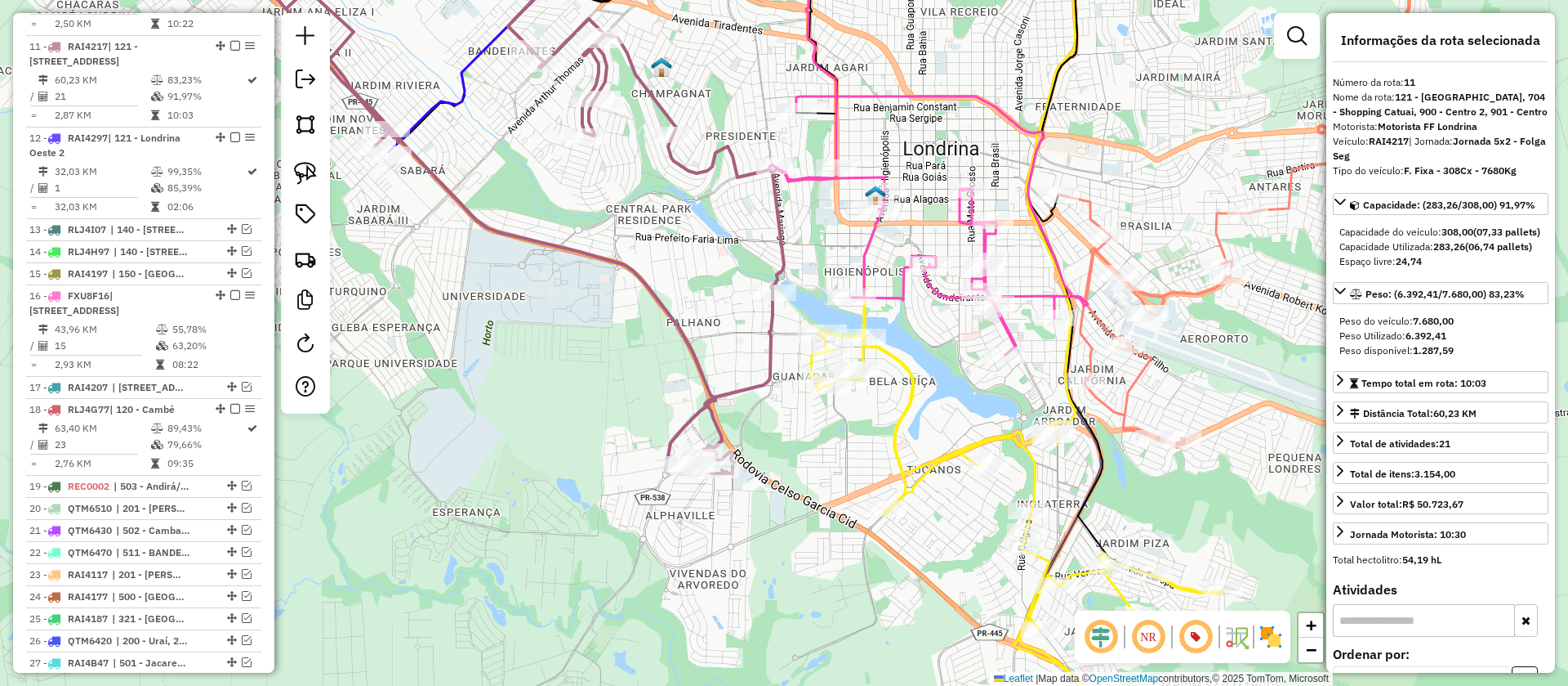
click at [799, 175] on icon at bounding box center [929, 226] width 319 height 258
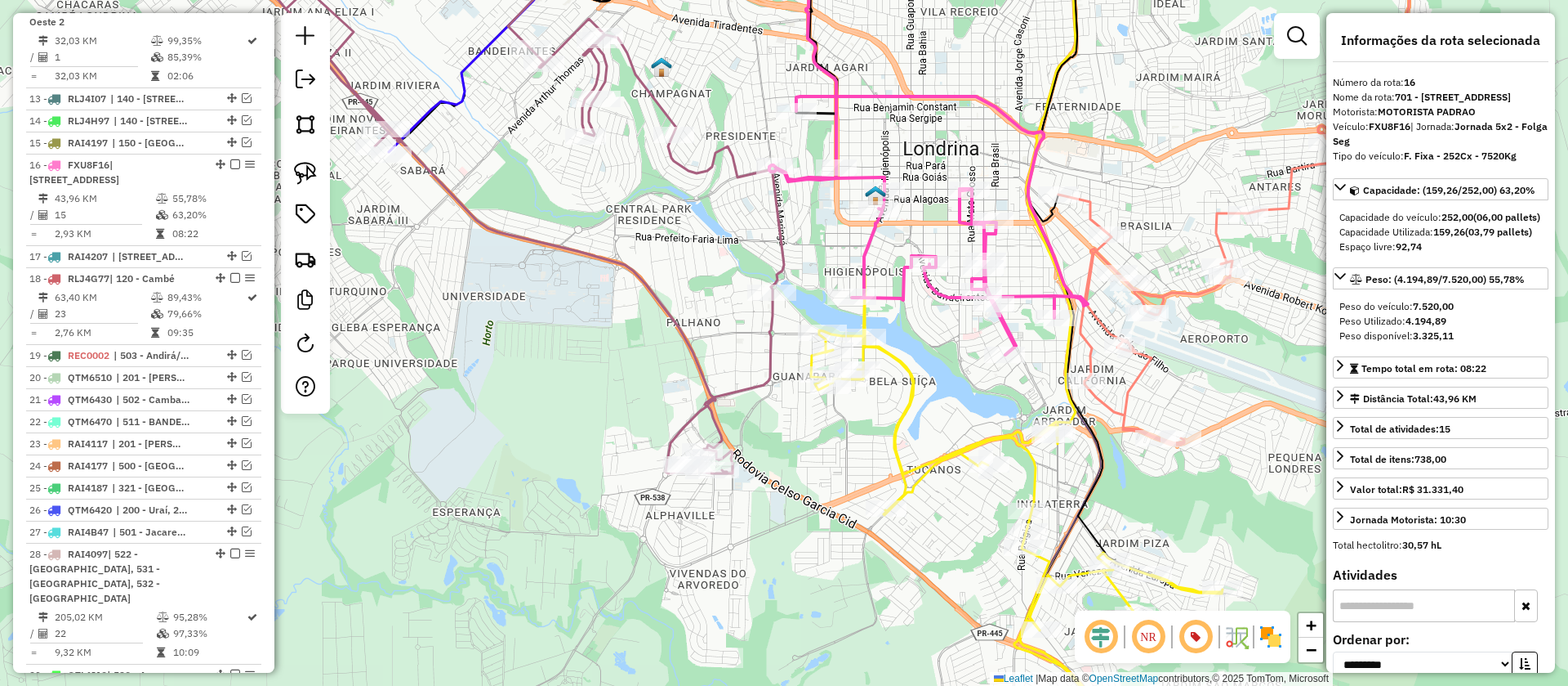
scroll to position [1625, 0]
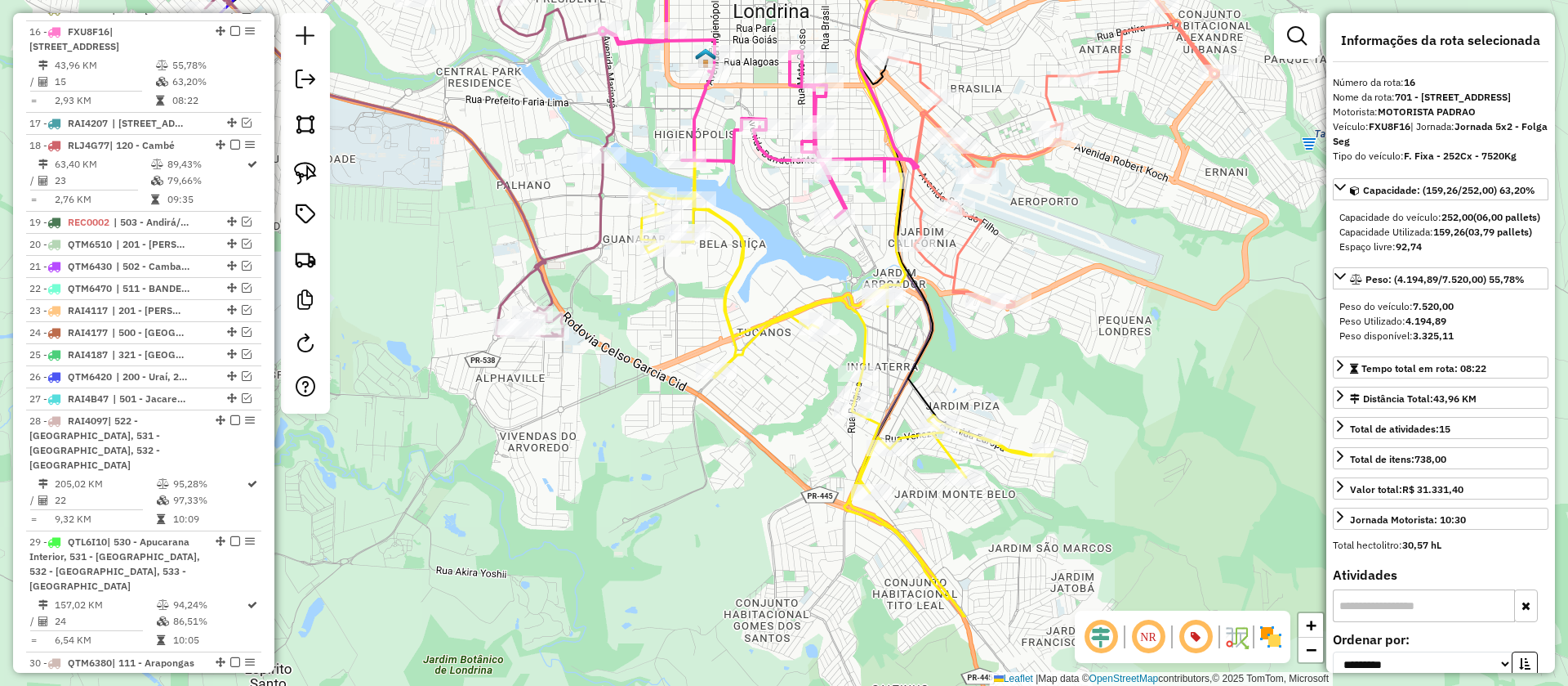
drag, startPoint x: 951, startPoint y: 344, endPoint x: 759, endPoint y: 189, distance: 246.8
click at [759, 189] on div "Janela de atendimento Grade de atendimento Capacidade Transportadoras Veículos …" at bounding box center [784, 343] width 1568 height 686
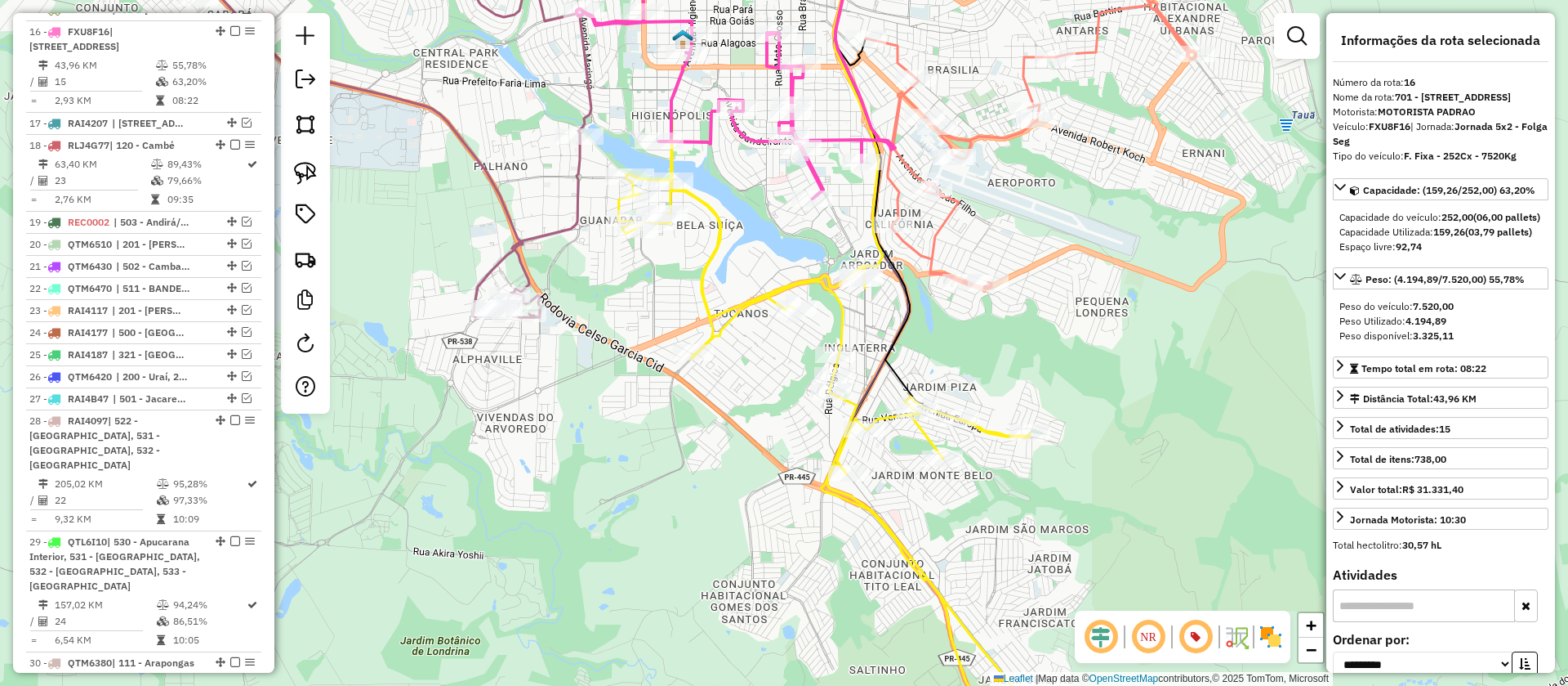
click at [942, 229] on icon at bounding box center [1030, 137] width 330 height 303
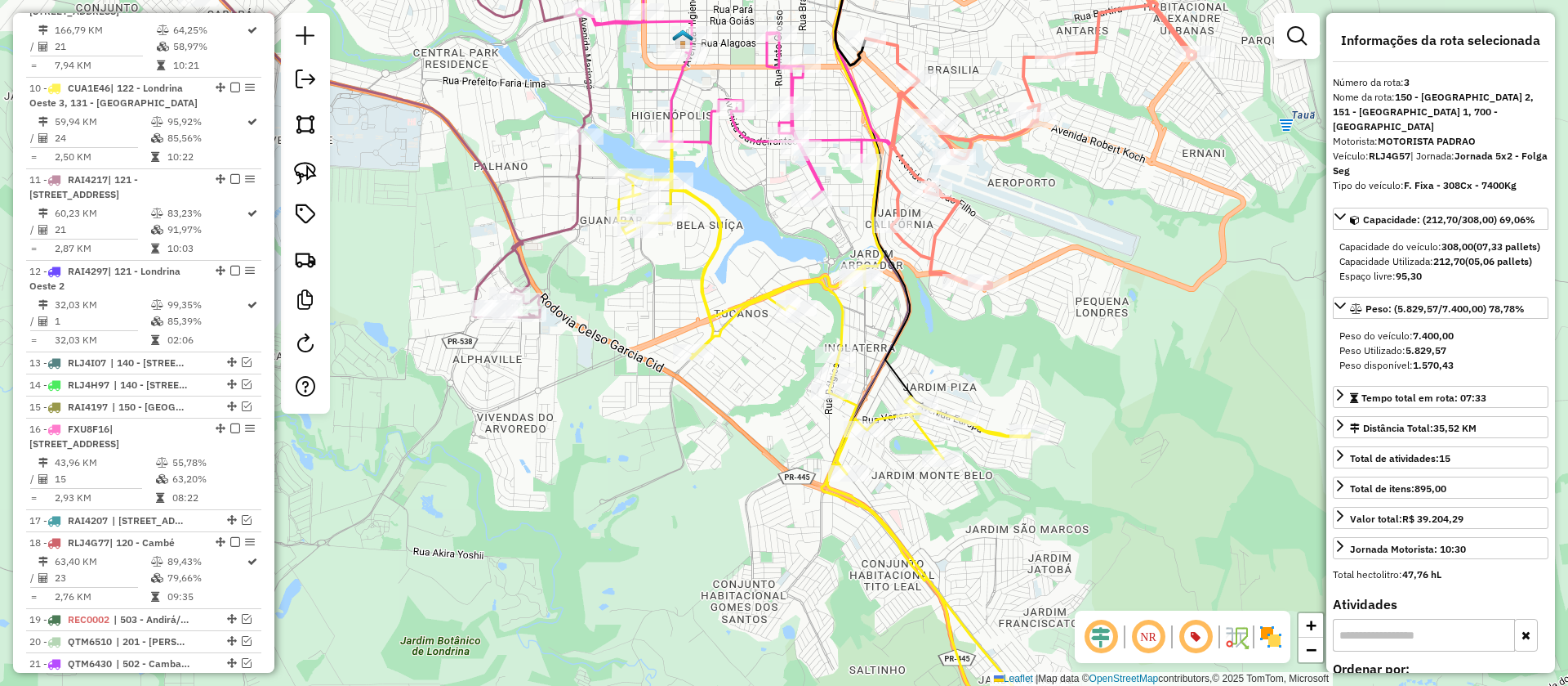
scroll to position [739, 0]
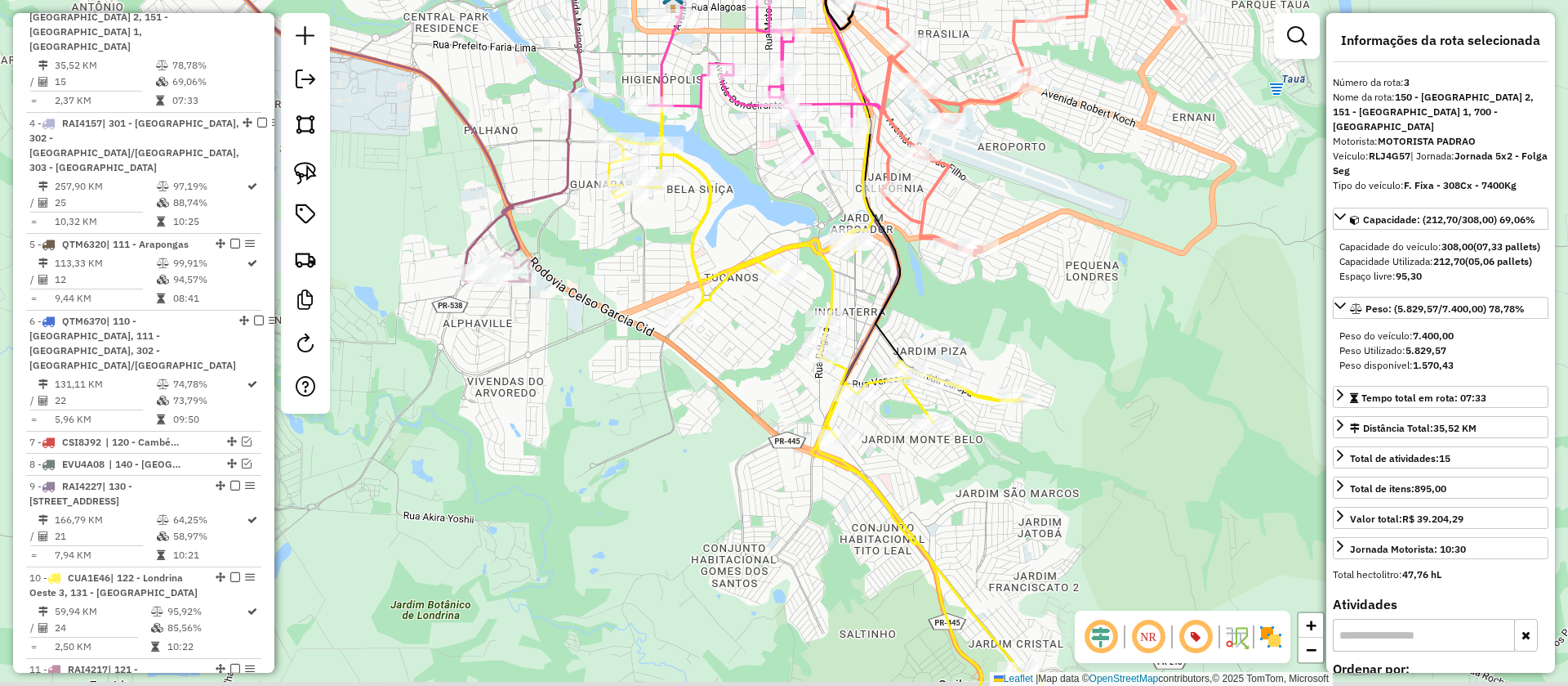
drag, startPoint x: 976, startPoint y: 258, endPoint x: 967, endPoint y: 221, distance: 38.1
click at [967, 221] on div "Janela de atendimento Grade de atendimento Capacidade Transportadoras Veículos …" at bounding box center [784, 343] width 1568 height 686
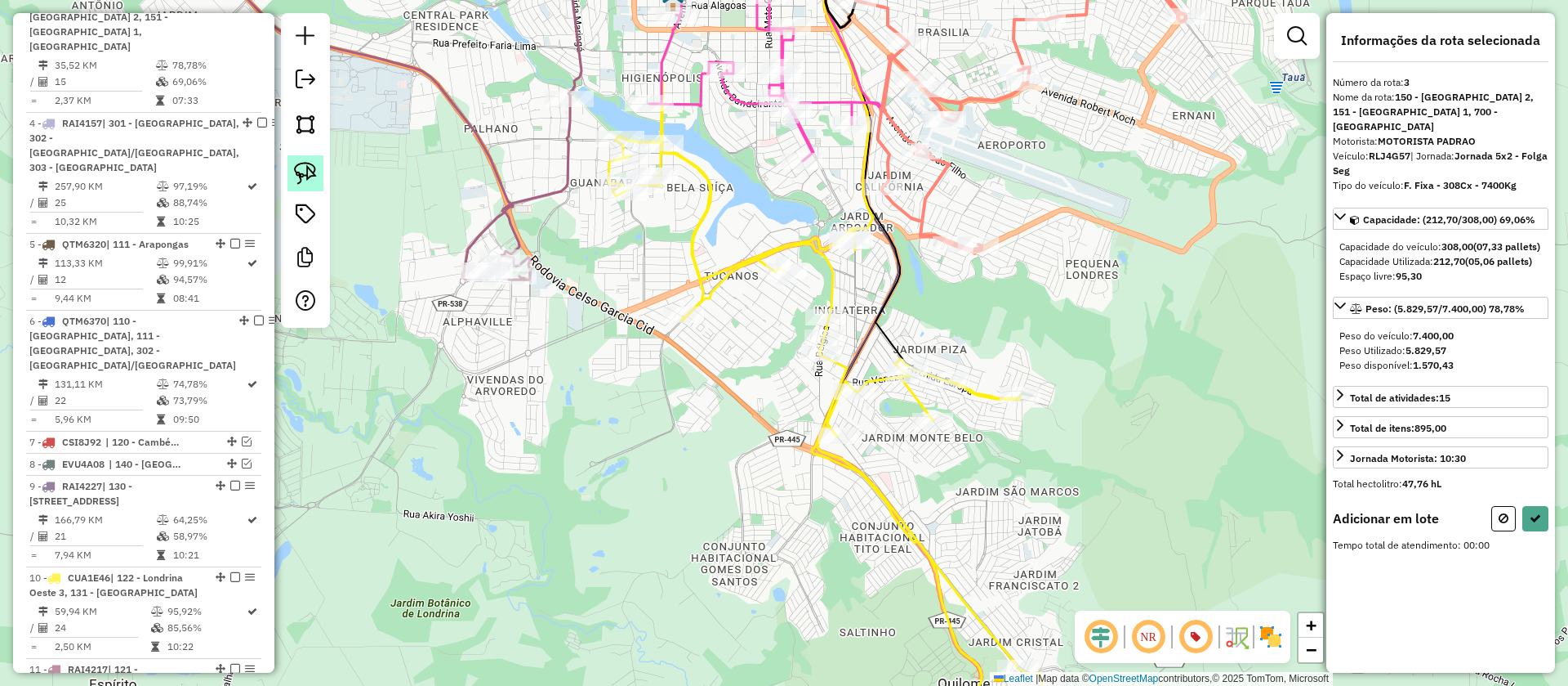
click at [313, 166] on img at bounding box center [305, 173] width 23 height 23
drag, startPoint x: 793, startPoint y: 231, endPoint x: 925, endPoint y: 231, distance: 132.0
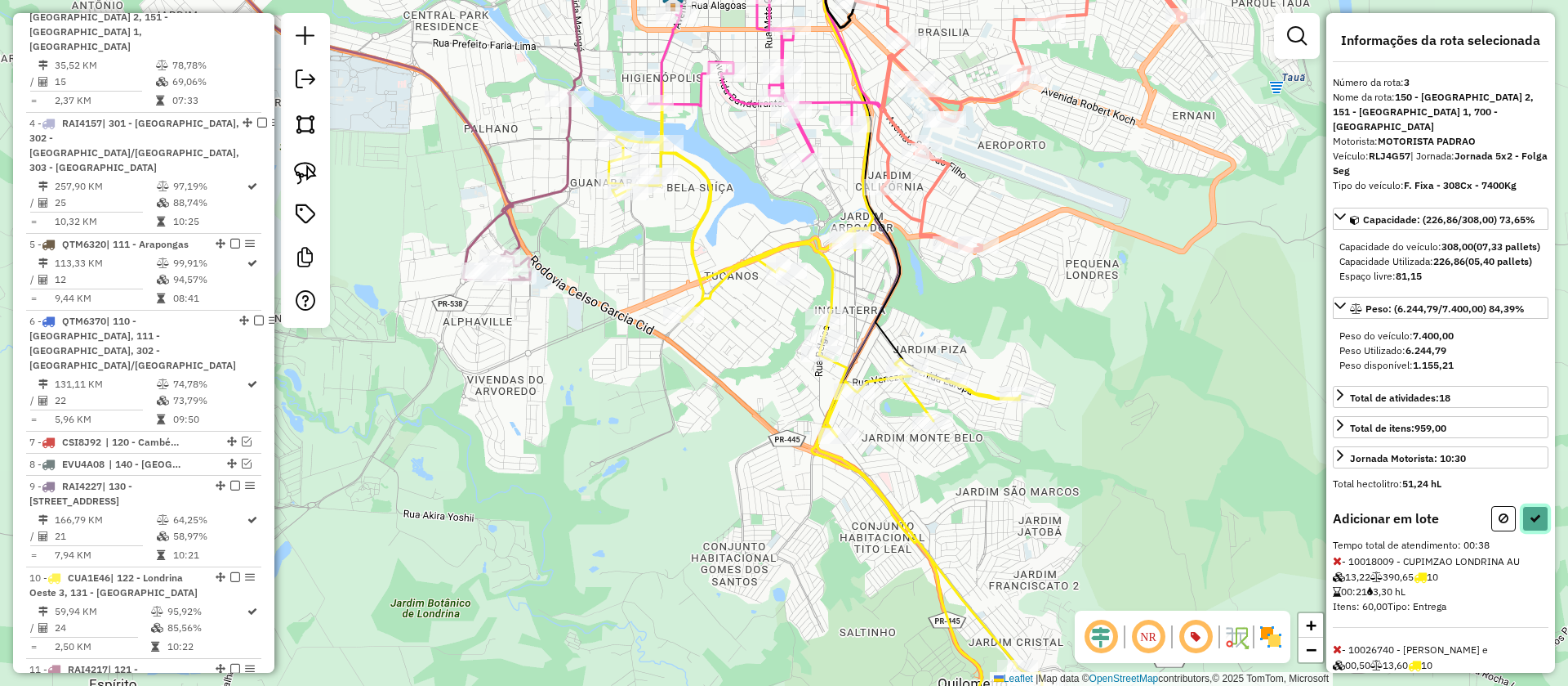
drag, startPoint x: 1534, startPoint y: 530, endPoint x: 1524, endPoint y: 535, distance: 11.2
click at [1534, 524] on icon at bounding box center [1535, 518] width 12 height 12
select select "**********"
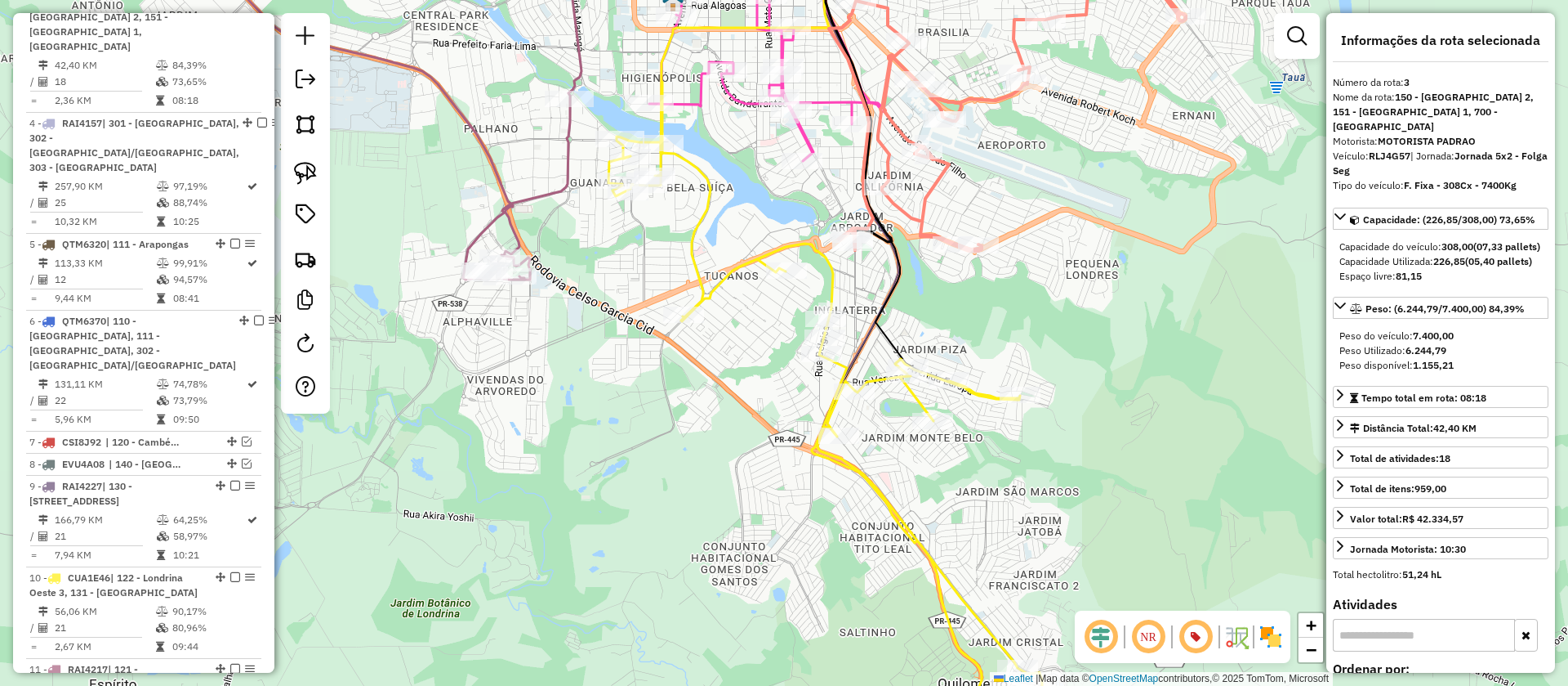
click at [983, 397] on icon at bounding box center [825, 413] width 434 height 663
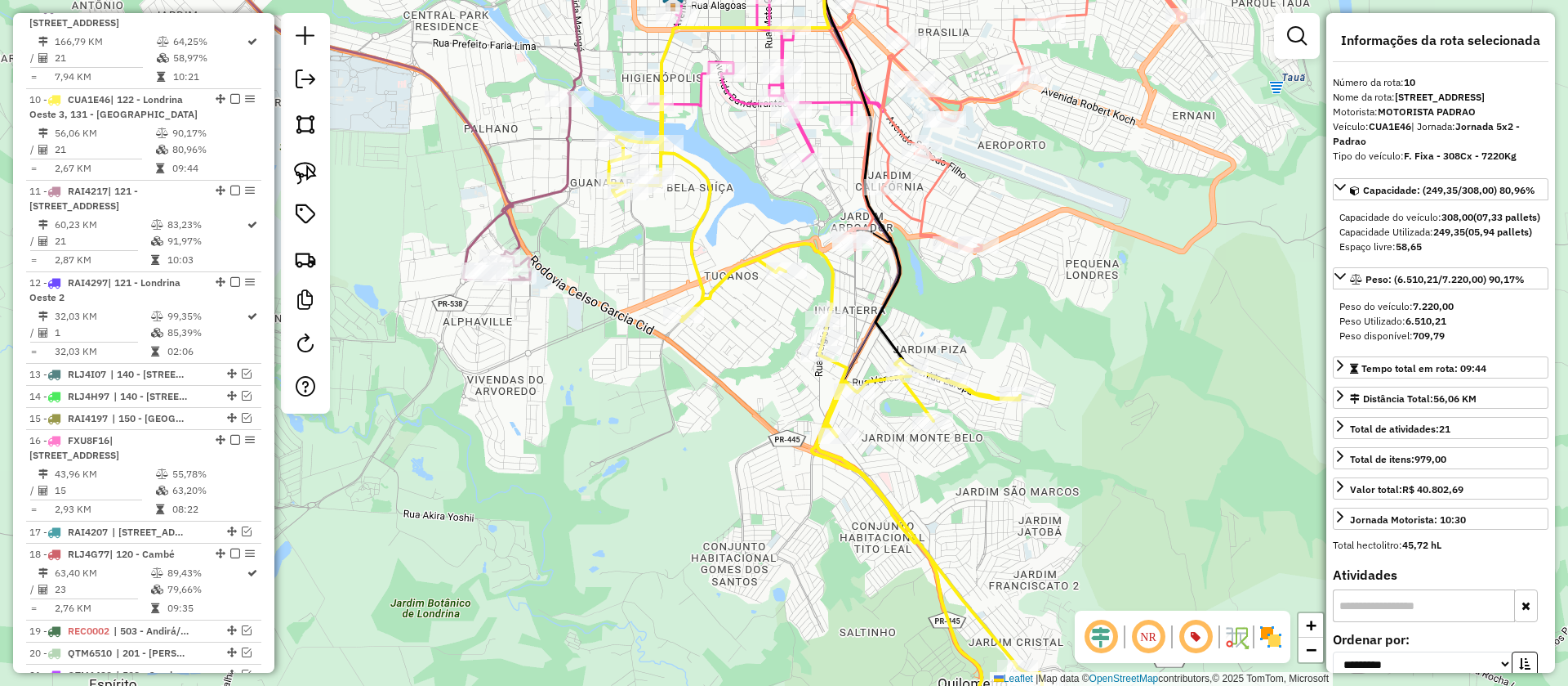
scroll to position [1270, 0]
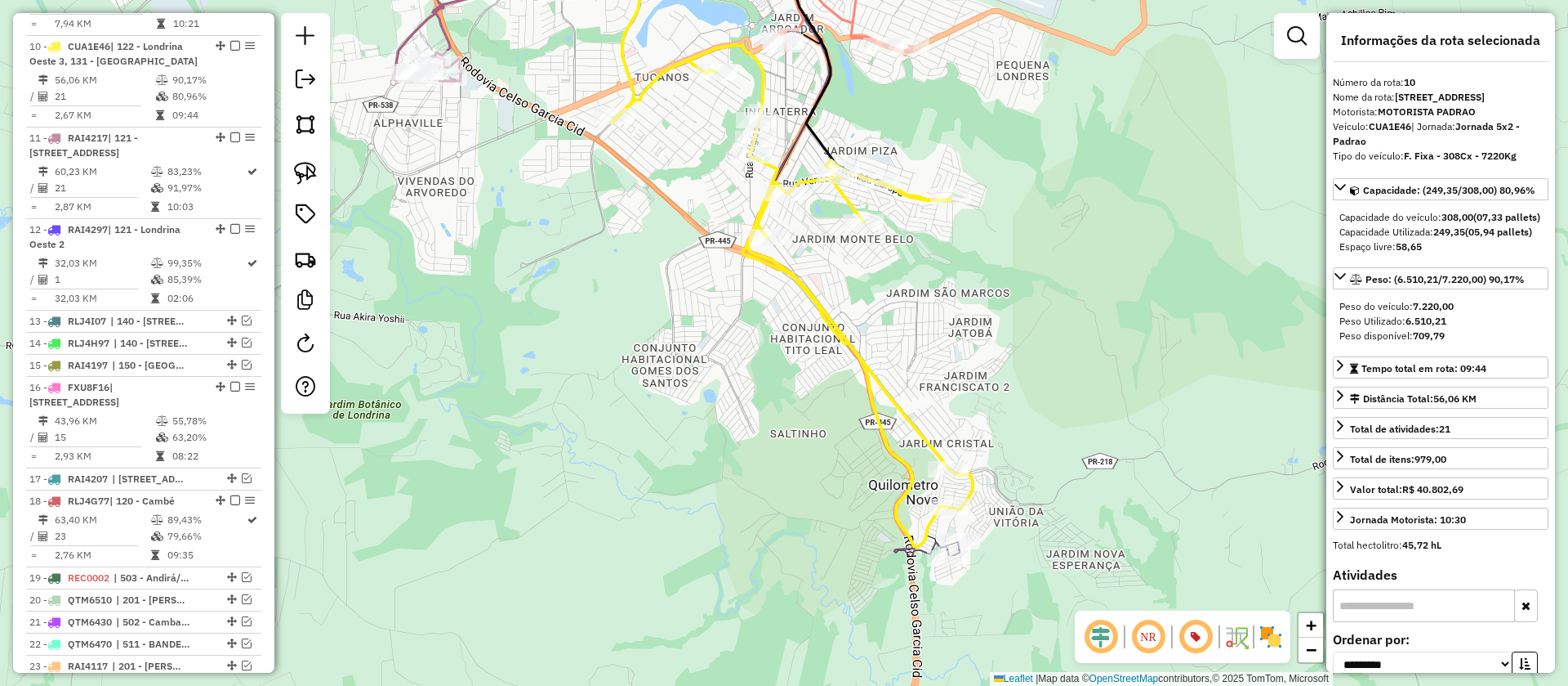
drag, startPoint x: 1026, startPoint y: 516, endPoint x: 949, endPoint y: 268, distance: 259.7
click at [949, 268] on div "Janela de atendimento Grade de atendimento Capacidade Transportadoras Veículos …" at bounding box center [784, 343] width 1568 height 686
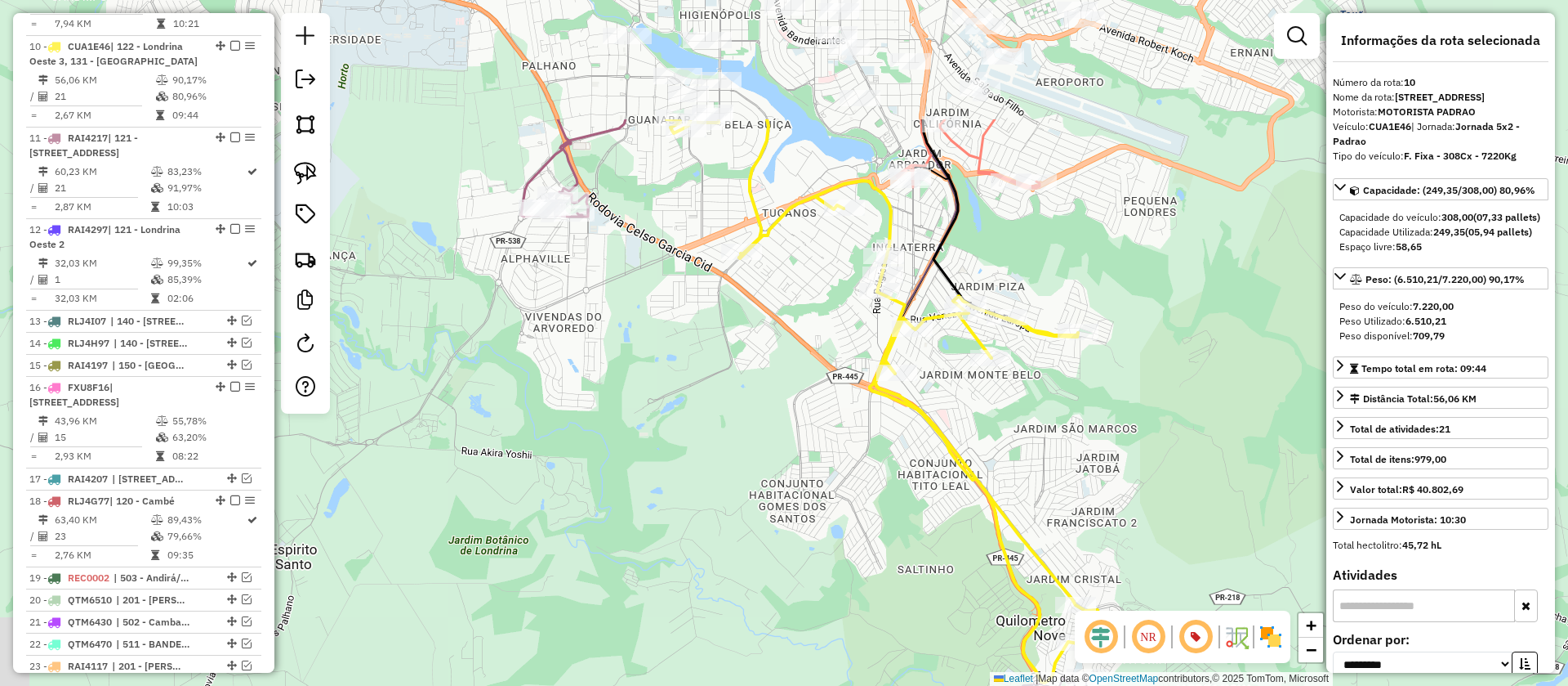
drag, startPoint x: 949, startPoint y: 268, endPoint x: 1152, endPoint y: 556, distance: 352.4
click at [1151, 555] on div "Janela de atendimento Grade de atendimento Capacidade Transportadoras Veículos …" at bounding box center [784, 343] width 1568 height 686
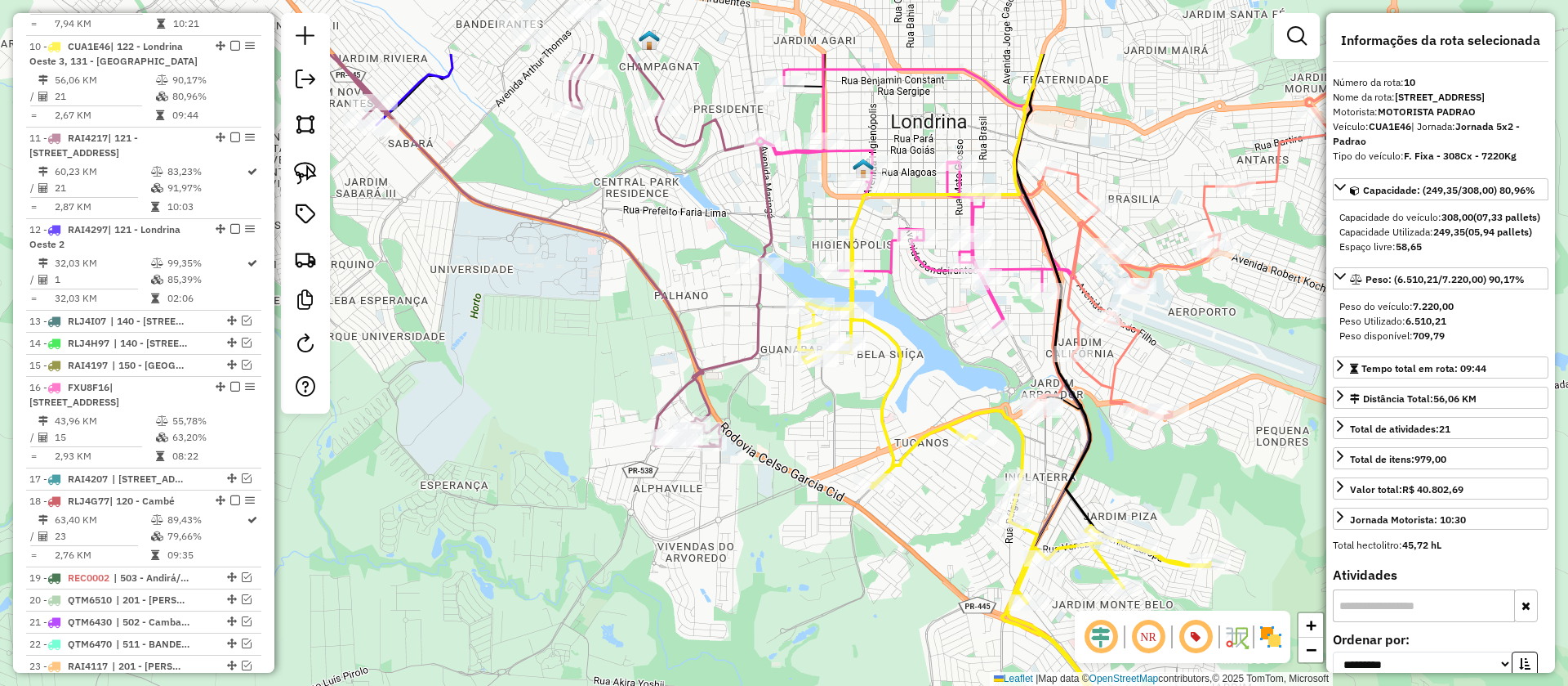
drag, startPoint x: 1091, startPoint y: 253, endPoint x: 1147, endPoint y: 379, distance: 137.9
click at [1156, 381] on div "Janela de atendimento Grade de atendimento Capacidade Transportadoras Veículos …" at bounding box center [784, 343] width 1568 height 686
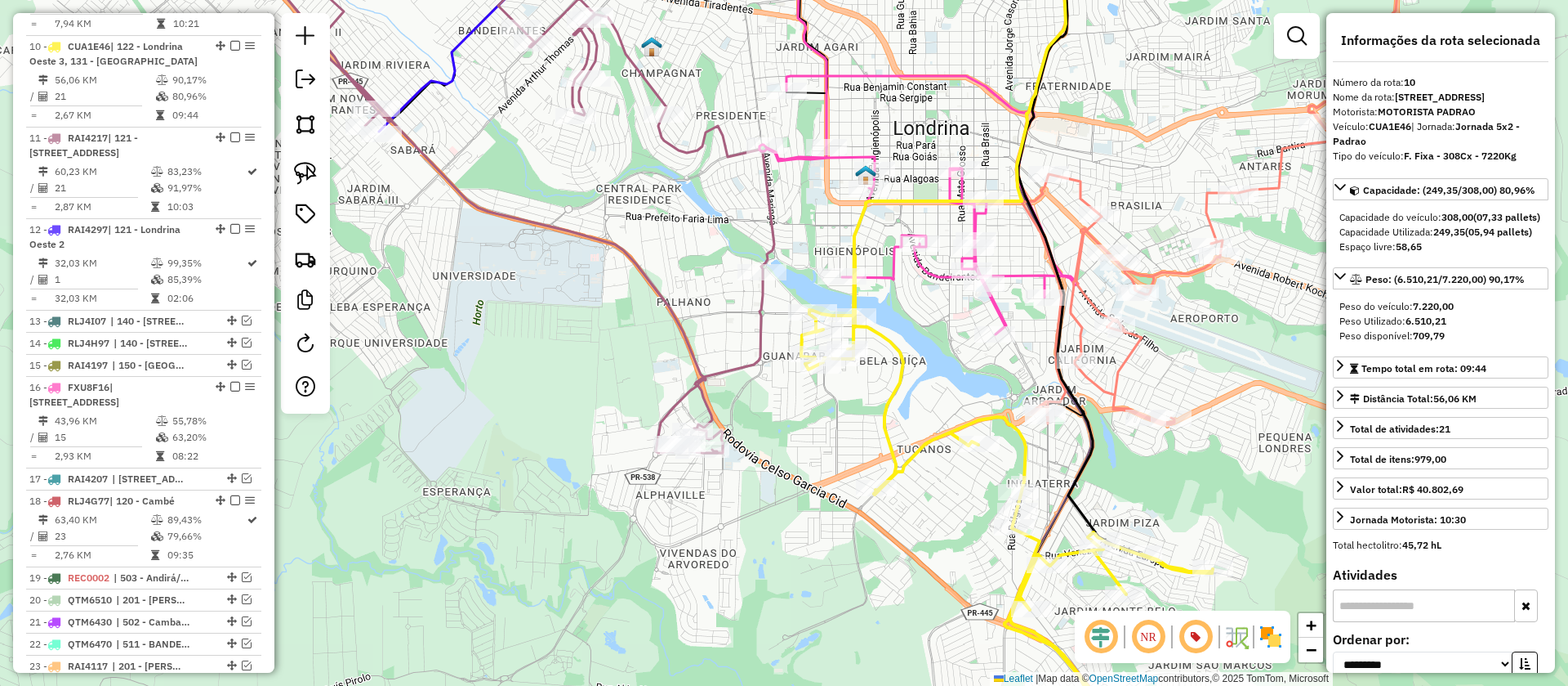
click at [854, 154] on icon at bounding box center [919, 205] width 319 height 258
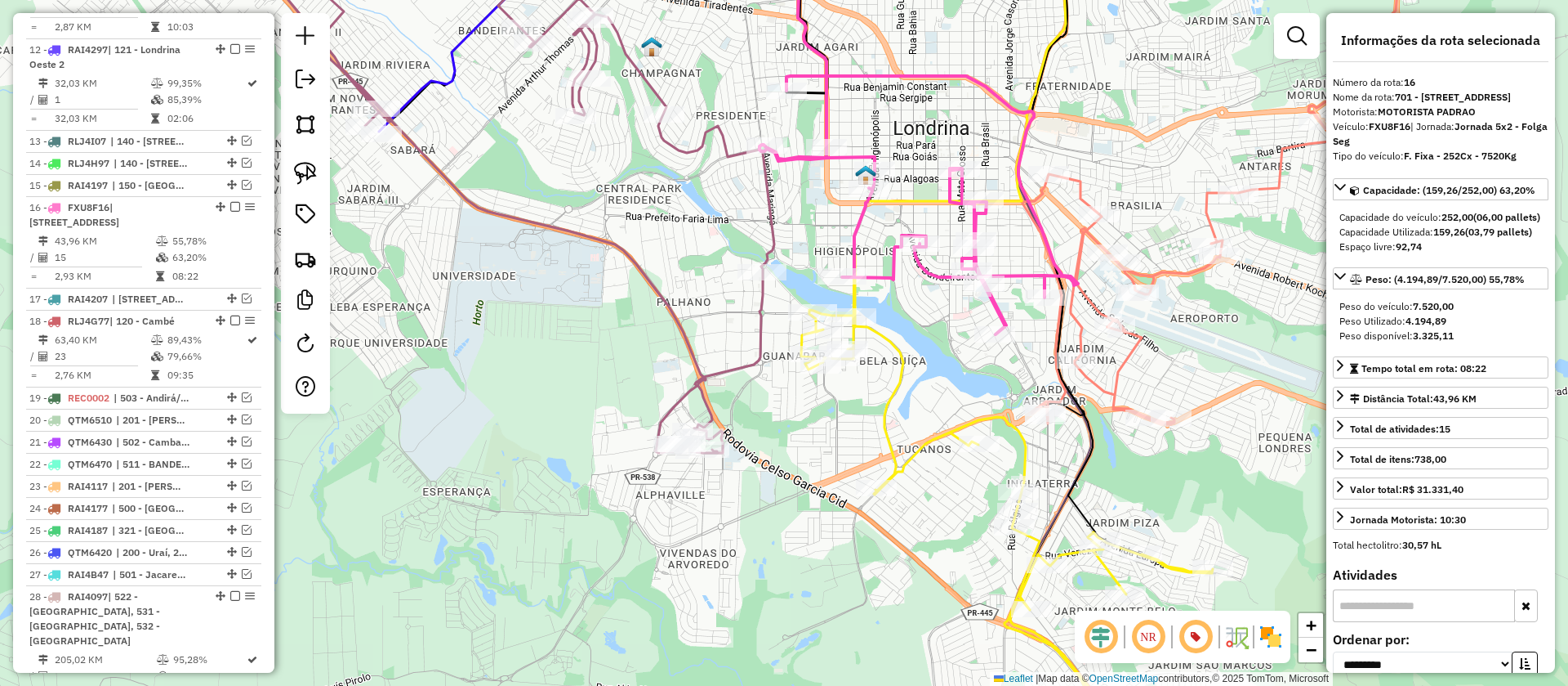
scroll to position [1625, 0]
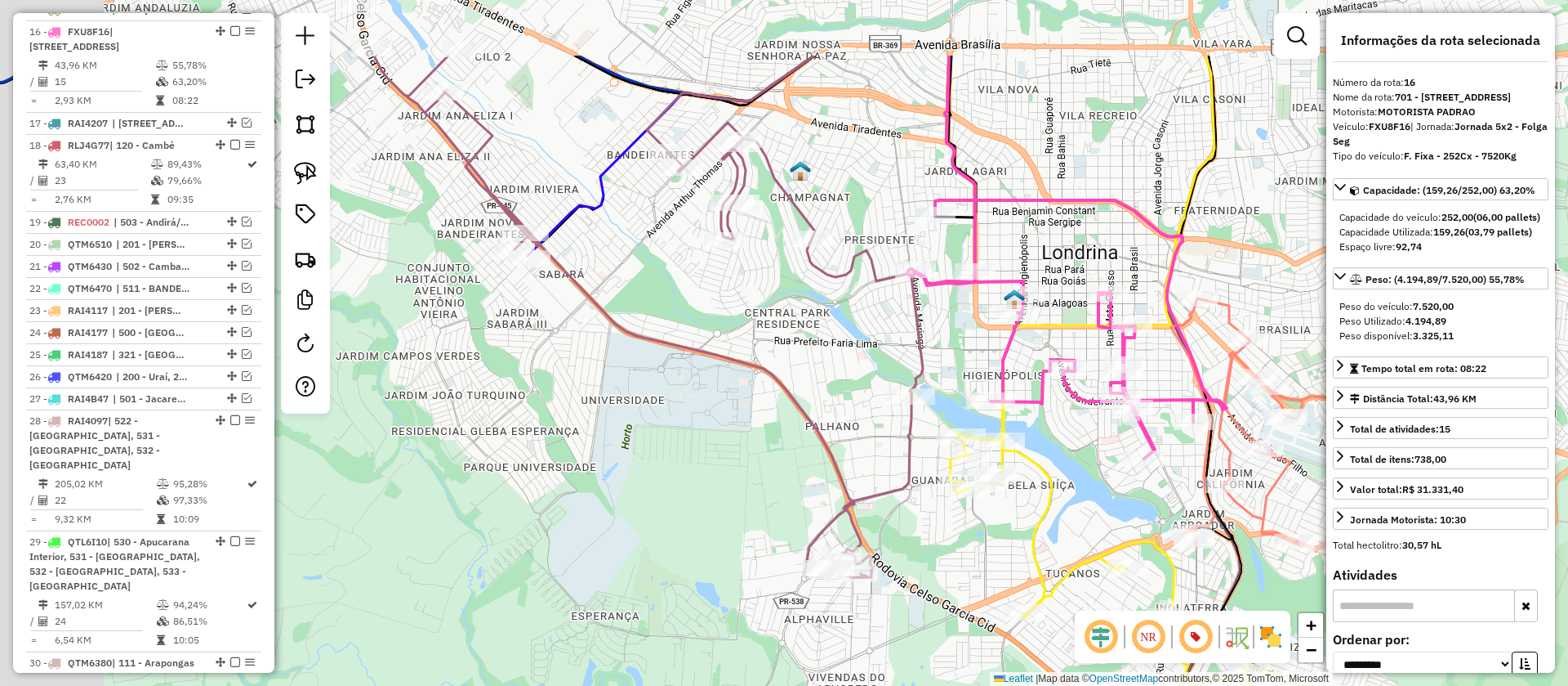
drag, startPoint x: 875, startPoint y: 117, endPoint x: 1024, endPoint y: 241, distance: 193.8
click at [1024, 241] on div "Janela de atendimento Grade de atendimento Capacidade Transportadoras Veículos …" at bounding box center [784, 343] width 1568 height 686
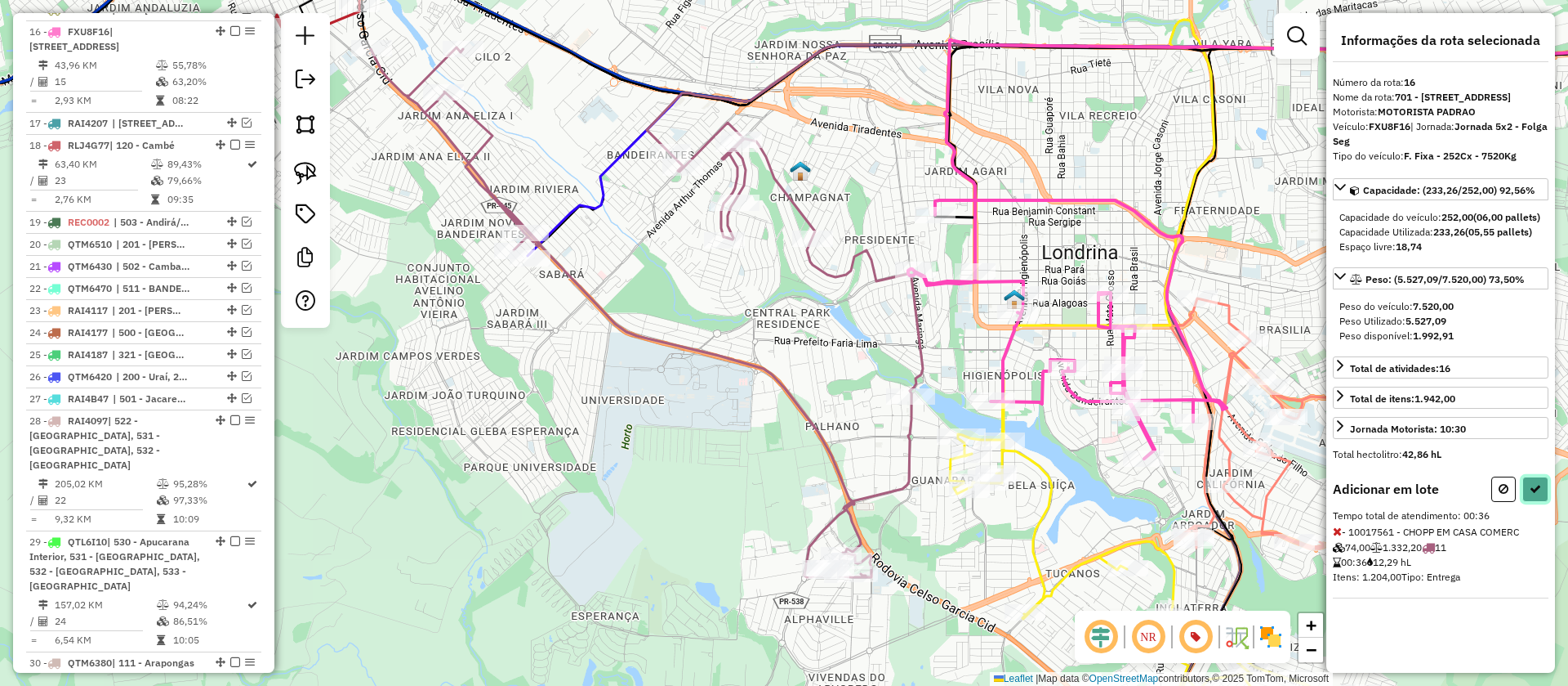
click at [1542, 502] on button at bounding box center [1535, 489] width 26 height 25
select select "**********"
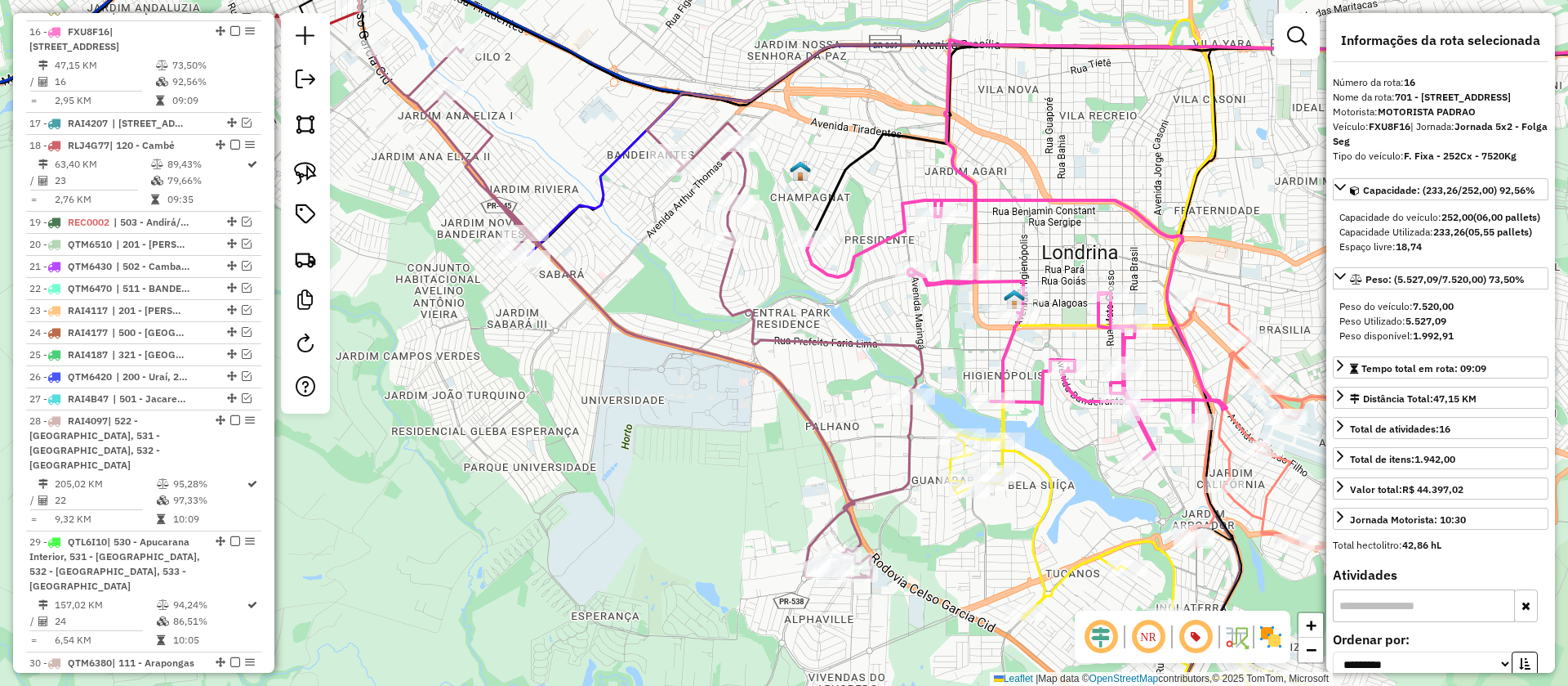
click at [871, 346] on icon at bounding box center [647, 311] width 552 height 529
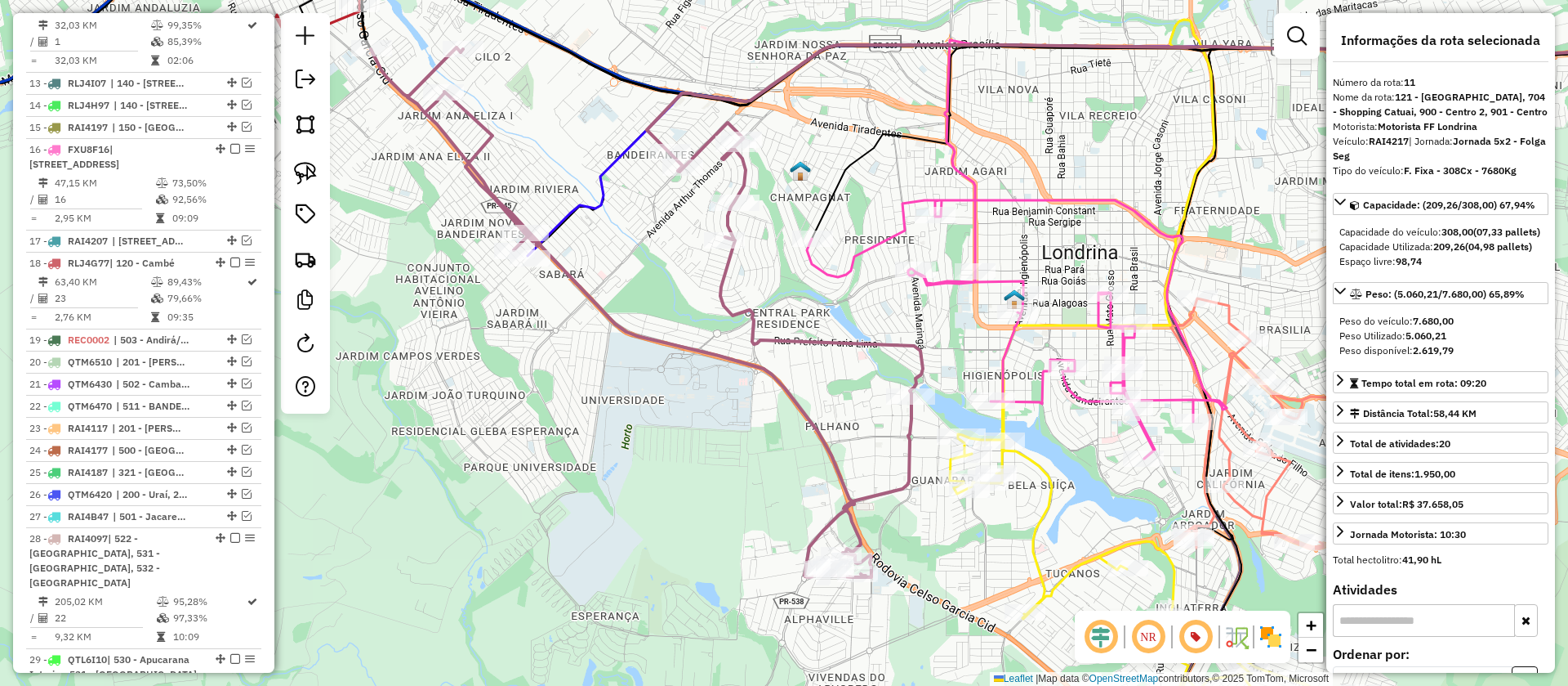
scroll to position [1361, 0]
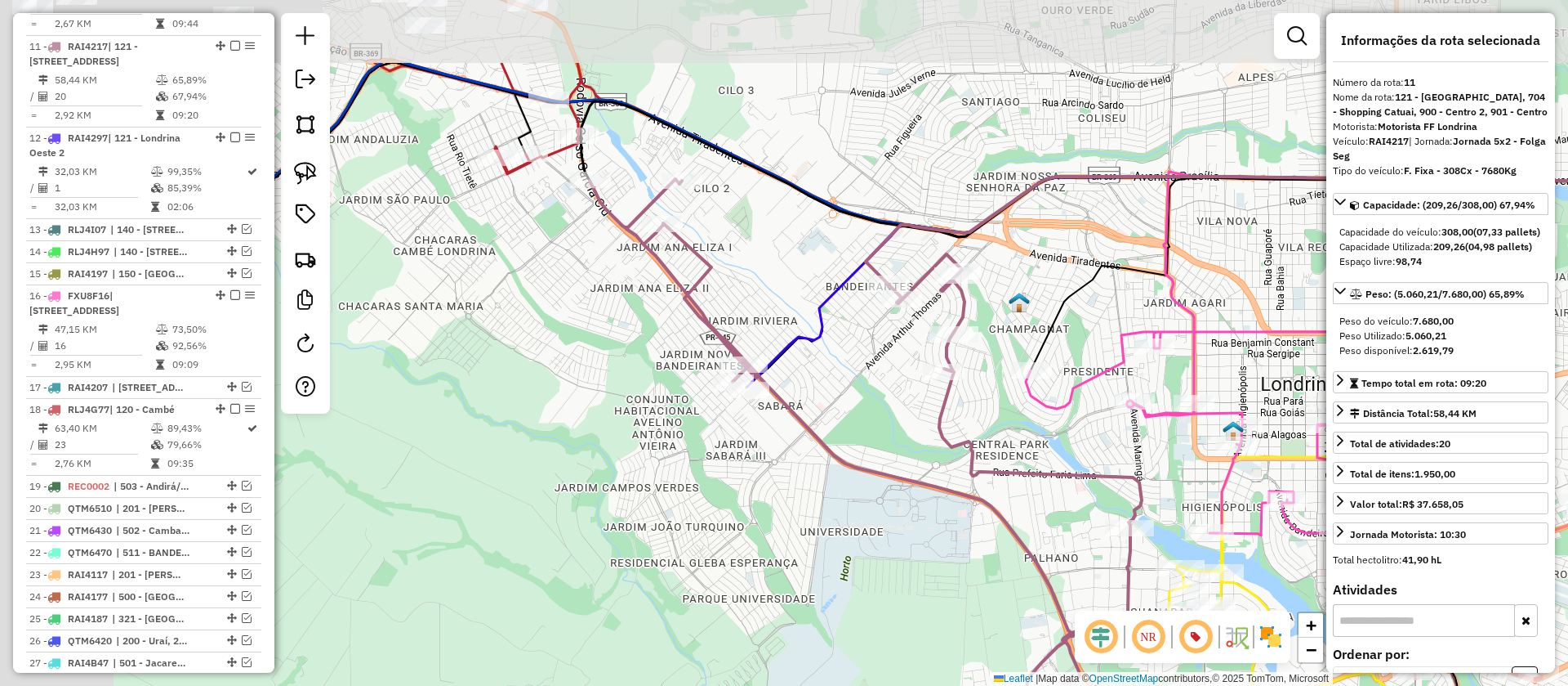
drag, startPoint x: 854, startPoint y: 416, endPoint x: 1099, endPoint y: 590, distance: 300.5
click at [1099, 590] on div "Janela de atendimento Grade de atendimento Capacidade Transportadoras Veículos …" at bounding box center [784, 343] width 1568 height 686
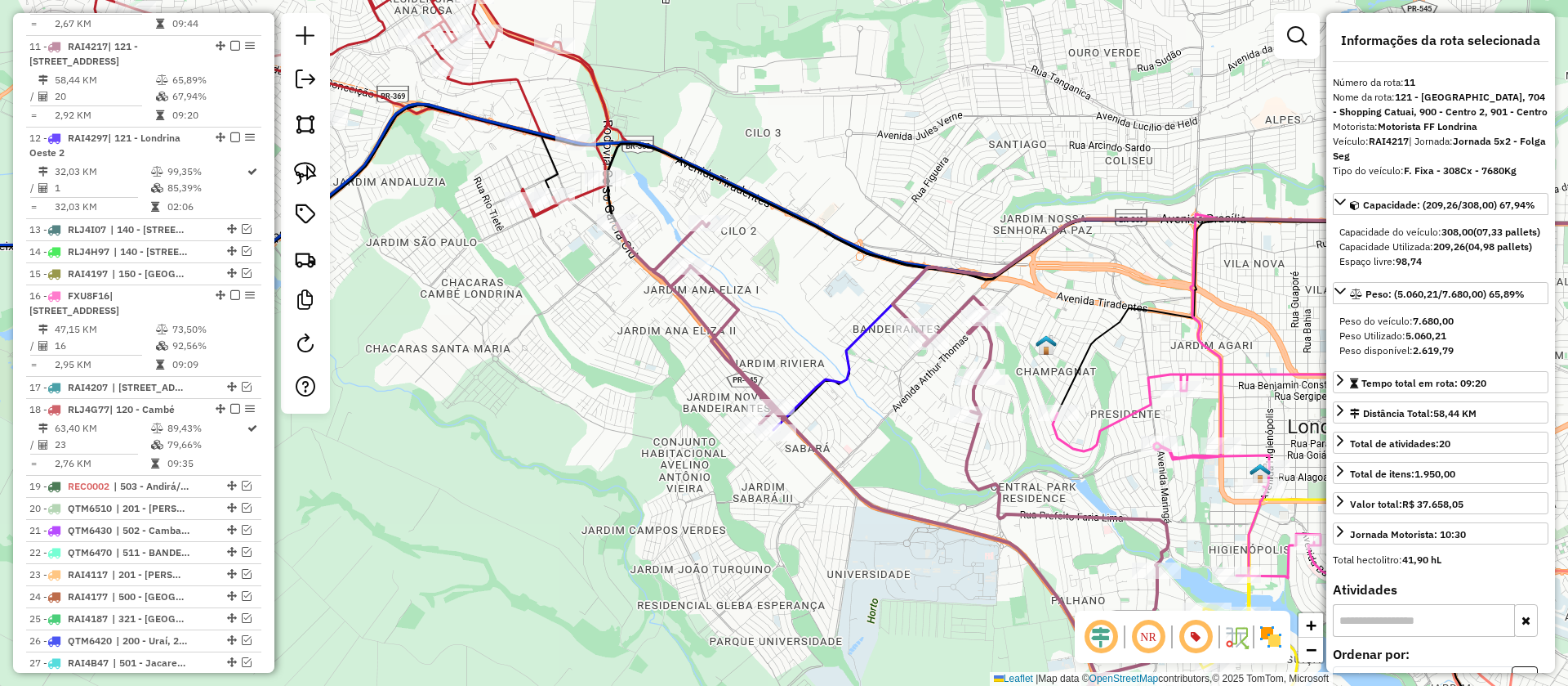
click at [844, 369] on icon at bounding box center [1248, 324] width 951 height 210
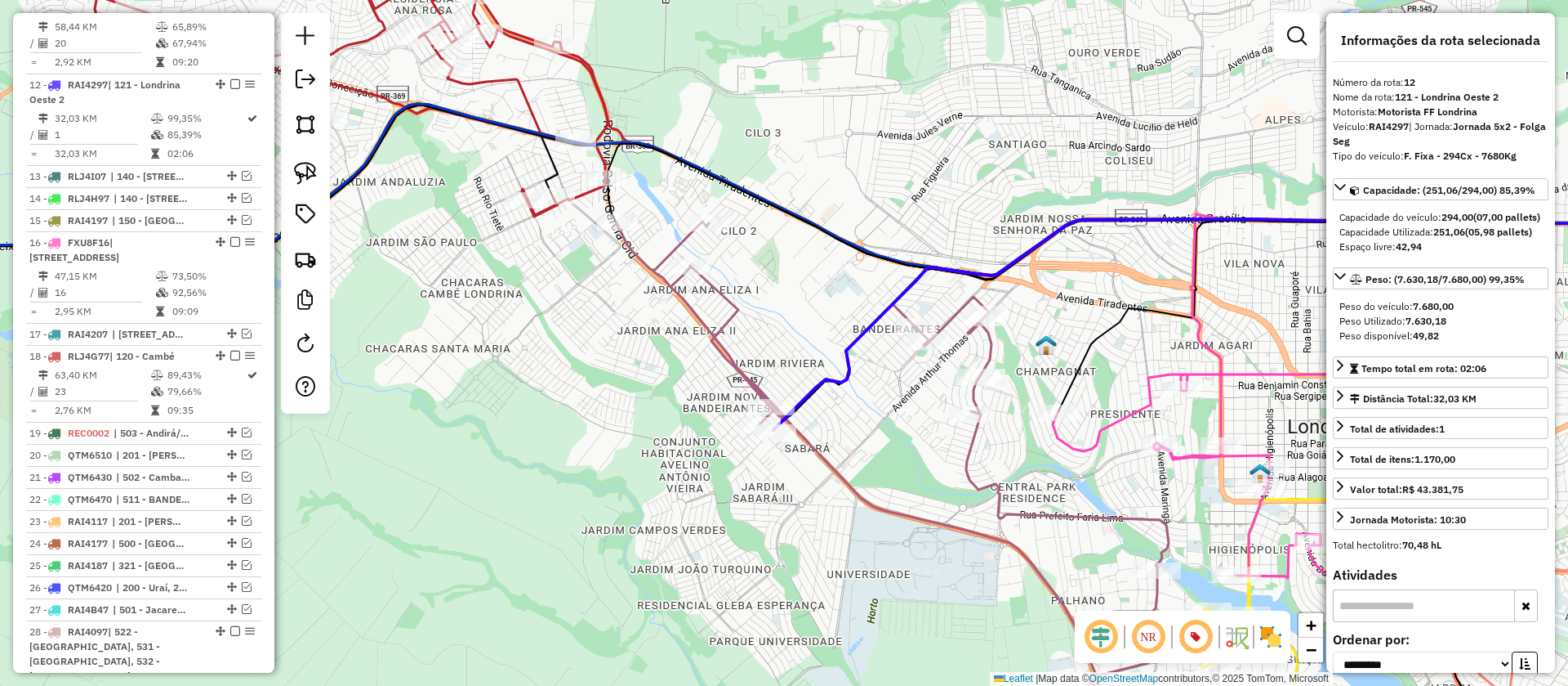
scroll to position [1468, 0]
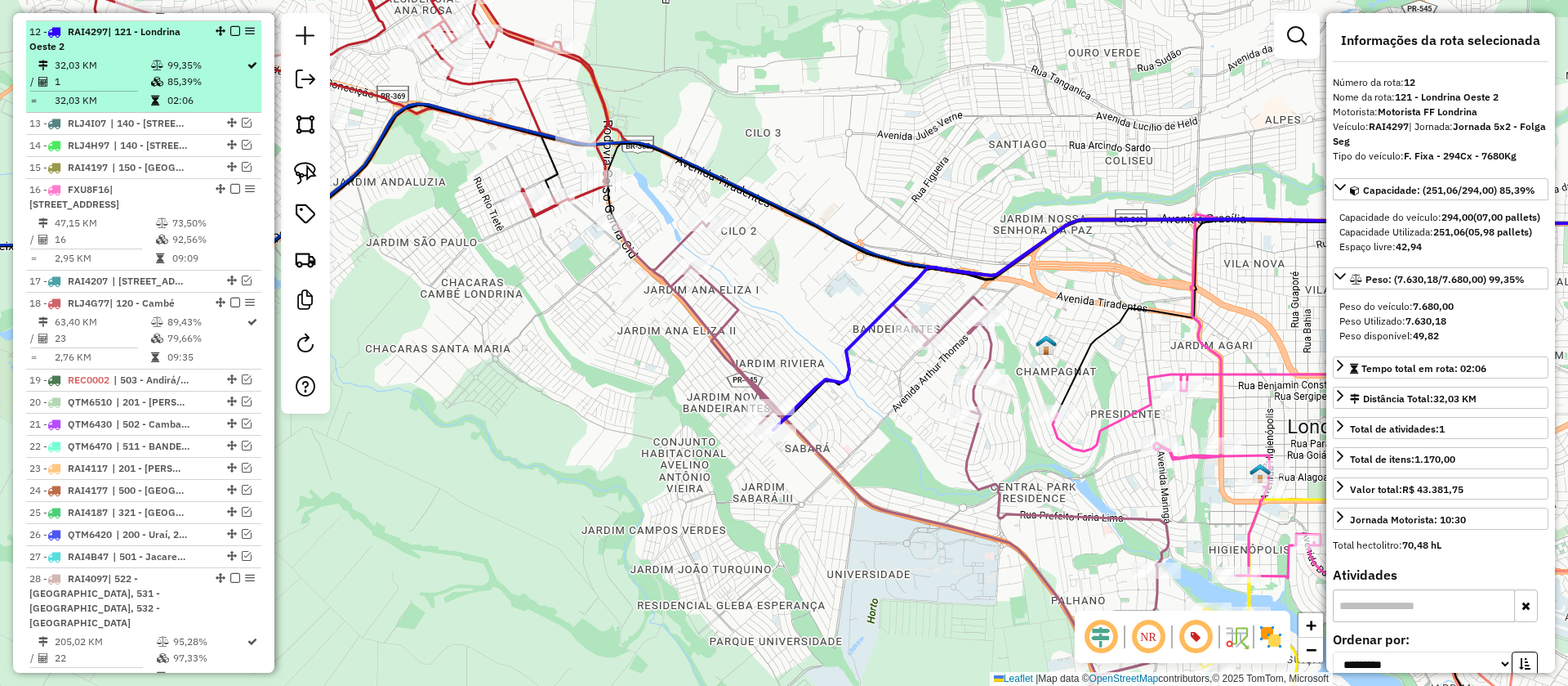
click at [230, 26] on em at bounding box center [236, 31] width 10 height 10
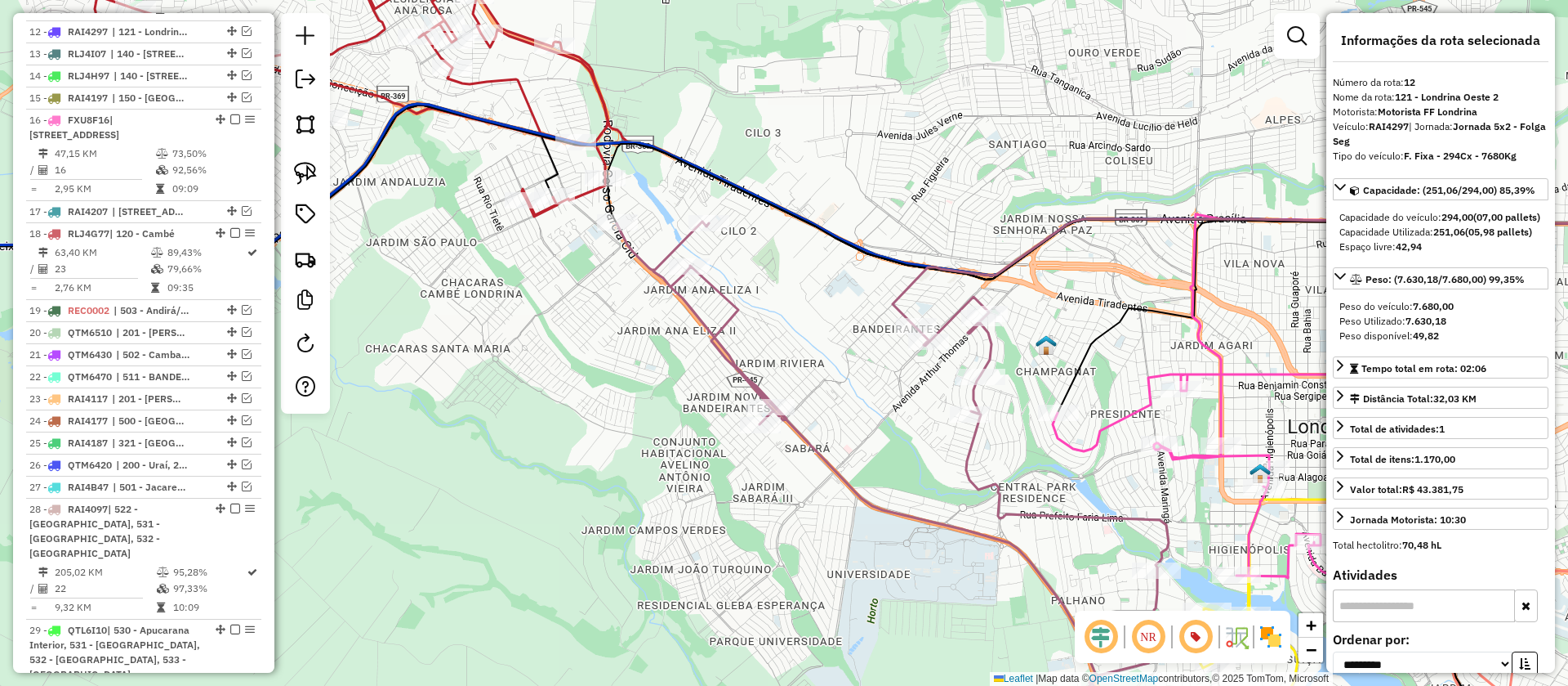
click at [979, 391] on icon at bounding box center [893, 486] width 552 height 529
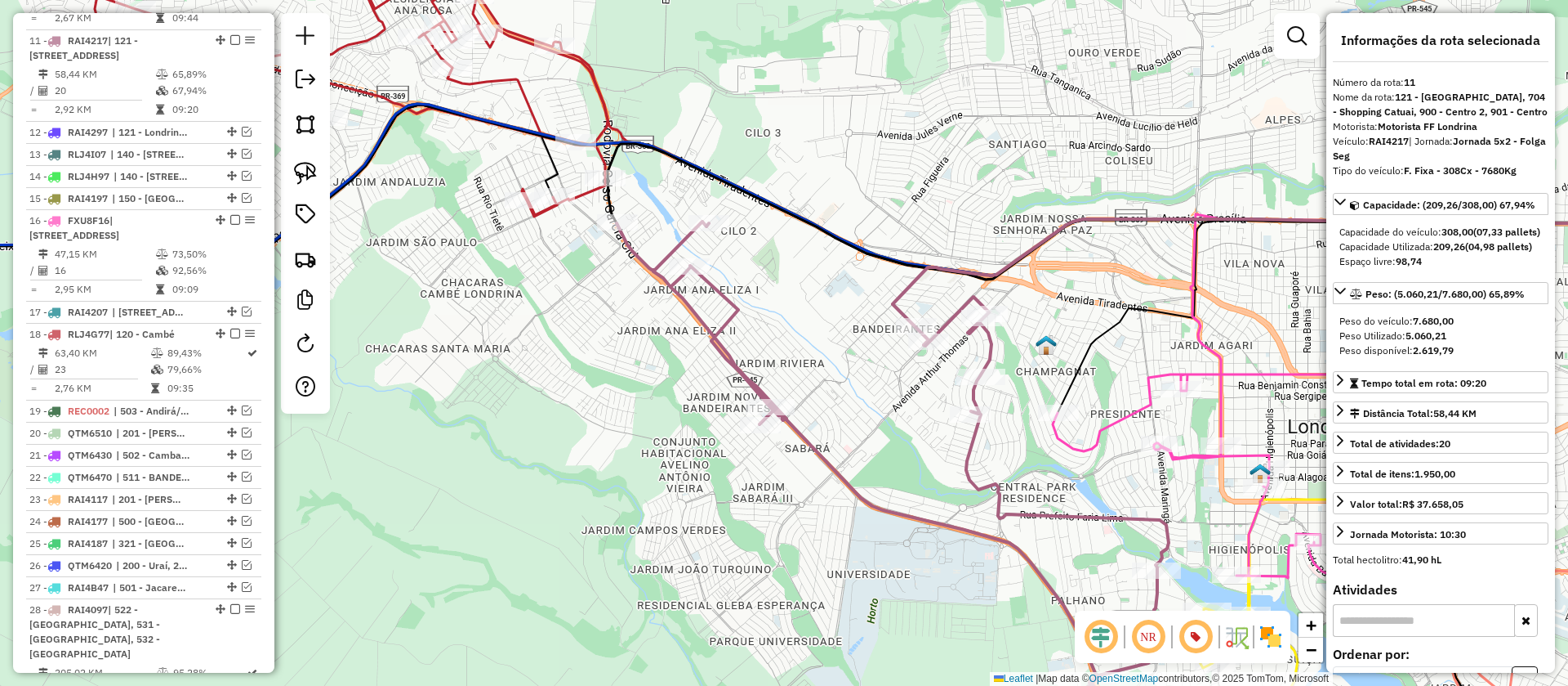
scroll to position [1361, 0]
click at [735, 306] on icon at bounding box center [893, 486] width 552 height 529
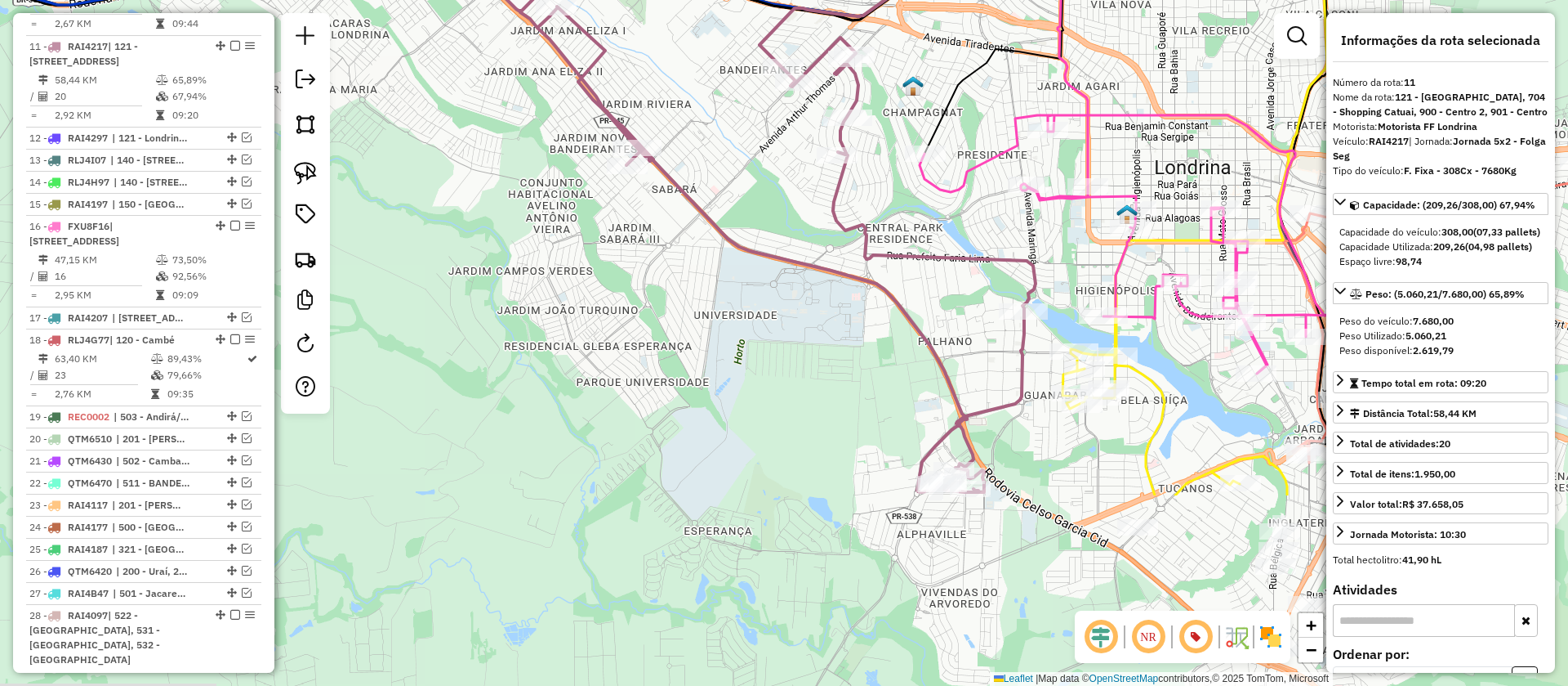
drag, startPoint x: 946, startPoint y: 503, endPoint x: 813, endPoint y: 214, distance: 318.1
click at [813, 214] on div "Janela de atendimento Grade de atendimento Capacidade Transportadoras Veículos …" at bounding box center [784, 343] width 1568 height 686
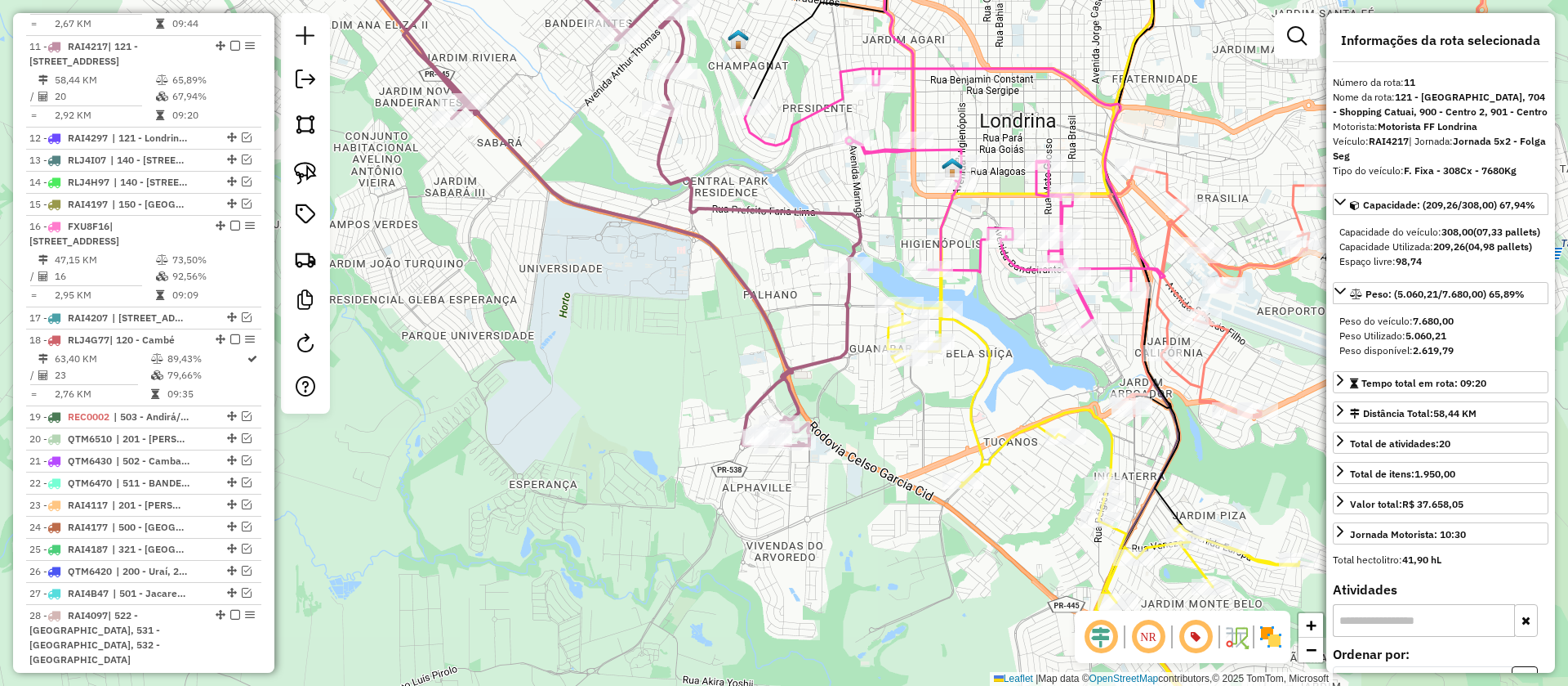
drag, startPoint x: 1014, startPoint y: 448, endPoint x: 898, endPoint y: 449, distance: 116.0
click at [898, 449] on div "Janela de atendimento Grade de atendimento Capacidade Transportadoras Veículos …" at bounding box center [784, 343] width 1568 height 686
click at [978, 263] on icon at bounding box center [954, 198] width 420 height 258
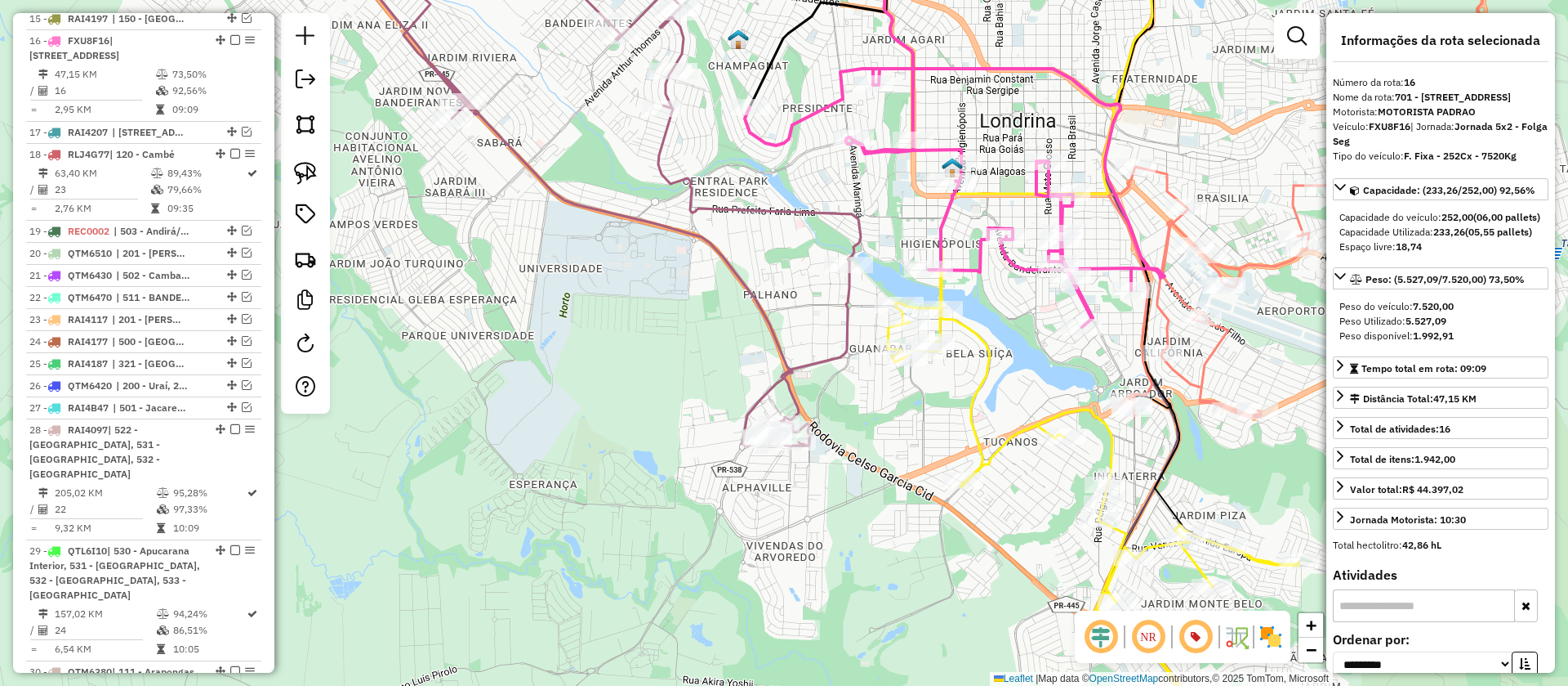
scroll to position [1556, 0]
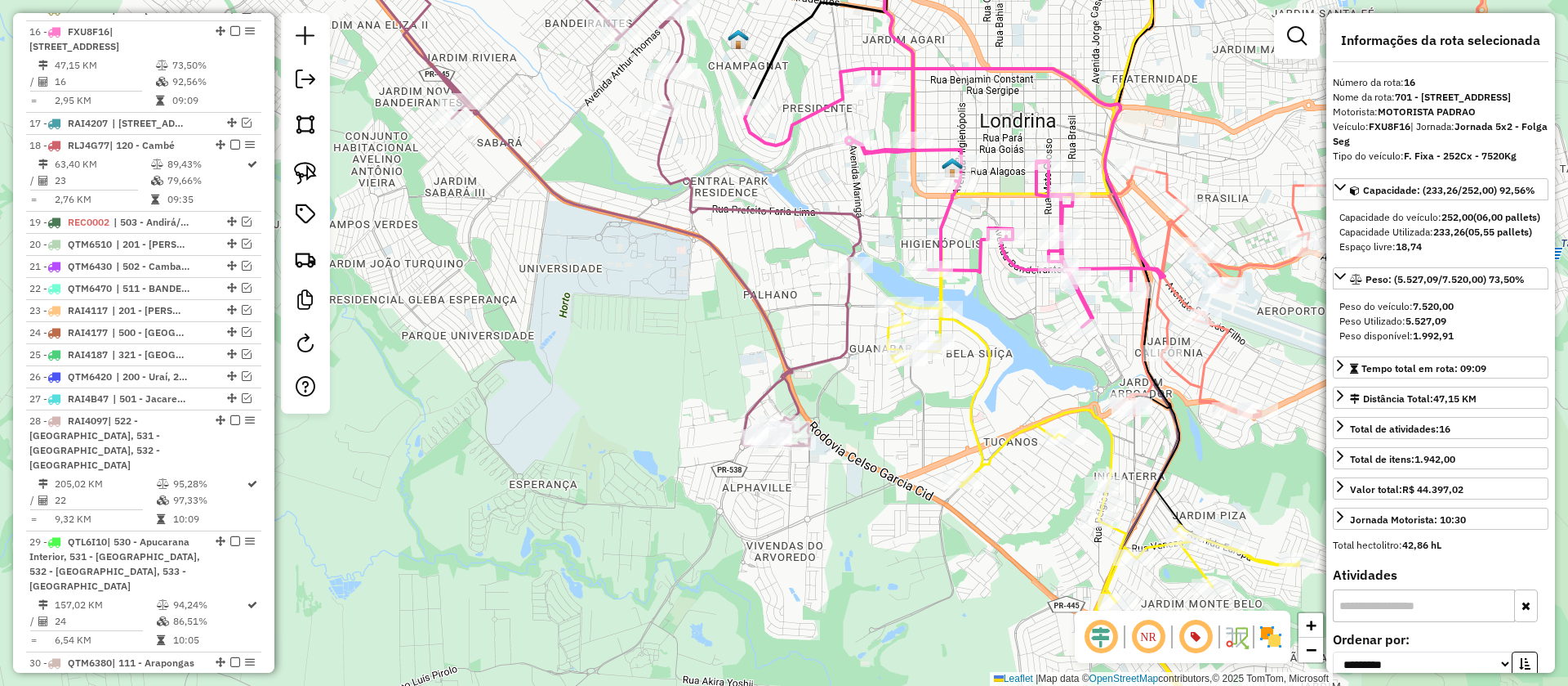
click at [980, 398] on icon at bounding box center [1093, 501] width 411 height 507
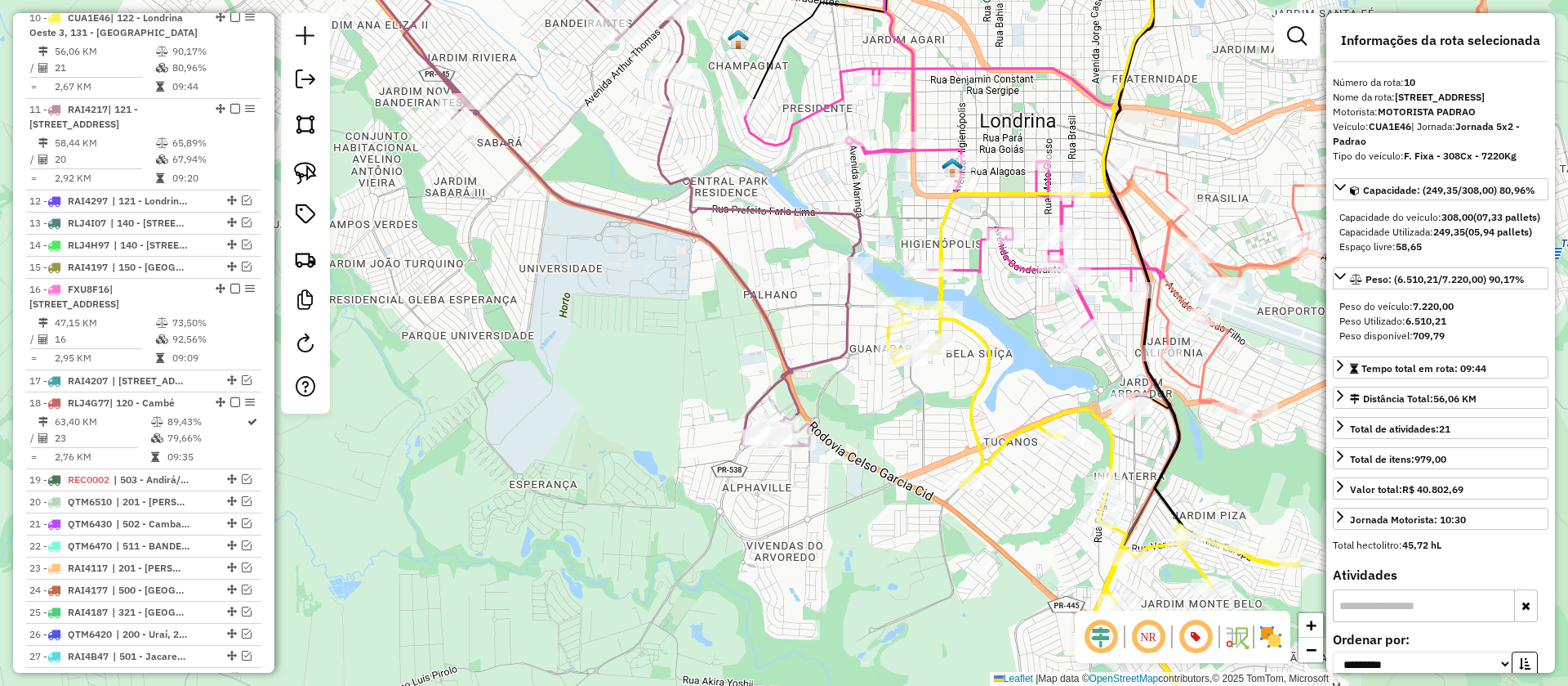
scroll to position [1270, 0]
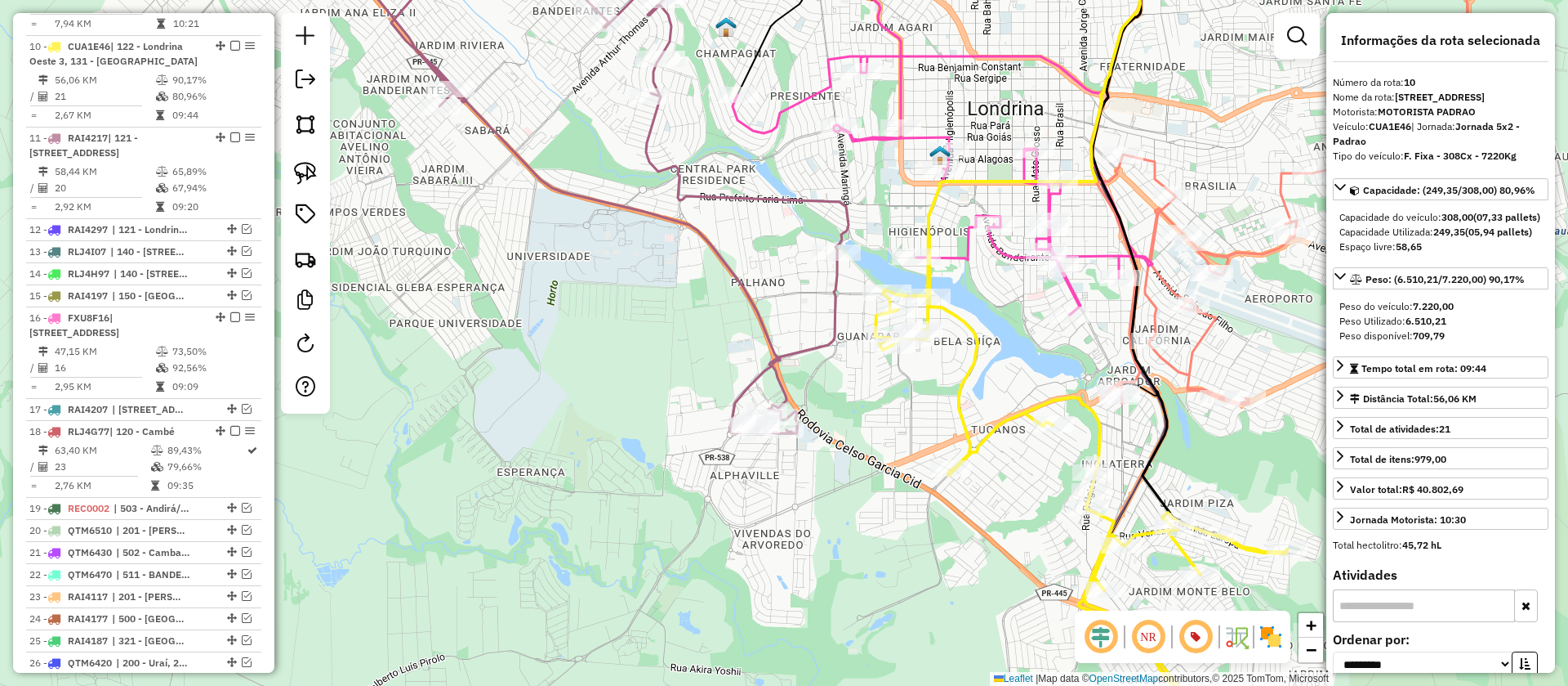
drag, startPoint x: 1001, startPoint y: 377, endPoint x: 944, endPoint y: 288, distance: 105.7
click at [944, 288] on div "Janela de atendimento Grade de atendimento Capacidade Transportadoras Veículos …" at bounding box center [784, 343] width 1568 height 686
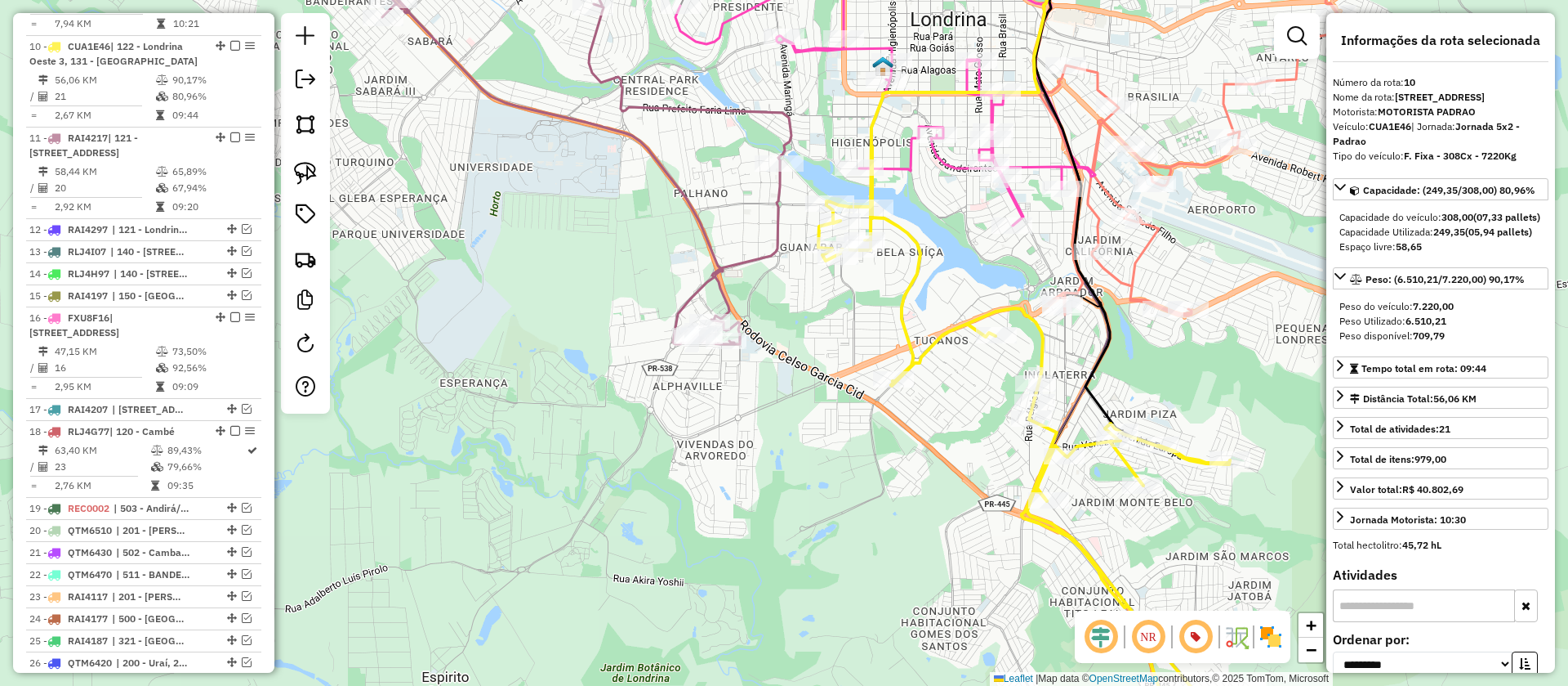
click at [1141, 254] on icon at bounding box center [1217, 164] width 357 height 303
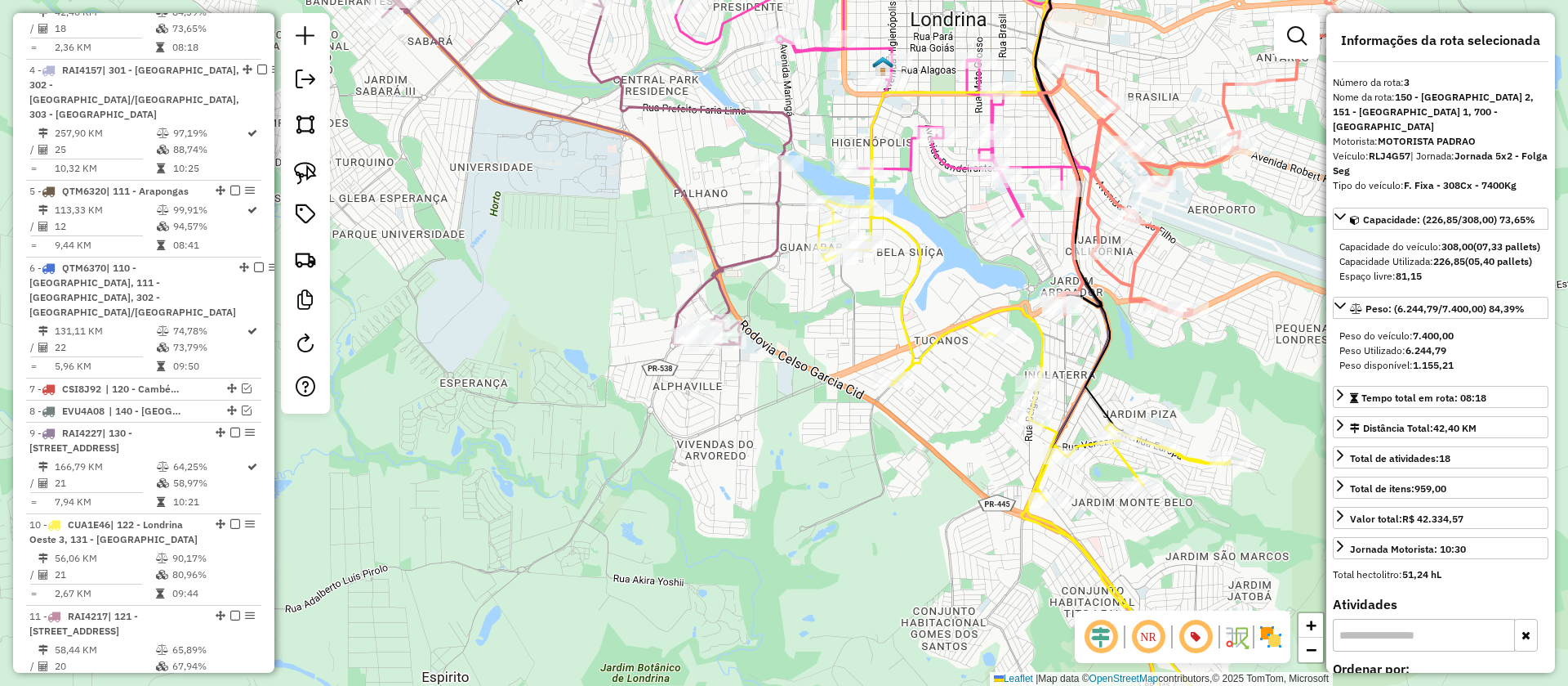
scroll to position [739, 0]
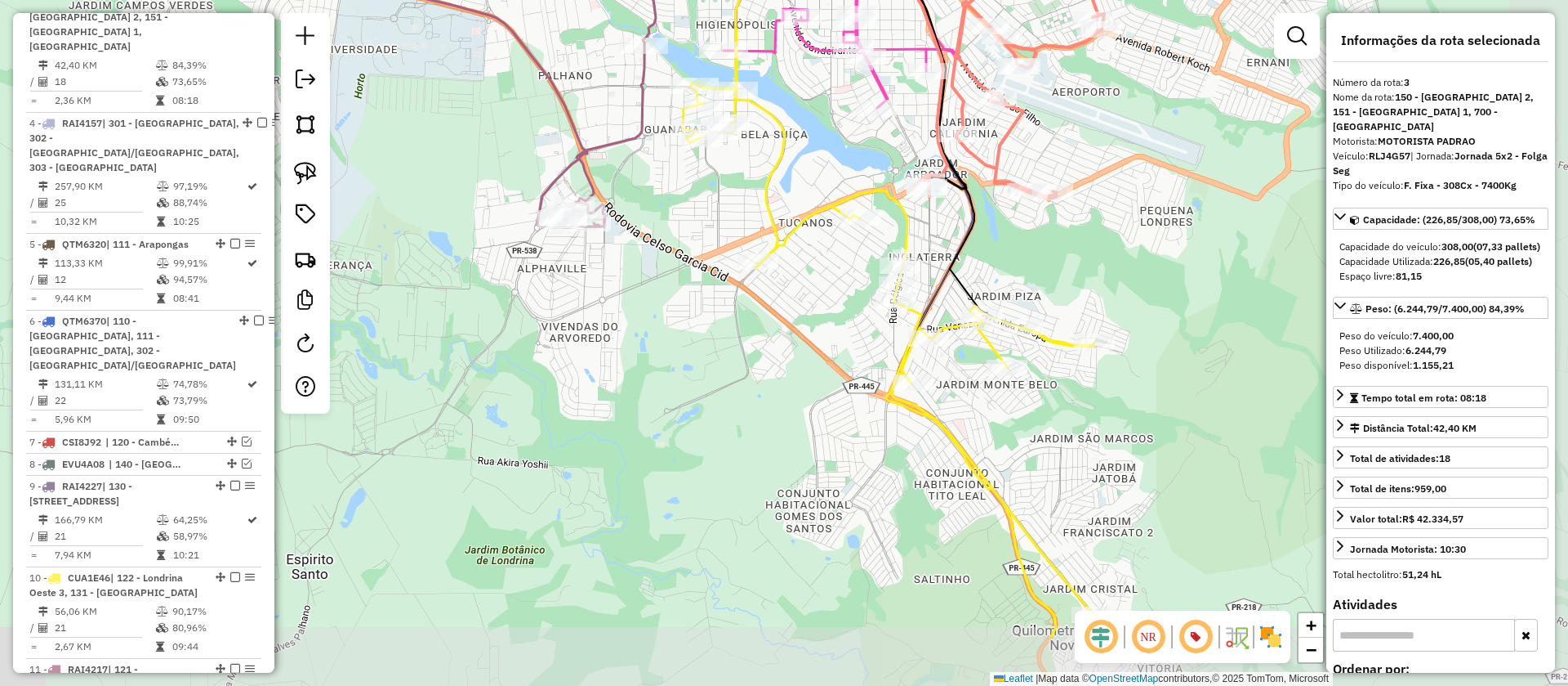
drag, startPoint x: 1093, startPoint y: 340, endPoint x: 1022, endPoint y: 261, distance: 106.2
click at [1022, 261] on div "Janela de atendimento Grade de atendimento Capacidade Transportadoras Veículos …" at bounding box center [784, 343] width 1568 height 686
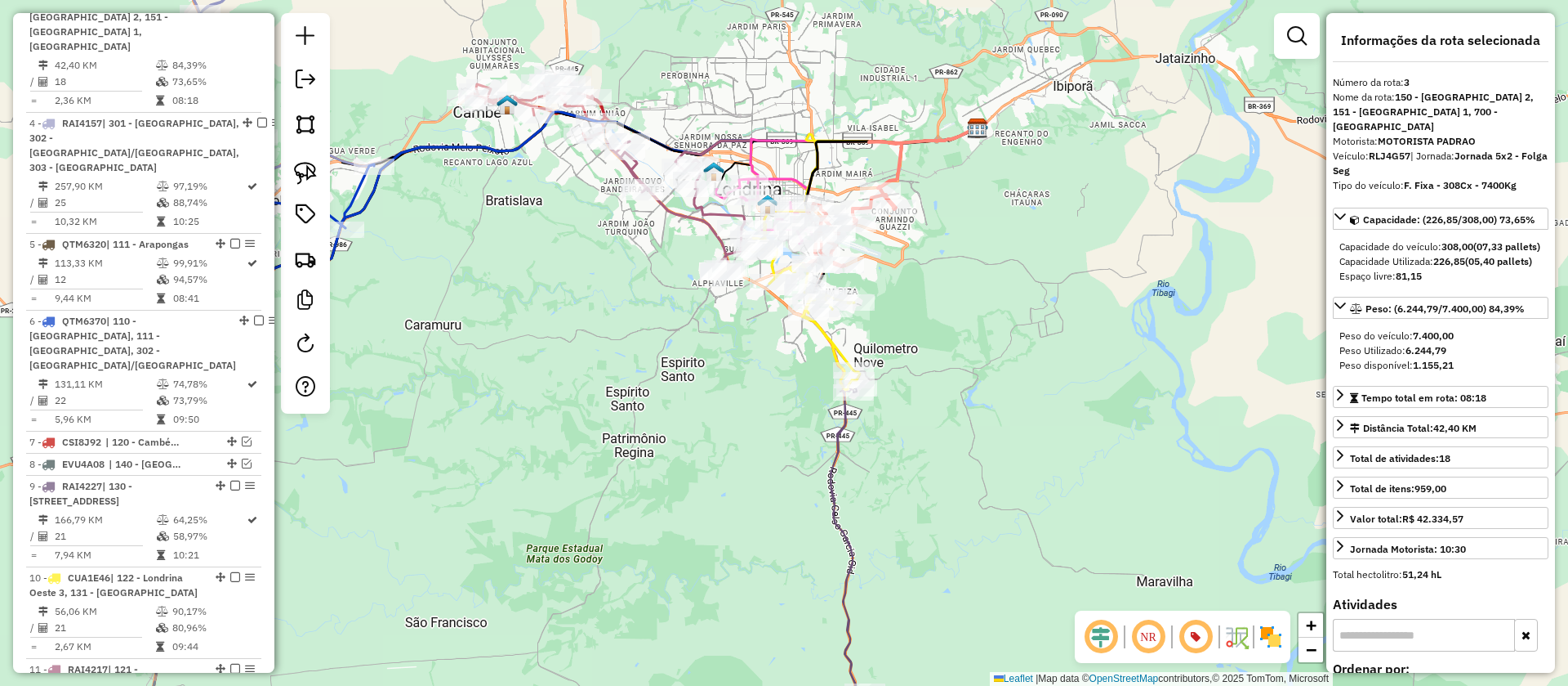
drag, startPoint x: 985, startPoint y: 451, endPoint x: 1008, endPoint y: 201, distance: 251.1
click at [1005, 211] on div "Janela de atendimento Grade de atendimento Capacidade Transportadoras Veículos …" at bounding box center [784, 343] width 1568 height 686
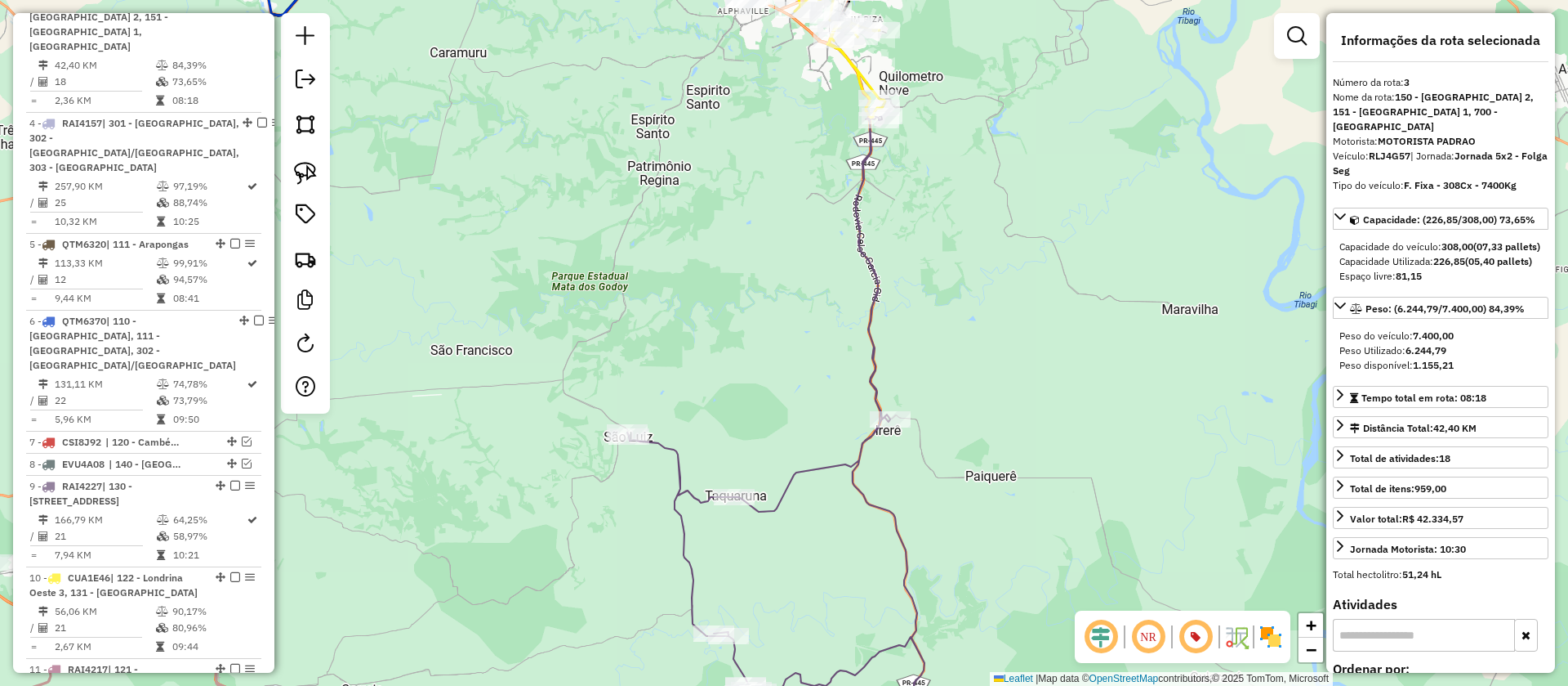
click at [871, 343] on icon at bounding box center [783, 427] width 311 height 657
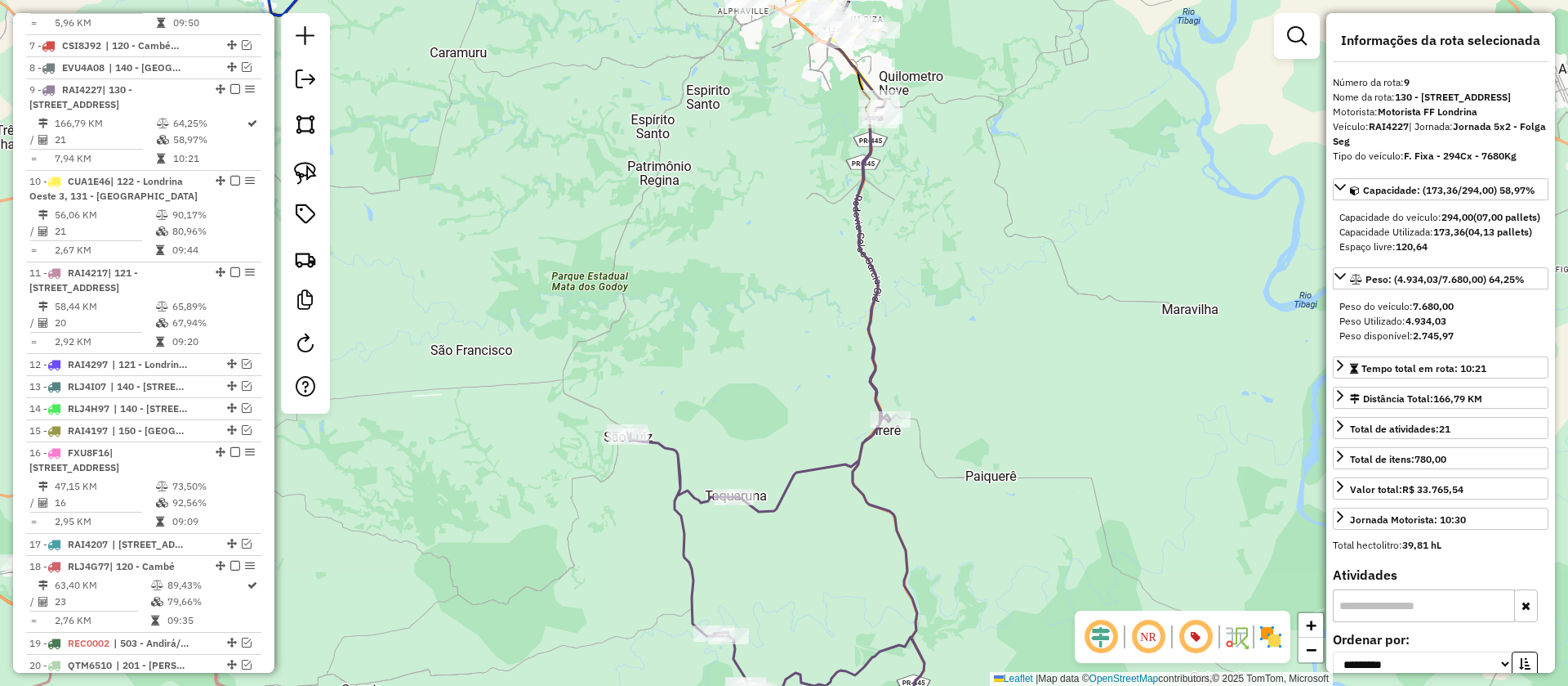
scroll to position [1178, 0]
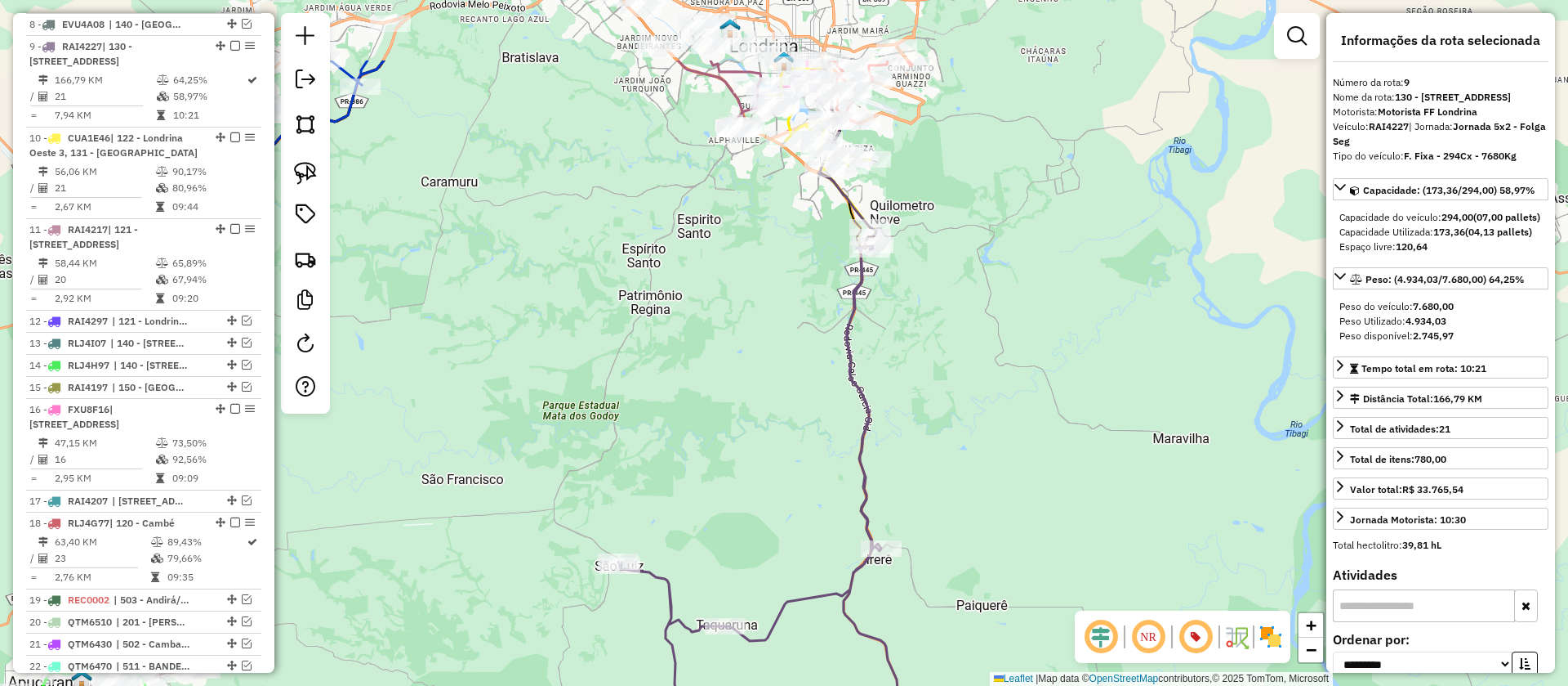
drag, startPoint x: 955, startPoint y: 363, endPoint x: 942, endPoint y: 461, distance: 98.9
click at [942, 461] on div "Janela de atendimento Grade de atendimento Capacidade Transportadoras Veículos …" at bounding box center [784, 343] width 1568 height 686
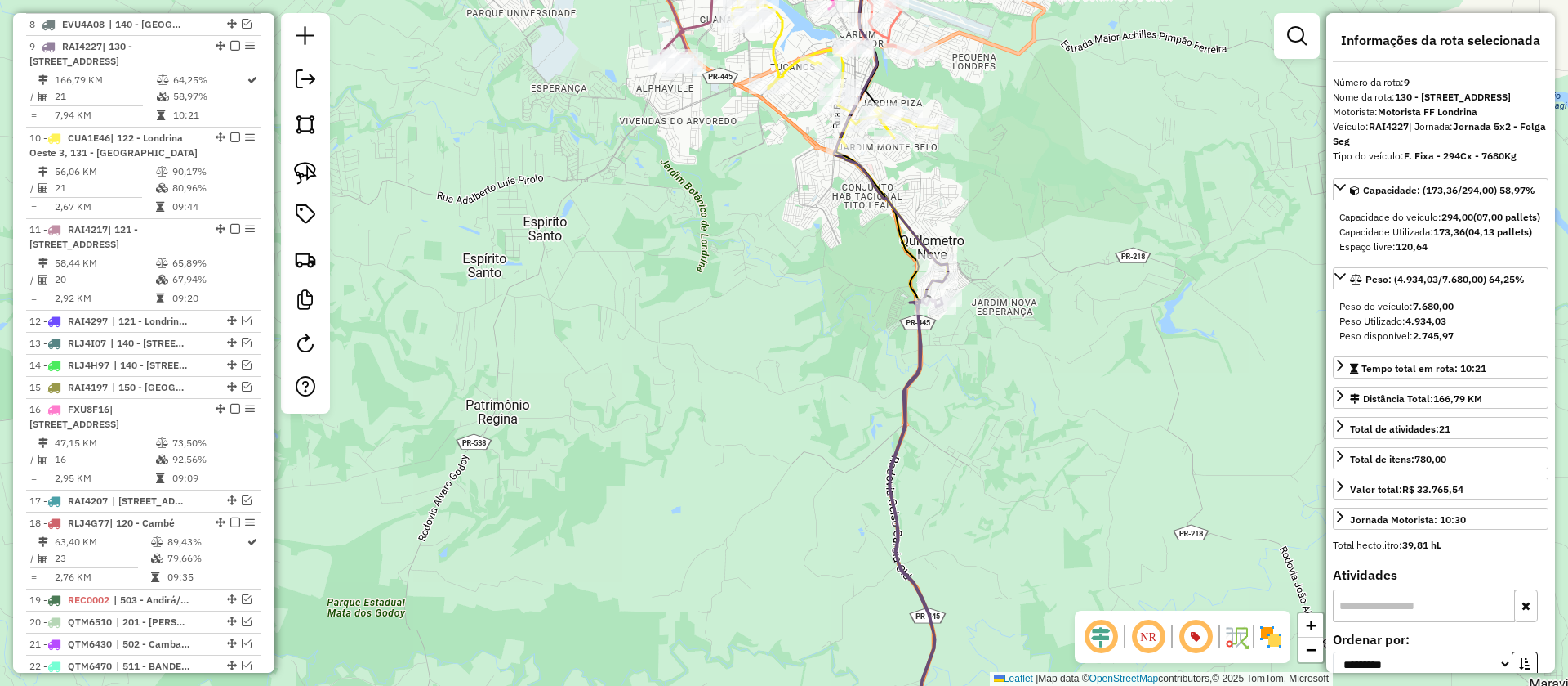
click at [767, 44] on icon at bounding box center [840, 135] width 215 height 332
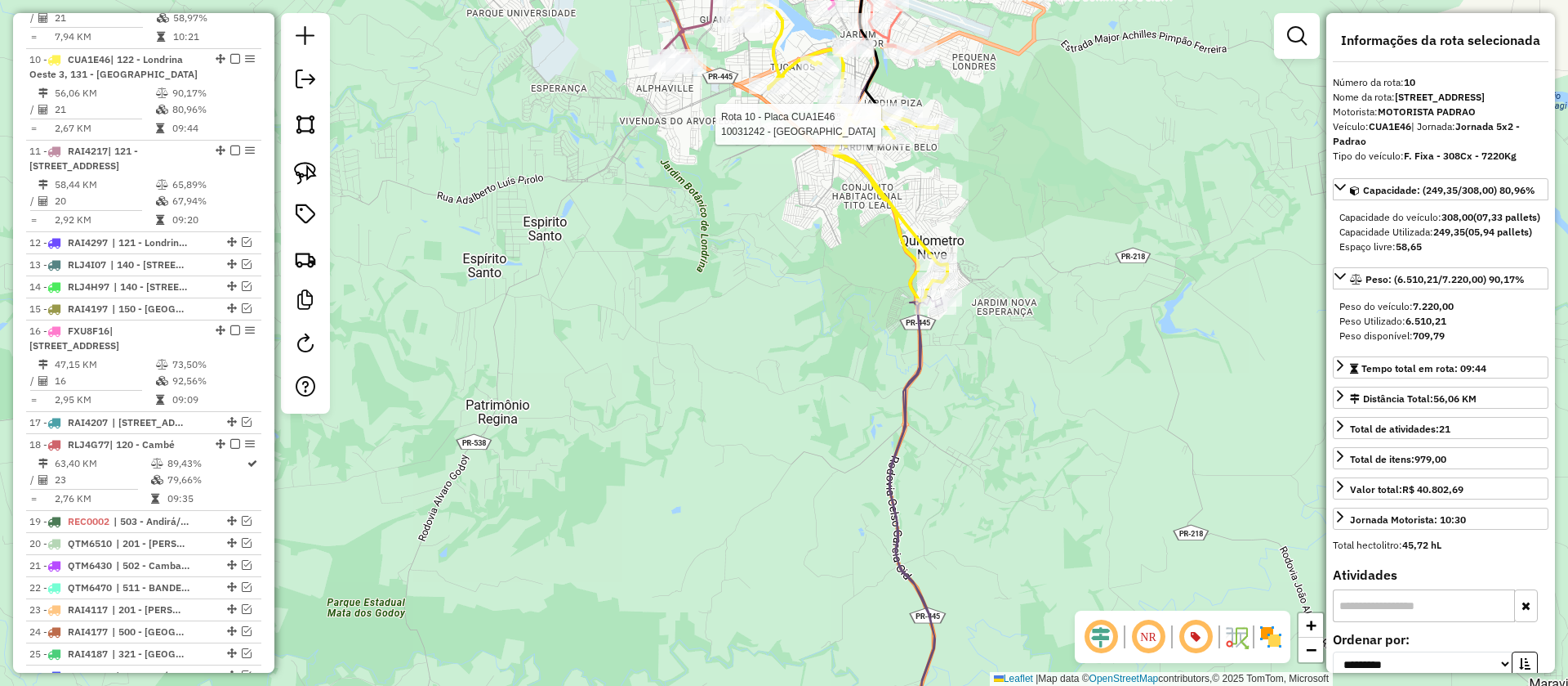
scroll to position [1270, 0]
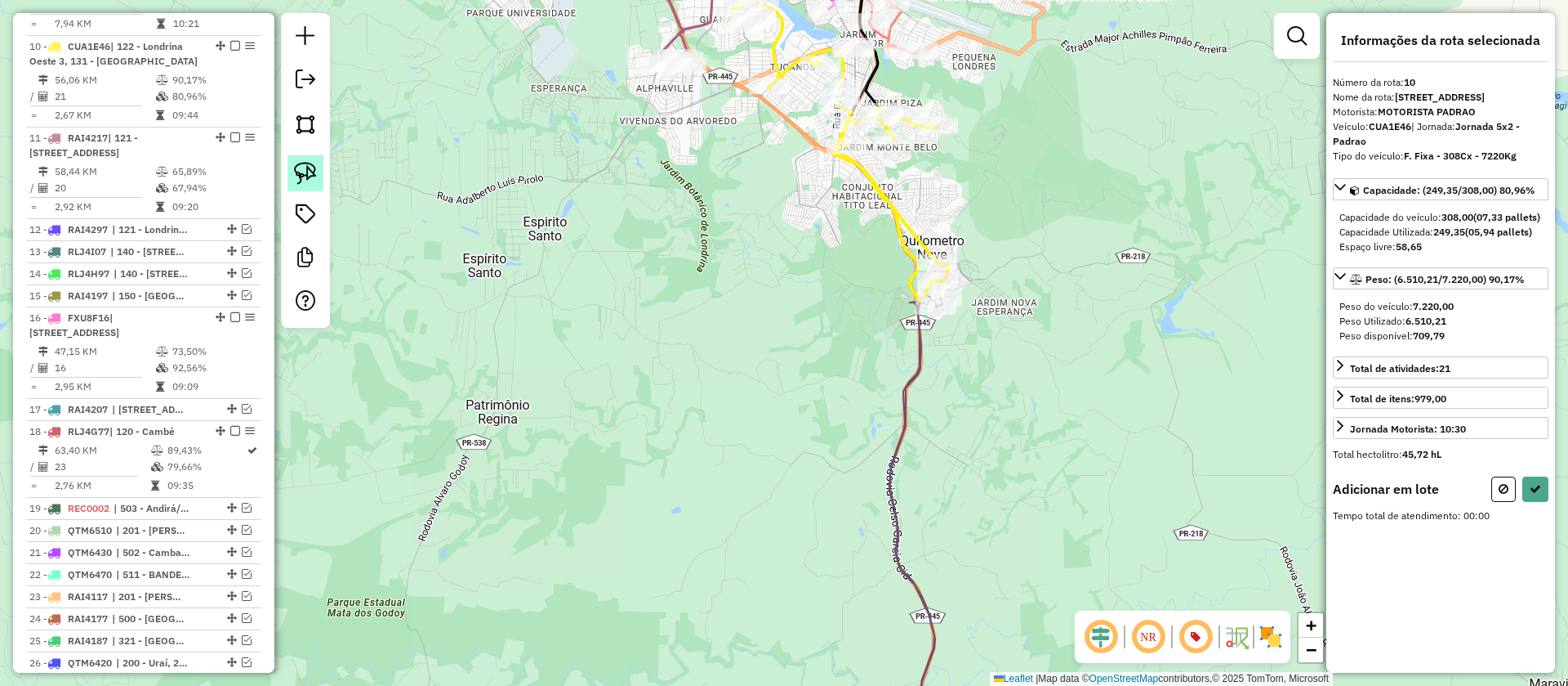
click at [312, 171] on img at bounding box center [305, 173] width 23 height 23
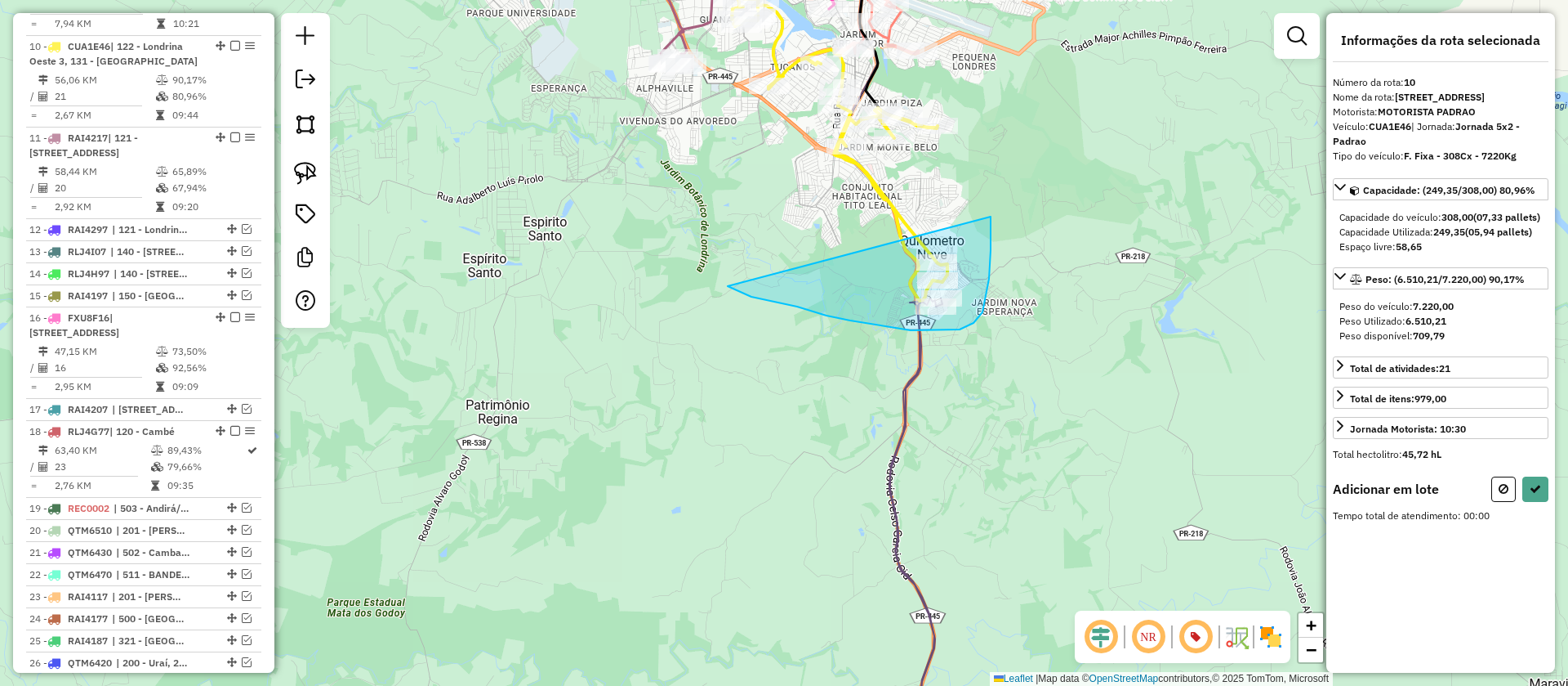
drag, startPoint x: 827, startPoint y: 316, endPoint x: 991, endPoint y: 216, distance: 192.1
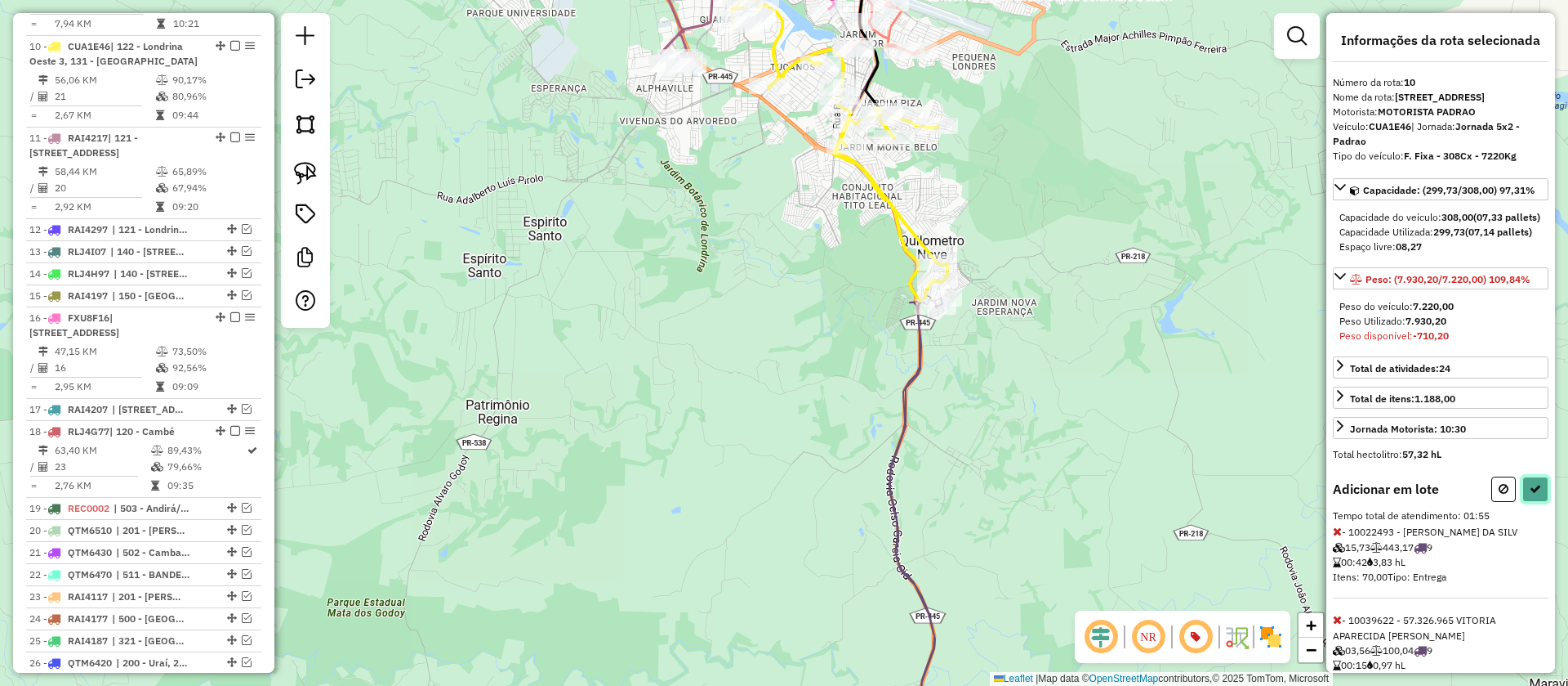
click at [1529, 494] on icon at bounding box center [1535, 489] width 12 height 12
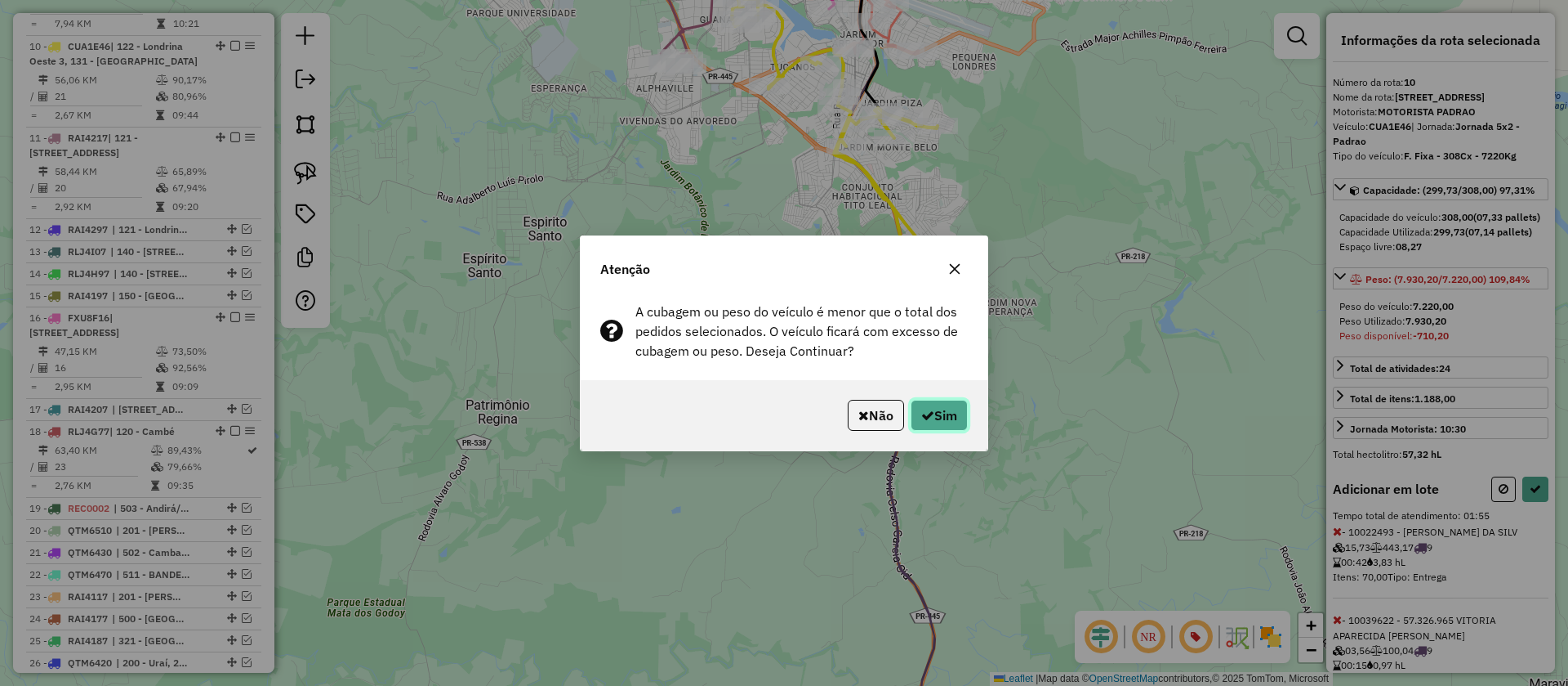
click at [947, 411] on button "Sim" at bounding box center [940, 415] width 57 height 31
select select "**********"
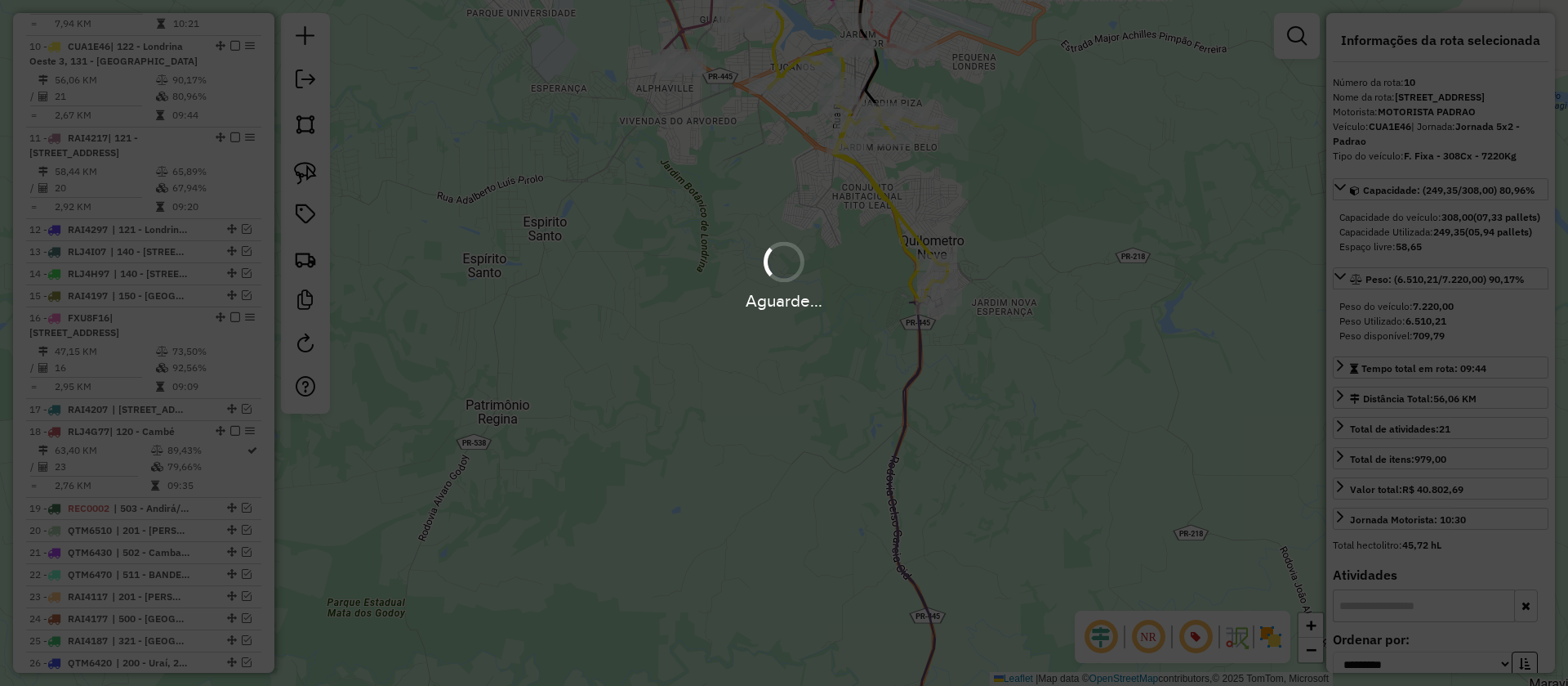
click at [978, 474] on div "Aguarde..." at bounding box center [784, 343] width 1568 height 686
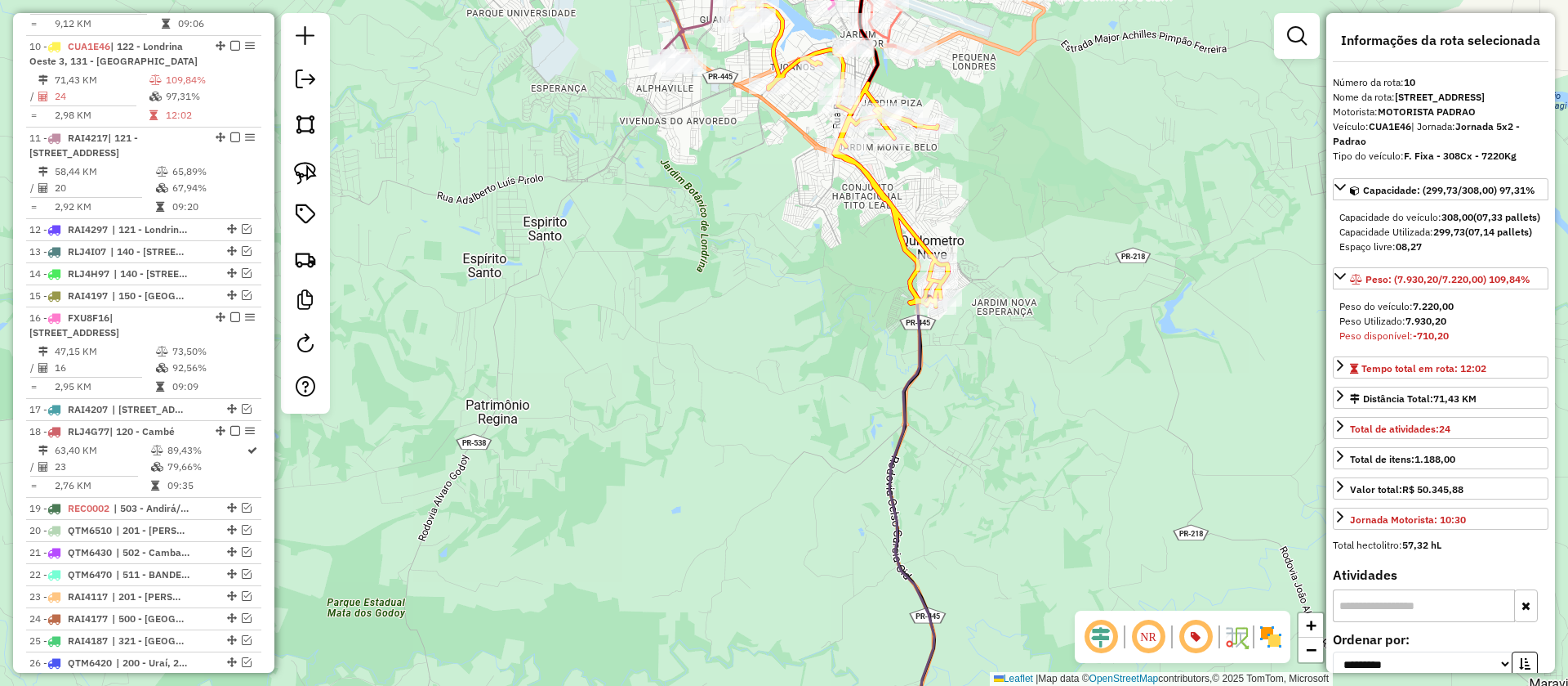
click at [899, 521] on icon at bounding box center [883, 343] width 100 height 823
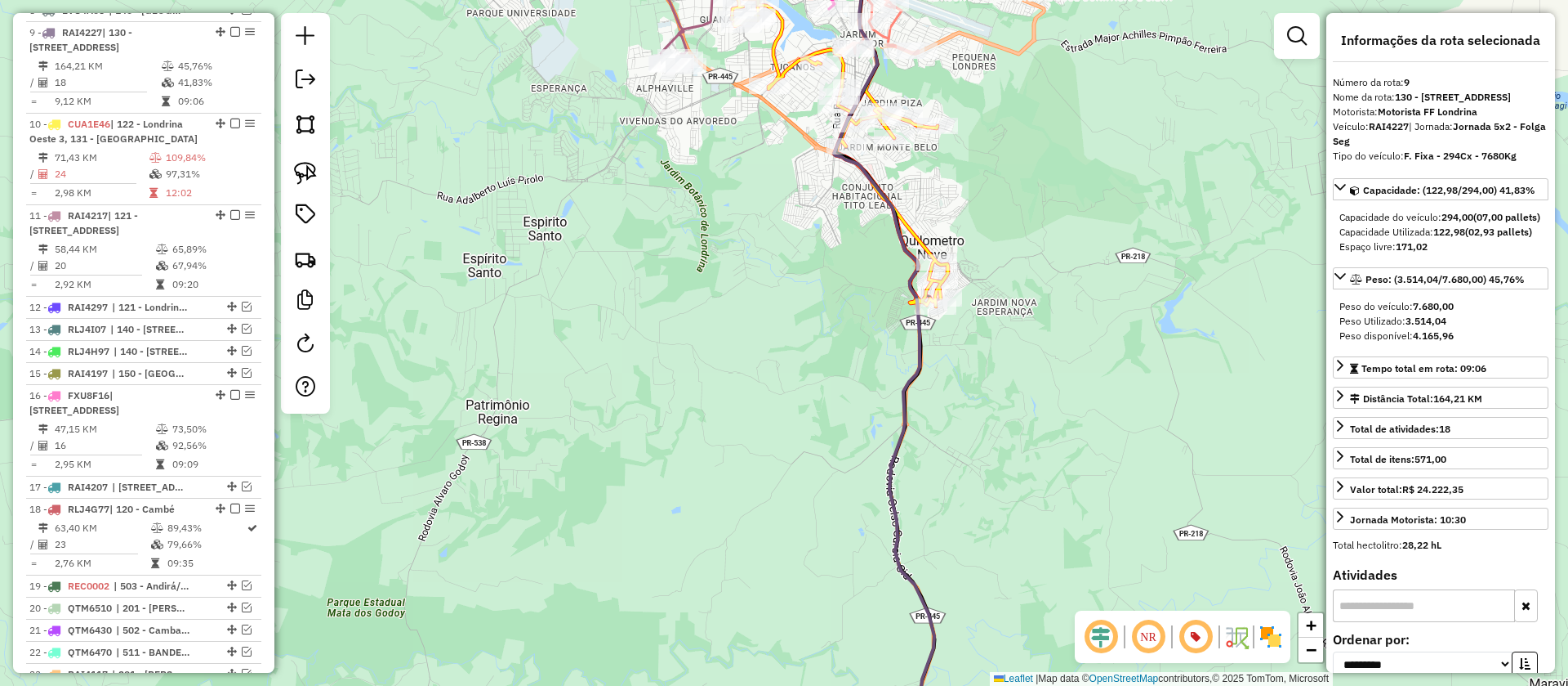
scroll to position [1178, 0]
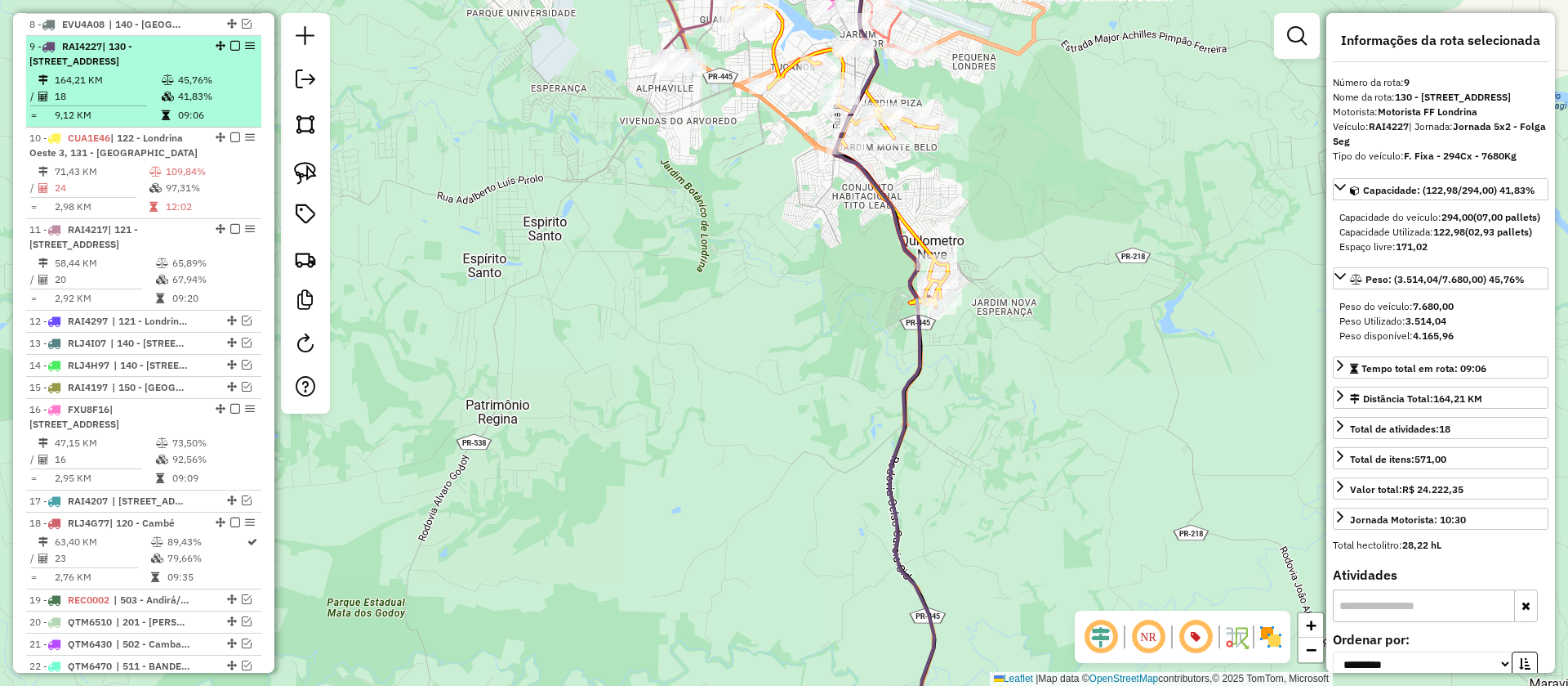
click at [230, 41] on em at bounding box center [236, 46] width 10 height 10
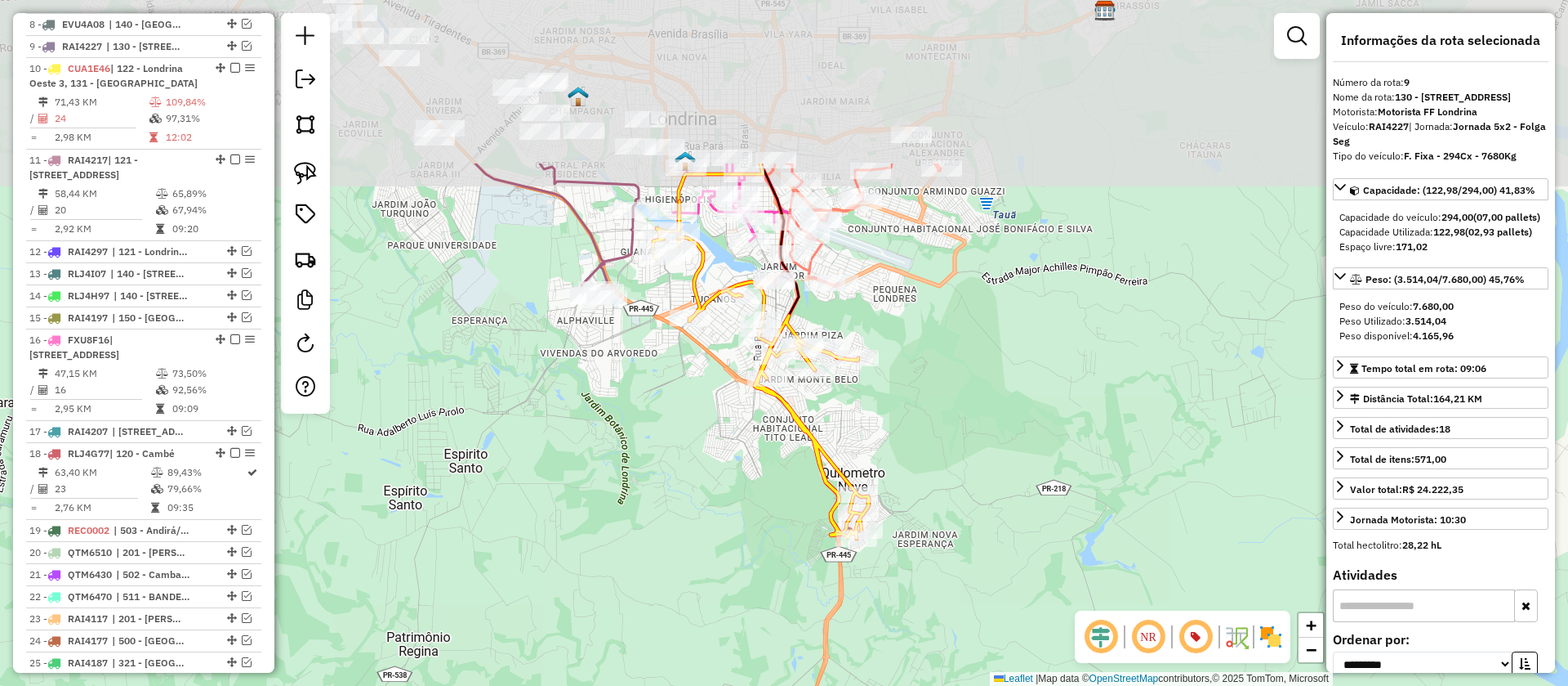
drag, startPoint x: 822, startPoint y: 315, endPoint x: 743, endPoint y: 547, distance: 245.1
click at [743, 547] on div "Janela de atendimento Grade de atendimento Capacidade Transportadoras Veículos …" at bounding box center [784, 343] width 1568 height 686
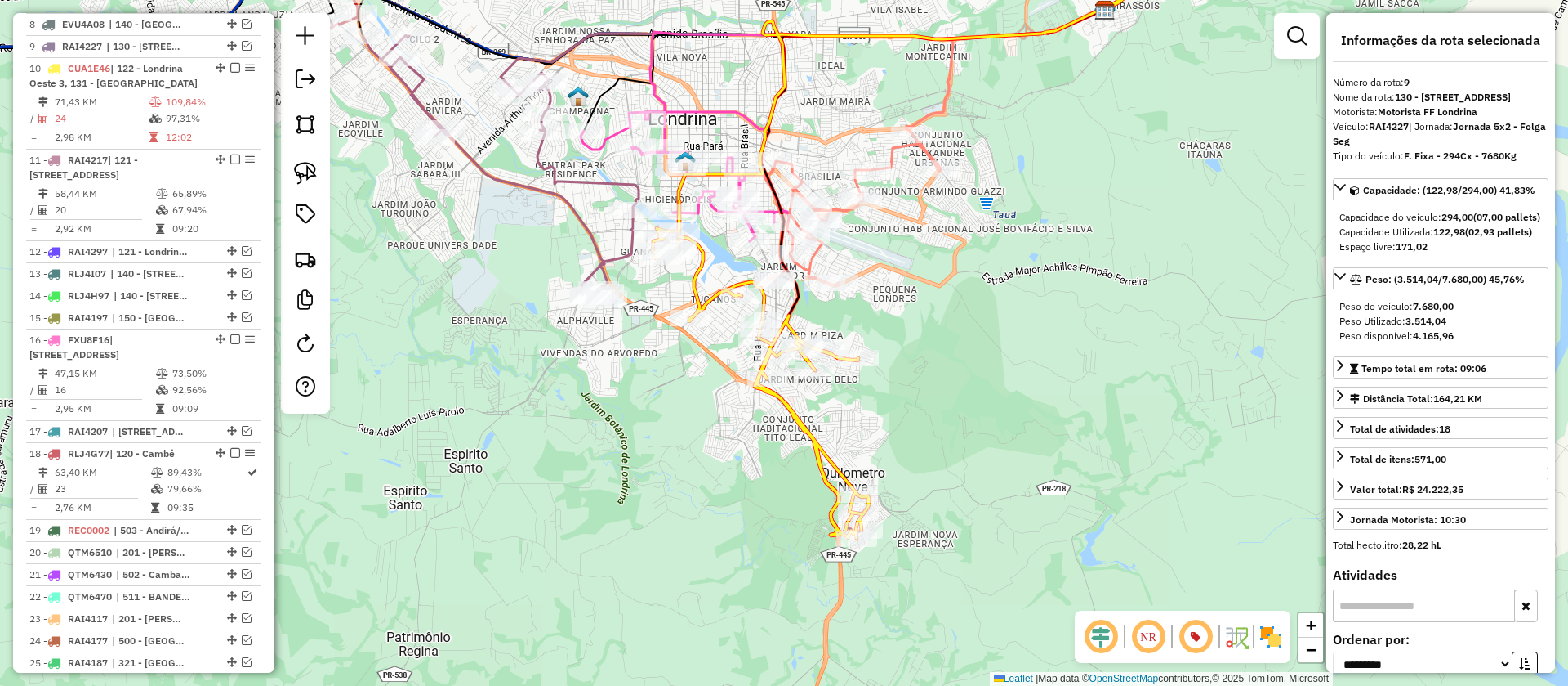
click at [893, 152] on icon at bounding box center [852, 210] width 178 height 152
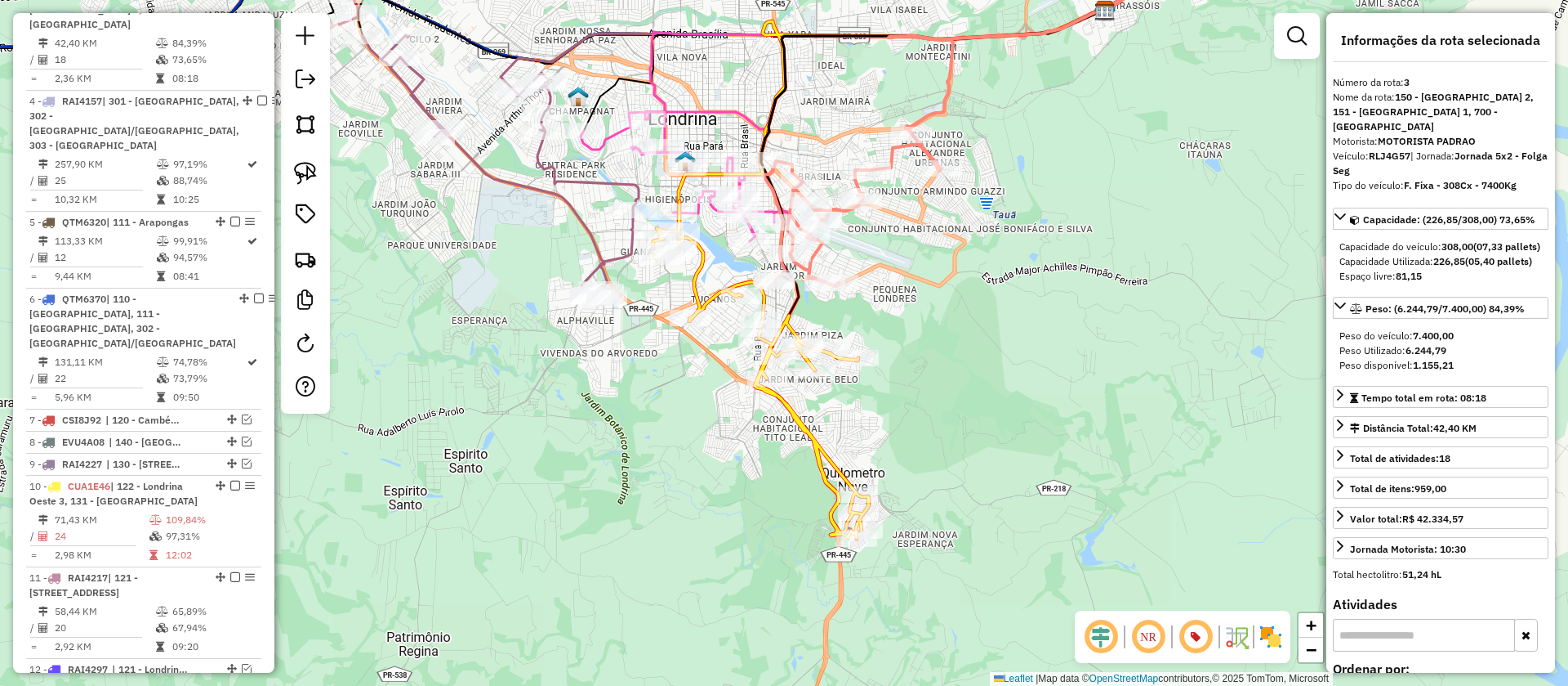
scroll to position [739, 0]
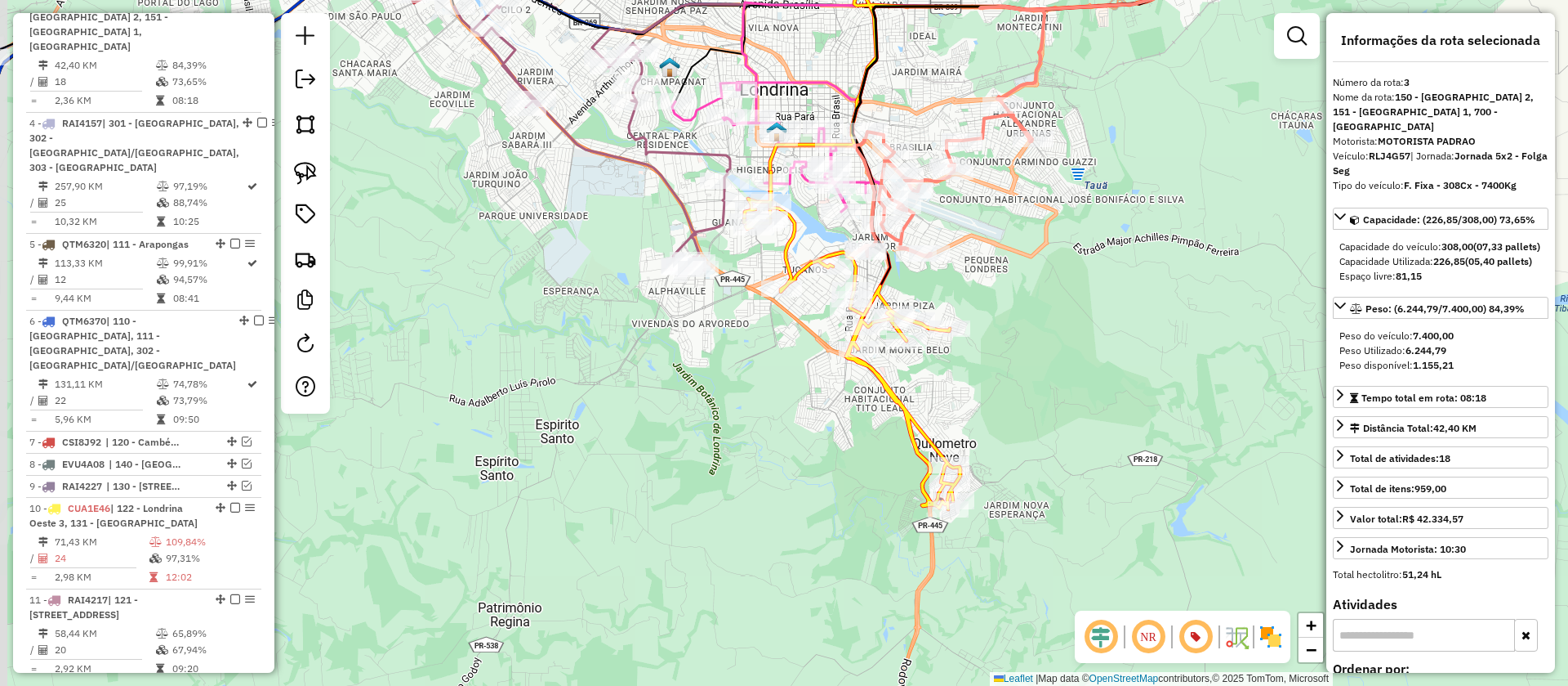
drag, startPoint x: 916, startPoint y: 313, endPoint x: 1008, endPoint y: 284, distance: 96.5
click at [1008, 284] on div "Janela de atendimento Grade de atendimento Capacidade Transportadoras Veículos …" at bounding box center [784, 343] width 1568 height 686
click at [899, 403] on icon at bounding box center [851, 340] width 216 height 338
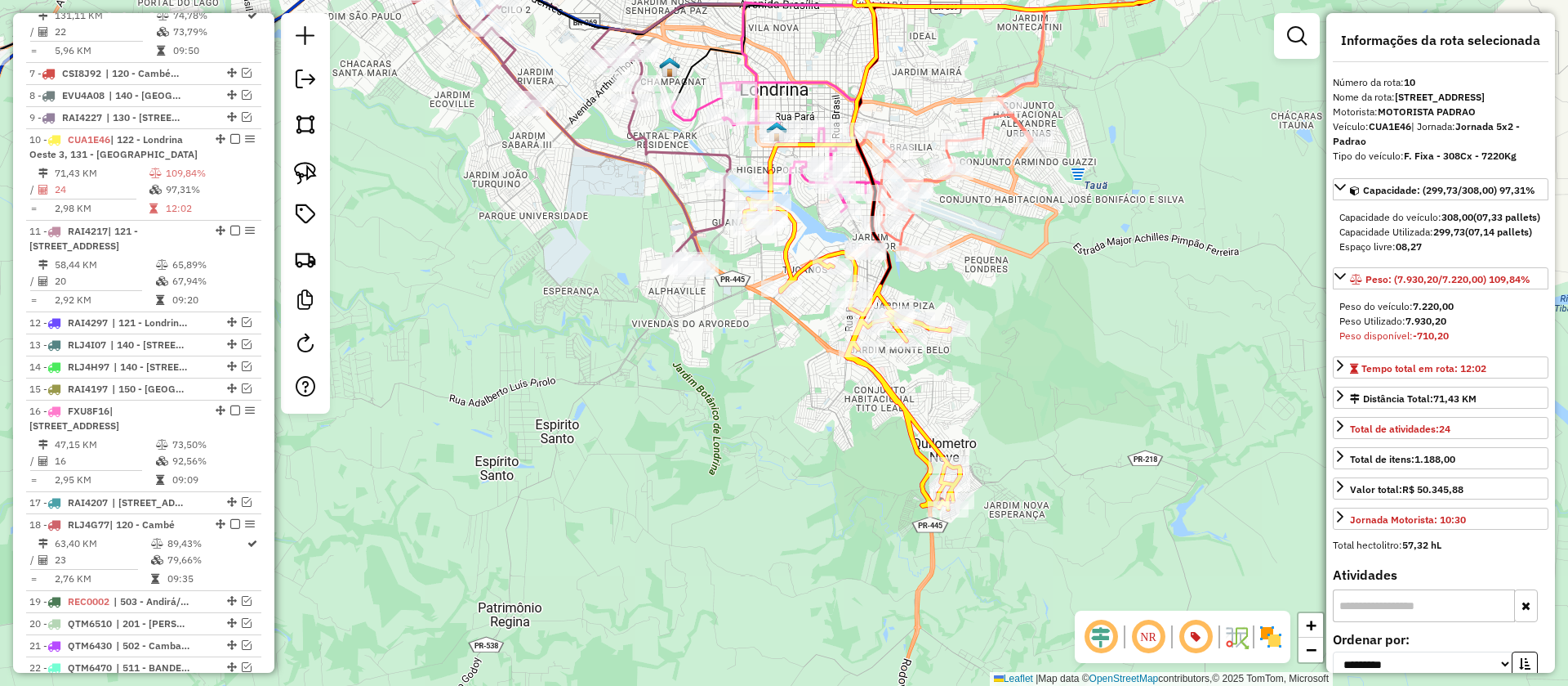
scroll to position [1200, 0]
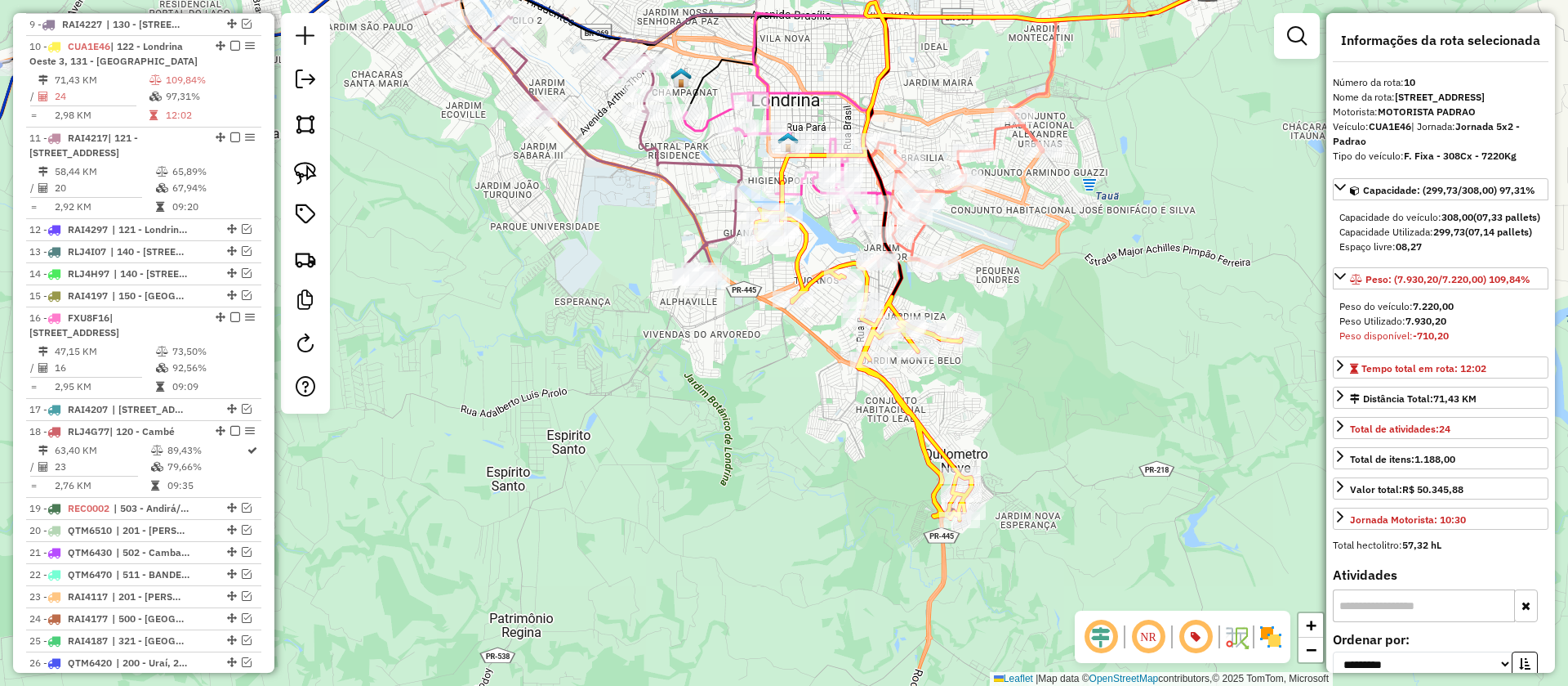
drag, startPoint x: 967, startPoint y: 386, endPoint x: 1016, endPoint y: 421, distance: 60.2
click at [1016, 421] on div "Janela de atendimento Grade de atendimento Capacidade Transportadoras Veículos …" at bounding box center [784, 343] width 1568 height 686
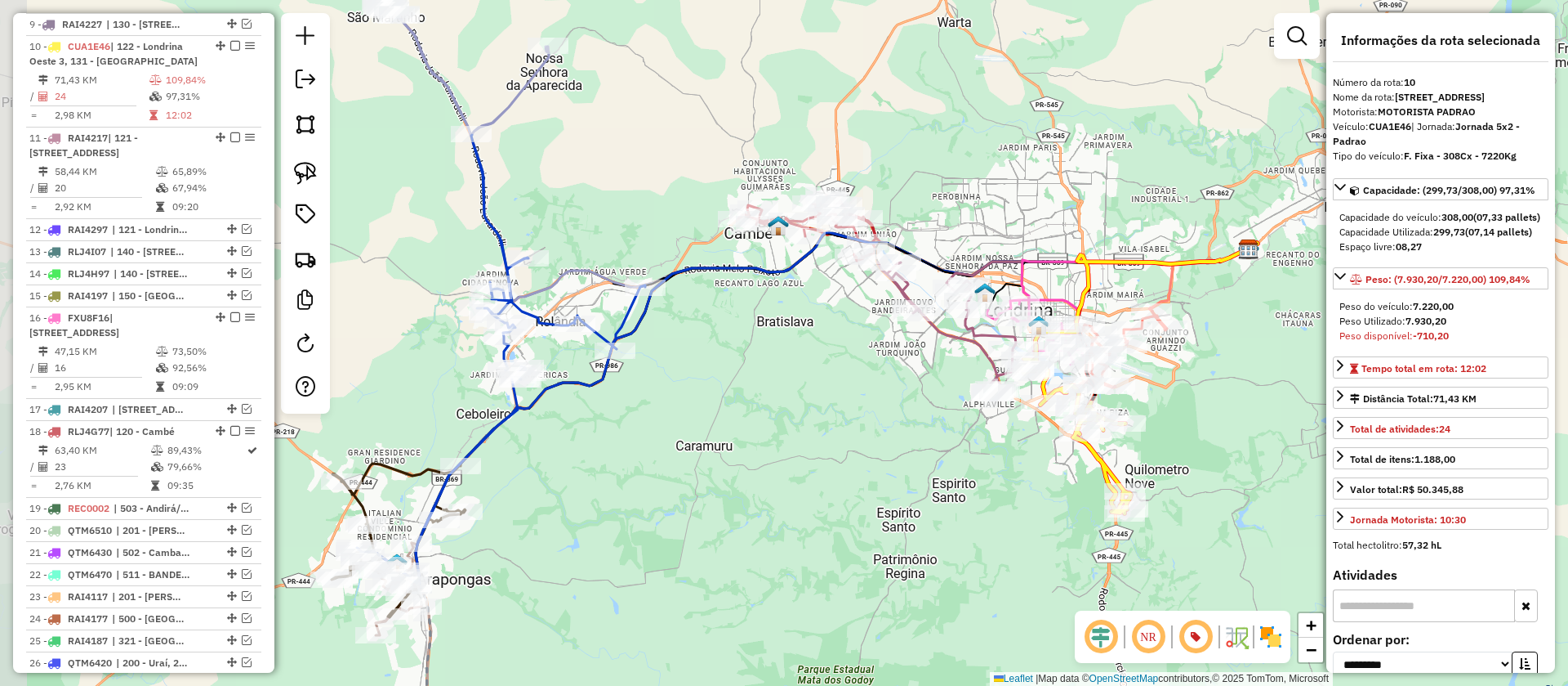
drag, startPoint x: 800, startPoint y: 422, endPoint x: 1034, endPoint y: 492, distance: 244.2
click at [1034, 492] on div "Janela de atendimento Grade de atendimento Capacidade Transportadoras Veículos …" at bounding box center [784, 343] width 1568 height 686
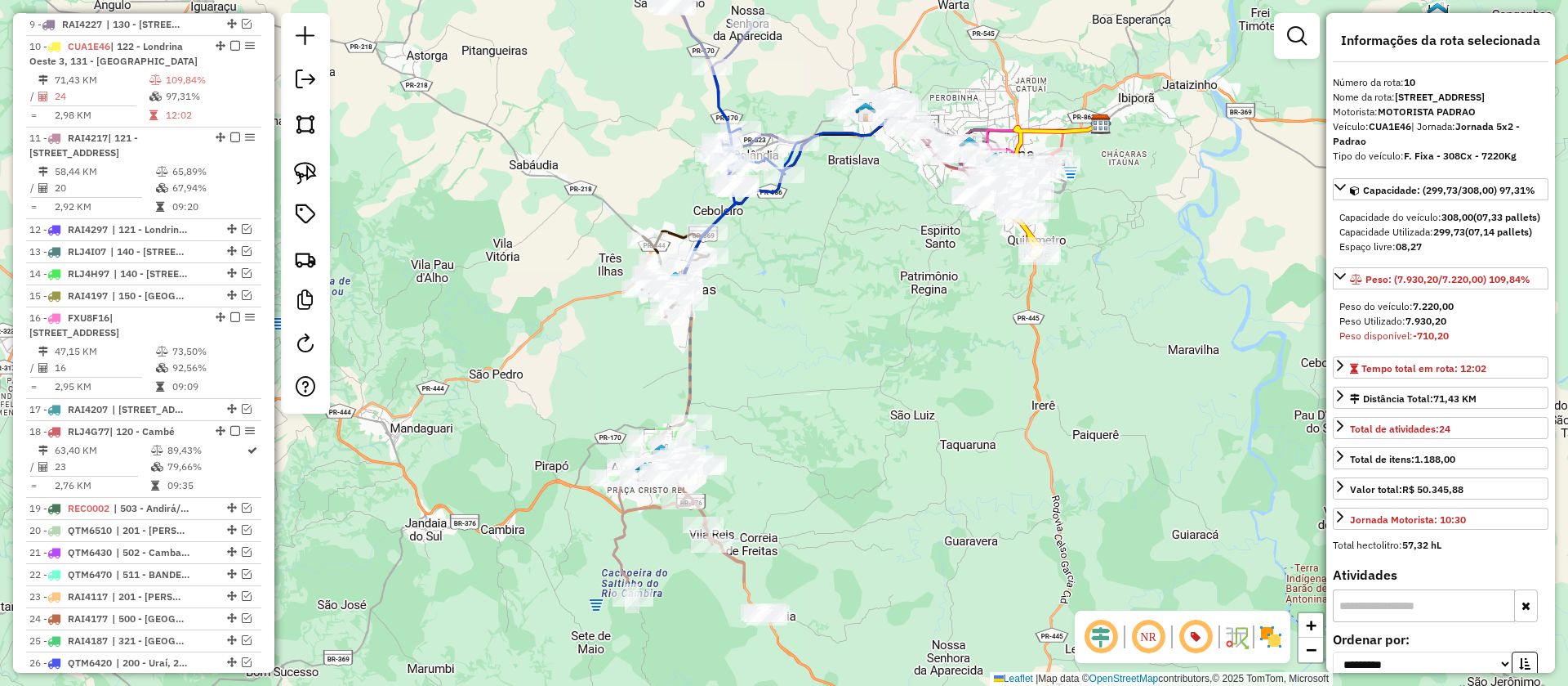
drag, startPoint x: 853, startPoint y: 506, endPoint x: 938, endPoint y: 322, distance: 202.7
click at [938, 322] on div "Janela de atendimento Grade de atendimento Capacidade Transportadoras Veículos …" at bounding box center [784, 343] width 1568 height 686
click at [938, 322] on div "Janela de atendimento Grade de atendimento Capacidade Transportadoras Veículos …" at bounding box center [784, 343] width 1568 height 686
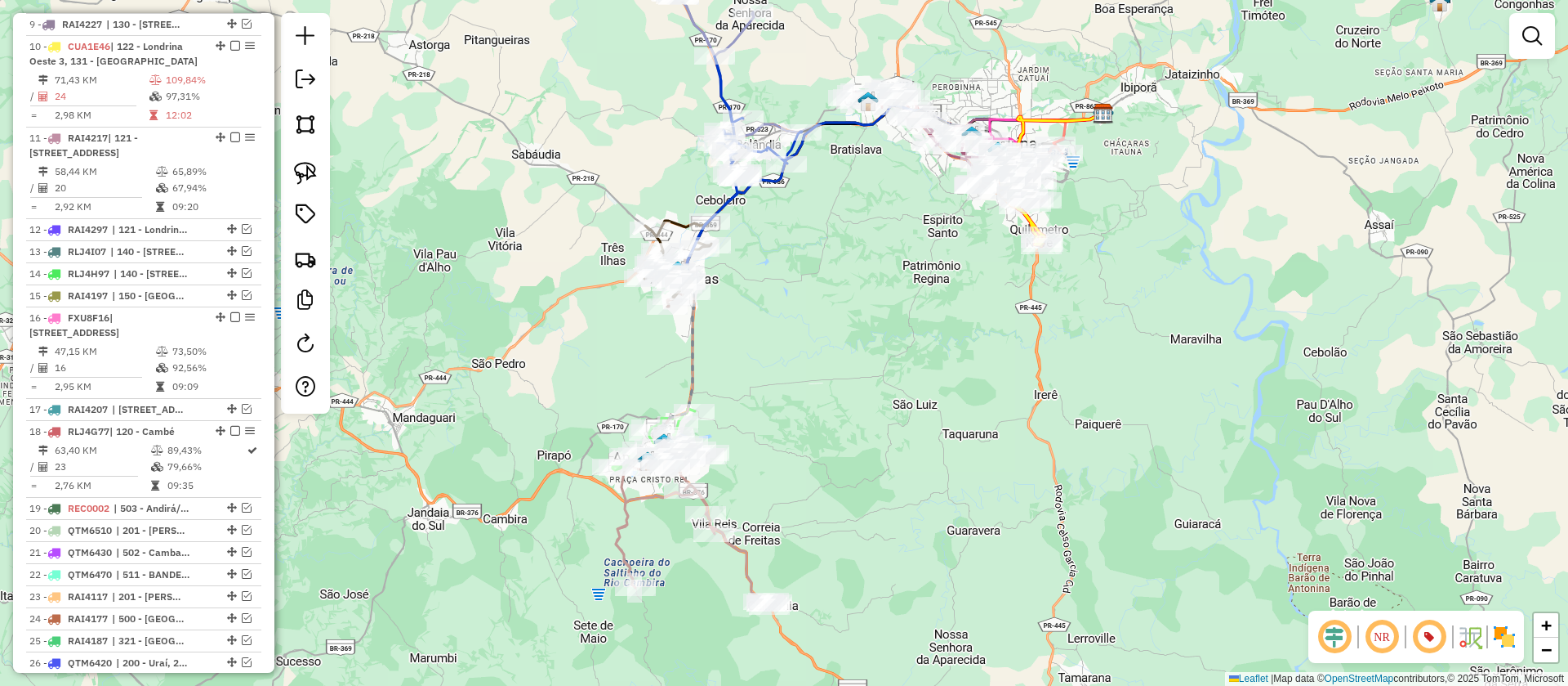
drag, startPoint x: 935, startPoint y: 334, endPoint x: 931, endPoint y: 347, distance: 13.6
click at [931, 347] on div "Janela de atendimento Grade de atendimento Capacidade Transportadoras Veículos …" at bounding box center [784, 343] width 1568 height 686
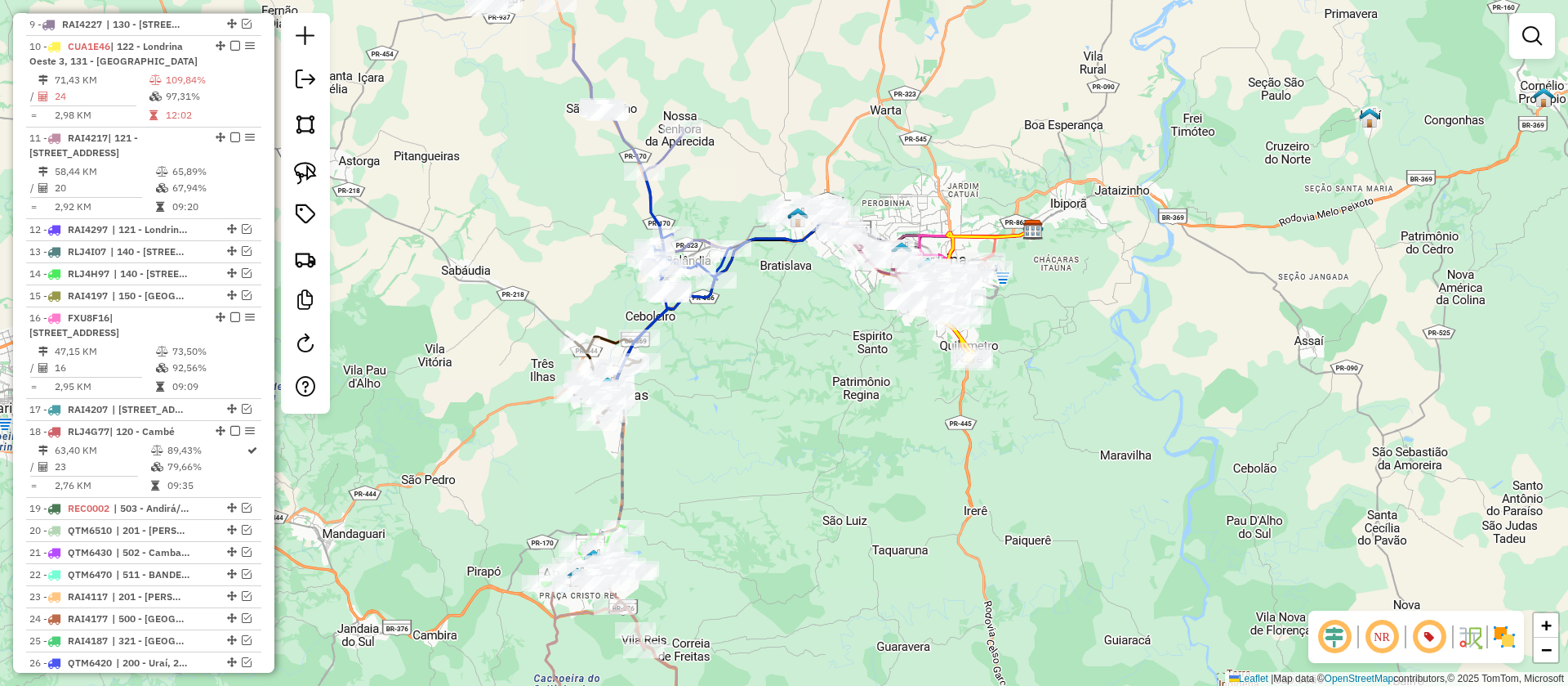
drag, startPoint x: 853, startPoint y: 492, endPoint x: 811, endPoint y: 597, distance: 113.1
click at [811, 597] on div "Janela de atendimento Grade de atendimento Capacidade Transportadoras Veículos …" at bounding box center [784, 343] width 1568 height 686
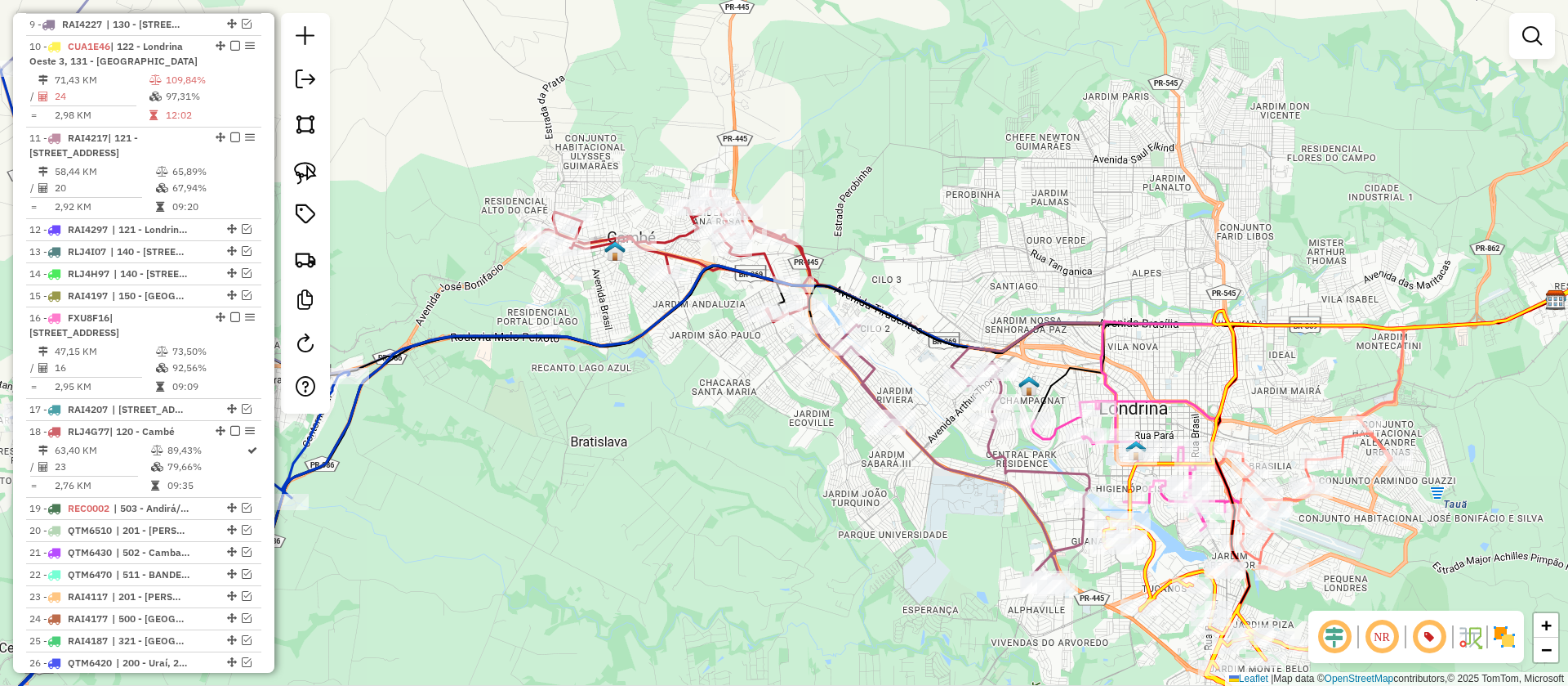
drag, startPoint x: 956, startPoint y: 540, endPoint x: 660, endPoint y: 327, distance: 364.7
click at [666, 333] on div "Janela de atendimento Grade de atendimento Capacidade Transportadoras Veículos …" at bounding box center [784, 343] width 1568 height 686
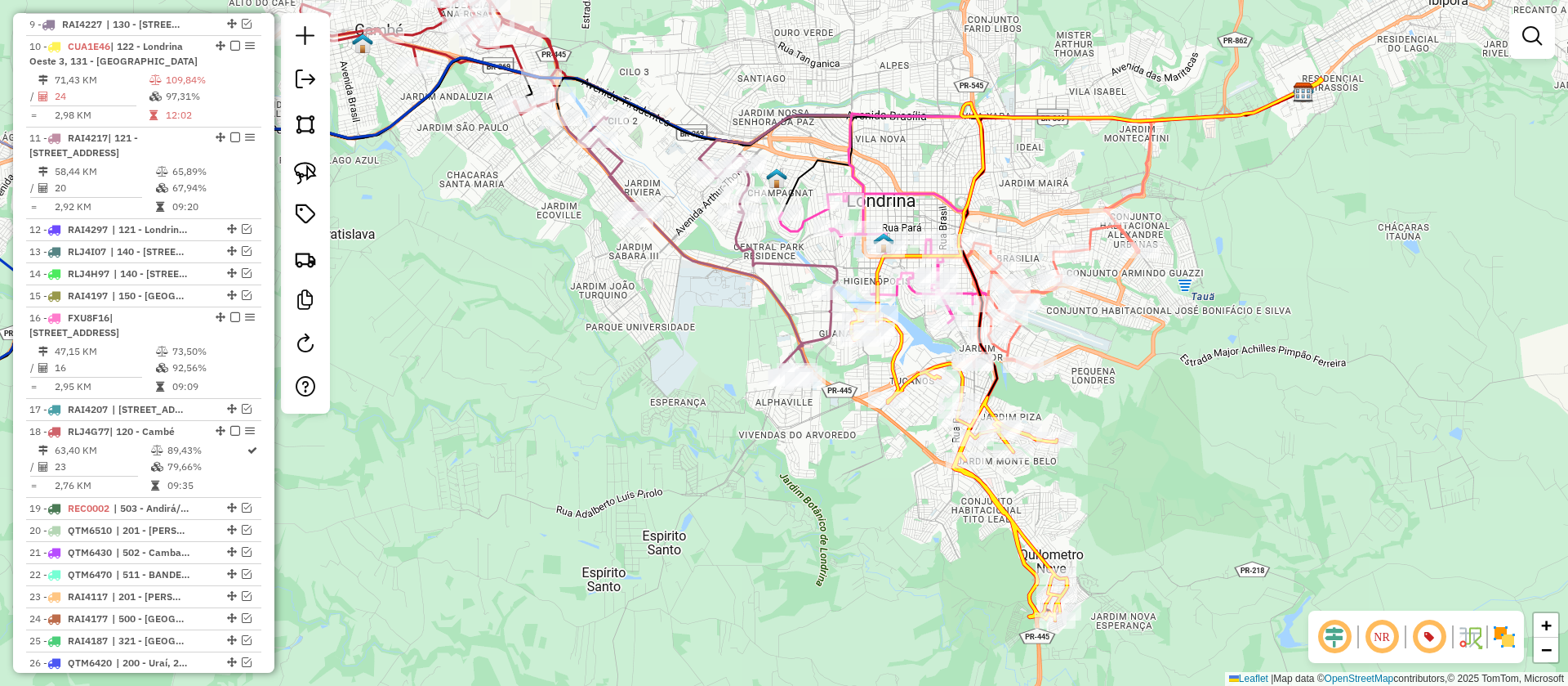
click at [1021, 338] on icon at bounding box center [1051, 291] width 178 height 152
select select "**********"
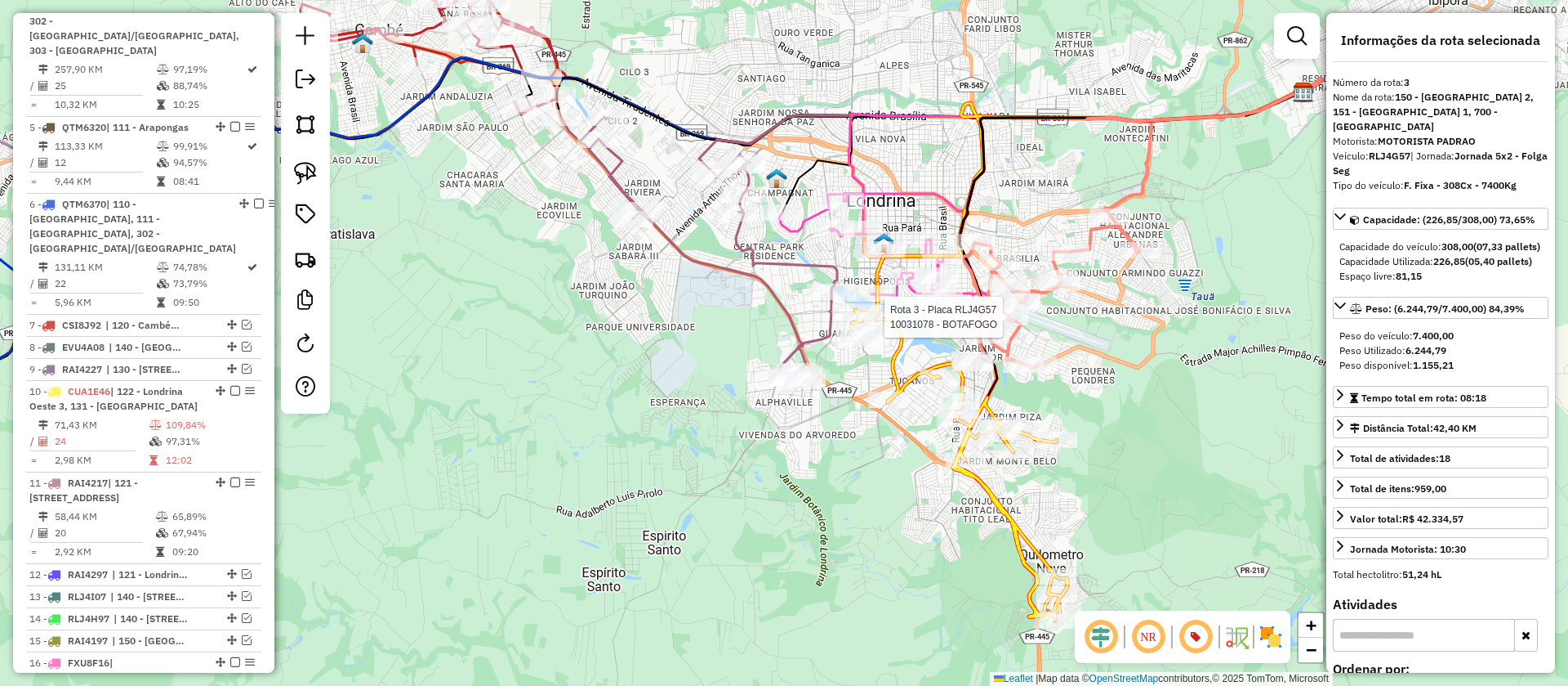
scroll to position [739, 0]
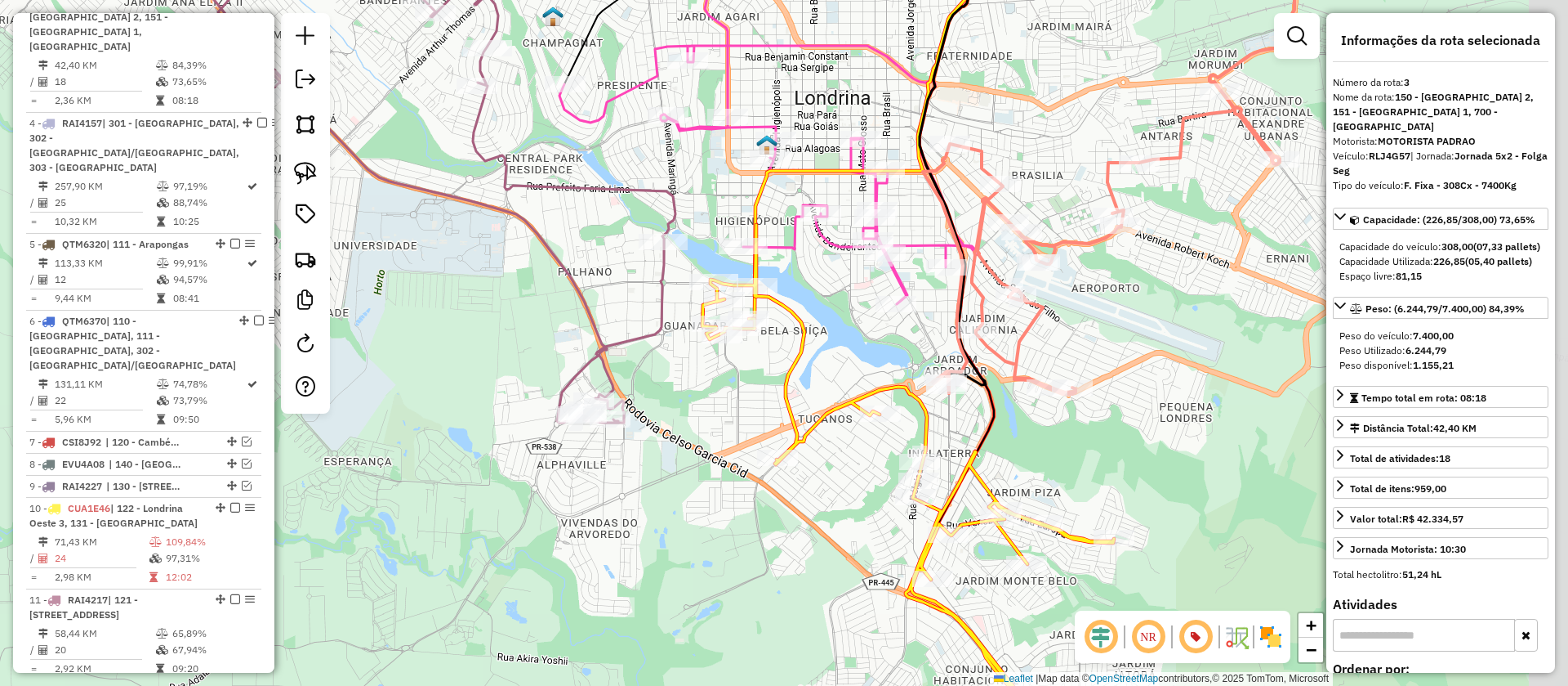
drag, startPoint x: 1078, startPoint y: 351, endPoint x: 862, endPoint y: 354, distance: 216.0
click at [862, 354] on div "Janela de atendimento Grade de atendimento Capacidade Transportadoras Veículos …" at bounding box center [784, 343] width 1568 height 686
click at [1009, 358] on icon at bounding box center [1101, 242] width 357 height 303
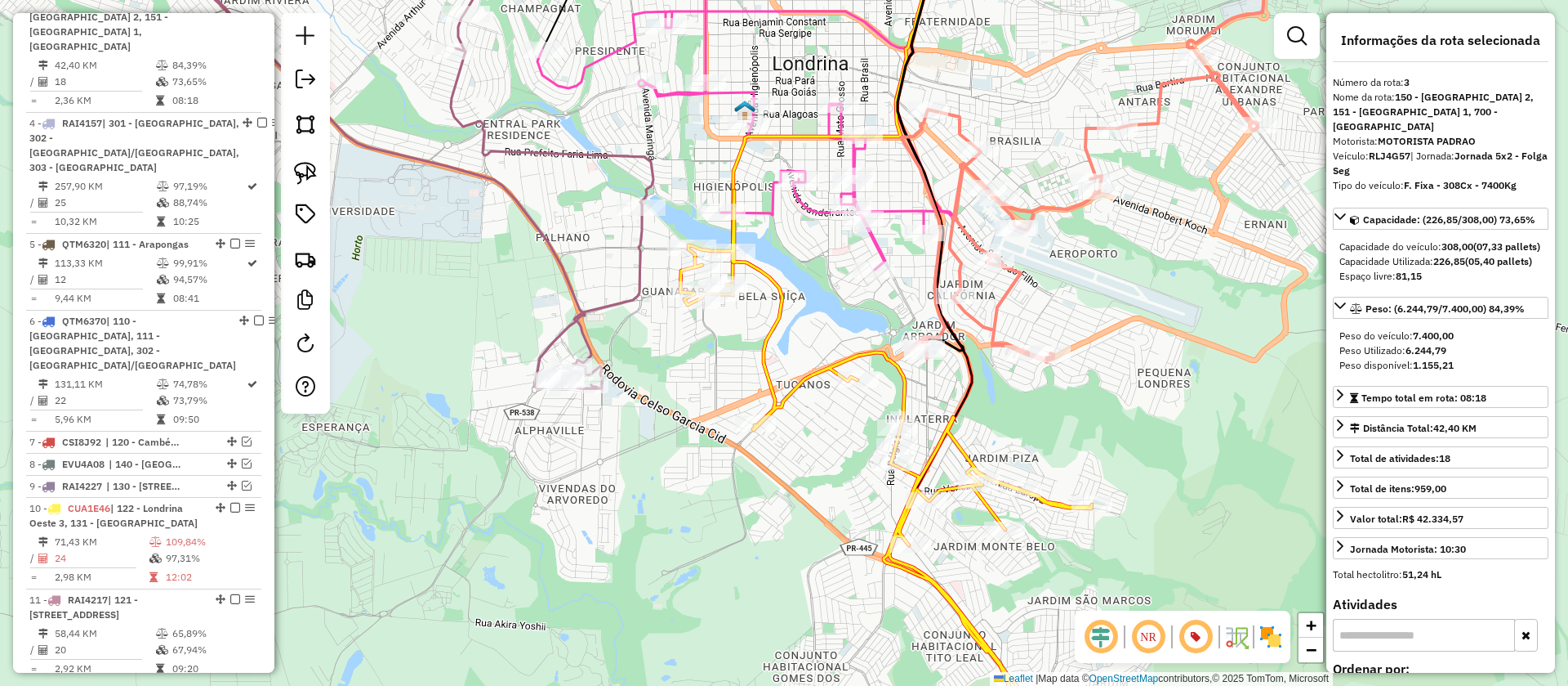
drag, startPoint x: 1022, startPoint y: 437, endPoint x: 962, endPoint y: 353, distance: 103.2
click at [962, 353] on div "Janela de atendimento Grade de atendimento Capacidade Transportadoras Veículos …" at bounding box center [784, 343] width 1568 height 686
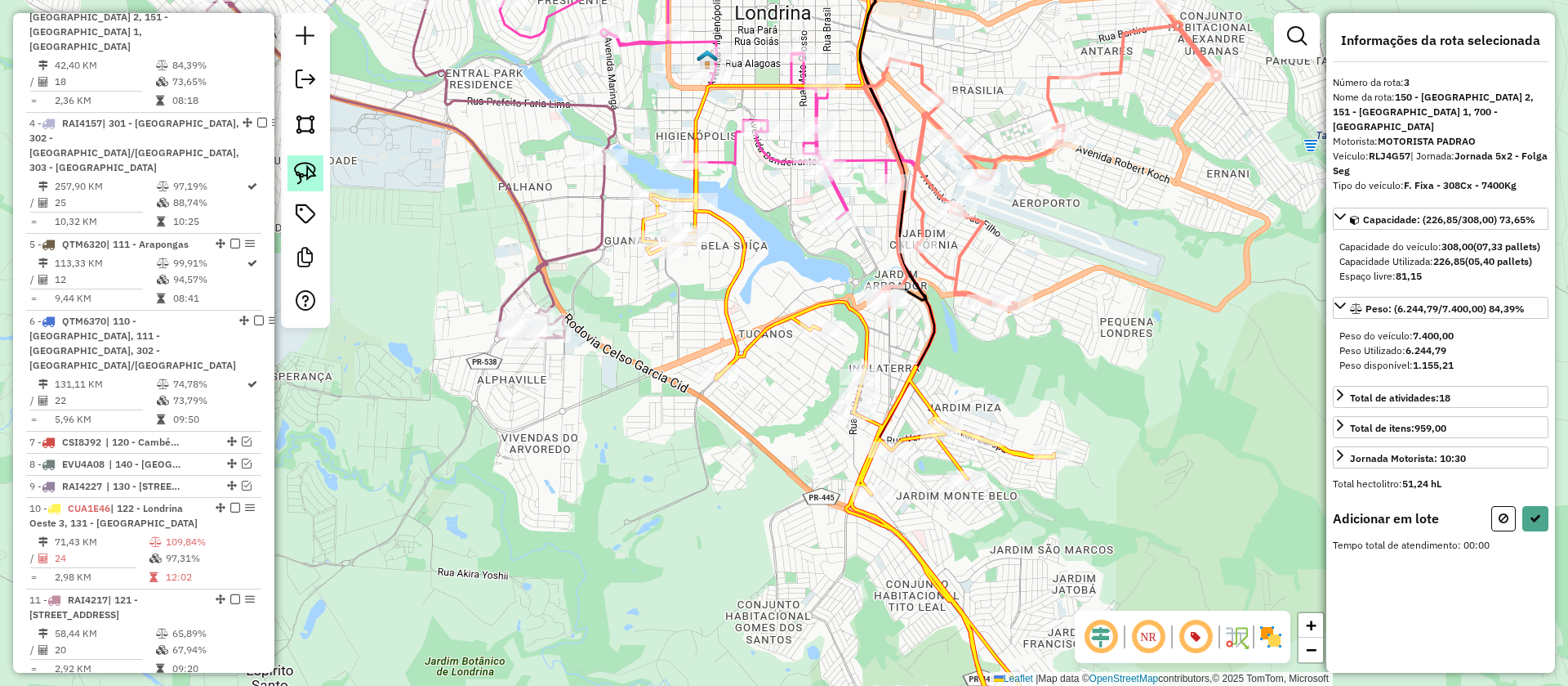
click at [312, 162] on img at bounding box center [305, 173] width 23 height 23
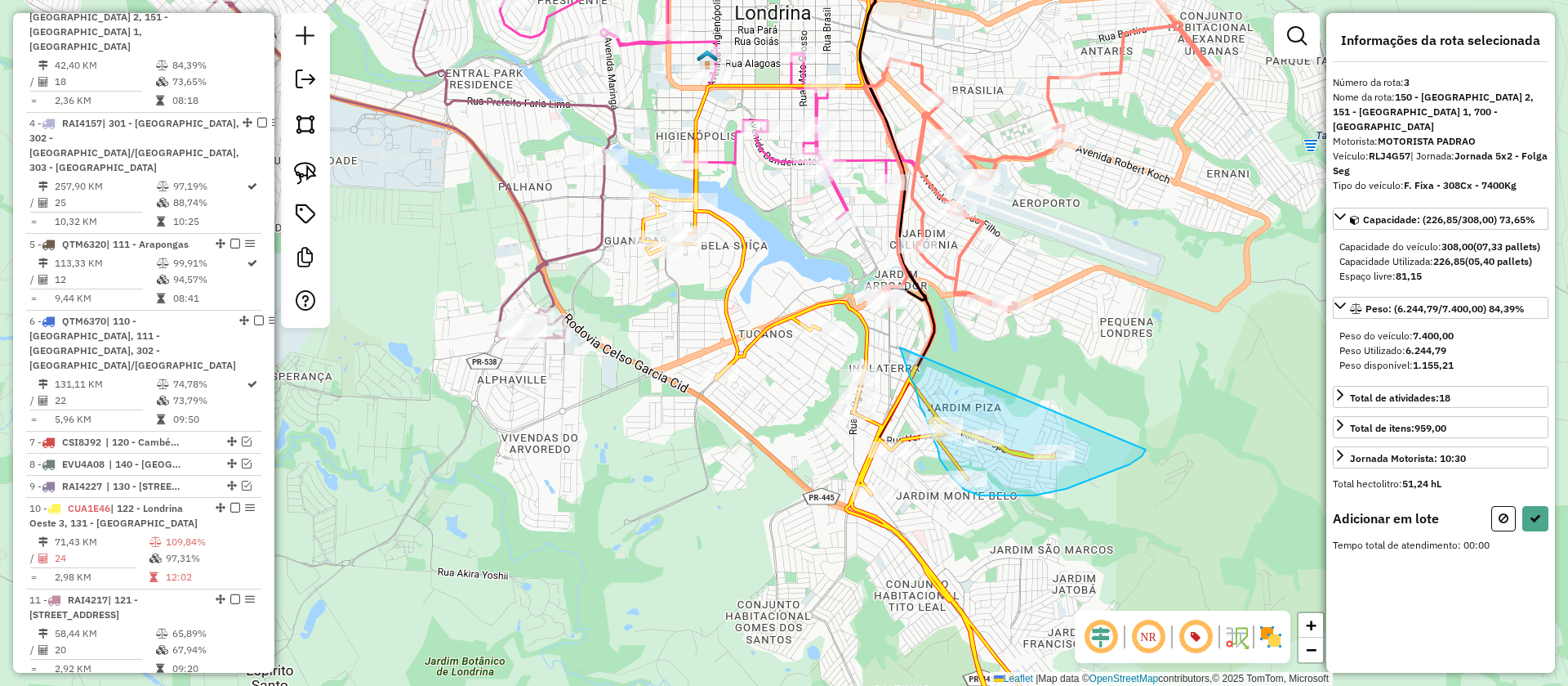
drag, startPoint x: 900, startPoint y: 348, endPoint x: 1146, endPoint y: 449, distance: 265.9
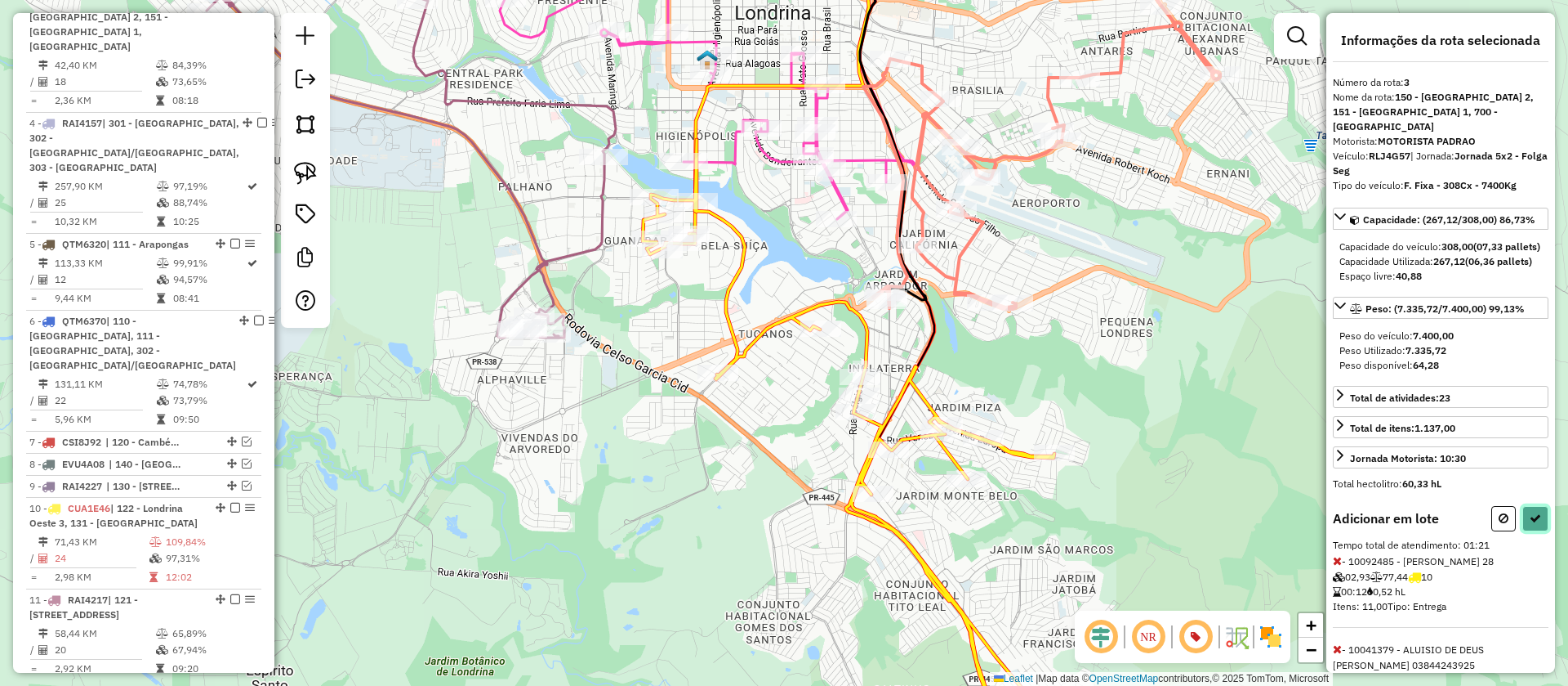
drag, startPoint x: 1530, startPoint y: 534, endPoint x: 1511, endPoint y: 535, distance: 19.0
click at [1530, 524] on icon at bounding box center [1535, 518] width 12 height 12
select select "**********"
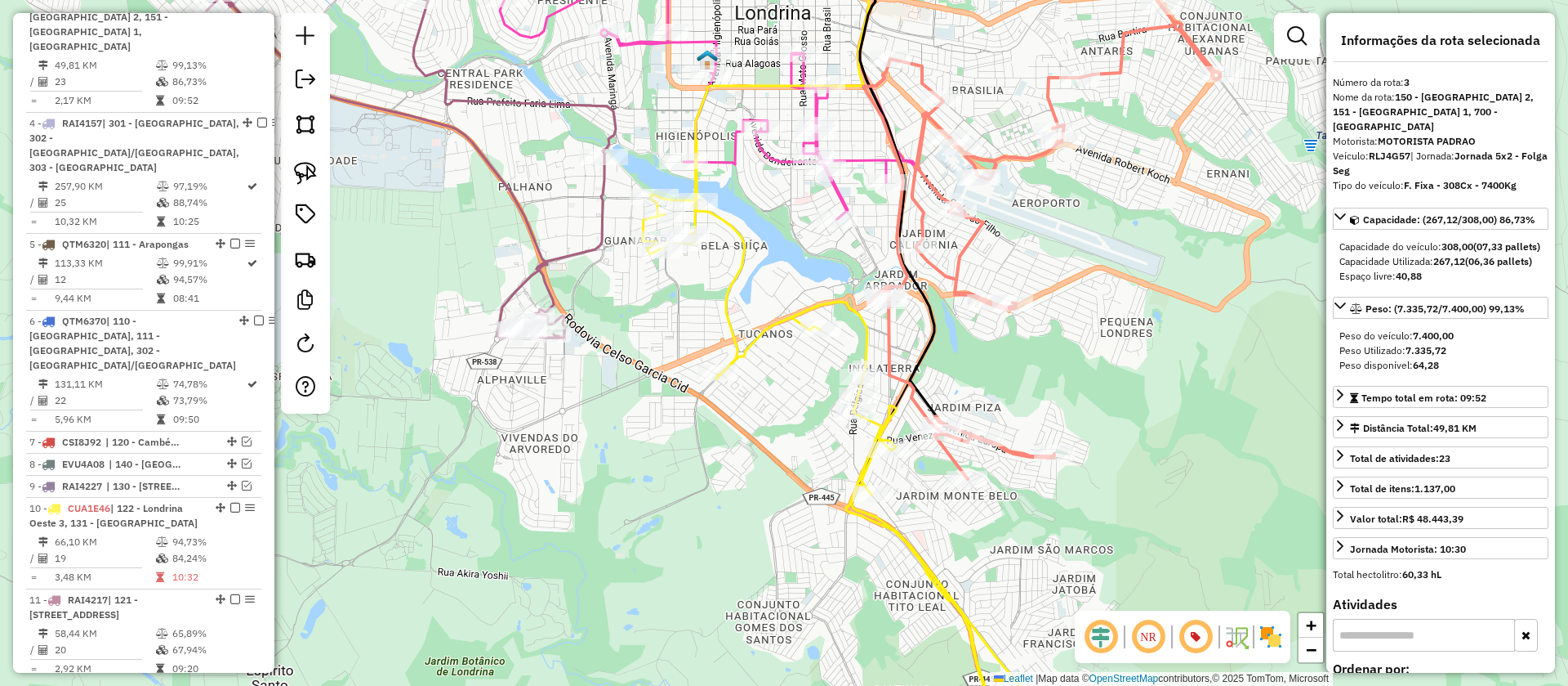
click at [898, 531] on icon at bounding box center [860, 447] width 434 height 614
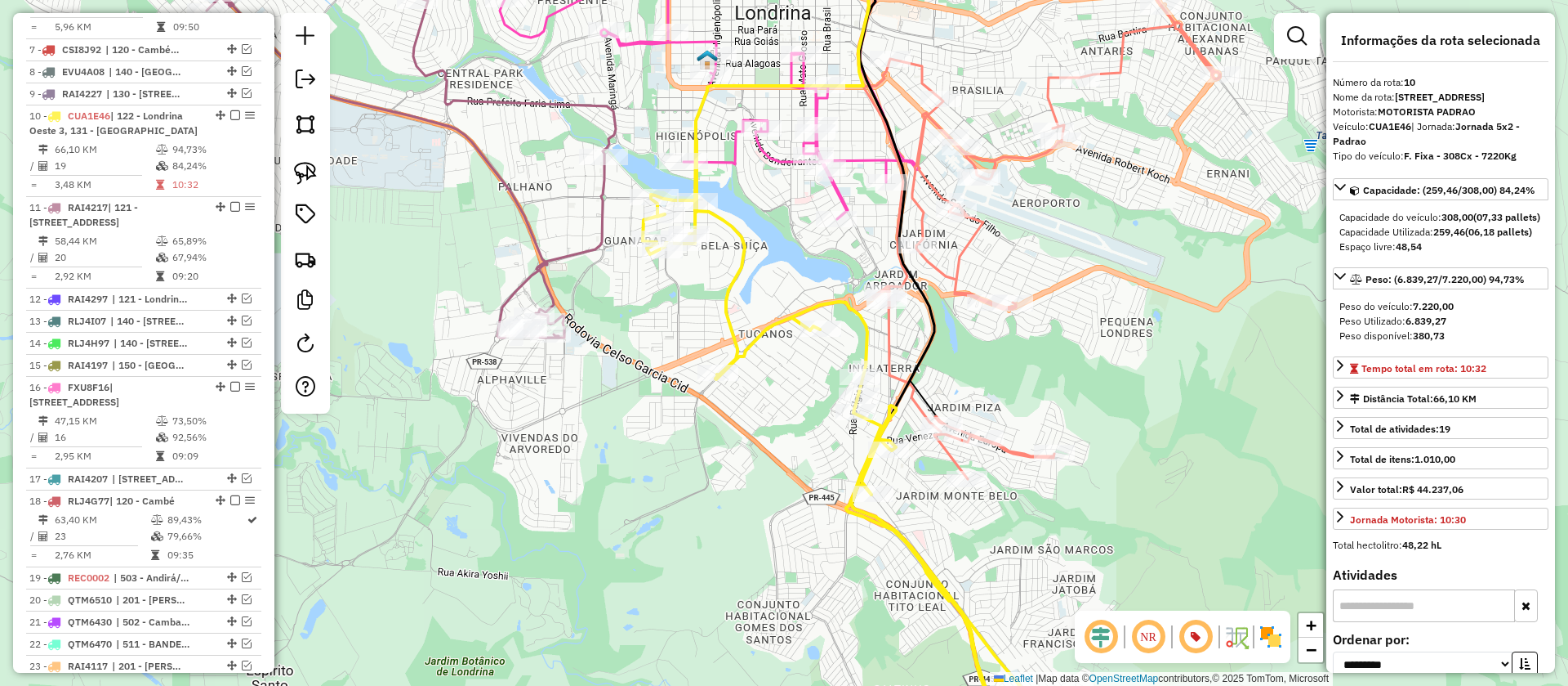
scroll to position [1200, 0]
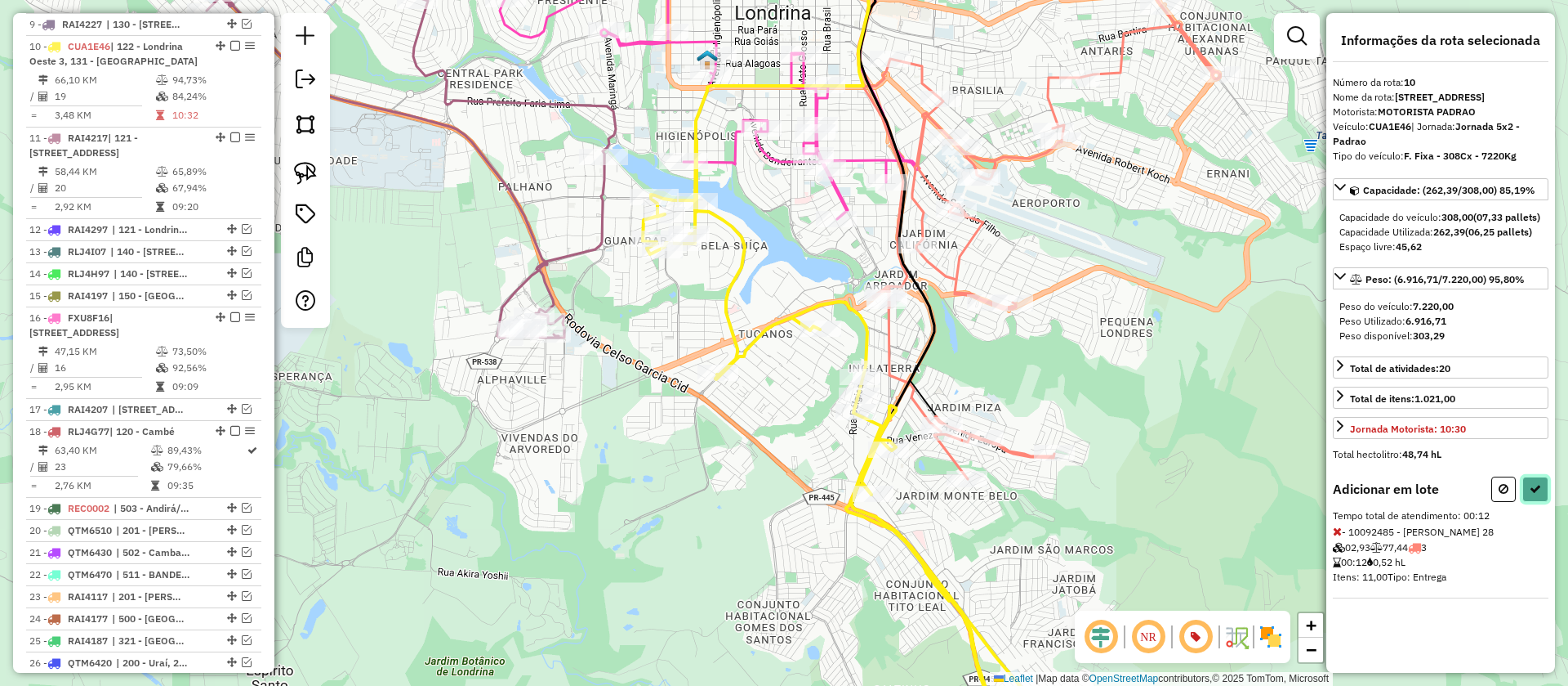
click at [1535, 494] on icon at bounding box center [1535, 489] width 12 height 12
select select "**********"
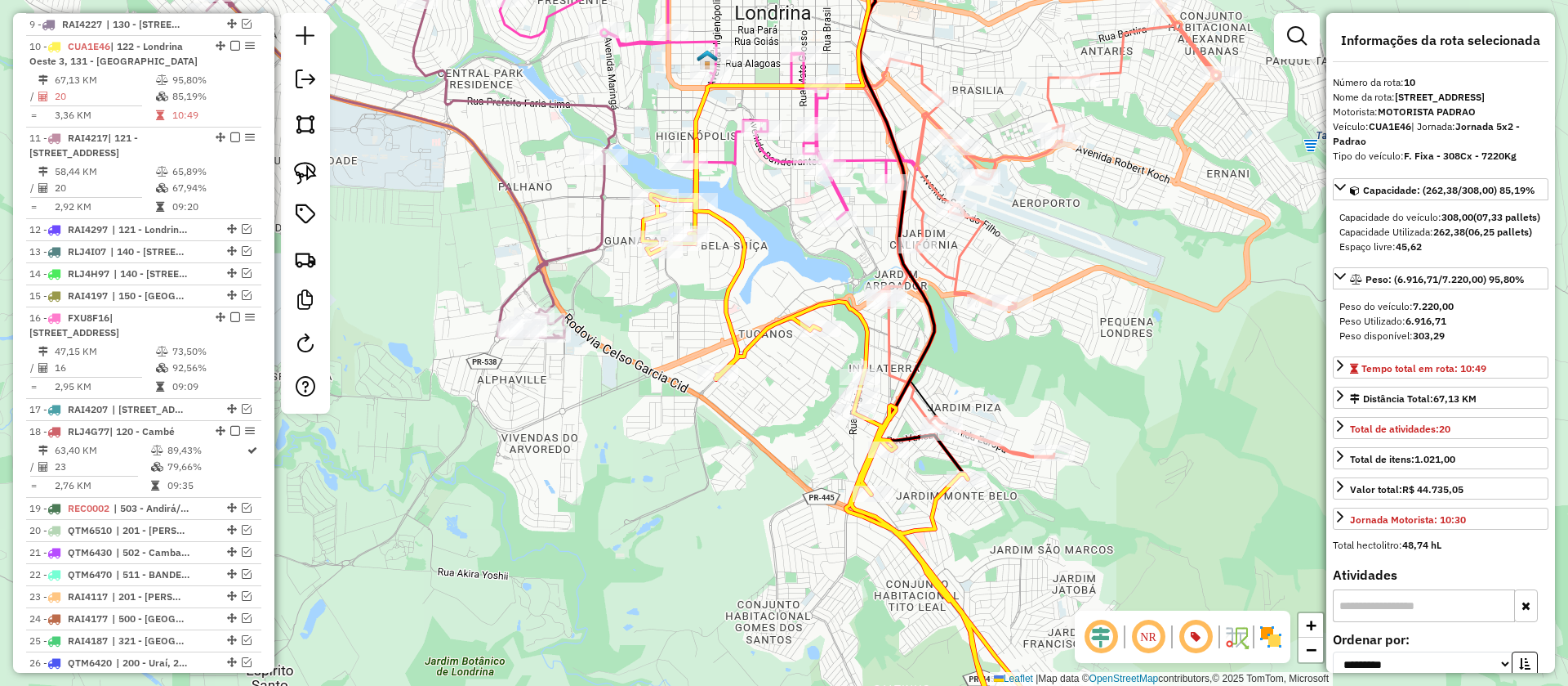
click at [974, 250] on icon at bounding box center [1041, 231] width 357 height 452
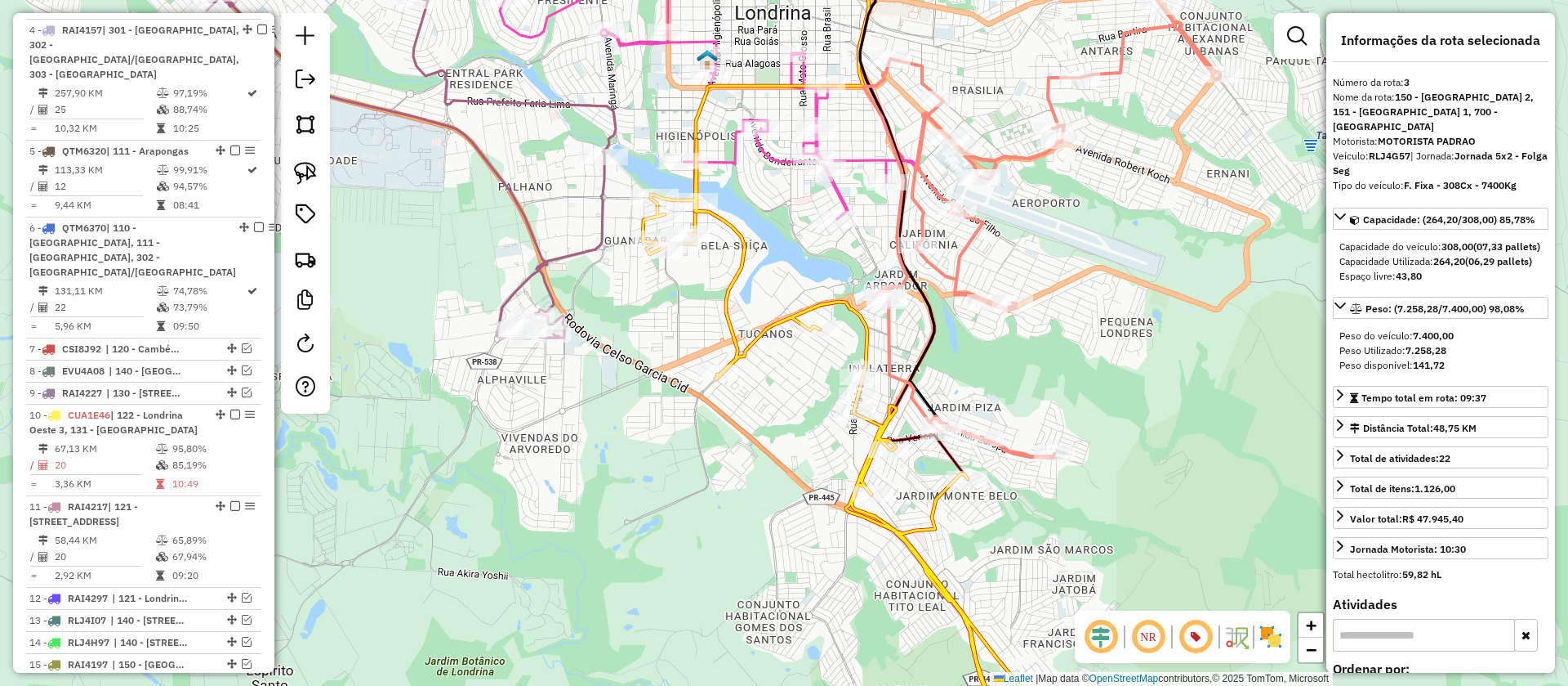
scroll to position [739, 0]
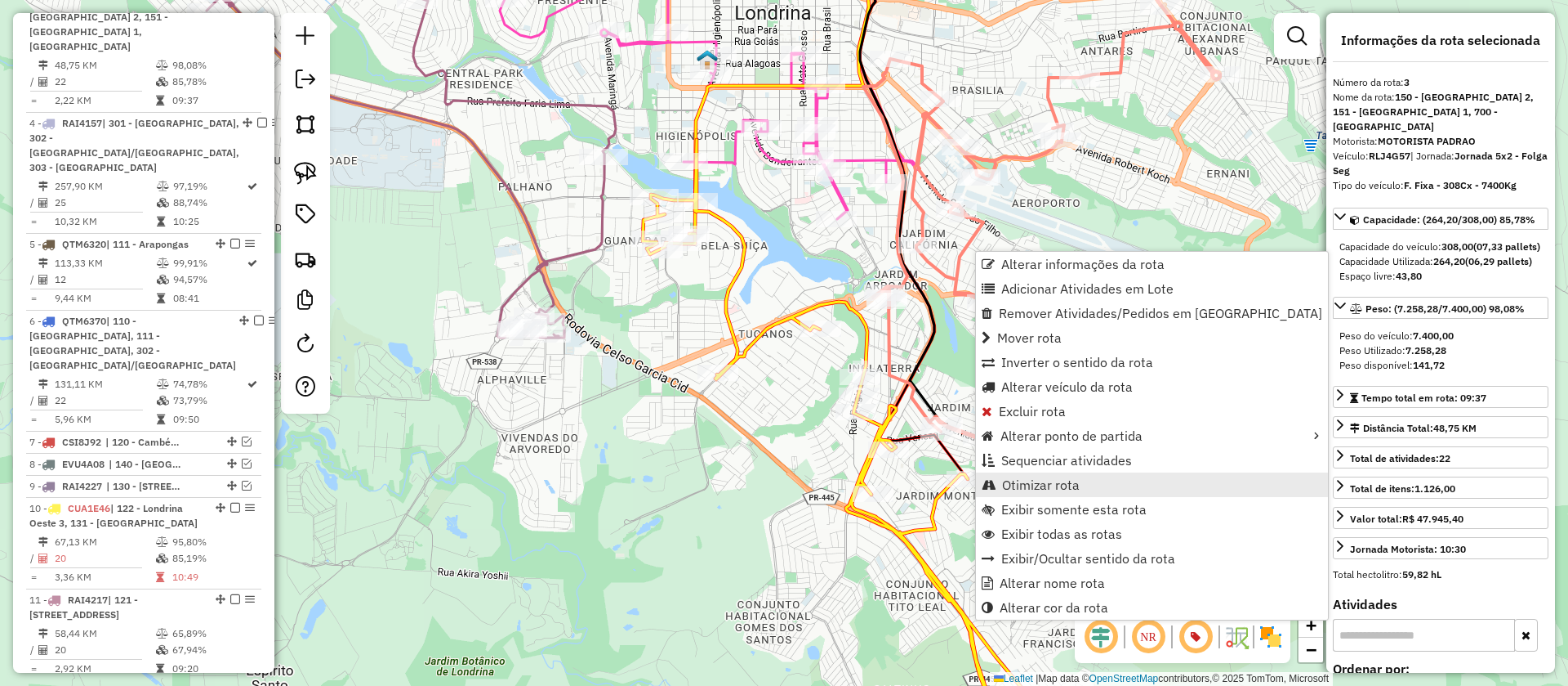
click at [1052, 487] on span "Otimizar rota" at bounding box center [1041, 485] width 77 height 13
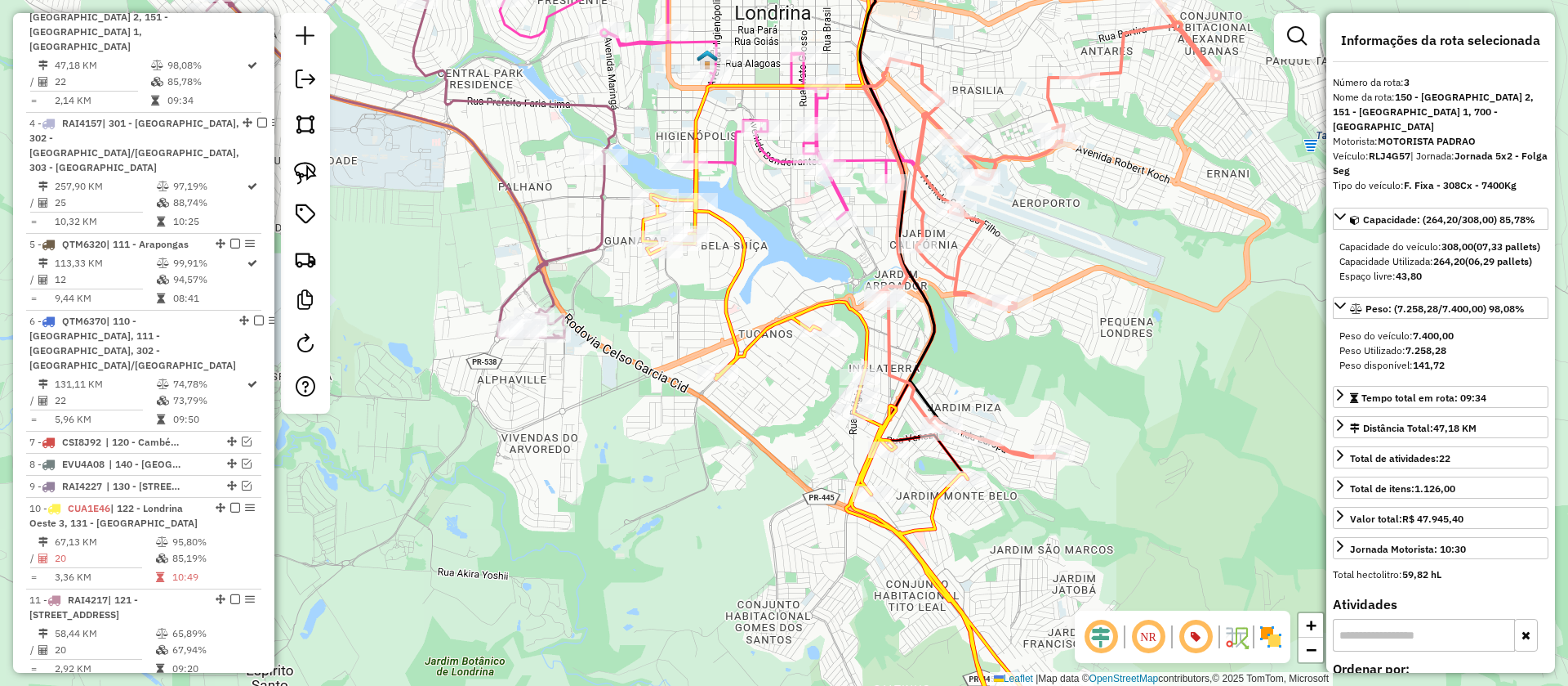
click at [935, 512] on icon at bounding box center [860, 447] width 434 height 614
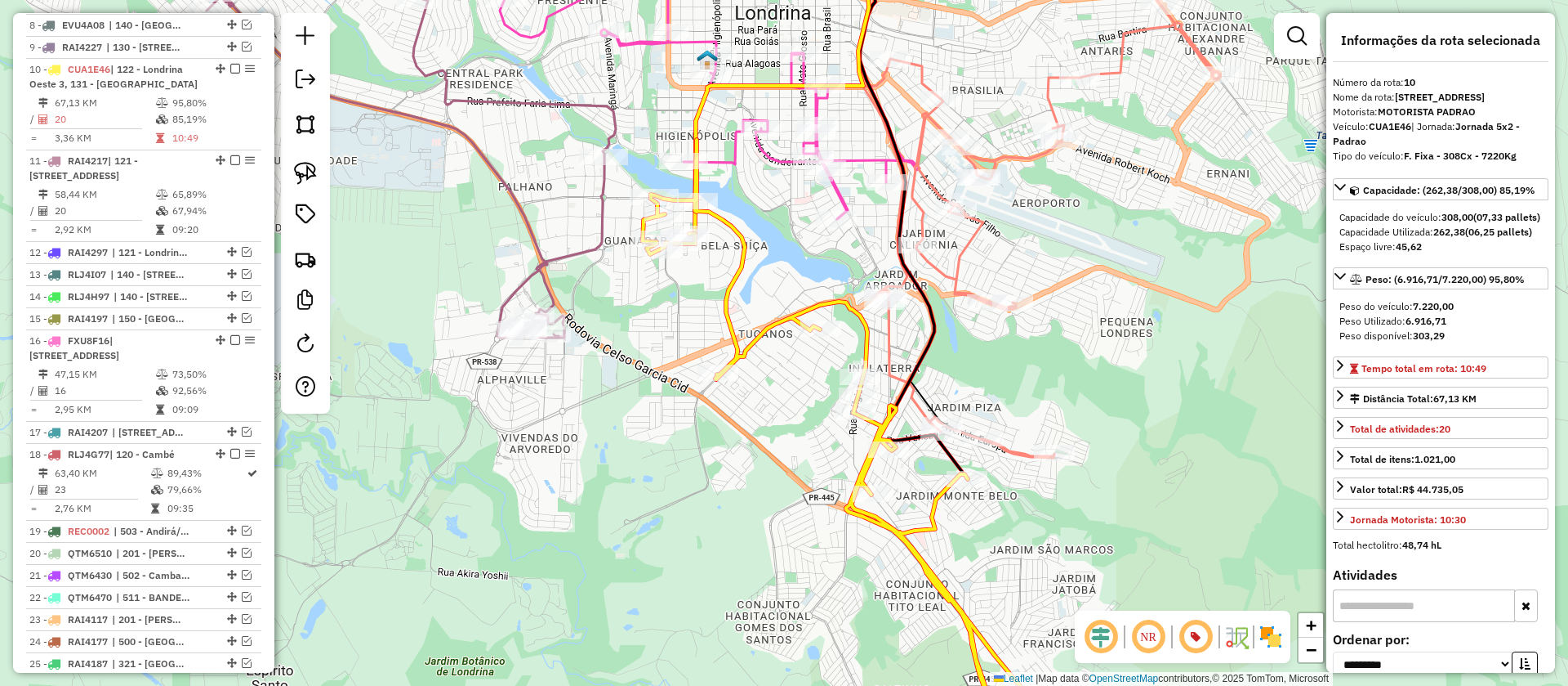
scroll to position [1200, 0]
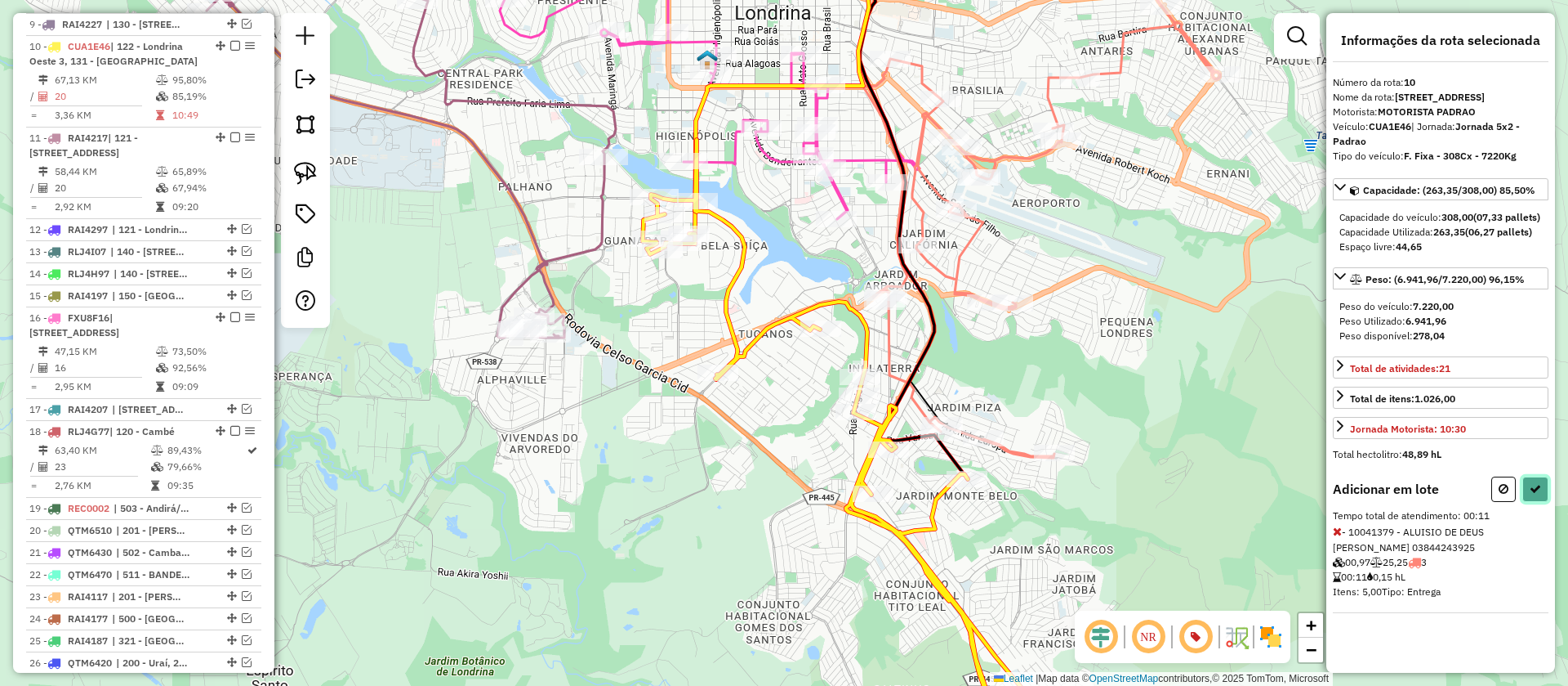
click at [1534, 494] on icon at bounding box center [1535, 489] width 12 height 12
select select "**********"
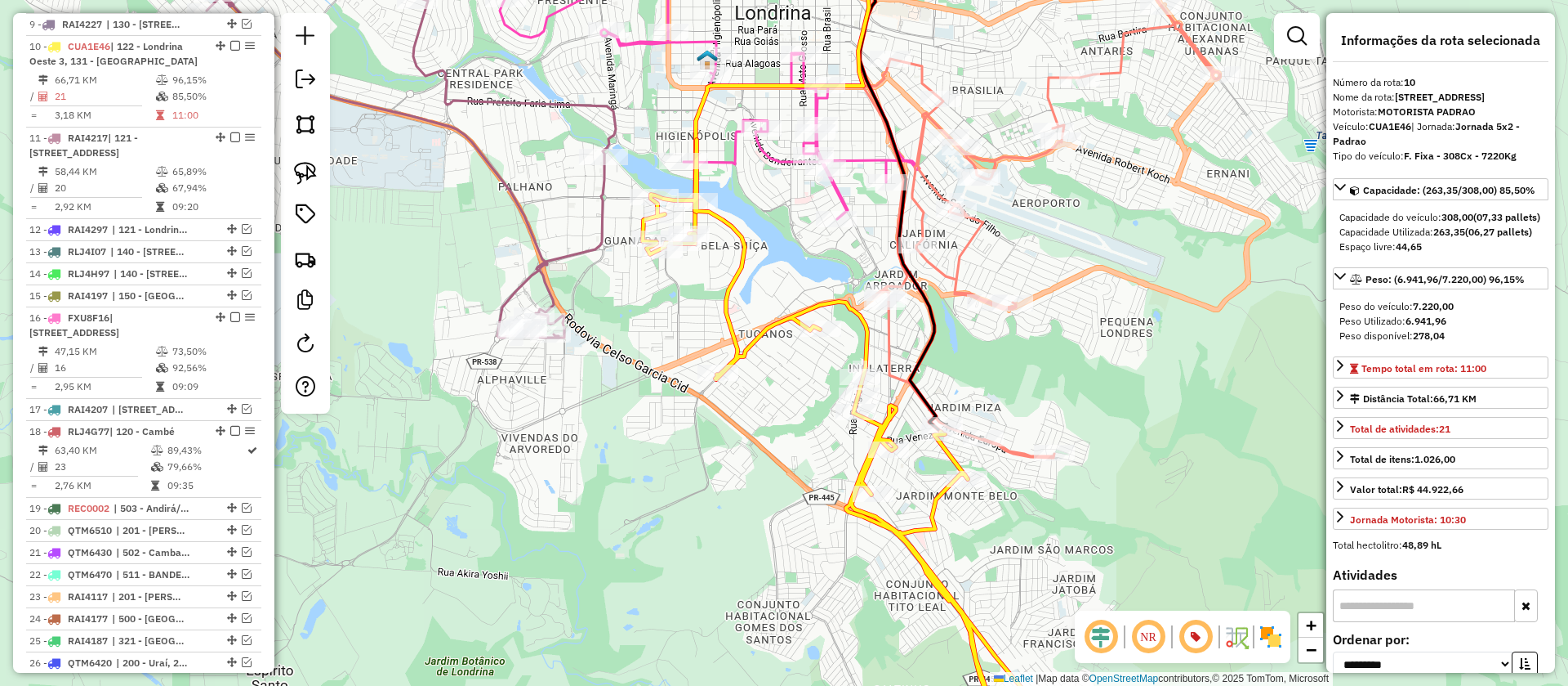
click at [1017, 451] on icon at bounding box center [1041, 231] width 357 height 452
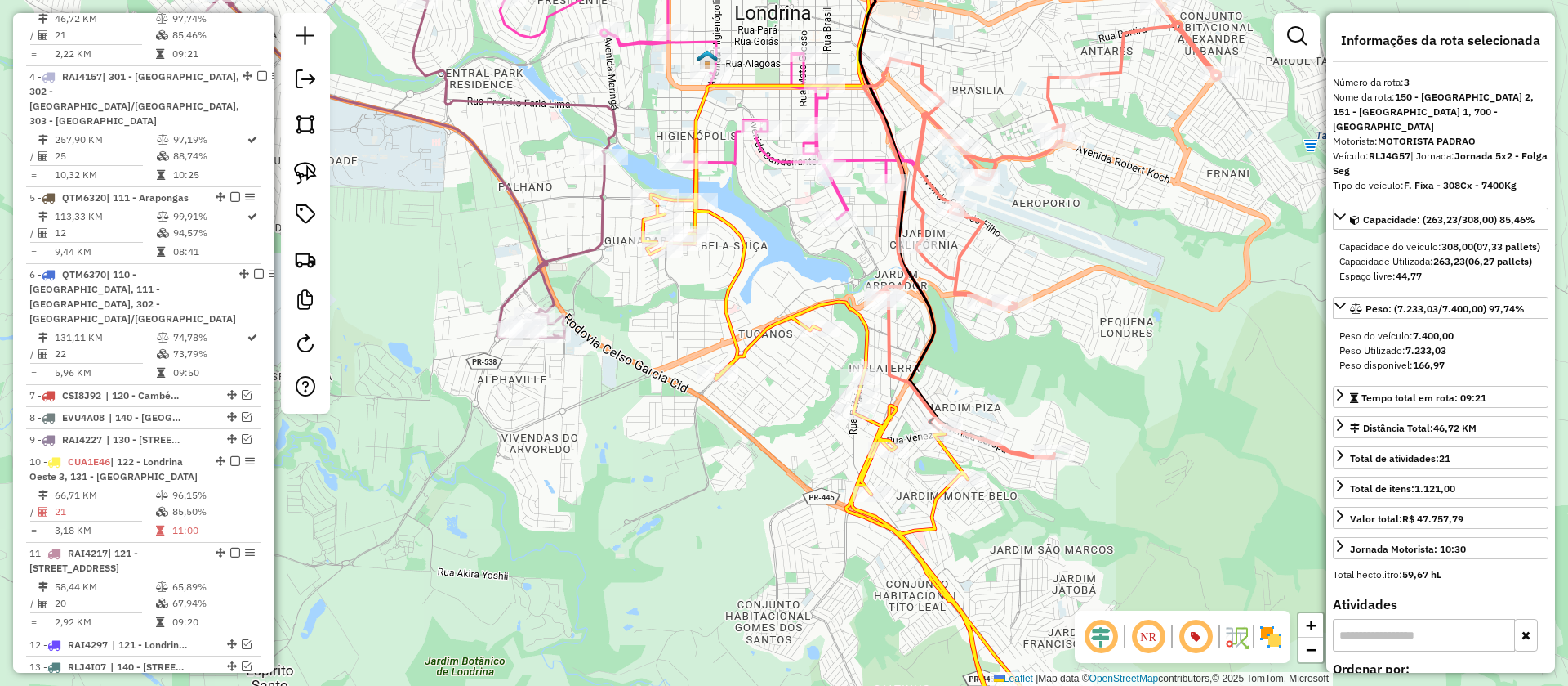
scroll to position [739, 0]
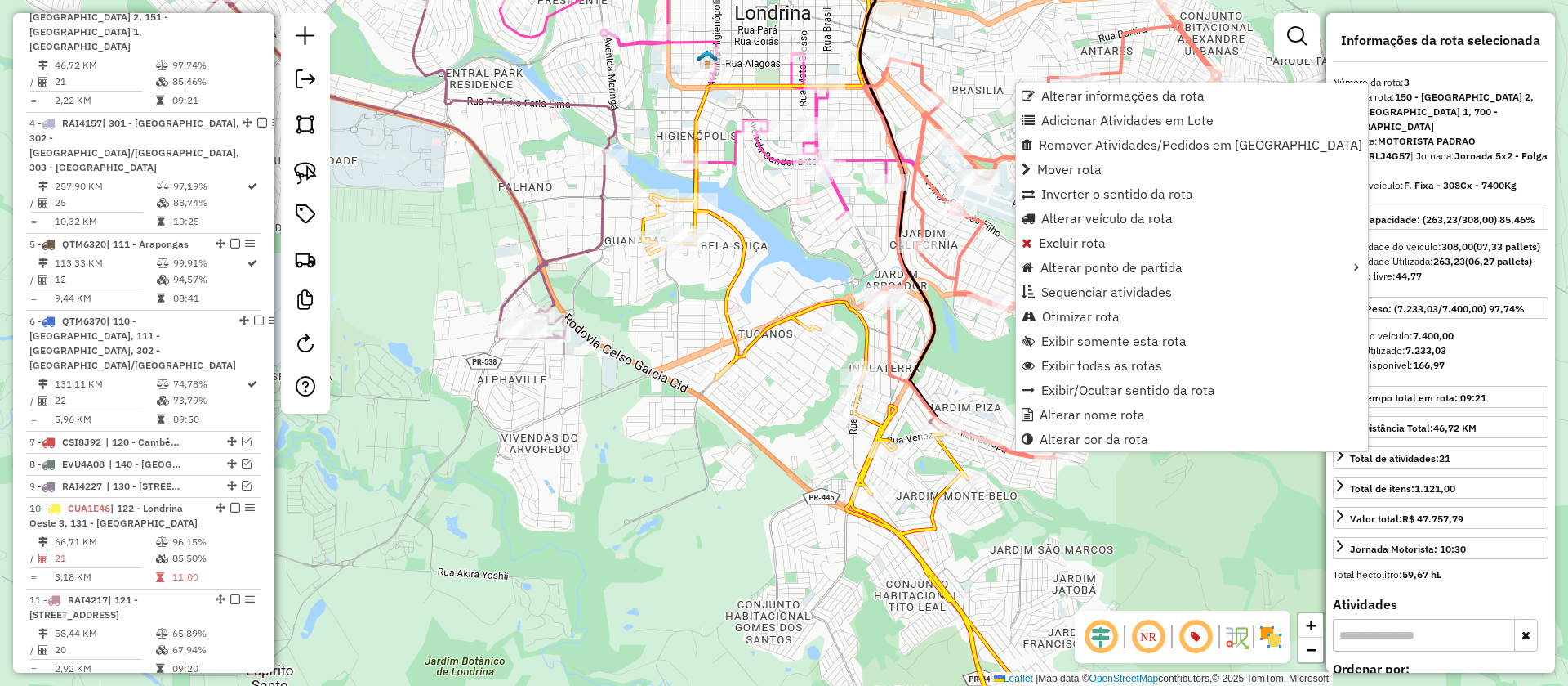
click at [952, 460] on icon at bounding box center [860, 447] width 434 height 614
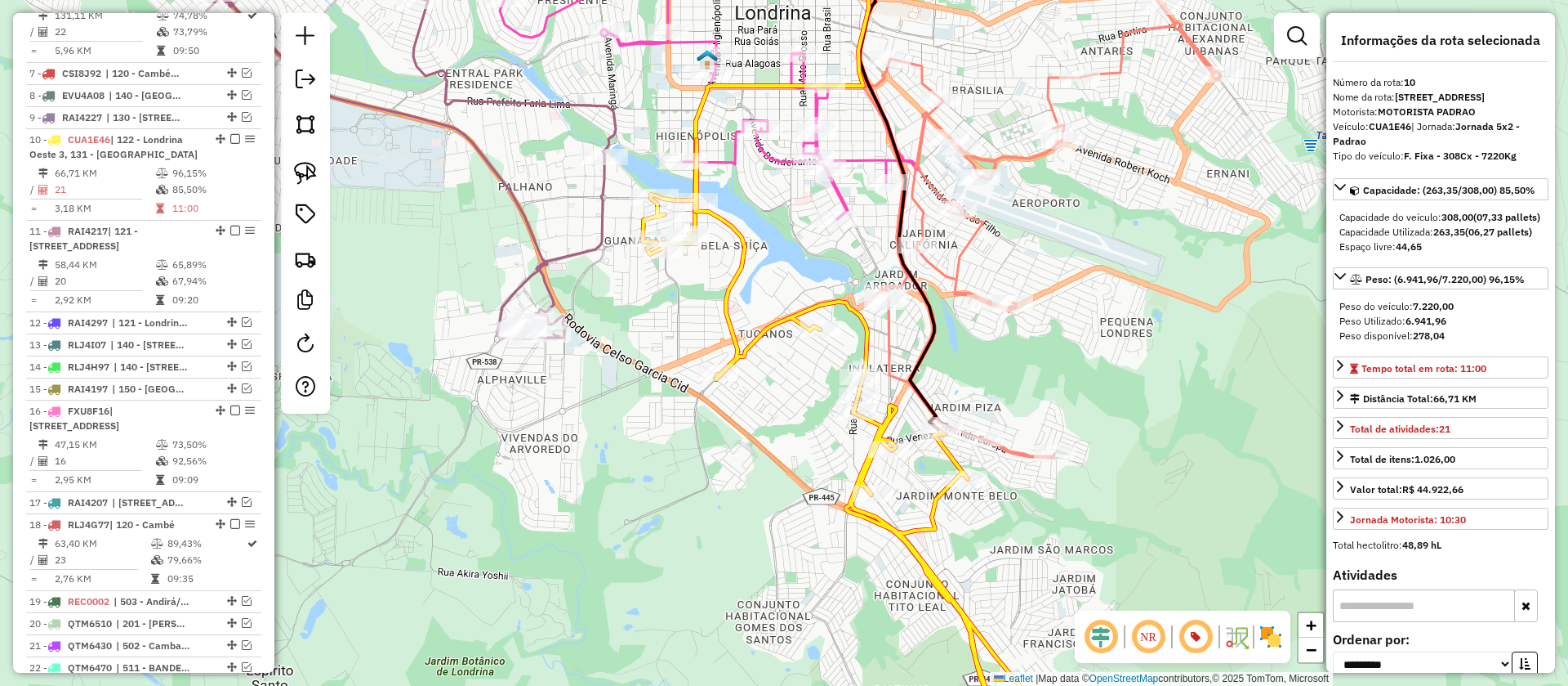
scroll to position [1200, 0]
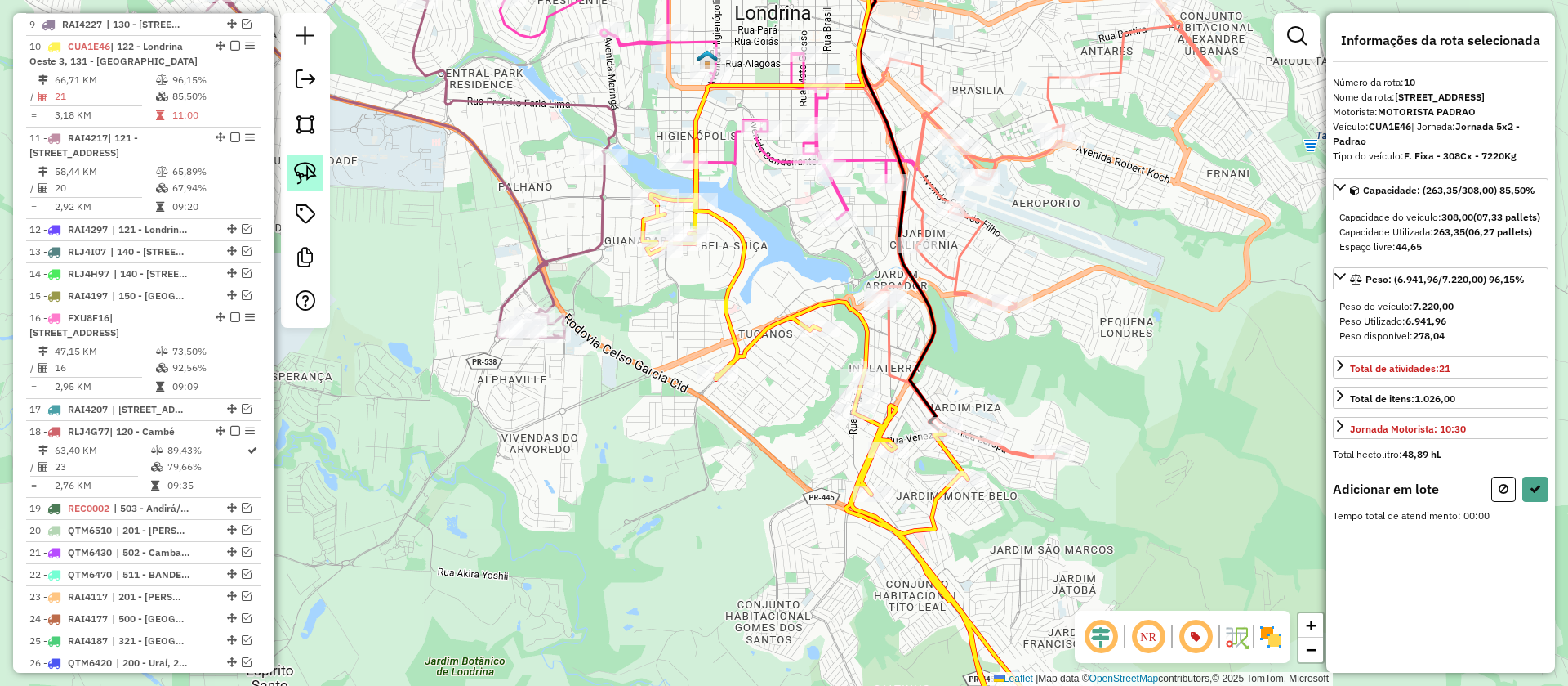
click at [305, 171] on img at bounding box center [305, 173] width 23 height 23
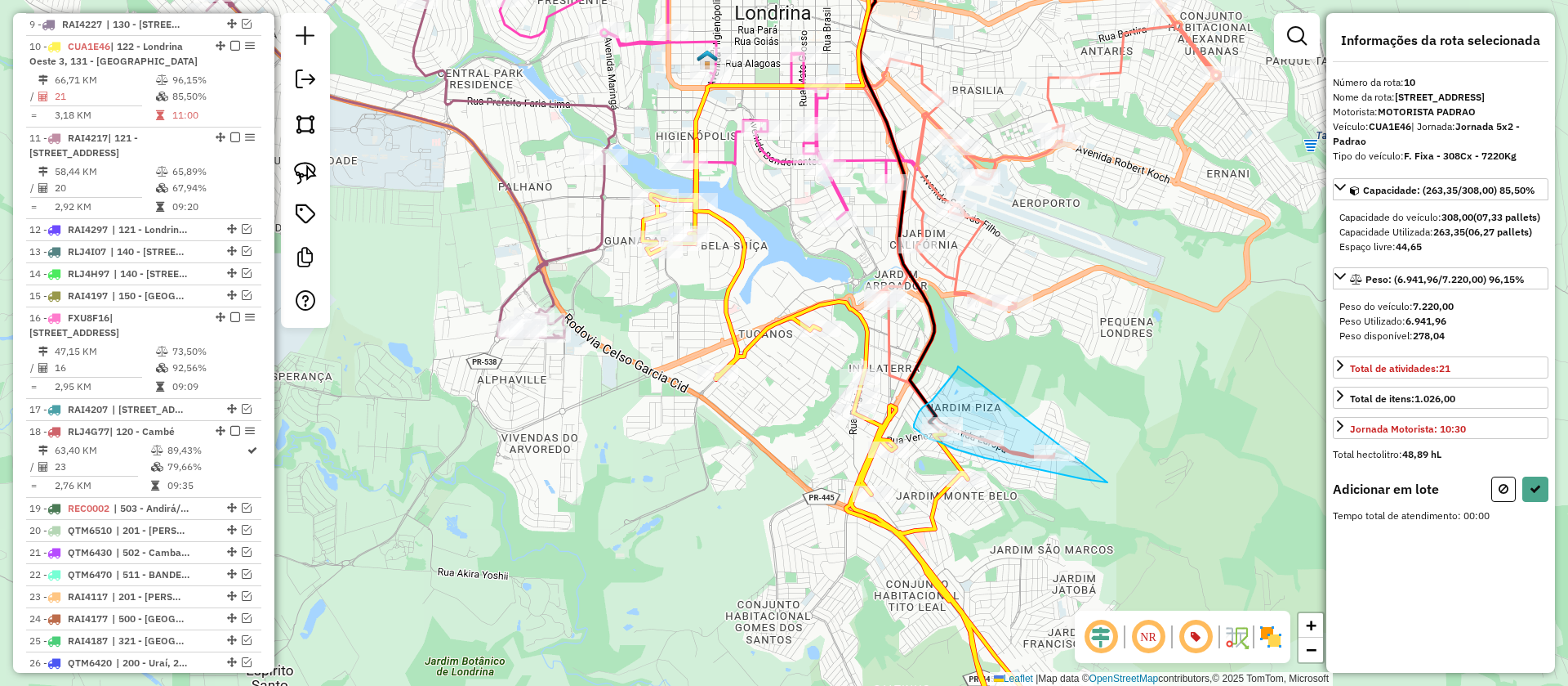
drag, startPoint x: 958, startPoint y: 366, endPoint x: 1163, endPoint y: 490, distance: 239.6
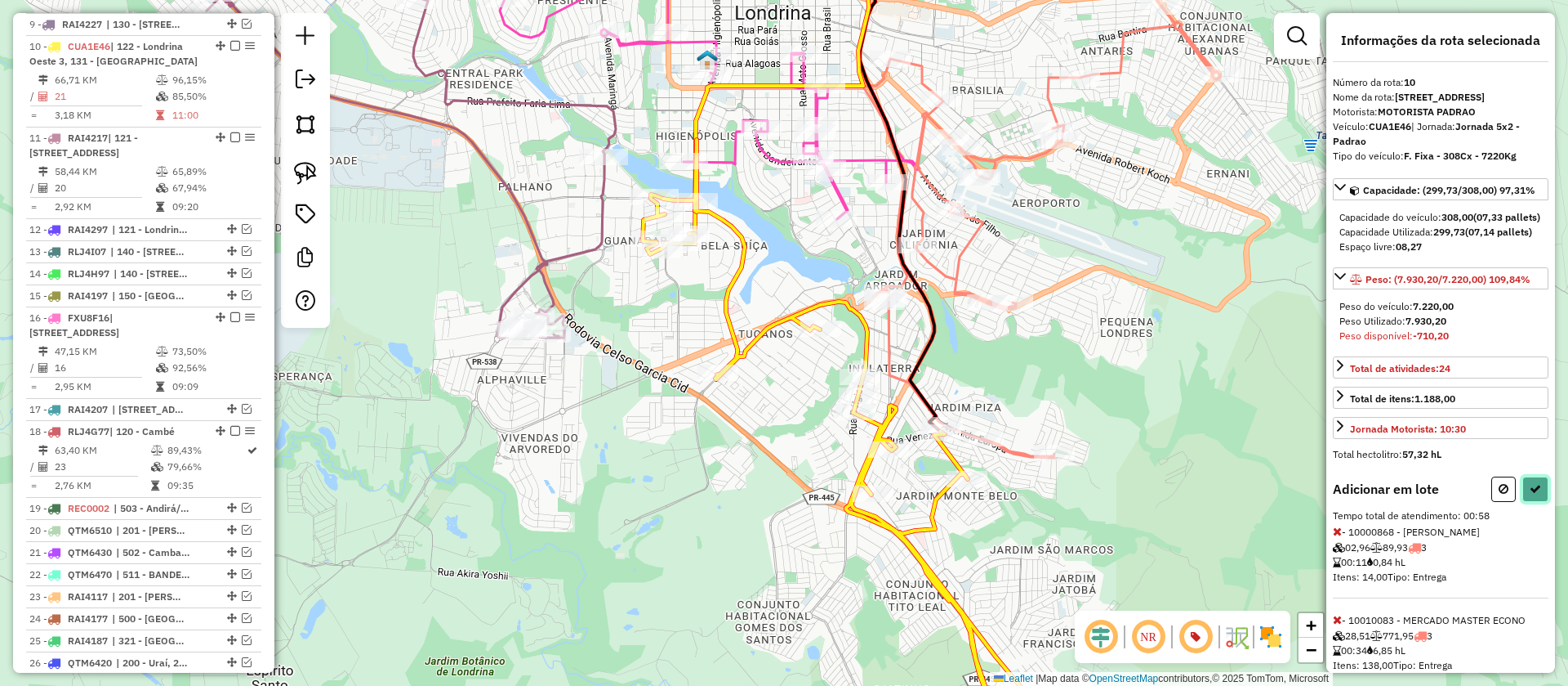
click at [1532, 494] on icon at bounding box center [1535, 489] width 12 height 12
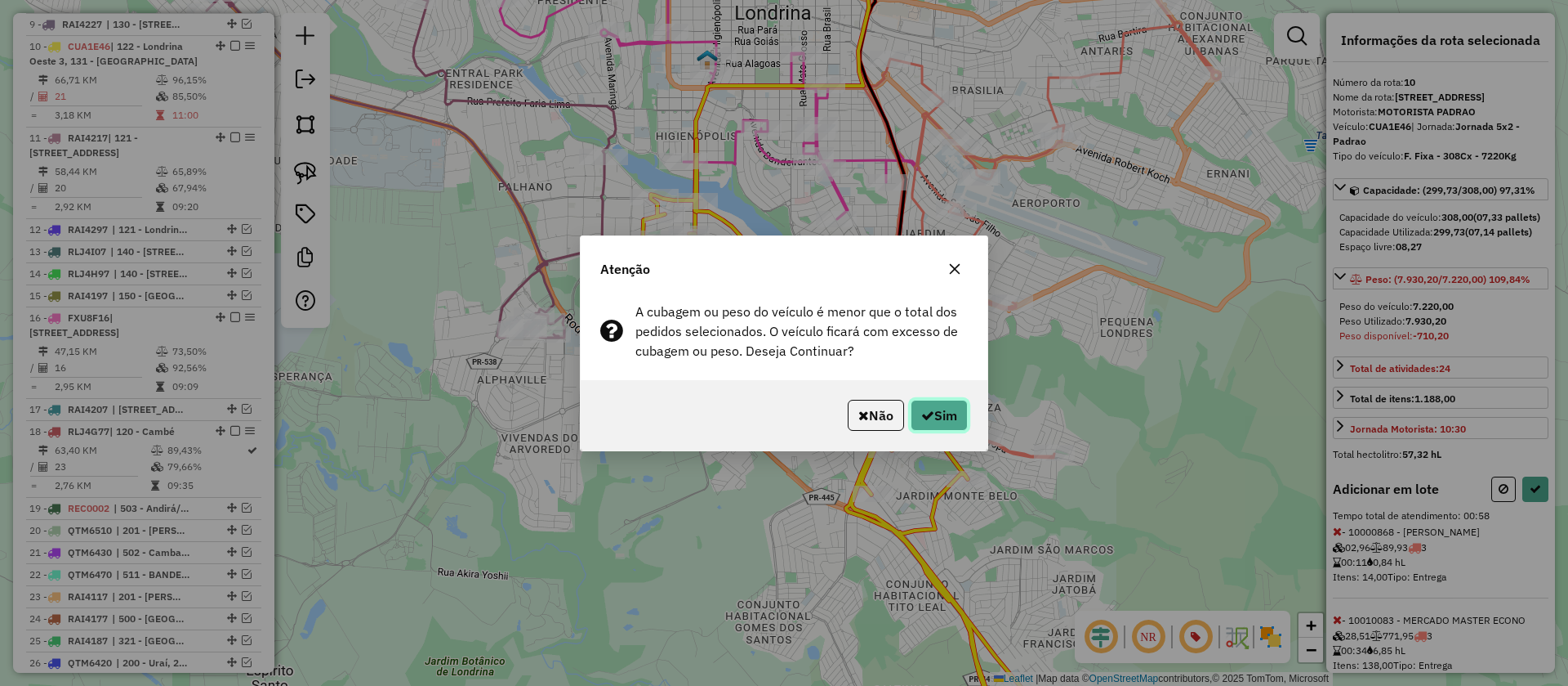
click at [921, 414] on icon "button" at bounding box center [928, 415] width 13 height 13
select select "**********"
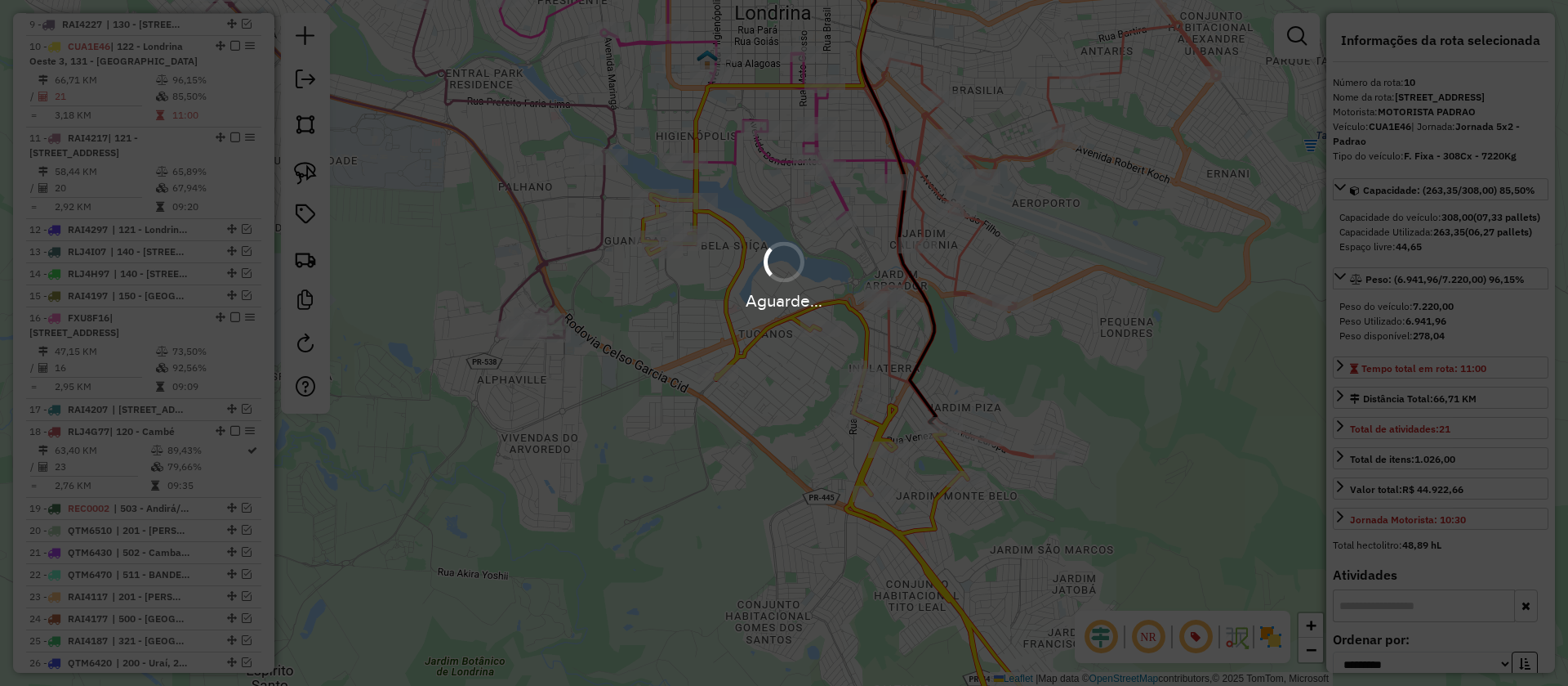
click at [1046, 389] on div "Aguarde..." at bounding box center [784, 343] width 1568 height 686
click at [974, 236] on div "Aguarde..." at bounding box center [784, 274] width 1568 height 77
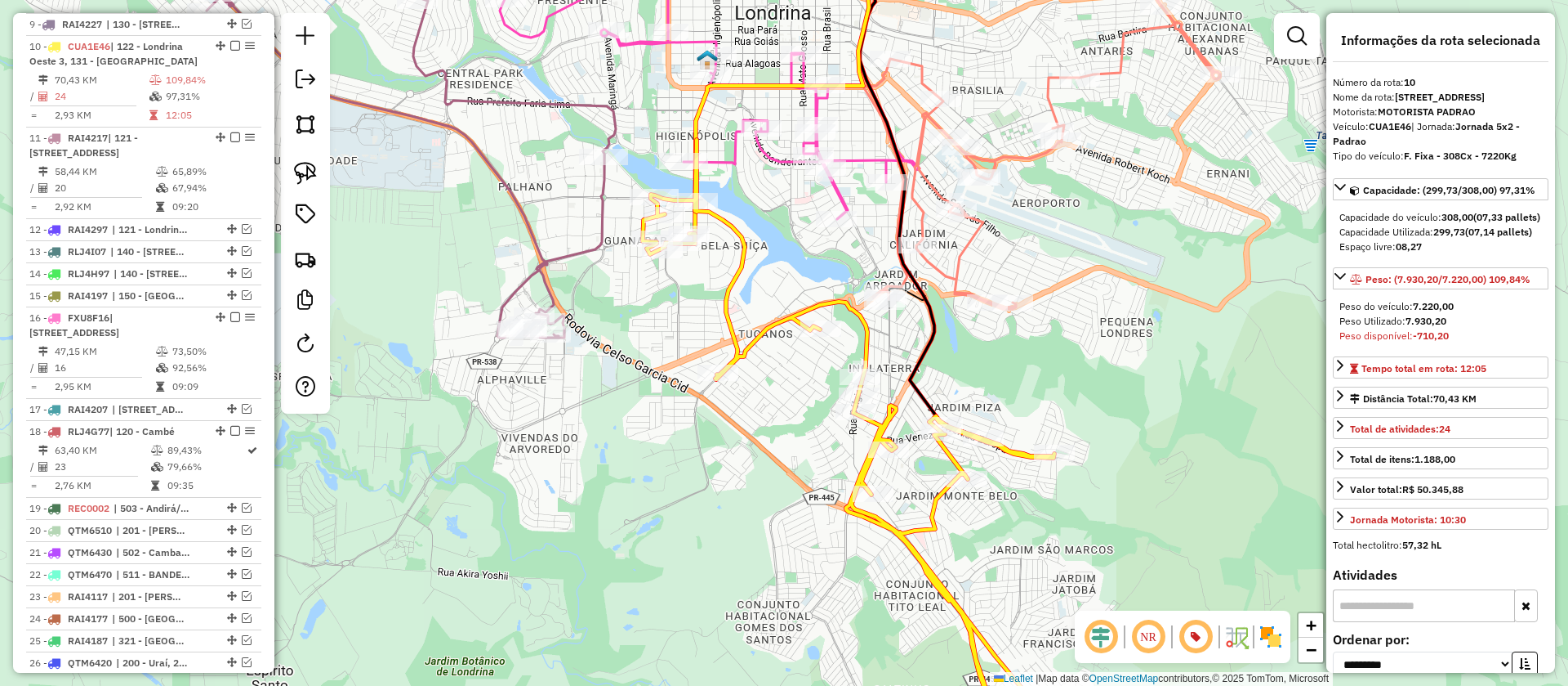
click at [972, 243] on icon at bounding box center [1041, 157] width 357 height 303
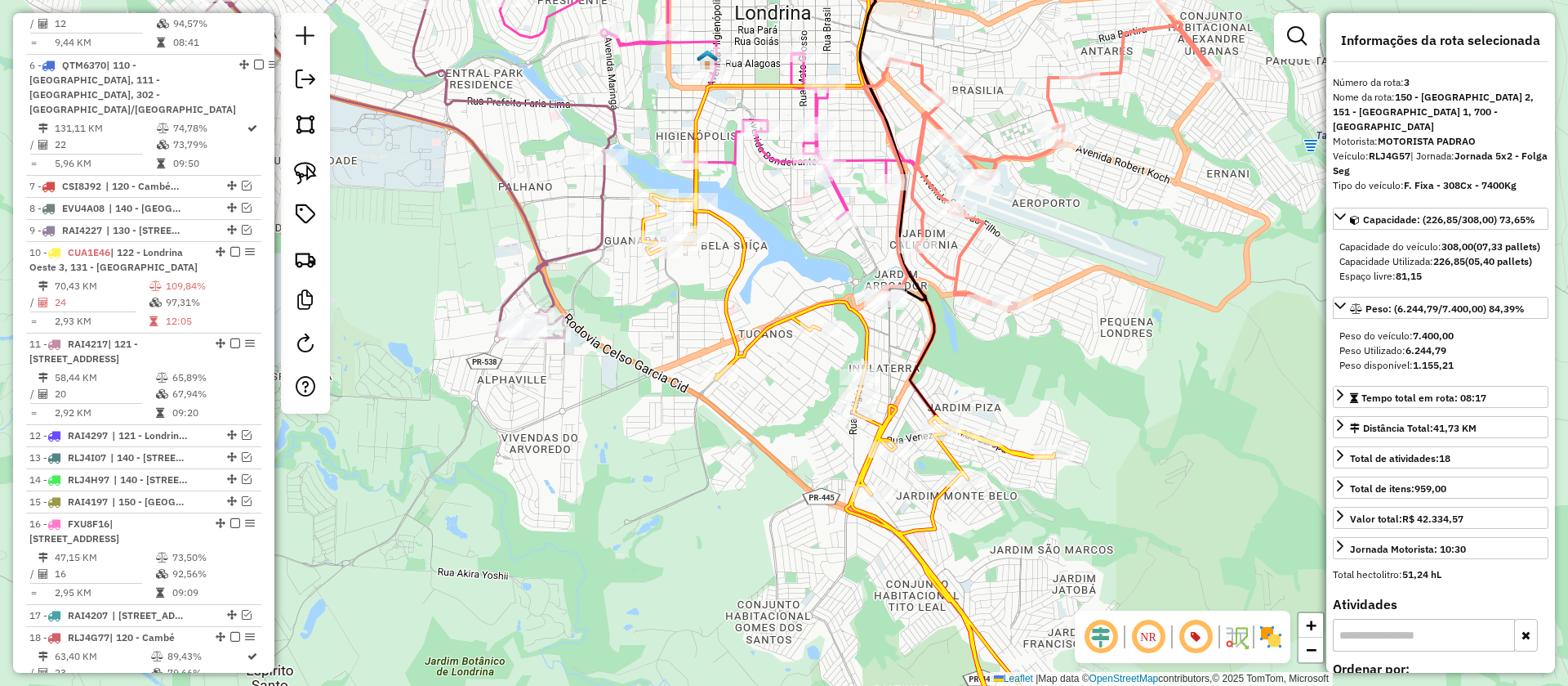
scroll to position [739, 0]
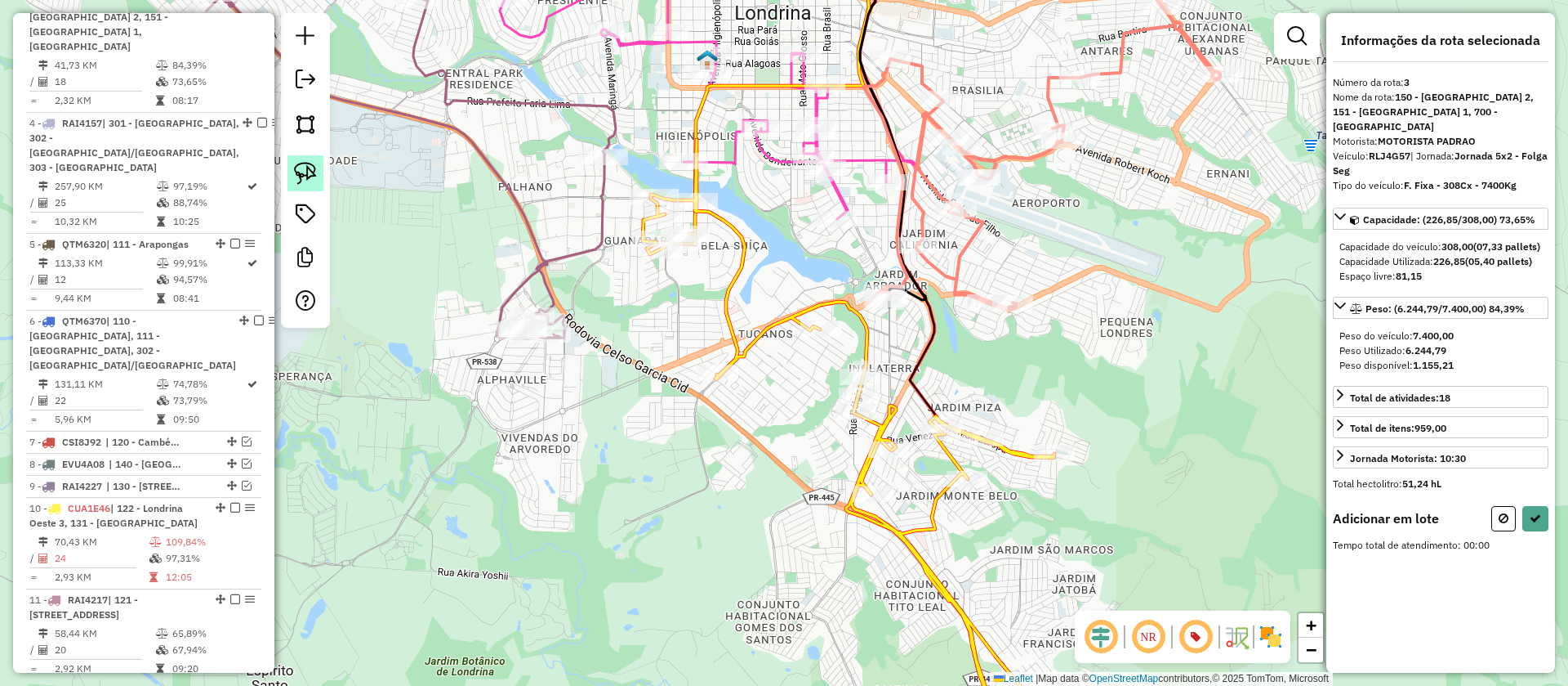
click at [309, 174] on img at bounding box center [305, 173] width 23 height 23
drag, startPoint x: 824, startPoint y: 402, endPoint x: 904, endPoint y: 346, distance: 97.7
click at [1533, 531] on button at bounding box center [1535, 518] width 26 height 25
select select "**********"
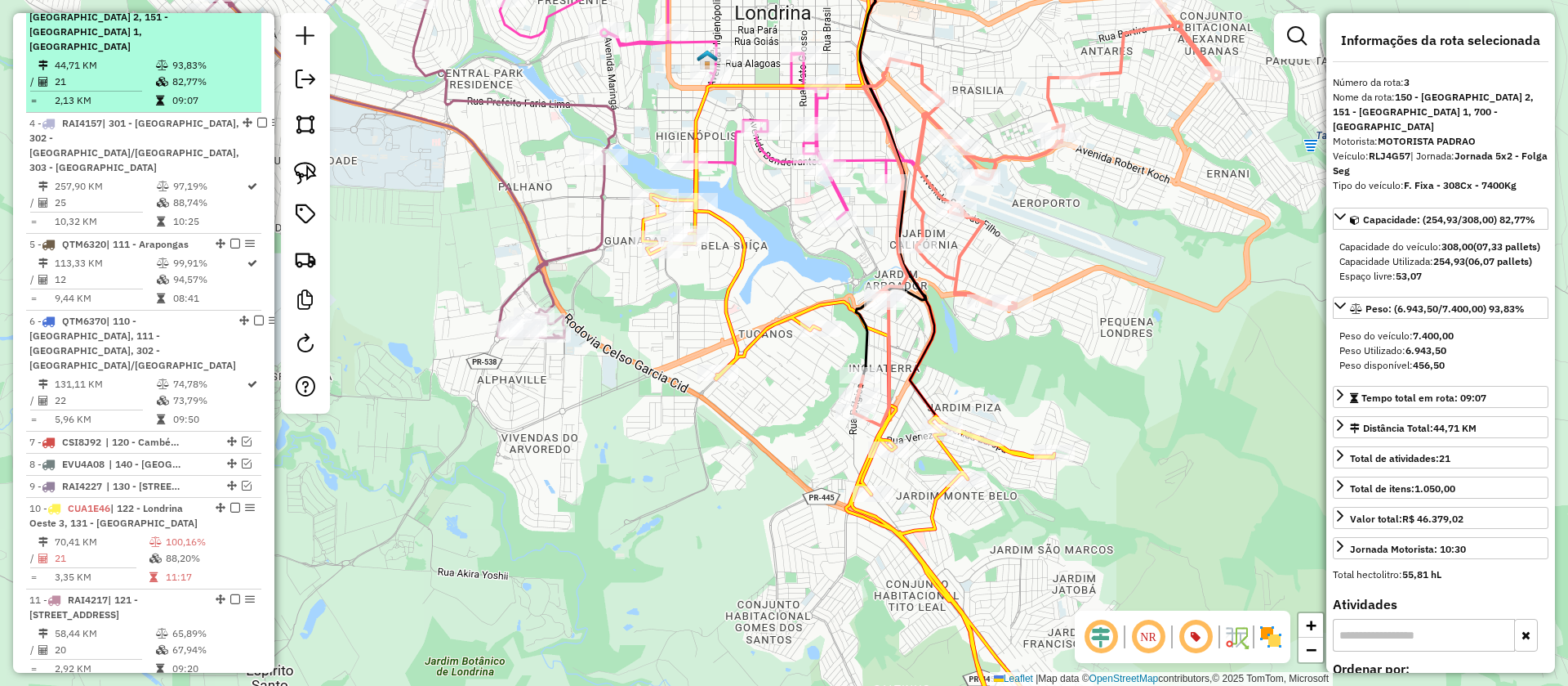
click at [233, 7] on em at bounding box center [236, 2] width 10 height 10
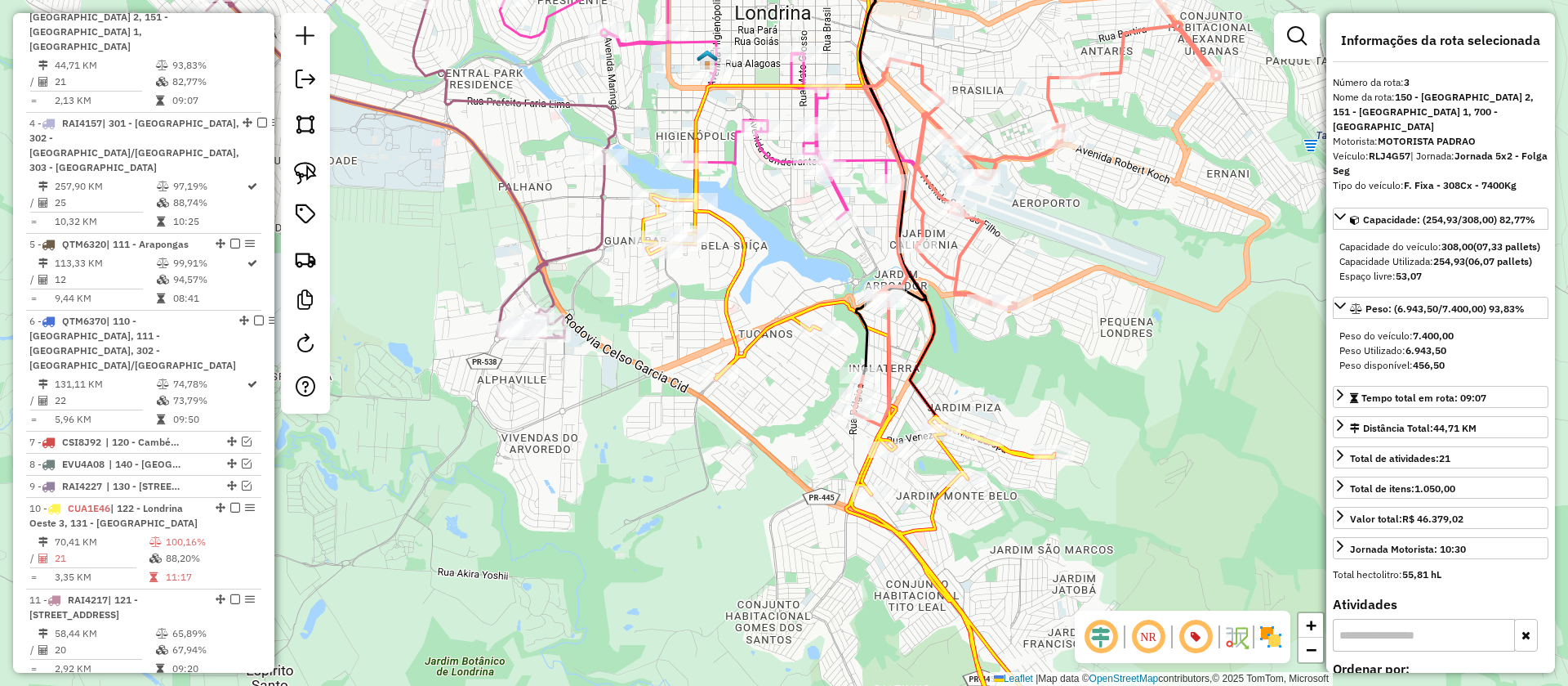
scroll to position [655, 0]
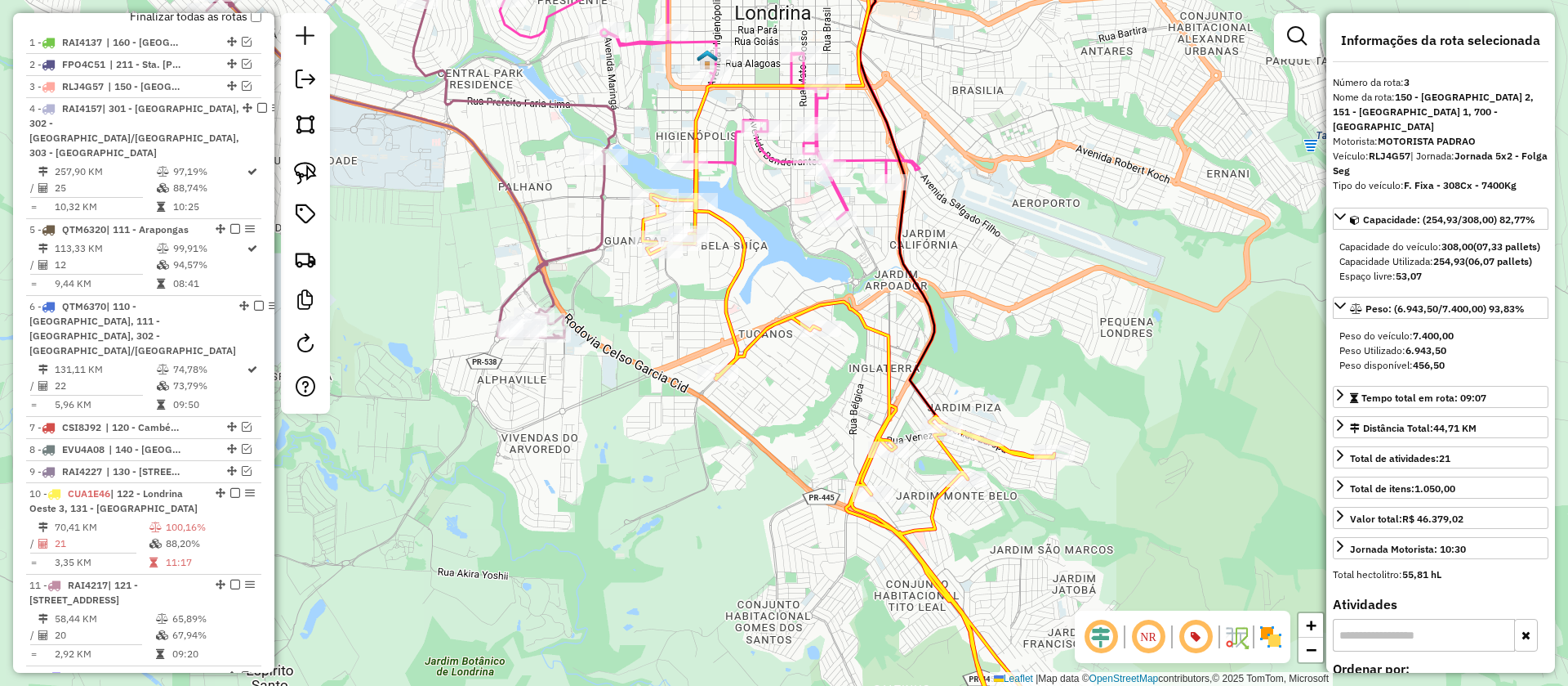
click at [875, 324] on icon at bounding box center [860, 447] width 434 height 614
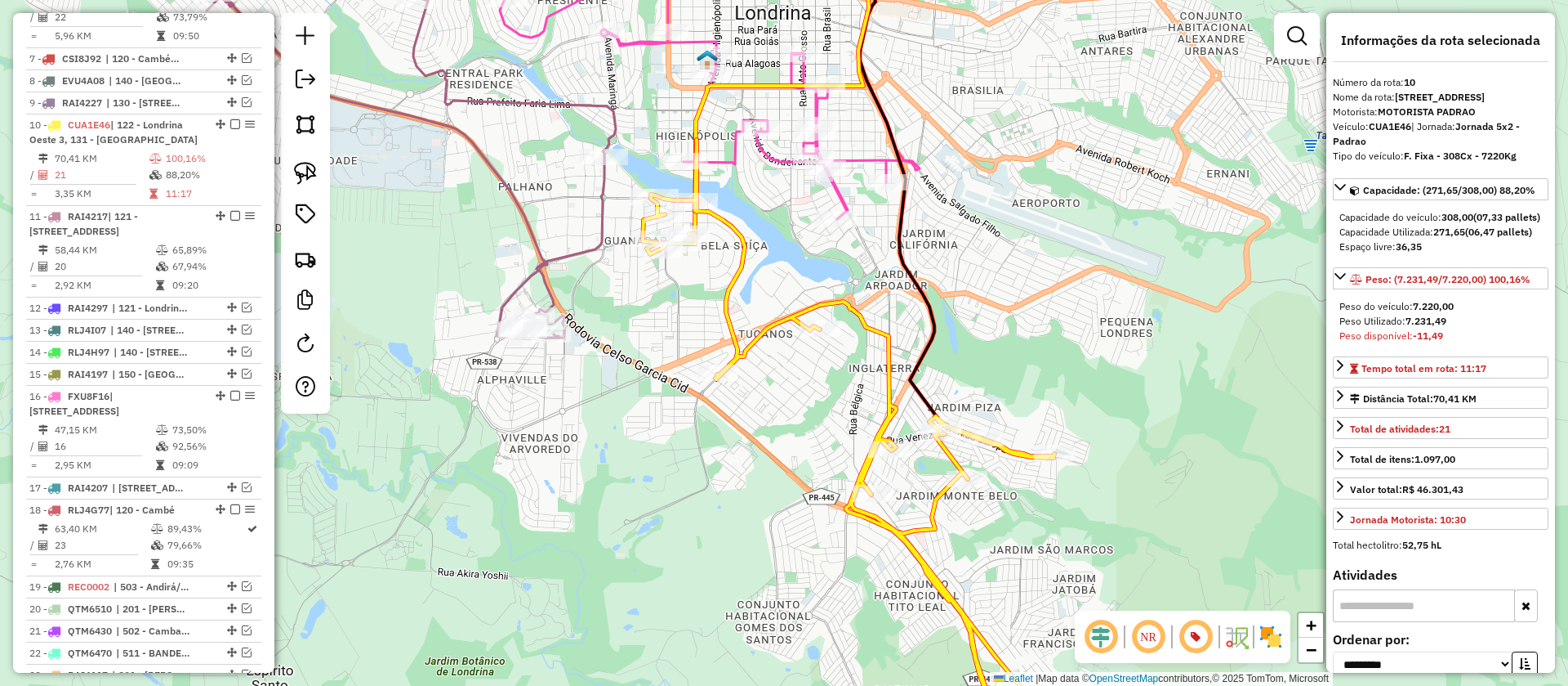
scroll to position [1116, 0]
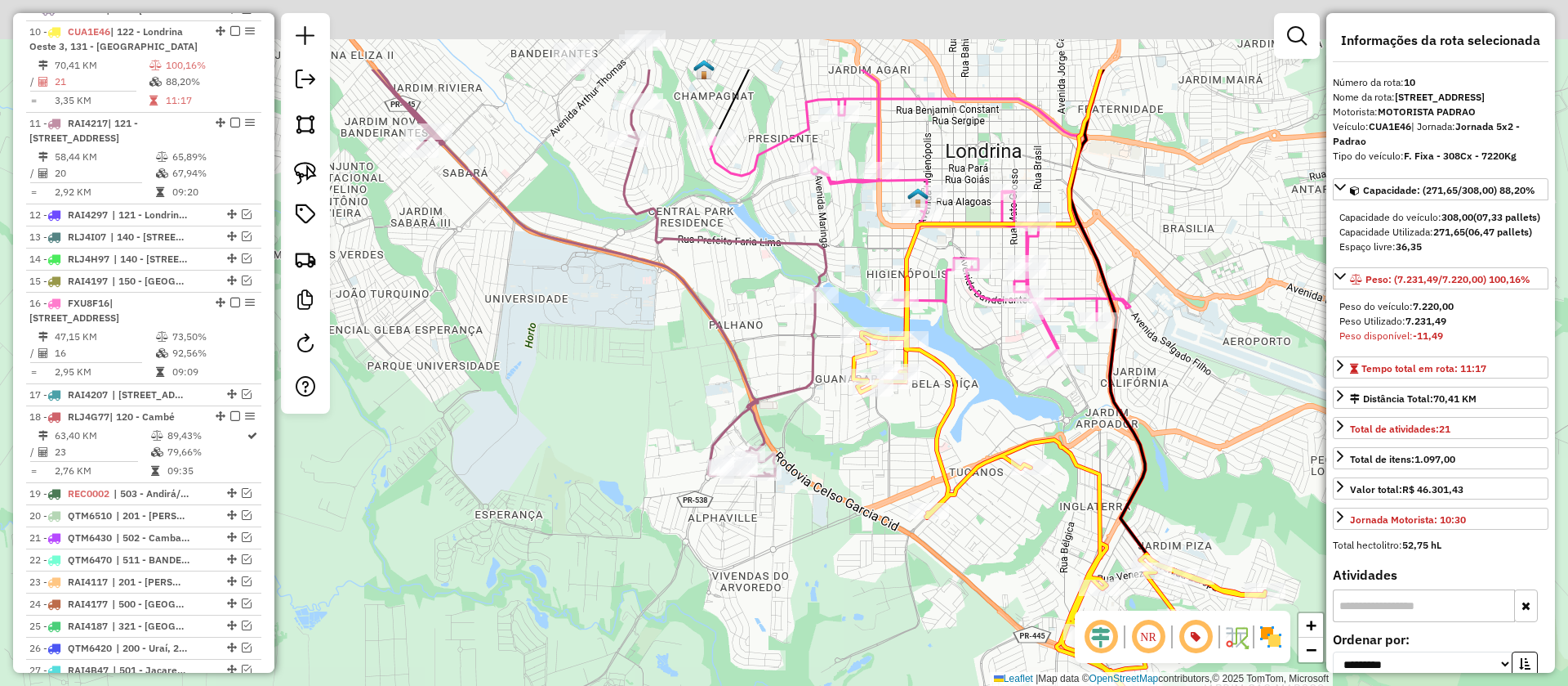
drag, startPoint x: 790, startPoint y: 377, endPoint x: 1040, endPoint y: 557, distance: 308.1
click at [1040, 557] on div "Janela de atendimento Grade de atendimento Capacidade Transportadoras Veículos …" at bounding box center [784, 343] width 1568 height 686
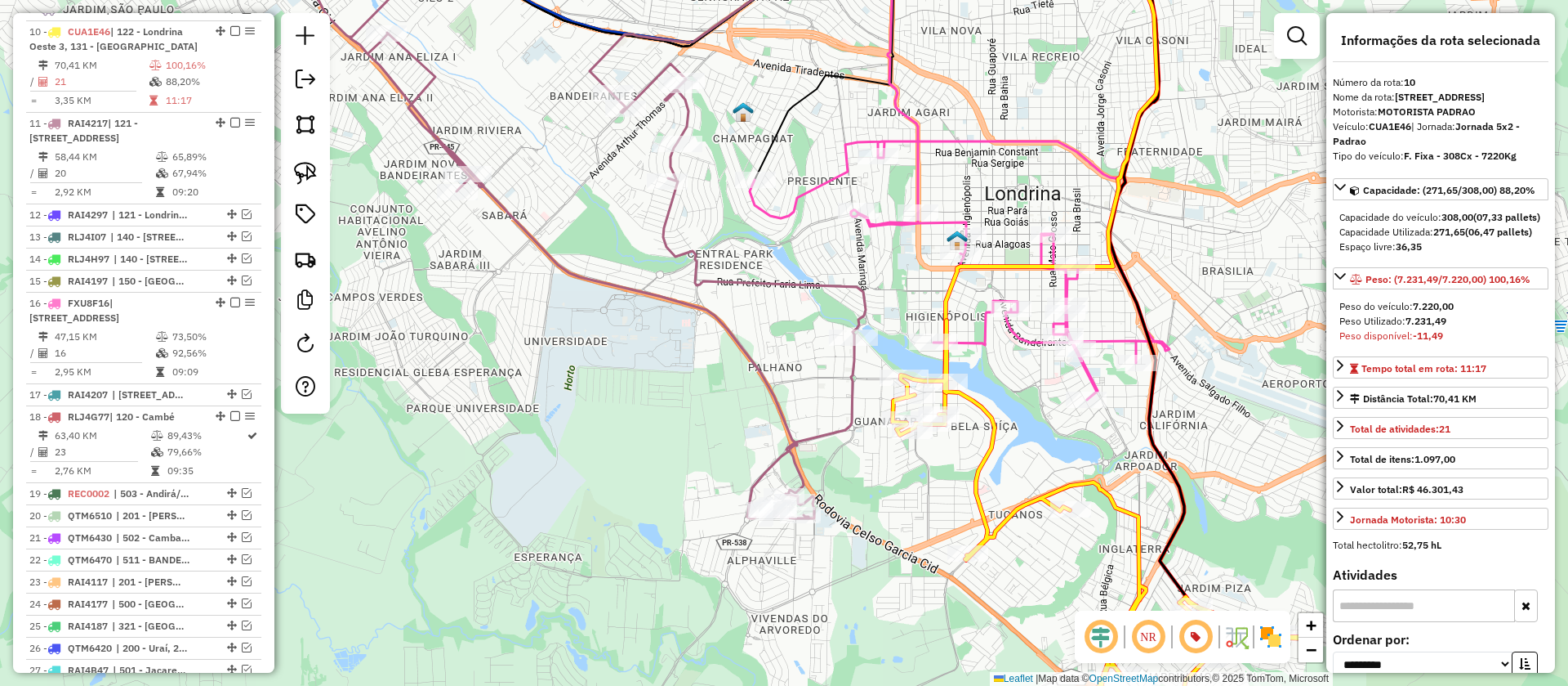
click at [853, 407] on icon at bounding box center [590, 253] width 552 height 529
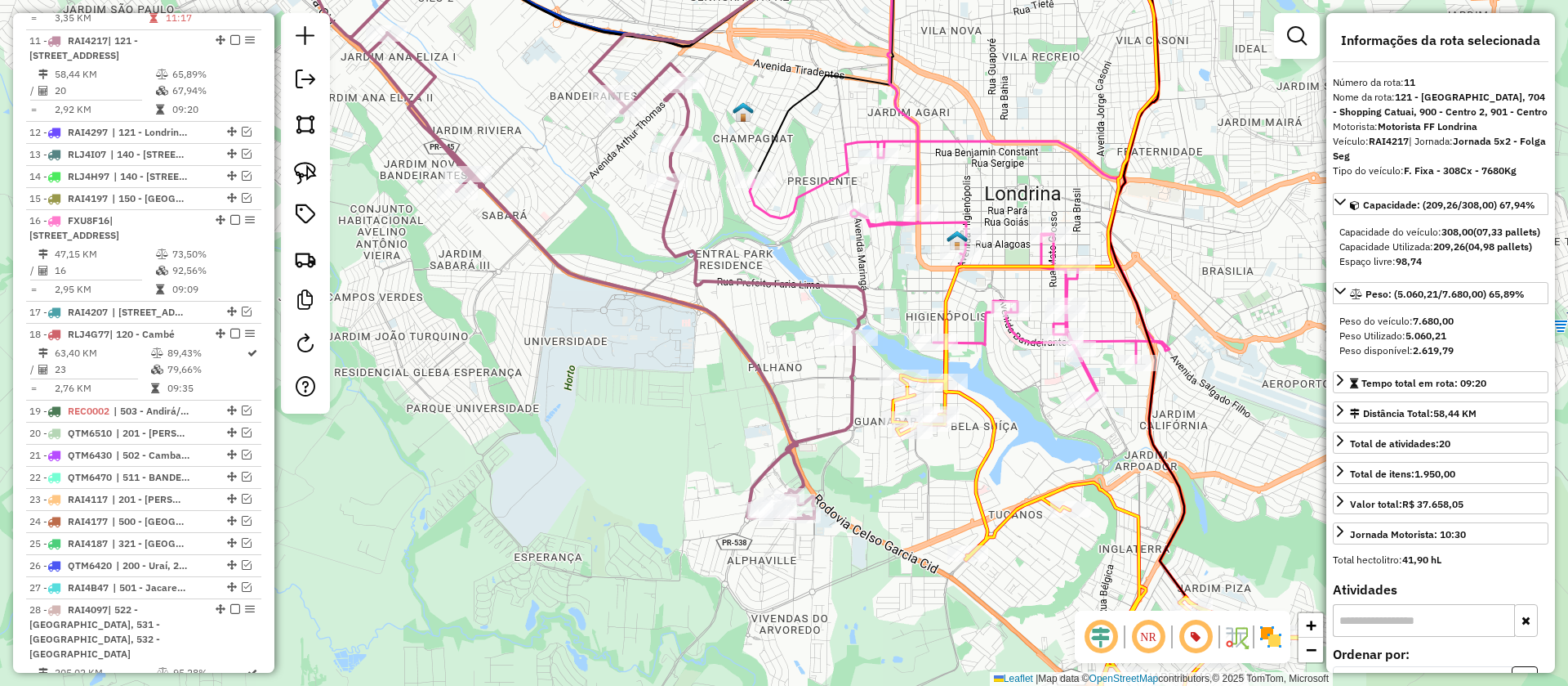
scroll to position [1208, 0]
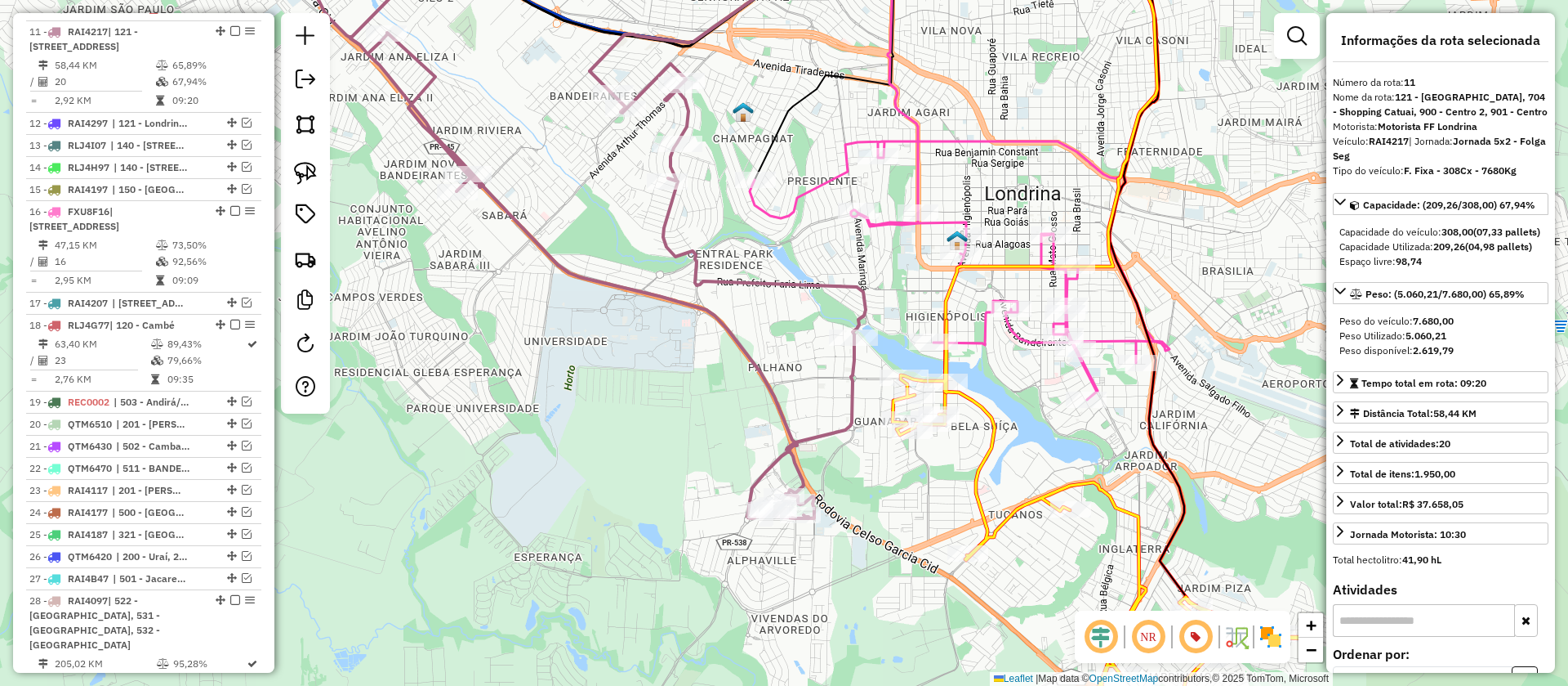
click at [1114, 341] on icon at bounding box center [959, 270] width 420 height 258
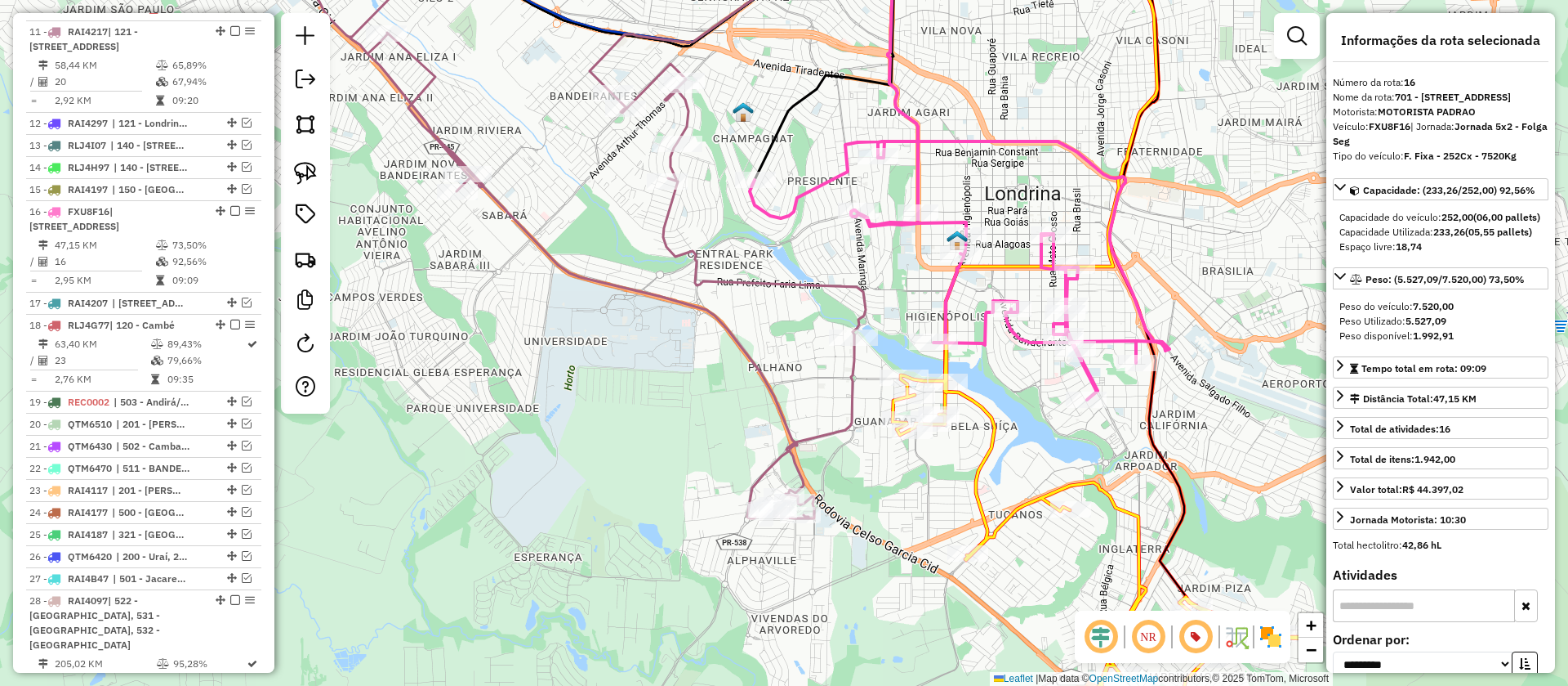
scroll to position [1402, 0]
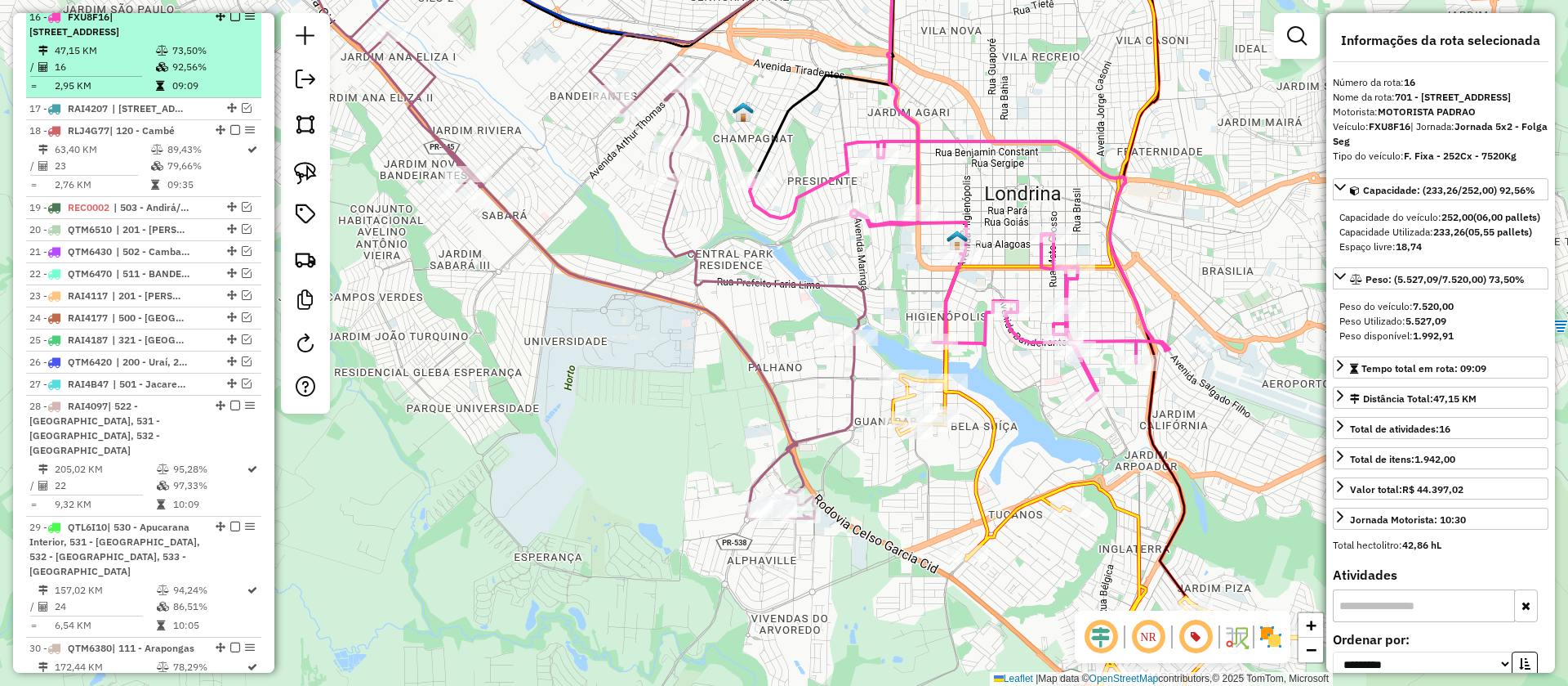
click at [230, 20] on em at bounding box center [236, 17] width 10 height 10
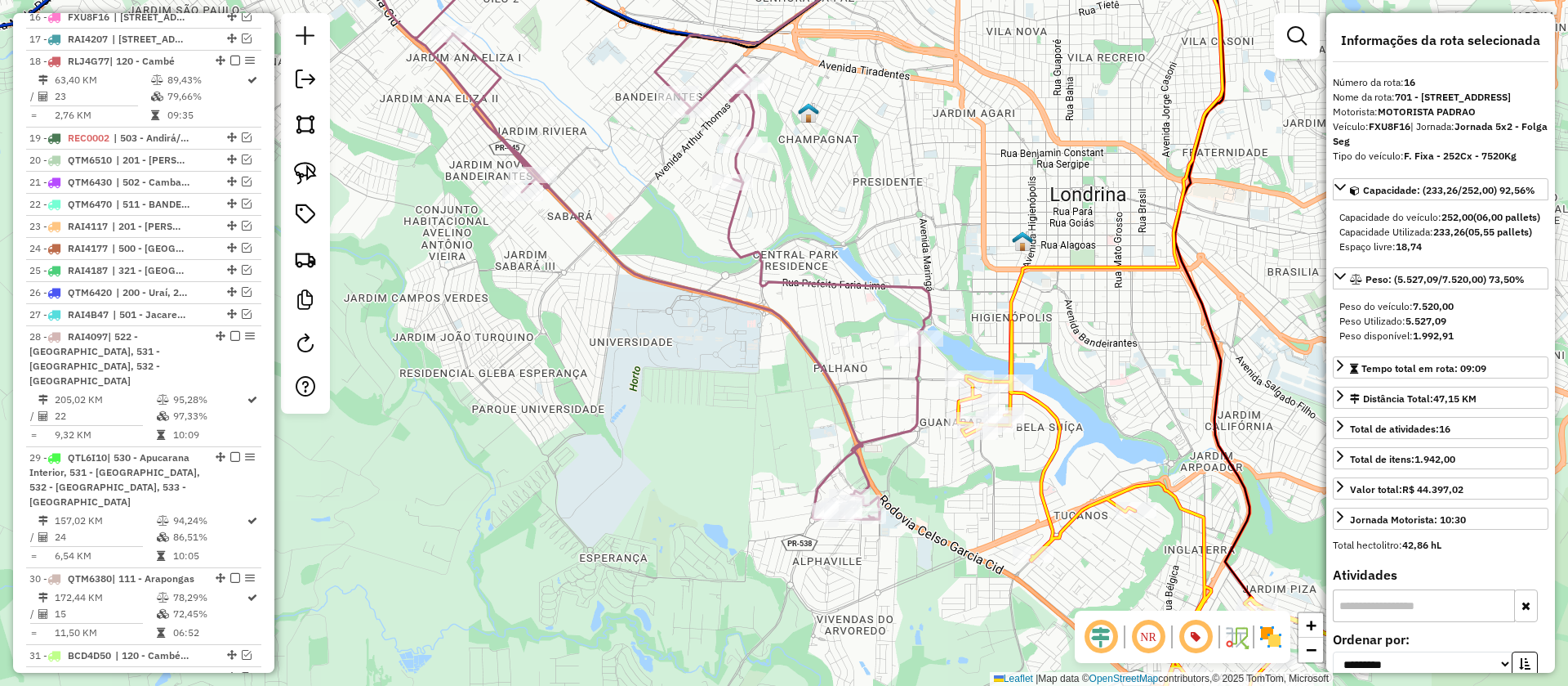
drag, startPoint x: 919, startPoint y: 498, endPoint x: 1023, endPoint y: 492, distance: 104.2
click at [1023, 492] on div "Janela de atendimento Grade de atendimento Capacidade Transportadoras Veículos …" at bounding box center [784, 343] width 1568 height 686
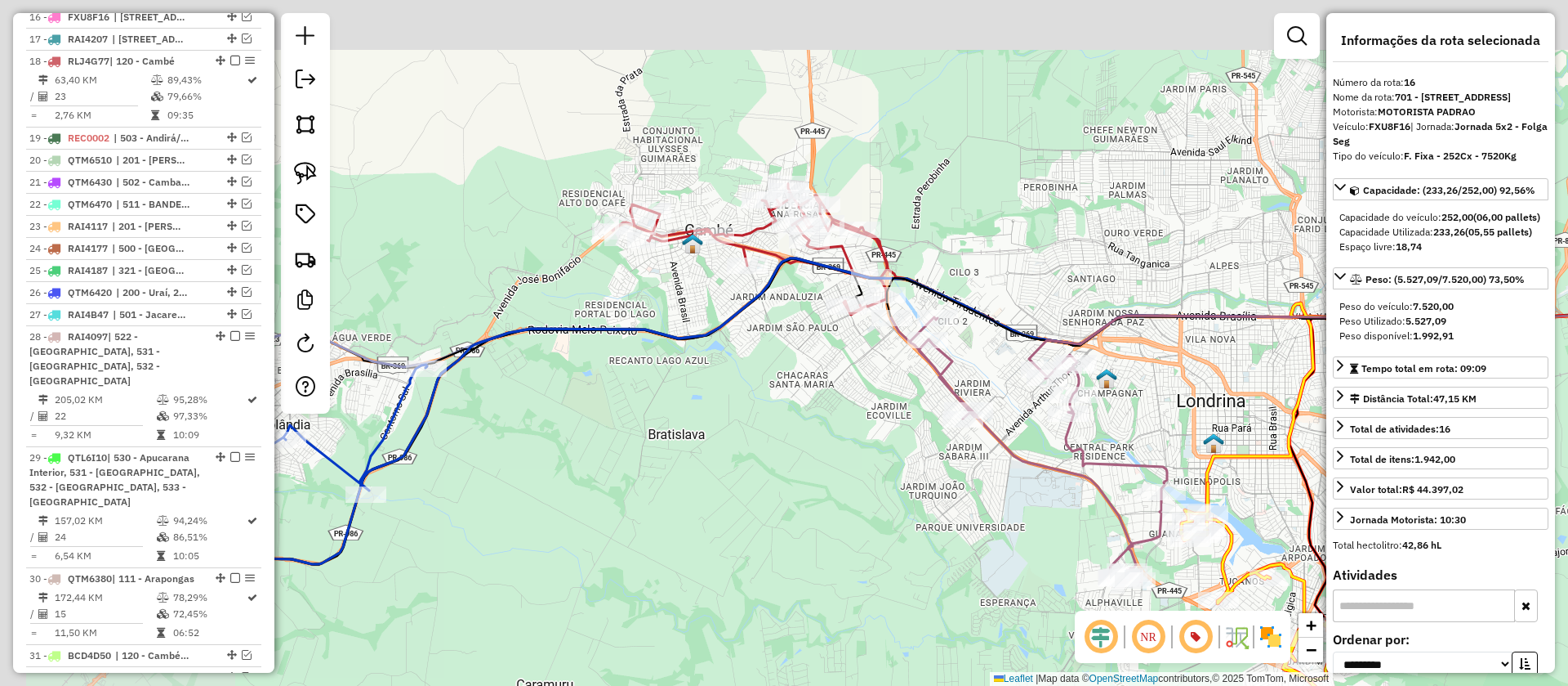
drag, startPoint x: 736, startPoint y: 356, endPoint x: 999, endPoint y: 487, distance: 293.8
click at [999, 487] on div "Janela de atendimento Grade de atendimento Capacidade Transportadoras Veículos …" at bounding box center [784, 343] width 1568 height 686
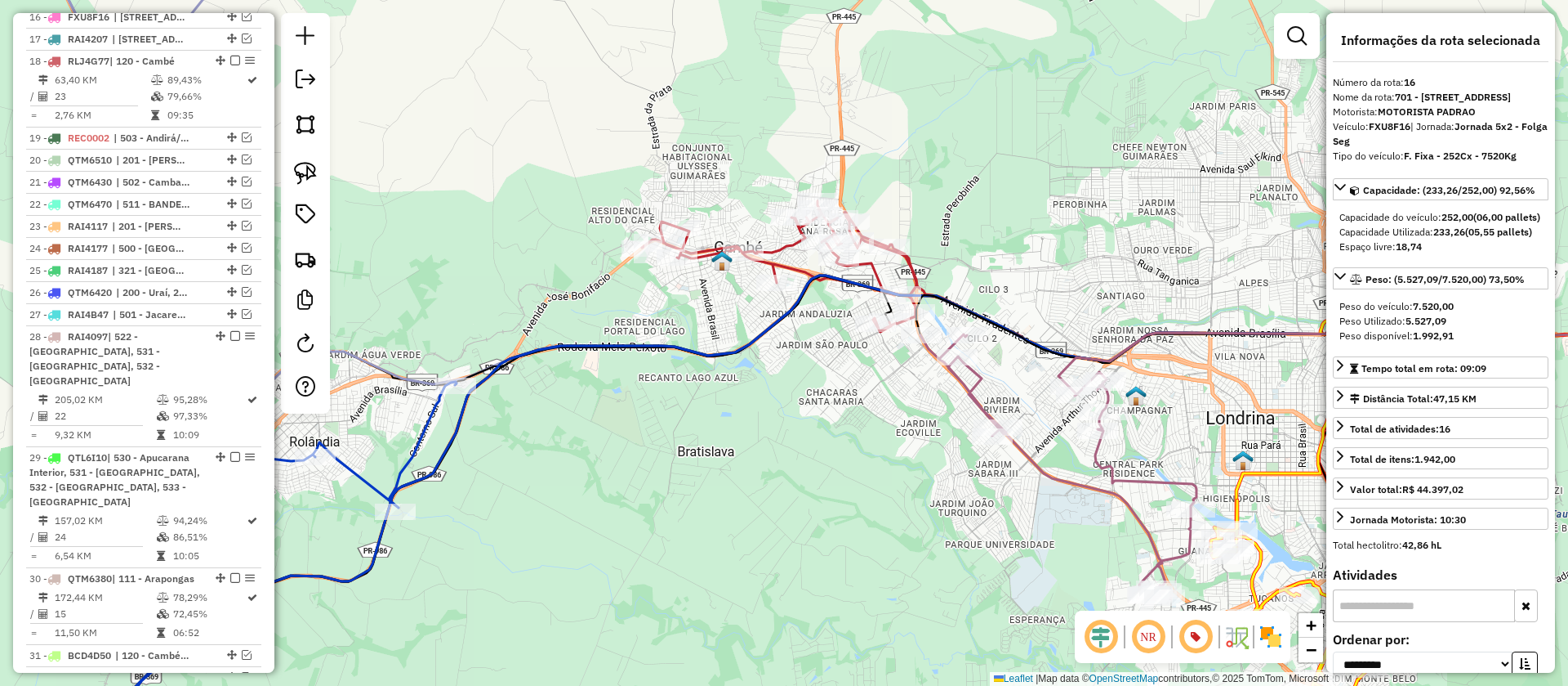
click at [916, 267] on icon at bounding box center [779, 266] width 274 height 130
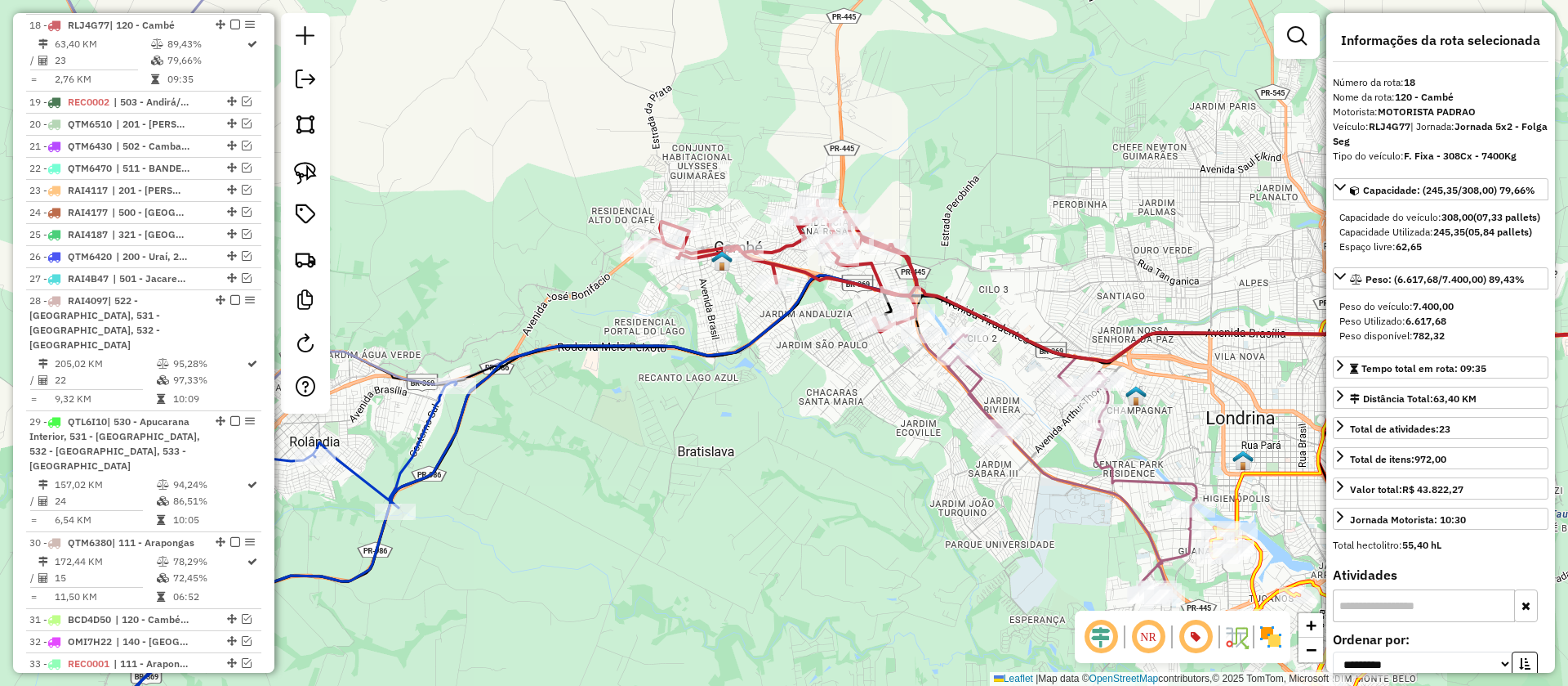
scroll to position [1446, 0]
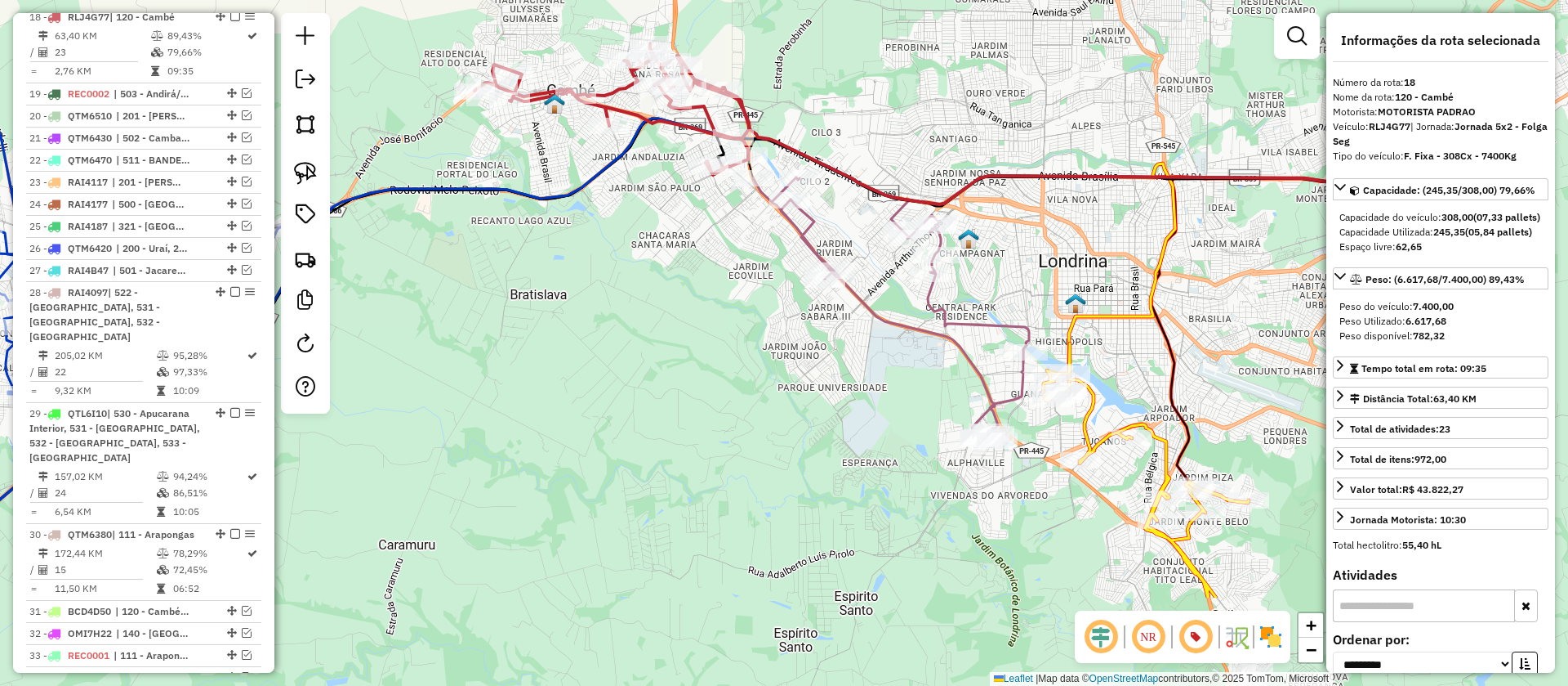
drag, startPoint x: 1014, startPoint y: 279, endPoint x: 836, endPoint y: 108, distance: 246.8
click at [840, 114] on div "Janela de atendimento Grade de atendimento Capacidade Transportadoras Veículos …" at bounding box center [784, 343] width 1568 height 686
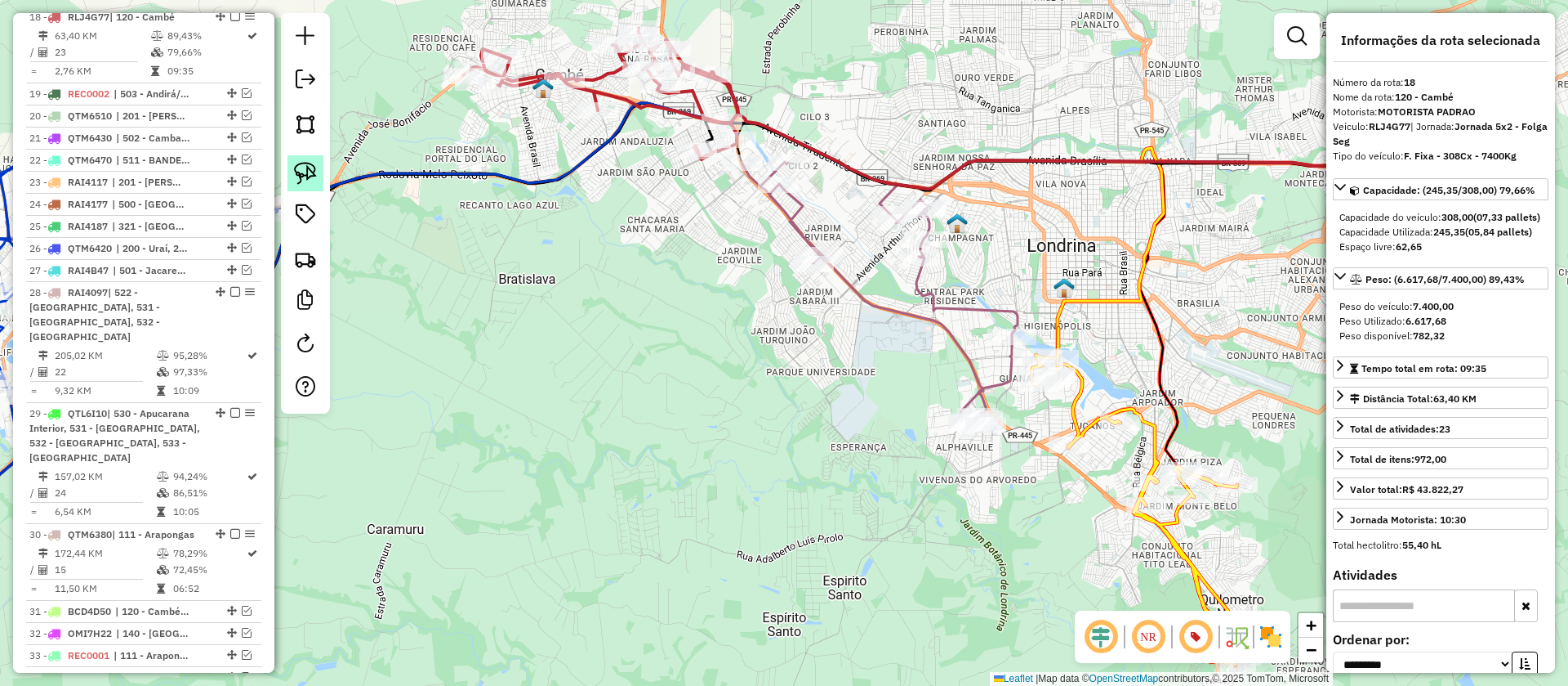
click at [298, 178] on img at bounding box center [305, 173] width 23 height 23
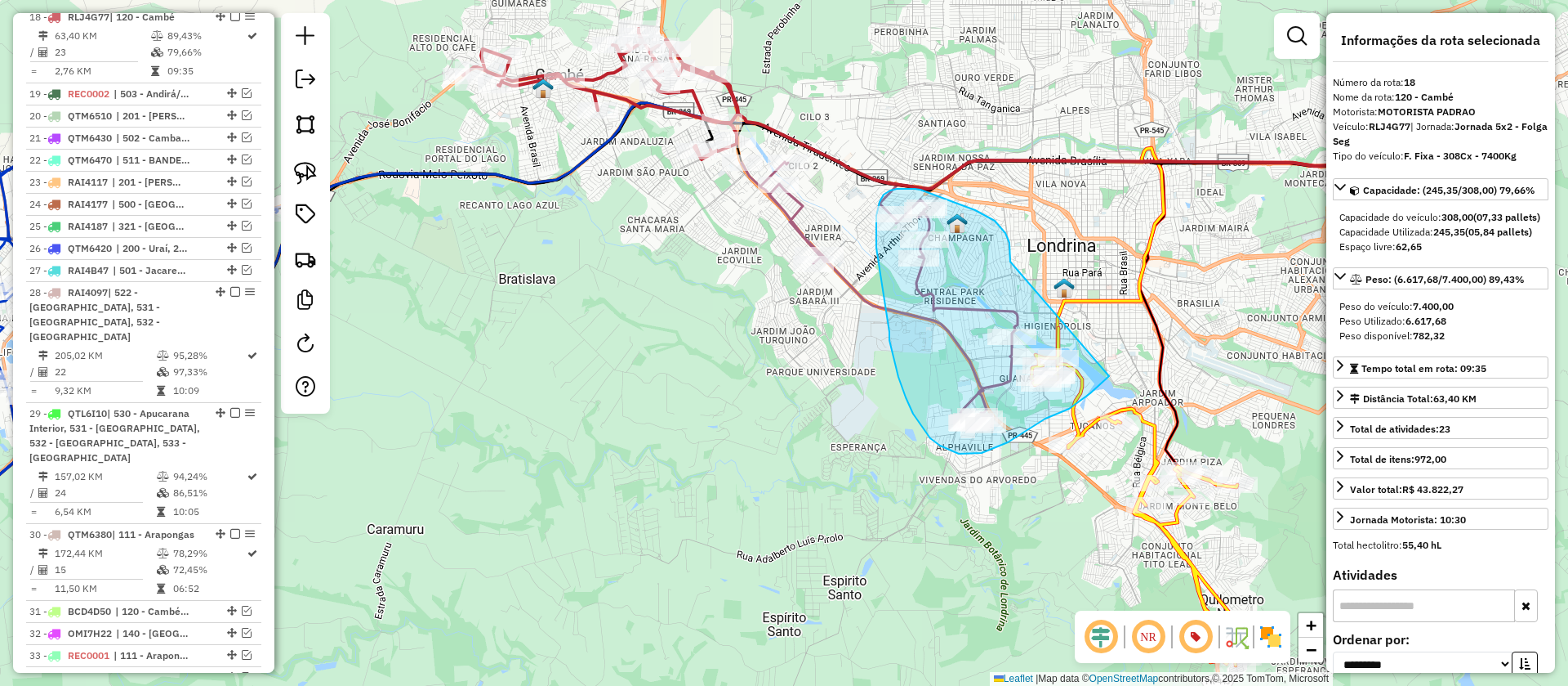
drag, startPoint x: 1009, startPoint y: 262, endPoint x: 1109, endPoint y: 376, distance: 151.6
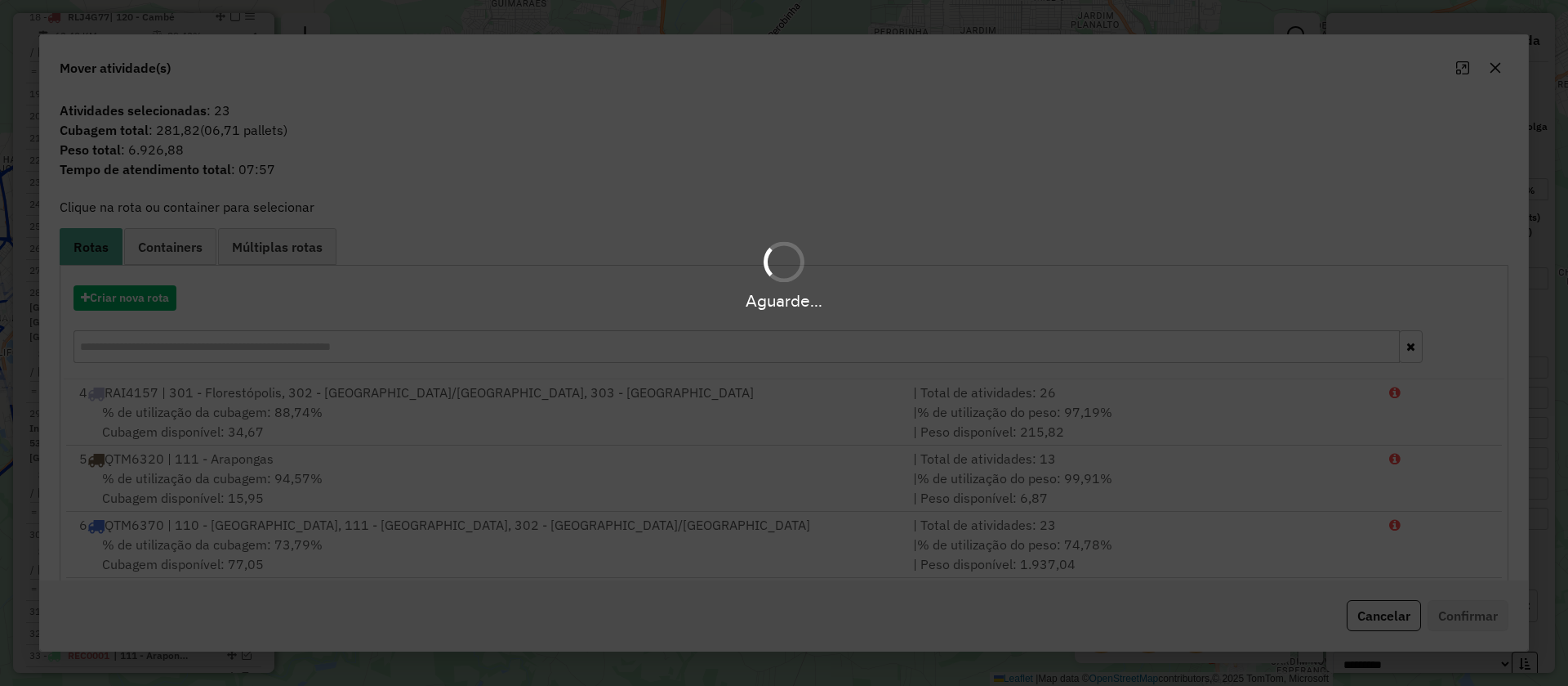
click at [153, 300] on div "Aguarde..." at bounding box center [784, 300] width 1568 height 25
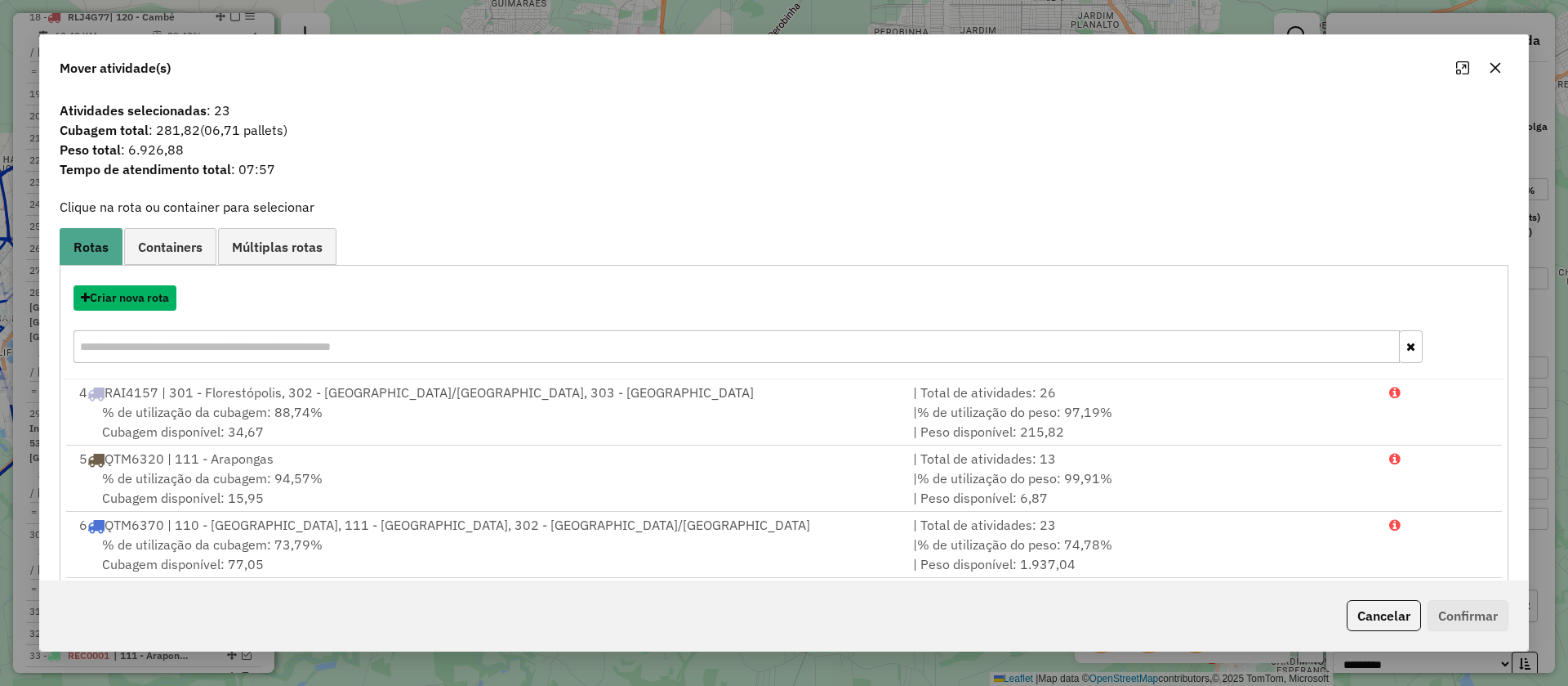
click at [153, 300] on button "Criar nova rota" at bounding box center [124, 298] width 103 height 25
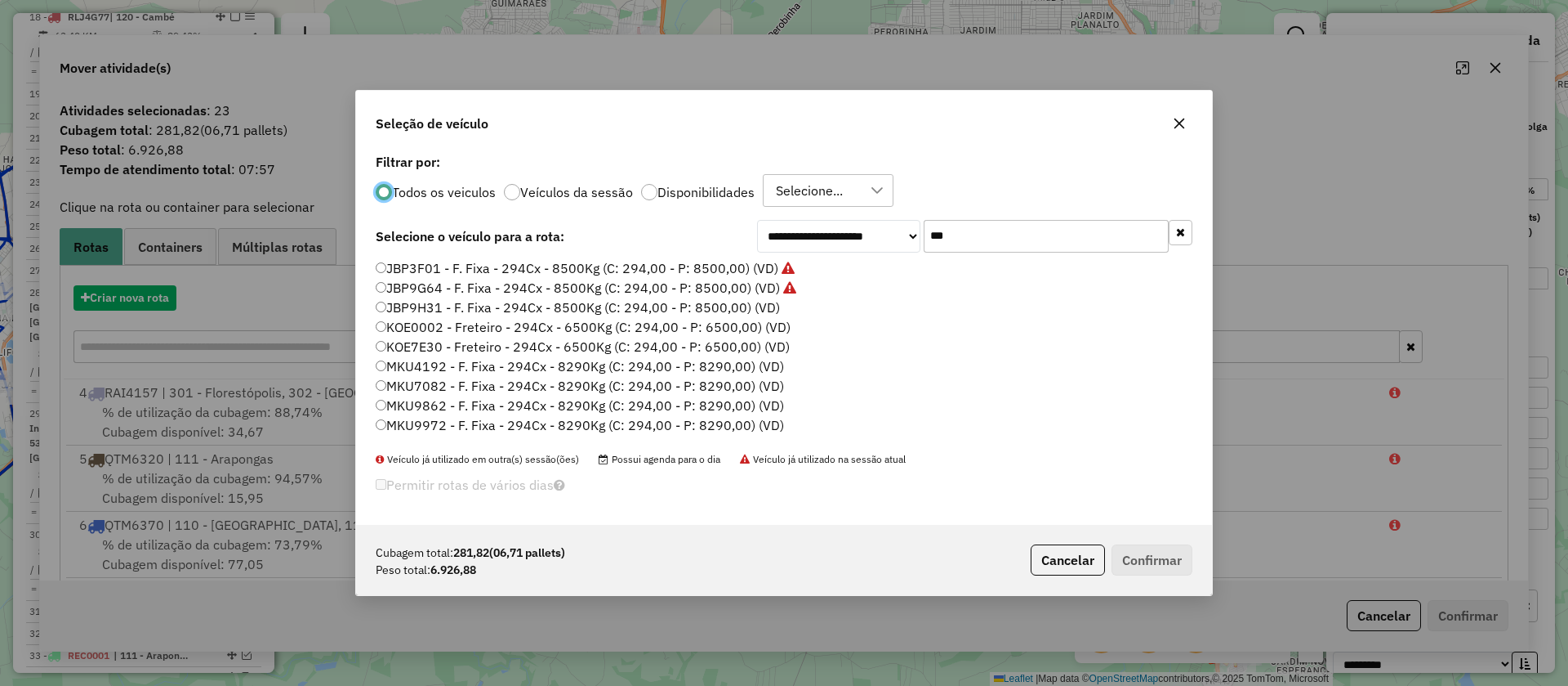
scroll to position [9, 5]
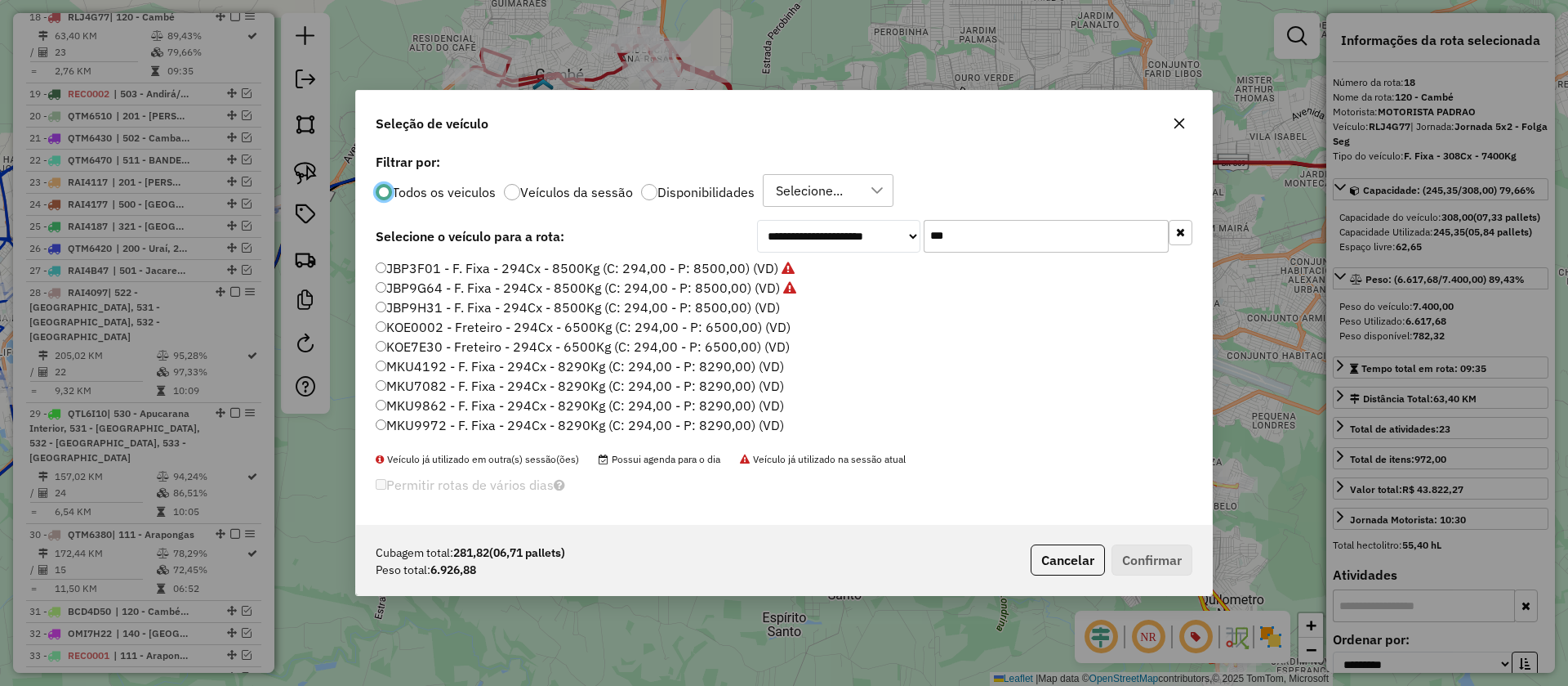
click at [646, 307] on label "JBP9H31 - F. Fixa - 294Cx - 8500Kg (C: 294,00 - P: 8500,00) (VD)" at bounding box center [578, 306] width 405 height 19
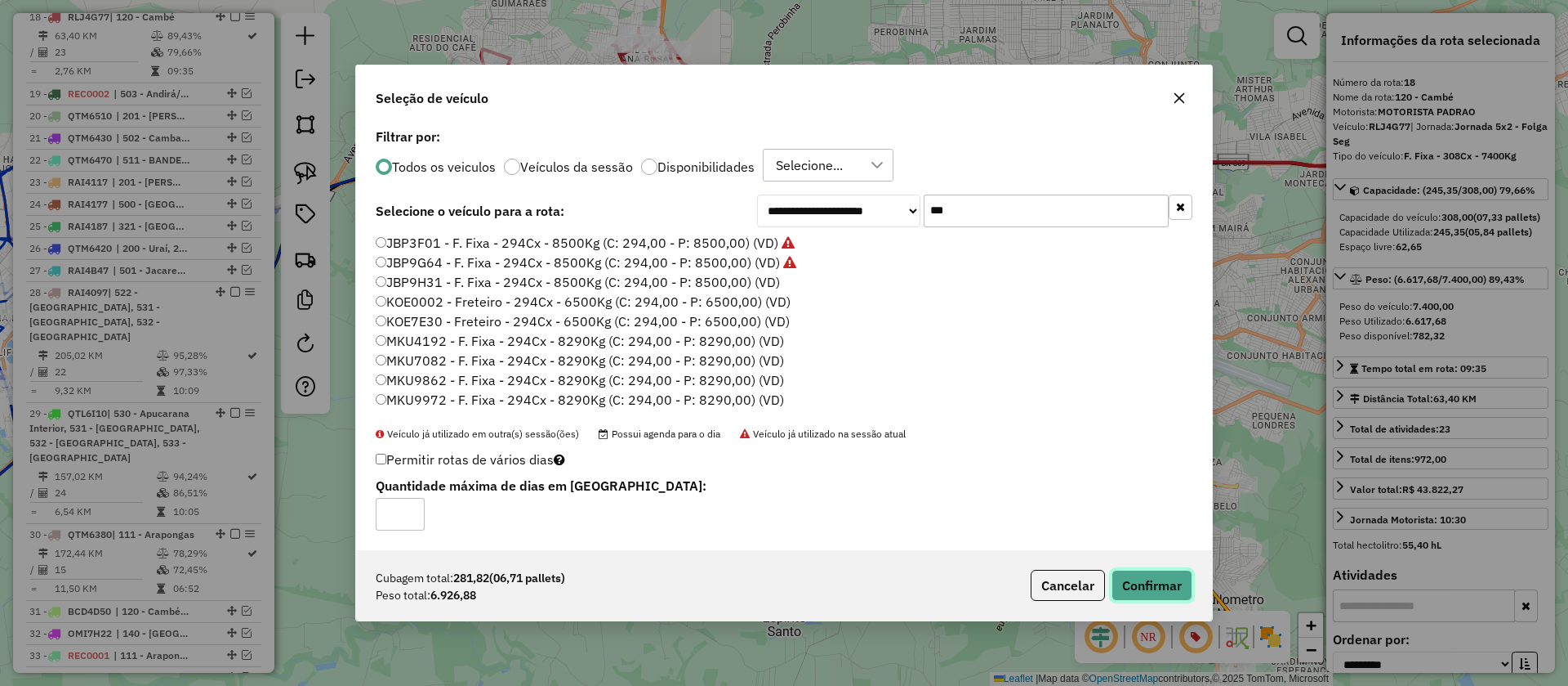
click at [1155, 588] on button "Confirmar" at bounding box center [1152, 585] width 81 height 31
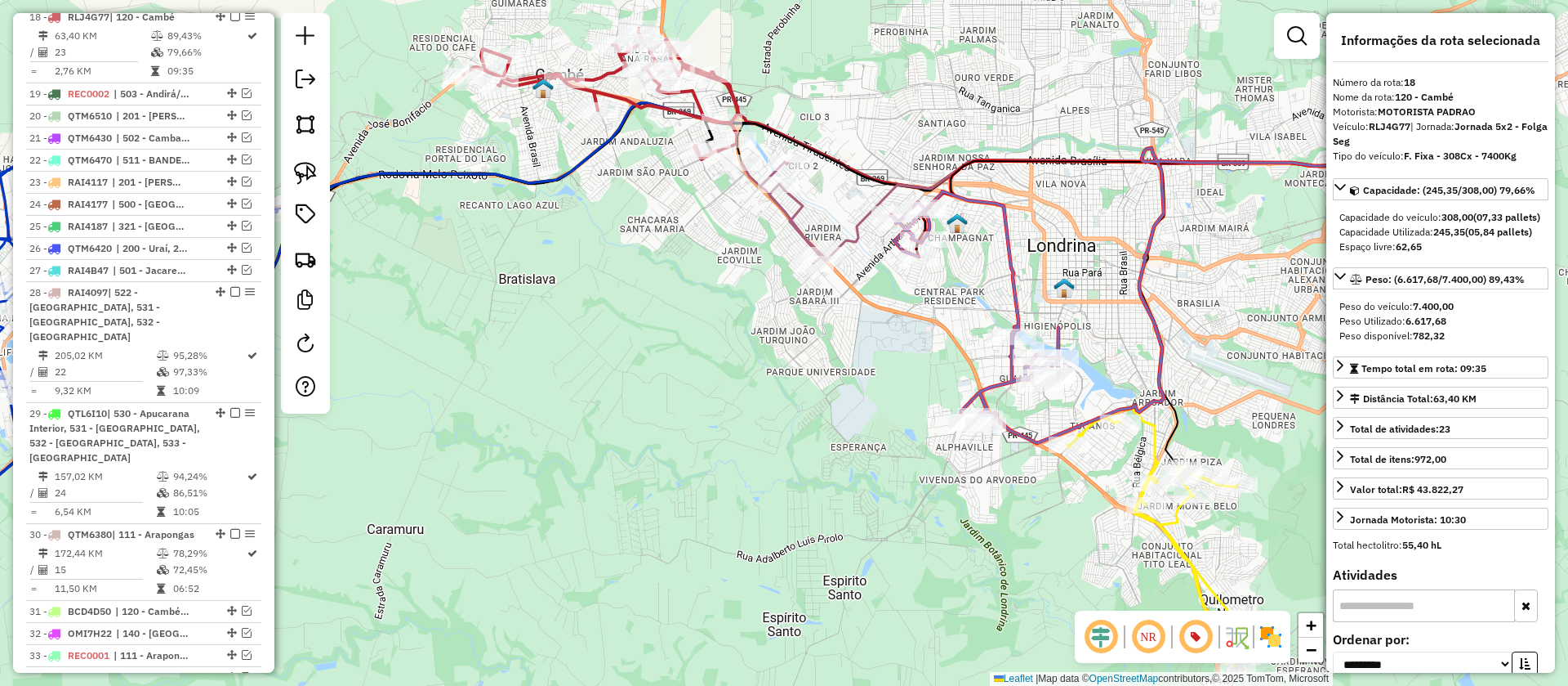
click at [1000, 380] on icon at bounding box center [974, 309] width 167 height 236
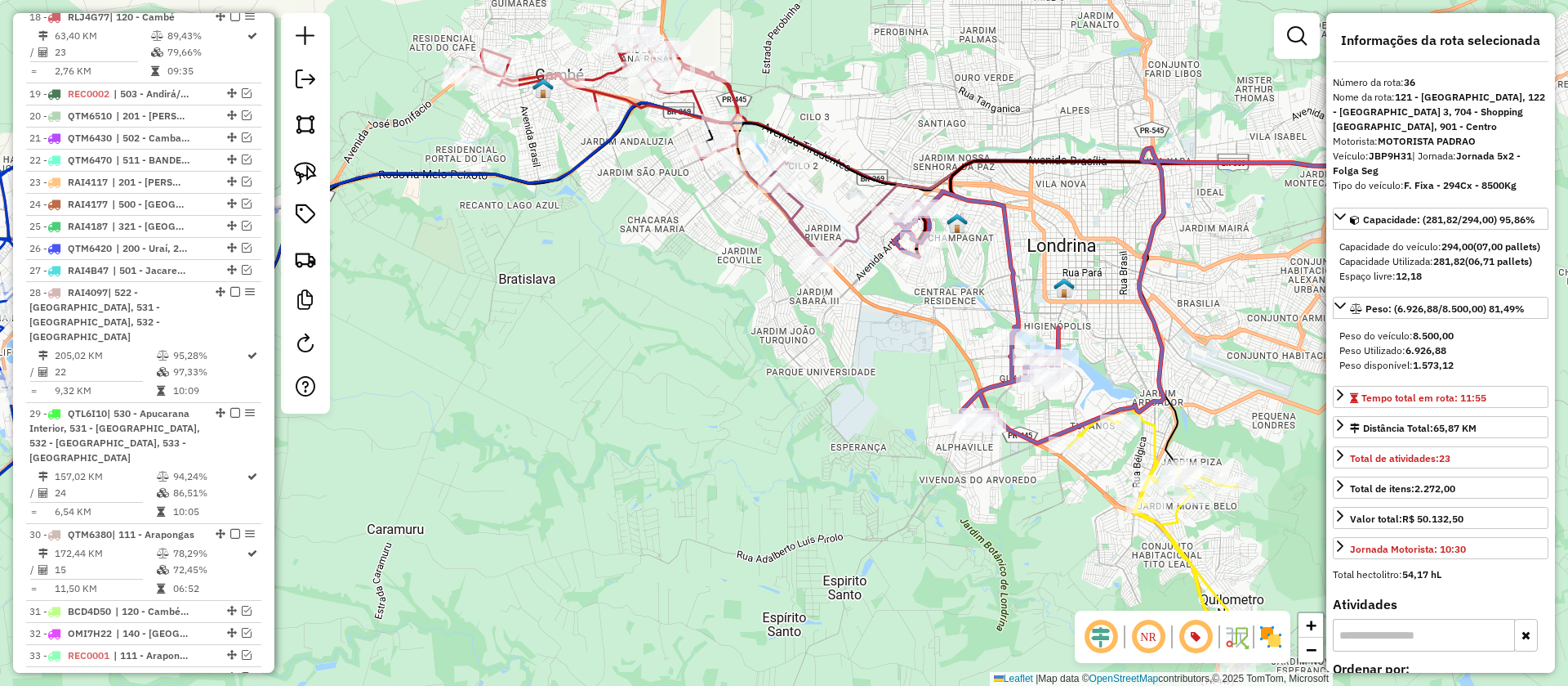
scroll to position [1677, 0]
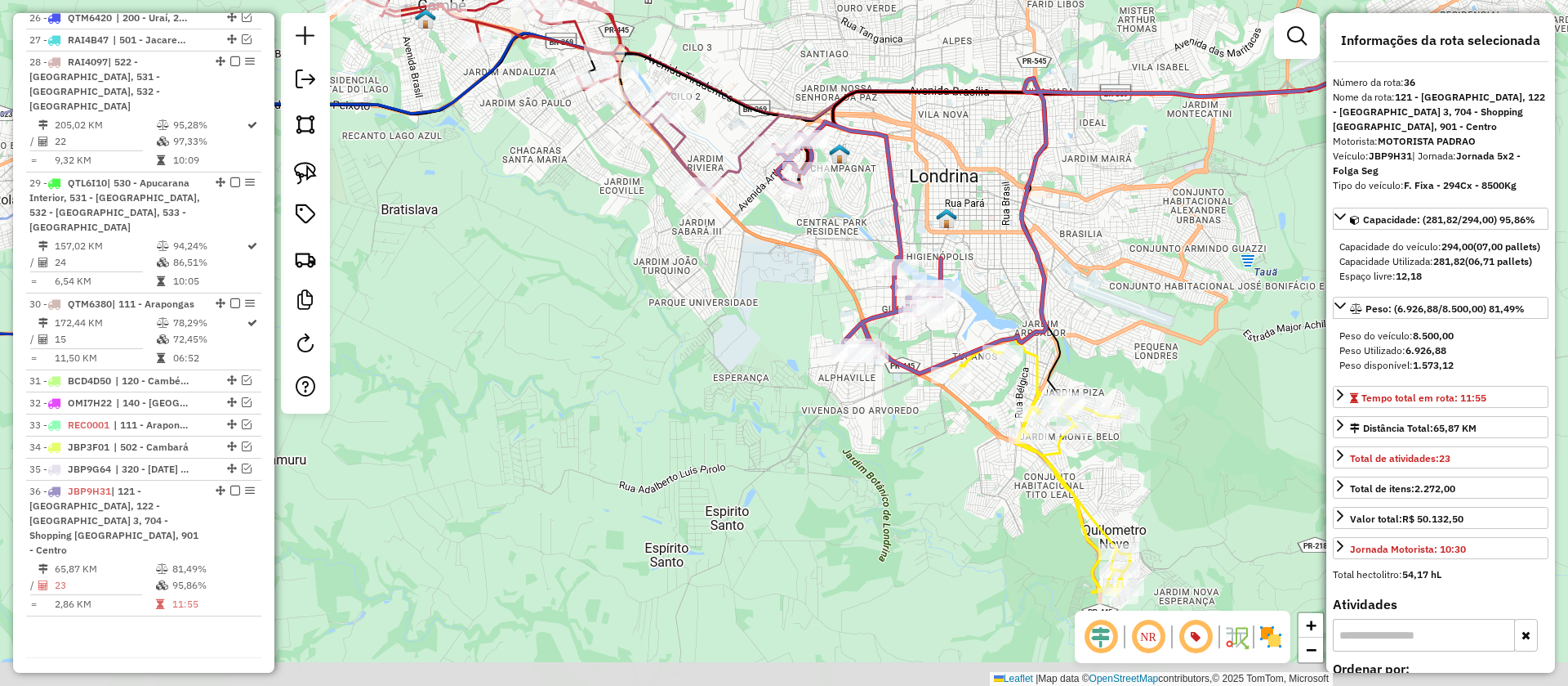
drag, startPoint x: 900, startPoint y: 404, endPoint x: 782, endPoint y: 334, distance: 137.2
click at [782, 334] on div "Janela de atendimento Grade de atendimento Capacidade Transportadoras Veículos …" at bounding box center [784, 343] width 1568 height 686
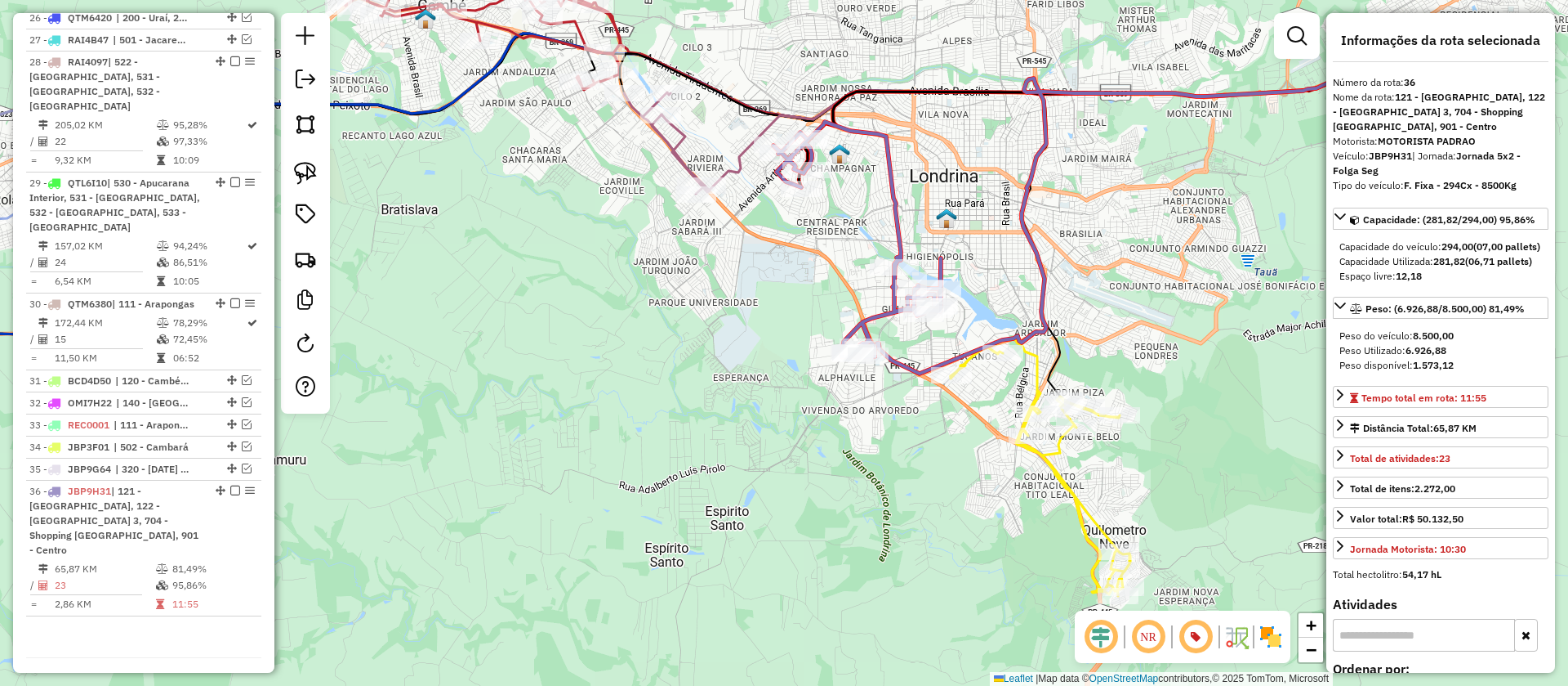
click at [1041, 360] on icon at bounding box center [1041, 467] width 180 height 257
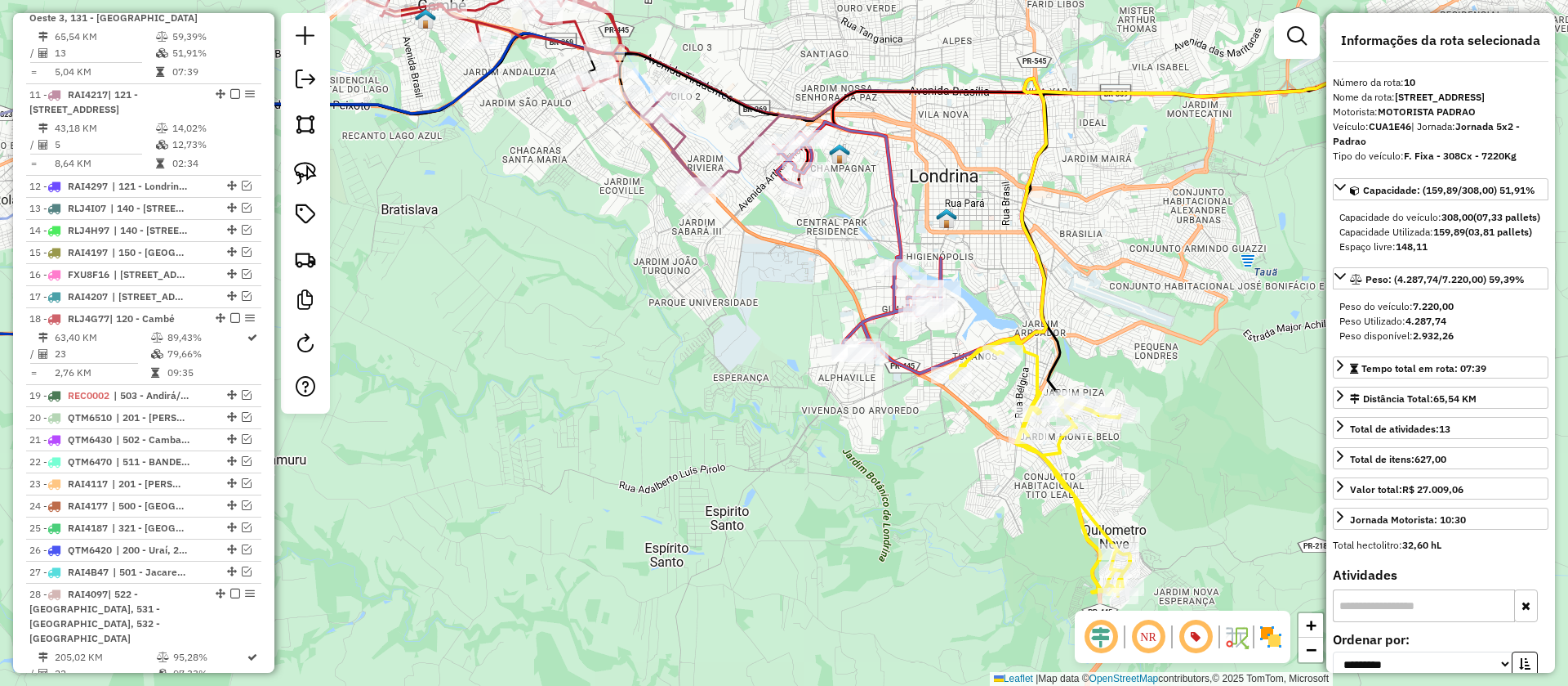
scroll to position [1116, 0]
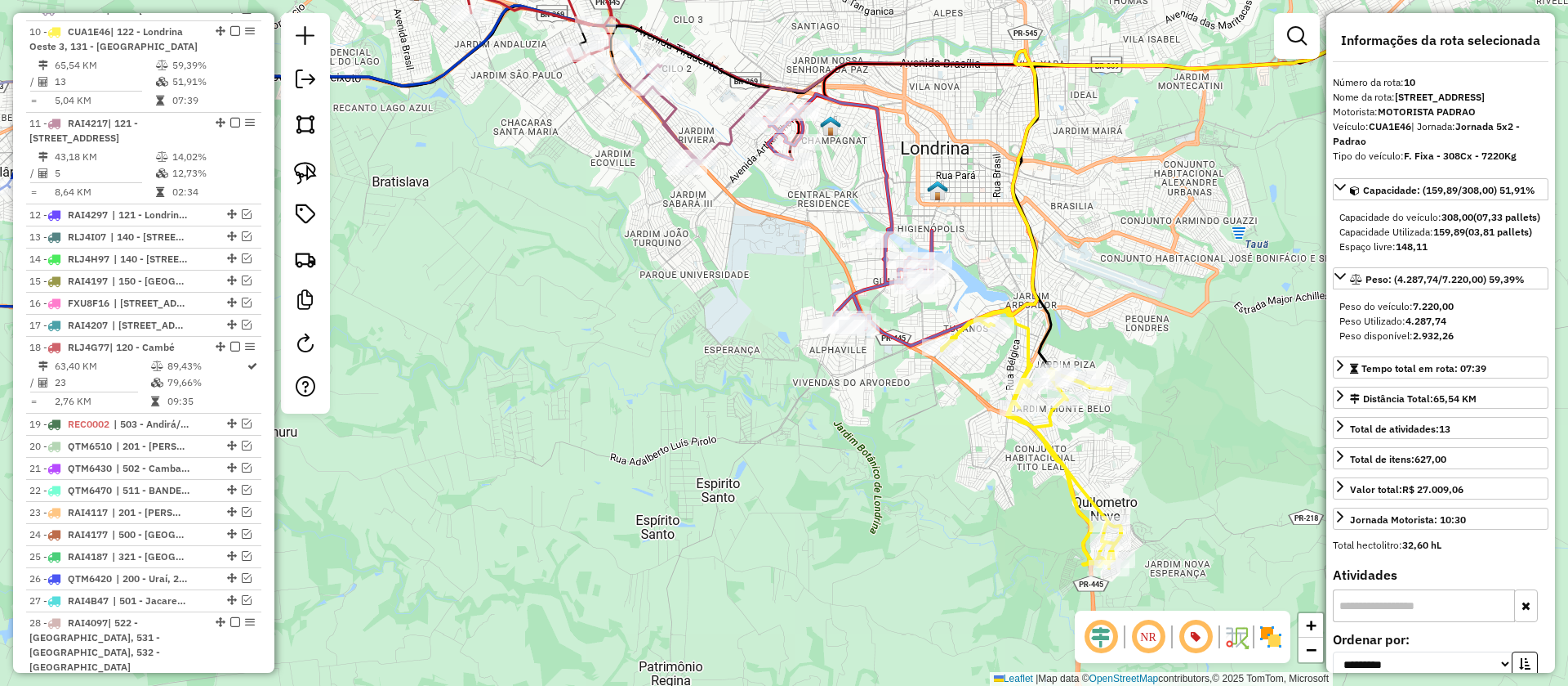
drag, startPoint x: 984, startPoint y: 403, endPoint x: 975, endPoint y: 375, distance: 29.4
click at [975, 375] on div "Janela de atendimento Grade de atendimento Capacidade Transportadoras Veículos …" at bounding box center [784, 343] width 1568 height 686
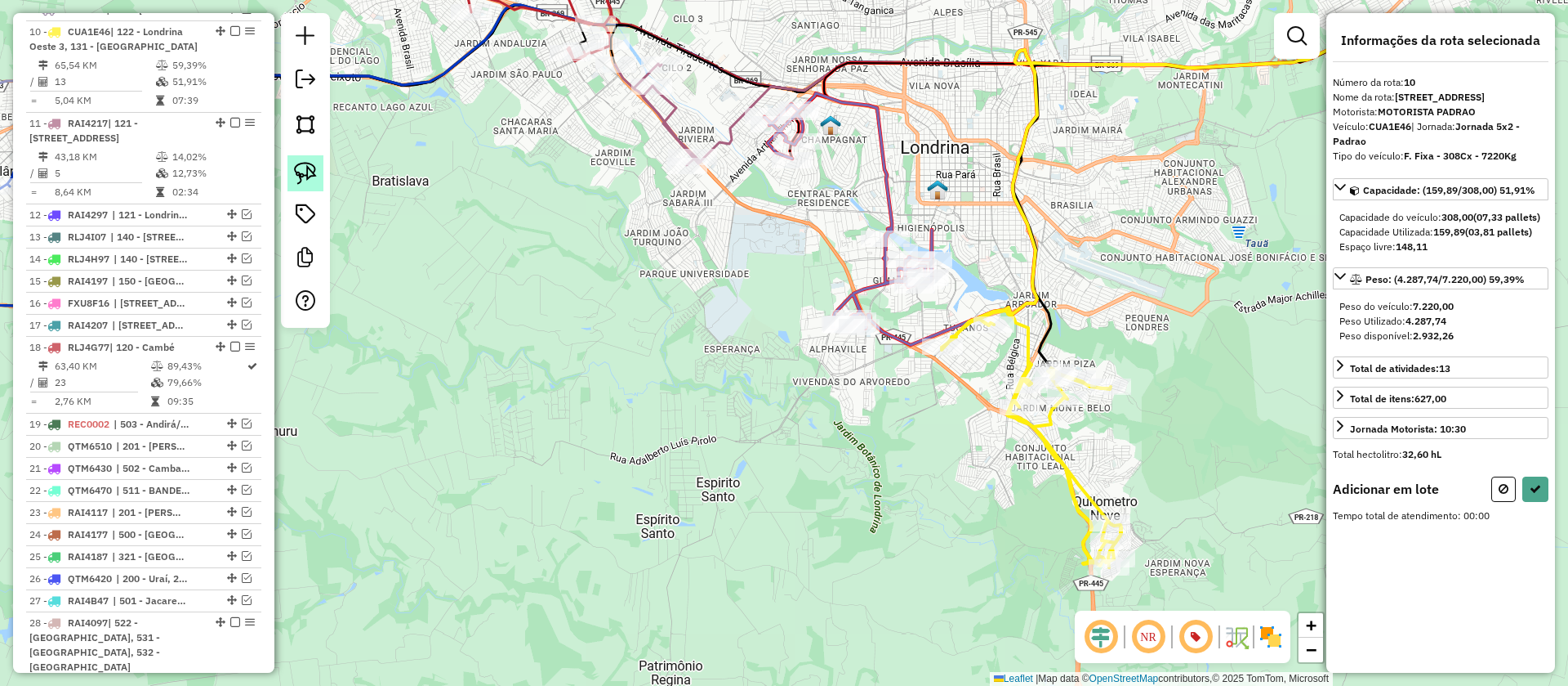
click at [306, 169] on img at bounding box center [305, 173] width 23 height 23
drag, startPoint x: 814, startPoint y: 347, endPoint x: 901, endPoint y: 351, distance: 87.1
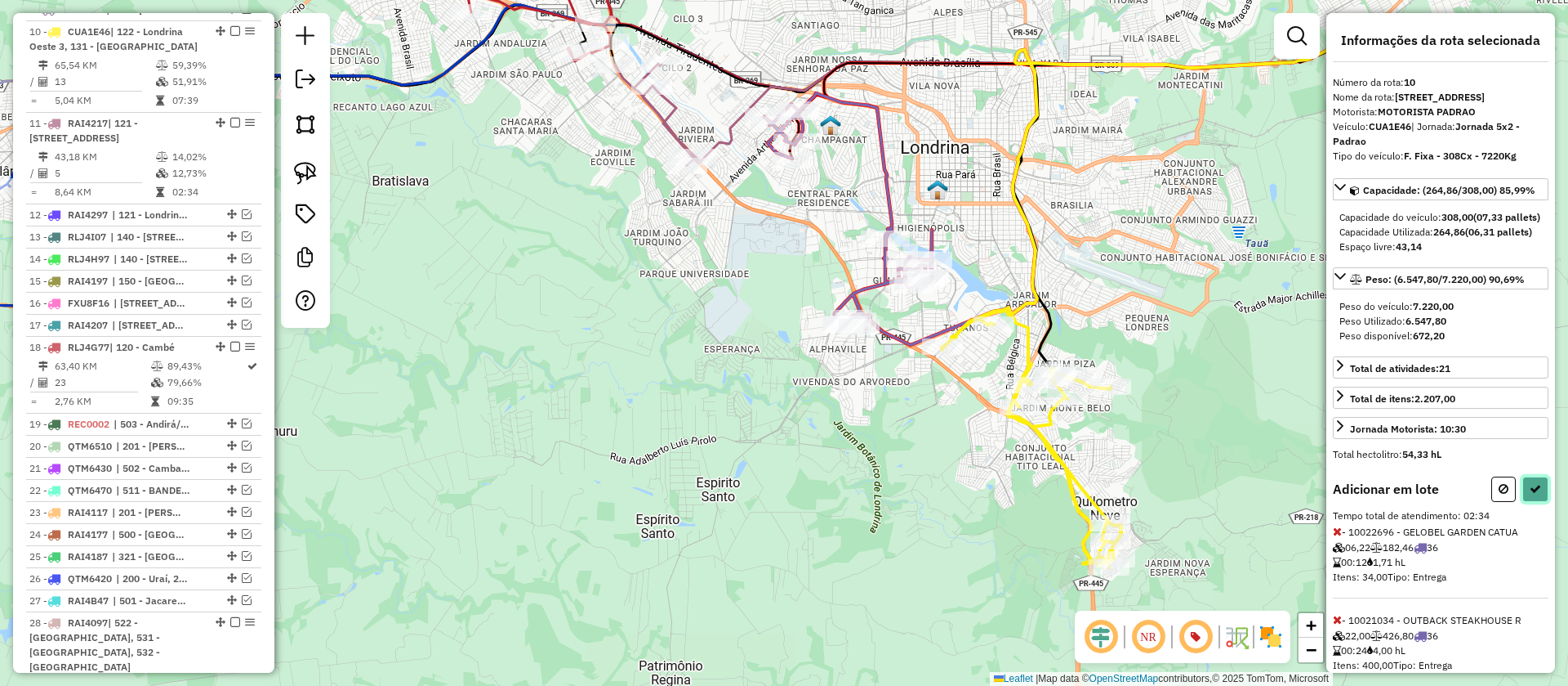
click at [1531, 502] on button at bounding box center [1535, 489] width 26 height 25
select select "**********"
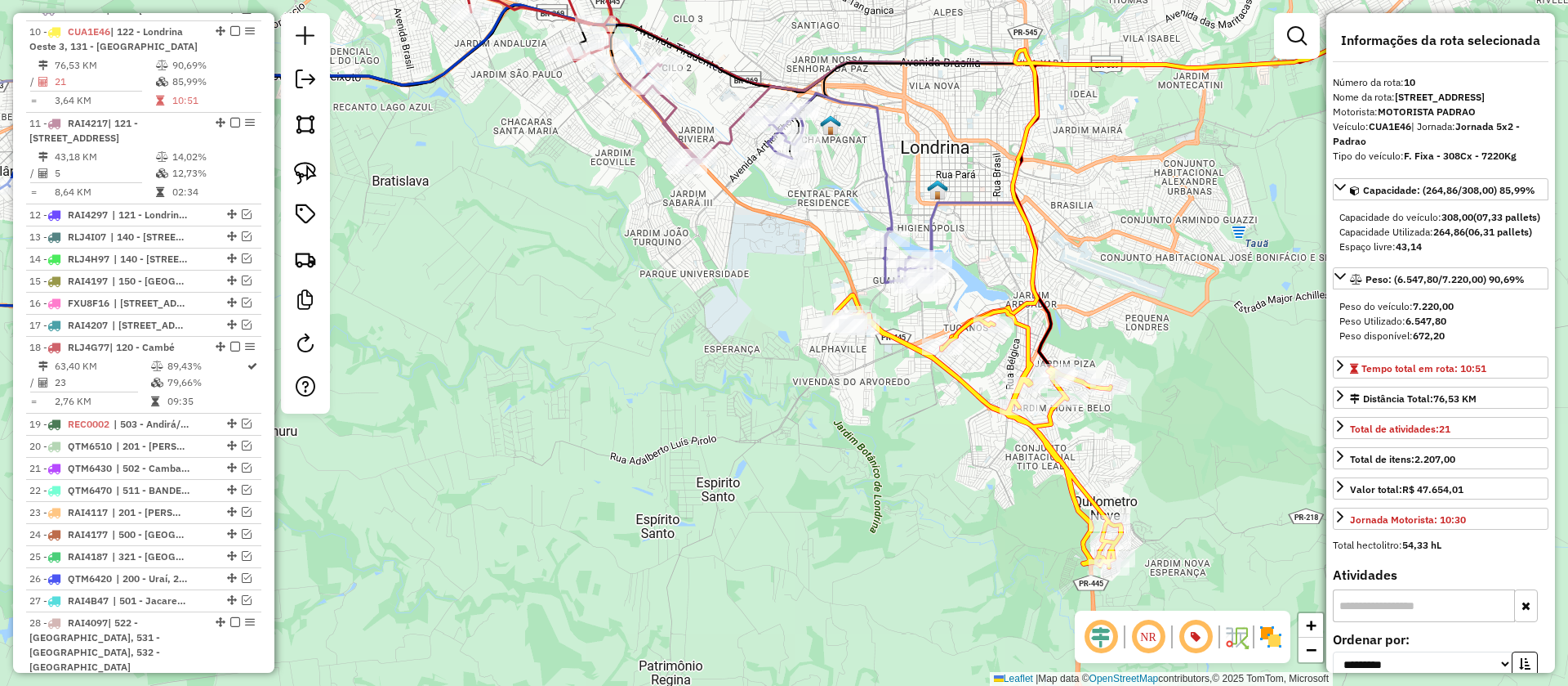
click at [932, 226] on icon at bounding box center [848, 190] width 167 height 194
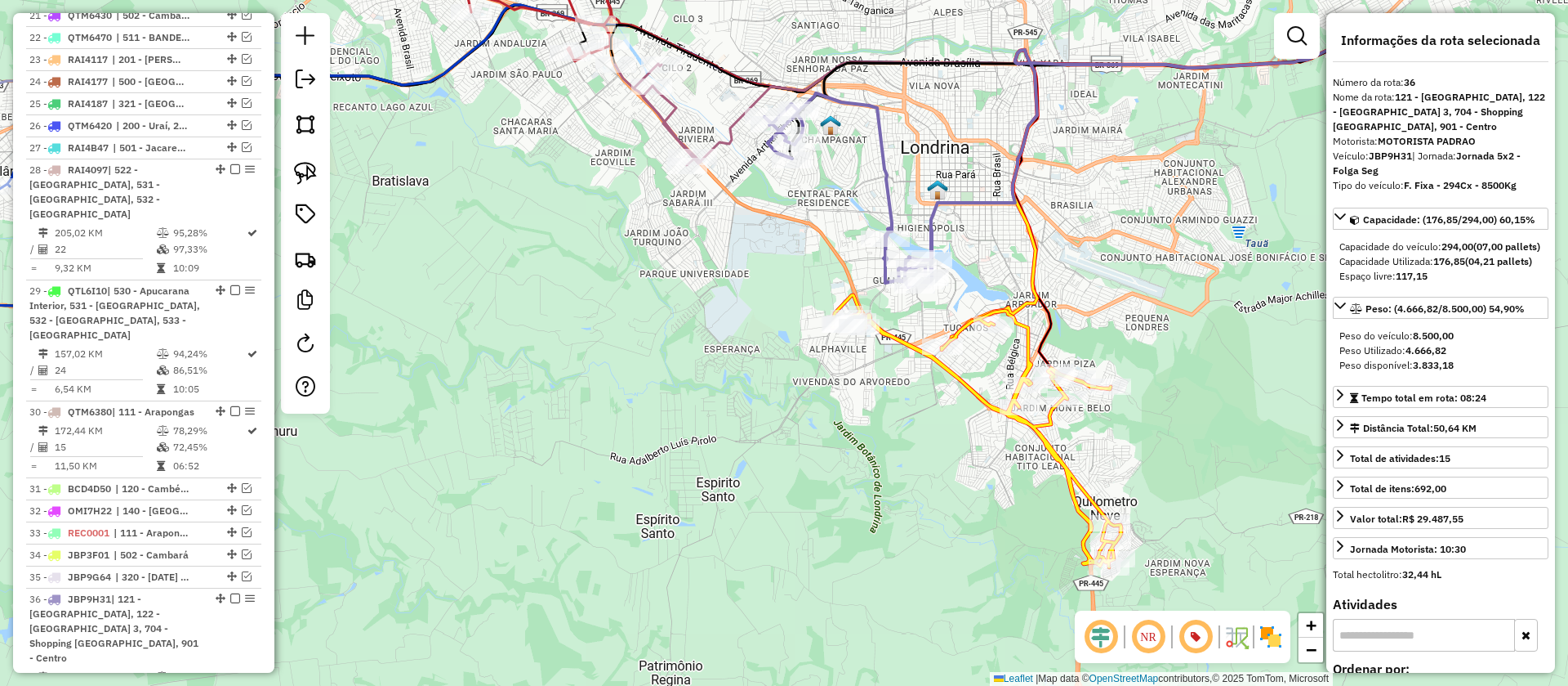
scroll to position [1677, 0]
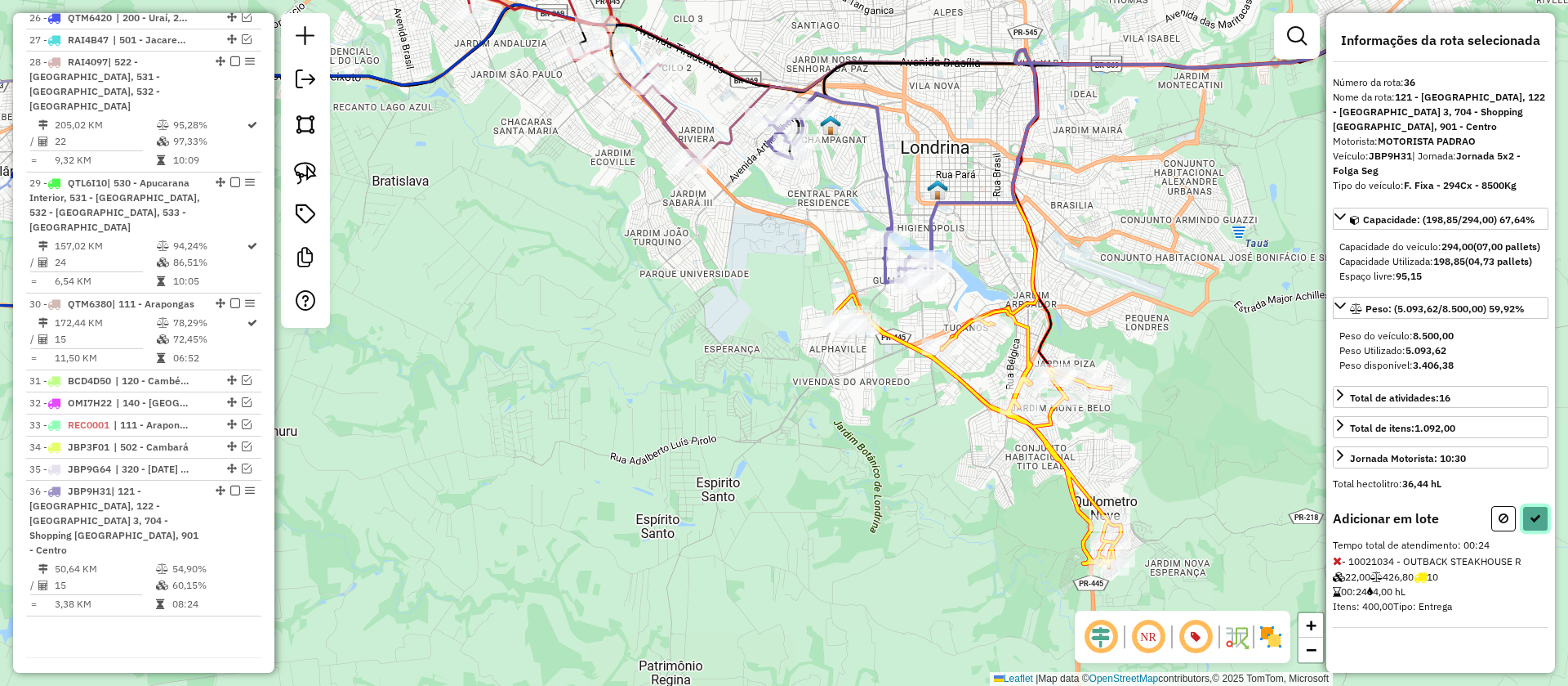
click at [1535, 524] on icon at bounding box center [1535, 518] width 12 height 12
select select "**********"
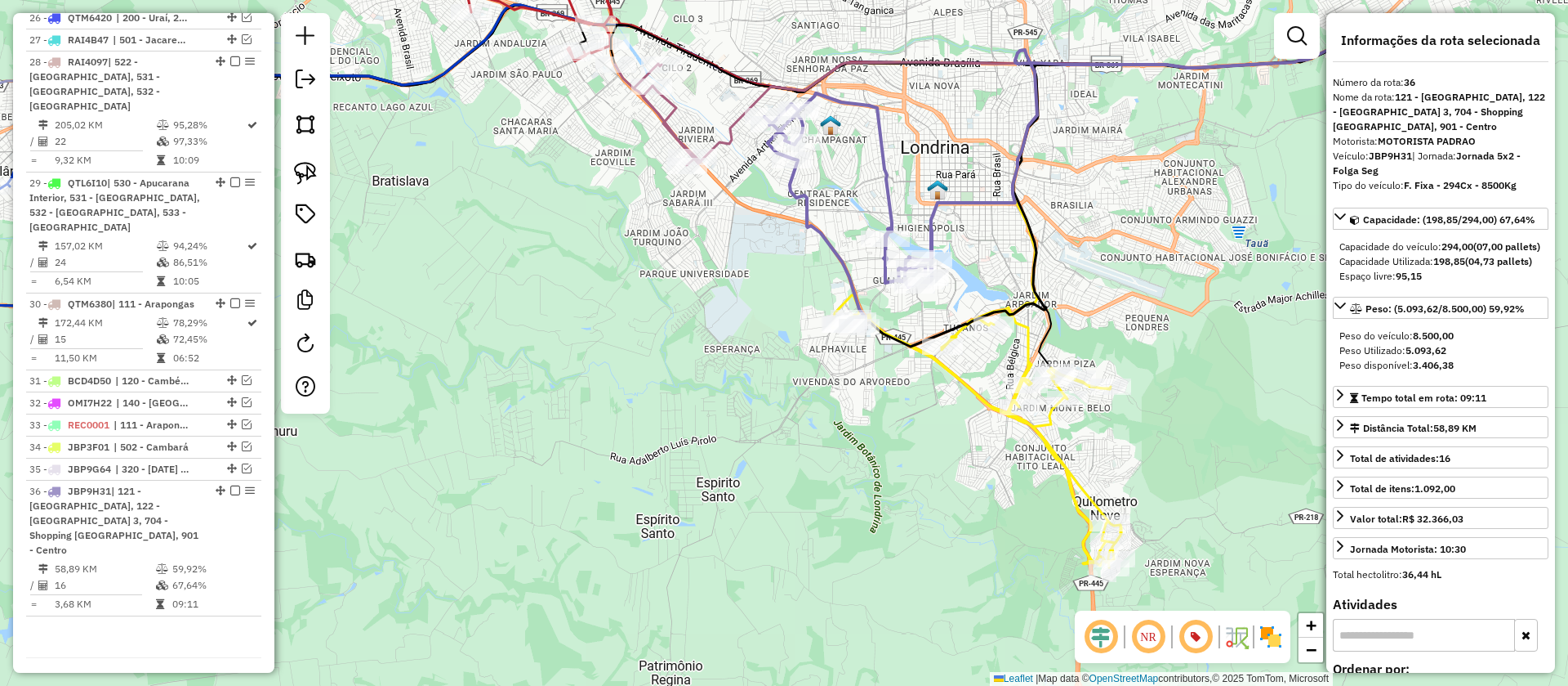
click at [966, 384] on icon at bounding box center [977, 430] width 289 height 272
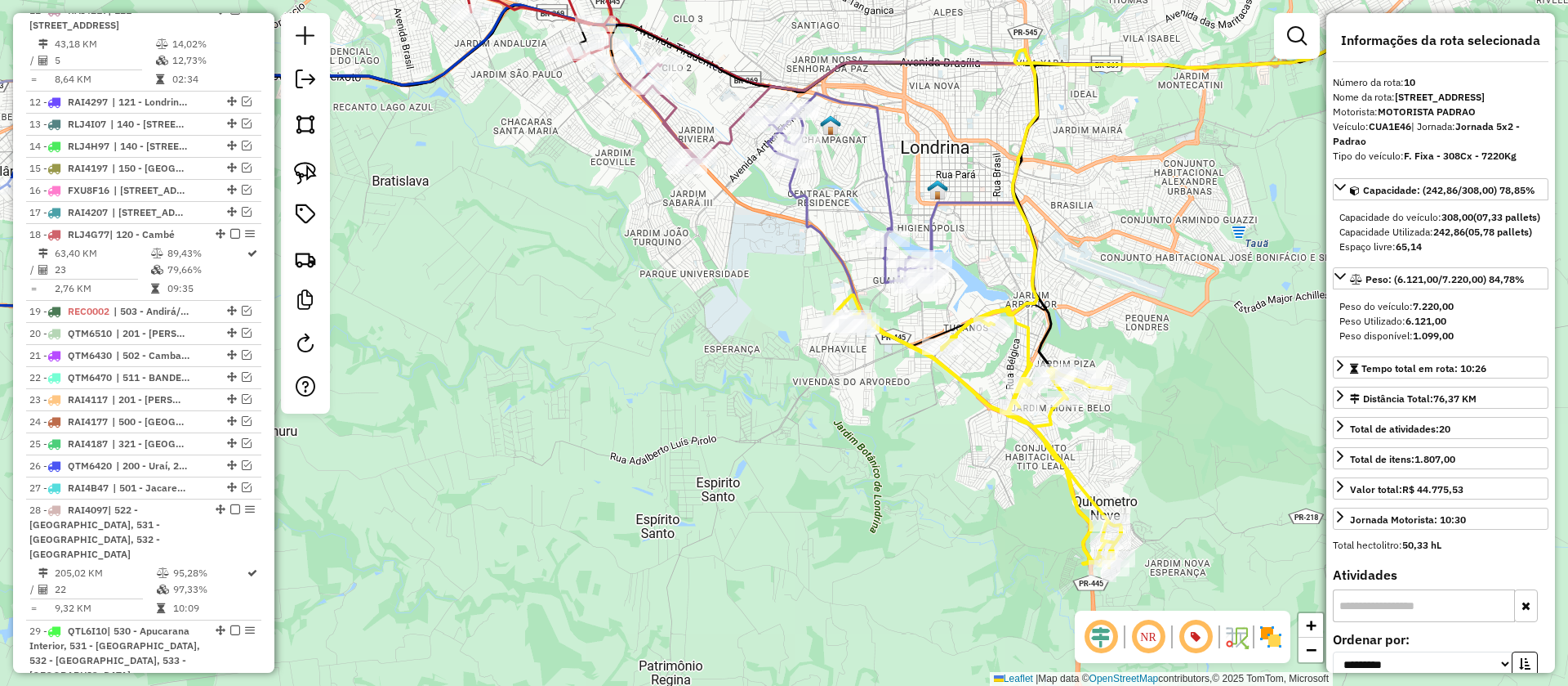
scroll to position [1116, 0]
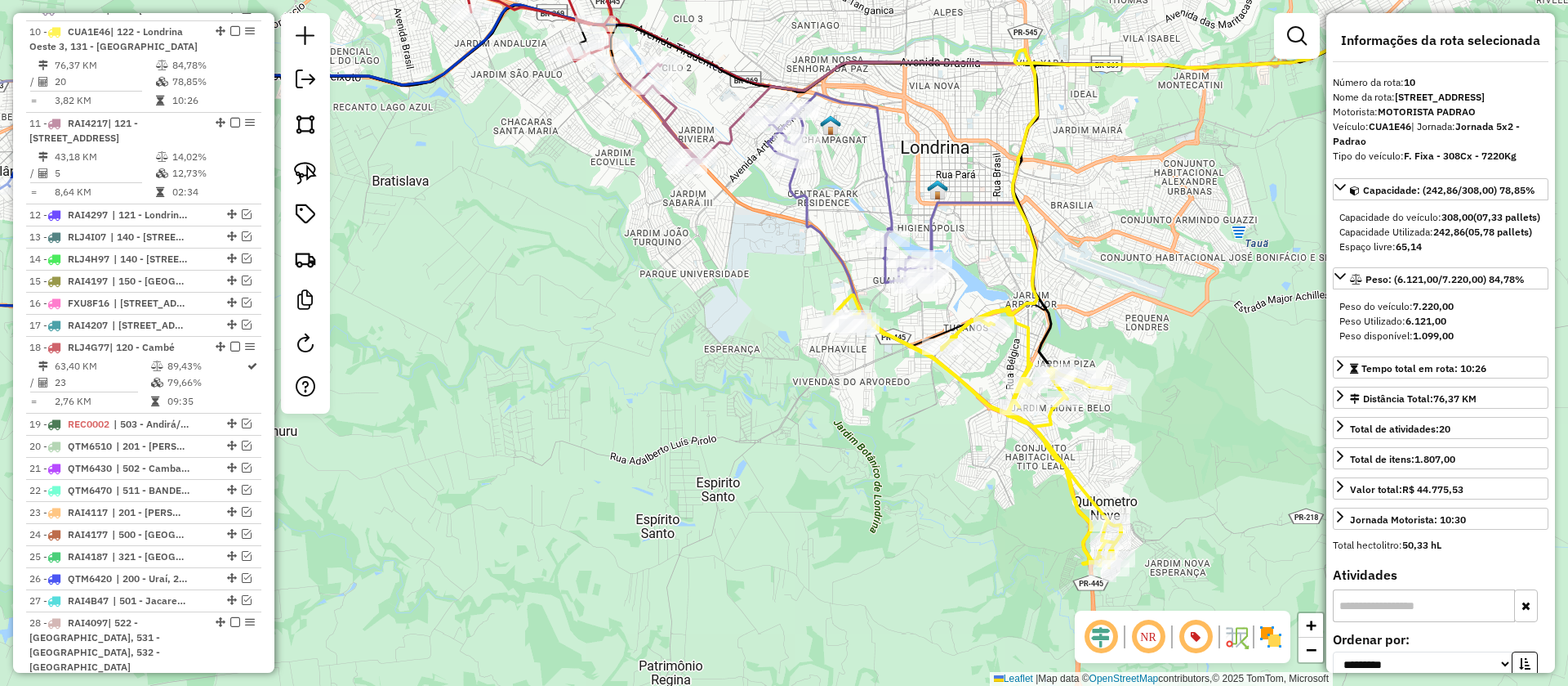
click at [932, 219] on icon at bounding box center [848, 211] width 167 height 236
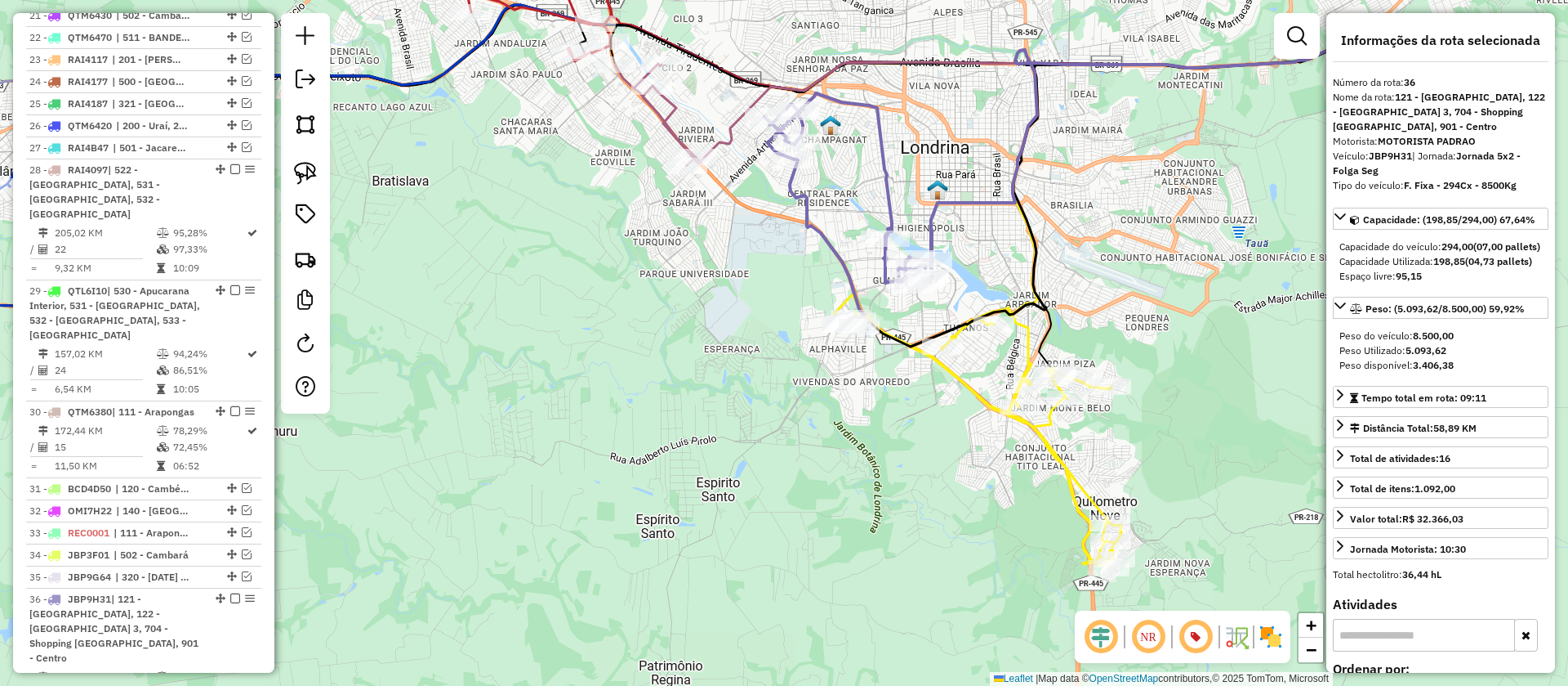
scroll to position [1677, 0]
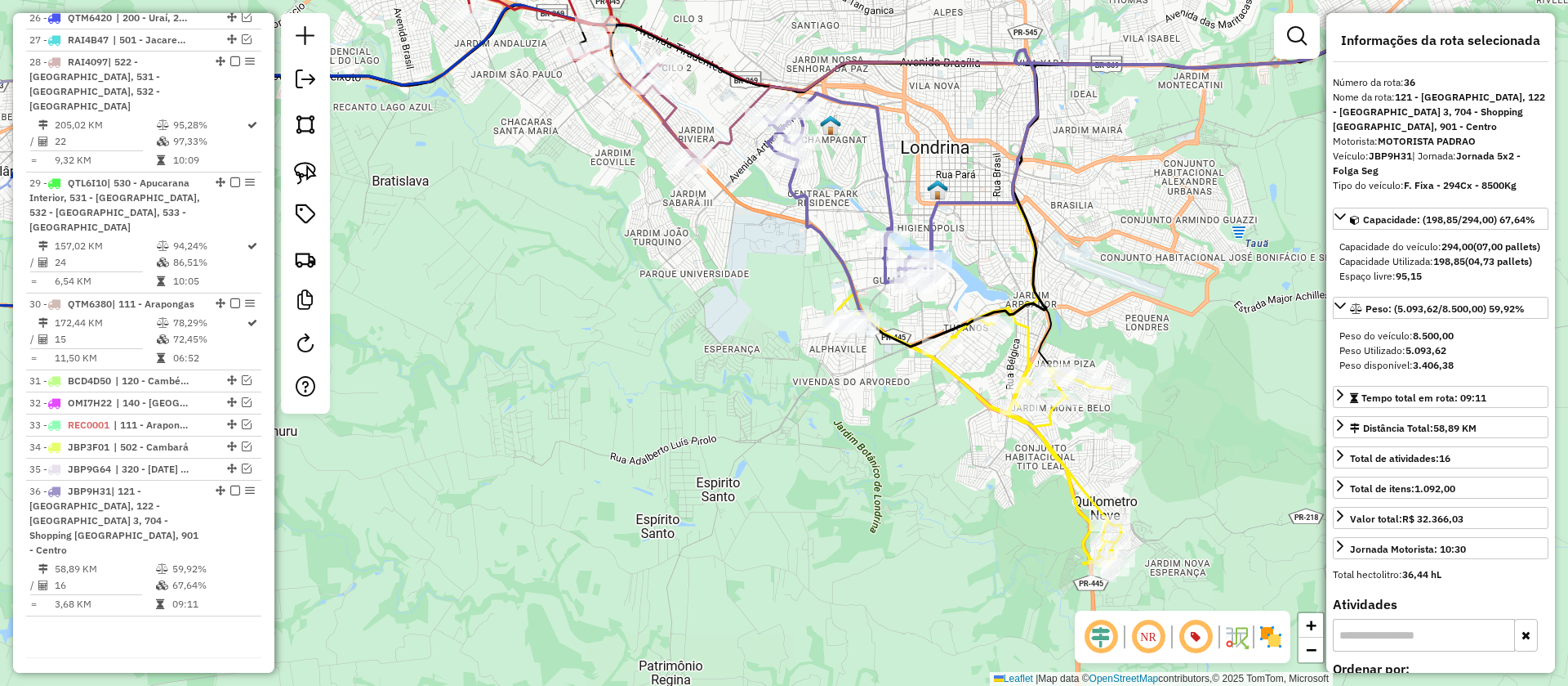
click at [721, 138] on icon at bounding box center [1009, 93] width 734 height 136
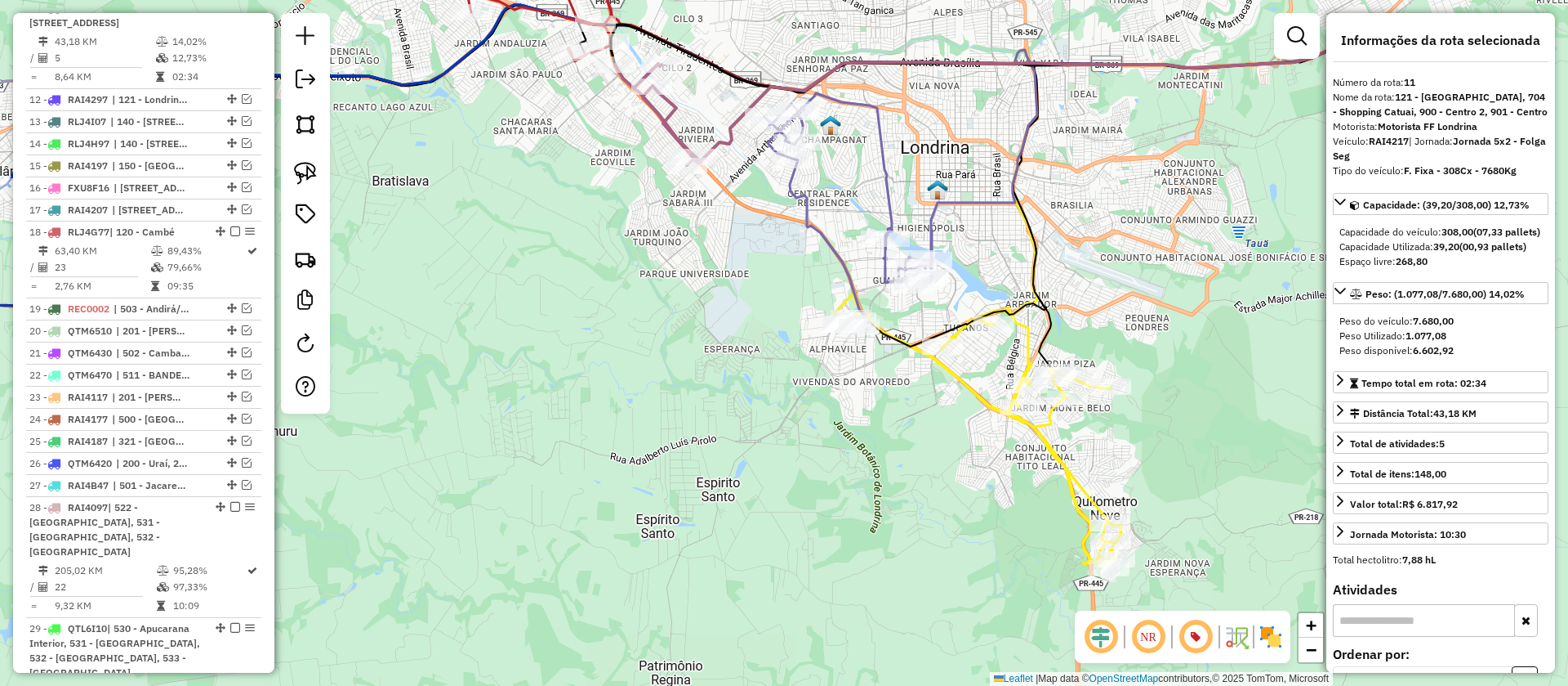
scroll to position [1208, 0]
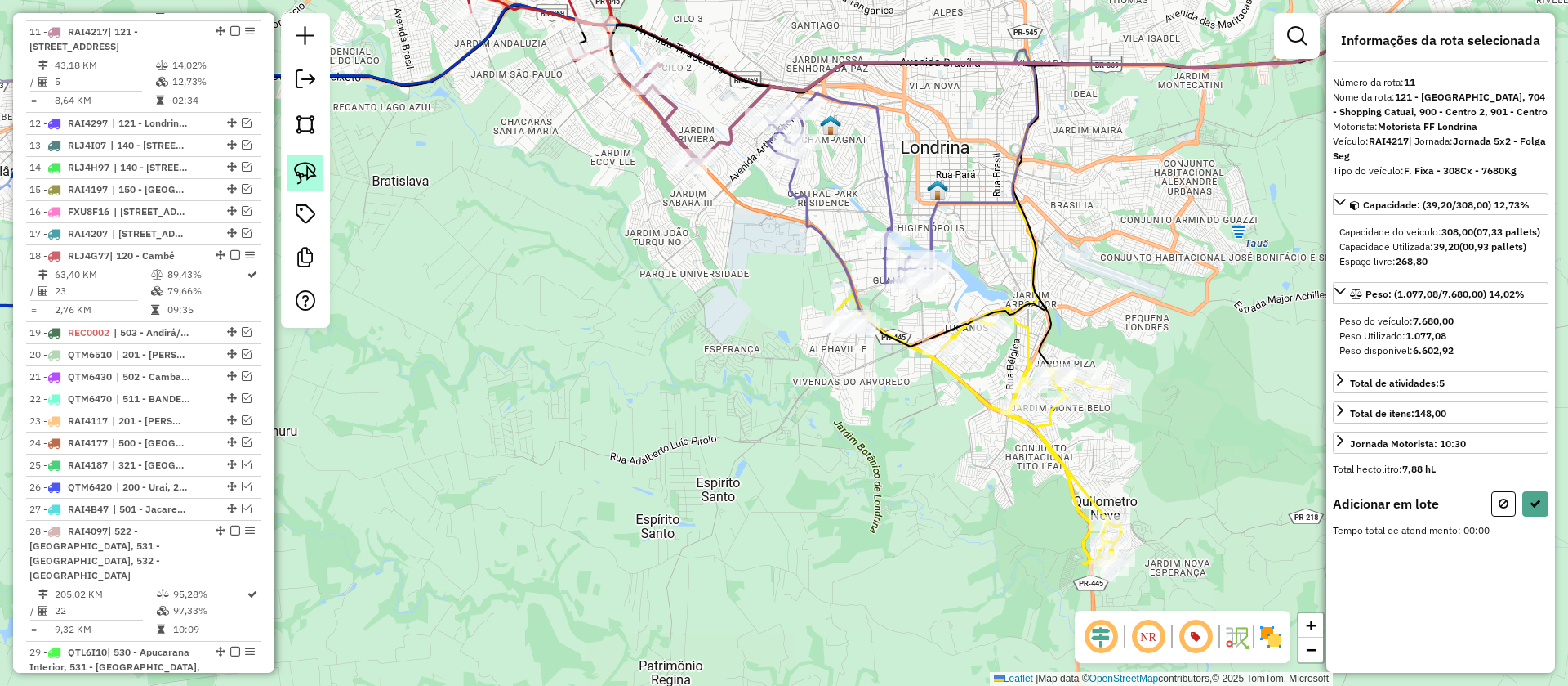
drag, startPoint x: 288, startPoint y: 162, endPoint x: 432, endPoint y: 193, distance: 147.3
click at [289, 162] on link at bounding box center [305, 173] width 36 height 36
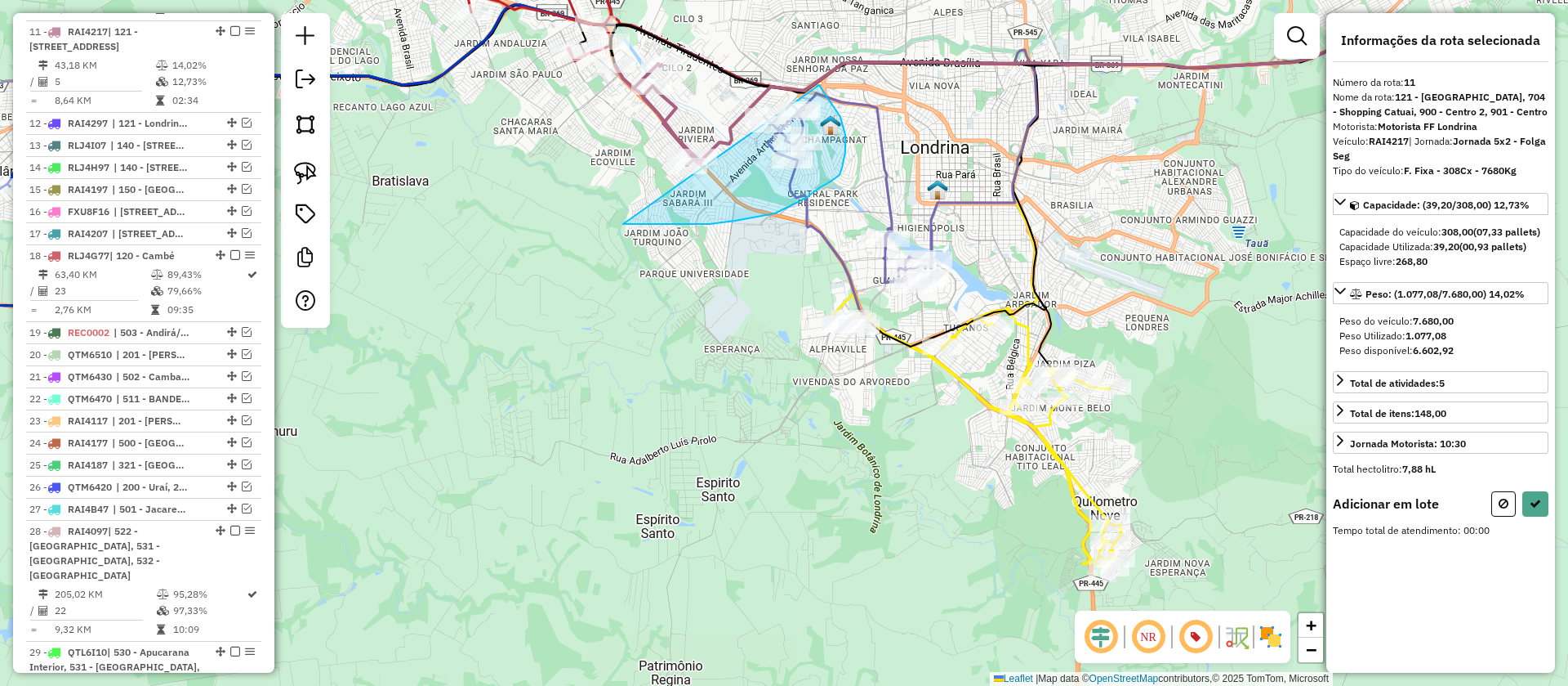
drag, startPoint x: 628, startPoint y: 224, endPoint x: 792, endPoint y: 57, distance: 234.1
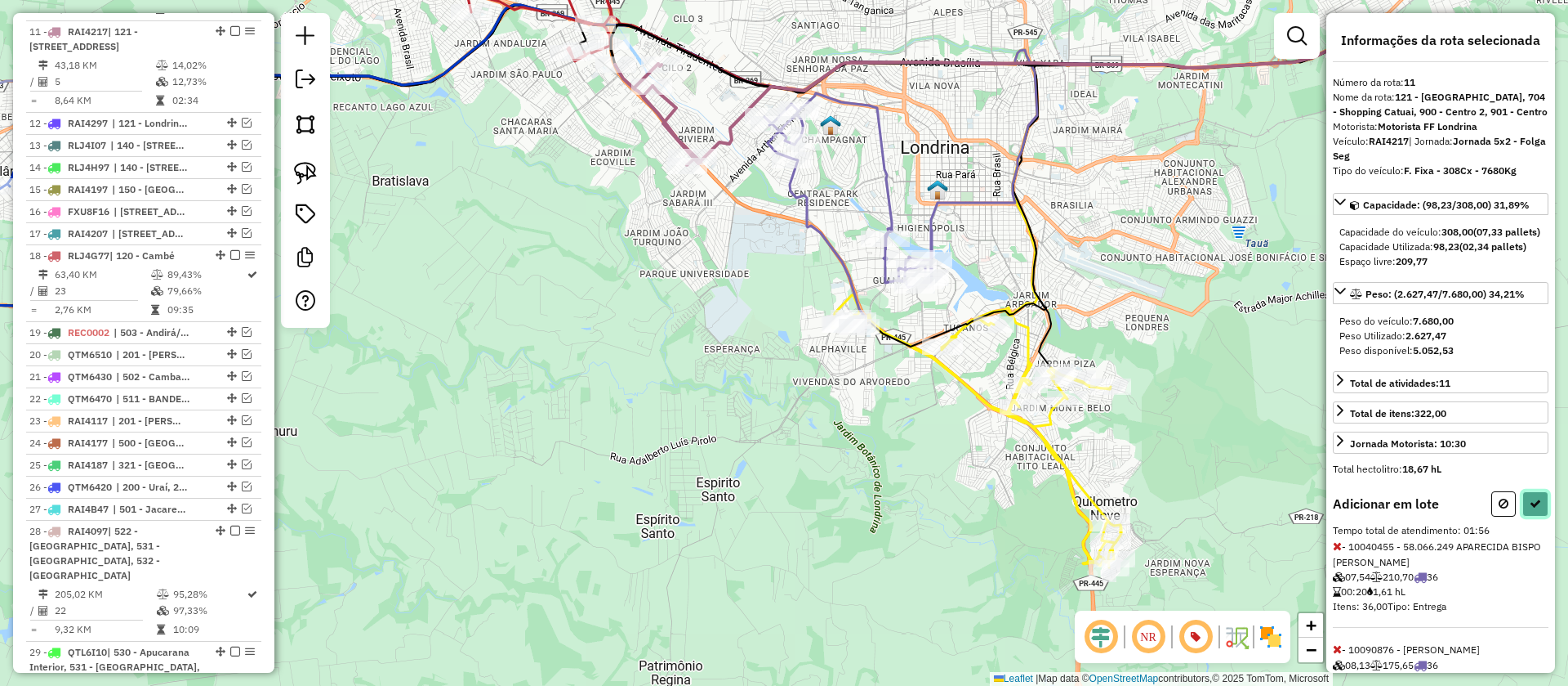
click at [1529, 509] on icon at bounding box center [1535, 503] width 12 height 12
select select "**********"
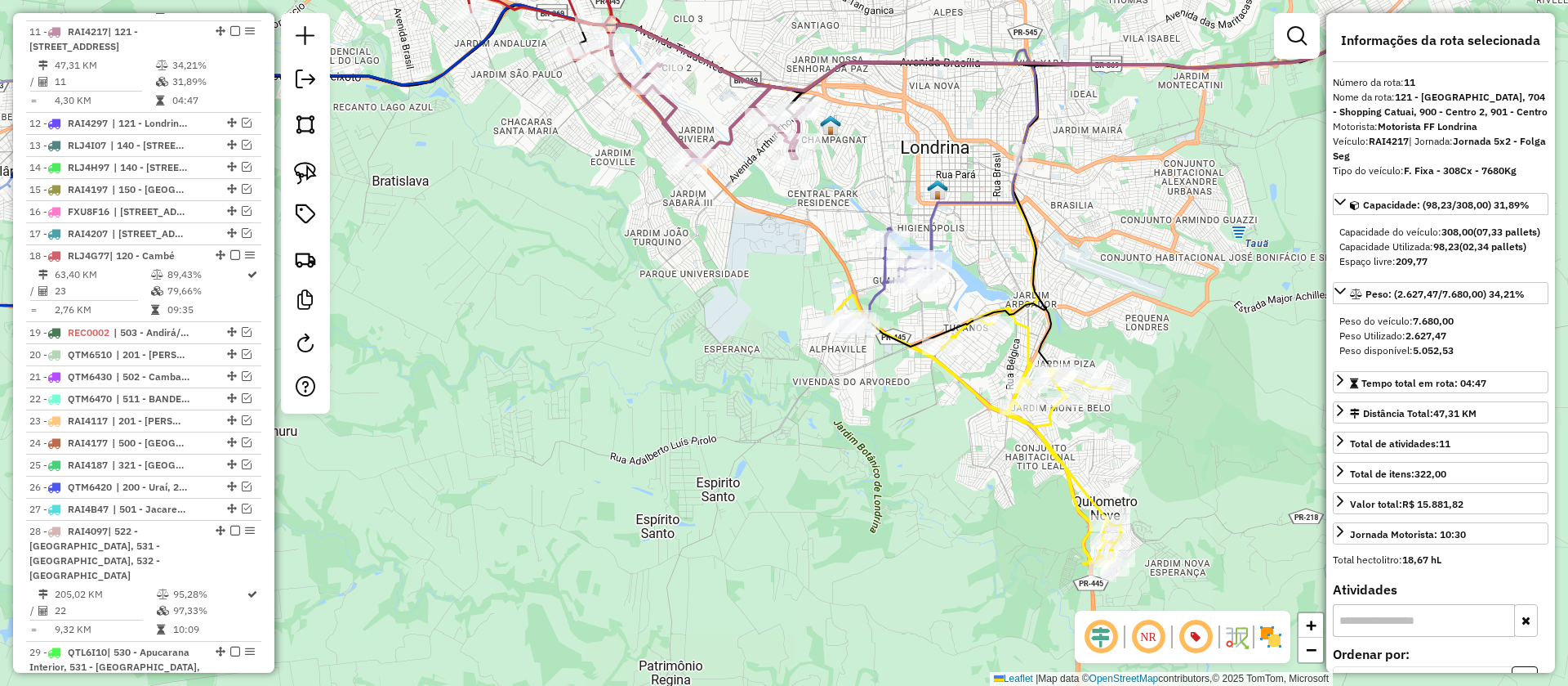
click at [932, 230] on icon at bounding box center [895, 278] width 72 height 100
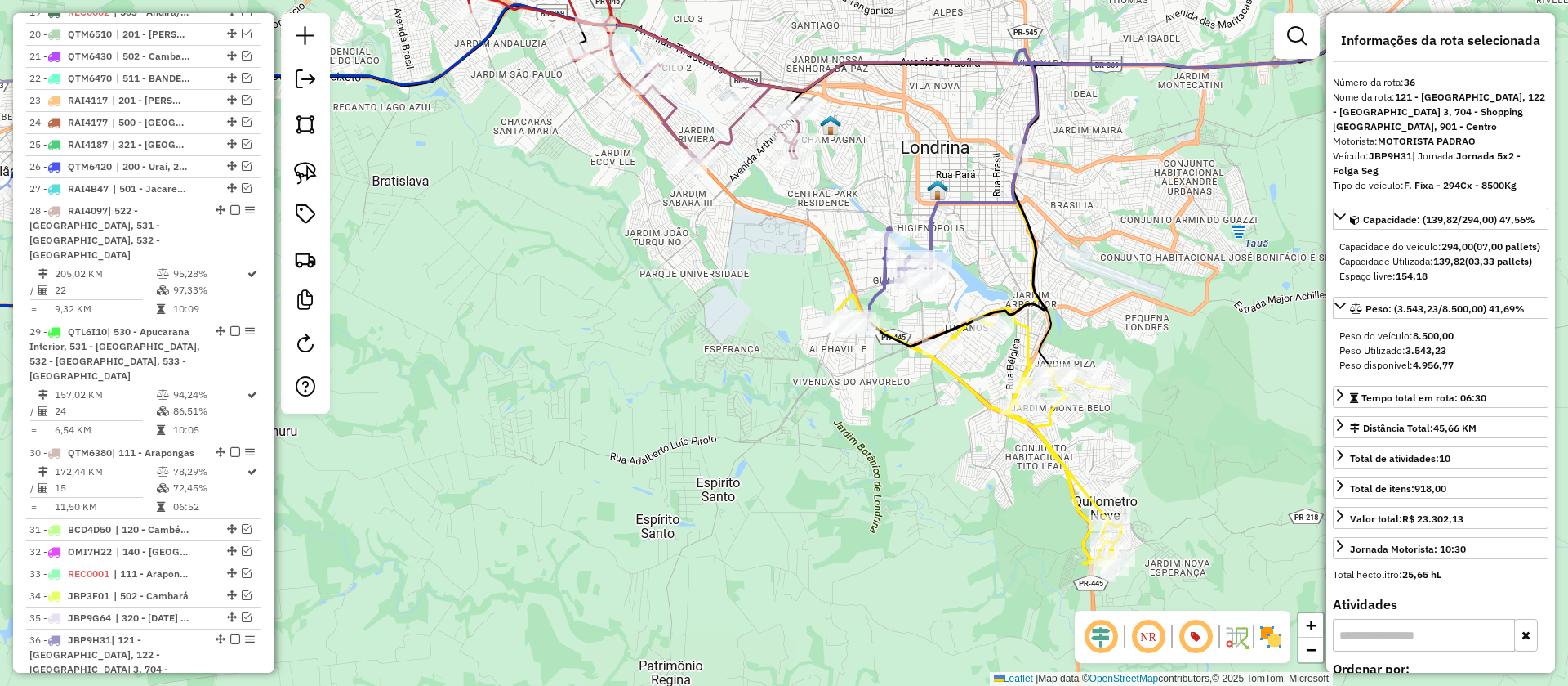
scroll to position [1677, 0]
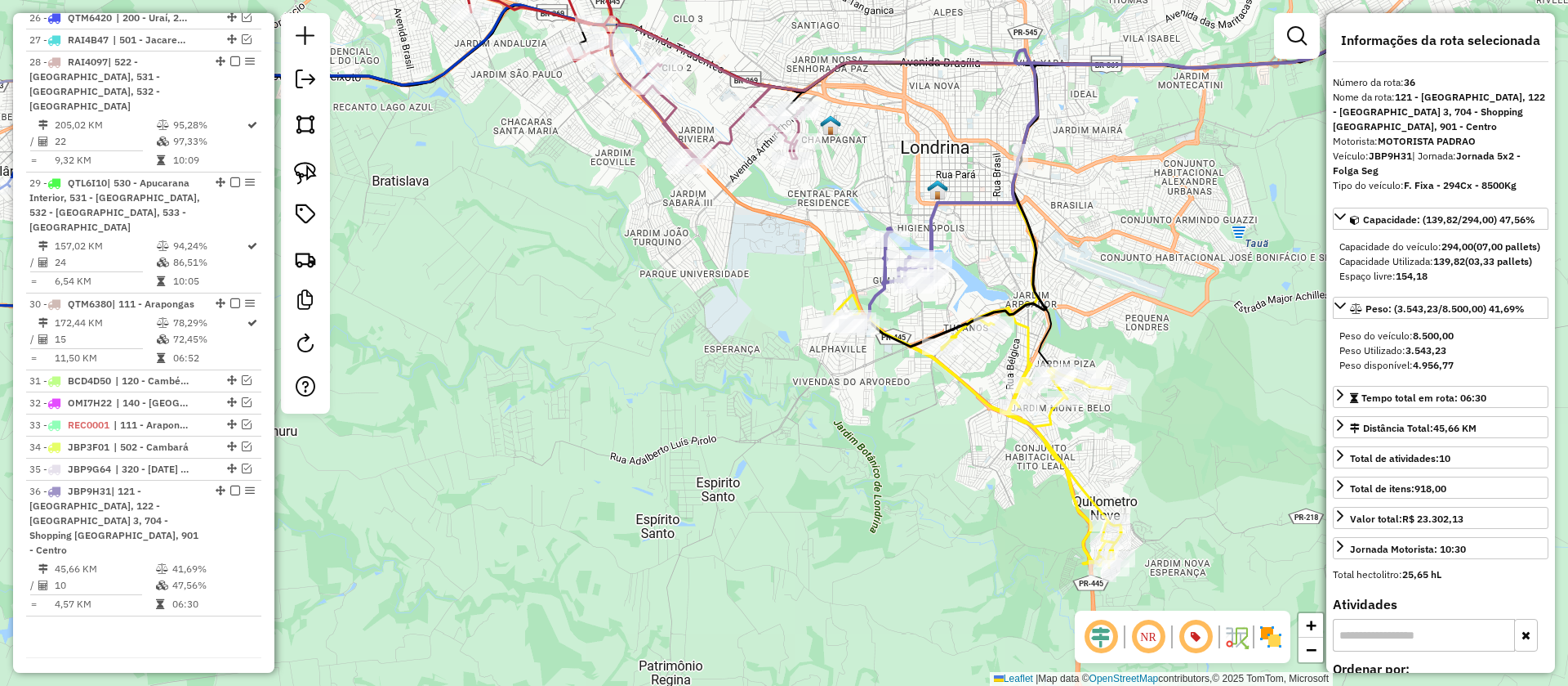
click at [967, 391] on icon at bounding box center [977, 430] width 289 height 272
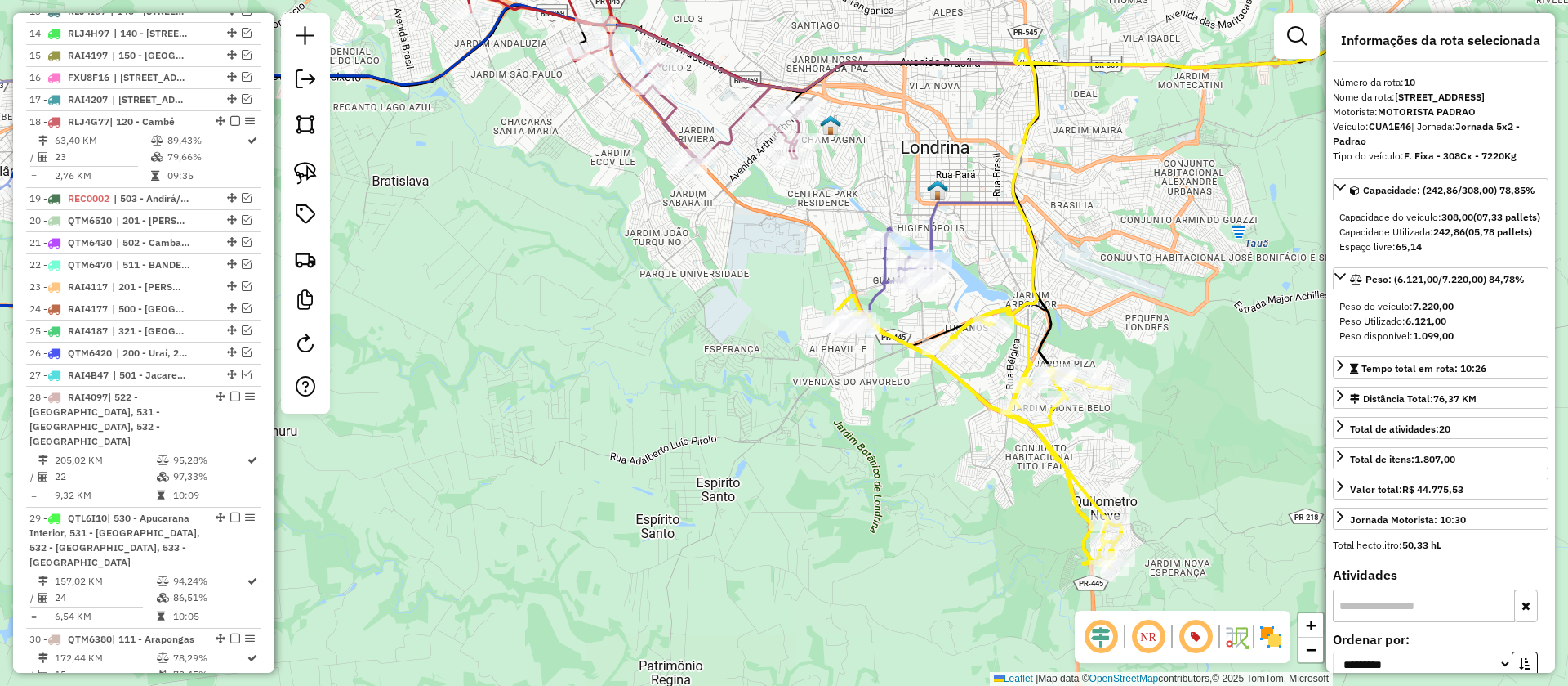
scroll to position [1116, 0]
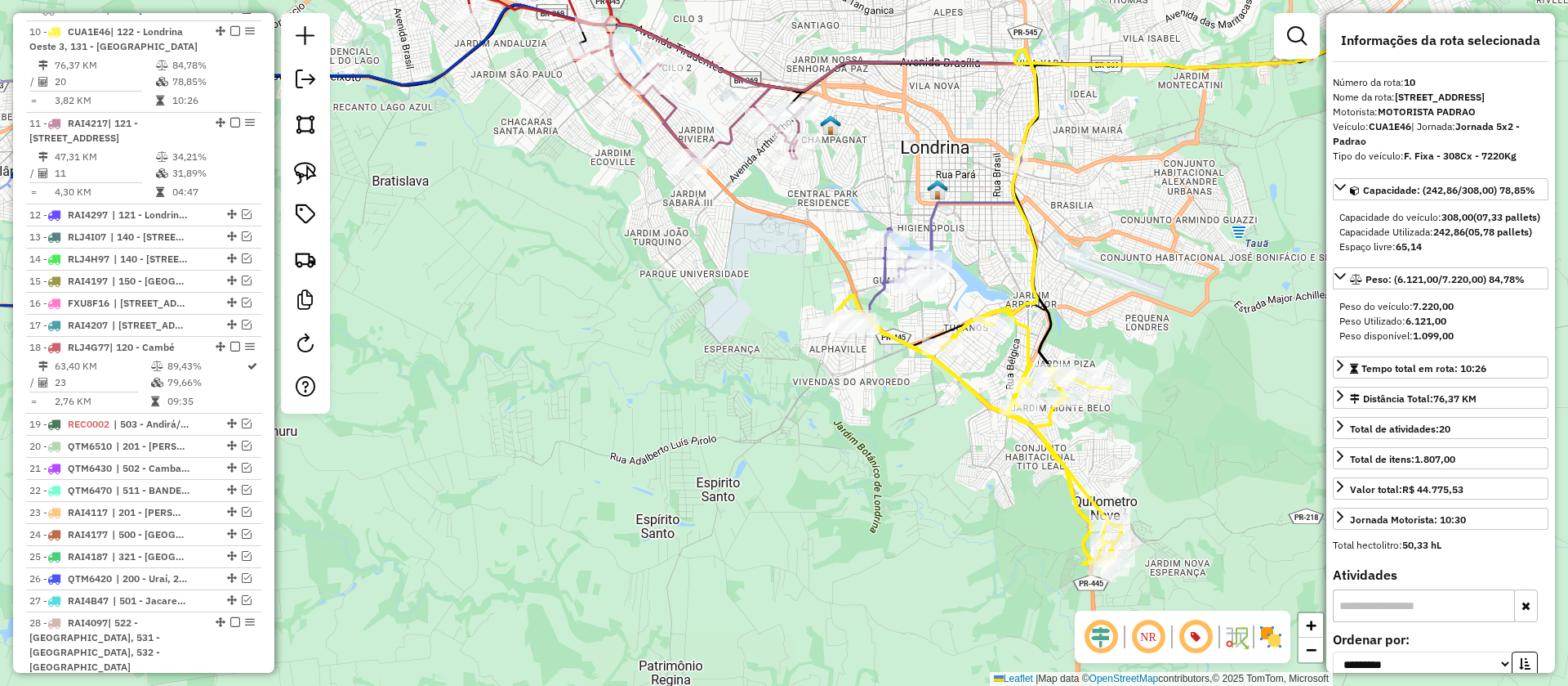
click at [882, 299] on icon at bounding box center [895, 278] width 72 height 100
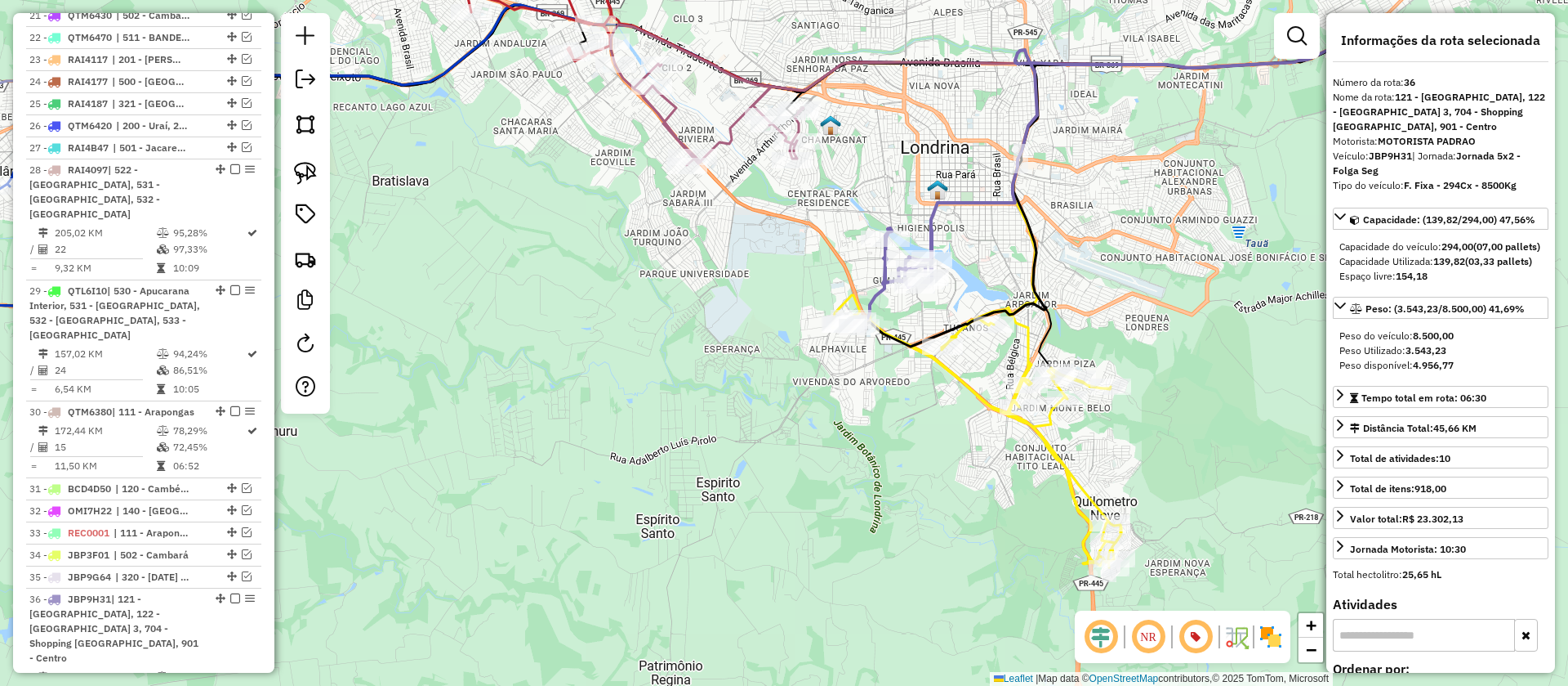
scroll to position [1677, 0]
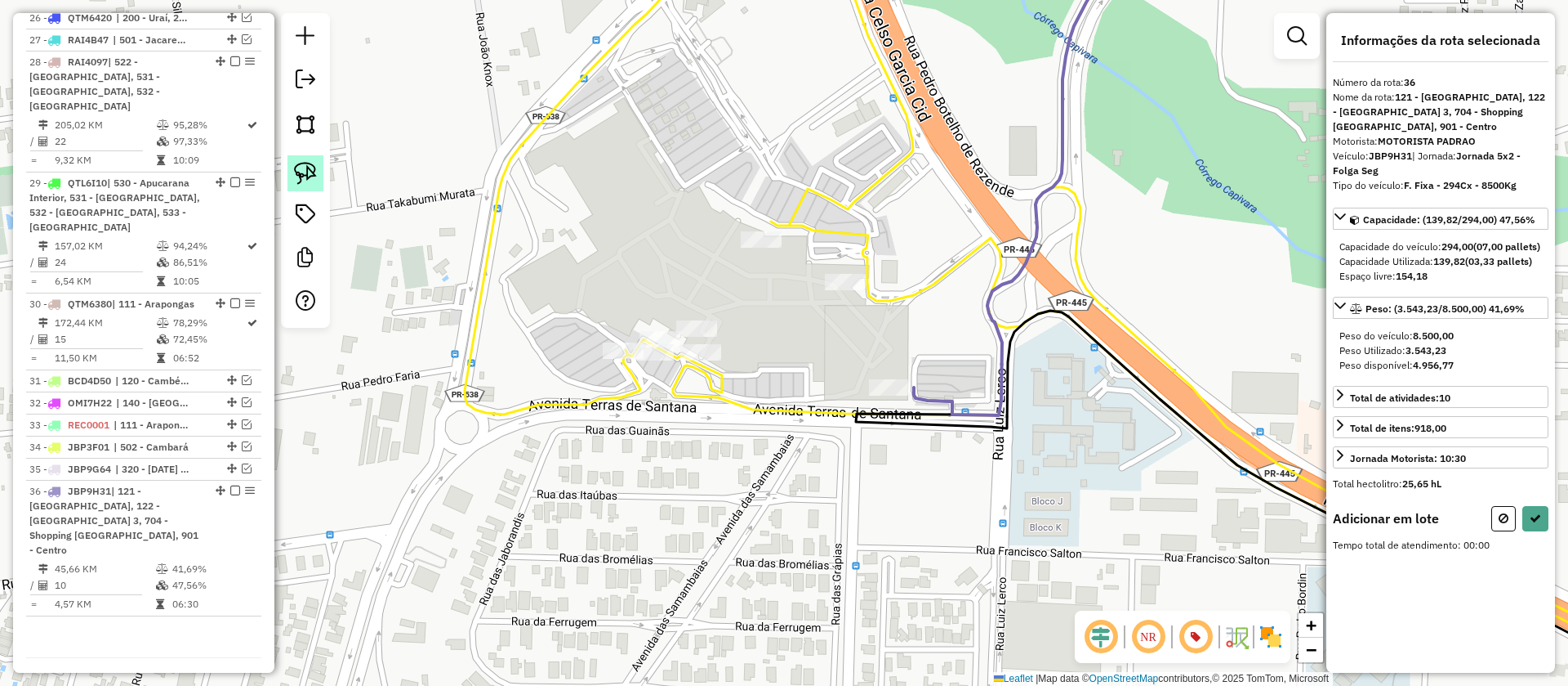
click at [302, 178] on img at bounding box center [305, 173] width 23 height 23
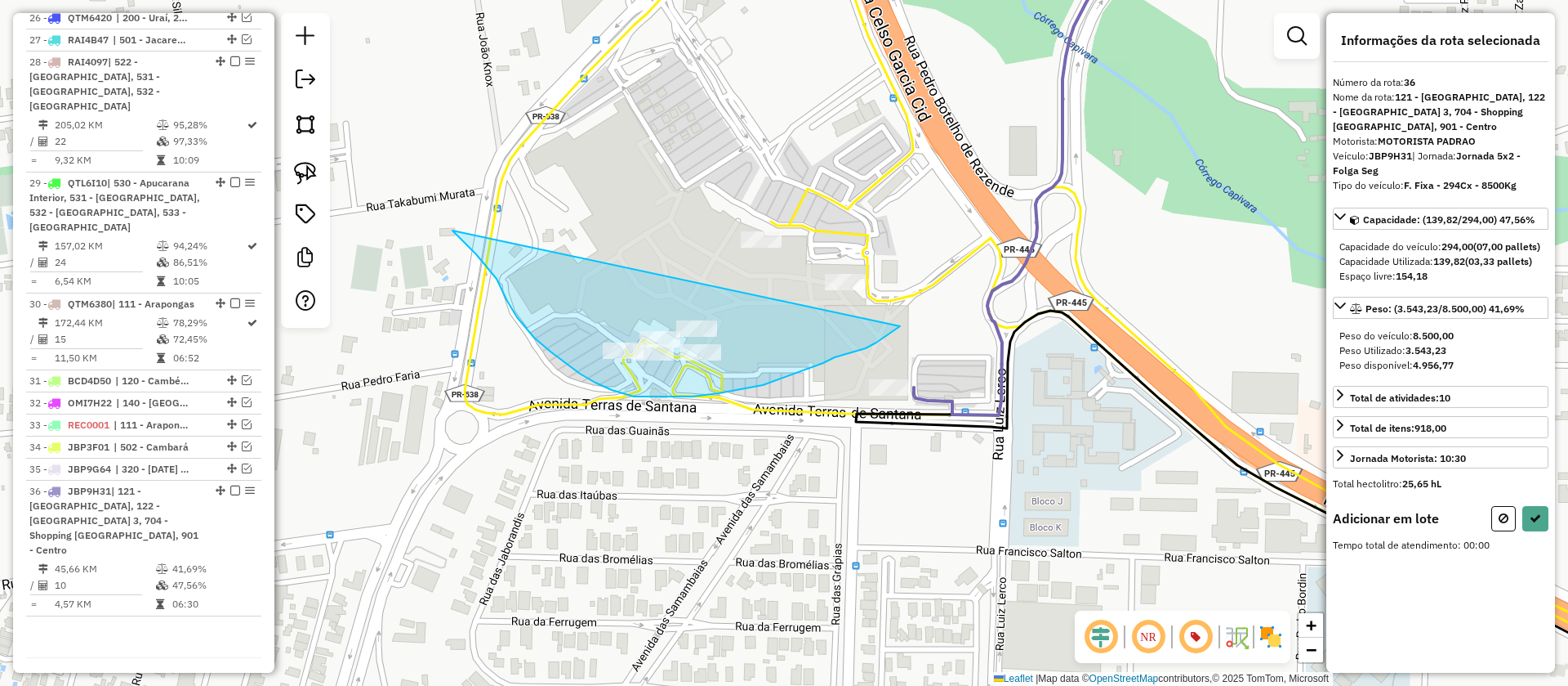
drag, startPoint x: 465, startPoint y: 243, endPoint x: 911, endPoint y: 238, distance: 446.0
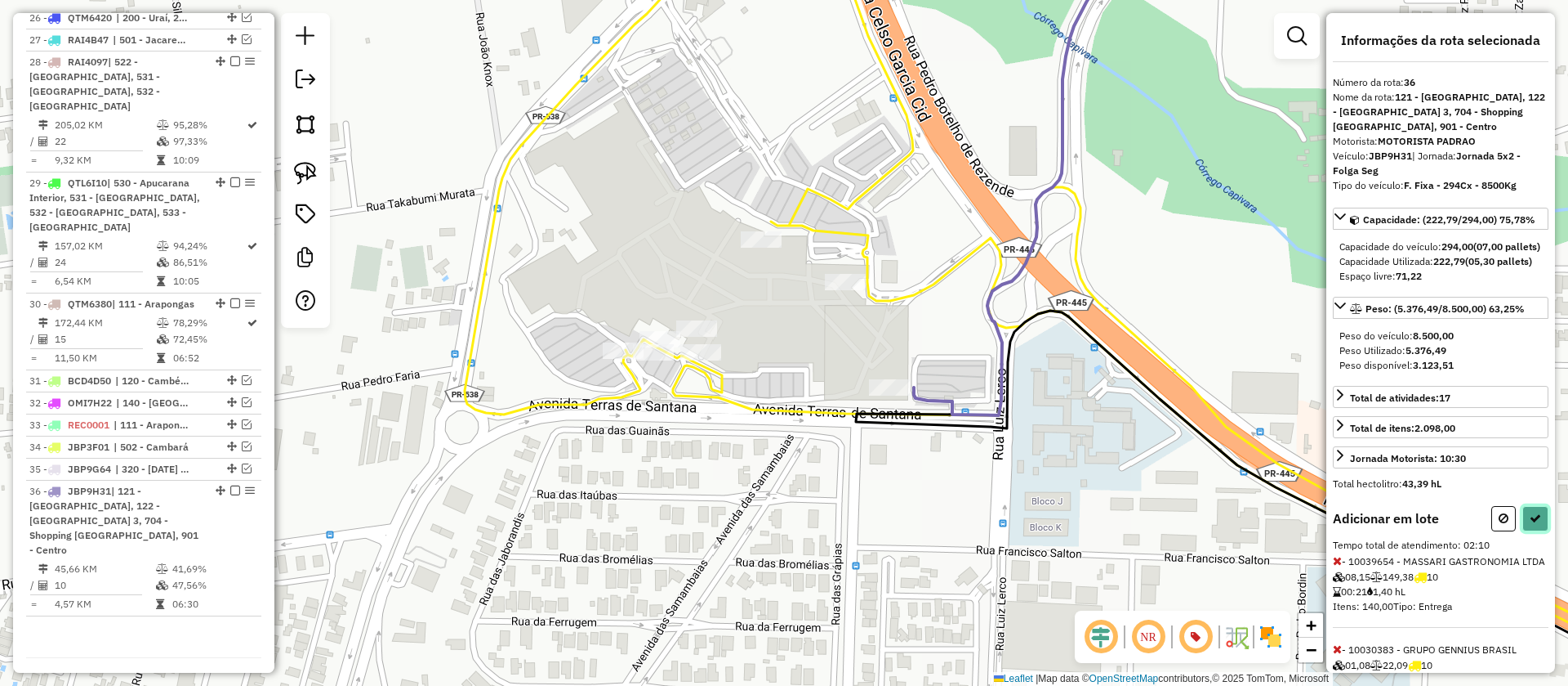
click at [1537, 531] on button at bounding box center [1535, 518] width 26 height 25
select select "**********"
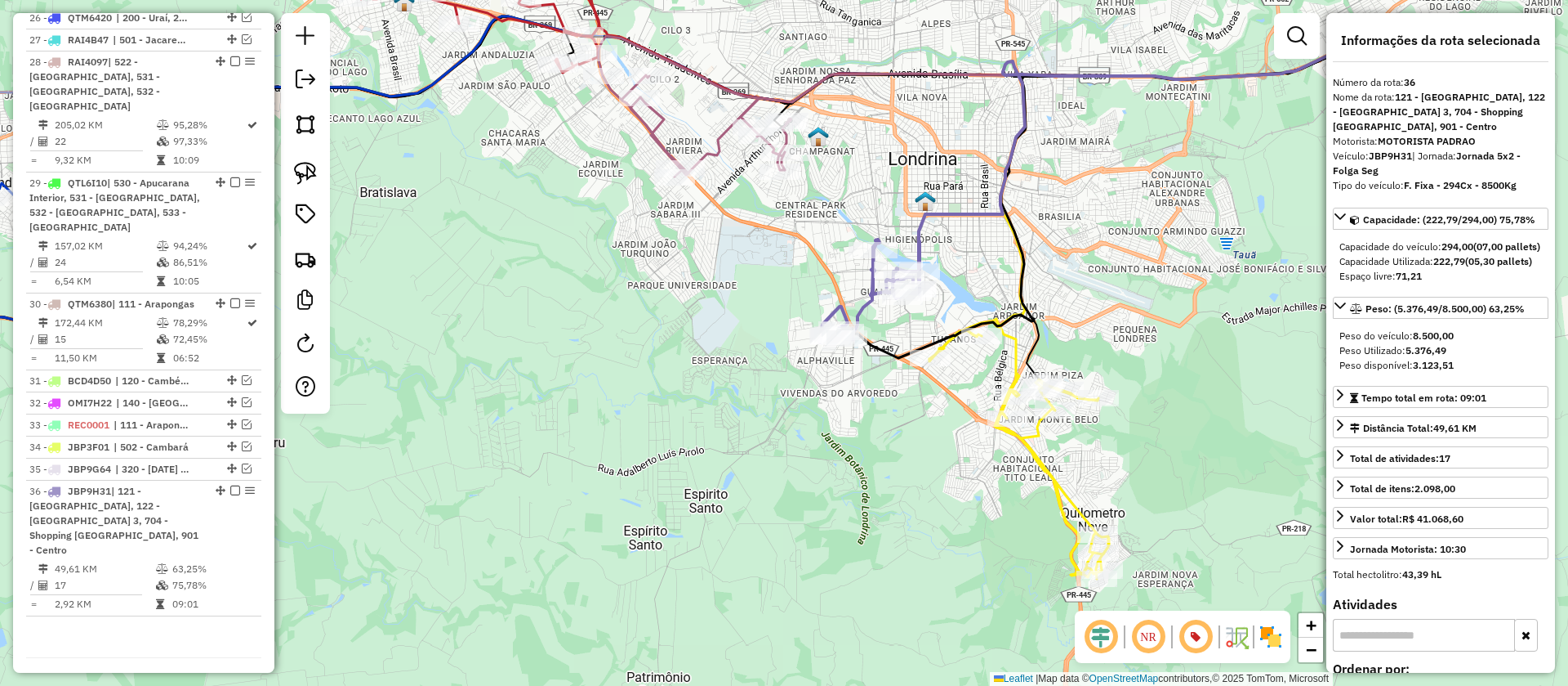
click at [1016, 352] on icon at bounding box center [1020, 450] width 180 height 257
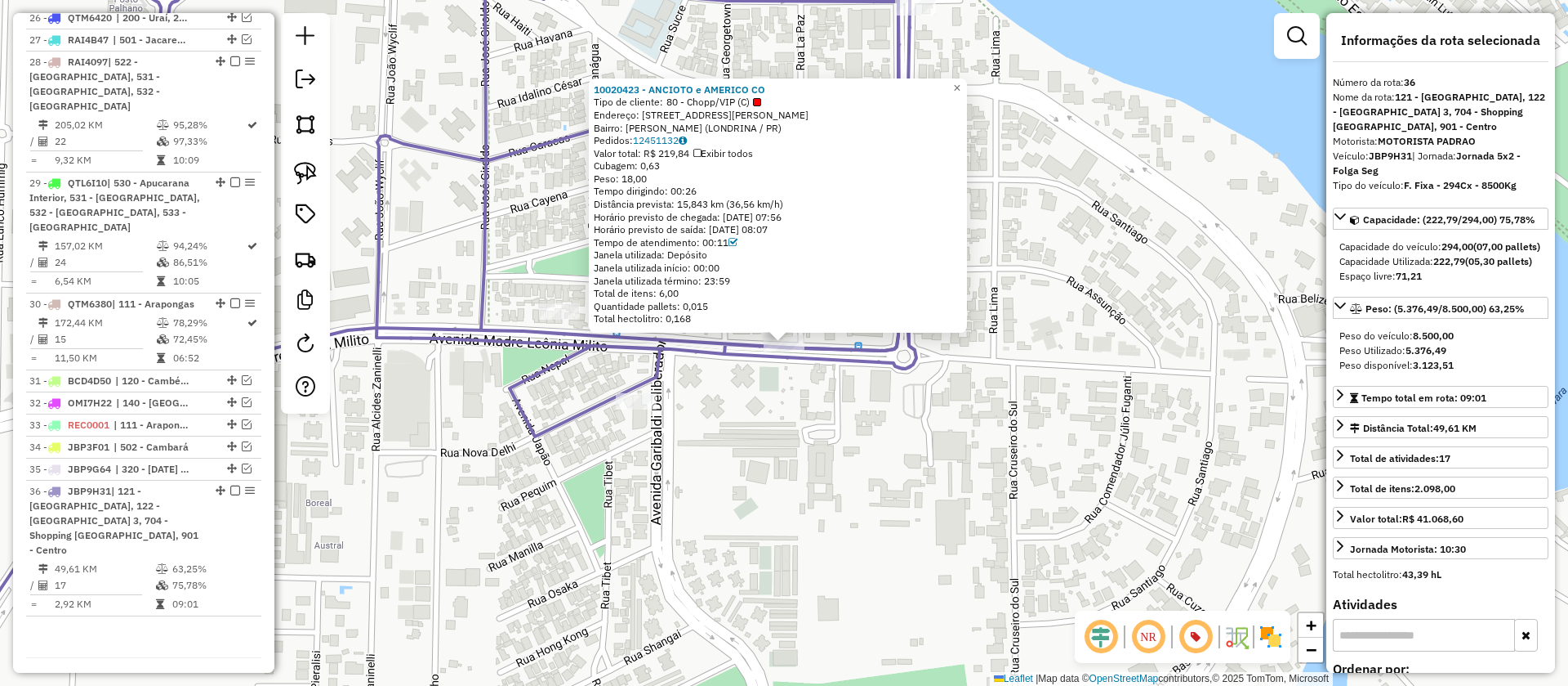
click at [1009, 476] on div "10020423 - ANCIOTO e AMERICO CO Tipo de cliente: 80 - Chopp/VIP (C) Endereço: A…" at bounding box center [784, 343] width 1568 height 686
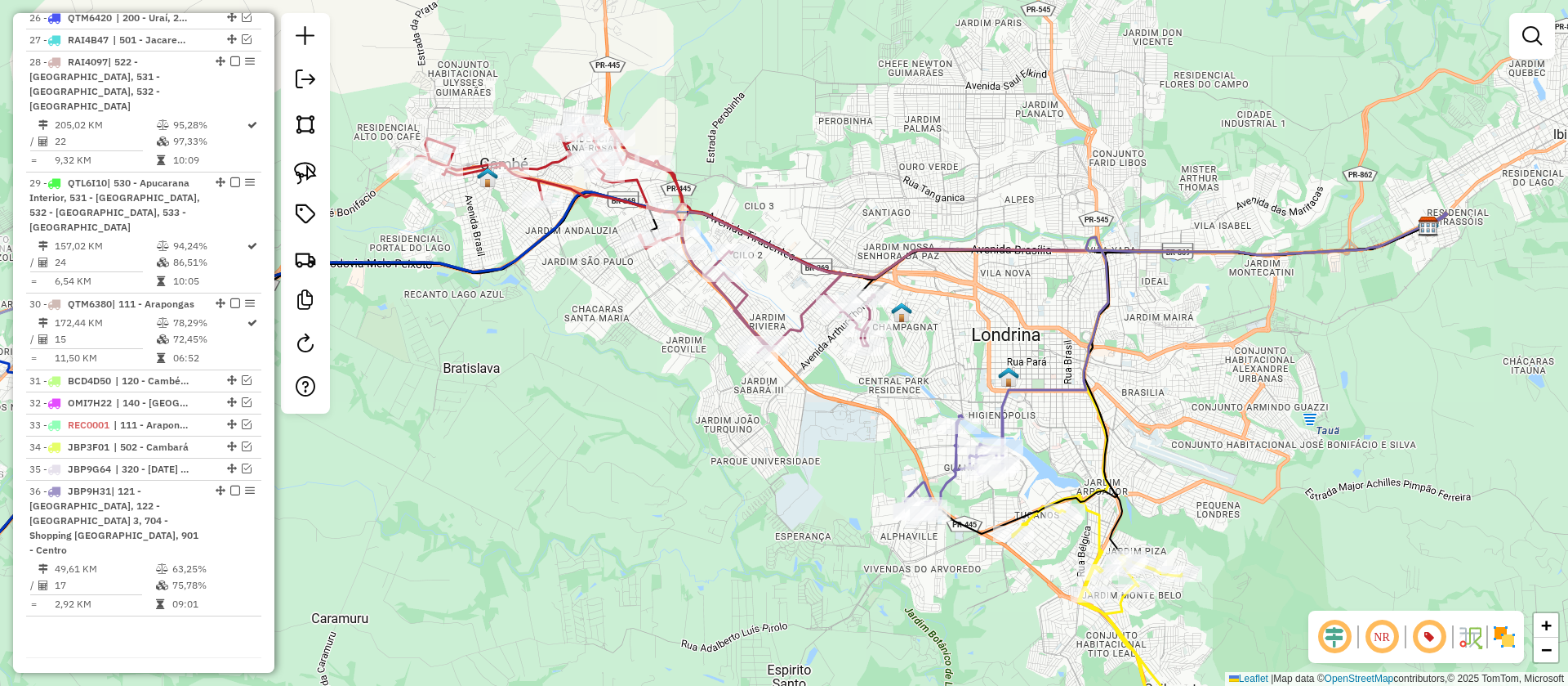
click at [1096, 507] on icon at bounding box center [1103, 625] width 180 height 257
select select "**********"
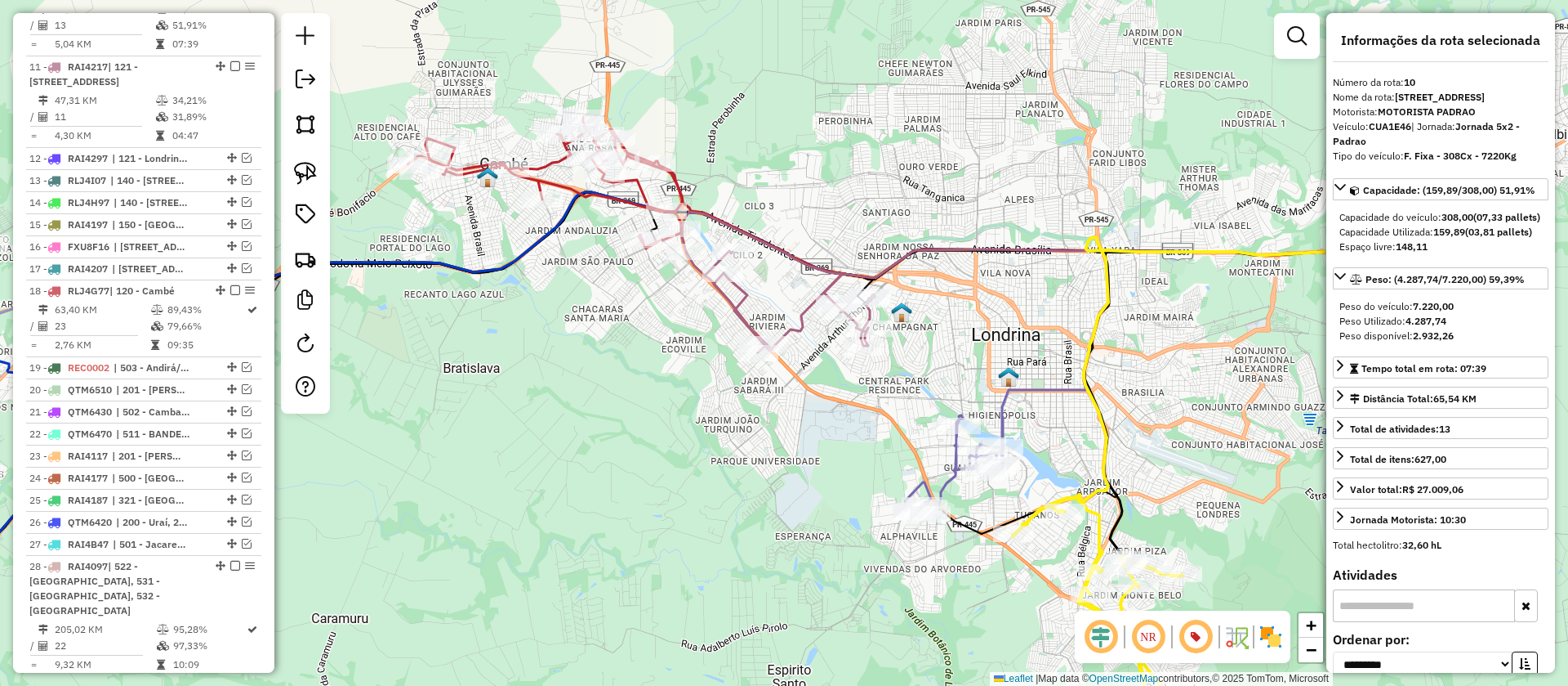
scroll to position [1116, 0]
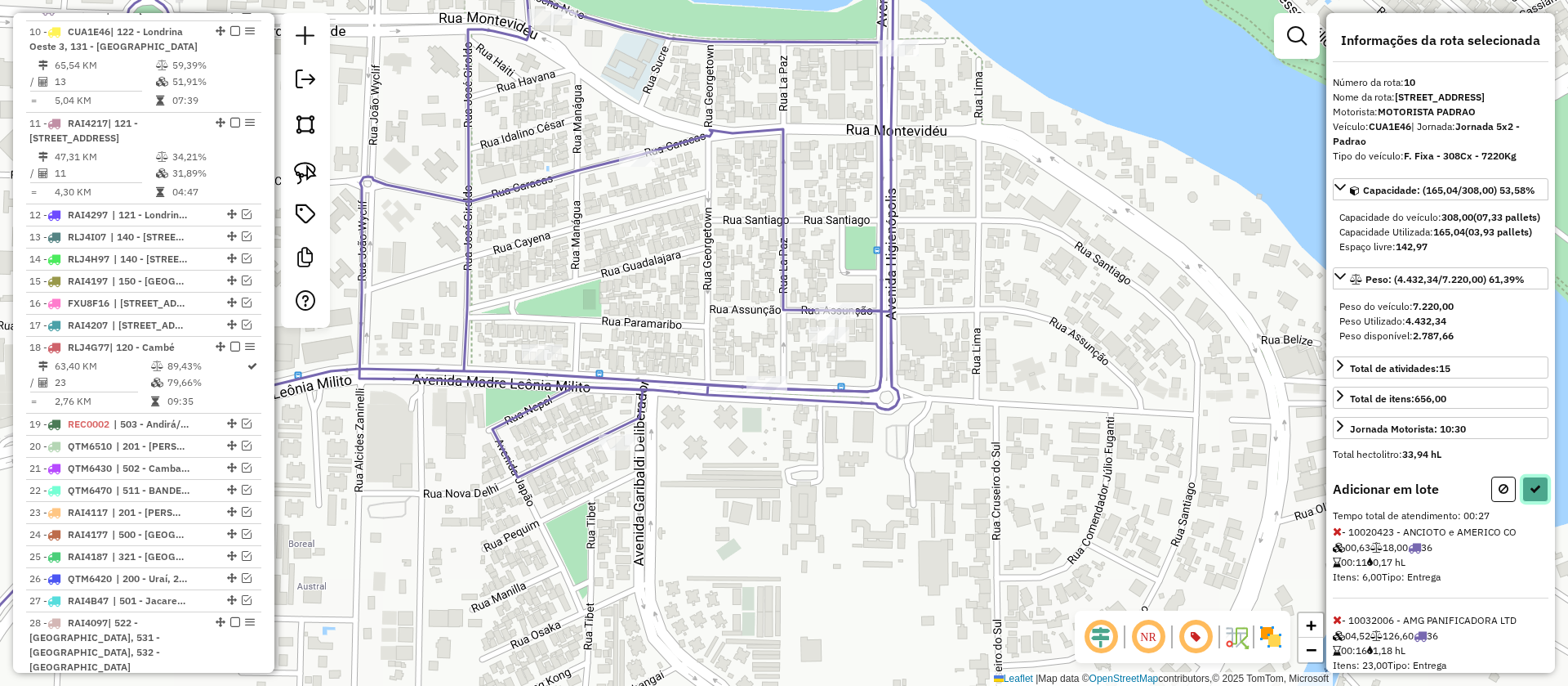
click at [1528, 502] on button at bounding box center [1535, 489] width 26 height 25
select select "**********"
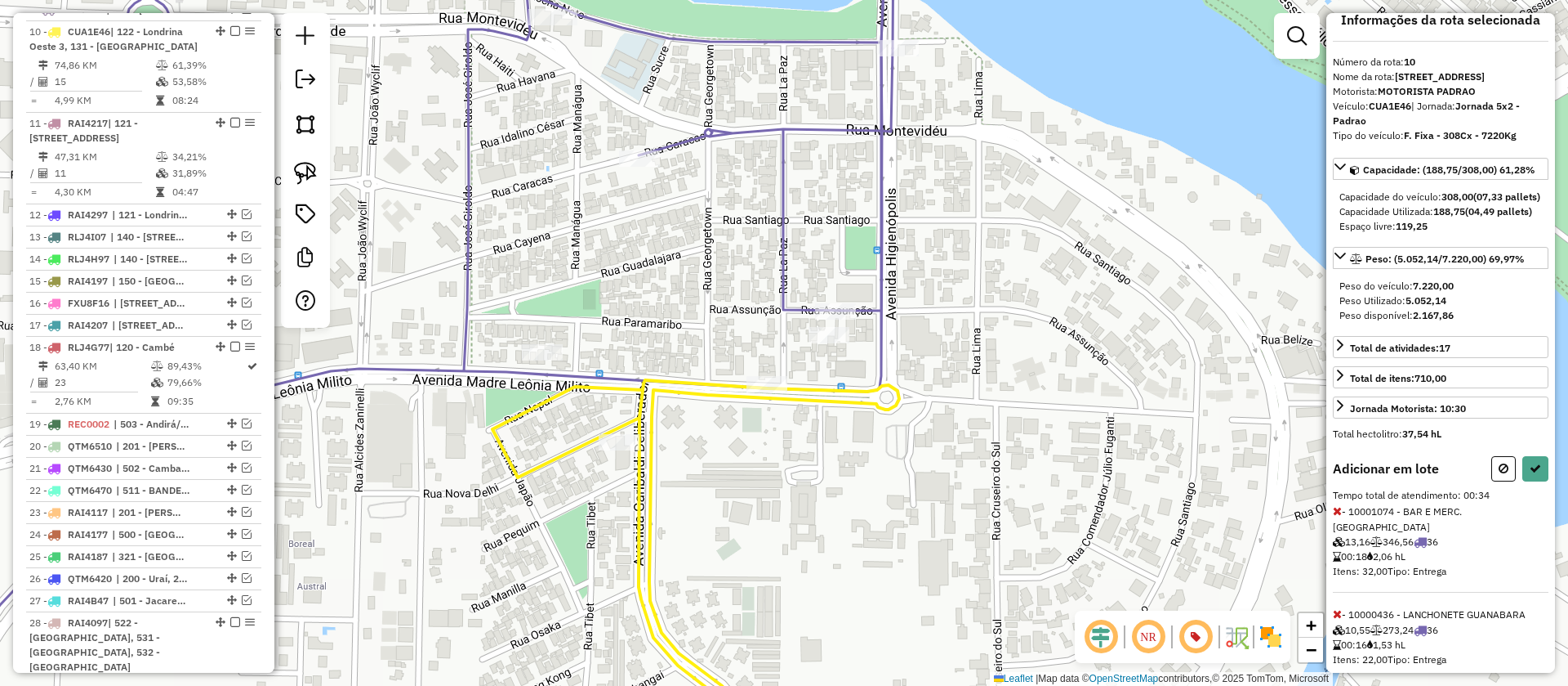
scroll to position [77, 0]
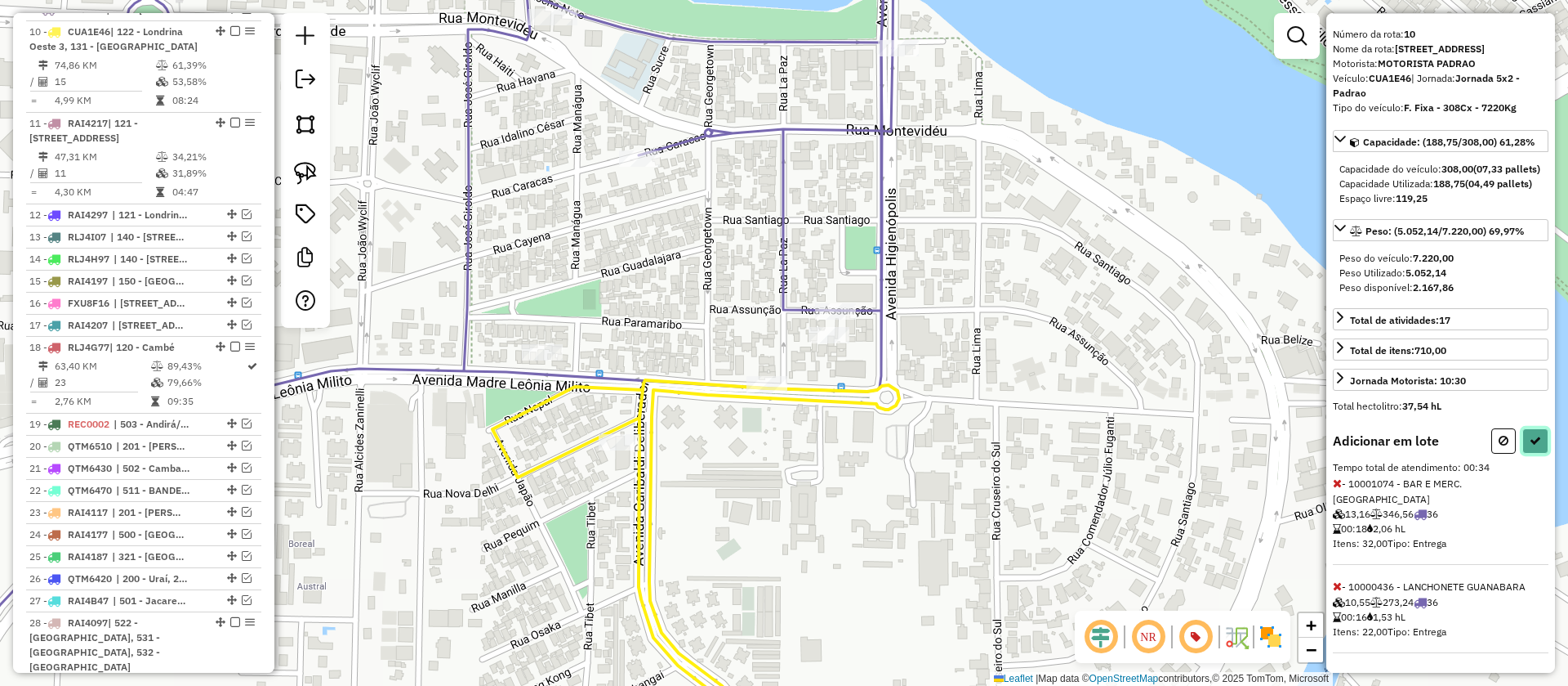
click at [1534, 446] on icon at bounding box center [1535, 441] width 12 height 12
select select "**********"
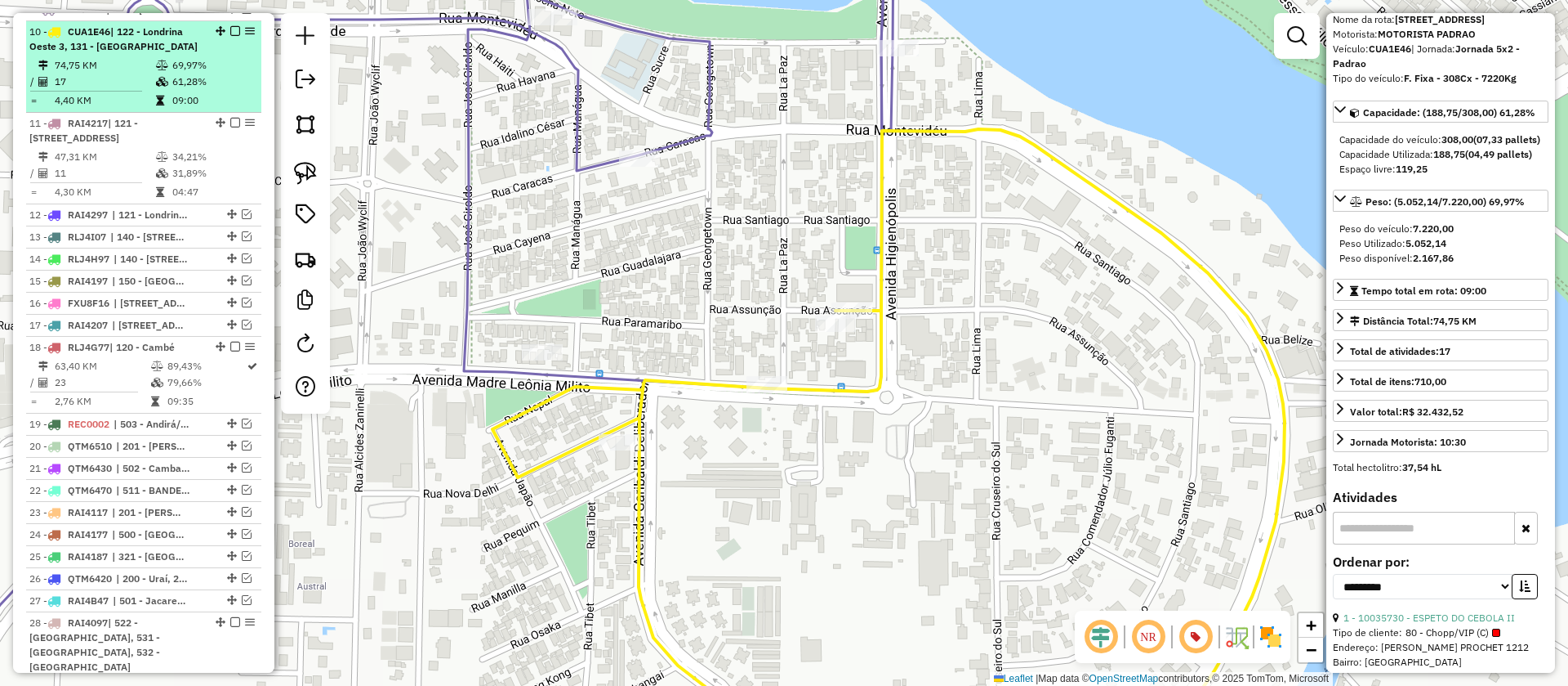
click at [232, 26] on em at bounding box center [236, 31] width 10 height 10
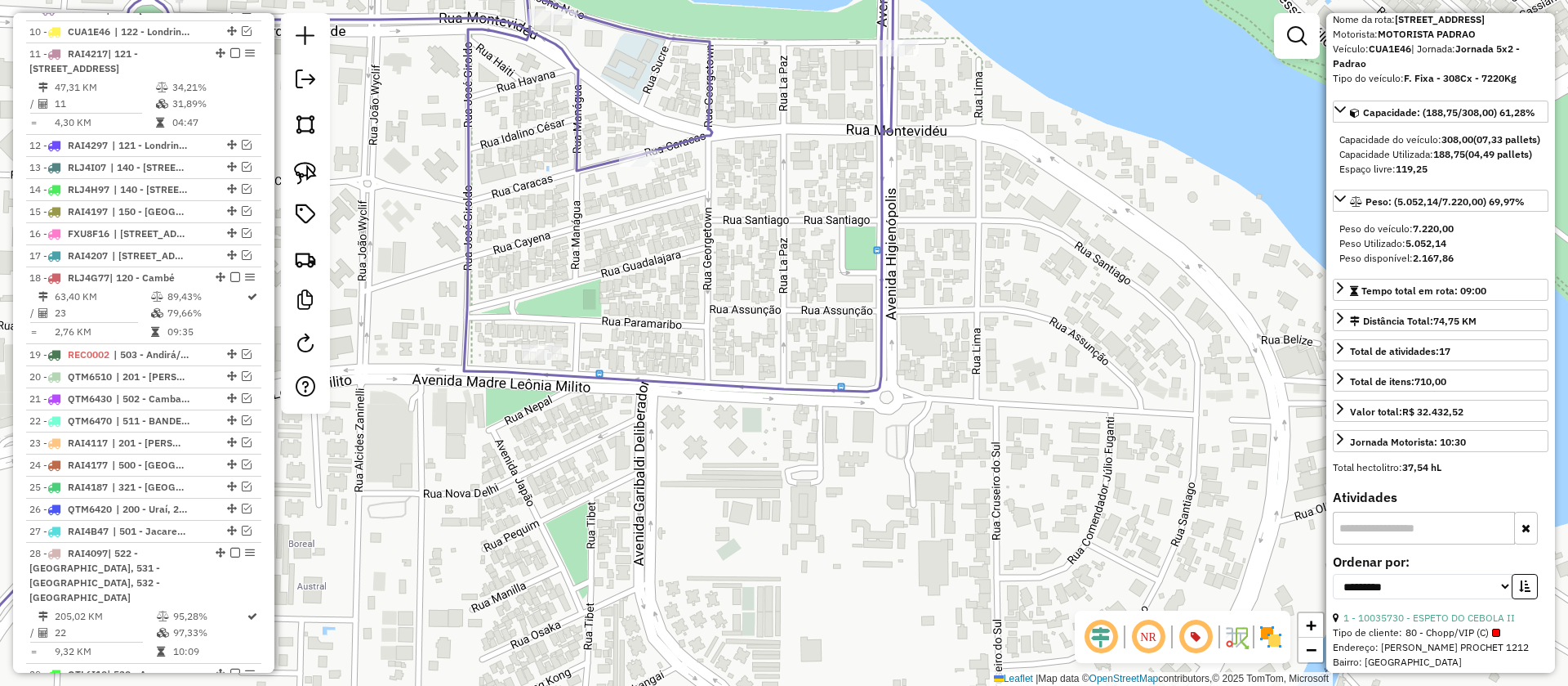
scroll to position [1047, 0]
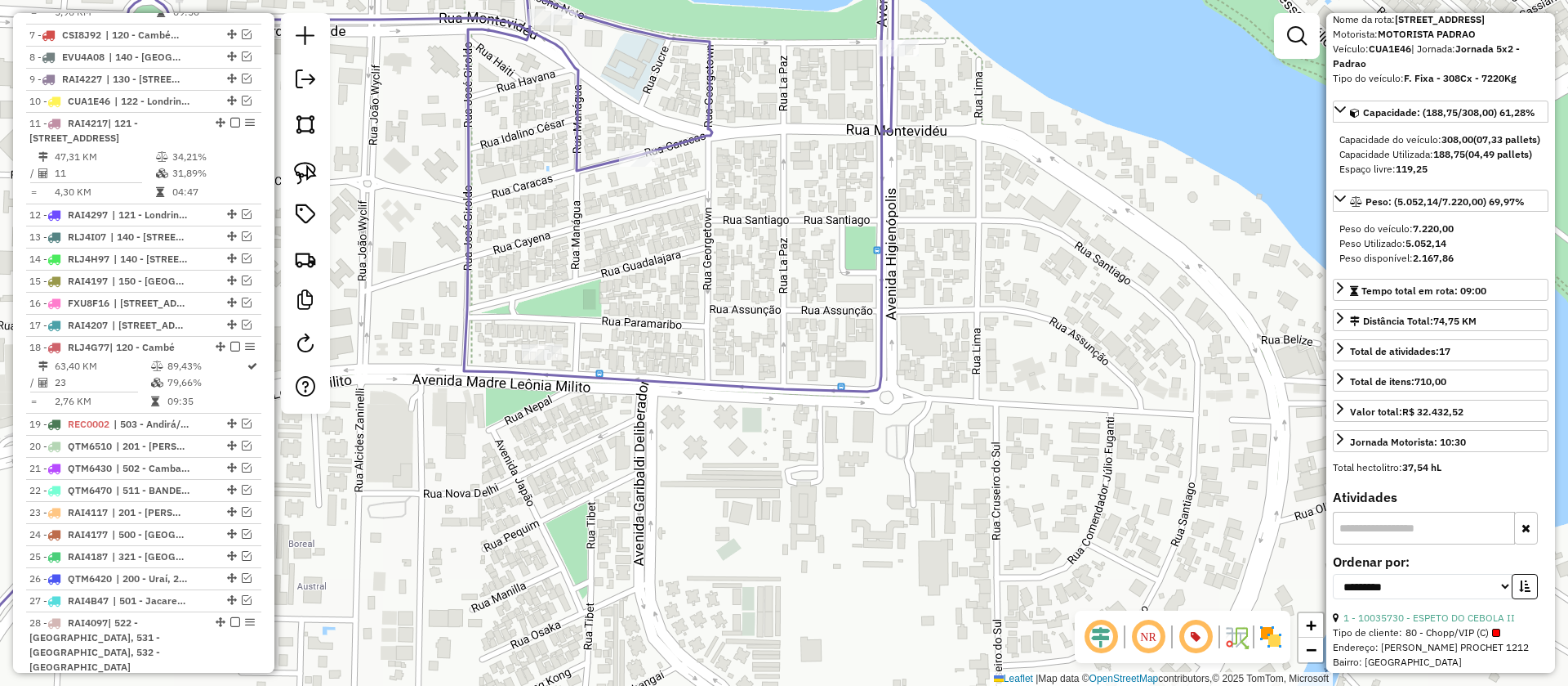
click at [708, 385] on icon at bounding box center [400, 343] width 987 height 823
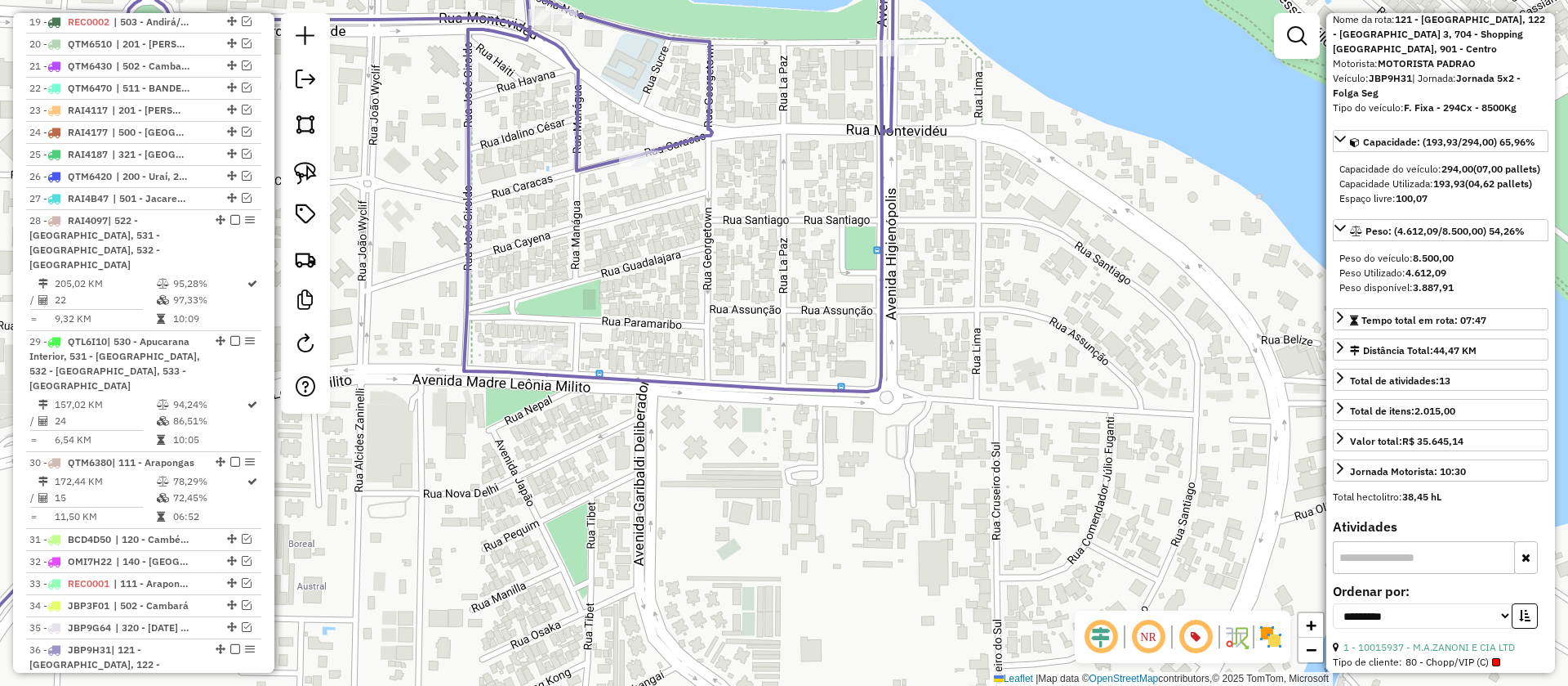
scroll to position [1608, 0]
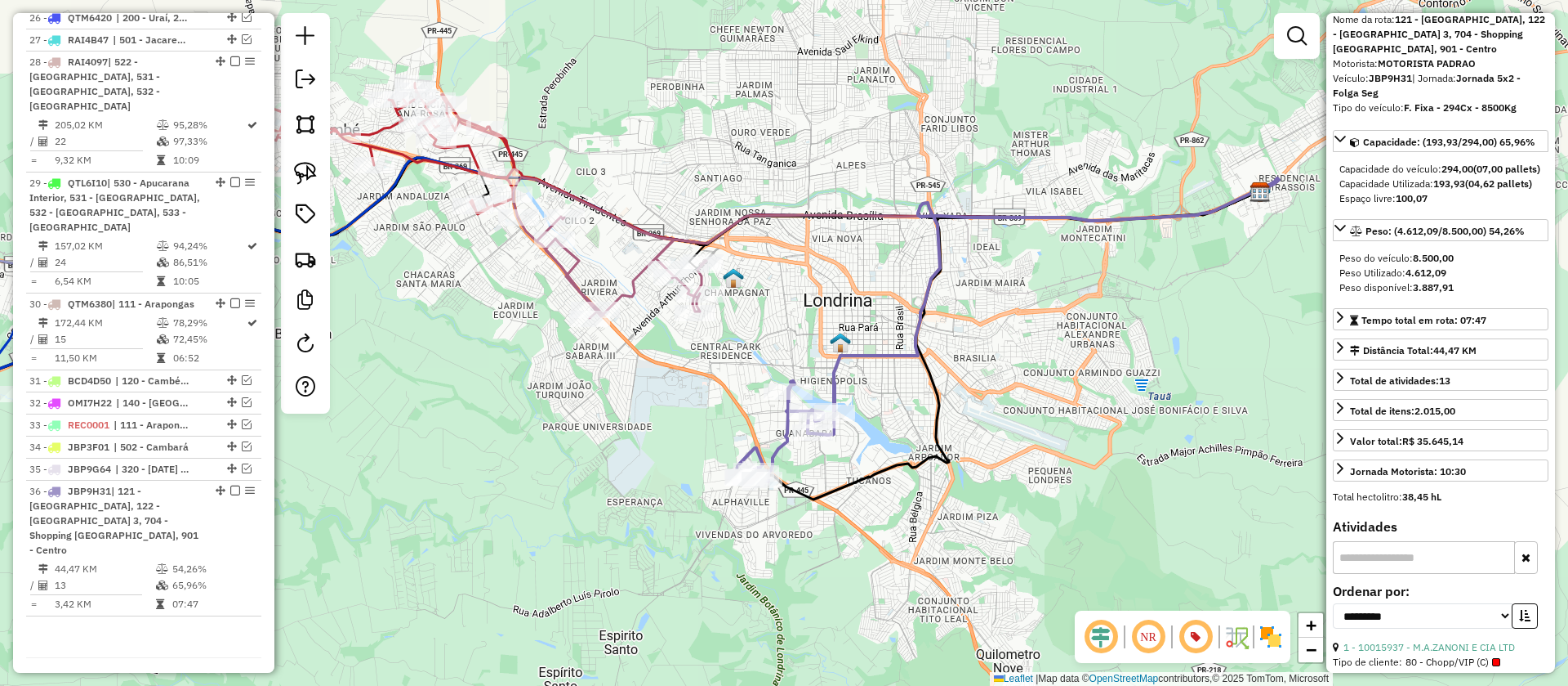
drag, startPoint x: 652, startPoint y: 359, endPoint x: 709, endPoint y: 394, distance: 66.9
click at [709, 394] on div "Janela de atendimento Grade de atendimento Capacidade Transportadoras Veículos …" at bounding box center [784, 343] width 1568 height 686
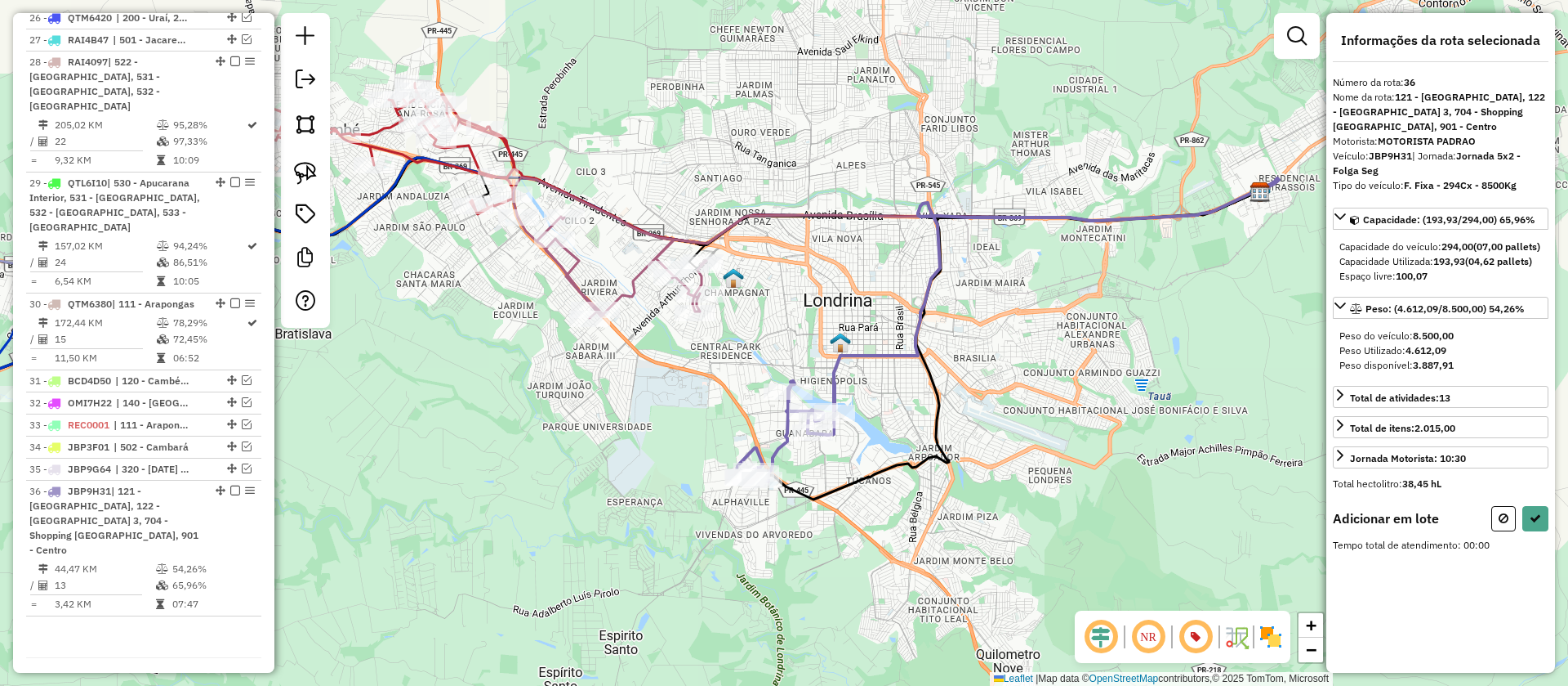
scroll to position [0, 0]
click at [1529, 524] on icon at bounding box center [1535, 518] width 12 height 12
select select "**********"
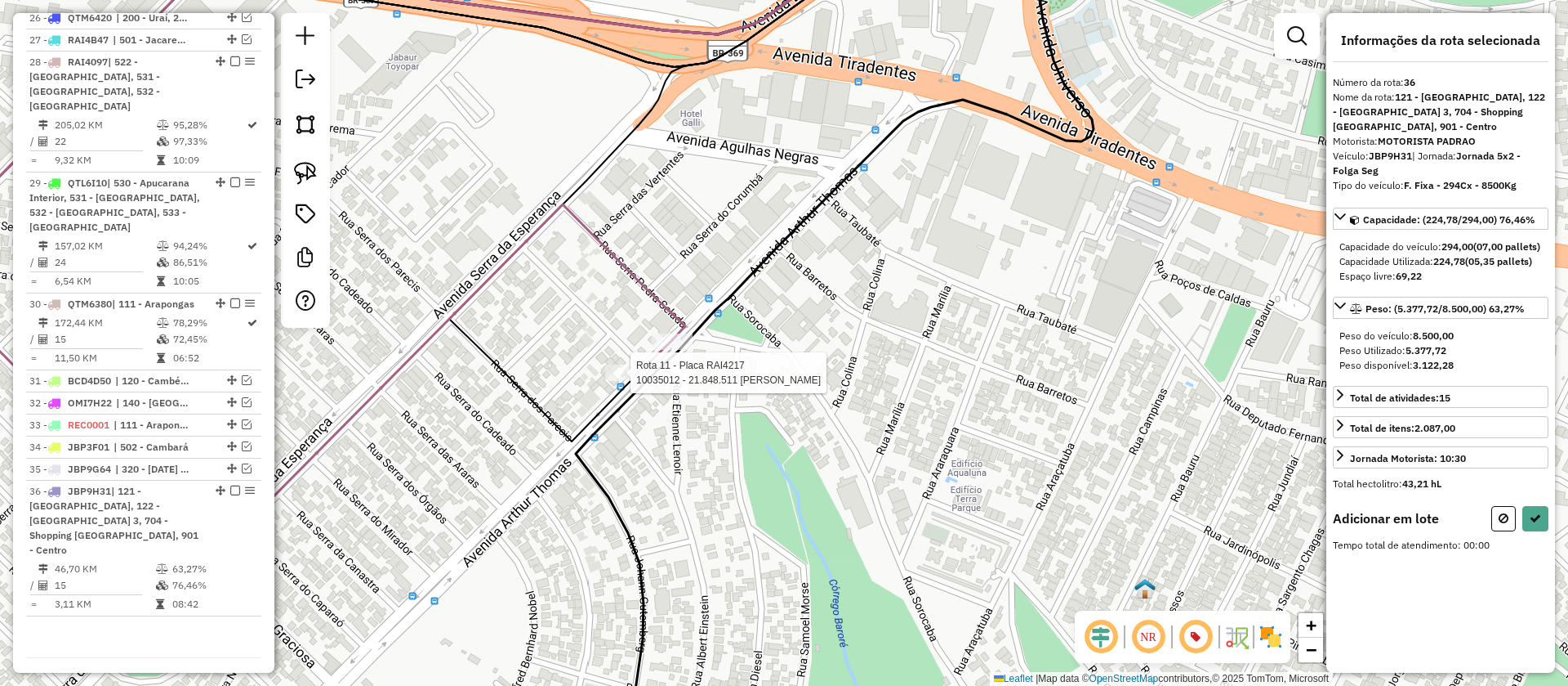
click at [627, 380] on div at bounding box center [625, 372] width 41 height 16
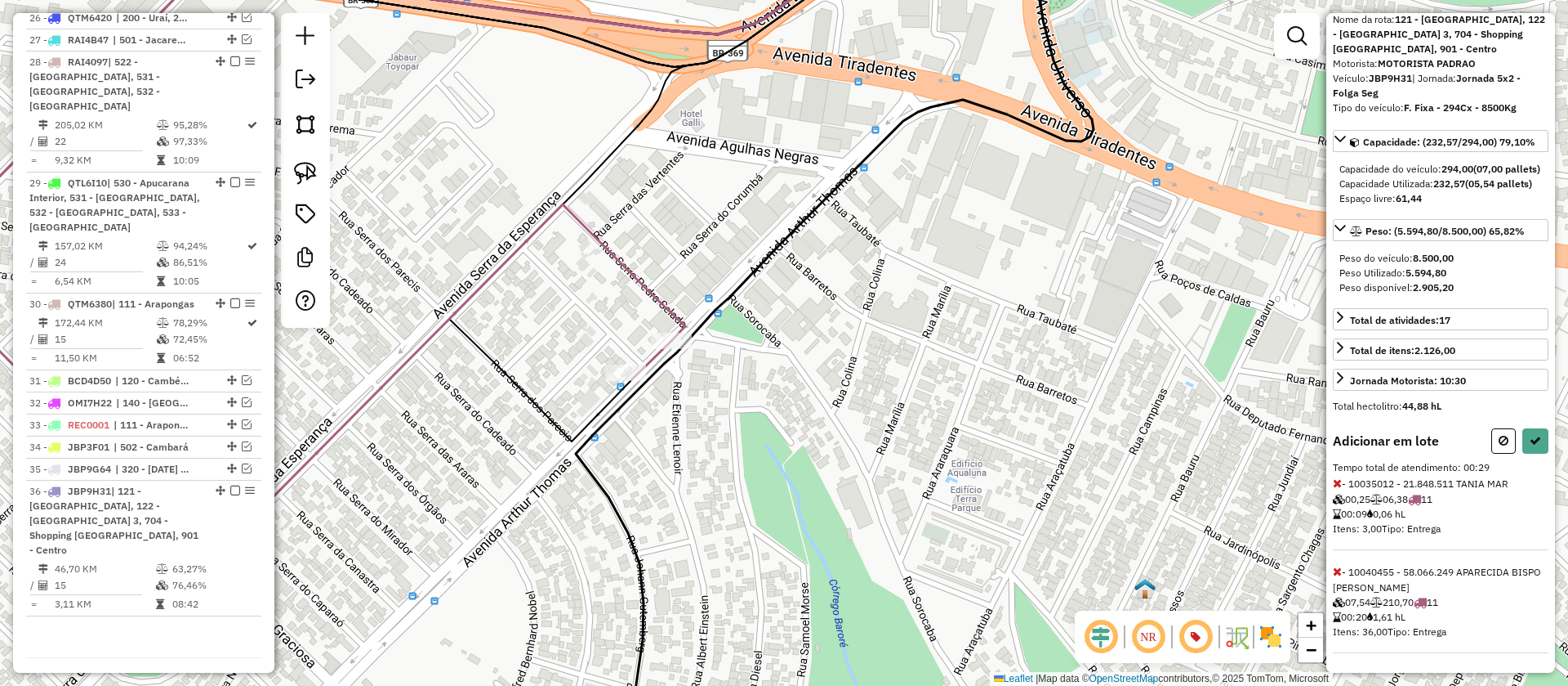
scroll to position [107, 0]
click at [1529, 436] on icon at bounding box center [1535, 441] width 12 height 12
select select "**********"
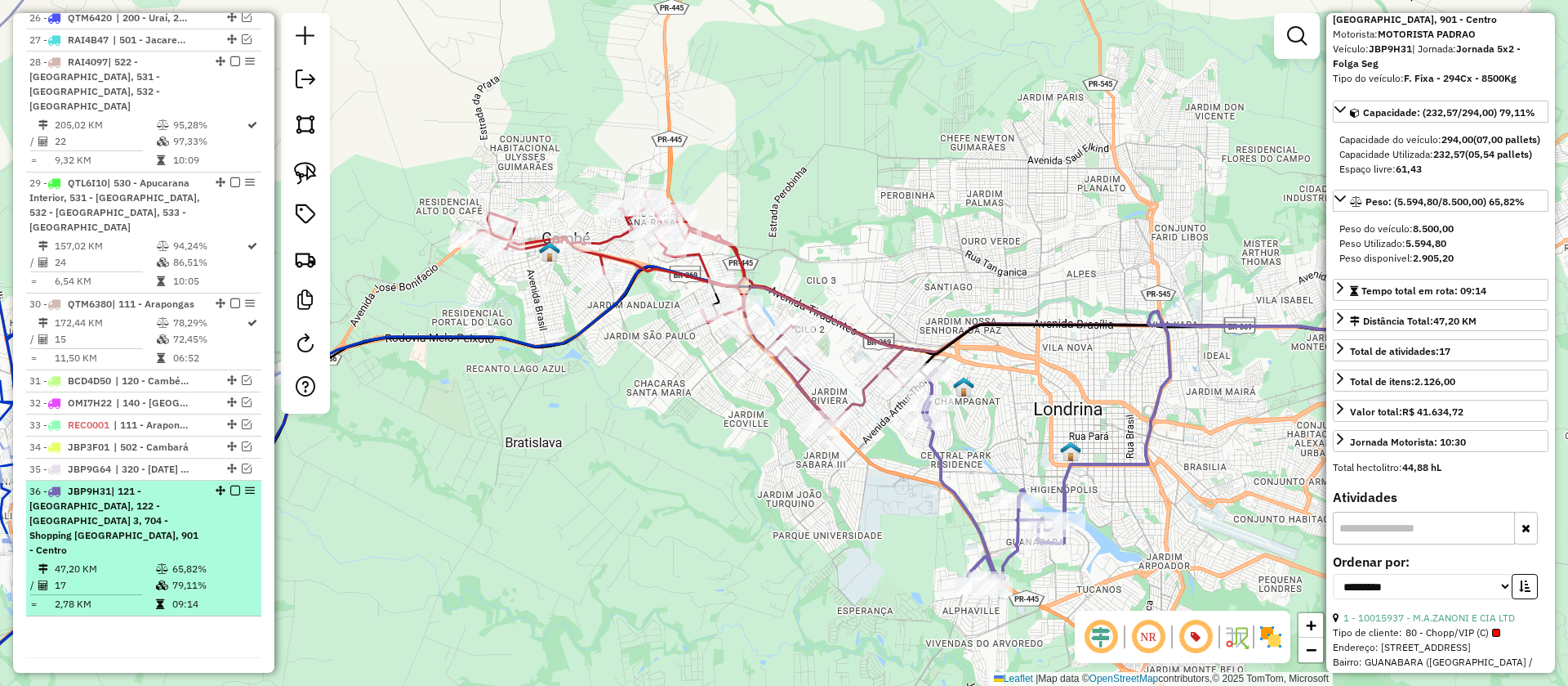
click at [230, 486] on em at bounding box center [236, 491] width 10 height 10
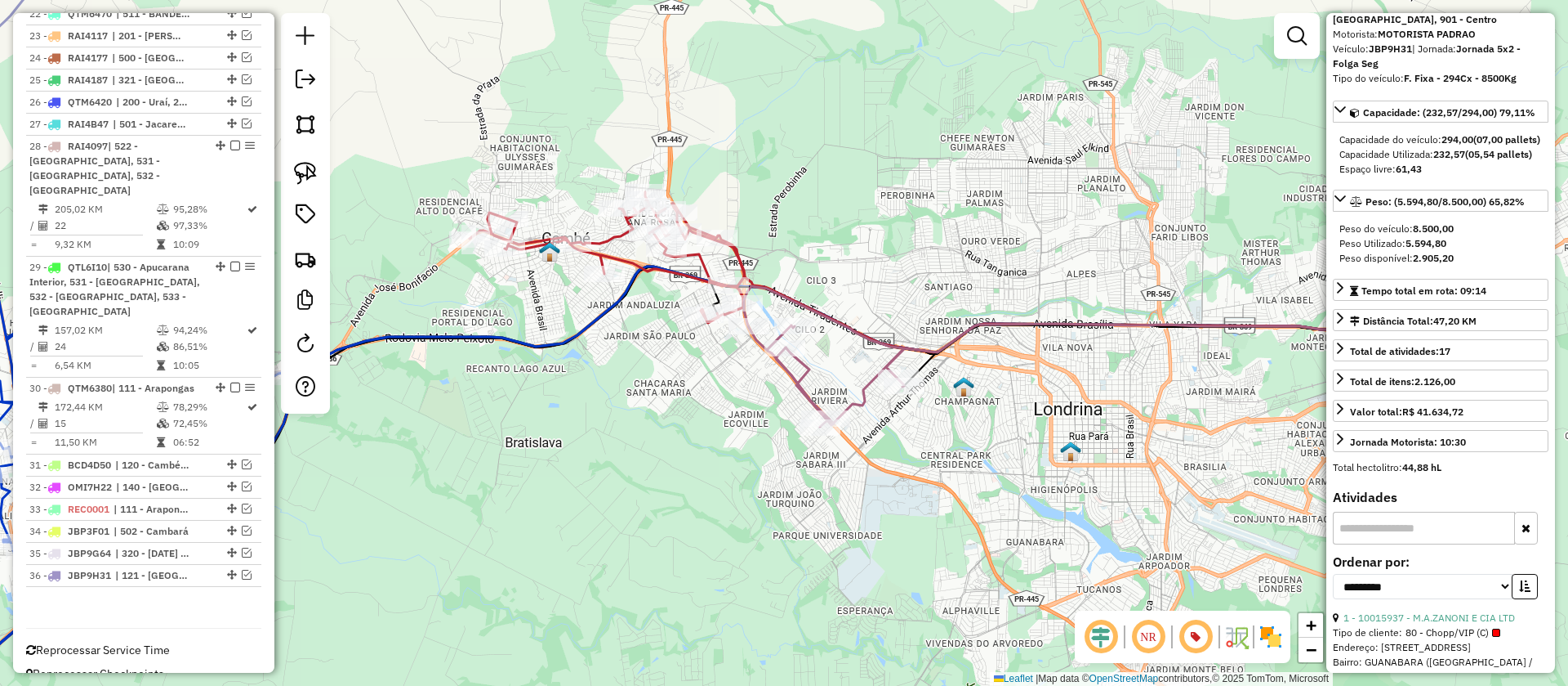
click at [864, 401] on icon at bounding box center [1142, 355] width 734 height 136
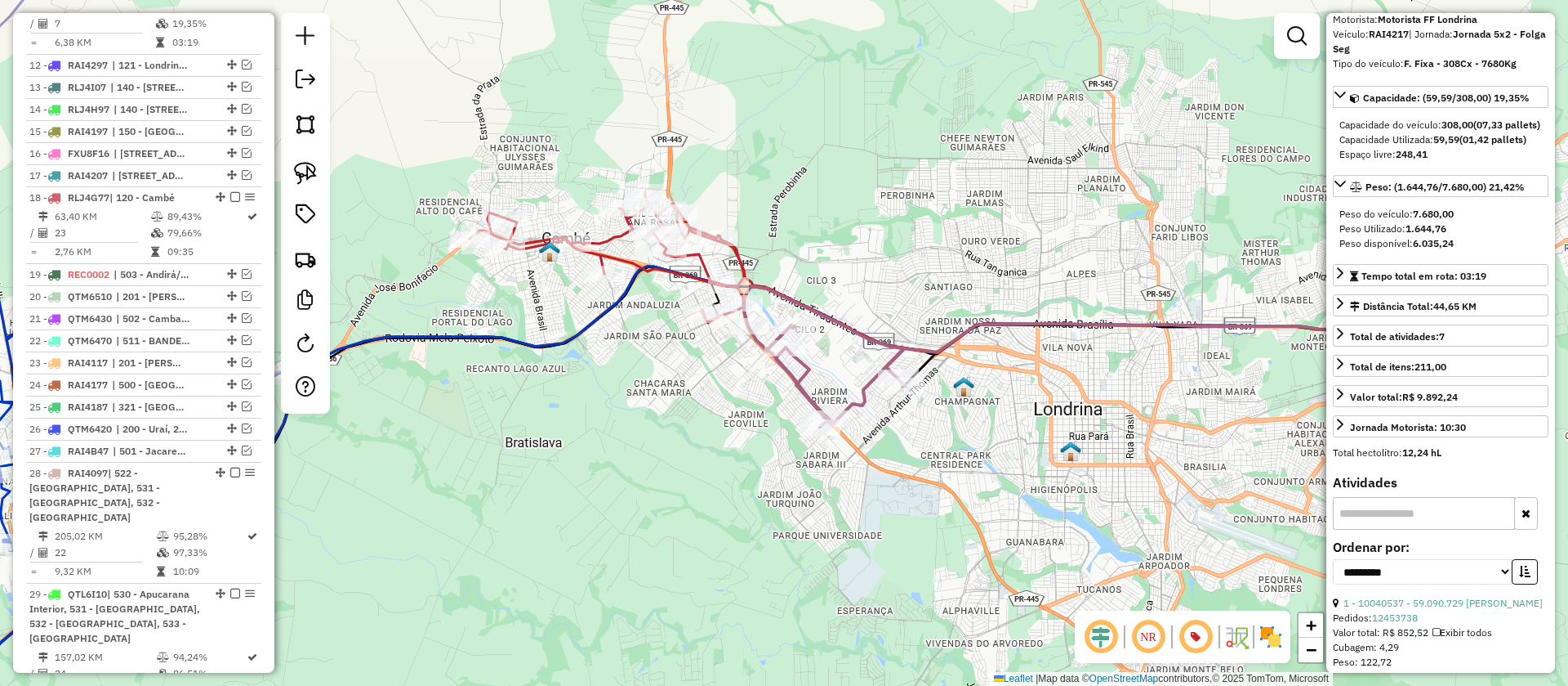
scroll to position [1138, 0]
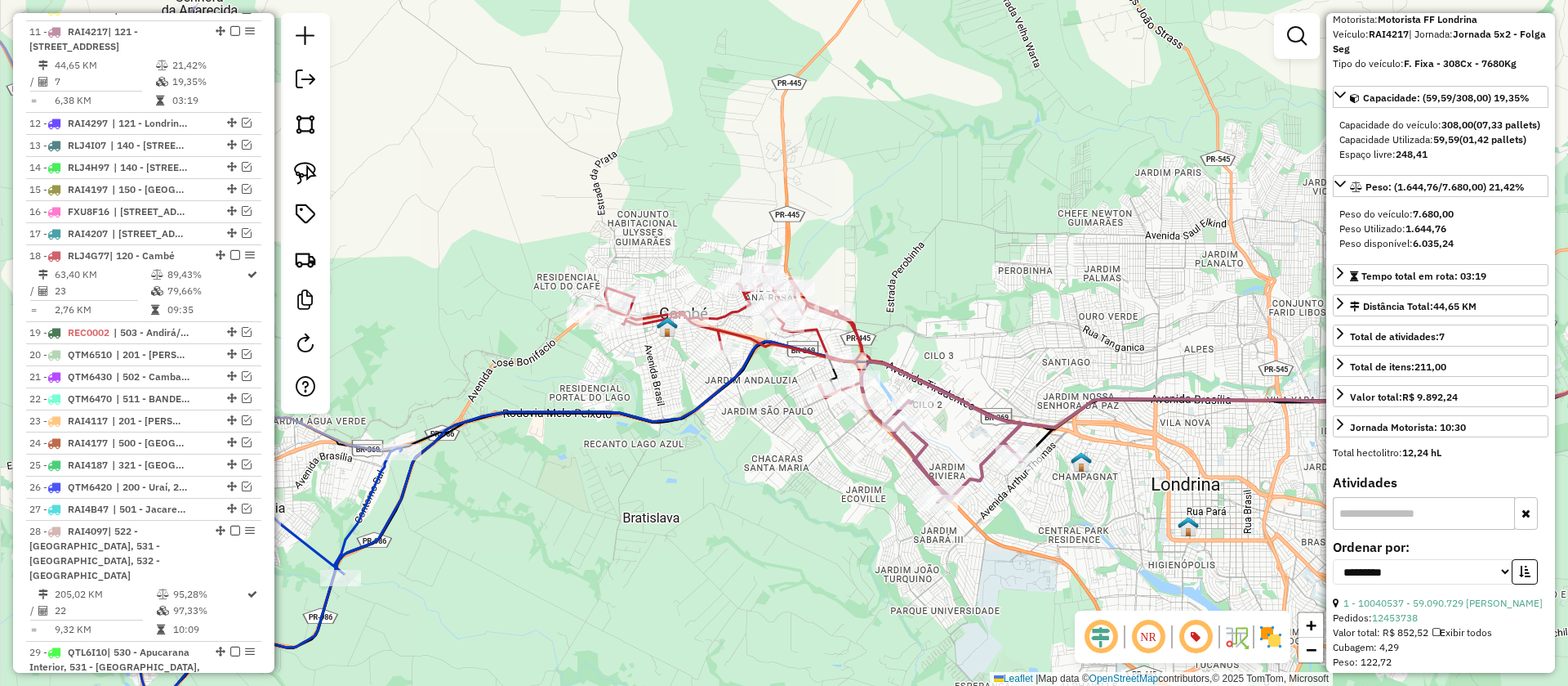
drag, startPoint x: 845, startPoint y: 372, endPoint x: 963, endPoint y: 447, distance: 139.8
click at [963, 447] on div "Janela de atendimento Grade de atendimento Capacidade Transportadoras Veículos …" at bounding box center [784, 343] width 1568 height 686
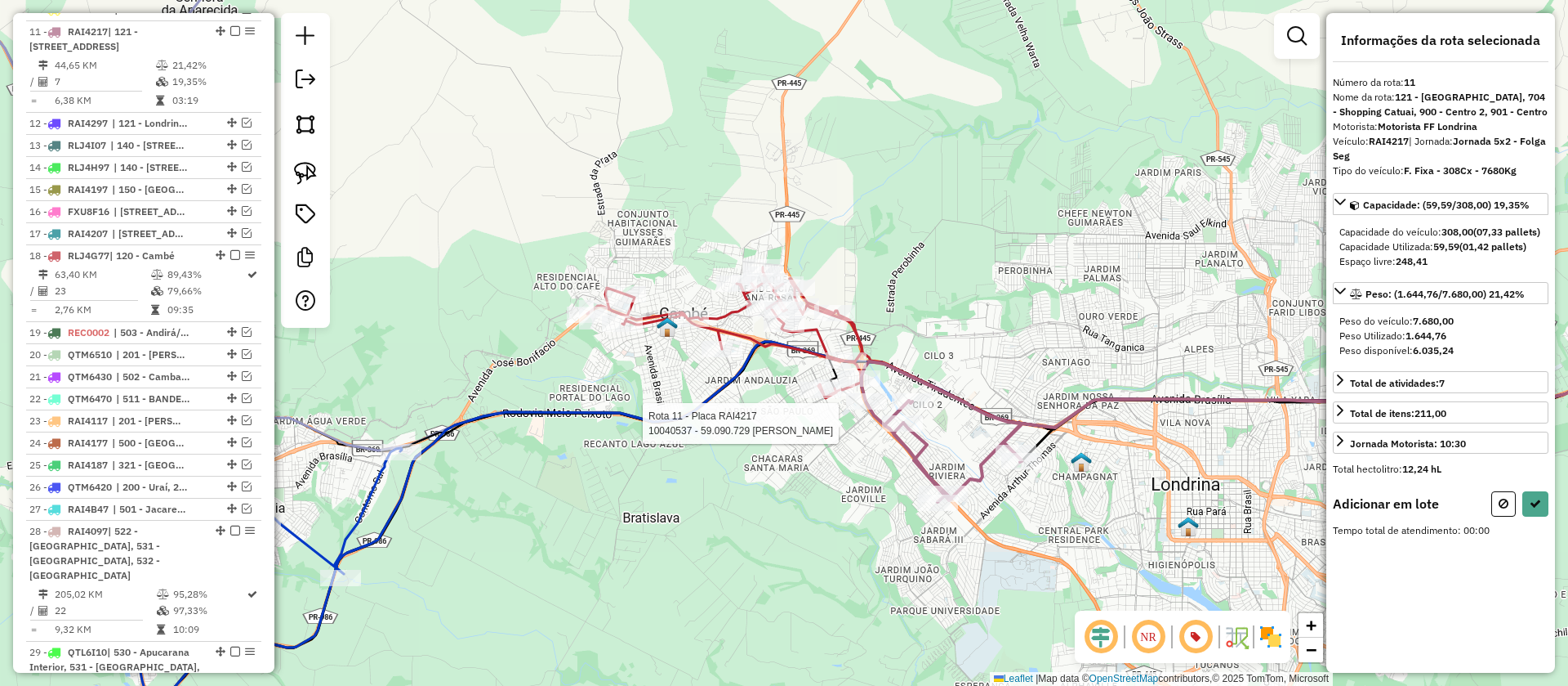
scroll to position [0, 0]
click at [303, 173] on img at bounding box center [305, 173] width 23 height 23
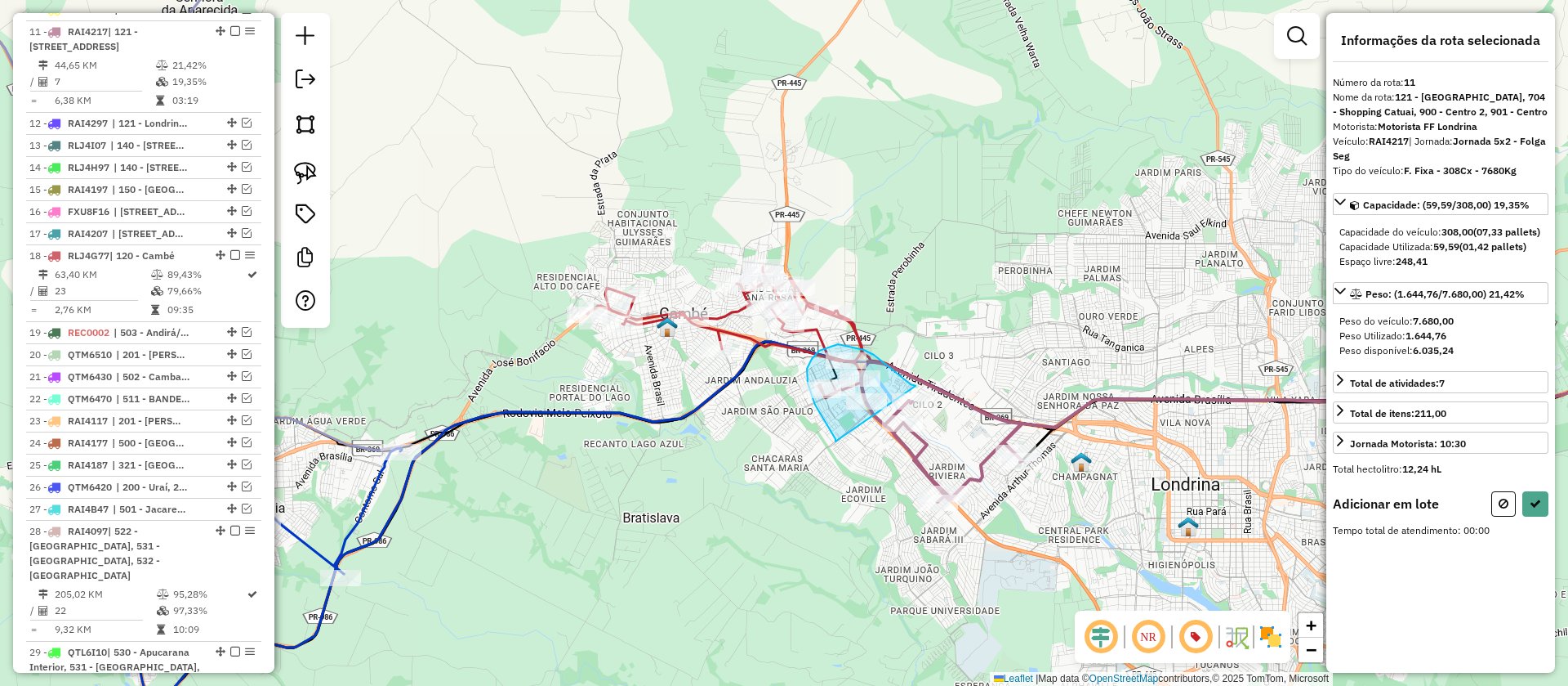
drag, startPoint x: 835, startPoint y: 441, endPoint x: 915, endPoint y: 386, distance: 97.1
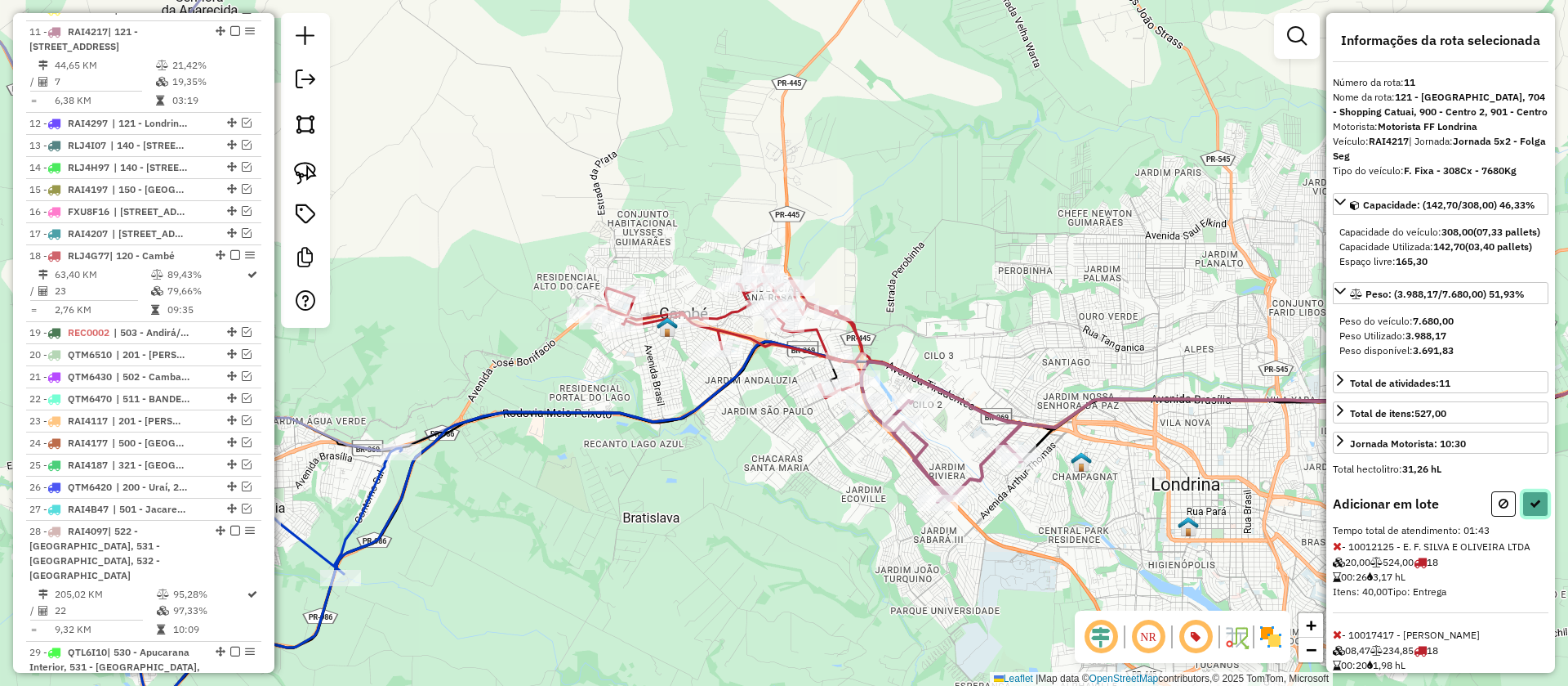
click at [1523, 517] on button at bounding box center [1535, 504] width 26 height 25
select select "**********"
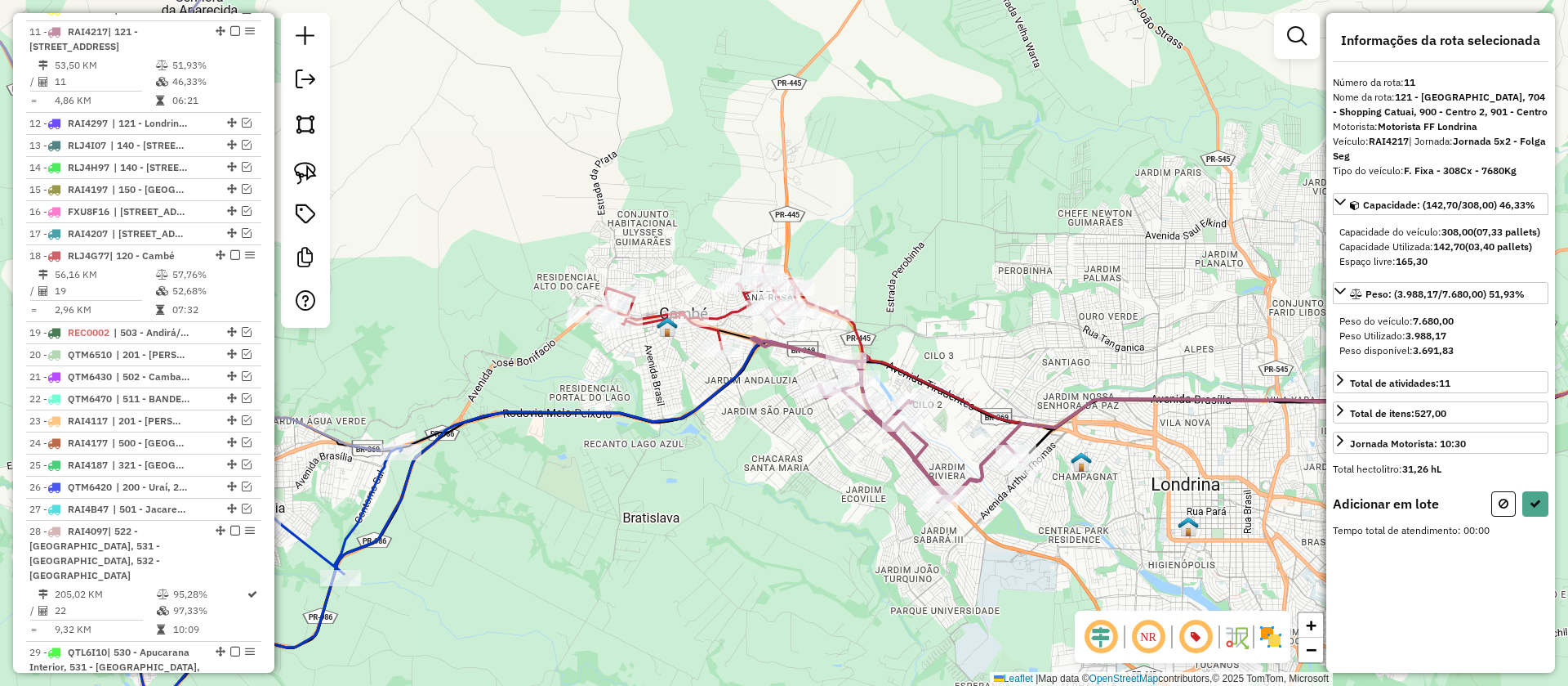
drag, startPoint x: 318, startPoint y: 179, endPoint x: 370, endPoint y: 212, distance: 61.6
click at [317, 178] on link at bounding box center [305, 173] width 36 height 36
drag, startPoint x: 687, startPoint y: 380, endPoint x: 776, endPoint y: 365, distance: 90.3
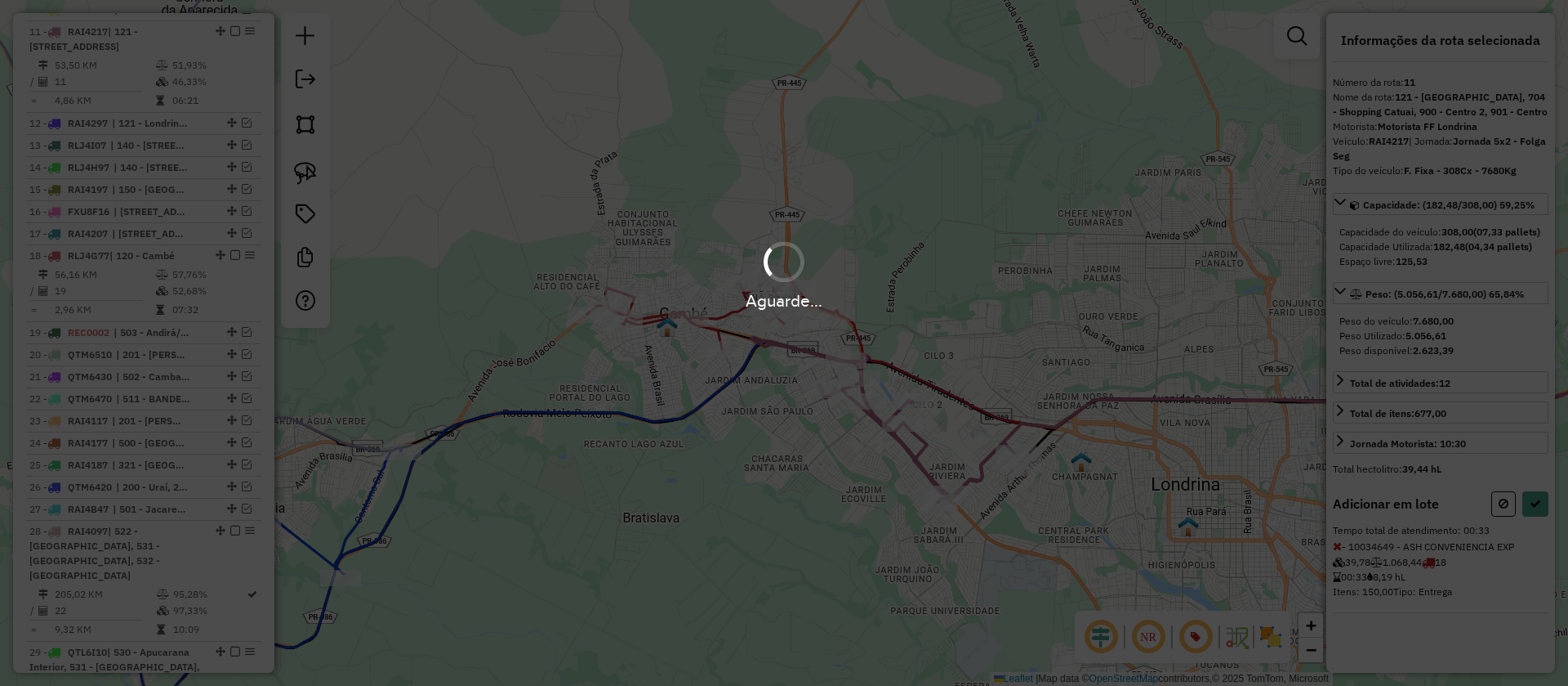
click at [1536, 521] on div "Aguarde..." at bounding box center [784, 343] width 1568 height 686
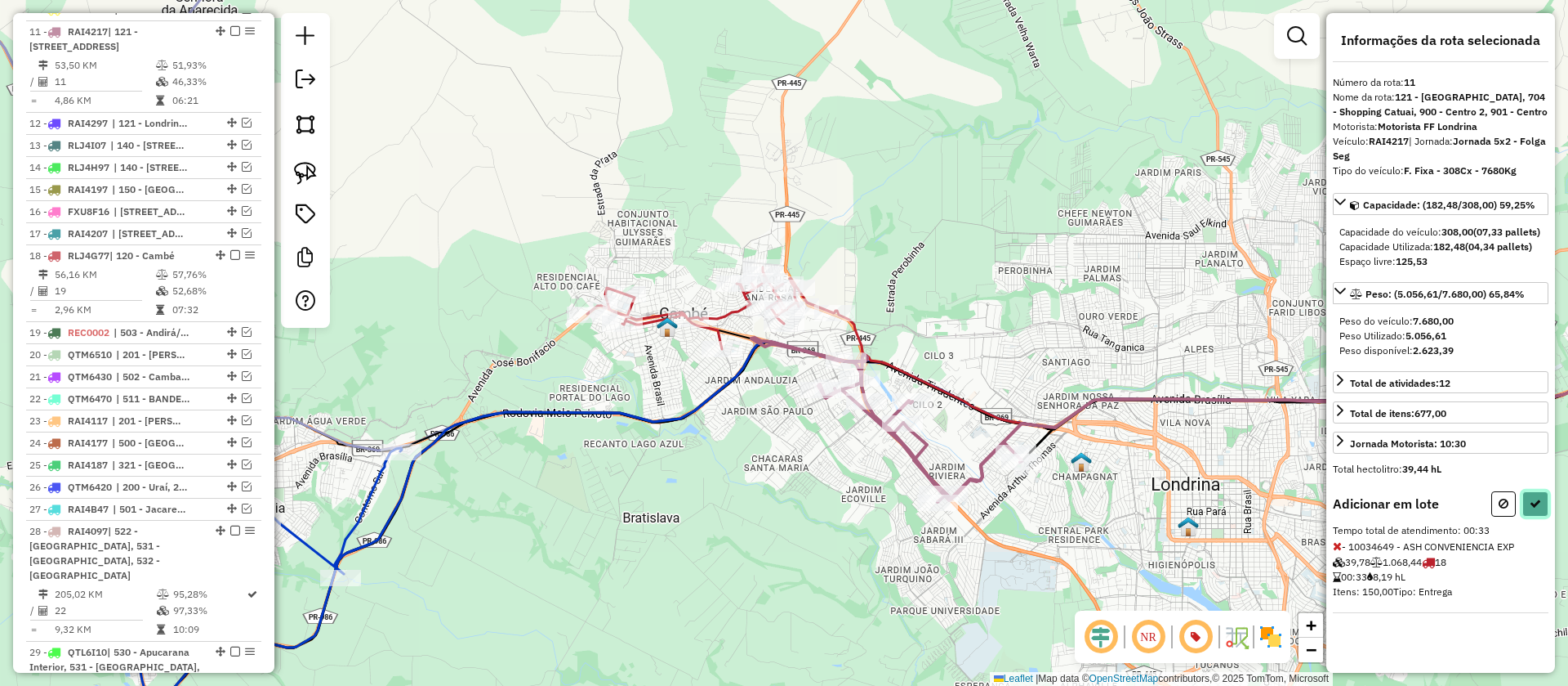
click at [1536, 509] on icon at bounding box center [1535, 503] width 12 height 12
select select "**********"
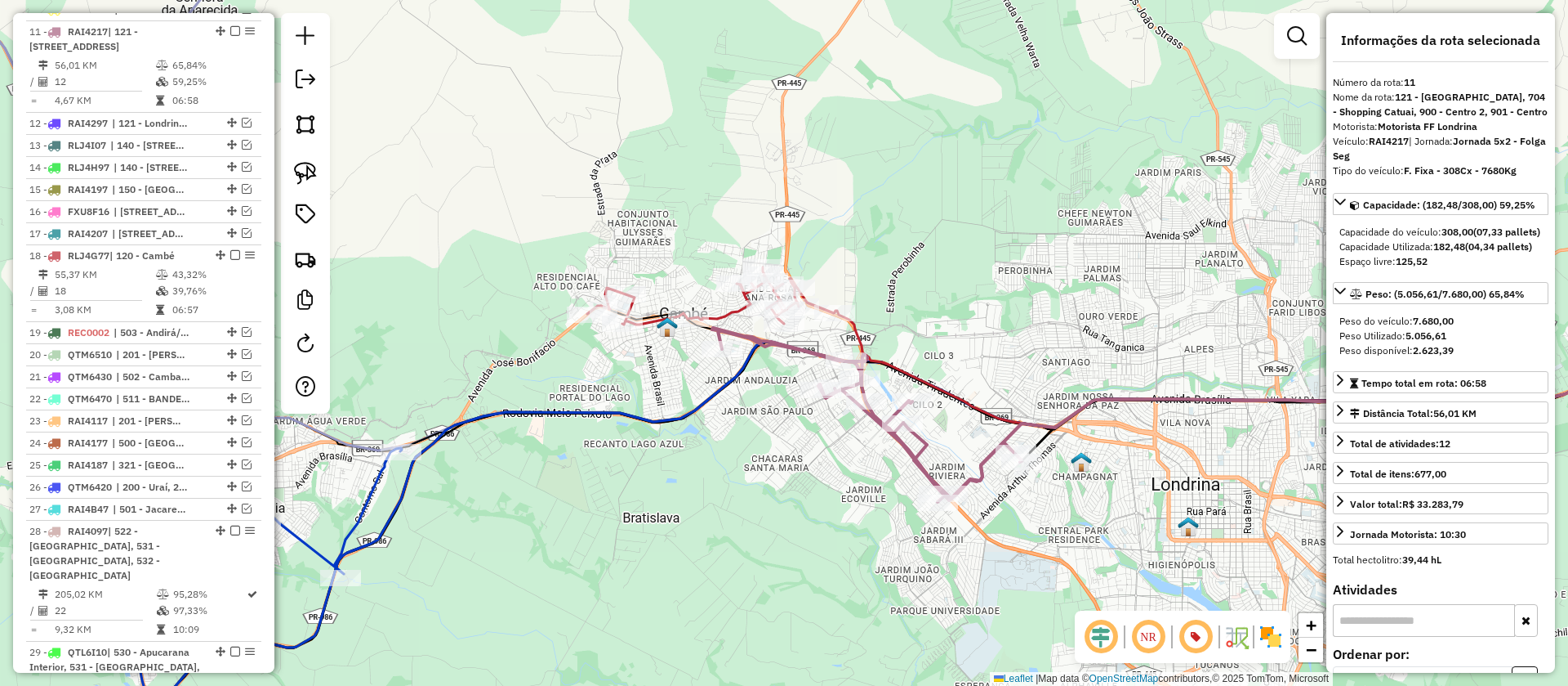
click at [857, 328] on icon at bounding box center [1231, 369] width 792 height 117
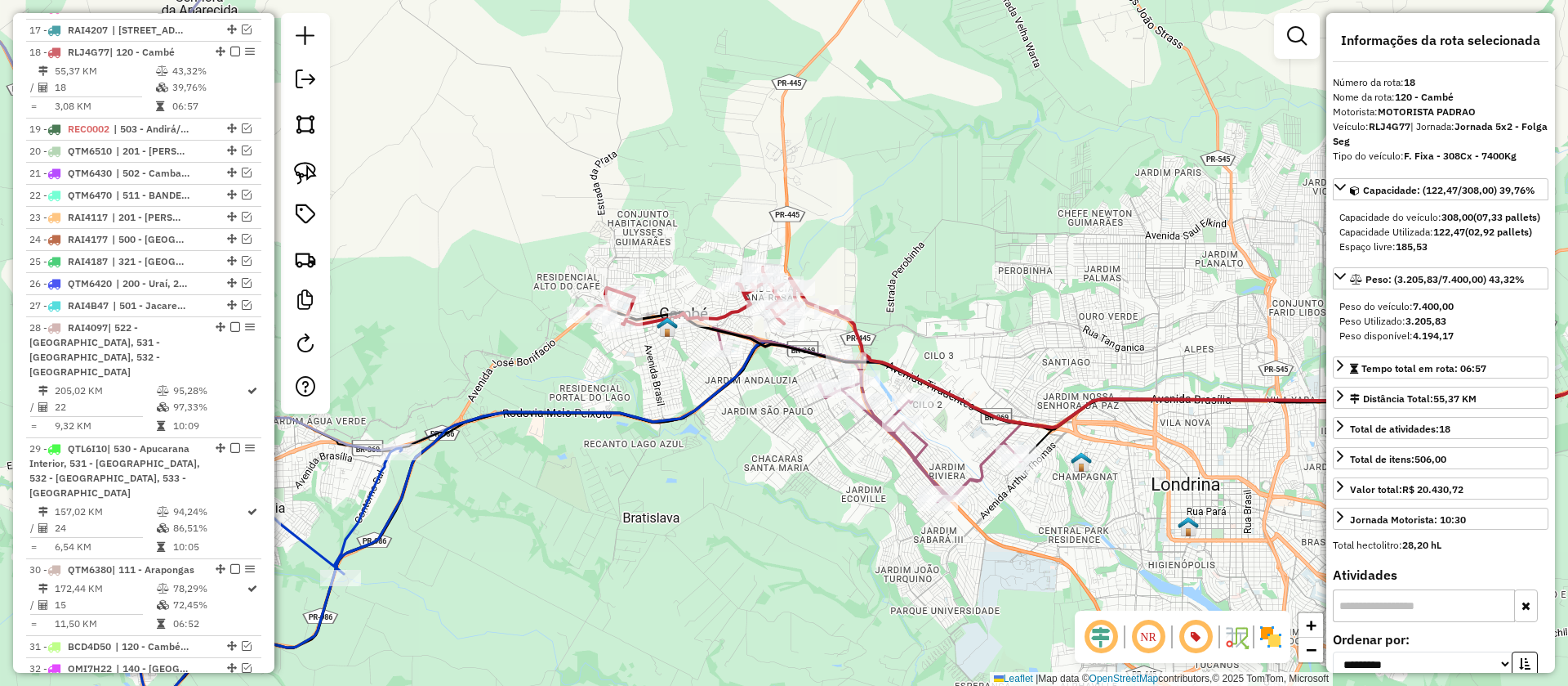
scroll to position [1377, 0]
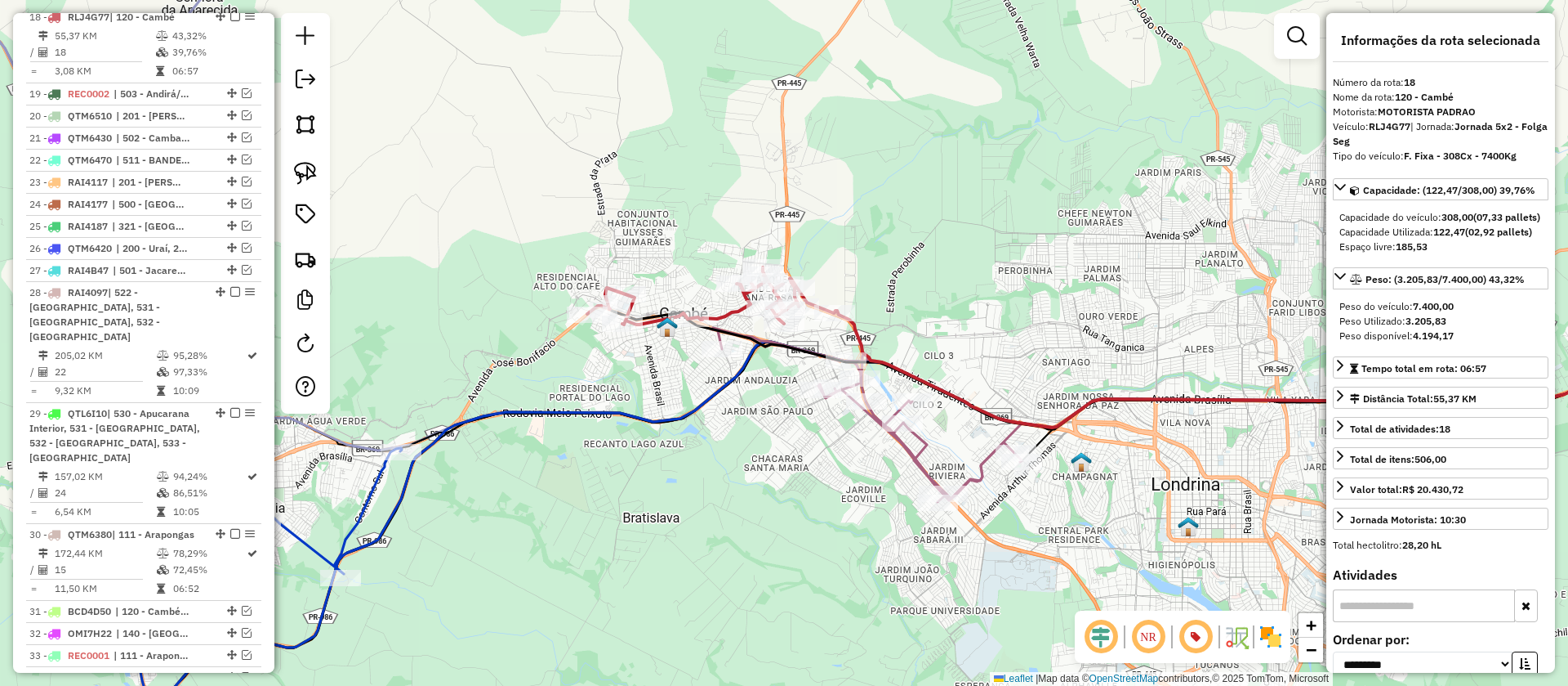
click at [912, 449] on icon at bounding box center [867, 414] width 310 height 174
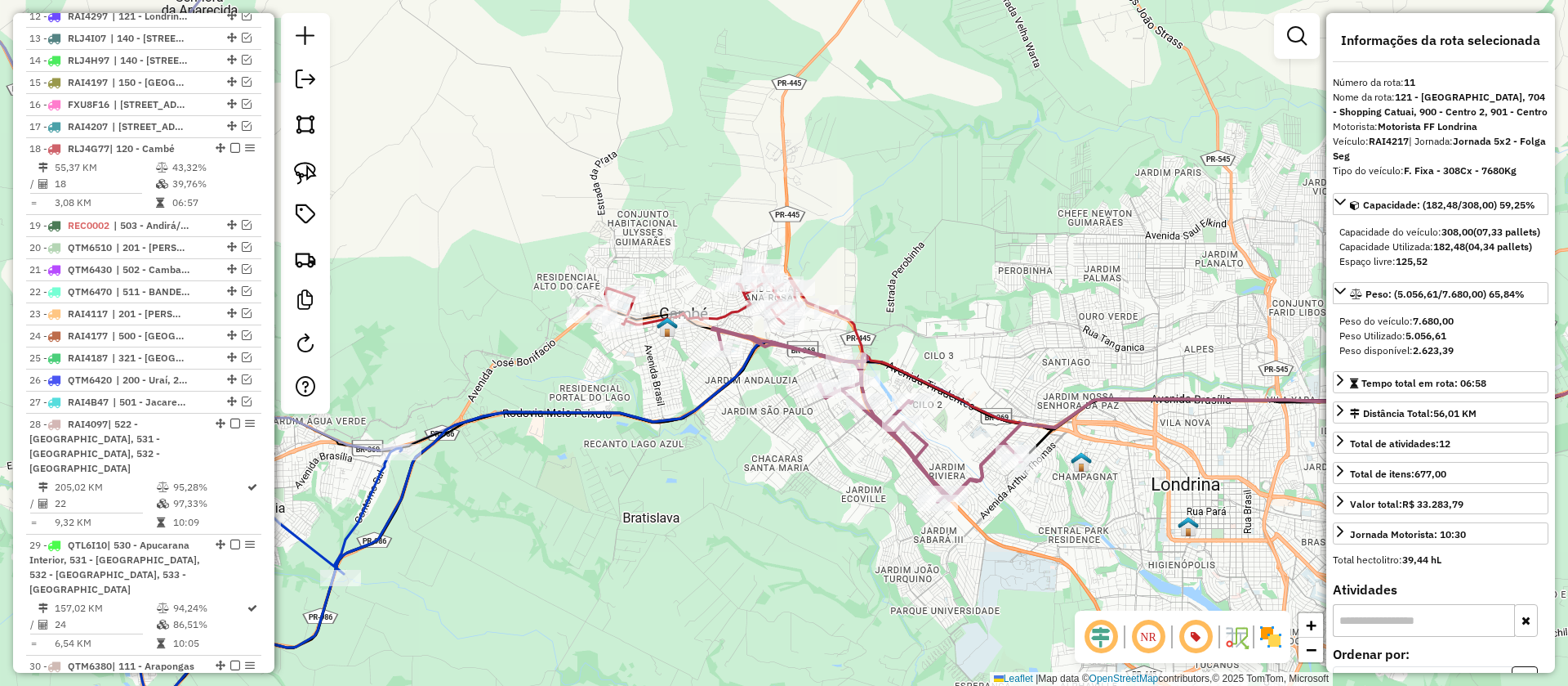
scroll to position [1138, 0]
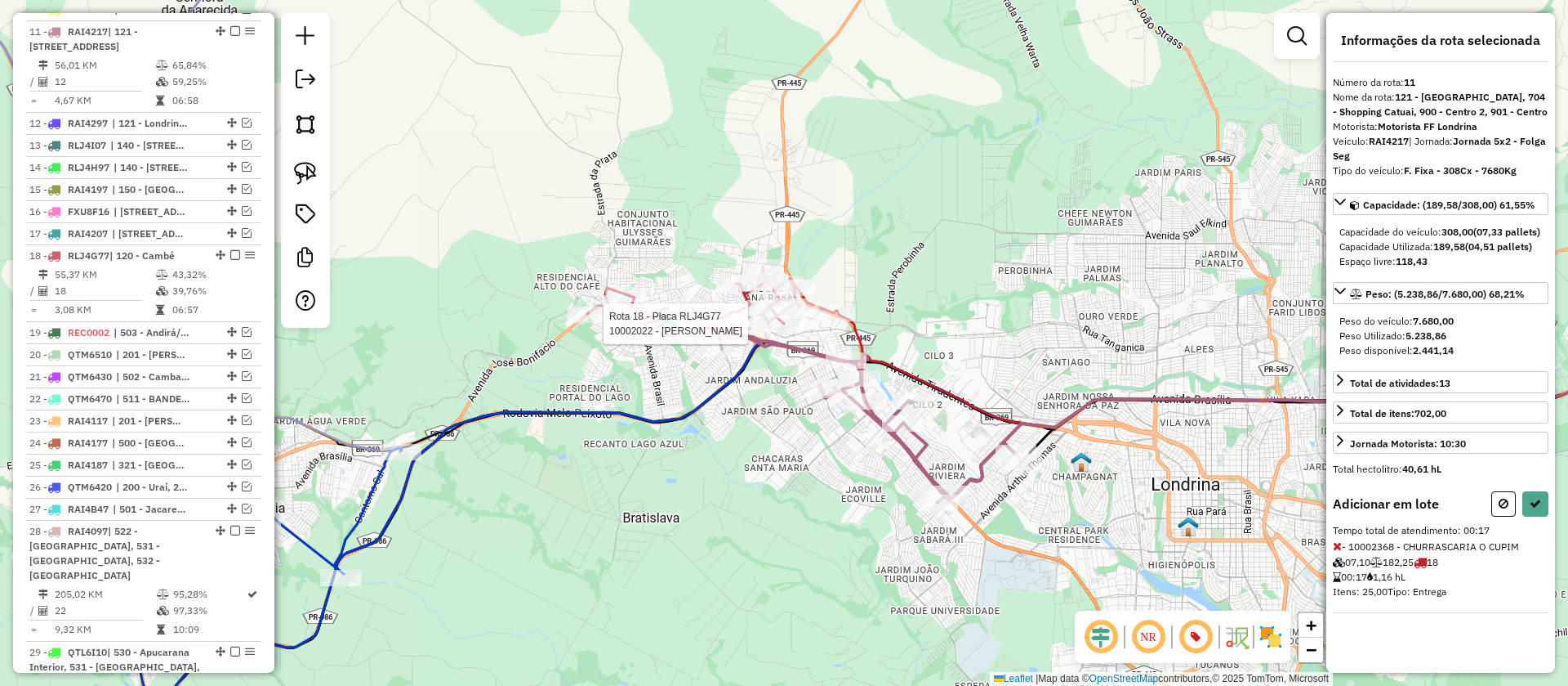
click at [792, 332] on div at bounding box center [784, 323] width 41 height 16
click at [1532, 517] on button at bounding box center [1535, 504] width 26 height 25
select select "**********"
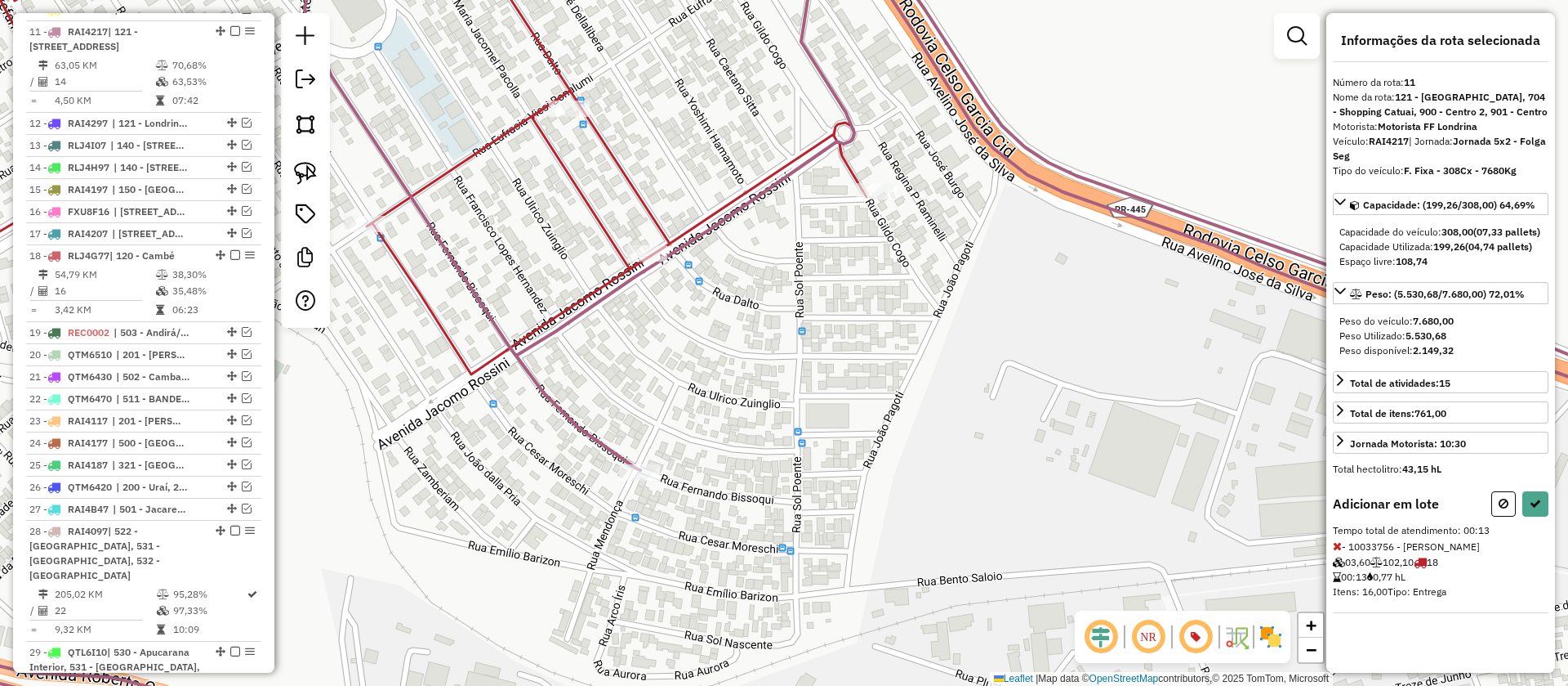
click at [624, 257] on icon at bounding box center [355, 152] width 1024 height 443
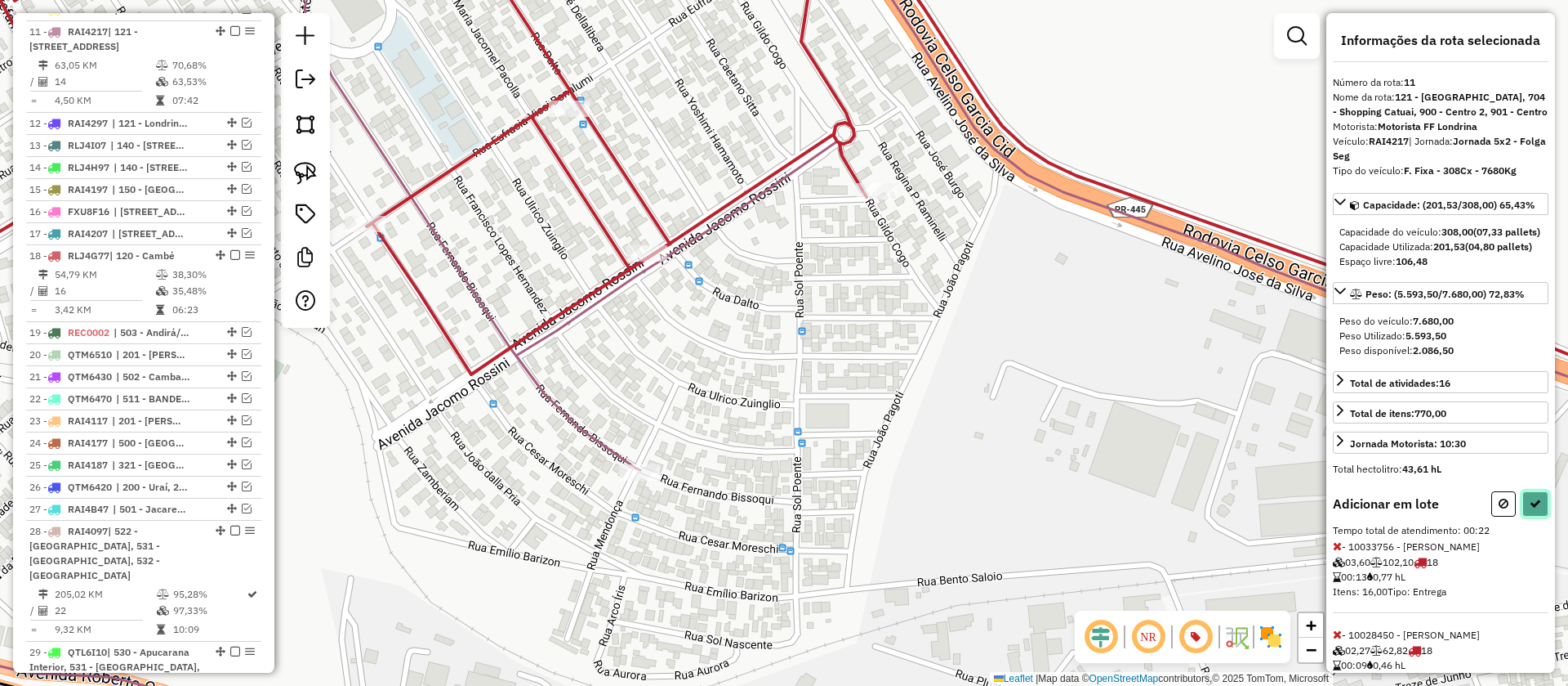
click at [1529, 509] on icon at bounding box center [1535, 503] width 12 height 12
select select "**********"
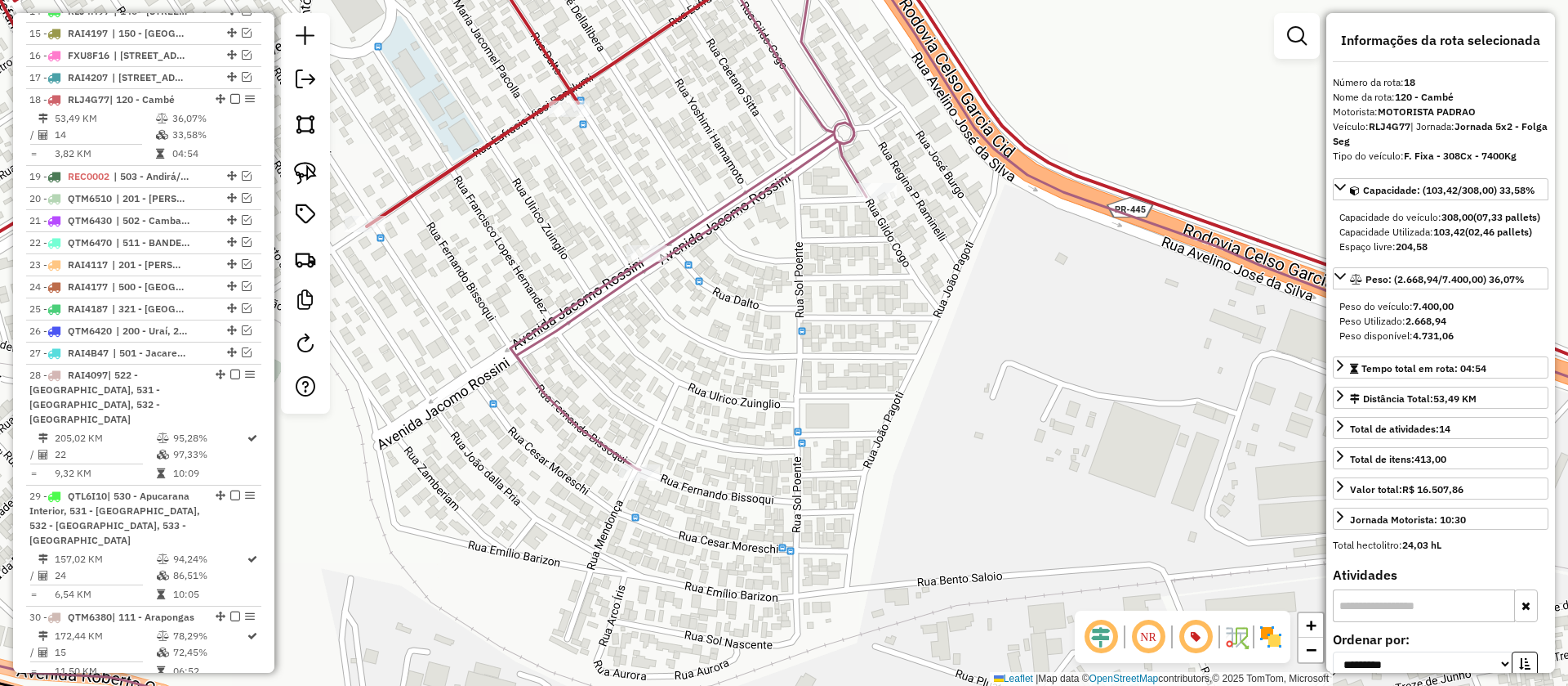
scroll to position [1377, 0]
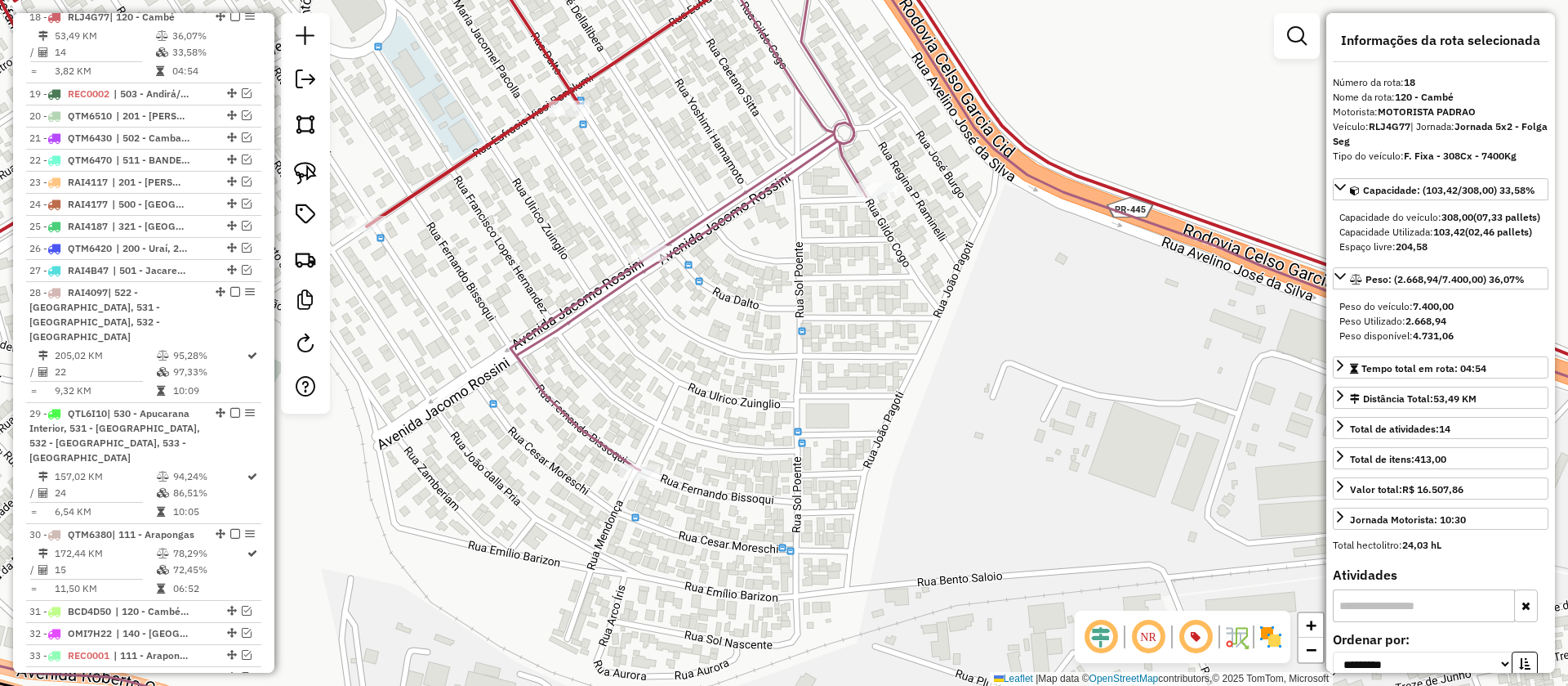
click at [755, 178] on icon at bounding box center [784, 343] width 1882 height 823
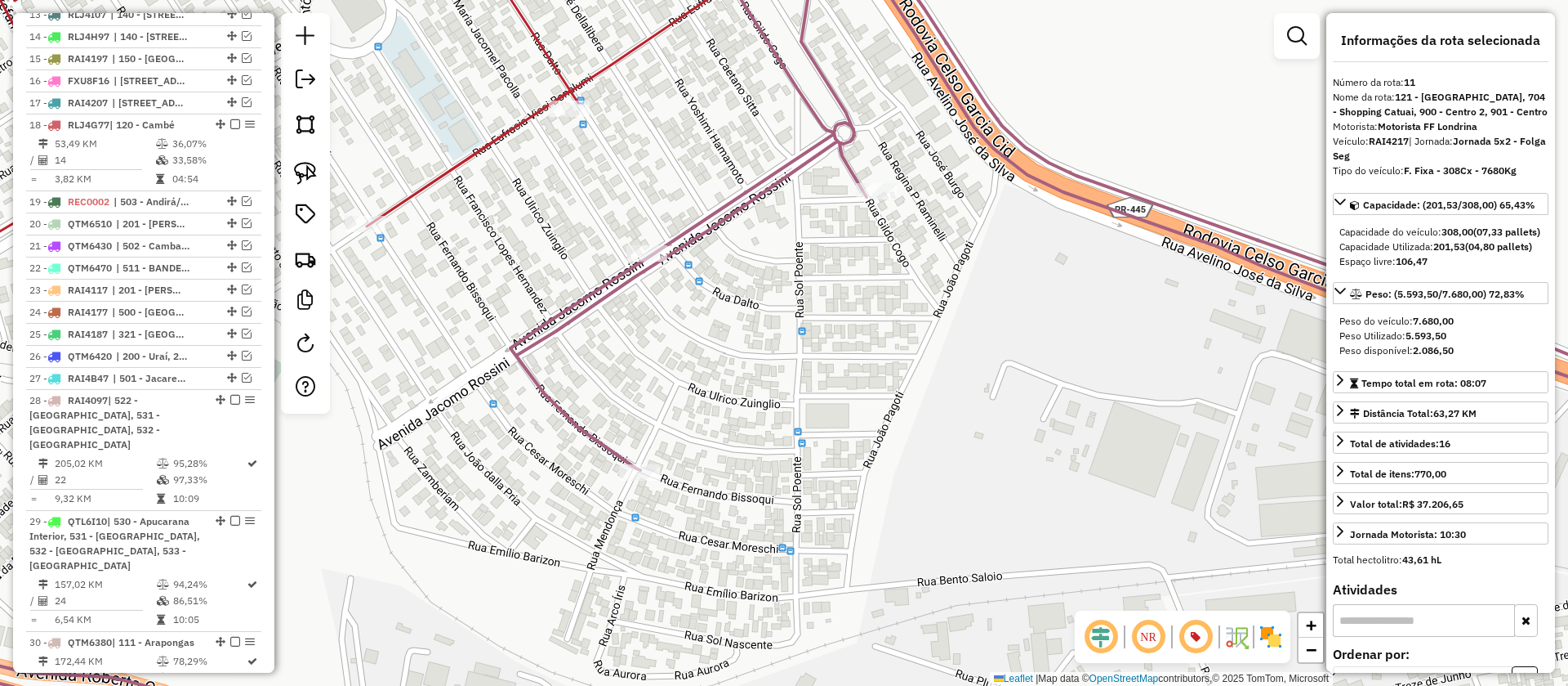
scroll to position [1138, 0]
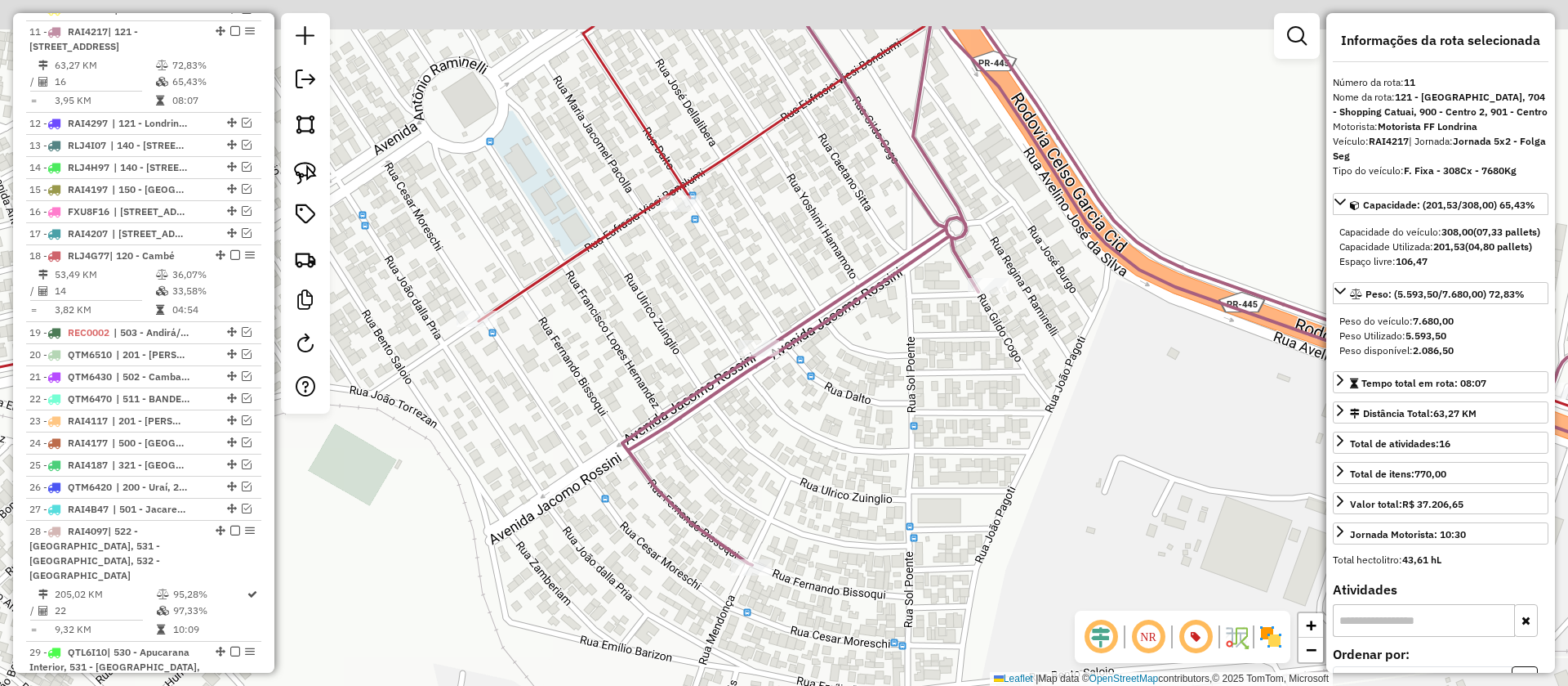
drag, startPoint x: 869, startPoint y: 330, endPoint x: 941, endPoint y: 408, distance: 106.2
click at [941, 408] on div "Janela de atendimento Grade de atendimento Capacidade Transportadoras Veículos …" at bounding box center [784, 343] width 1568 height 686
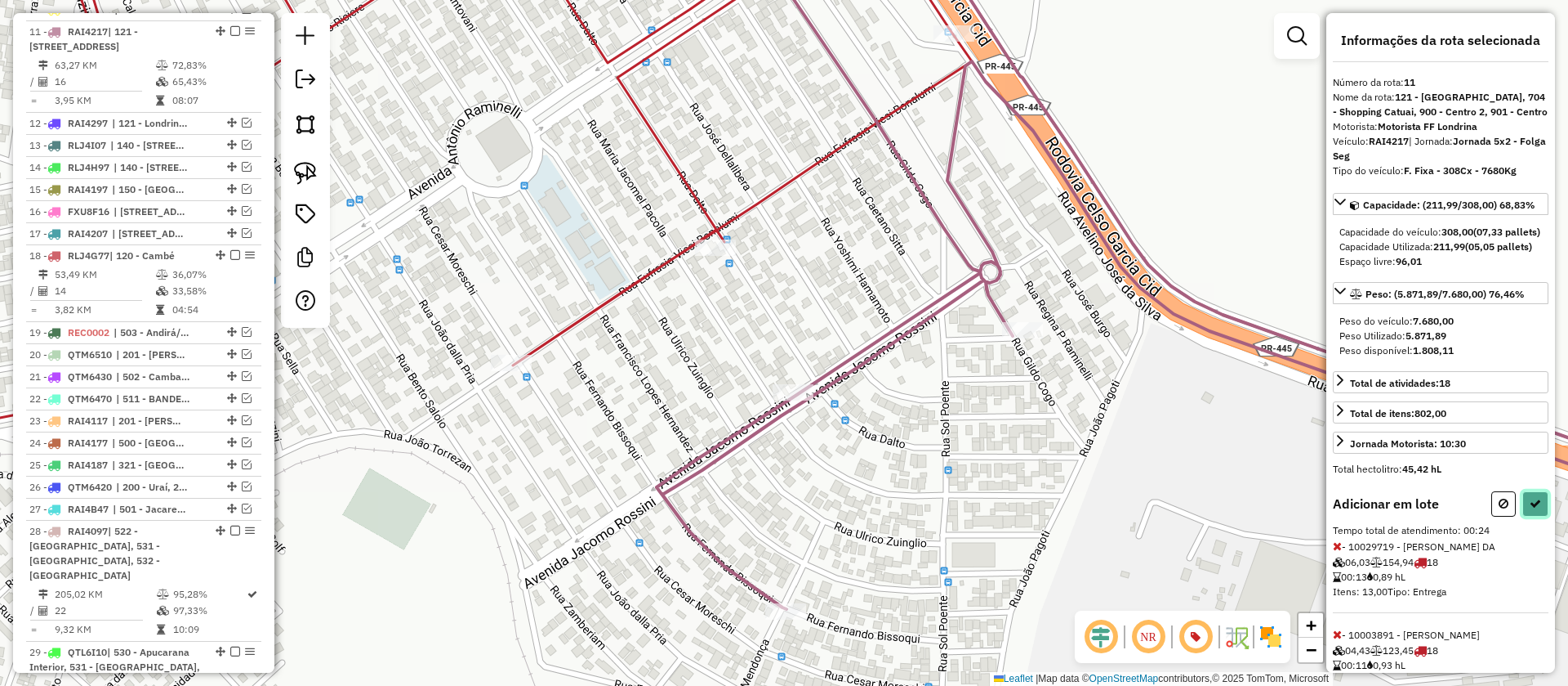
click at [1524, 517] on button at bounding box center [1535, 504] width 26 height 25
select select "**********"
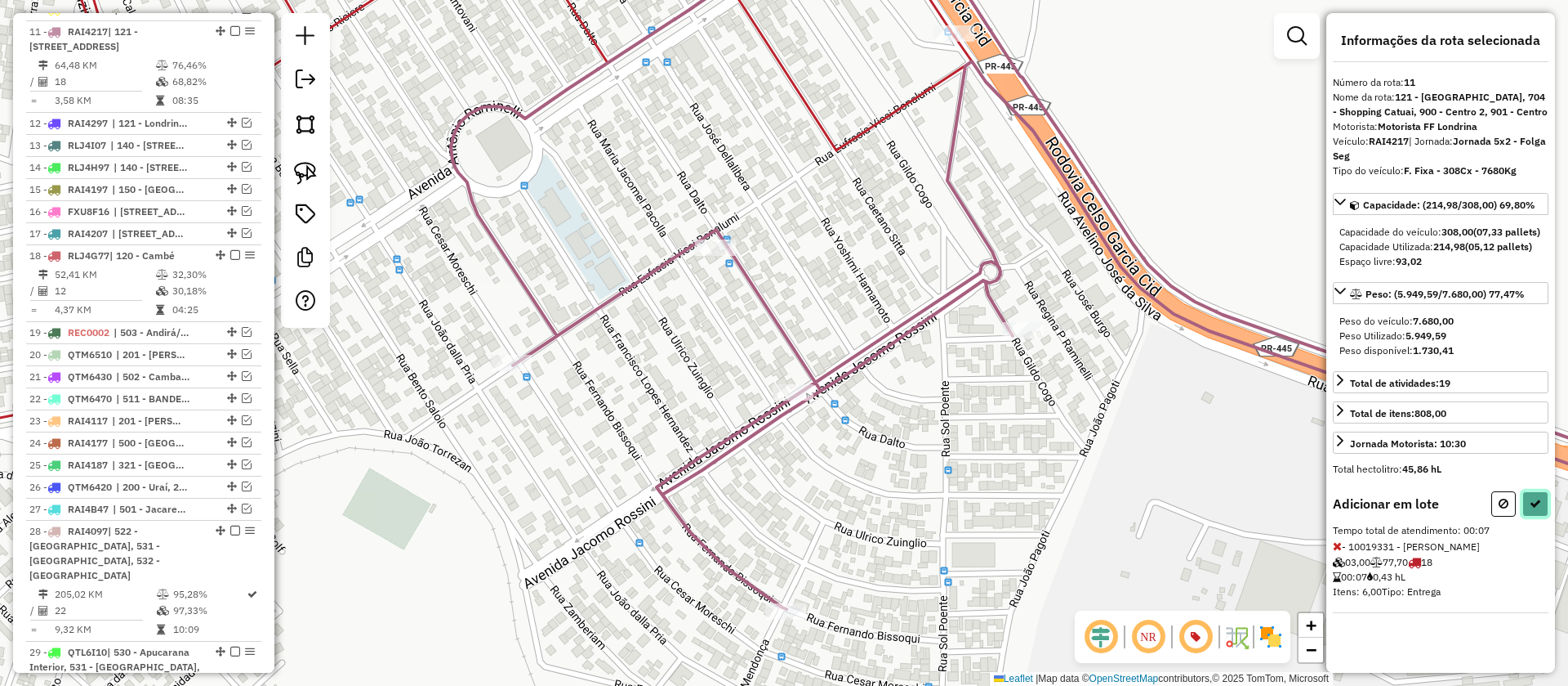
click at [1534, 509] on button at bounding box center [1535, 504] width 26 height 25
select select "**********"
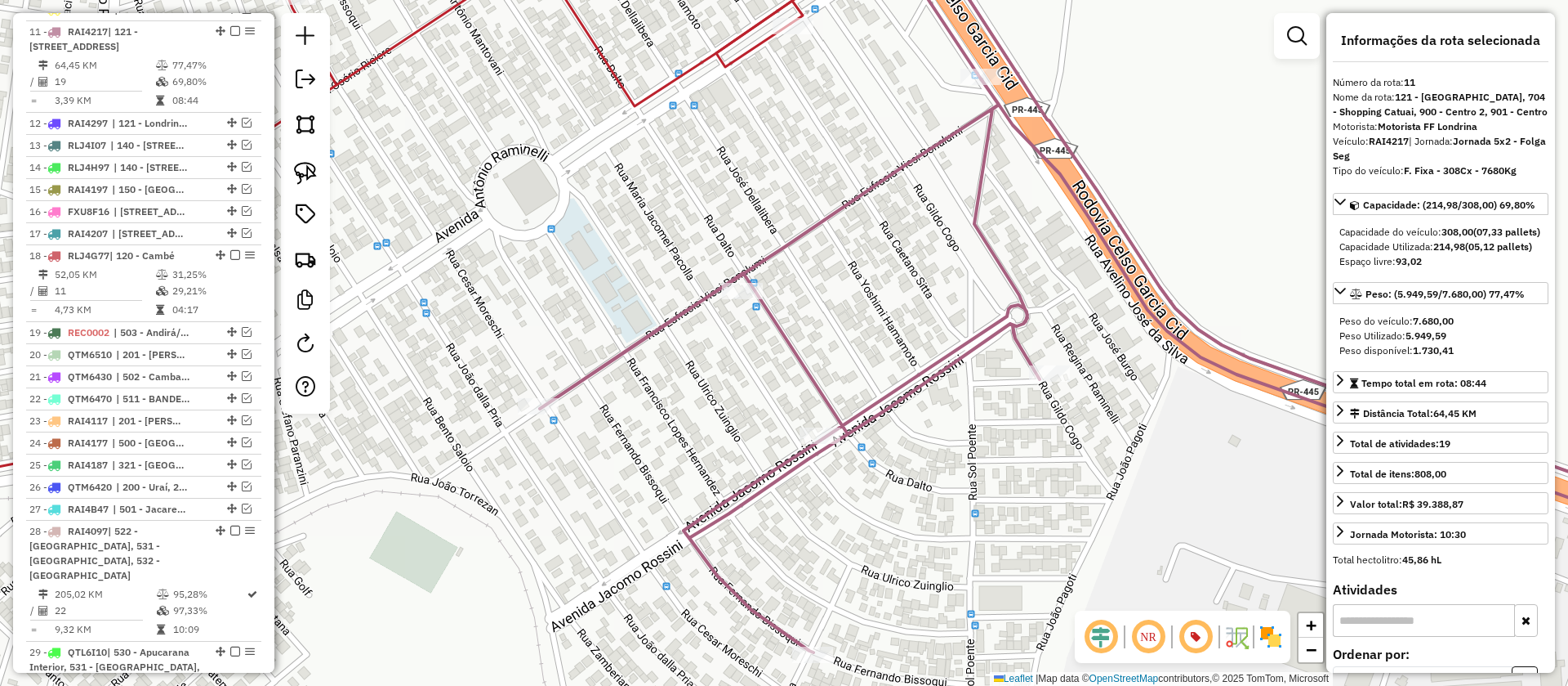
drag, startPoint x: 897, startPoint y: 277, endPoint x: 963, endPoint y: 364, distance: 109.2
click at [963, 364] on div "Janela de atendimento Grade de atendimento Capacidade Transportadoras Veículos …" at bounding box center [784, 343] width 1568 height 686
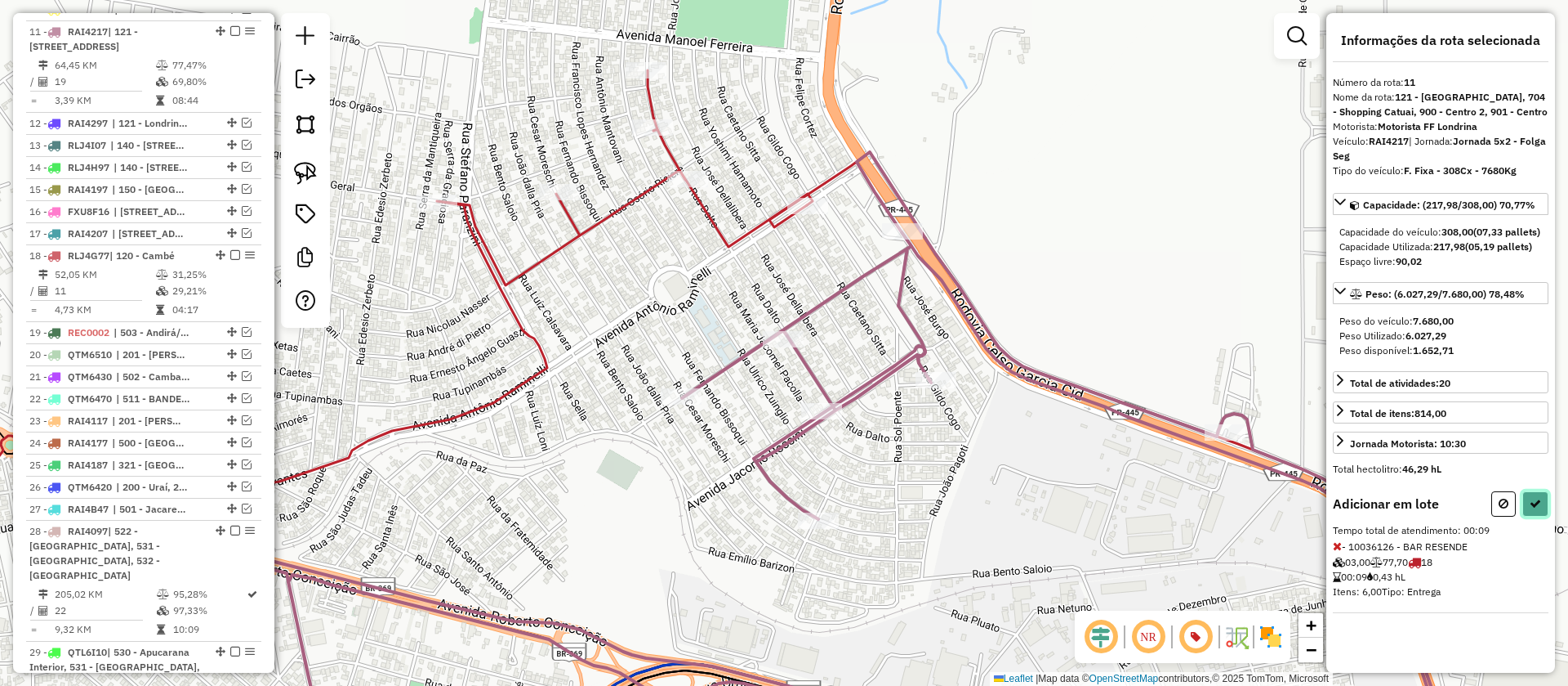
click at [1539, 509] on icon at bounding box center [1535, 503] width 12 height 12
select select "**********"
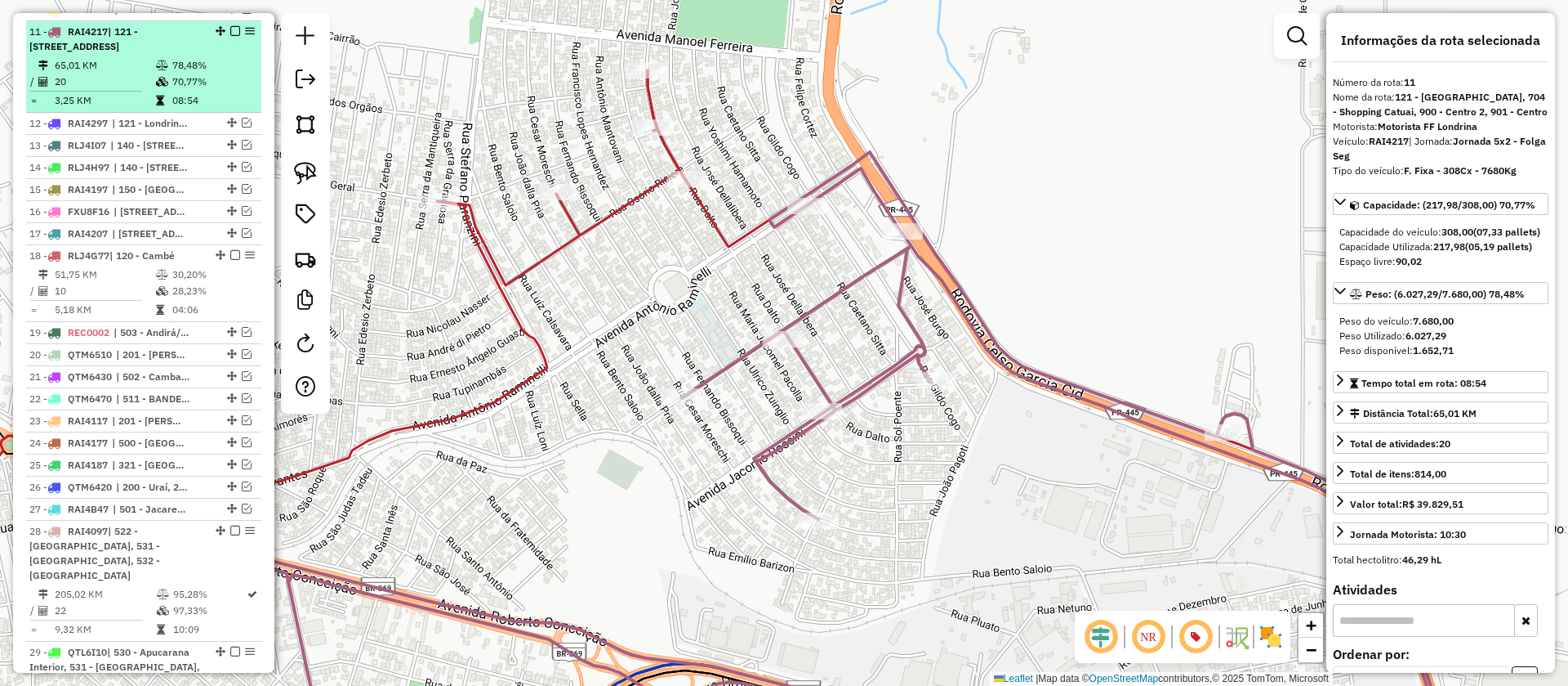
click at [230, 26] on em at bounding box center [236, 31] width 10 height 10
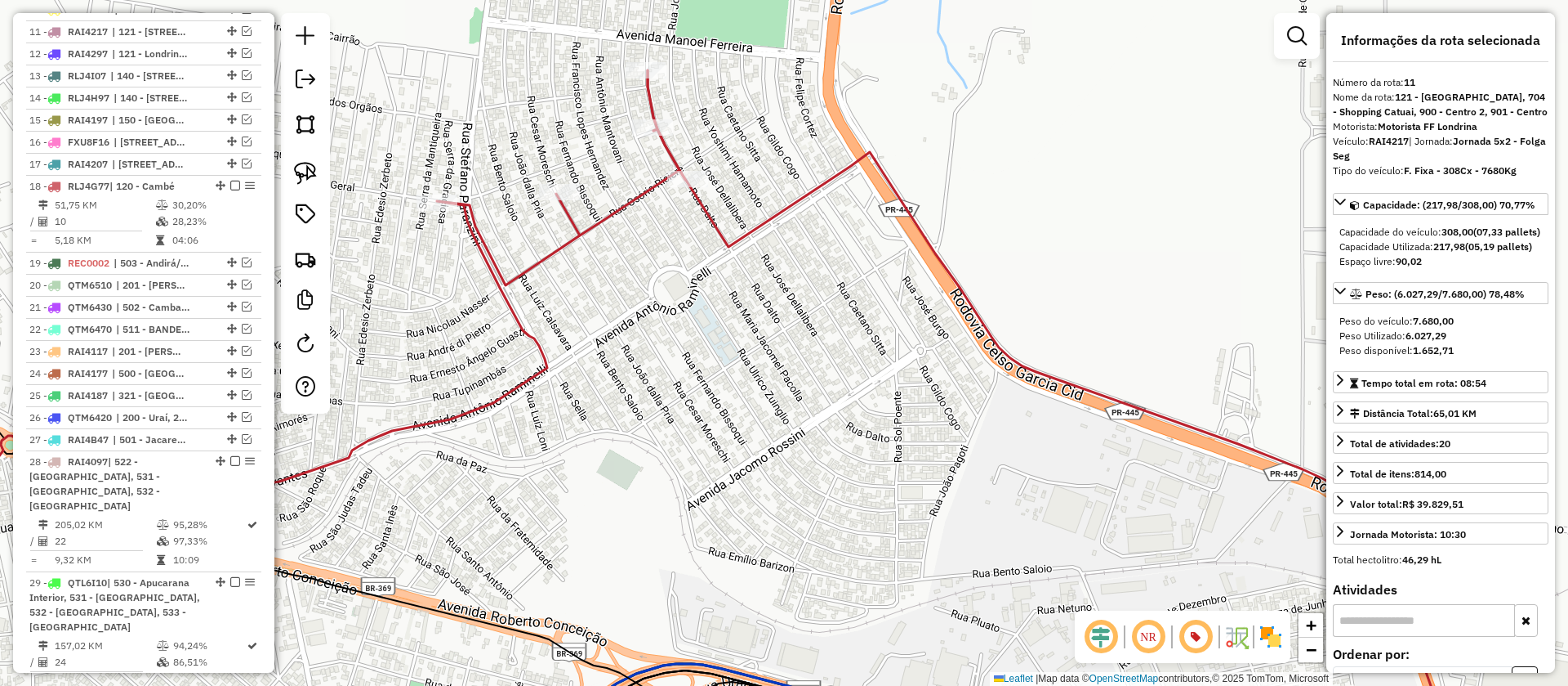
scroll to position [1054, 0]
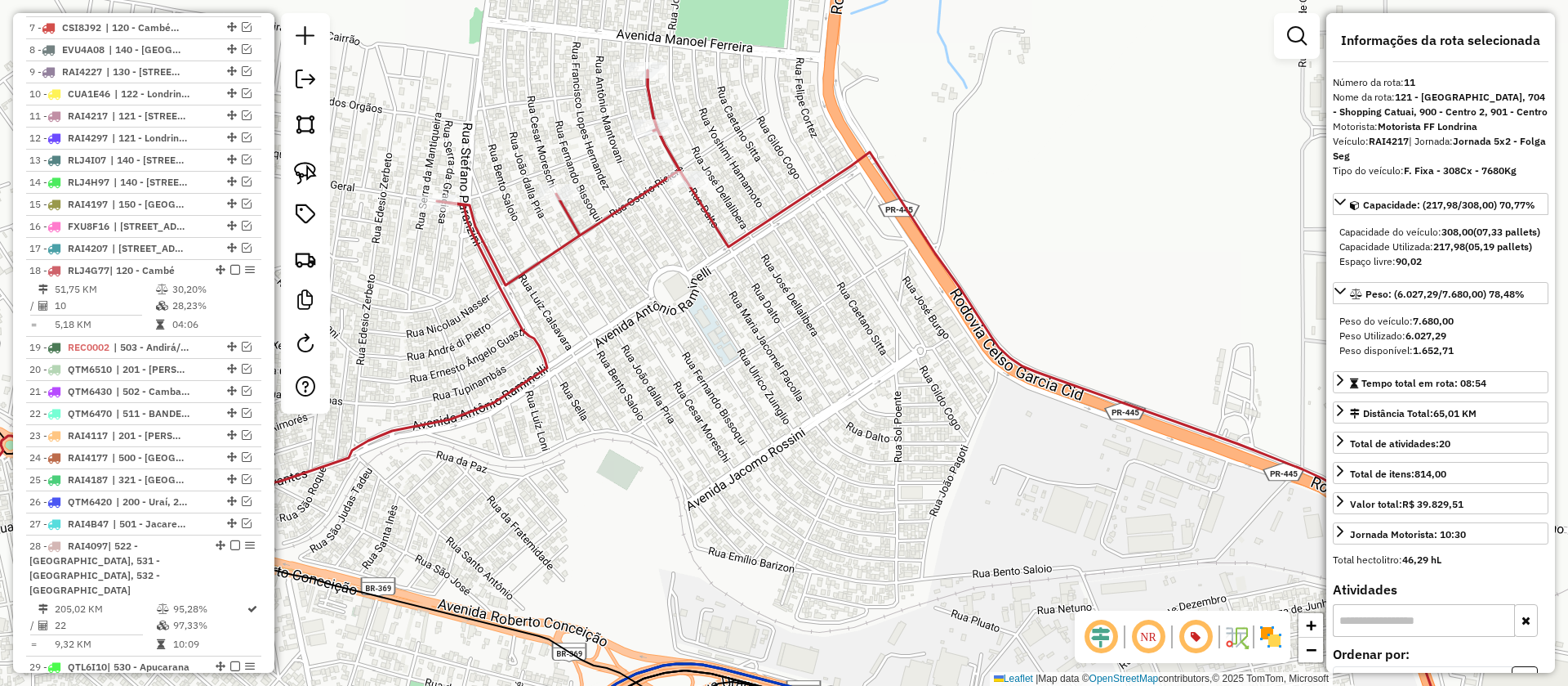
click at [749, 234] on icon at bounding box center [1047, 412] width 799 height 684
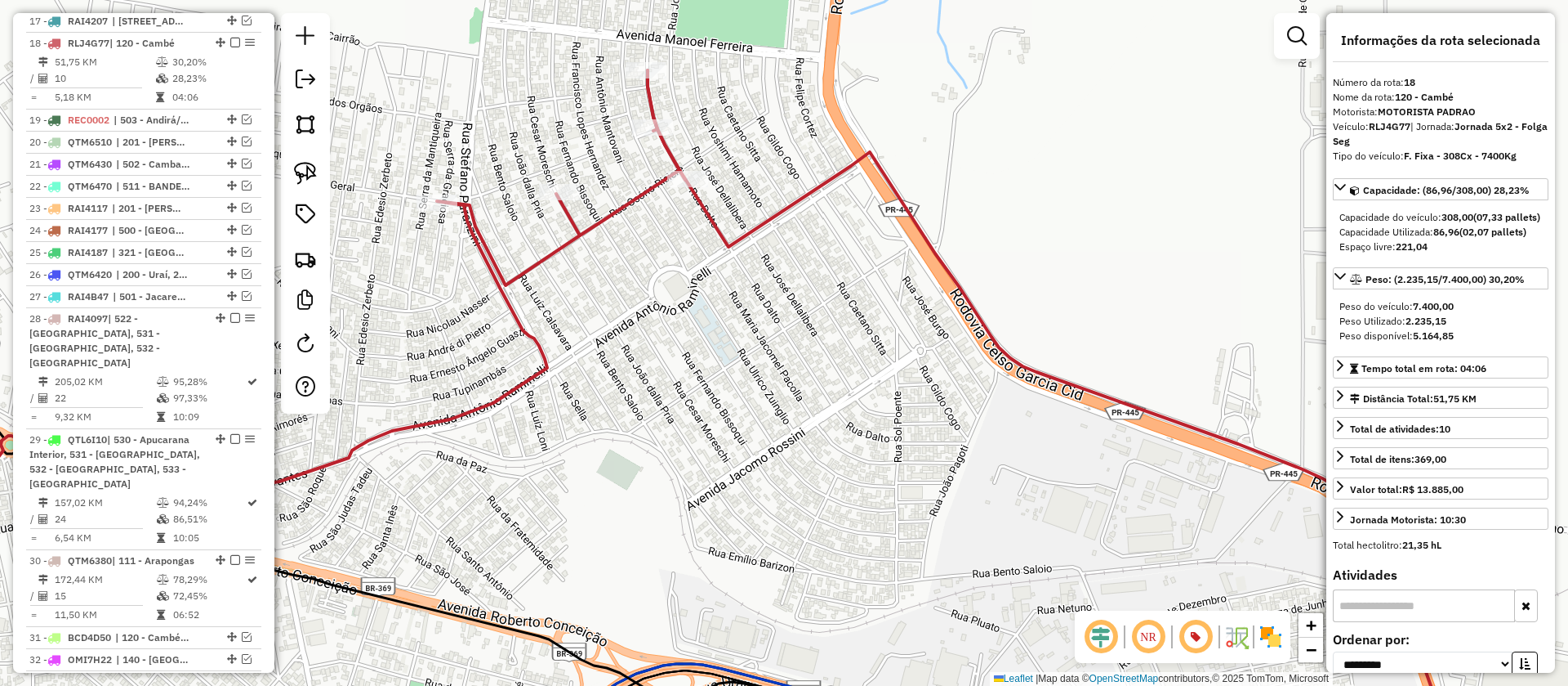
scroll to position [1293, 0]
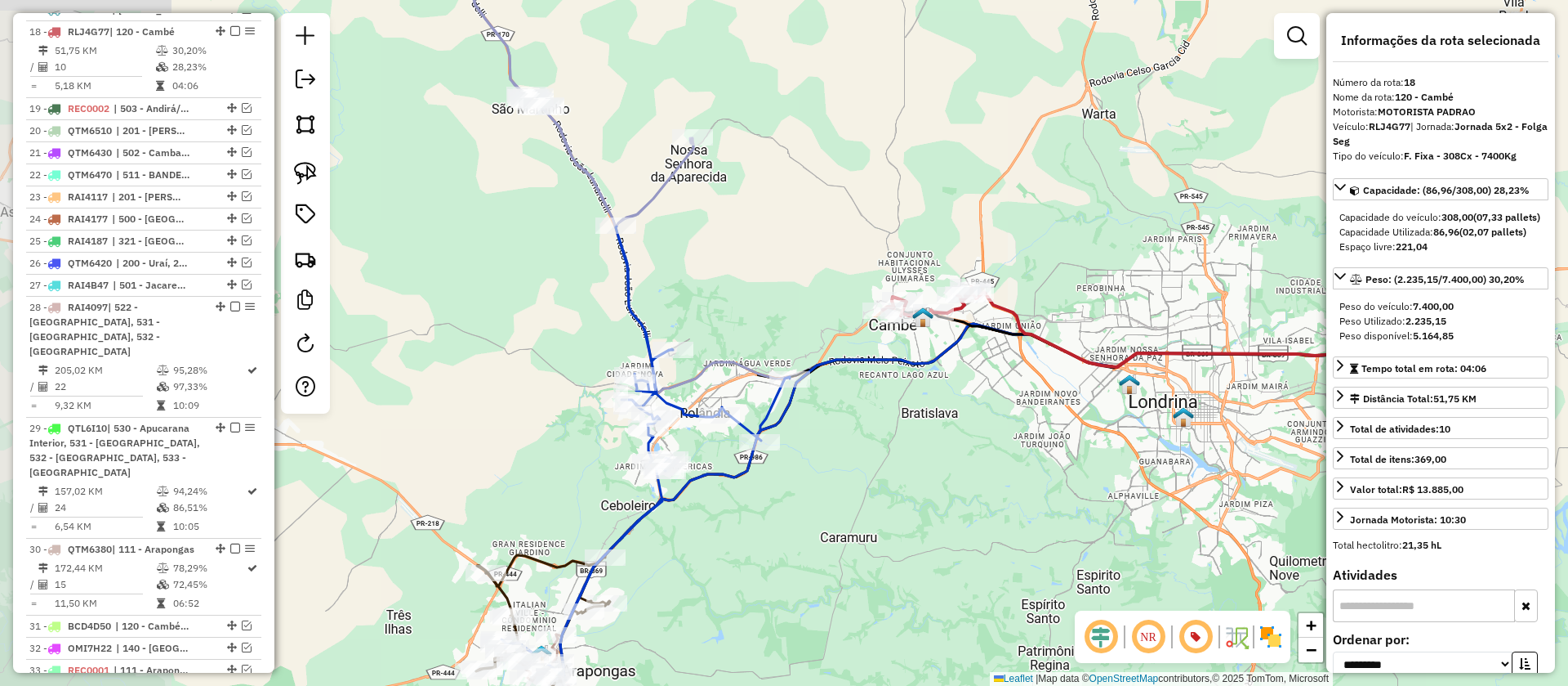
drag, startPoint x: 751, startPoint y: 403, endPoint x: 936, endPoint y: 405, distance: 185.0
click at [936, 405] on div "Janela de atendimento Grade de atendimento Capacidade Transportadoras Veículos …" at bounding box center [784, 343] width 1568 height 686
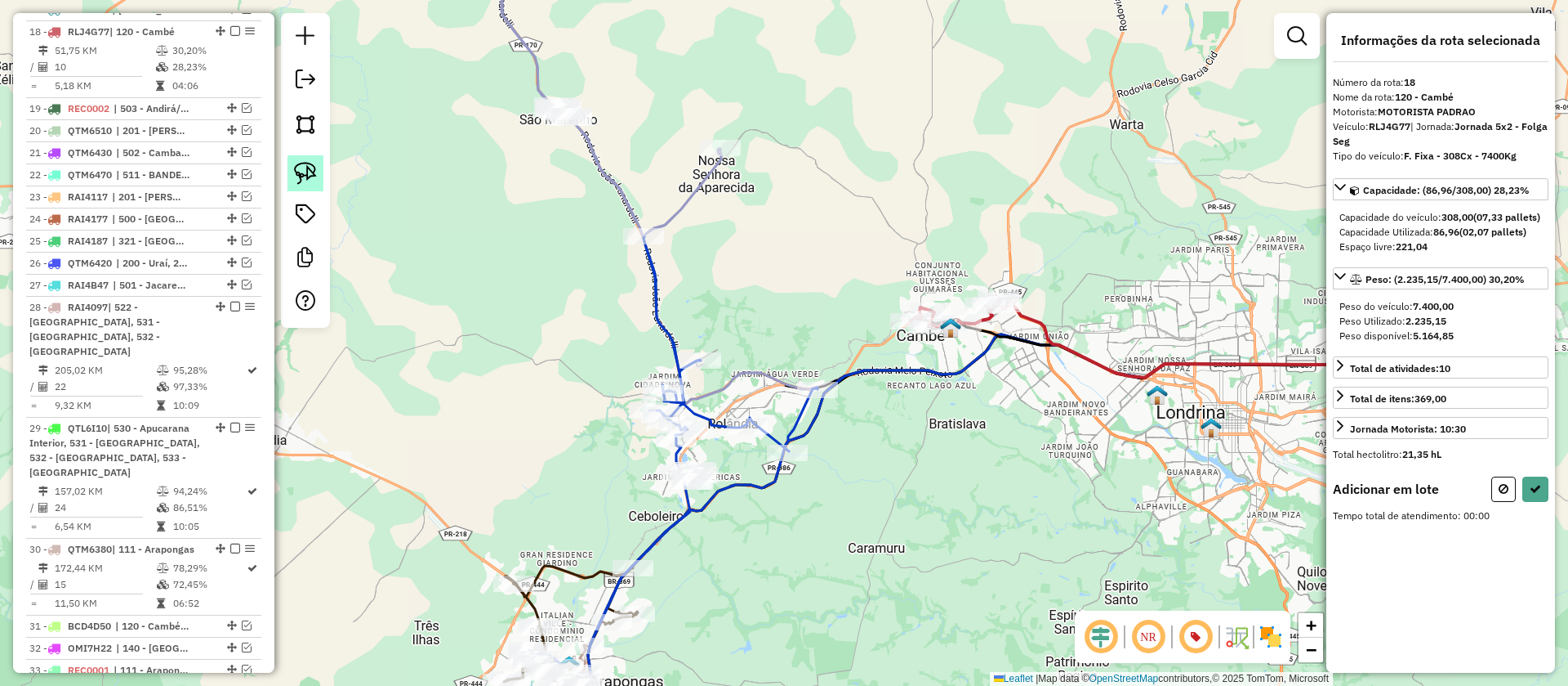
click at [299, 162] on img at bounding box center [305, 173] width 23 height 23
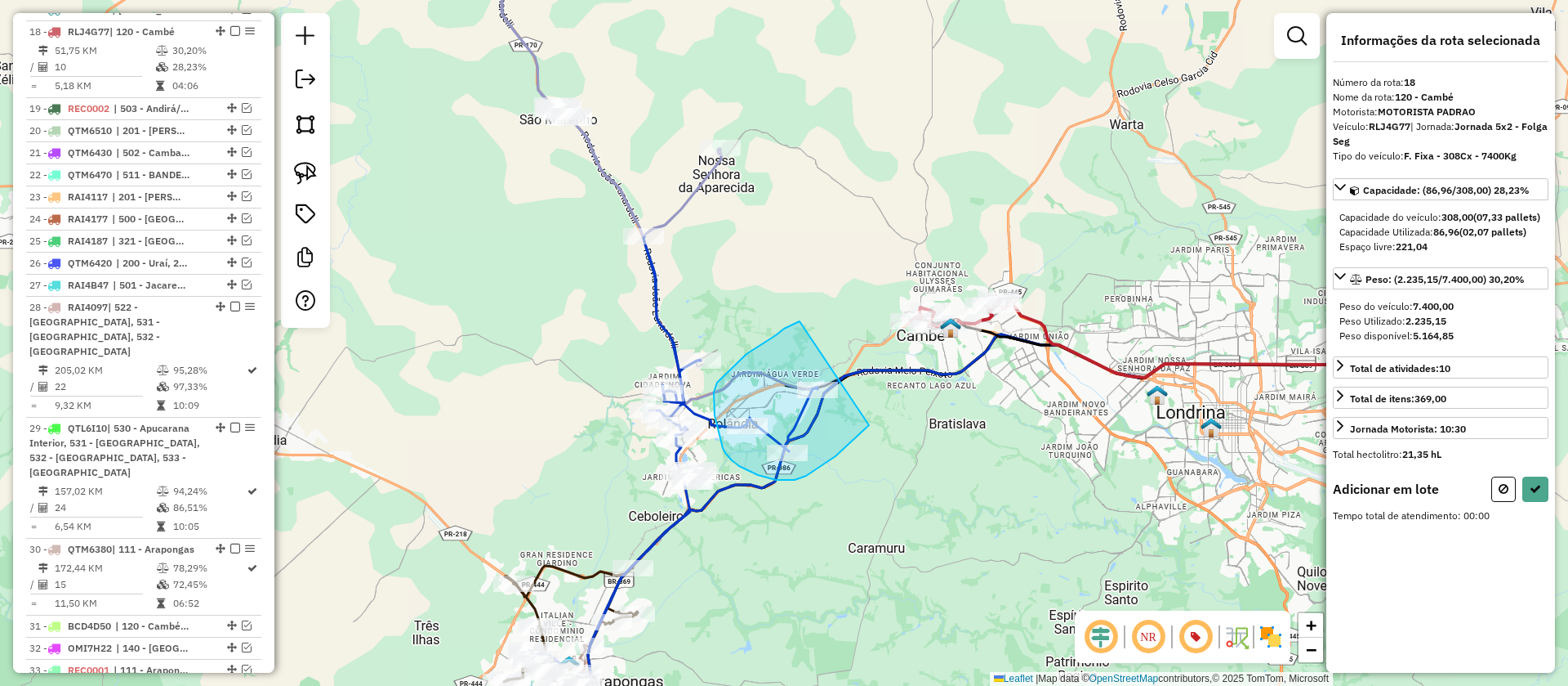
drag, startPoint x: 799, startPoint y: 322, endPoint x: 883, endPoint y: 408, distance: 120.2
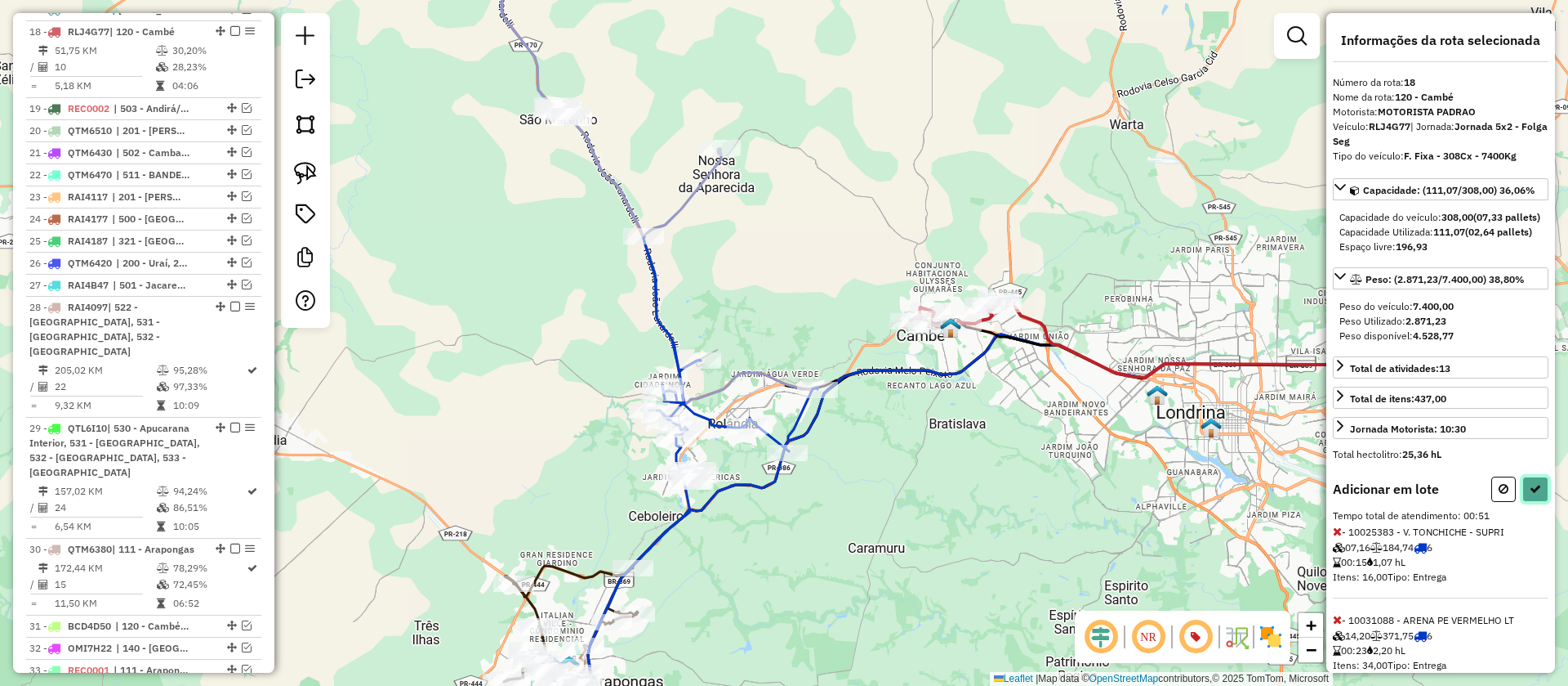
click at [1529, 494] on icon at bounding box center [1535, 489] width 12 height 12
select select "**********"
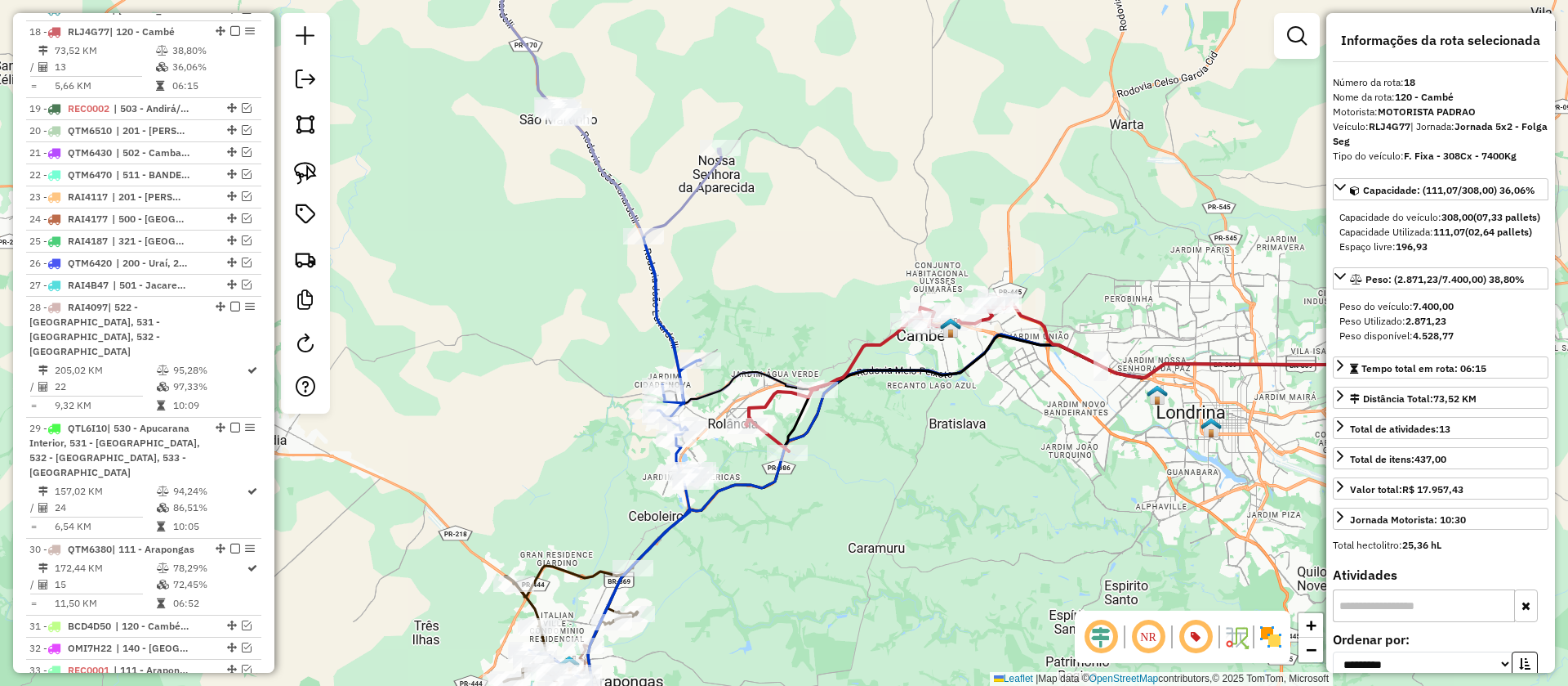
click at [746, 486] on icon at bounding box center [982, 509] width 897 height 351
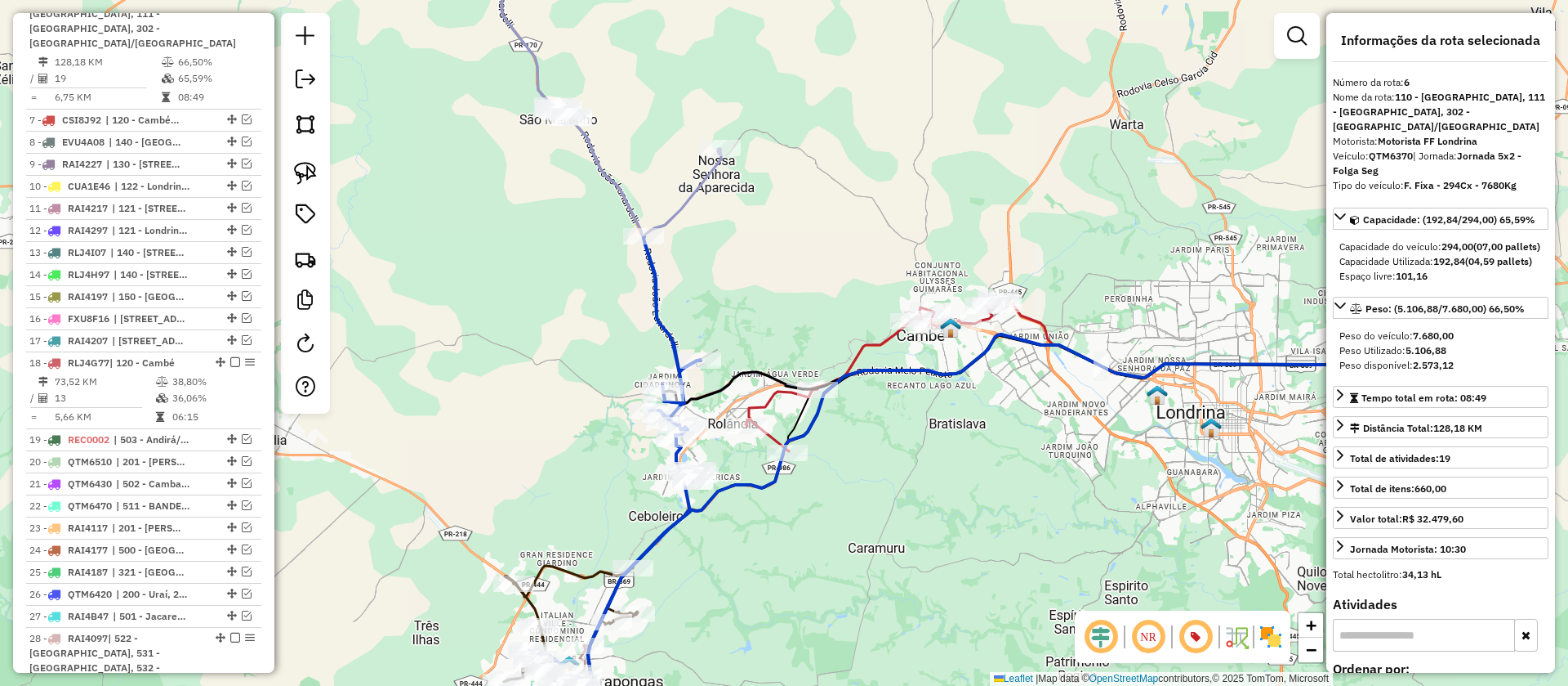
scroll to position [944, 0]
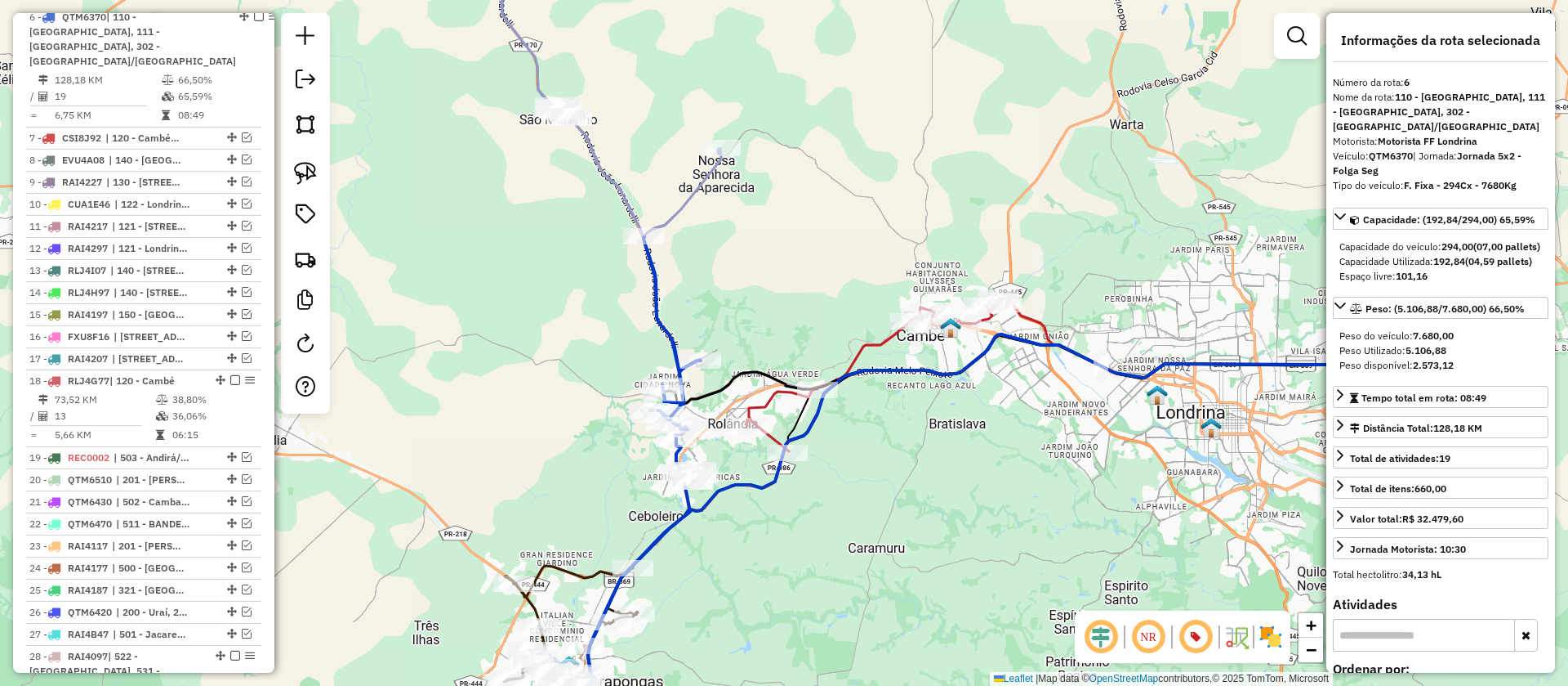
click at [693, 205] on icon at bounding box center [599, 84] width 243 height 306
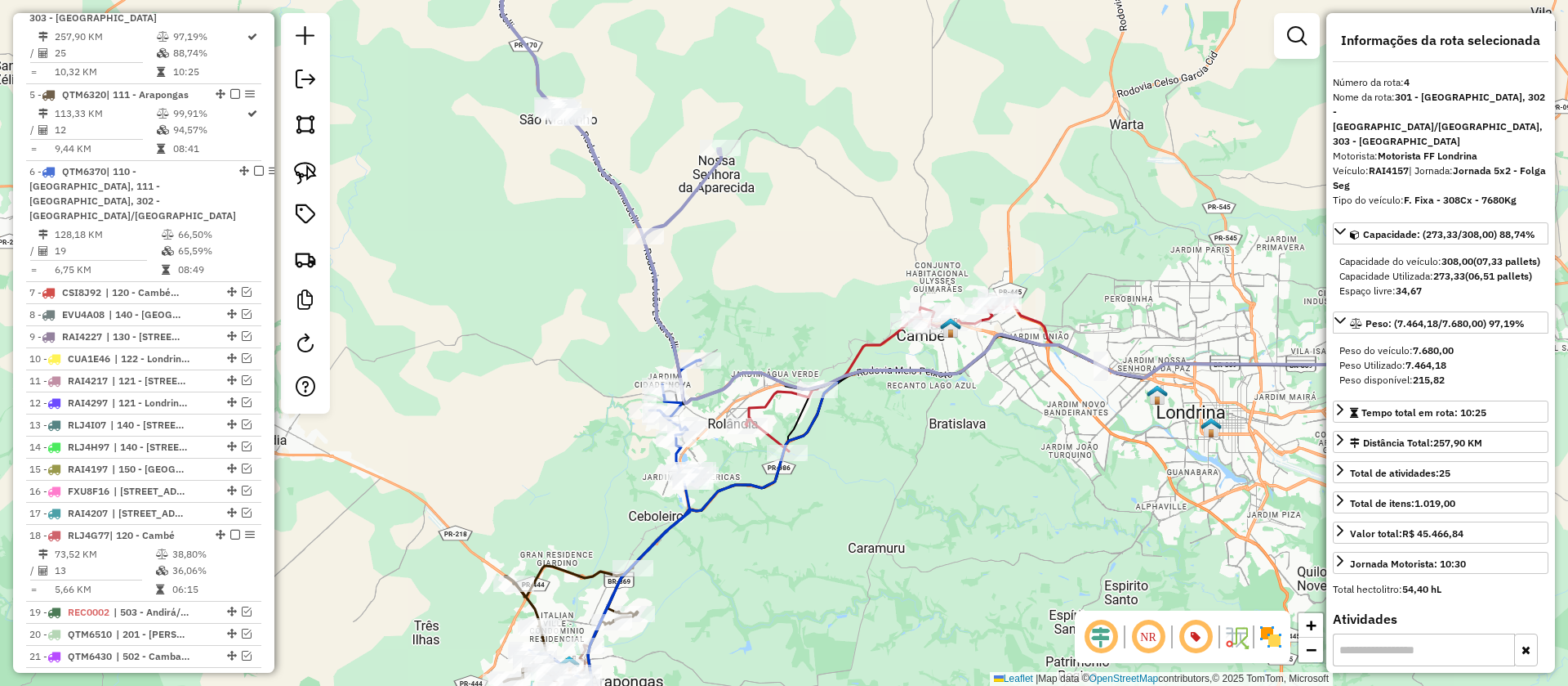
scroll to position [761, 0]
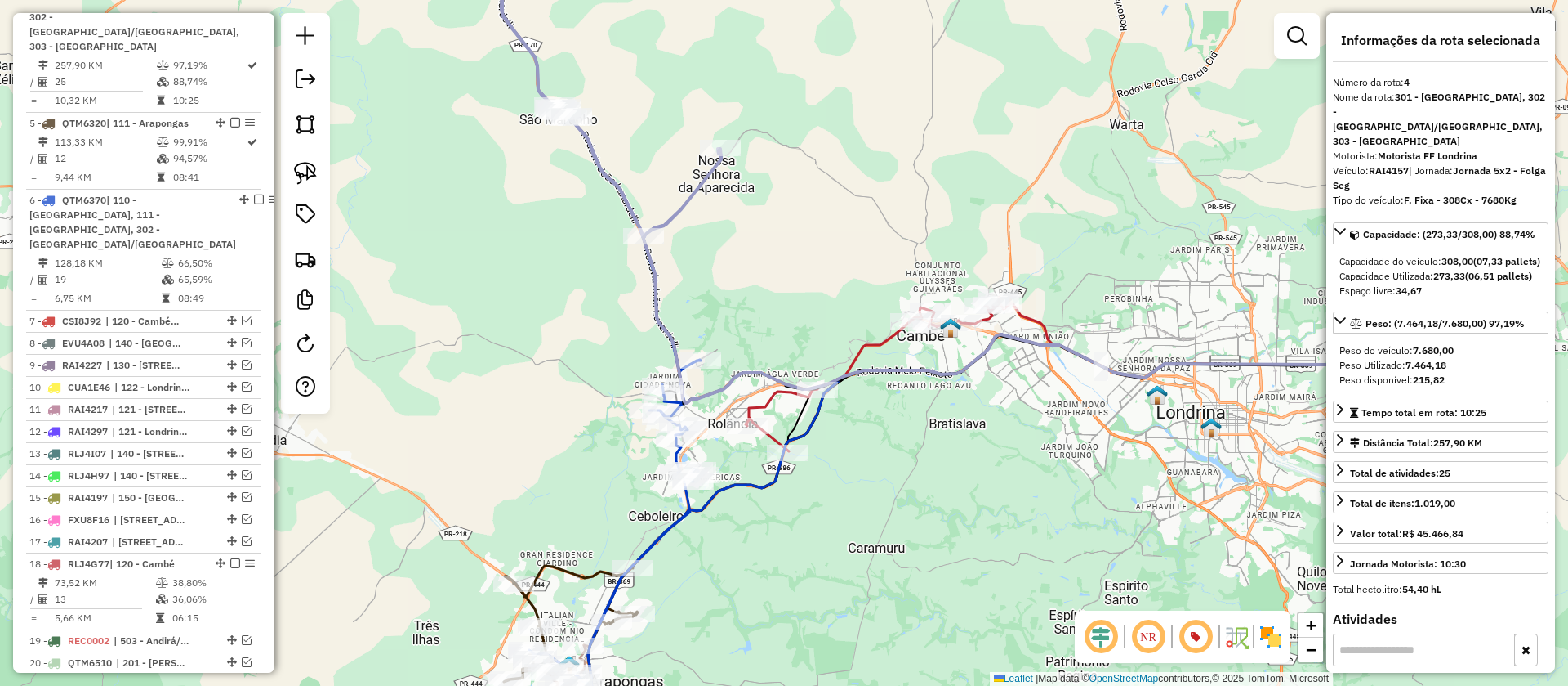
click at [734, 490] on icon at bounding box center [982, 509] width 897 height 351
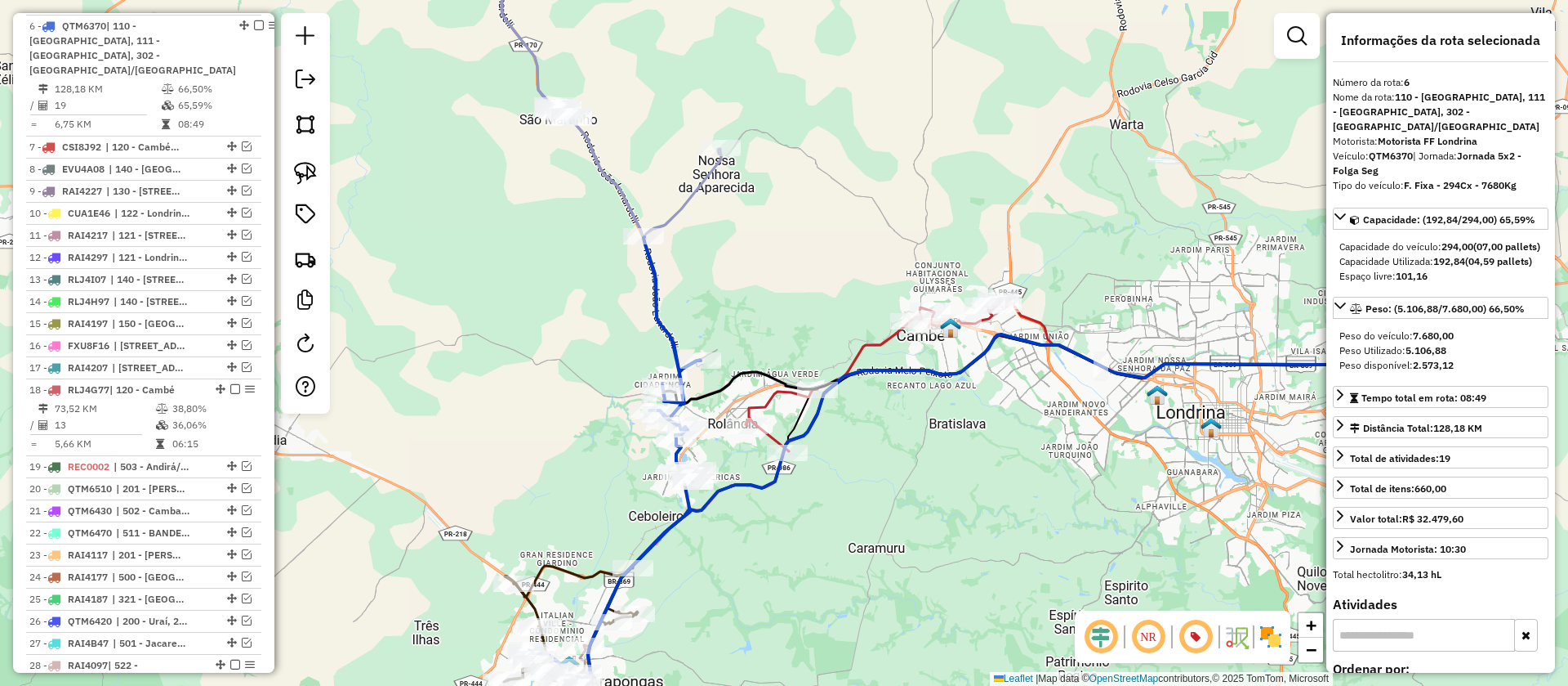
scroll to position [944, 0]
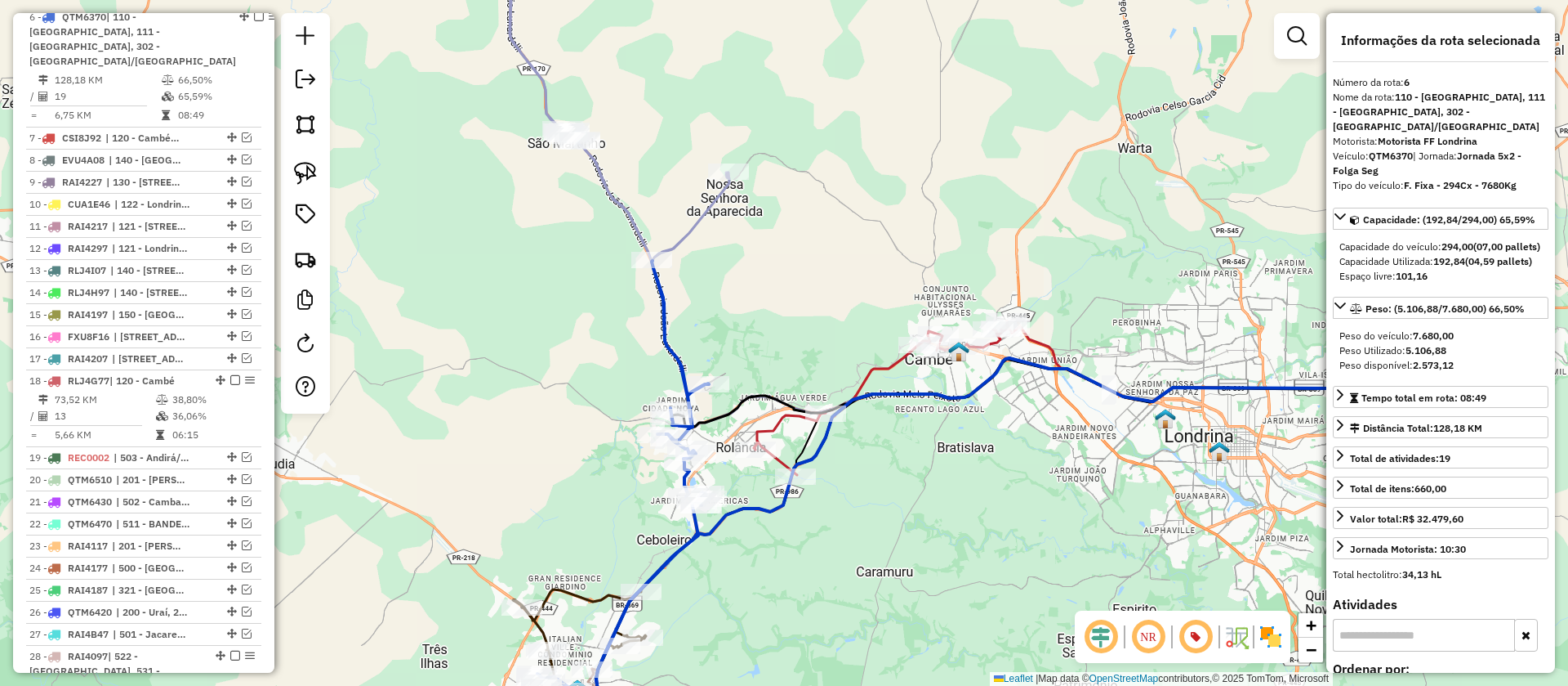
drag, startPoint x: 836, startPoint y: 463, endPoint x: 856, endPoint y: 518, distance: 58.5
click at [856, 518] on div "Janela de atendimento Grade de atendimento Capacidade Transportadoras Veículos …" at bounding box center [784, 343] width 1568 height 686
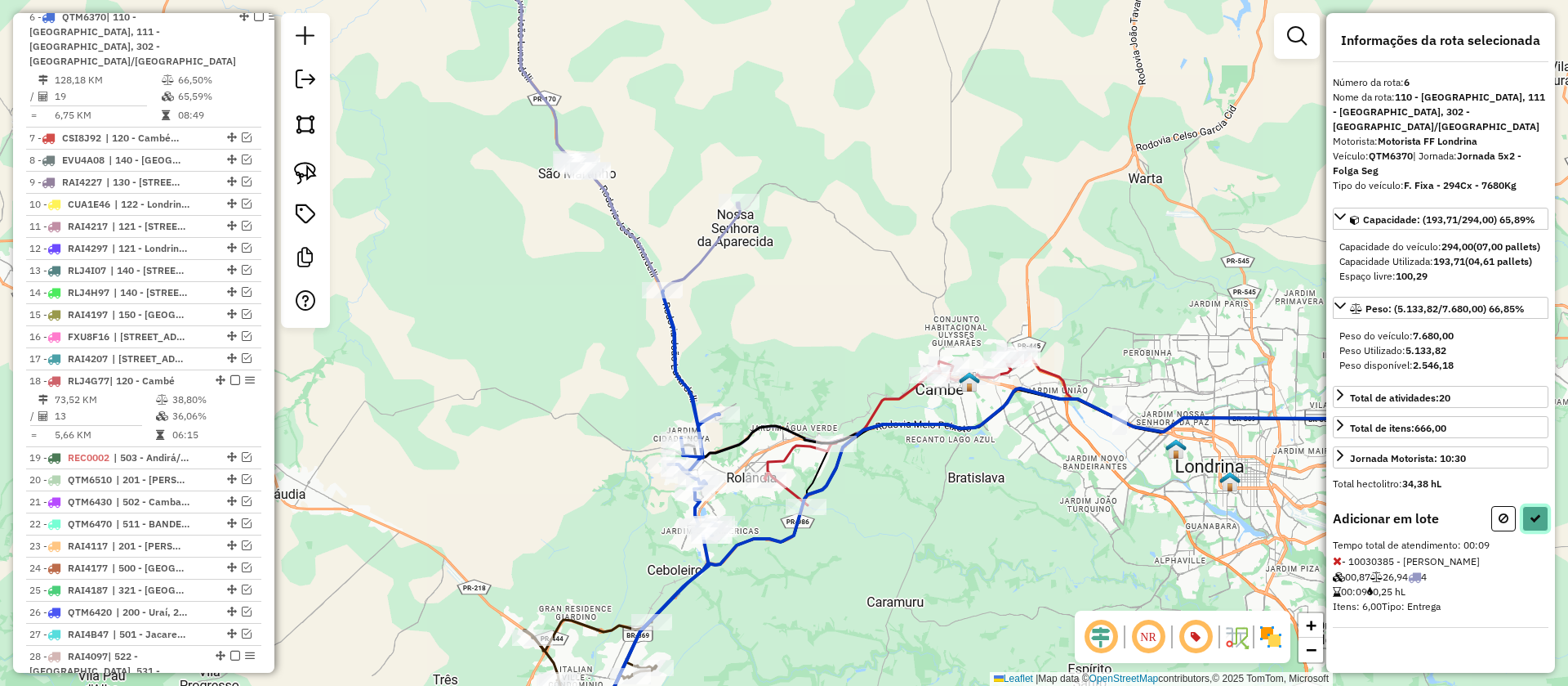
click at [1536, 519] on icon at bounding box center [1535, 518] width 12 height 12
select select "**********"
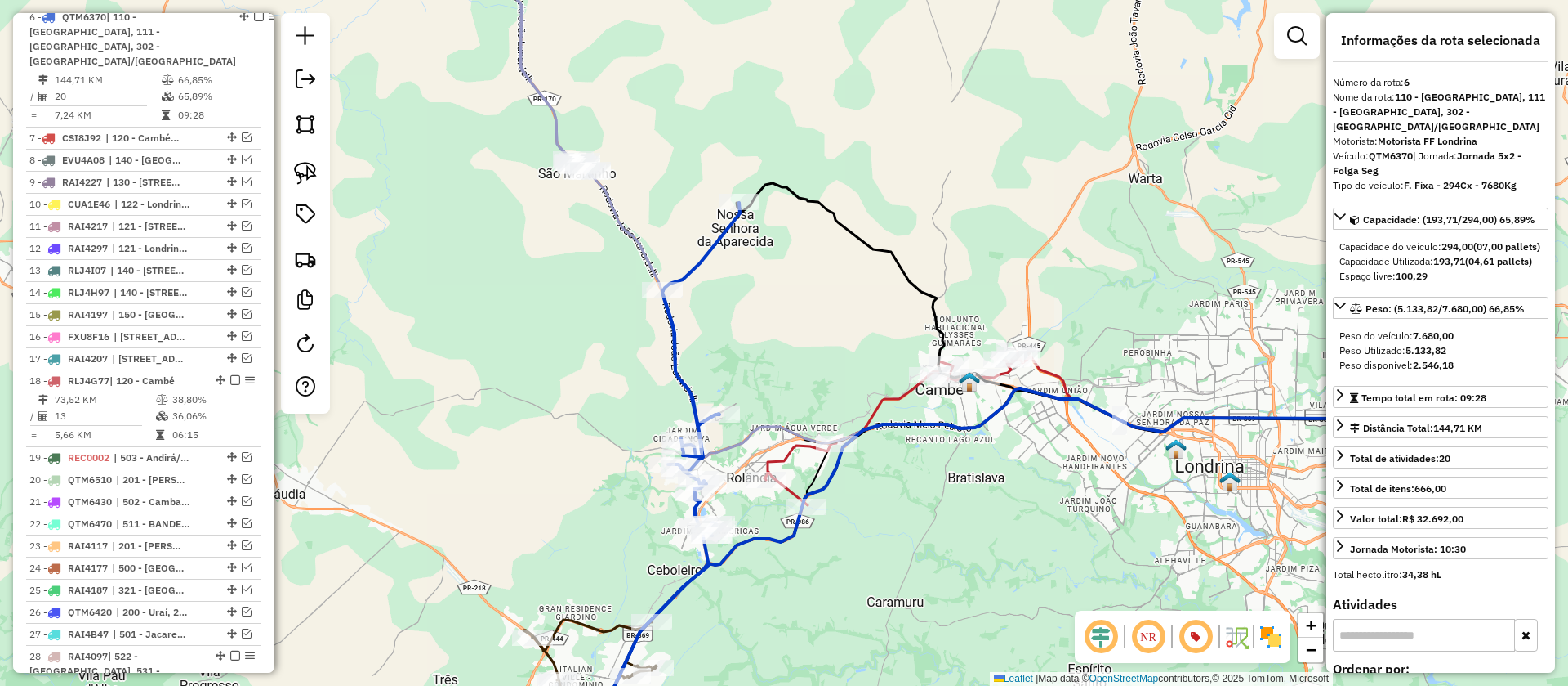
click at [624, 227] on icon at bounding box center [912, 195] width 1075 height 521
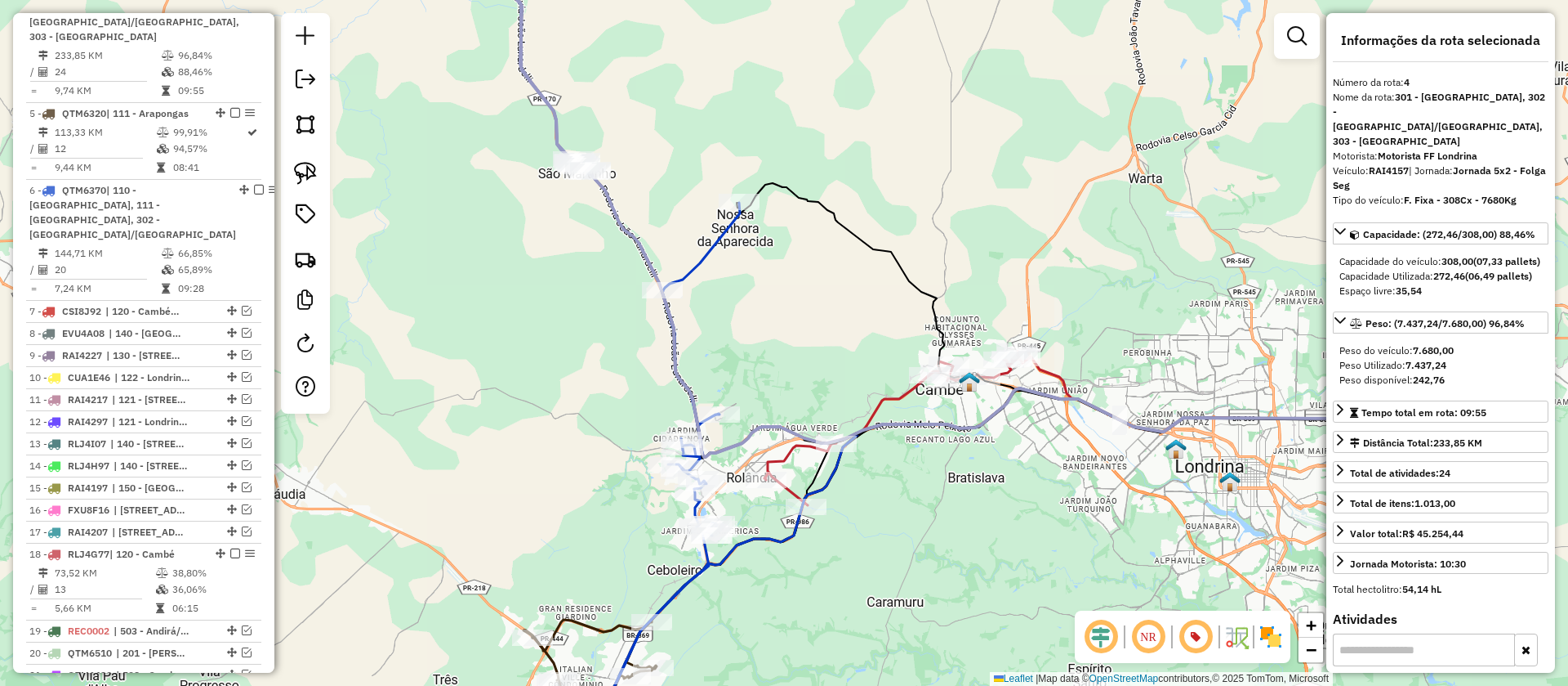
scroll to position [761, 0]
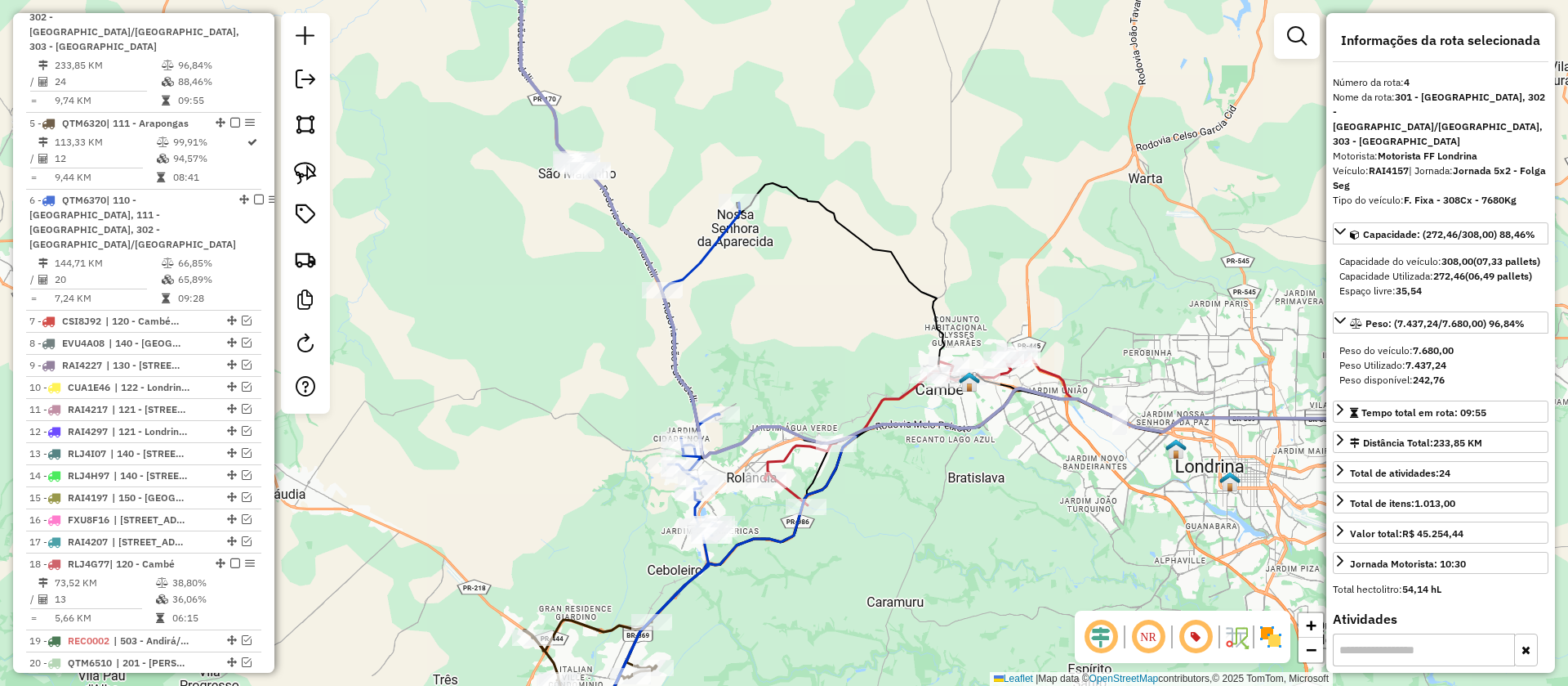
click at [713, 252] on icon at bounding box center [644, 471] width 192 height 538
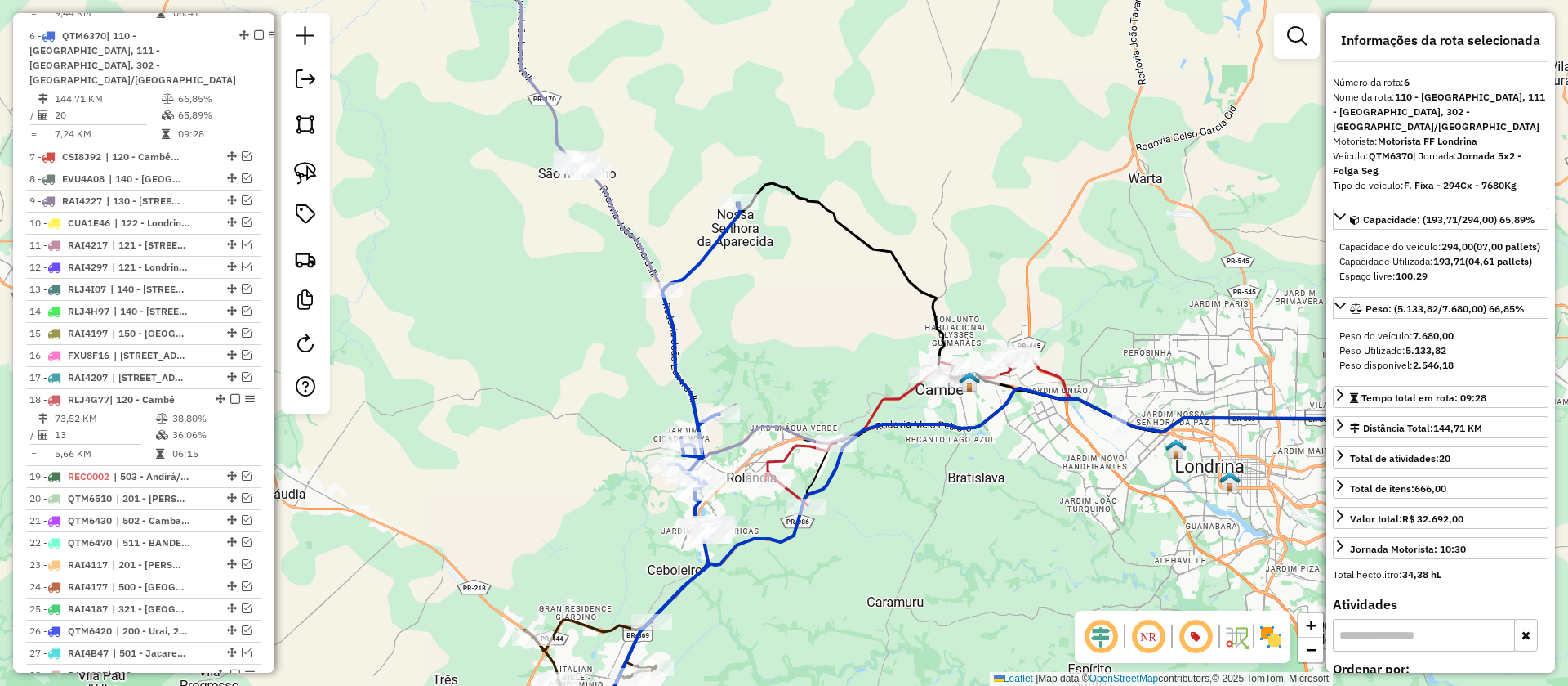
scroll to position [944, 0]
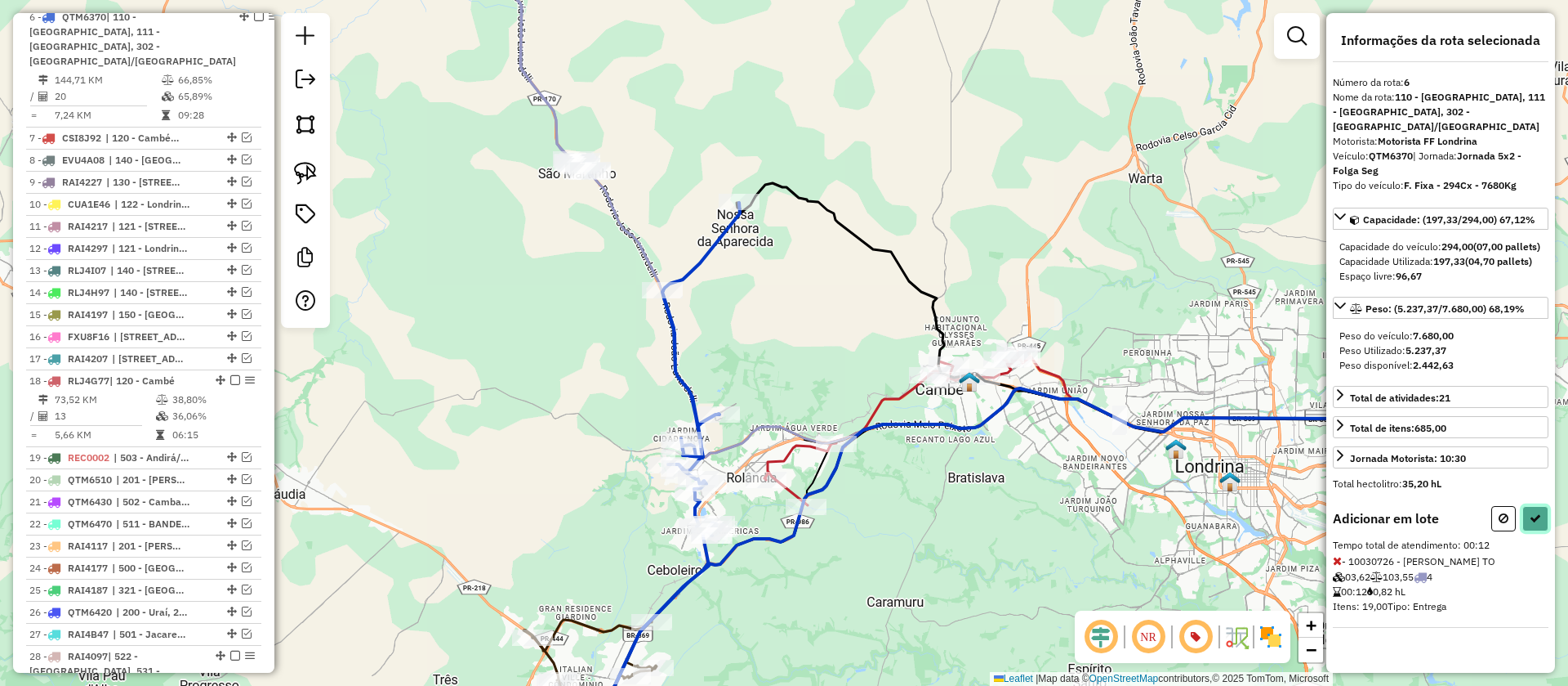
click at [1539, 519] on icon at bounding box center [1535, 518] width 12 height 12
select select "**********"
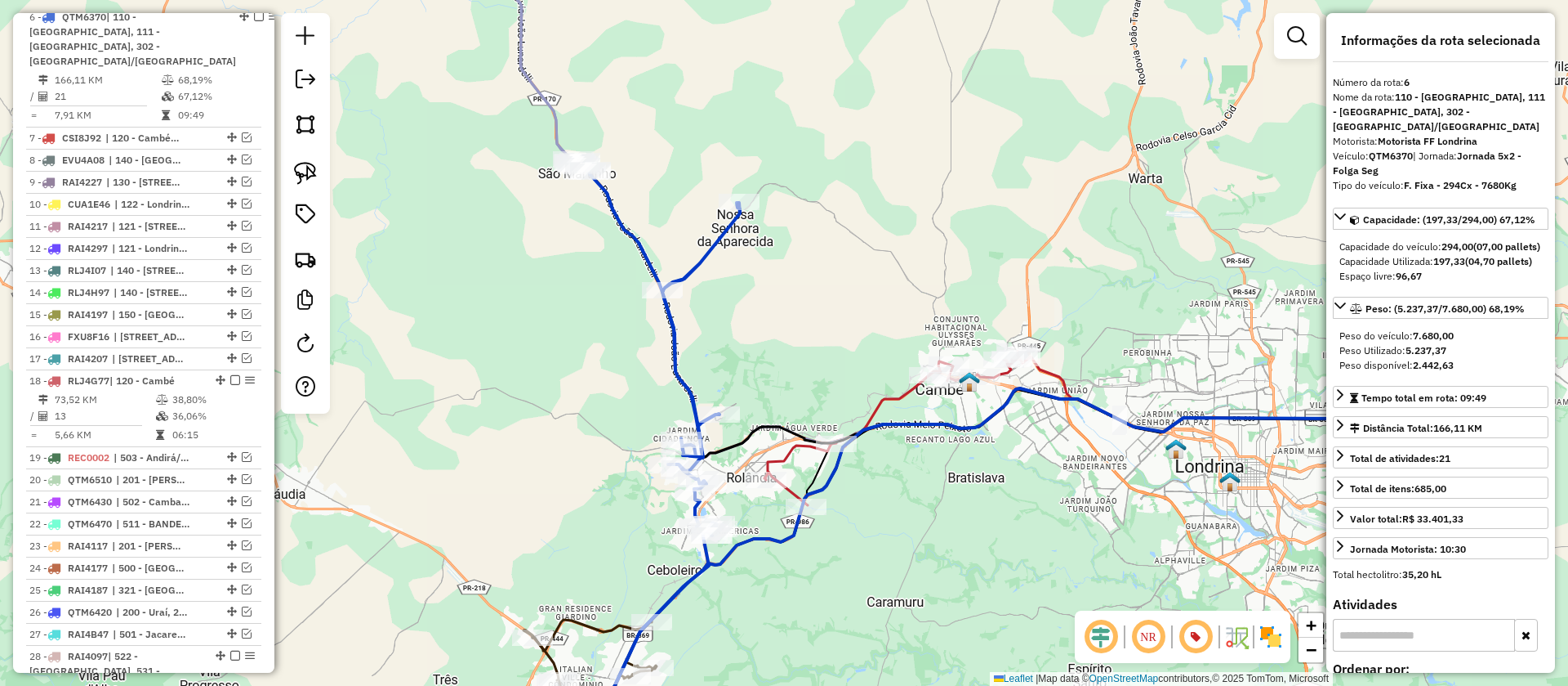
click at [548, 98] on icon at bounding box center [467, 51] width 247 height 241
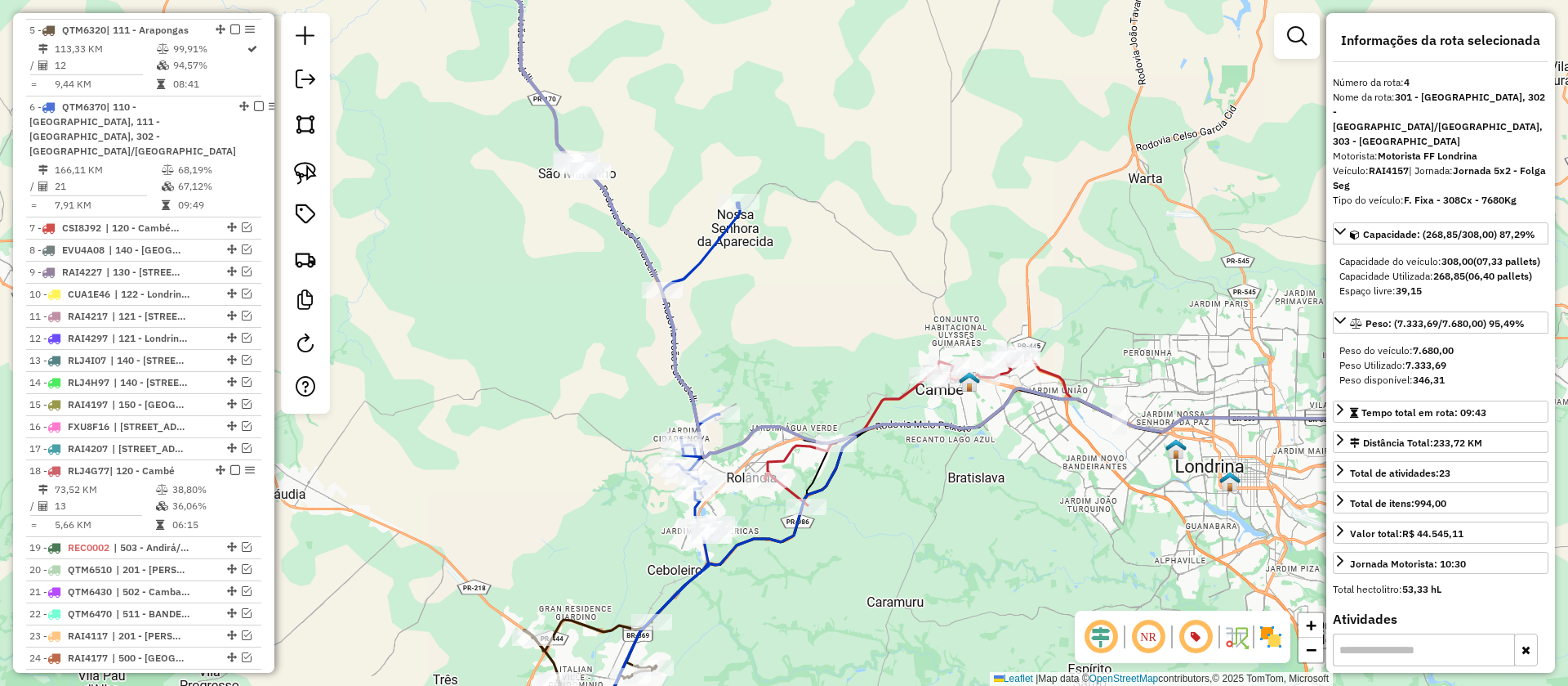
scroll to position [761, 0]
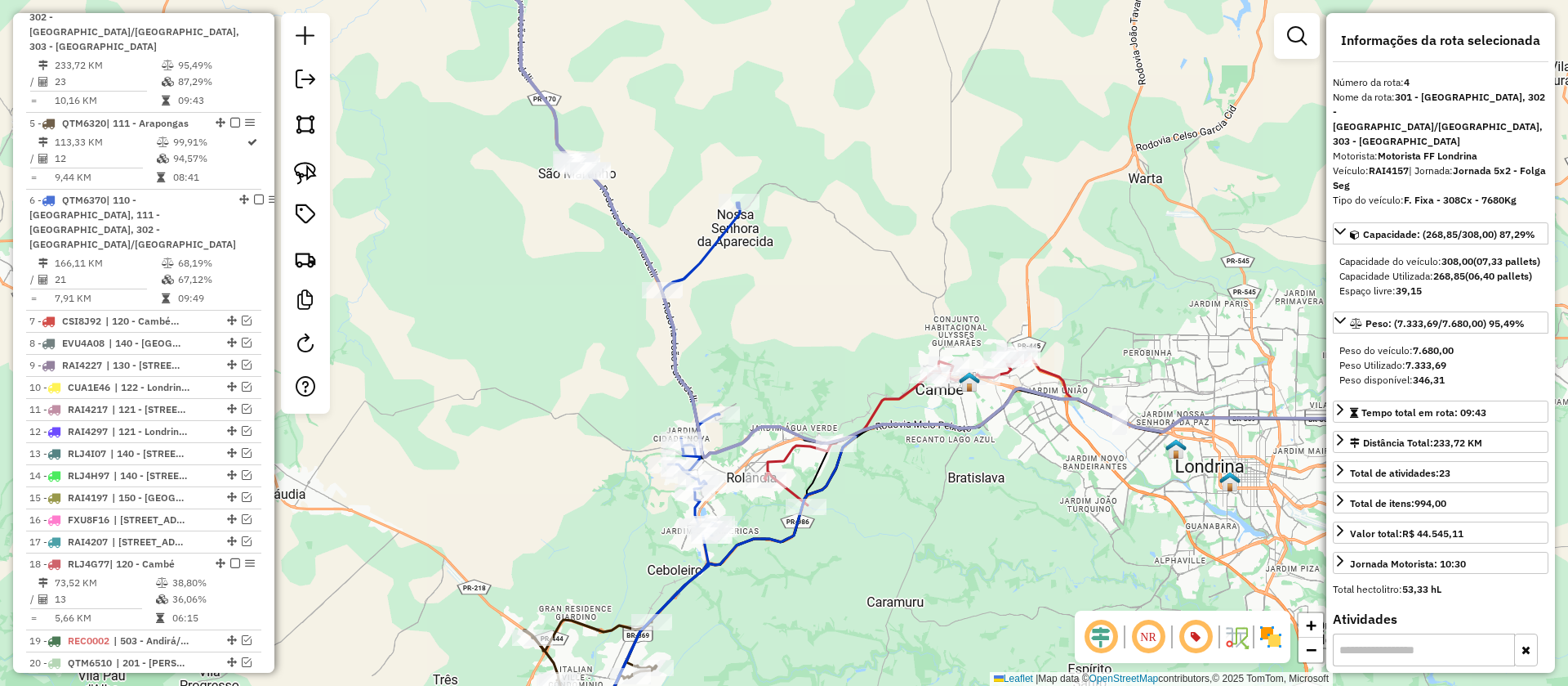
click at [702, 260] on icon at bounding box center [644, 456] width 192 height 569
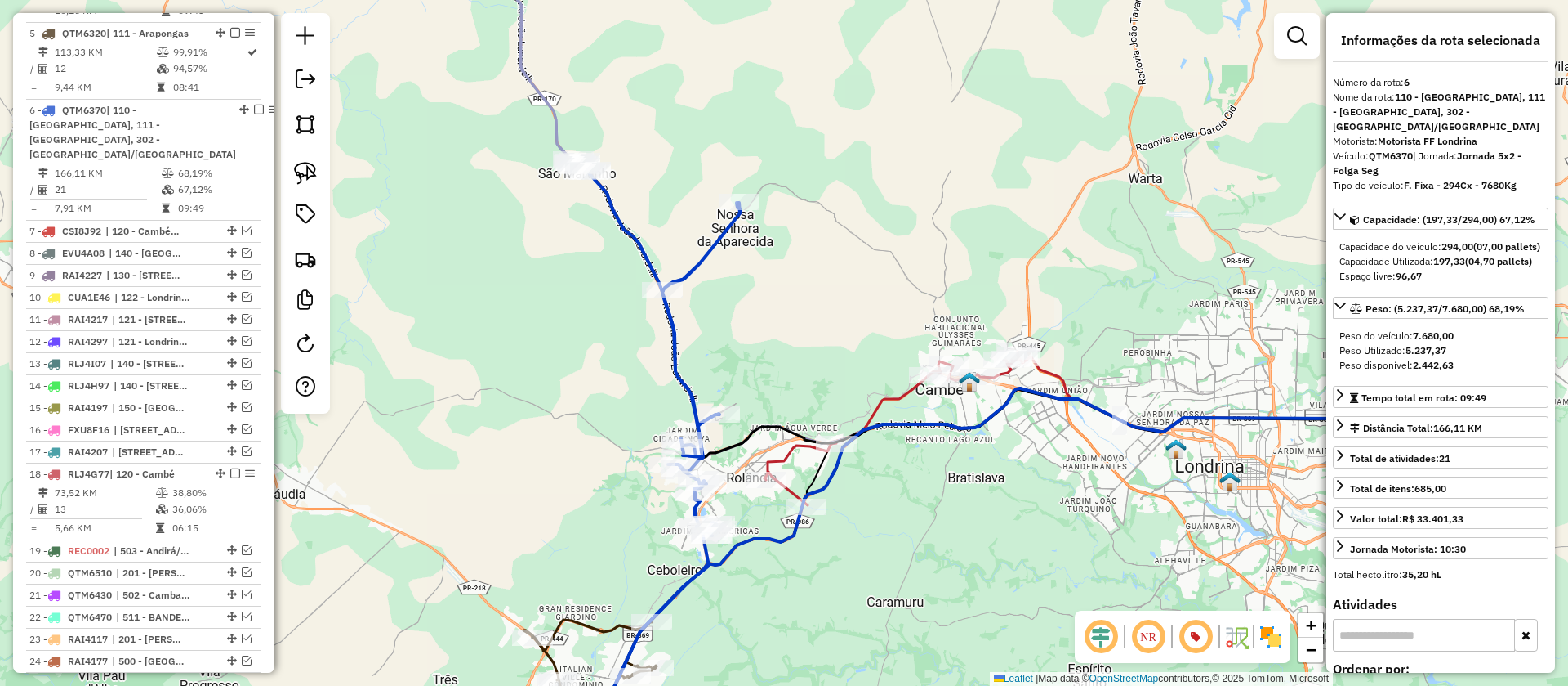
scroll to position [944, 0]
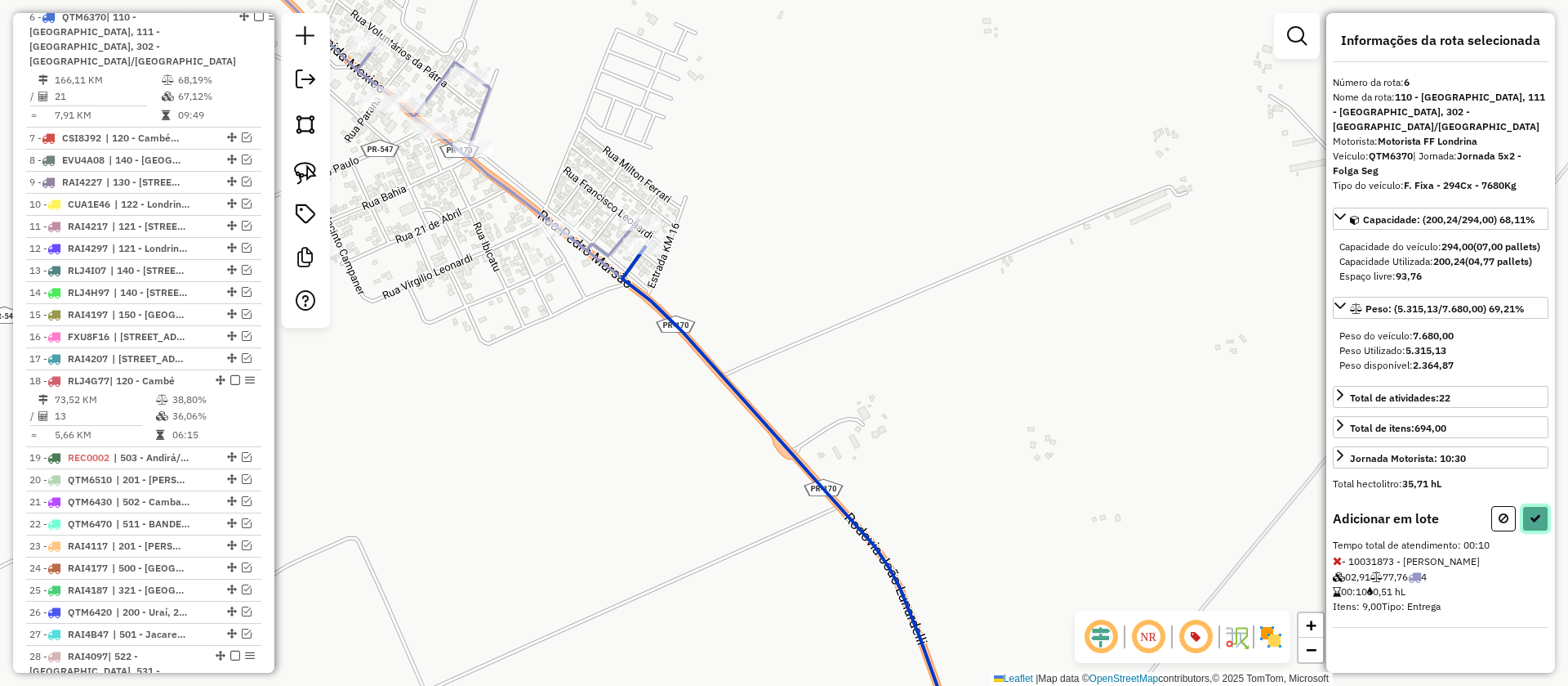
click at [1536, 519] on icon at bounding box center [1535, 518] width 12 height 12
select select "**********"
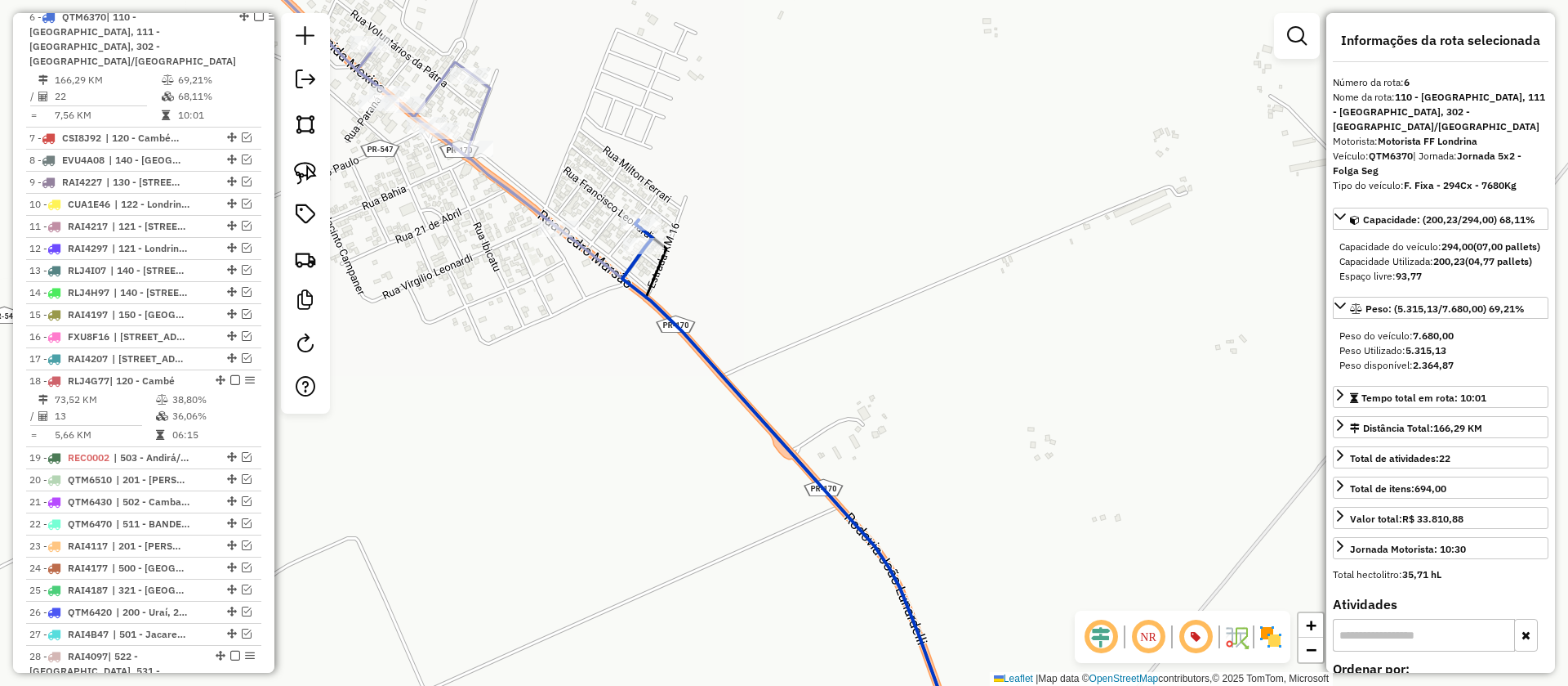
click at [603, 262] on icon at bounding box center [589, 343] width 745 height 823
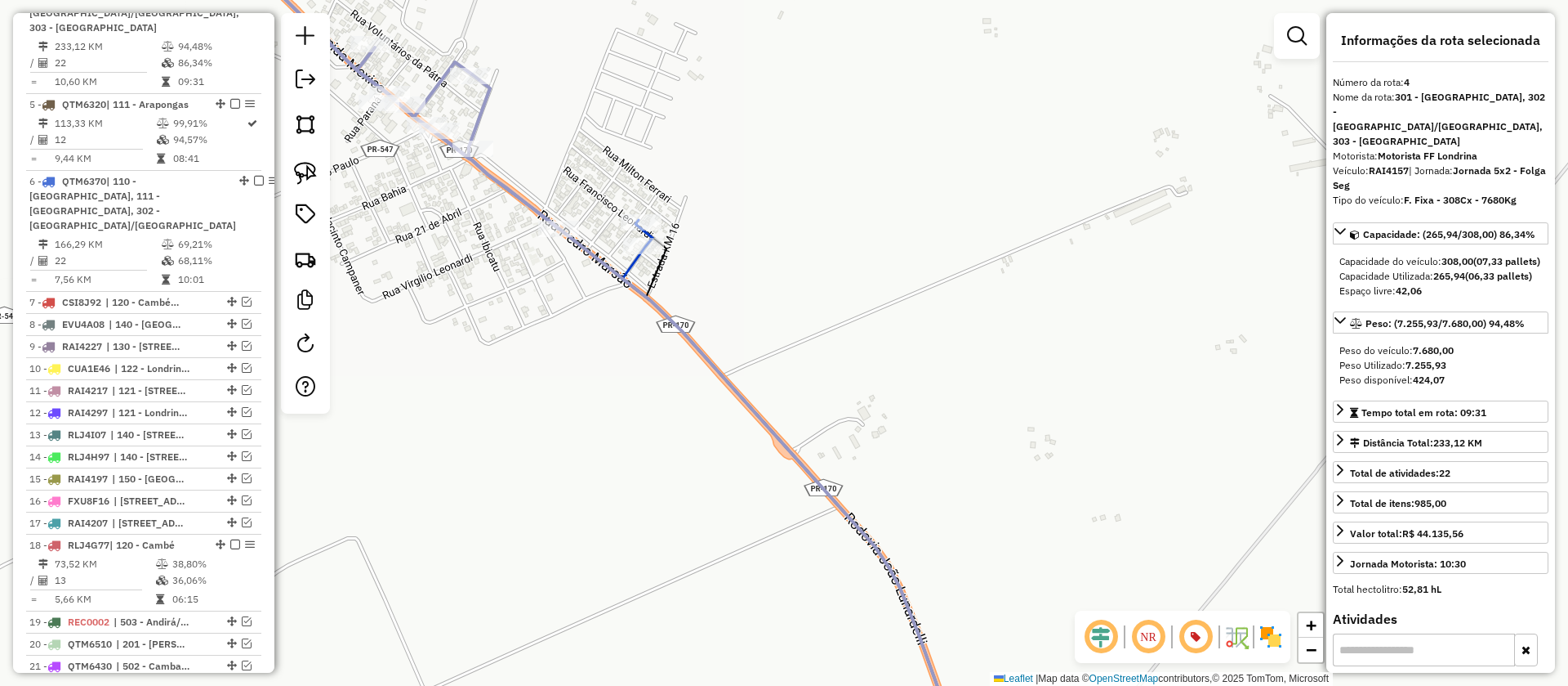
scroll to position [761, 0]
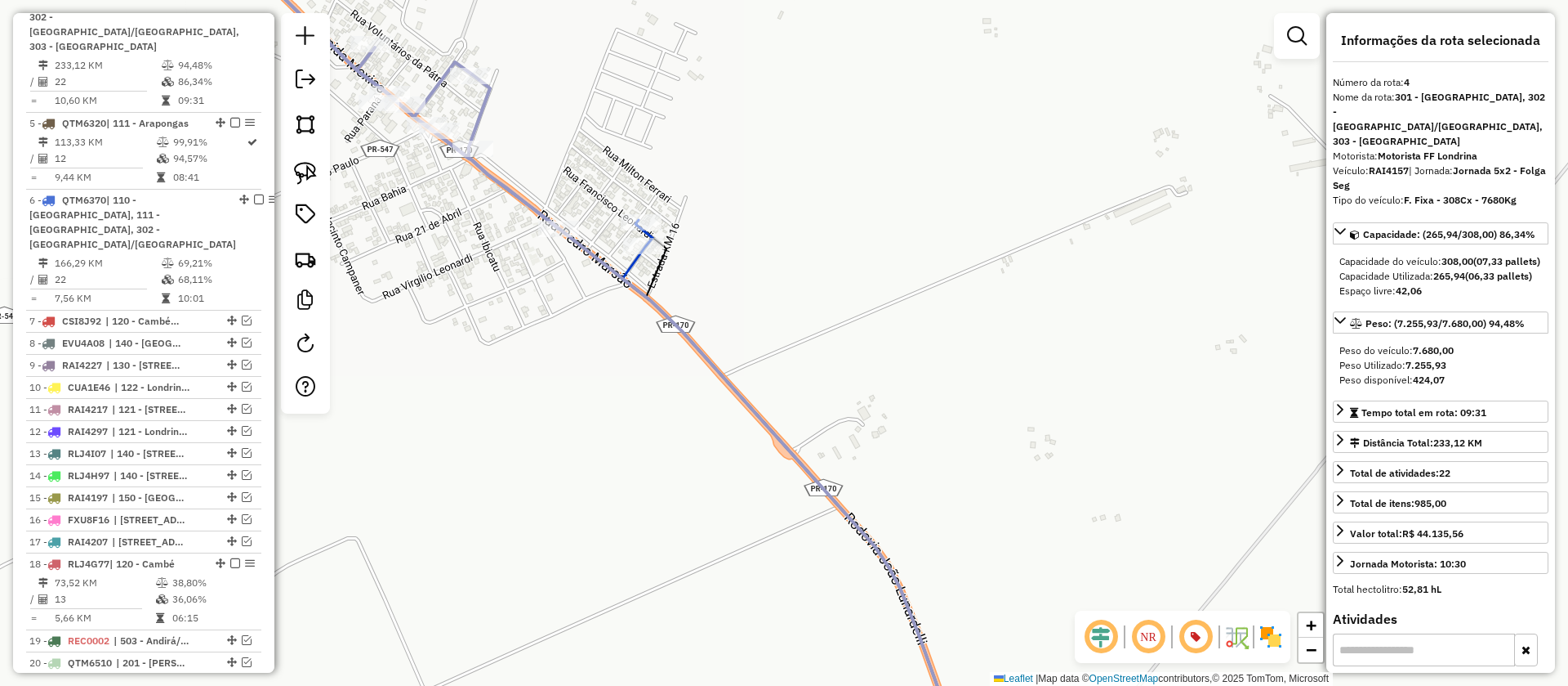
click at [633, 265] on icon at bounding box center [792, 487] width 340 height 534
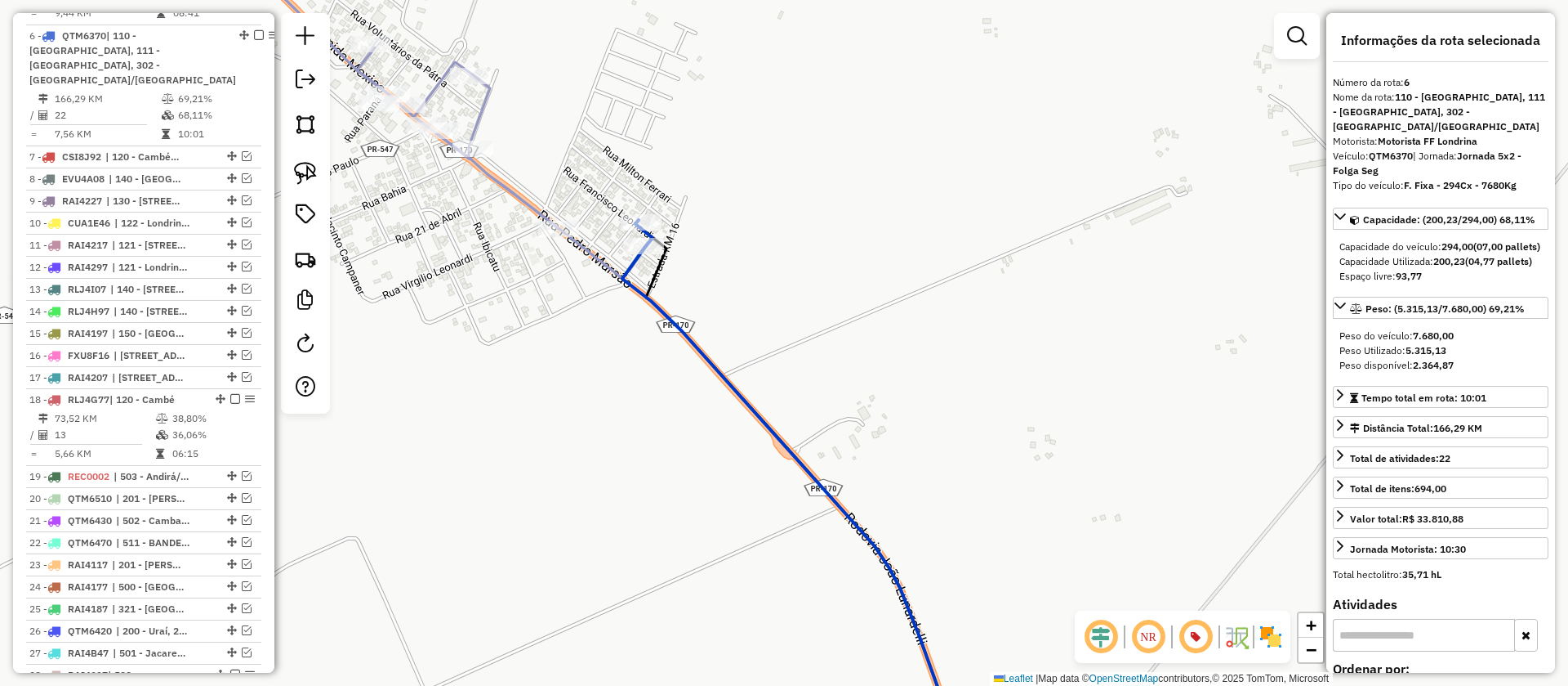
scroll to position [944, 0]
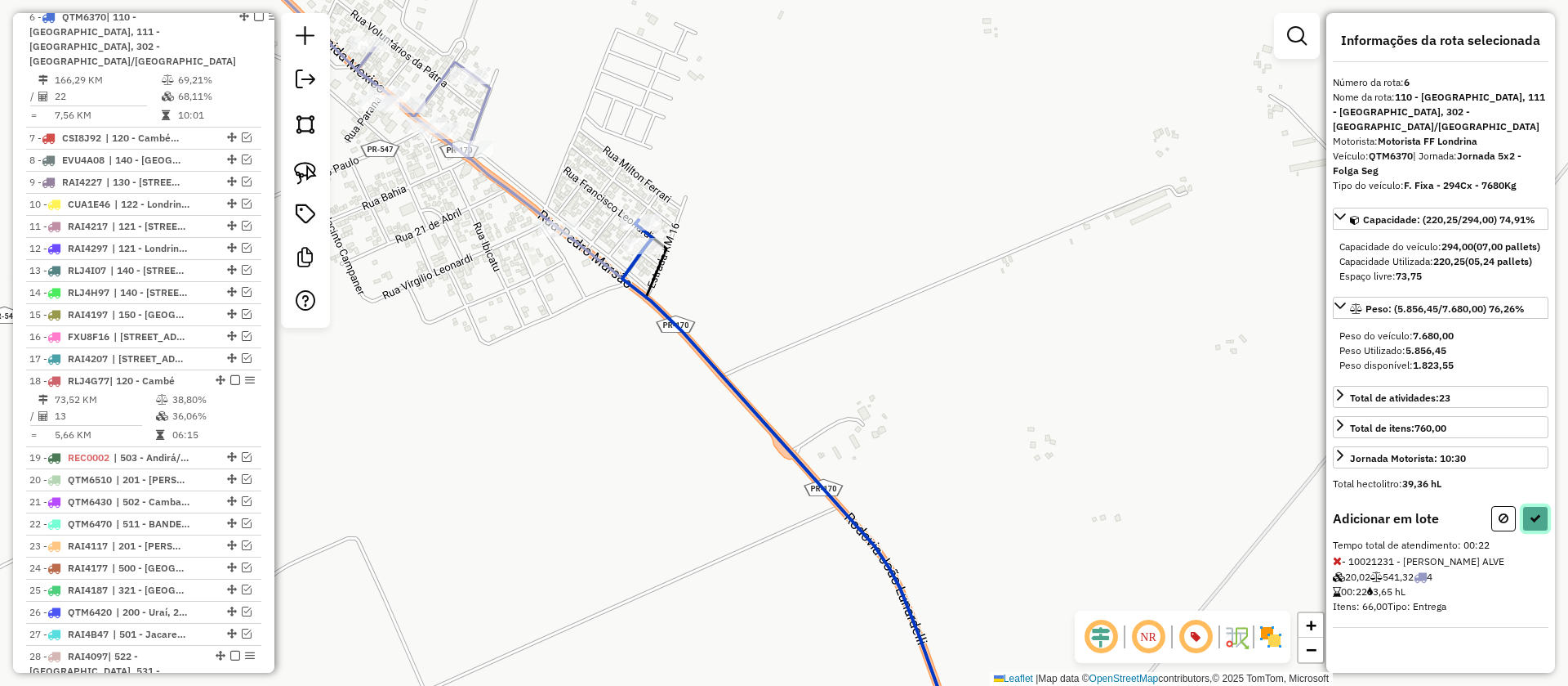
click at [1543, 523] on button at bounding box center [1535, 518] width 26 height 25
select select "**********"
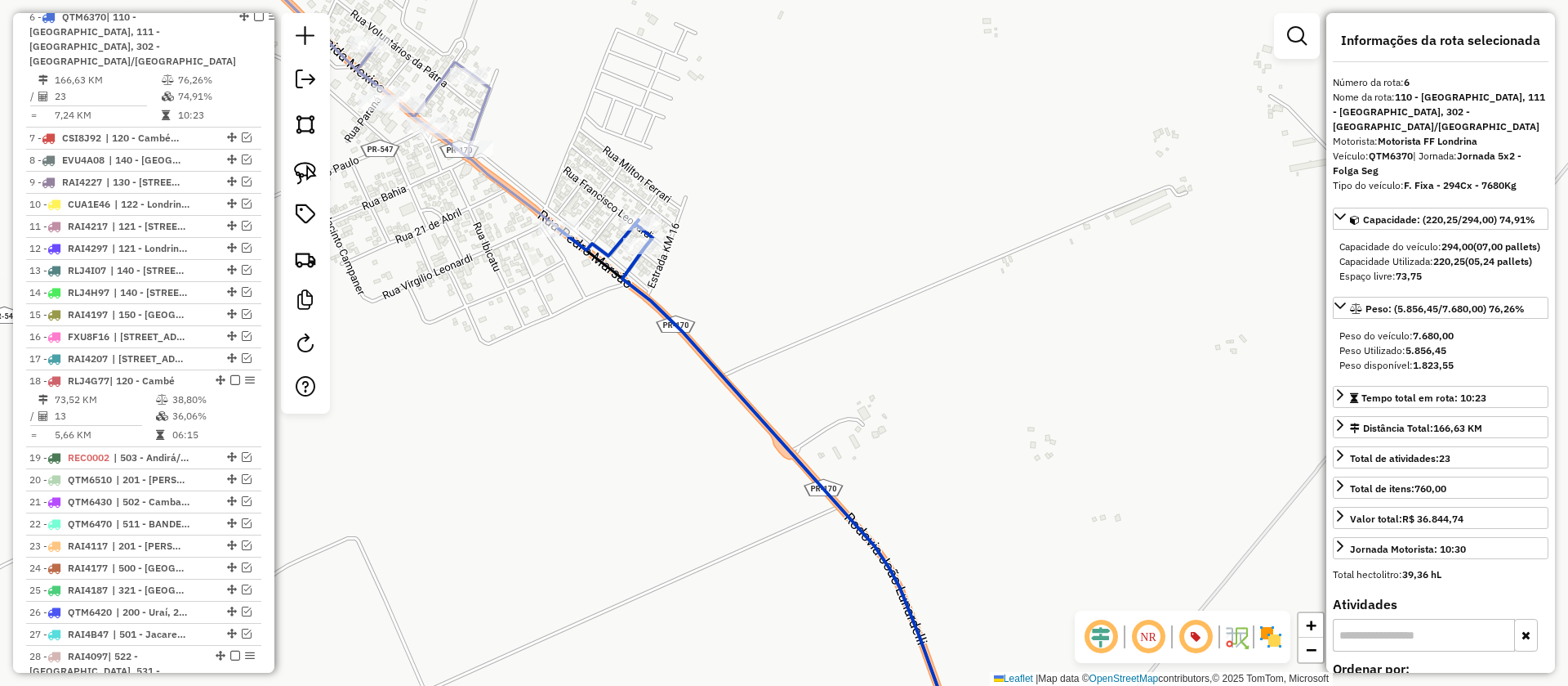
click at [479, 110] on icon at bounding box center [352, 45] width 273 height 227
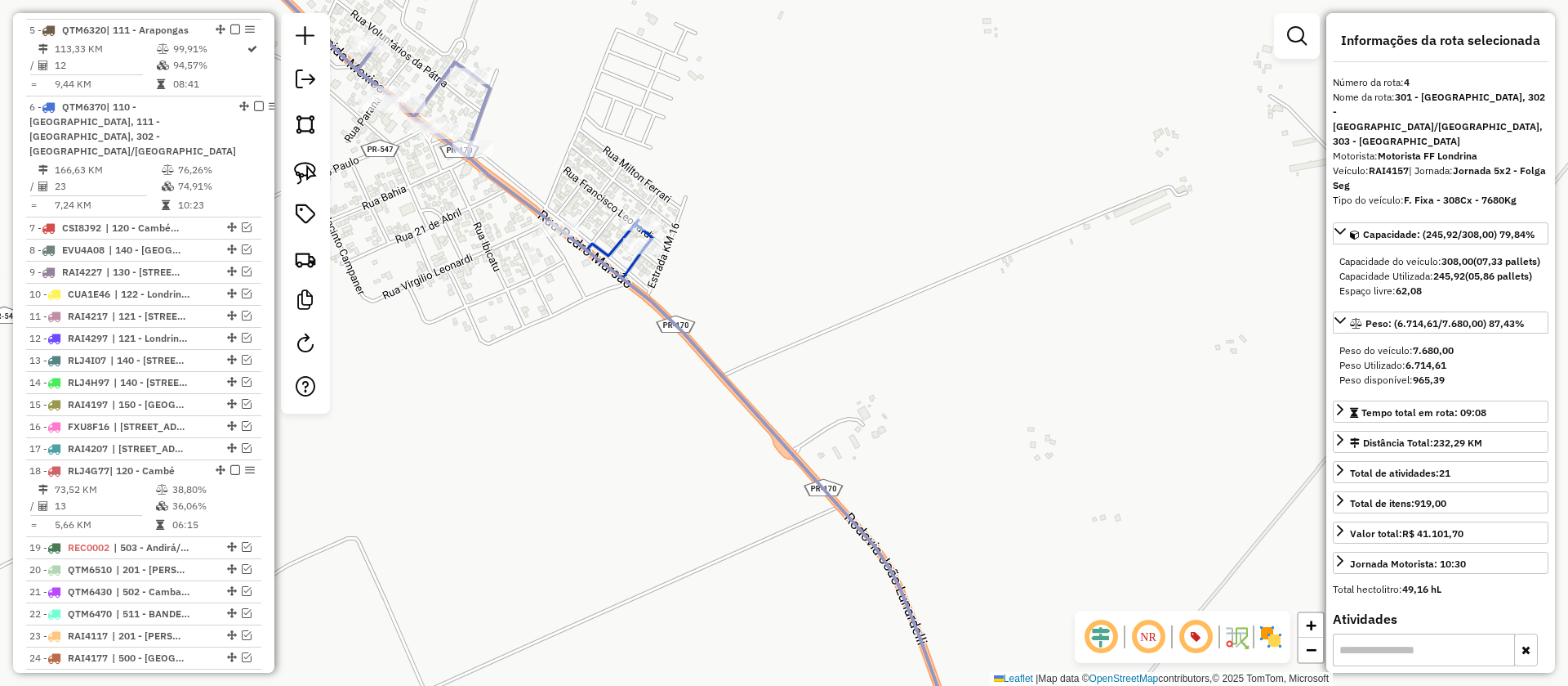
scroll to position [761, 0]
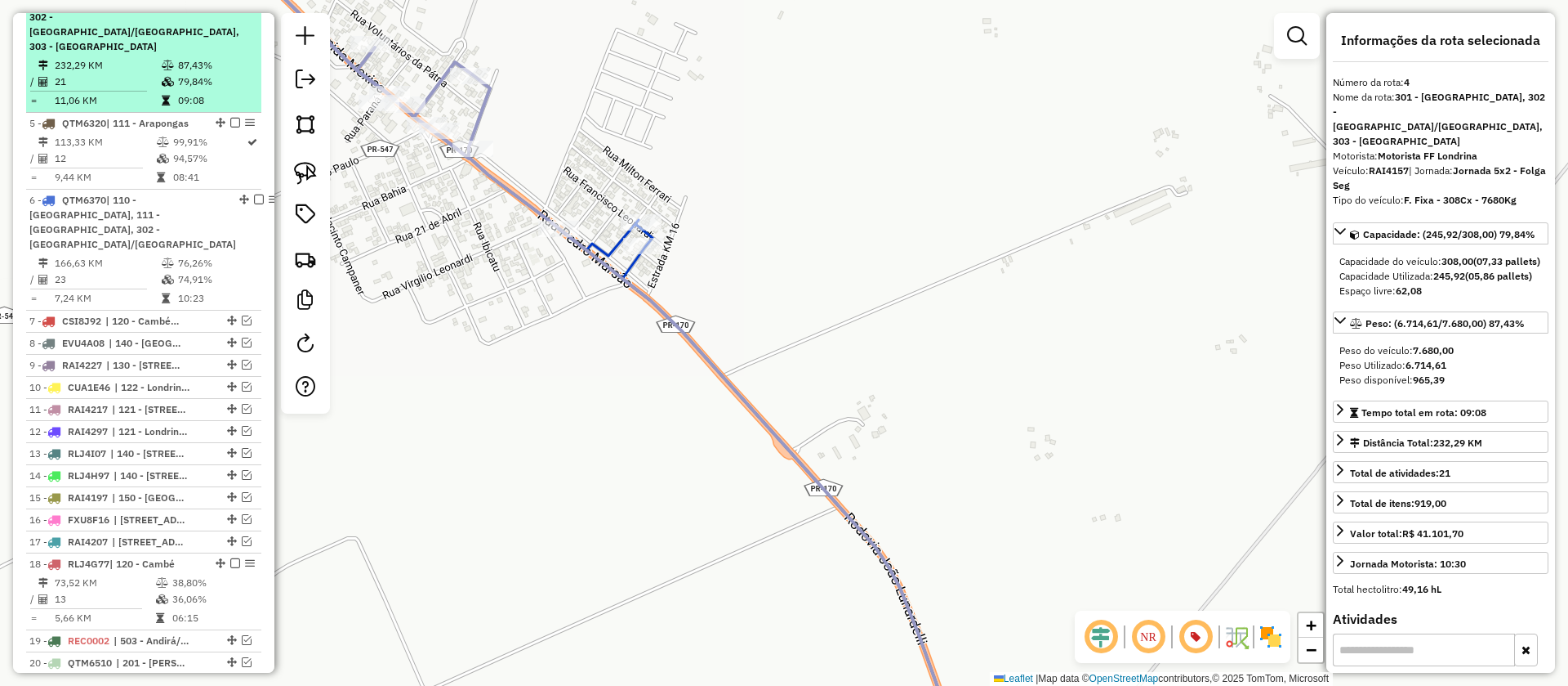
click at [257, 7] on em at bounding box center [262, 2] width 10 height 10
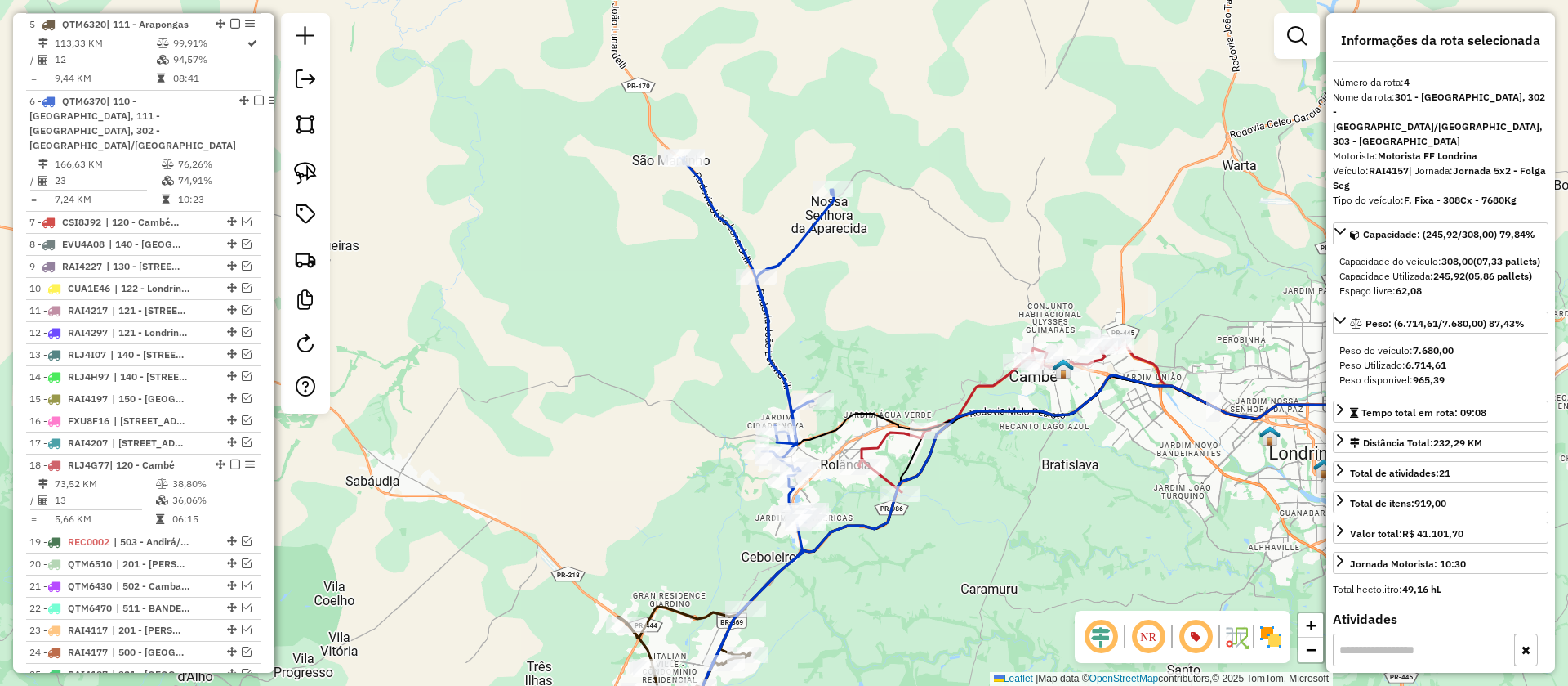
drag, startPoint x: 856, startPoint y: 319, endPoint x: 734, endPoint y: 175, distance: 188.7
click at [734, 178] on div "Janela de atendimento Grade de atendimento Capacidade Transportadoras Veículos …" at bounding box center [784, 343] width 1568 height 686
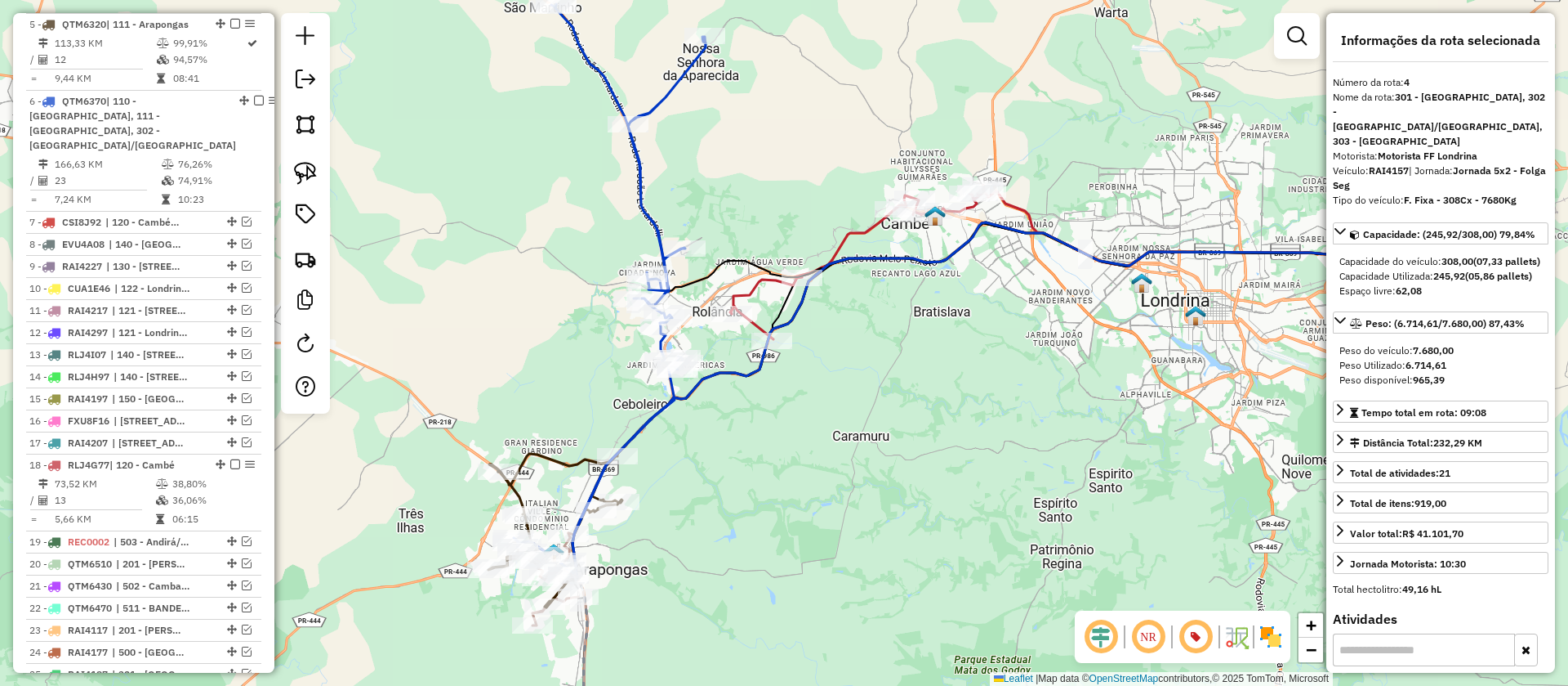
click at [750, 286] on icon at bounding box center [857, 262] width 255 height 154
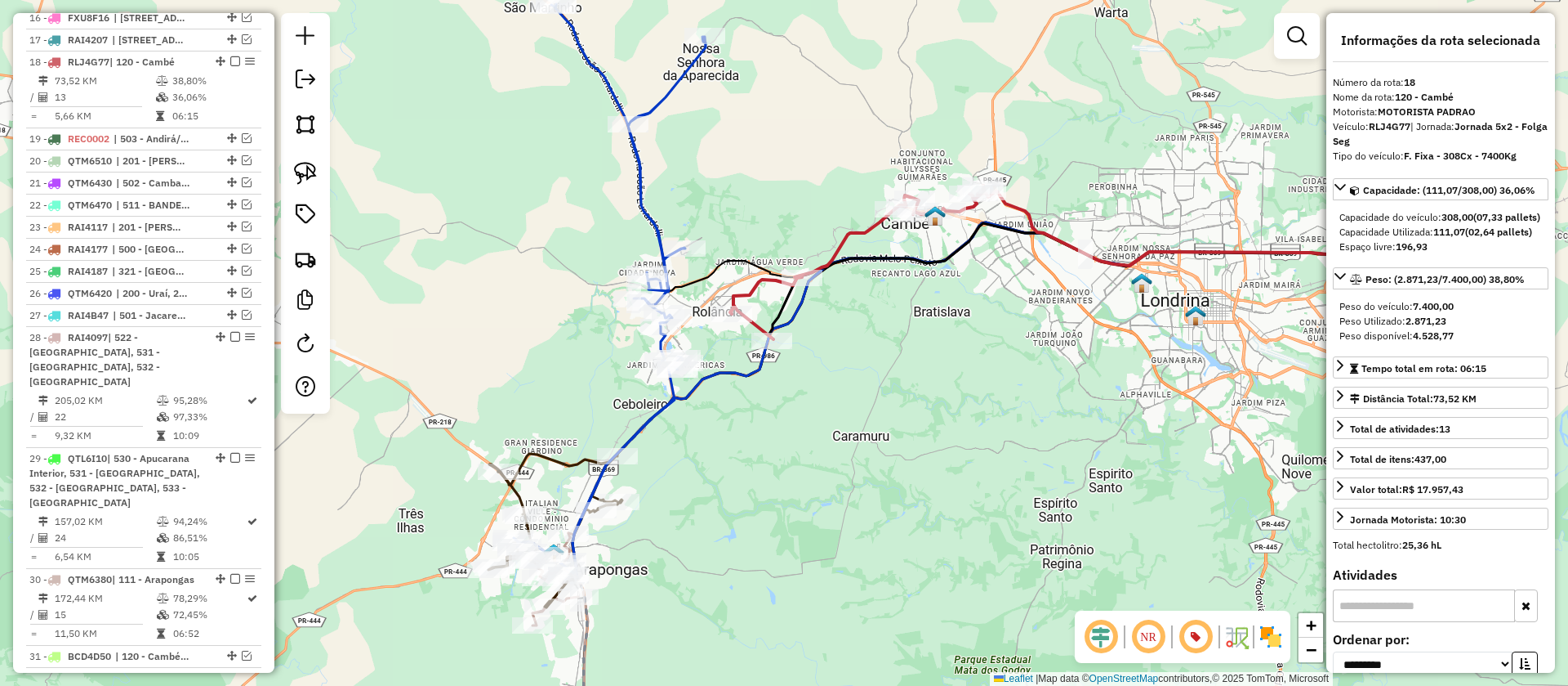
scroll to position [1209, 0]
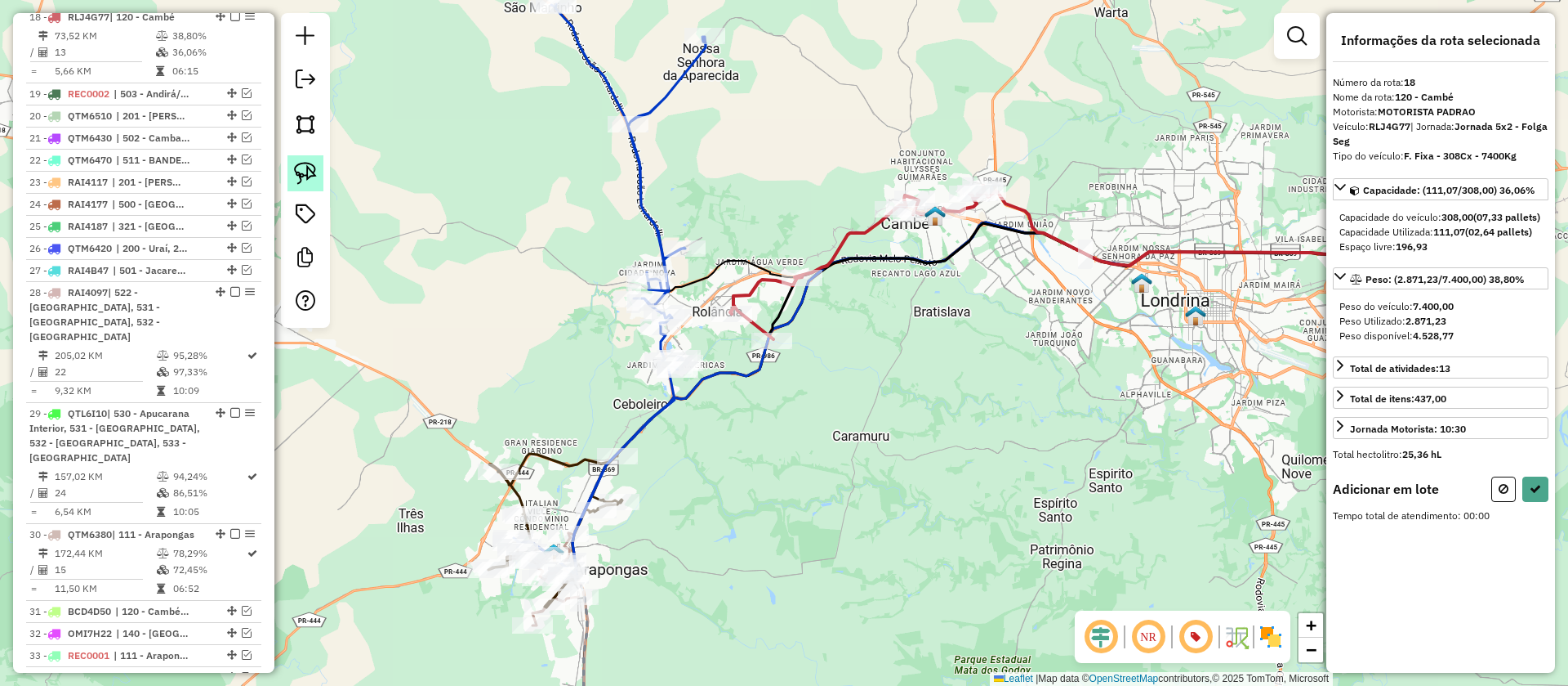
drag, startPoint x: 298, startPoint y: 177, endPoint x: 512, endPoint y: 306, distance: 249.9
click at [299, 177] on img at bounding box center [305, 173] width 23 height 23
drag, startPoint x: 710, startPoint y: 359, endPoint x: 702, endPoint y: 347, distance: 14.4
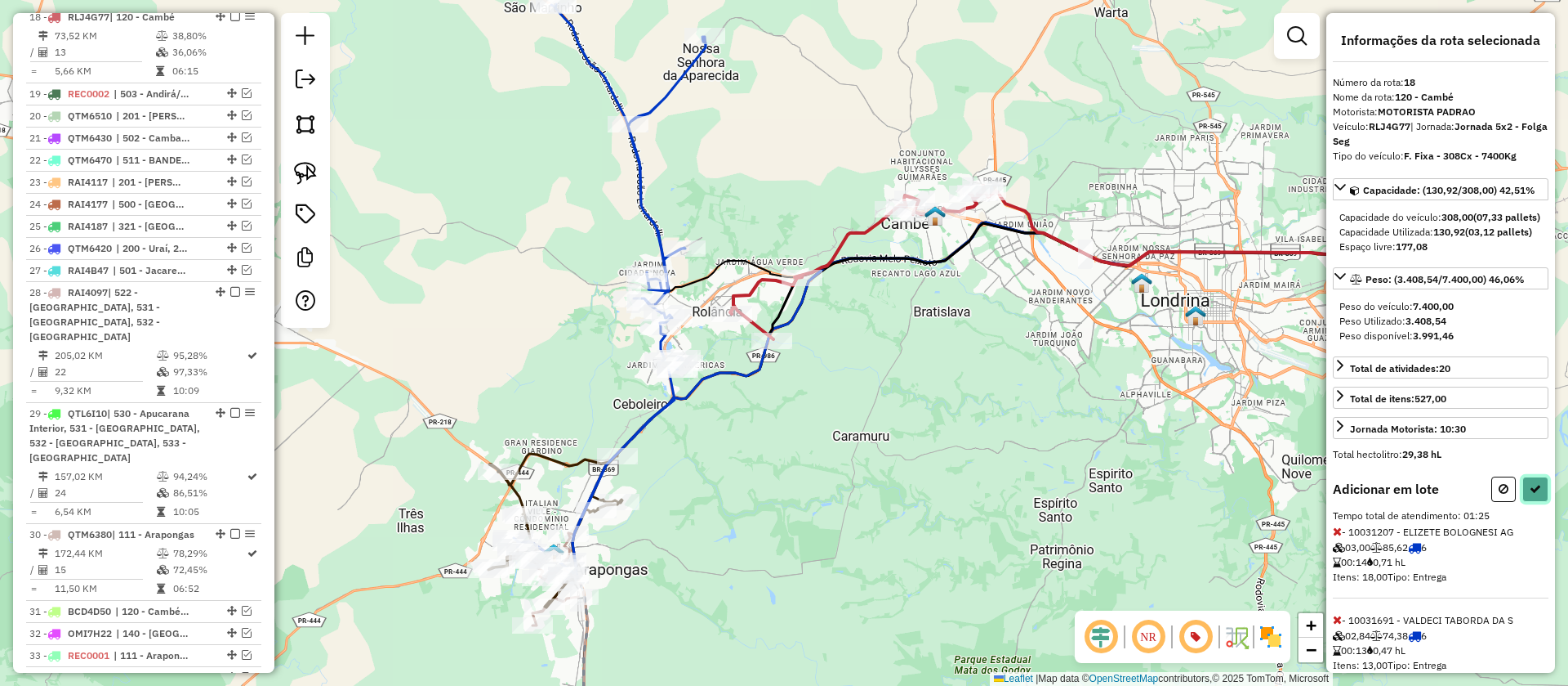
click at [1525, 502] on button at bounding box center [1535, 489] width 26 height 25
select select "**********"
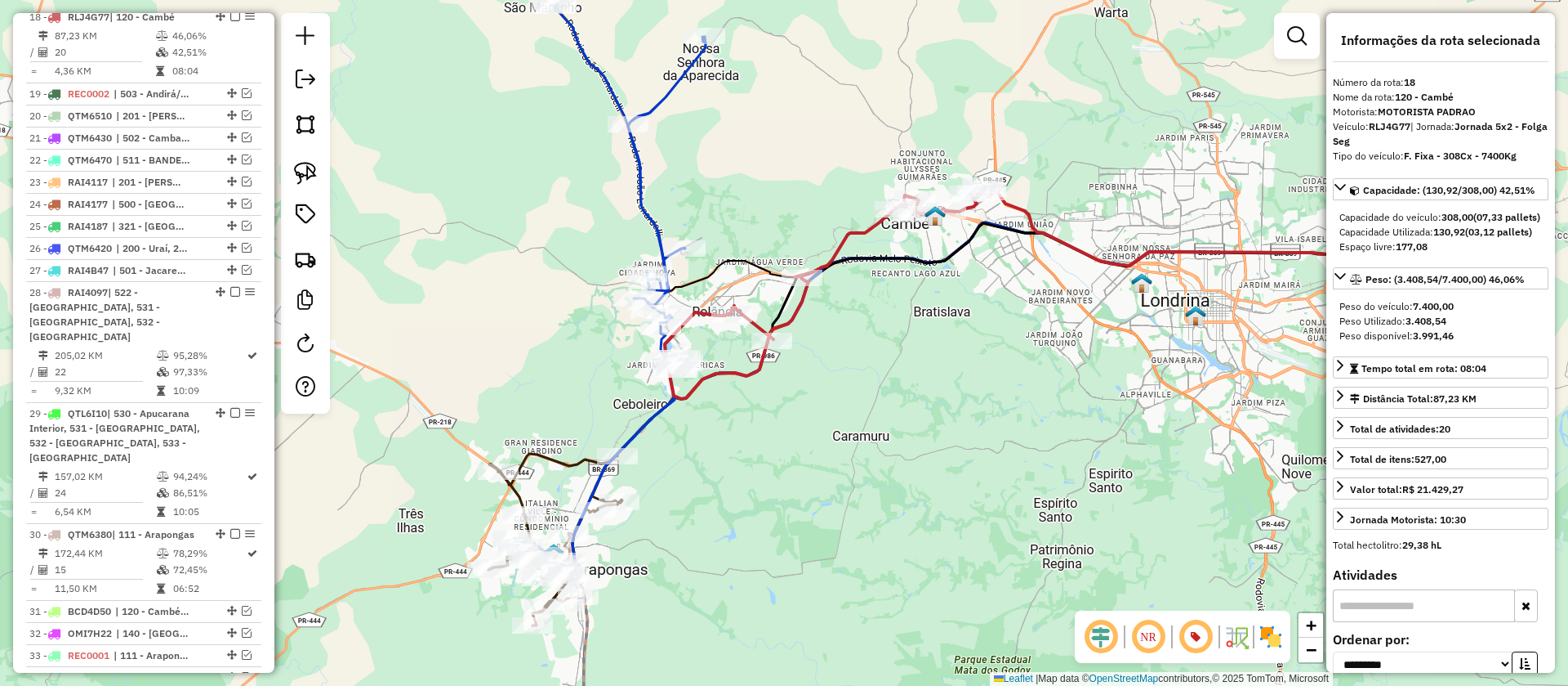
click at [654, 223] on icon at bounding box center [610, 290] width 192 height 571
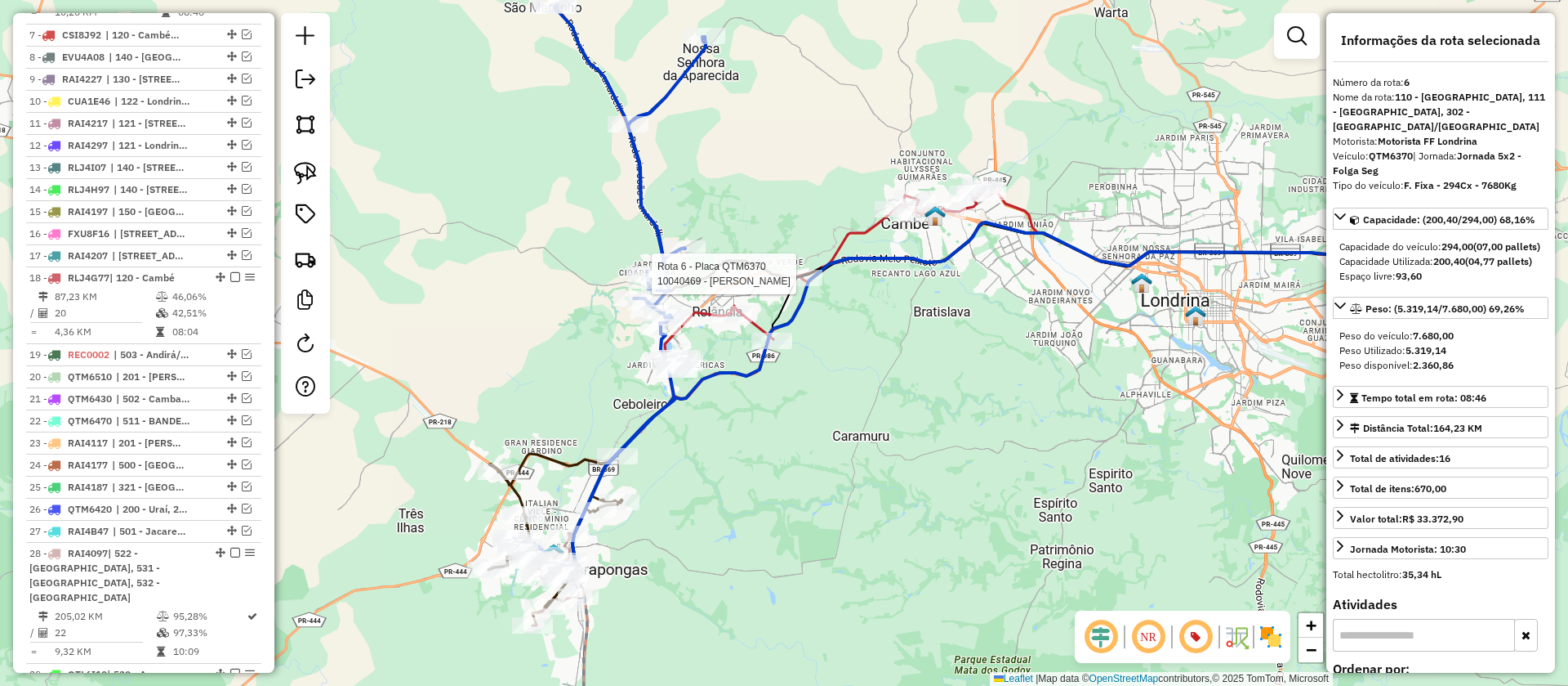
scroll to position [859, 0]
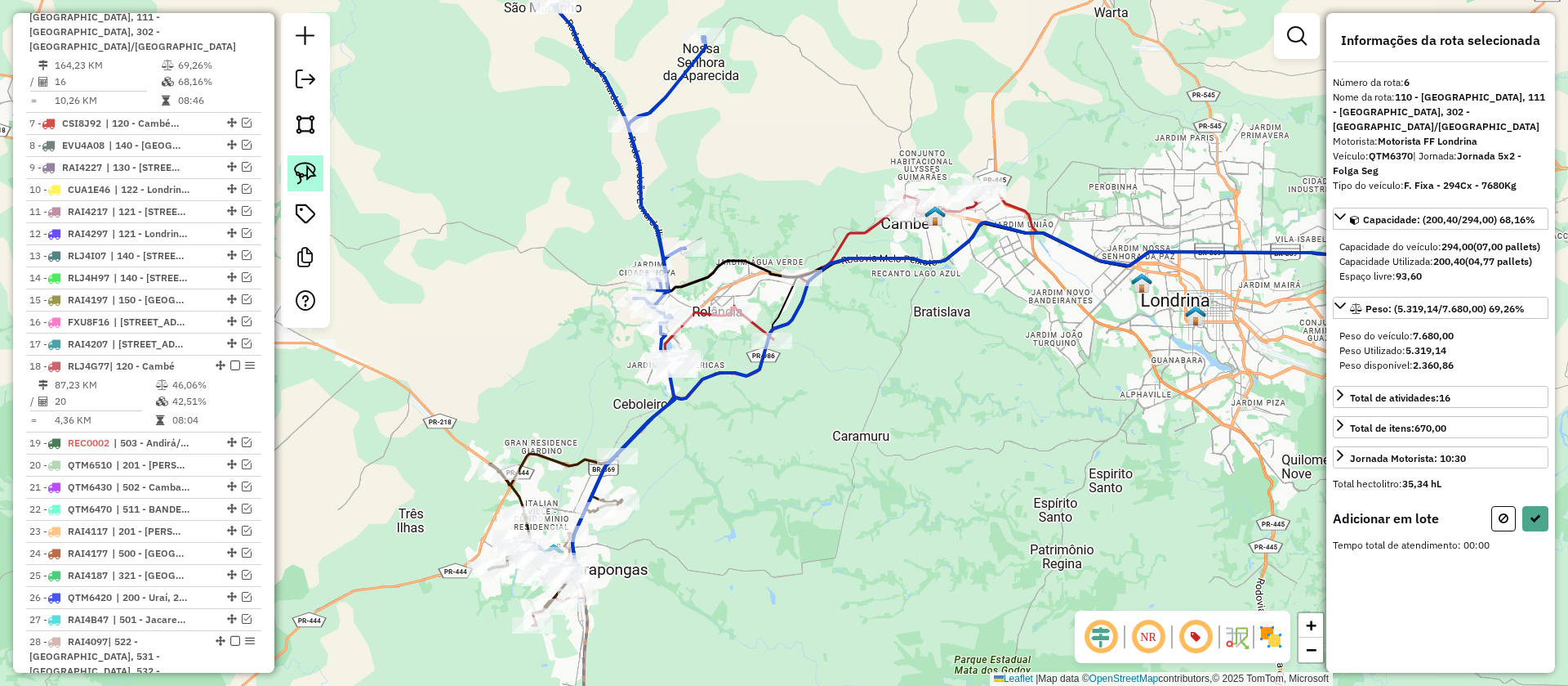
click at [299, 175] on img at bounding box center [305, 173] width 23 height 23
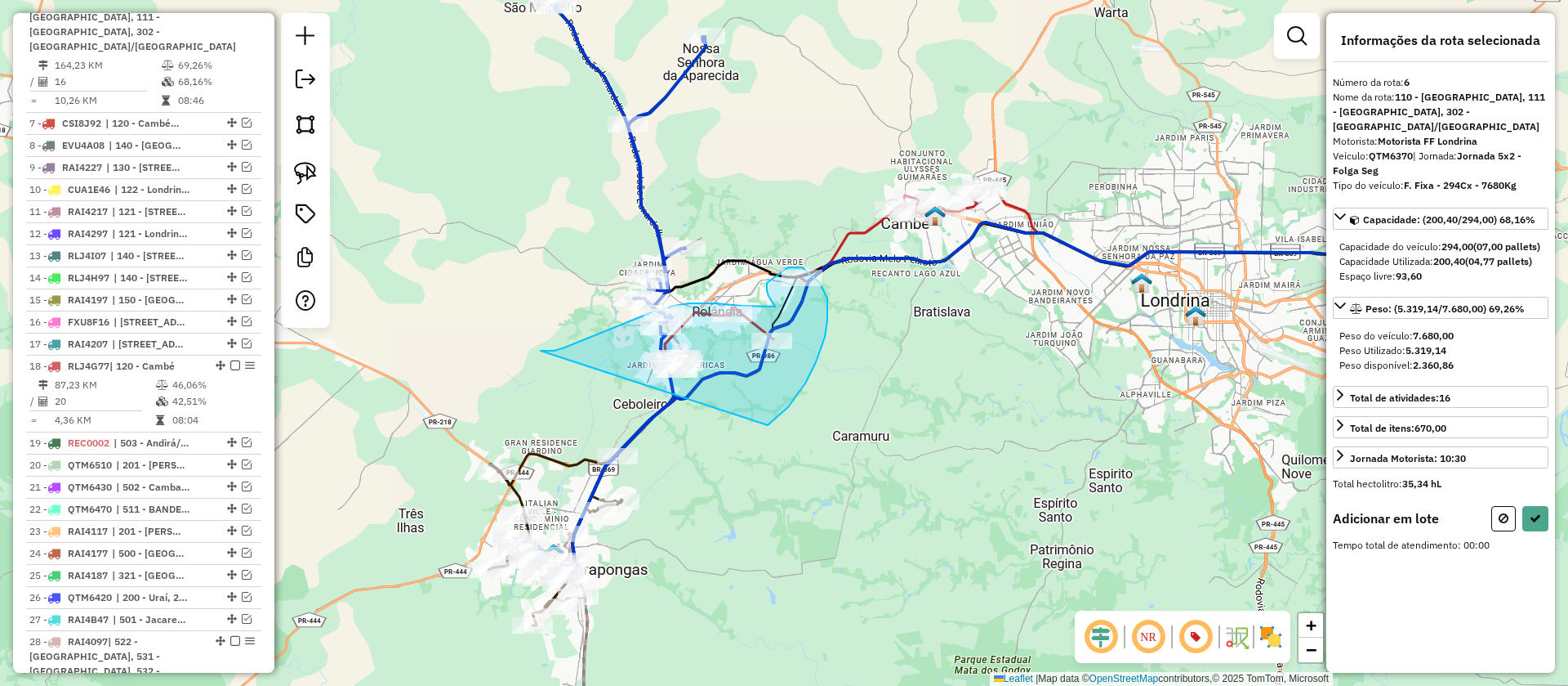
drag, startPoint x: 554, startPoint y: 351, endPoint x: 746, endPoint y: 446, distance: 214.2
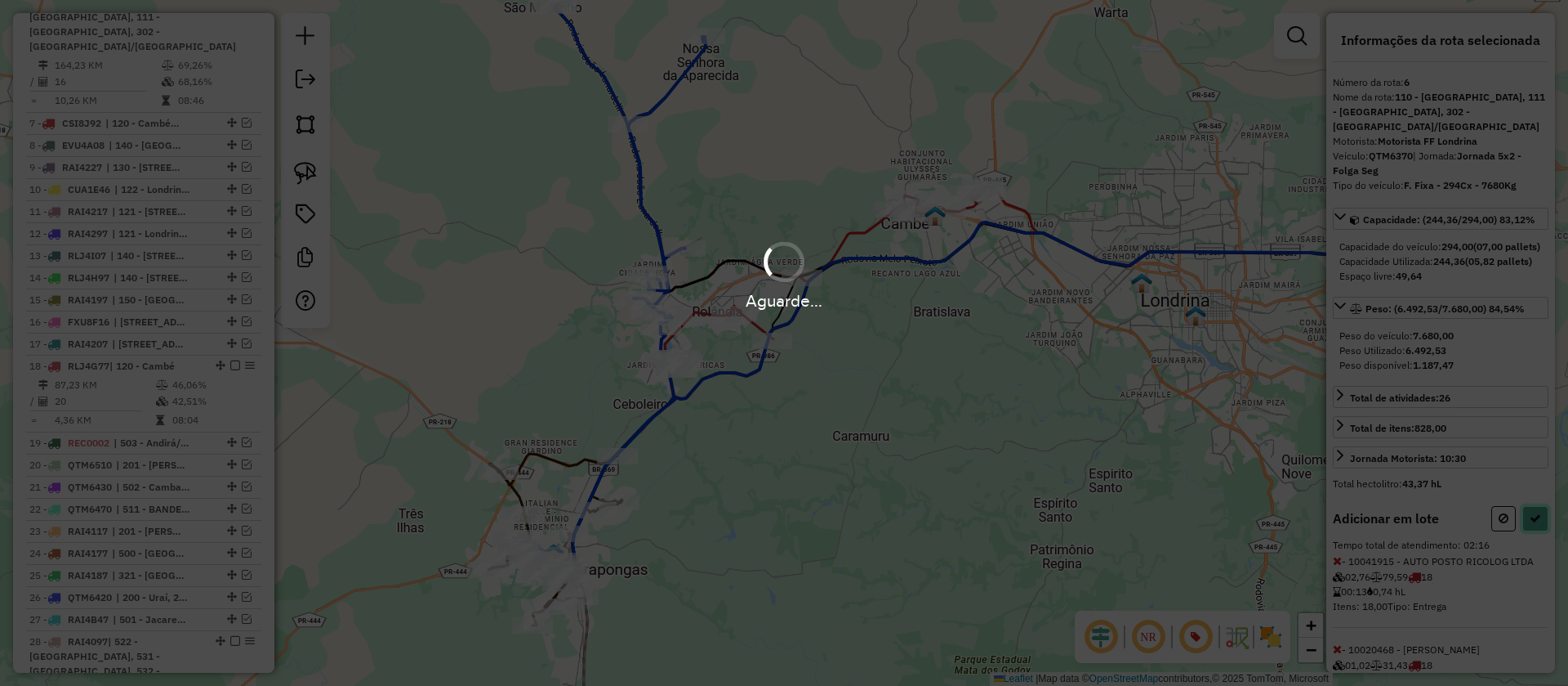
click at [1530, 524] on icon at bounding box center [1535, 518] width 12 height 12
select select "**********"
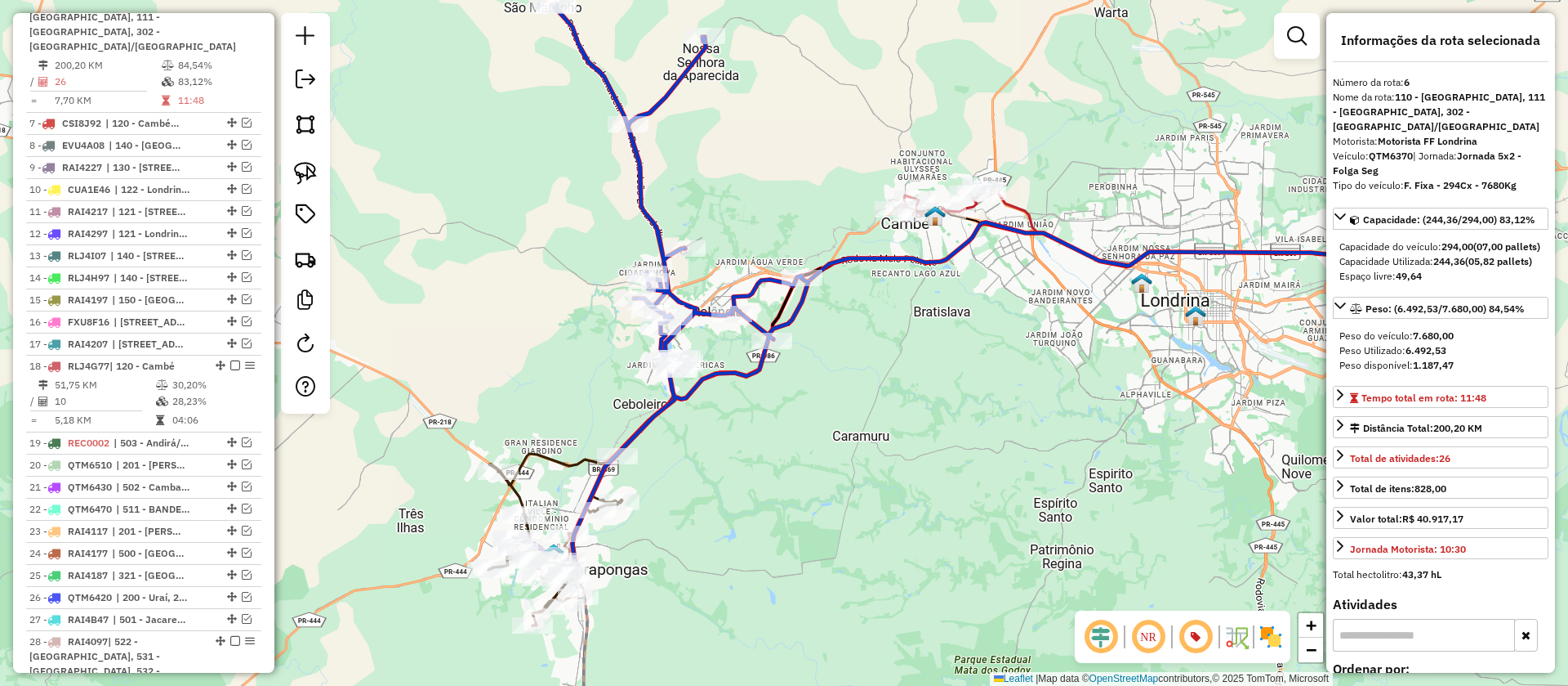
click at [1018, 206] on icon at bounding box center [1199, 225] width 432 height 80
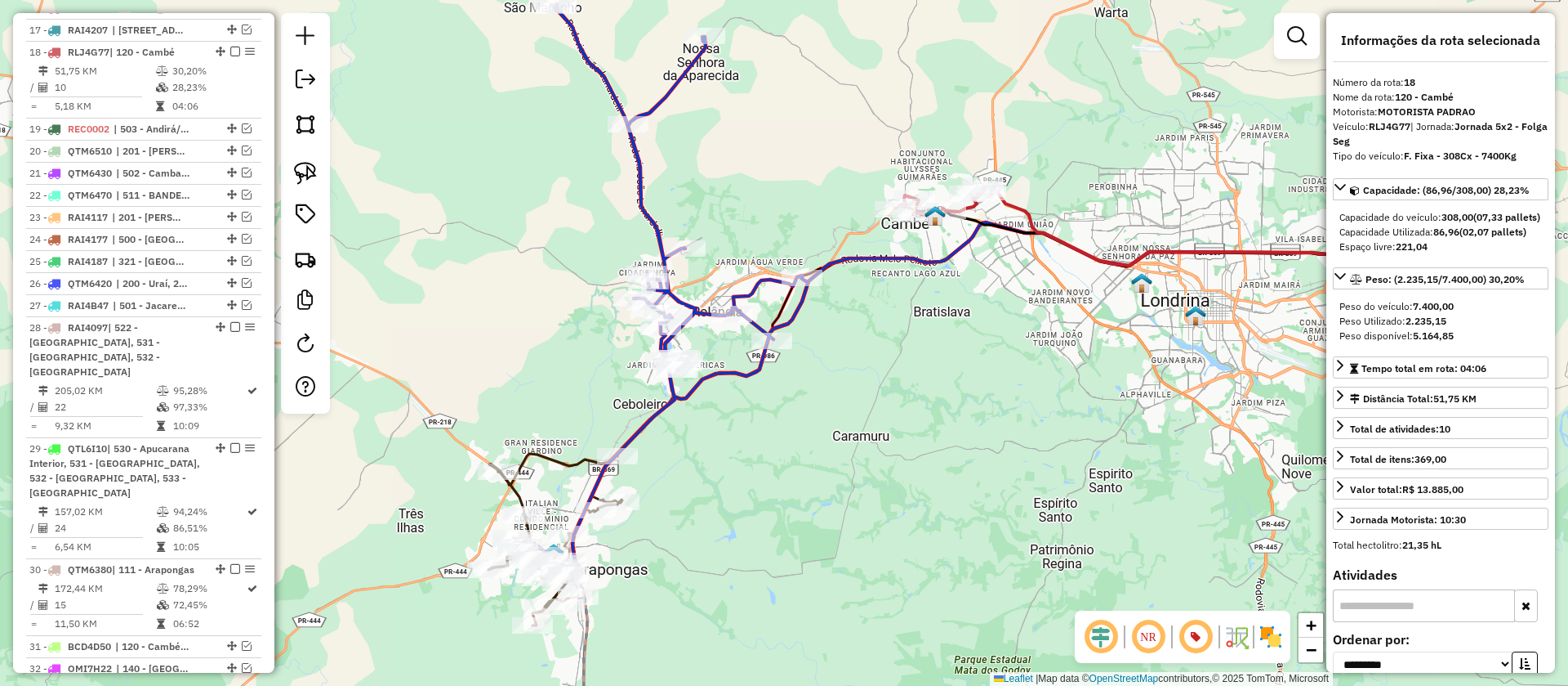
scroll to position [1209, 0]
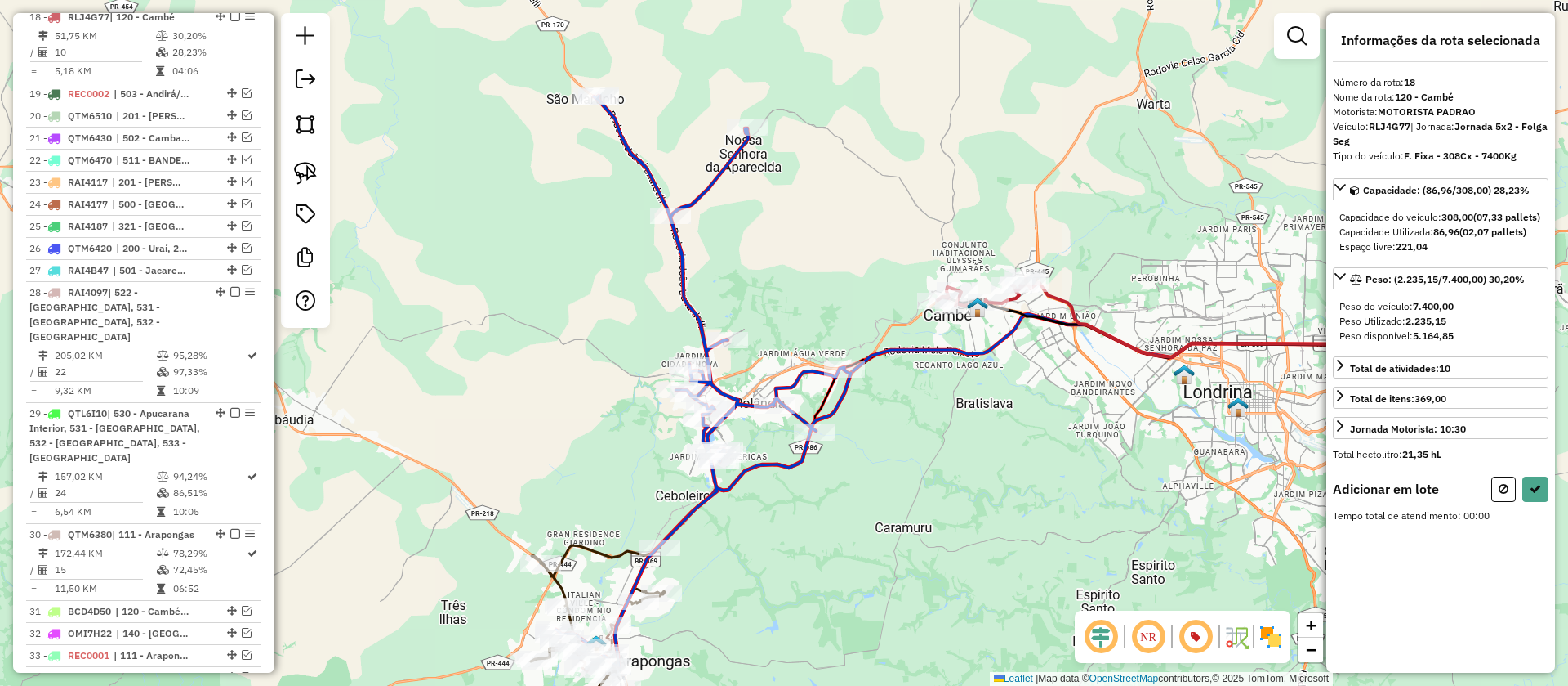
drag, startPoint x: 806, startPoint y: 183, endPoint x: 902, endPoint y: 404, distance: 241.0
click at [902, 404] on div "Janela de atendimento Grade de atendimento Capacidade Transportadoras Veículos …" at bounding box center [784, 343] width 1568 height 686
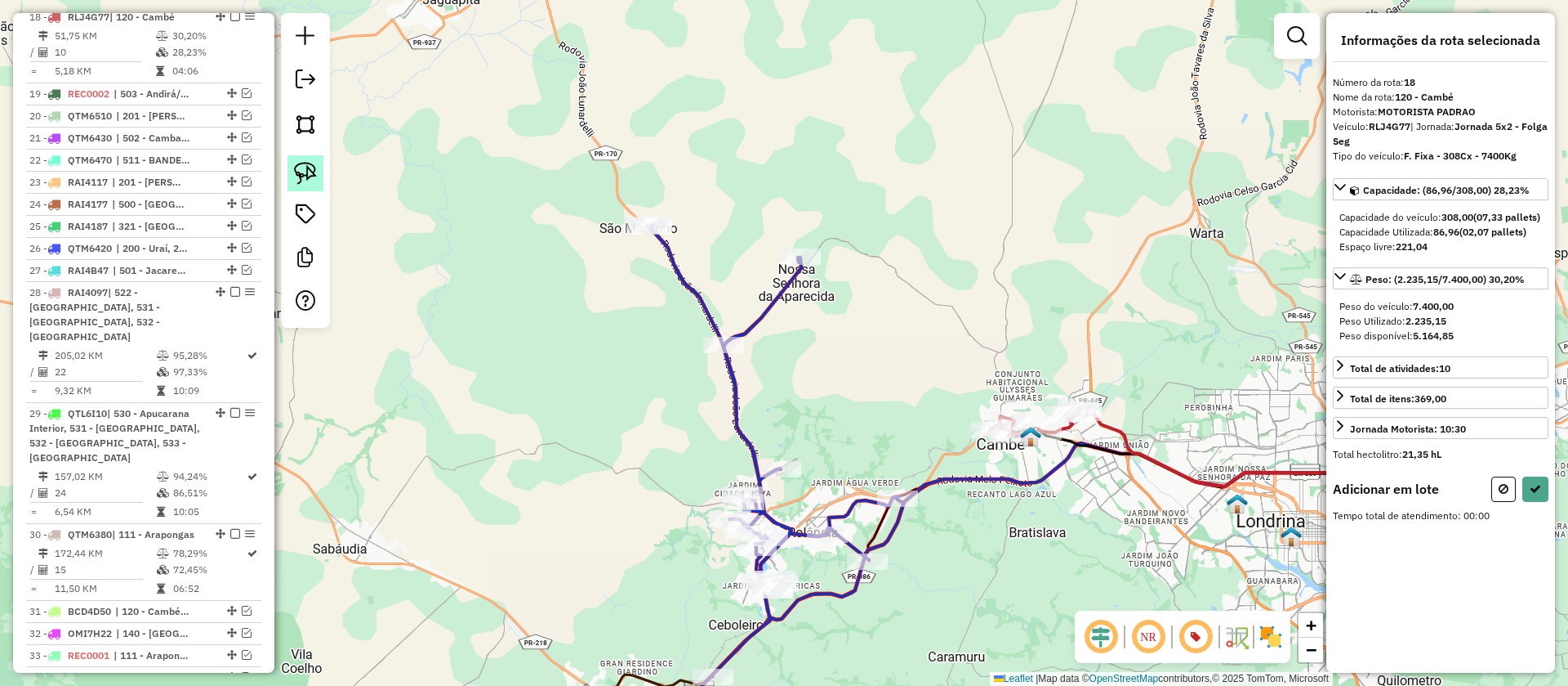
click at [315, 177] on img at bounding box center [305, 173] width 23 height 23
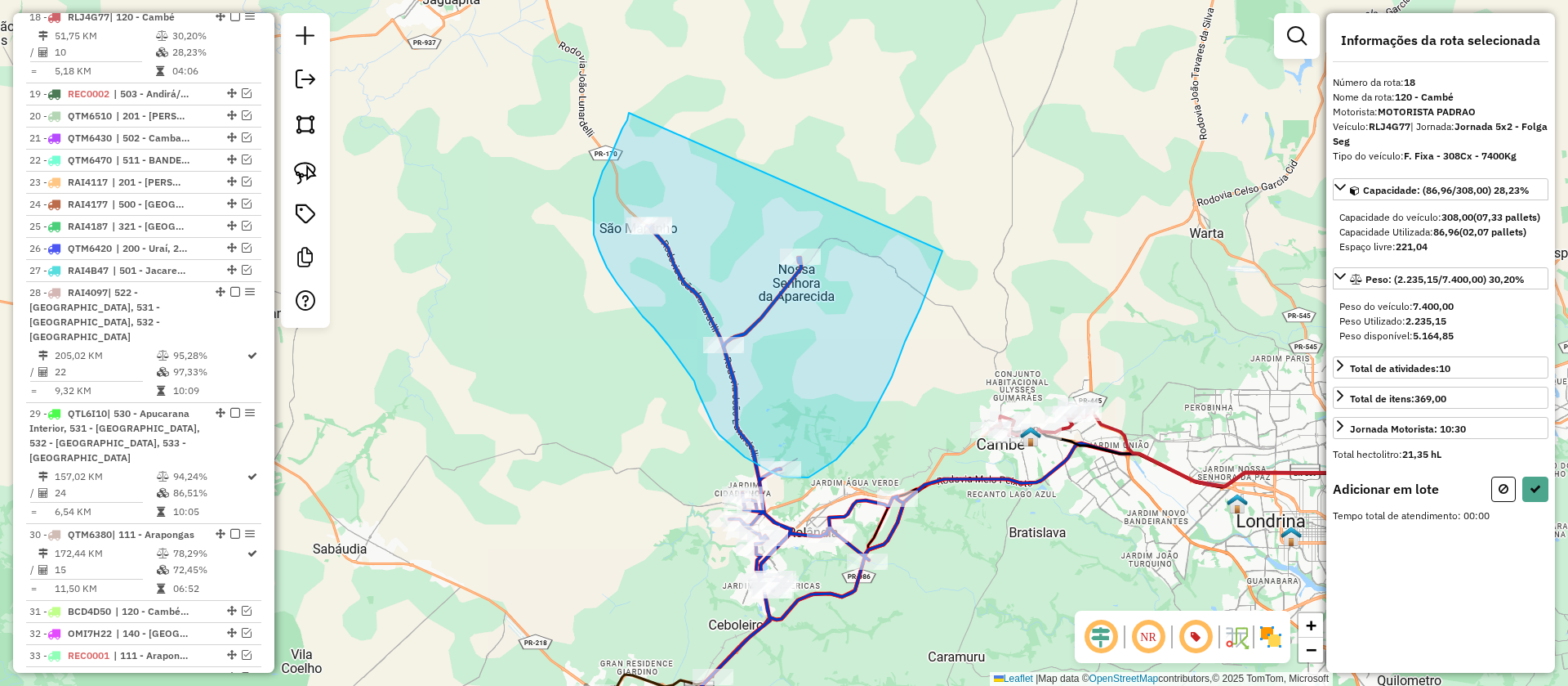
drag, startPoint x: 629, startPoint y: 113, endPoint x: 942, endPoint y: 251, distance: 342.1
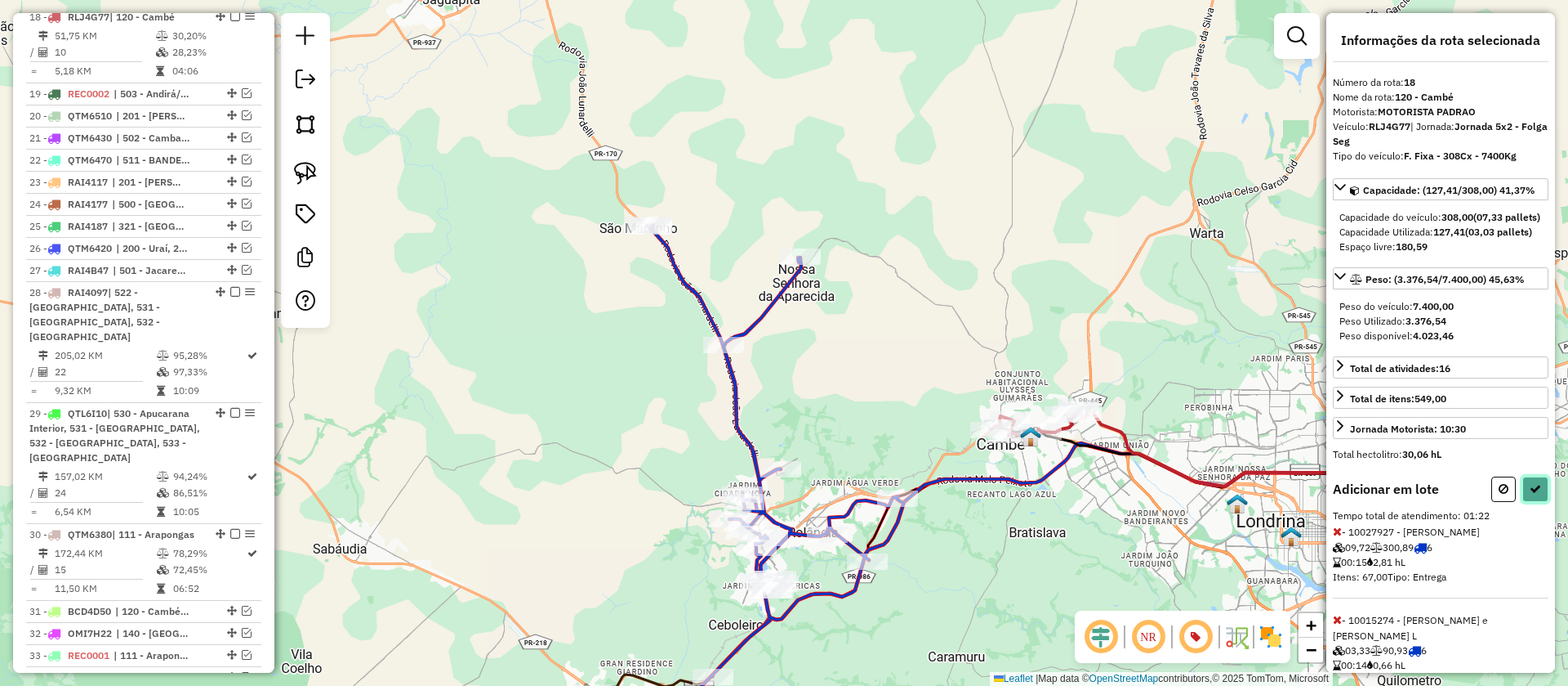
click at [1532, 494] on icon at bounding box center [1535, 489] width 12 height 12
select select "**********"
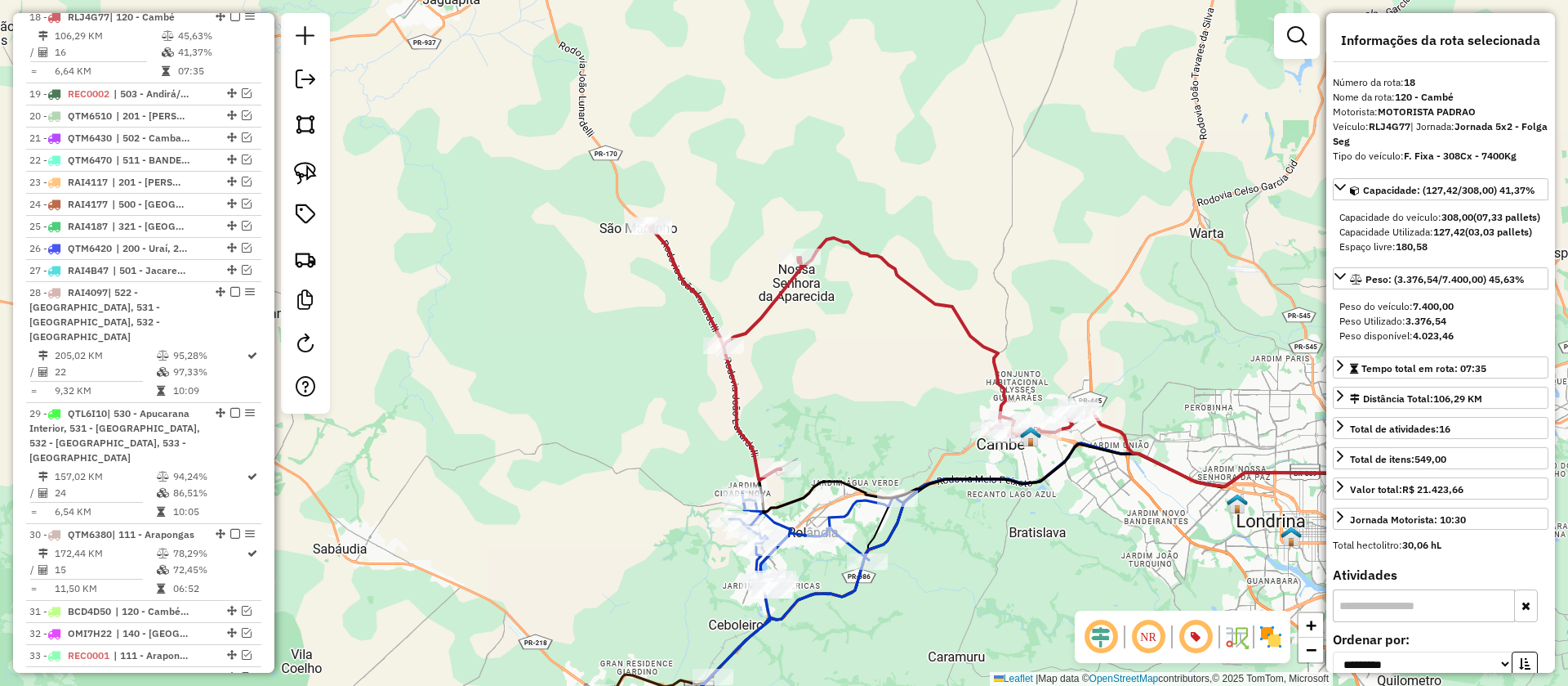
click at [979, 344] on icon at bounding box center [864, 352] width 434 height 255
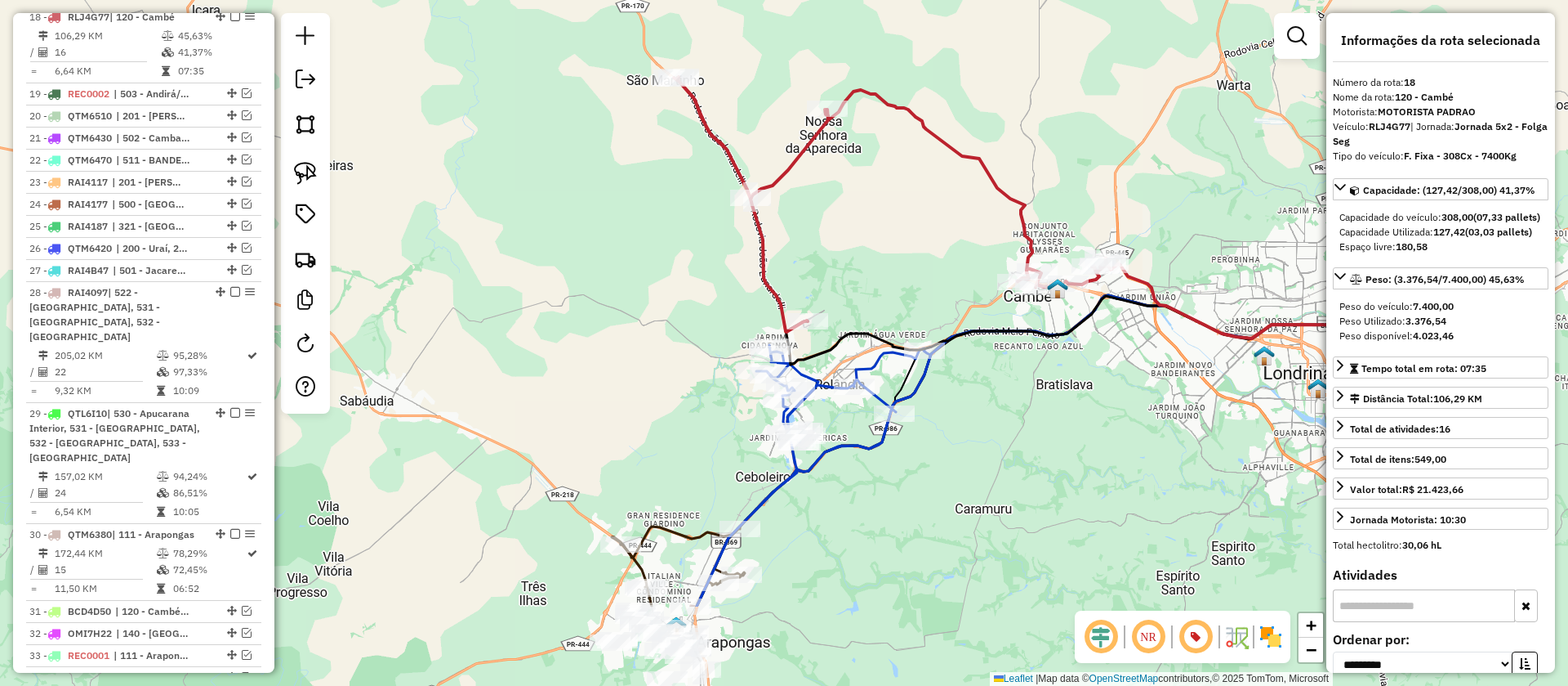
drag, startPoint x: 908, startPoint y: 399, endPoint x: 935, endPoint y: 246, distance: 155.4
click at [935, 248] on div "Janela de atendimento Grade de atendimento Capacidade Transportadoras Veículos …" at bounding box center [784, 343] width 1568 height 686
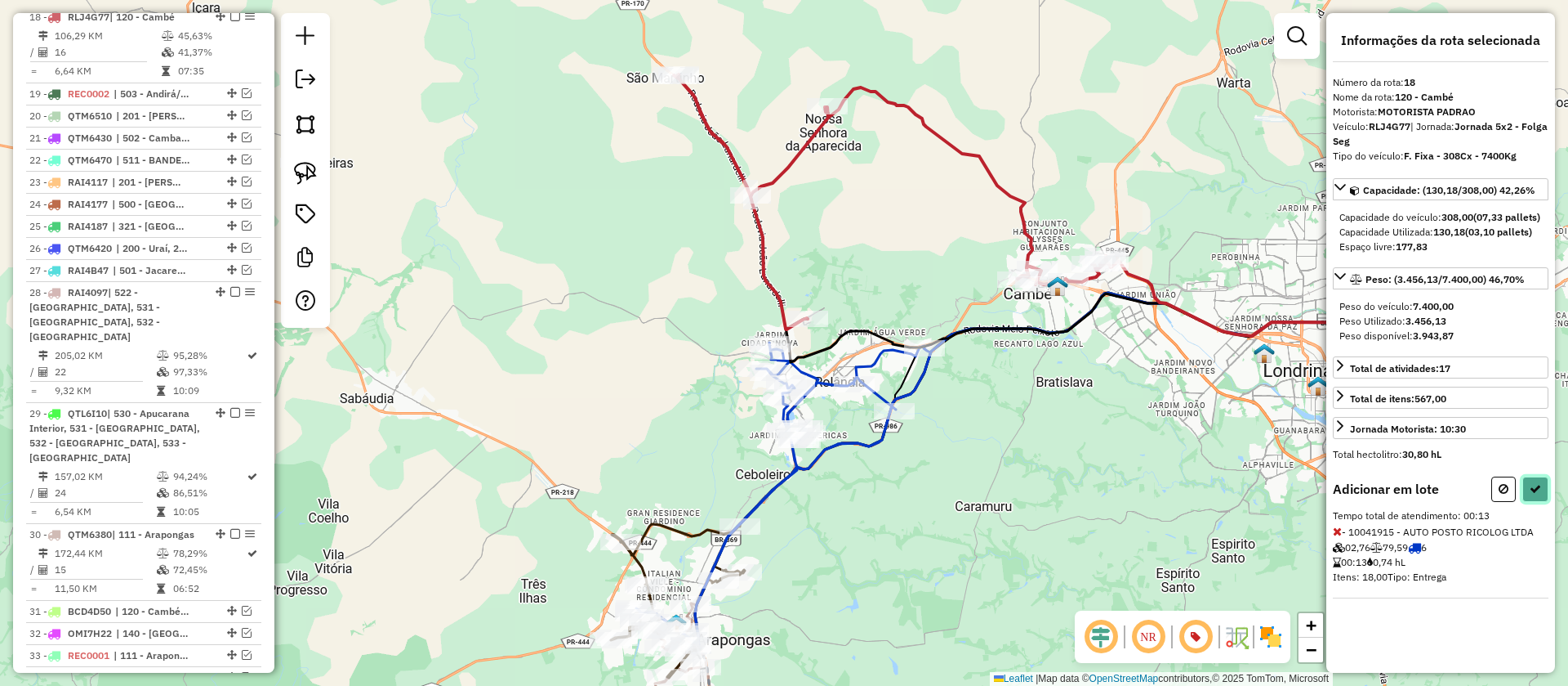
click at [1536, 494] on icon at bounding box center [1535, 489] width 12 height 12
select select "**********"
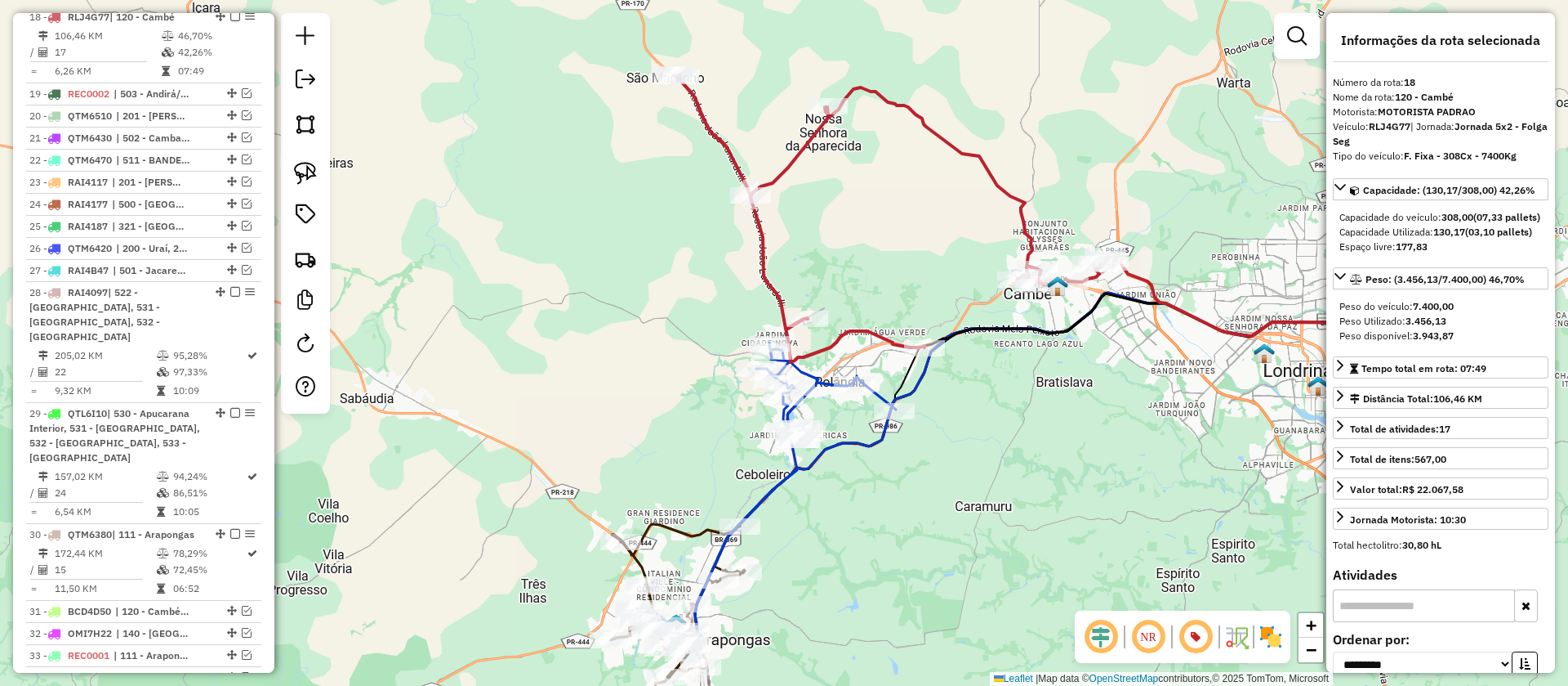
click at [877, 338] on icon at bounding box center [891, 218] width 434 height 288
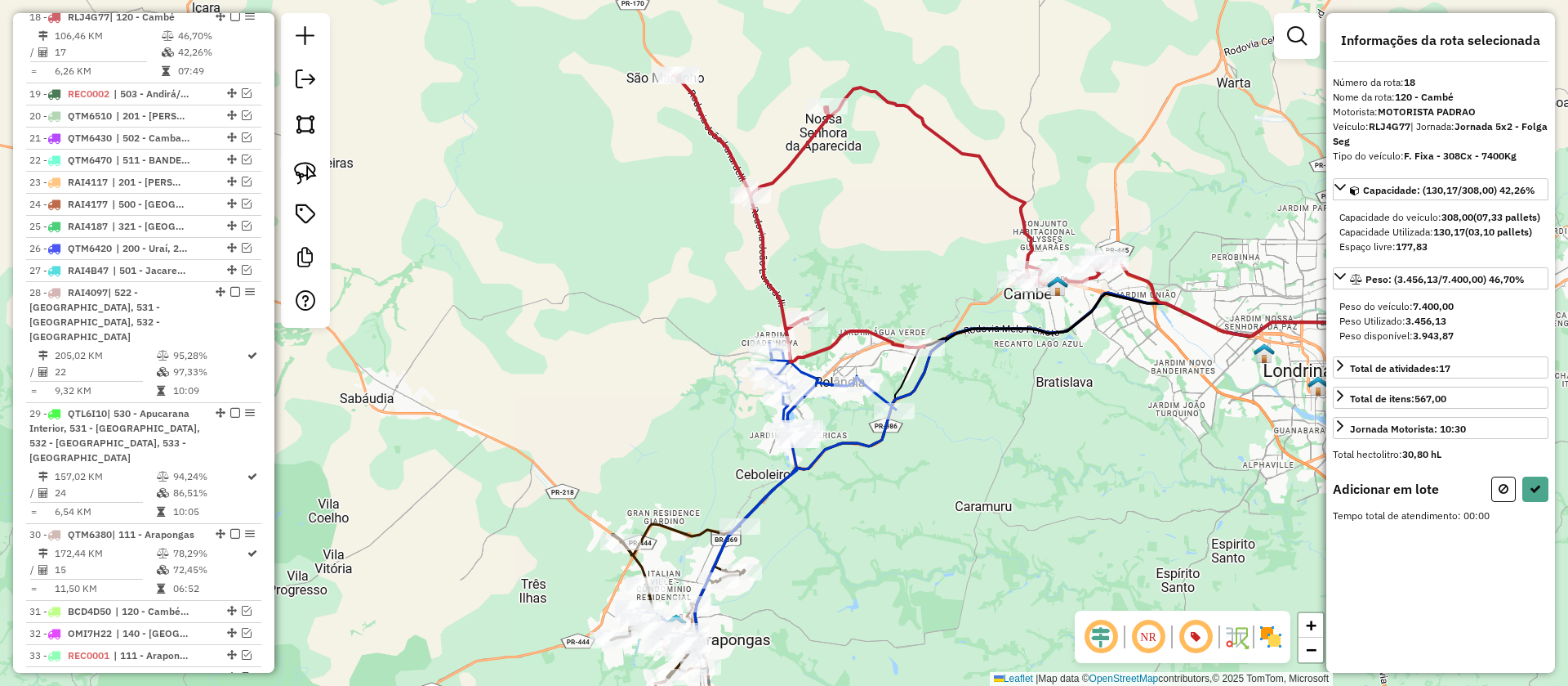
drag, startPoint x: 322, startPoint y: 169, endPoint x: 465, endPoint y: 231, distance: 155.9
click at [324, 169] on div at bounding box center [305, 171] width 49 height 315
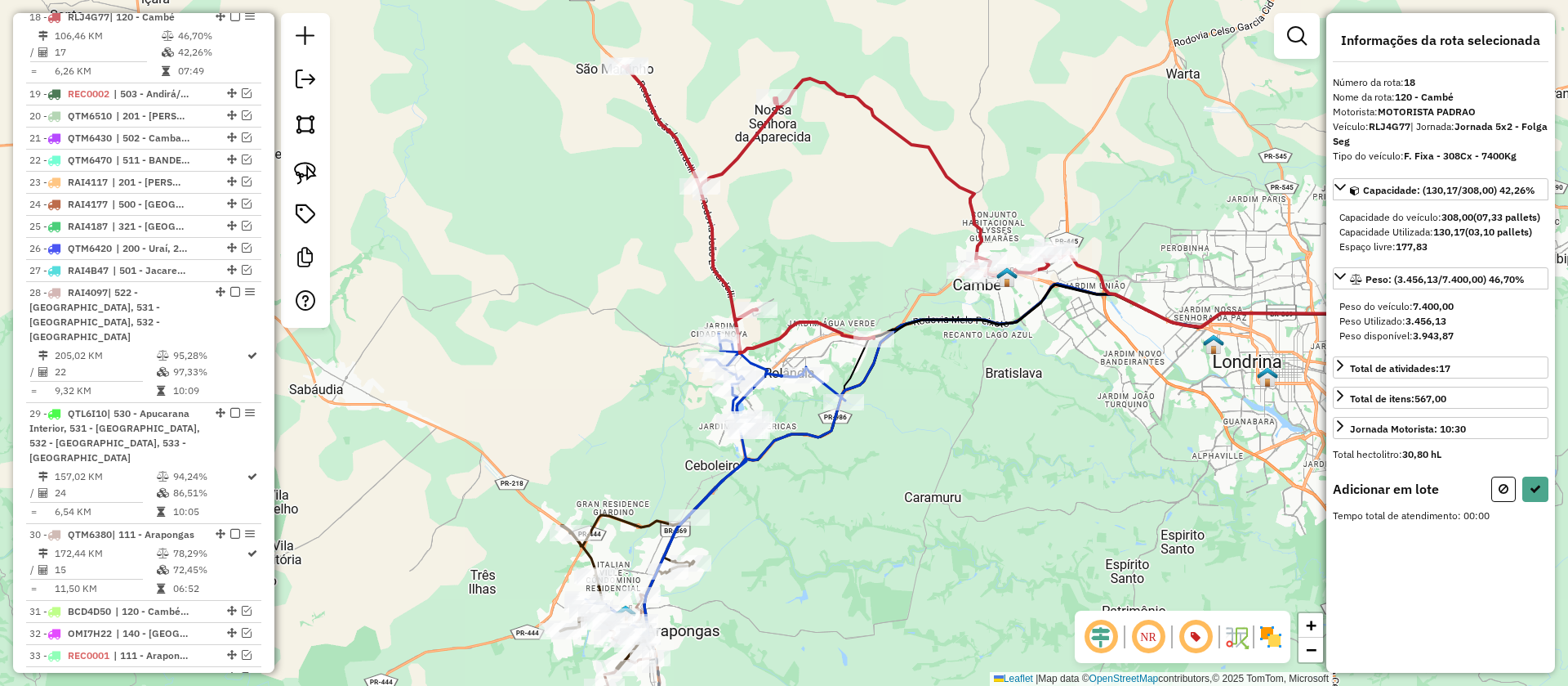
drag, startPoint x: 640, startPoint y: 312, endPoint x: 506, endPoint y: 266, distance: 141.7
click at [547, 275] on div "Janela de atendimento Grade de atendimento Capacidade Transportadoras Veículos …" at bounding box center [784, 343] width 1568 height 686
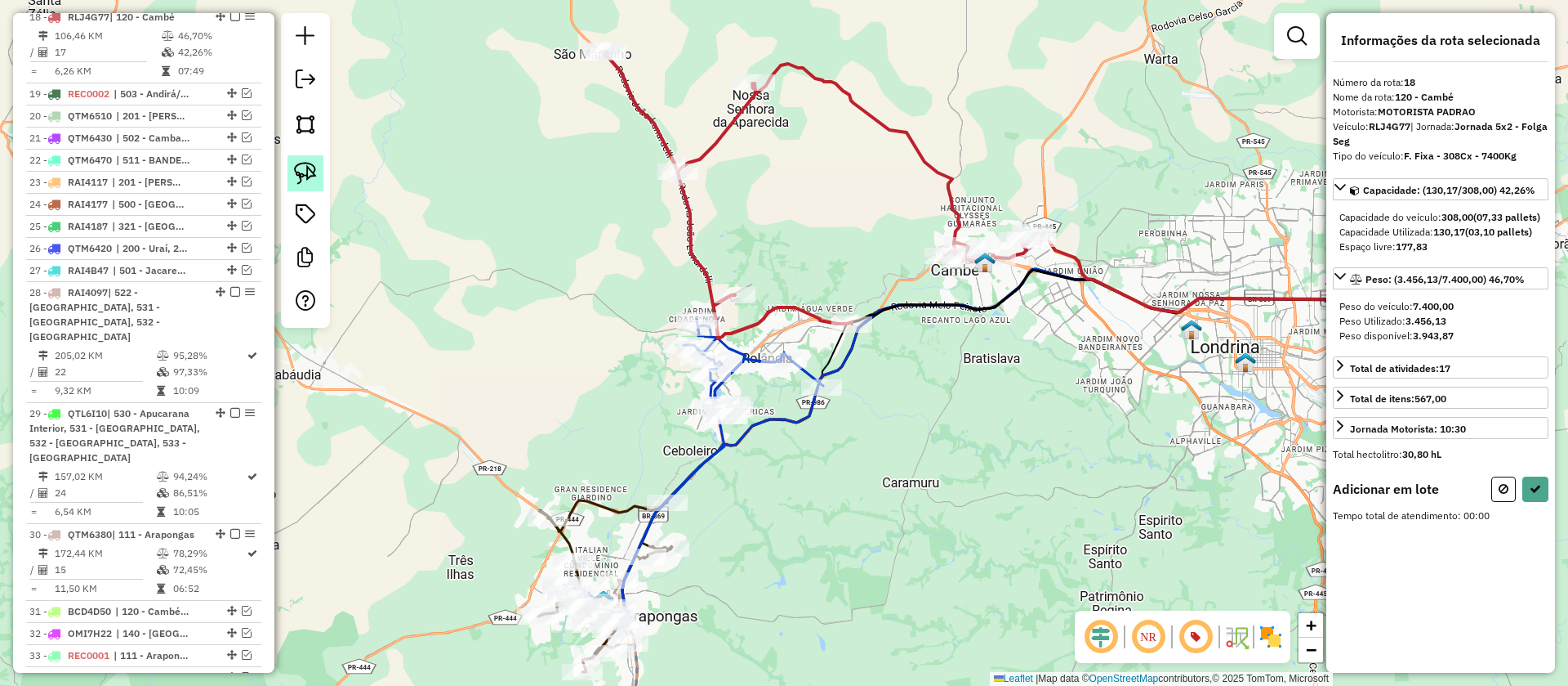
click at [315, 163] on img at bounding box center [305, 173] width 23 height 23
drag, startPoint x: 584, startPoint y: 278, endPoint x: 763, endPoint y: 322, distance: 184.3
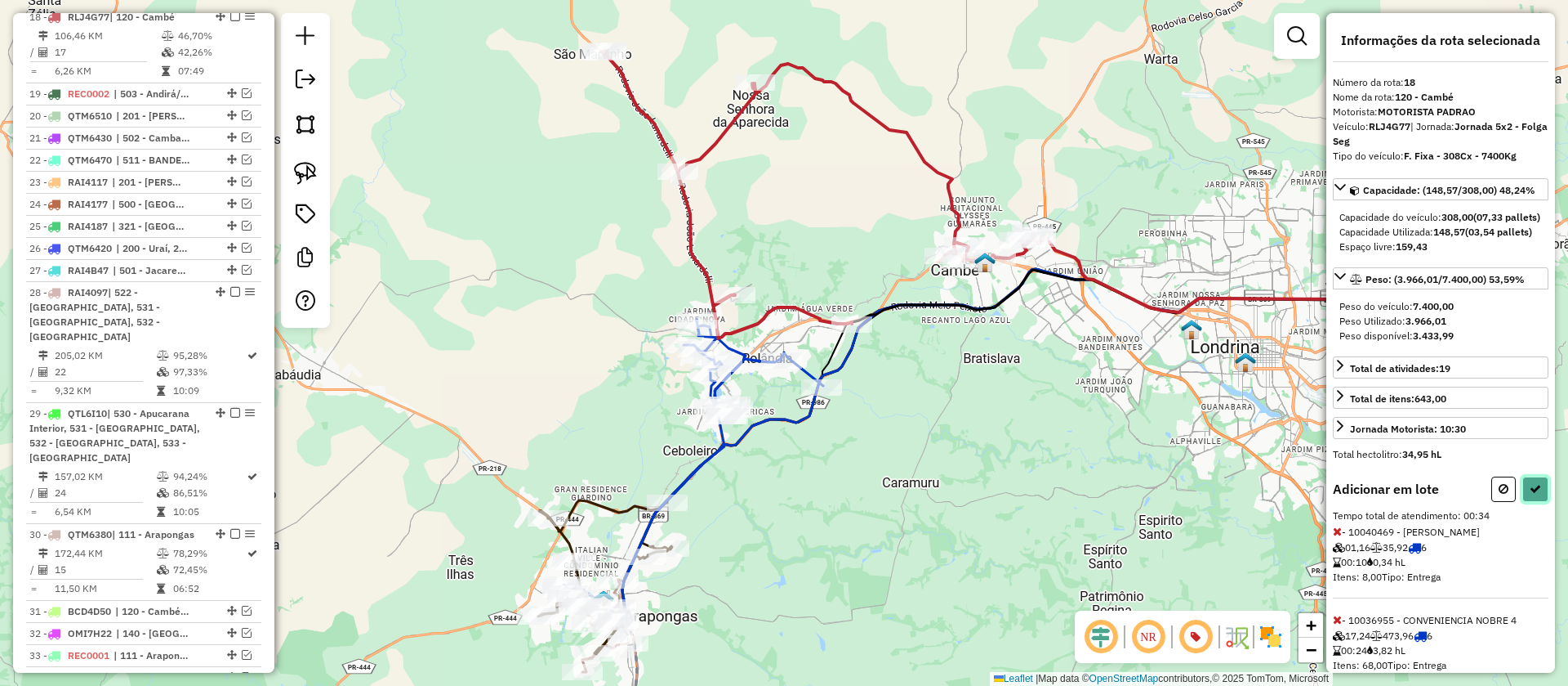
click at [1529, 494] on icon at bounding box center [1535, 489] width 12 height 12
select select "**********"
